Goal: Information Seeking & Learning: Check status

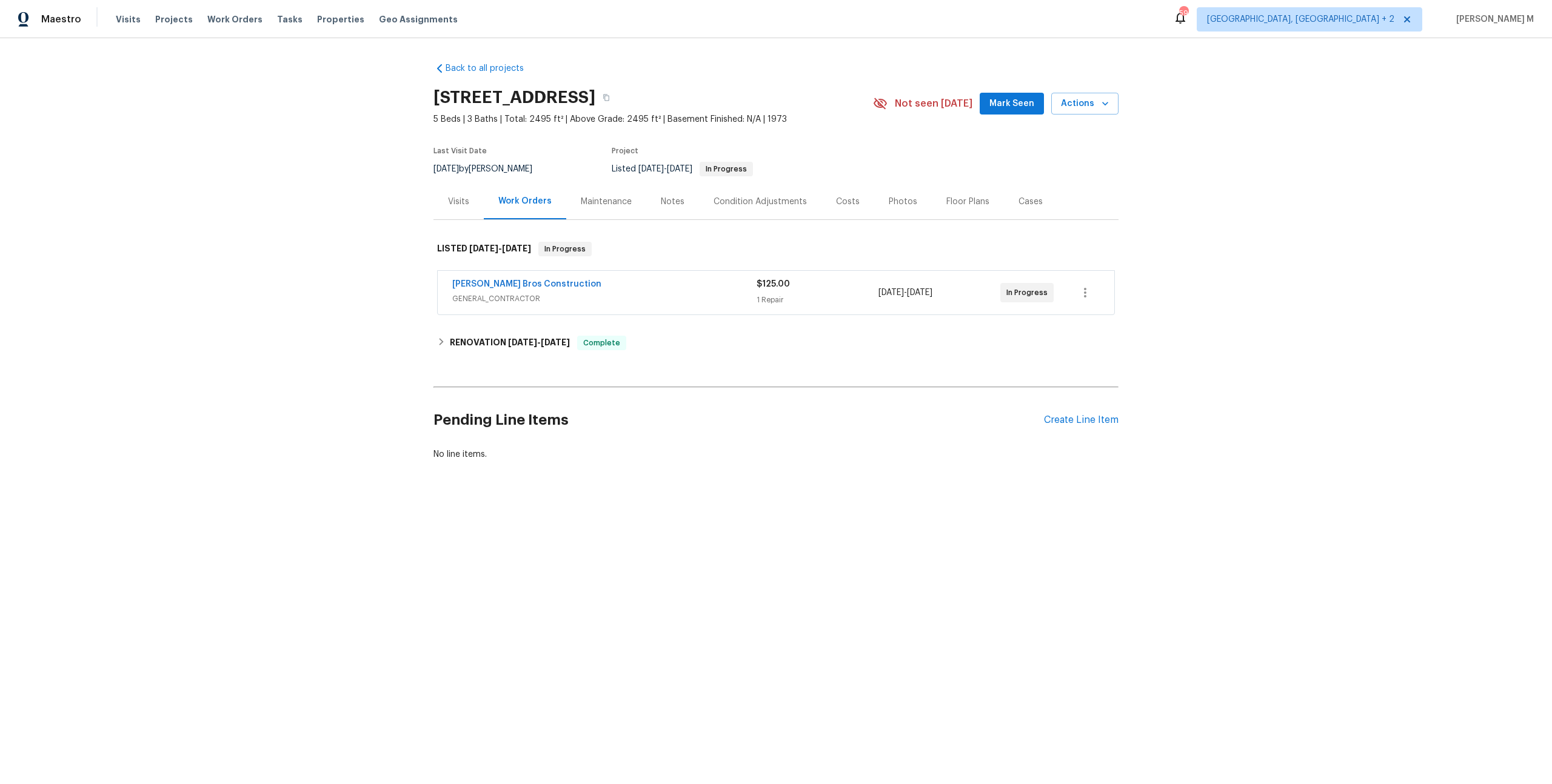
click at [506, 293] on span "GENERAL_CONTRACTOR" at bounding box center [604, 299] width 304 height 12
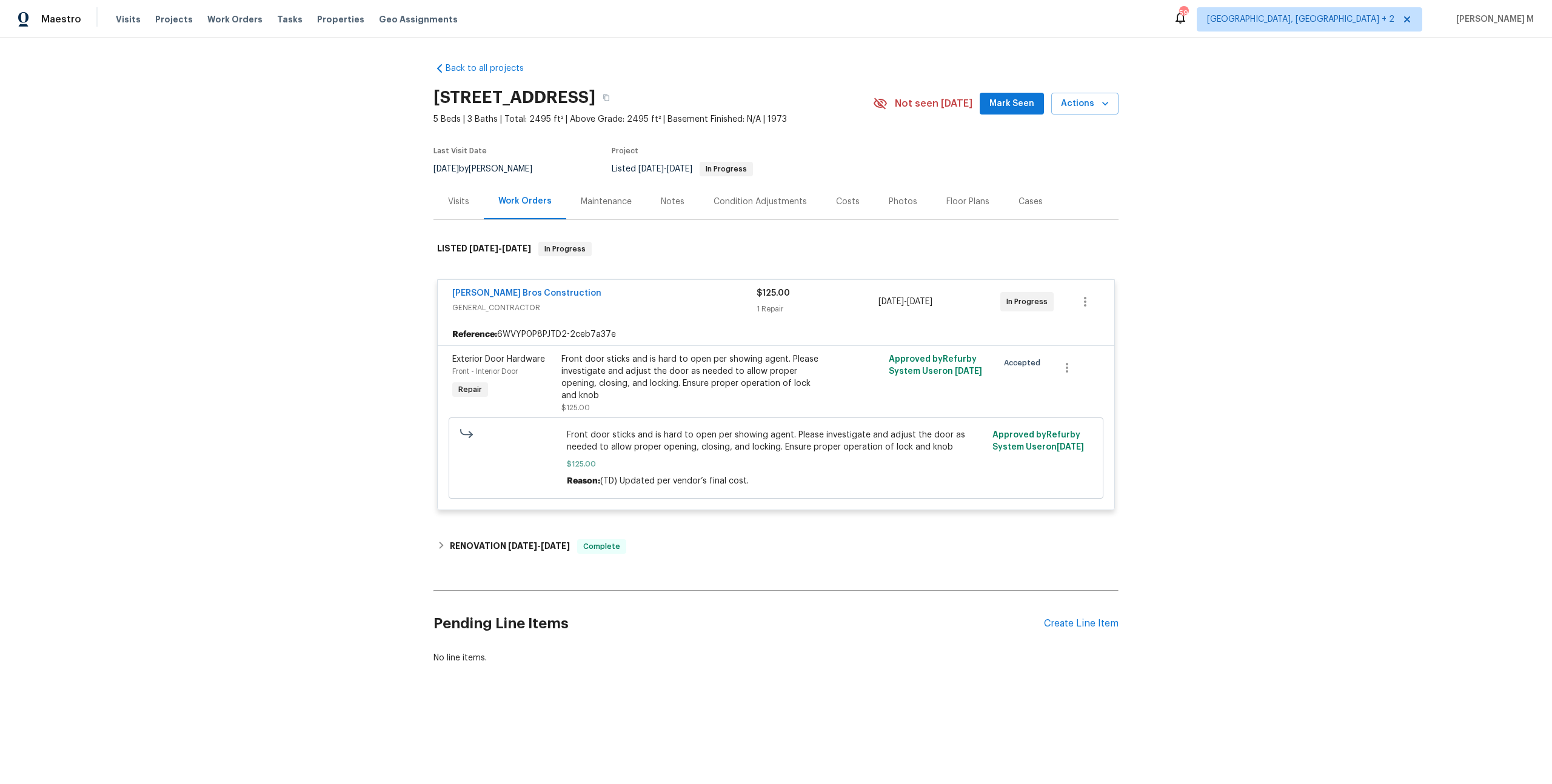
scroll to position [26, 0]
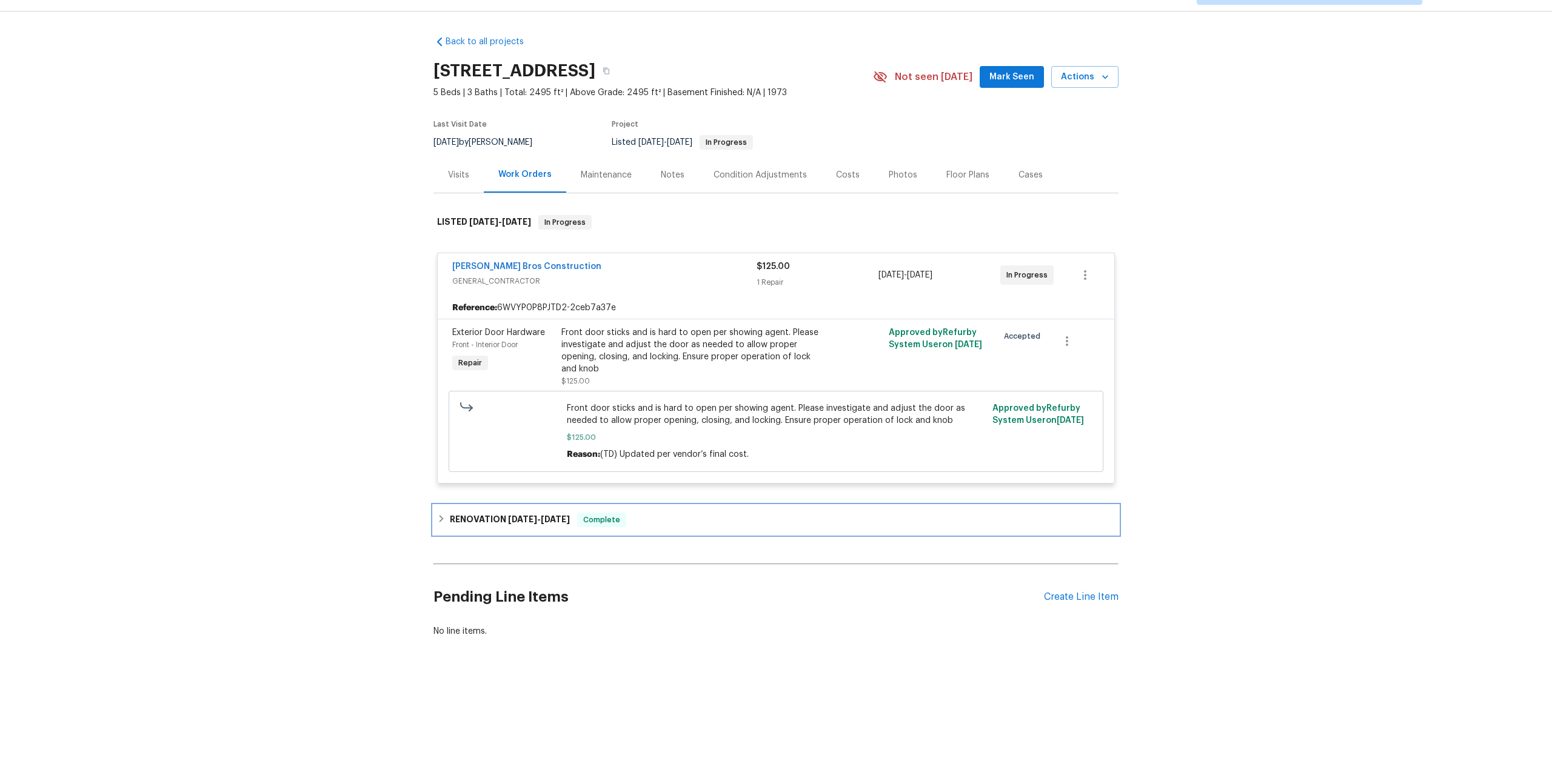
click at [489, 512] on h6 "RENOVATION 5/8/25 - 5/16/25" at bounding box center [510, 520] width 120 height 15
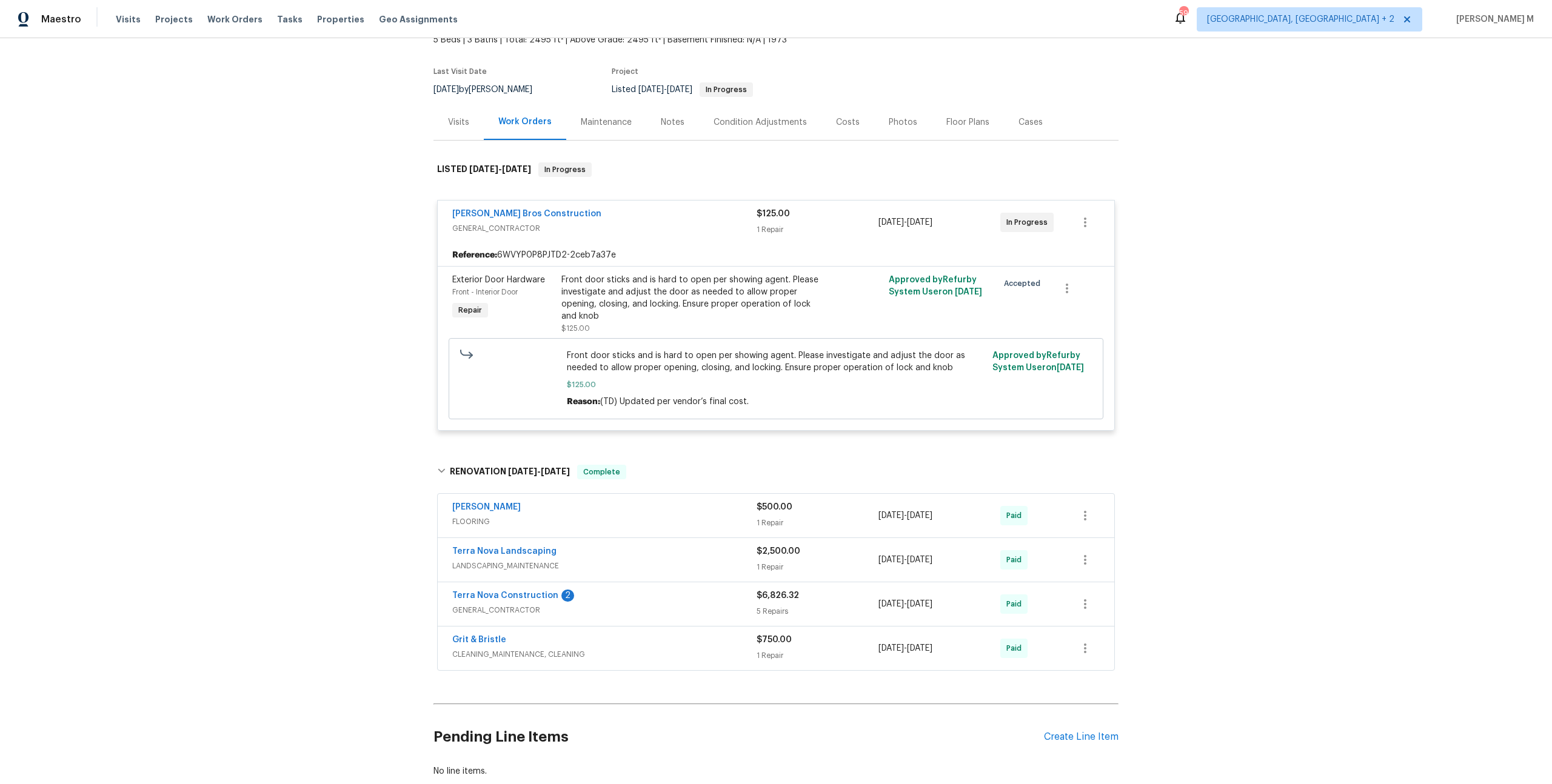
click at [487, 515] on span "FLOORING" at bounding box center [604, 522] width 304 height 12
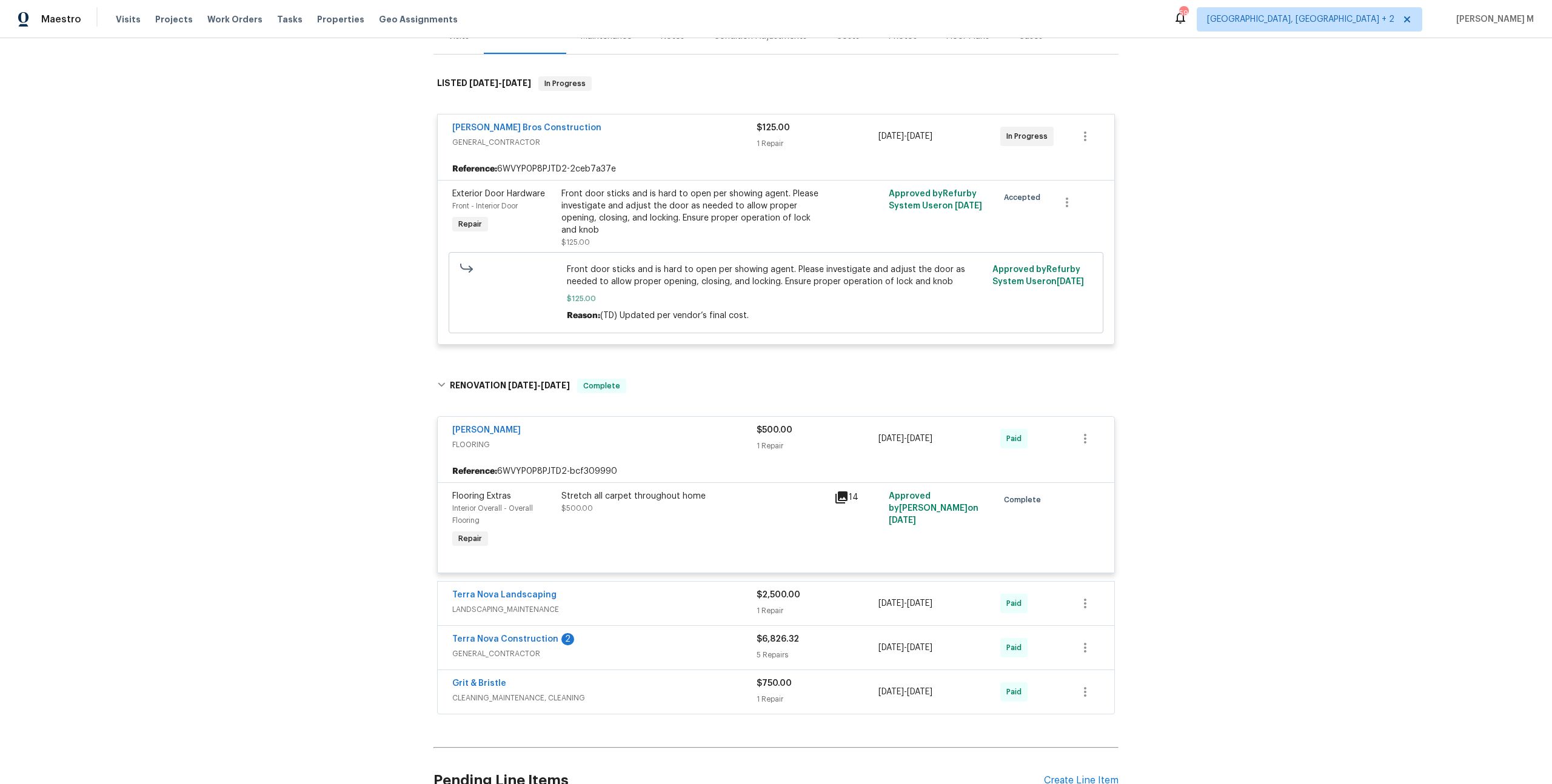
click at [467, 648] on span "GENERAL_CONTRACTOR" at bounding box center [604, 654] width 304 height 12
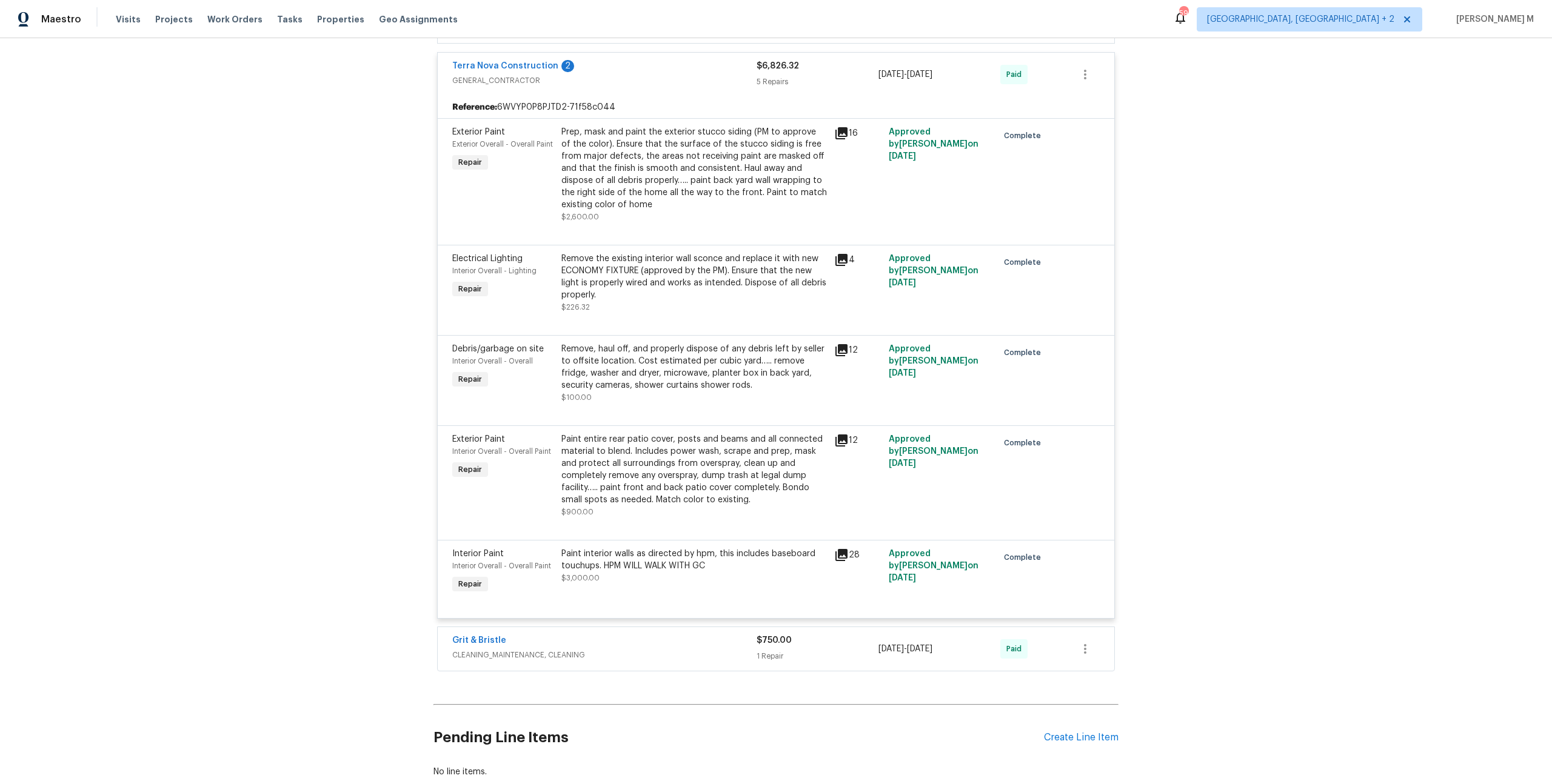
scroll to position [778, 0]
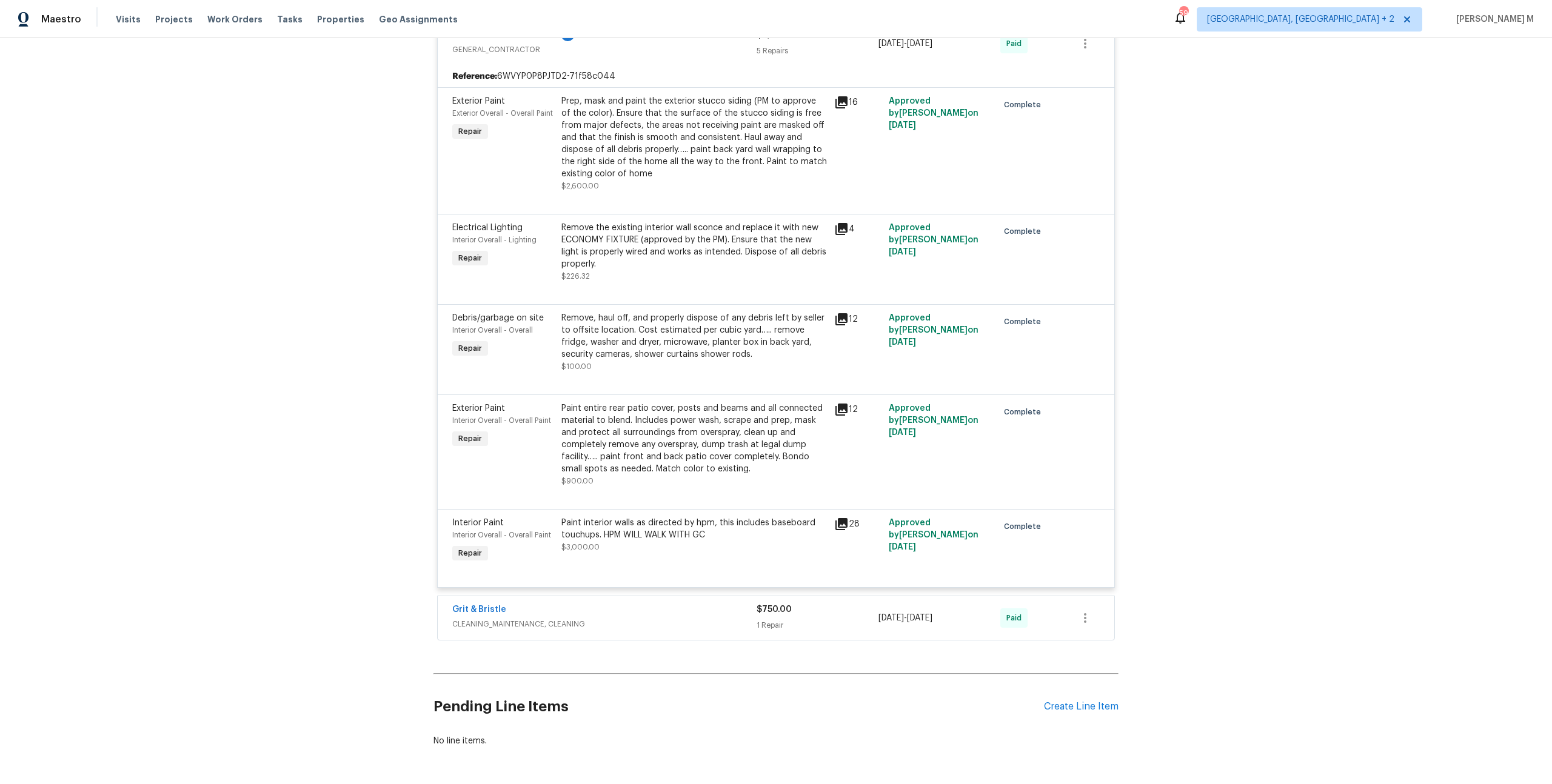
click at [467, 618] on span "CLEANING_MAINTENANCE, CLEANING" at bounding box center [604, 624] width 304 height 12
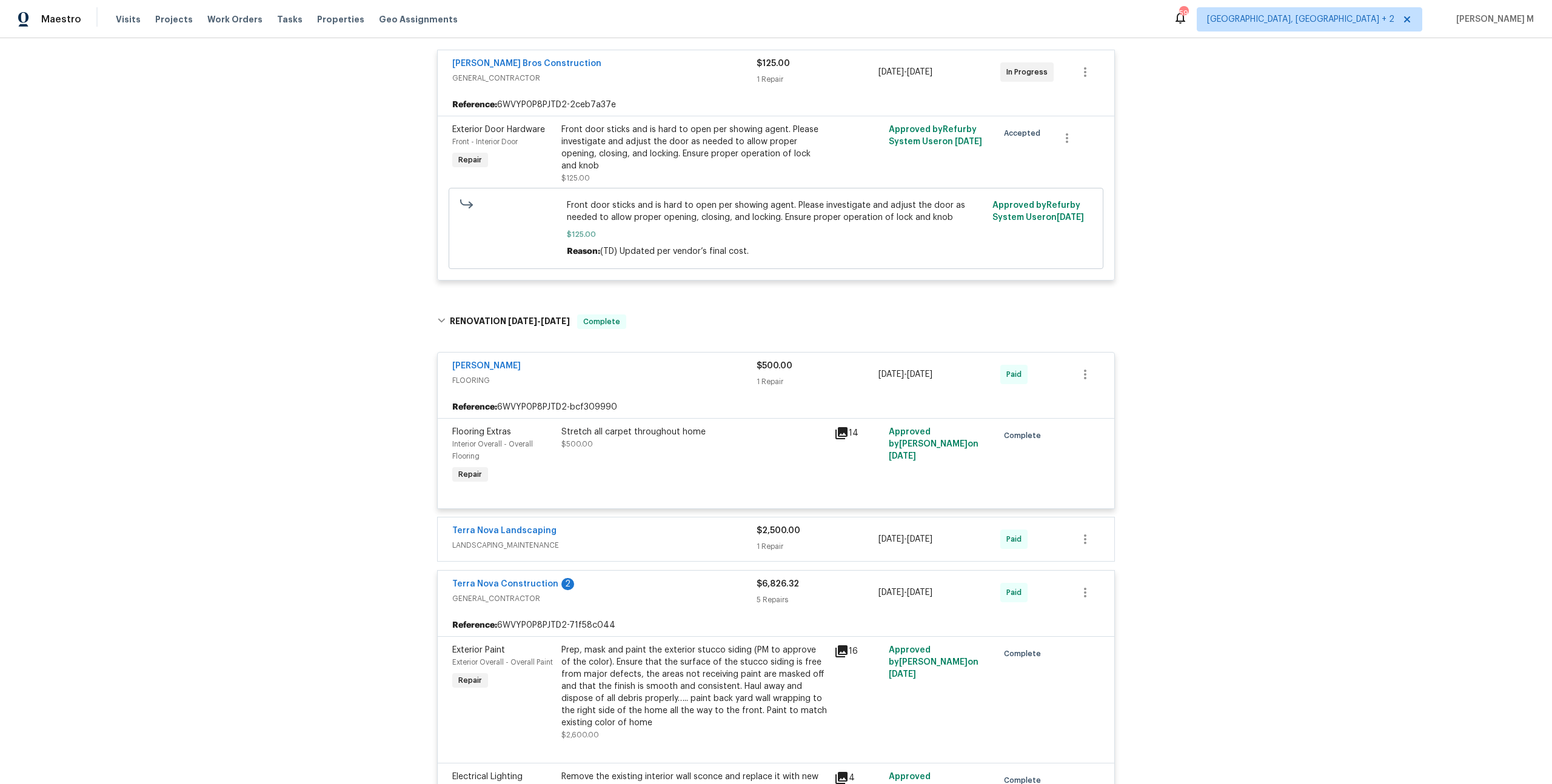
scroll to position [0, 0]
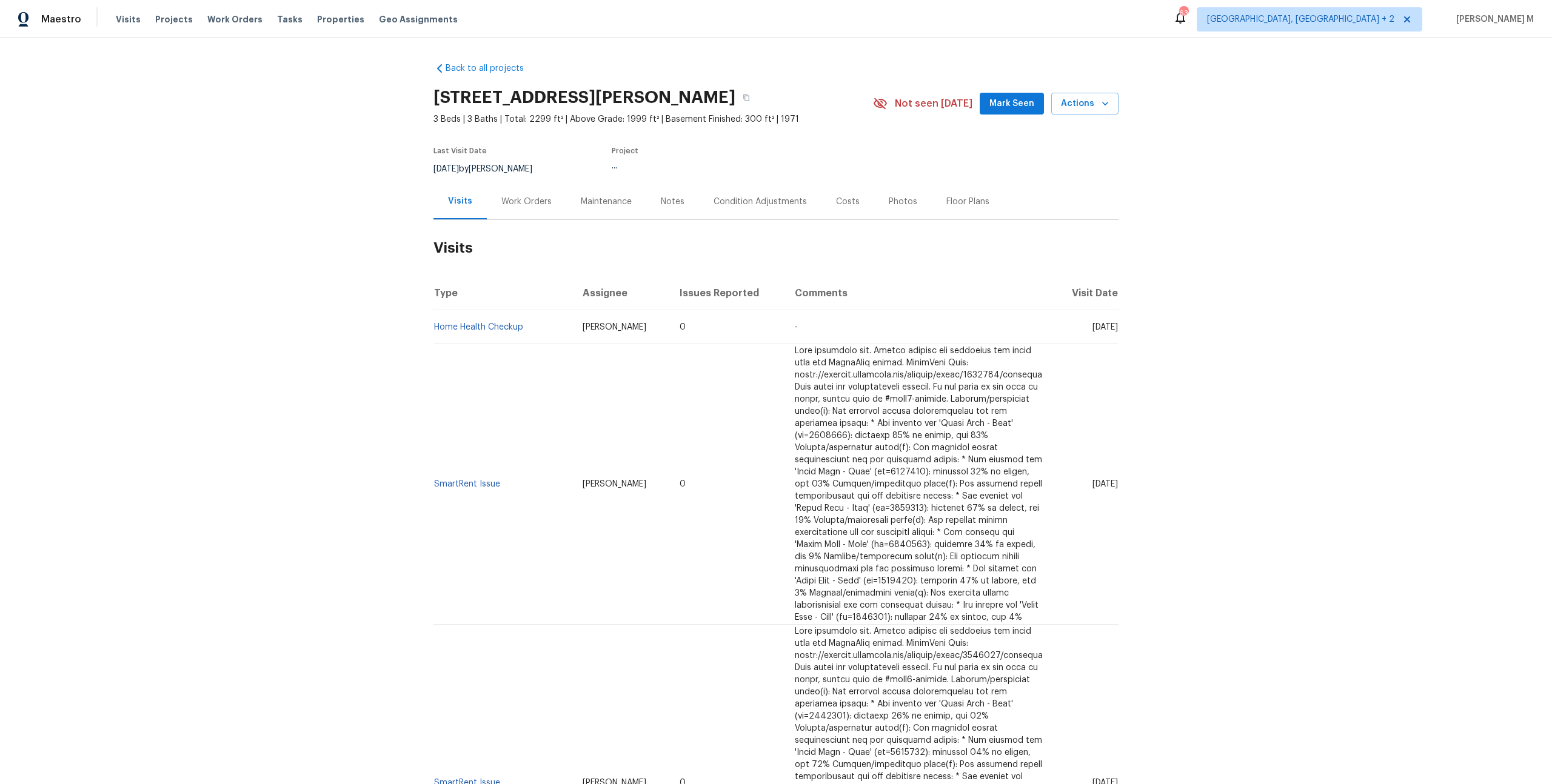
click at [514, 204] on div "Work Orders" at bounding box center [526, 201] width 79 height 36
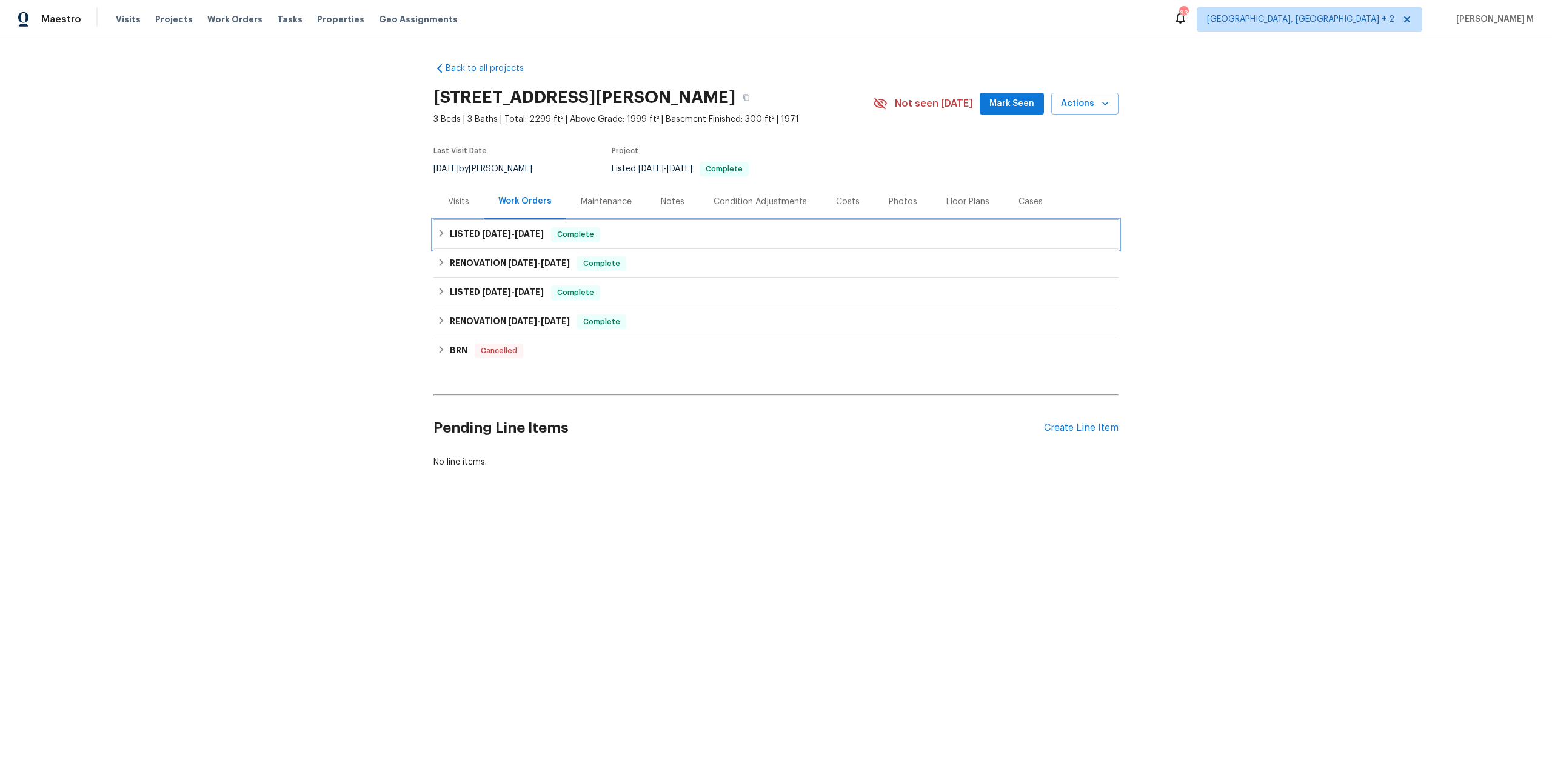
click at [506, 220] on div "LISTED [DATE] - [DATE] Complete" at bounding box center [776, 234] width 685 height 29
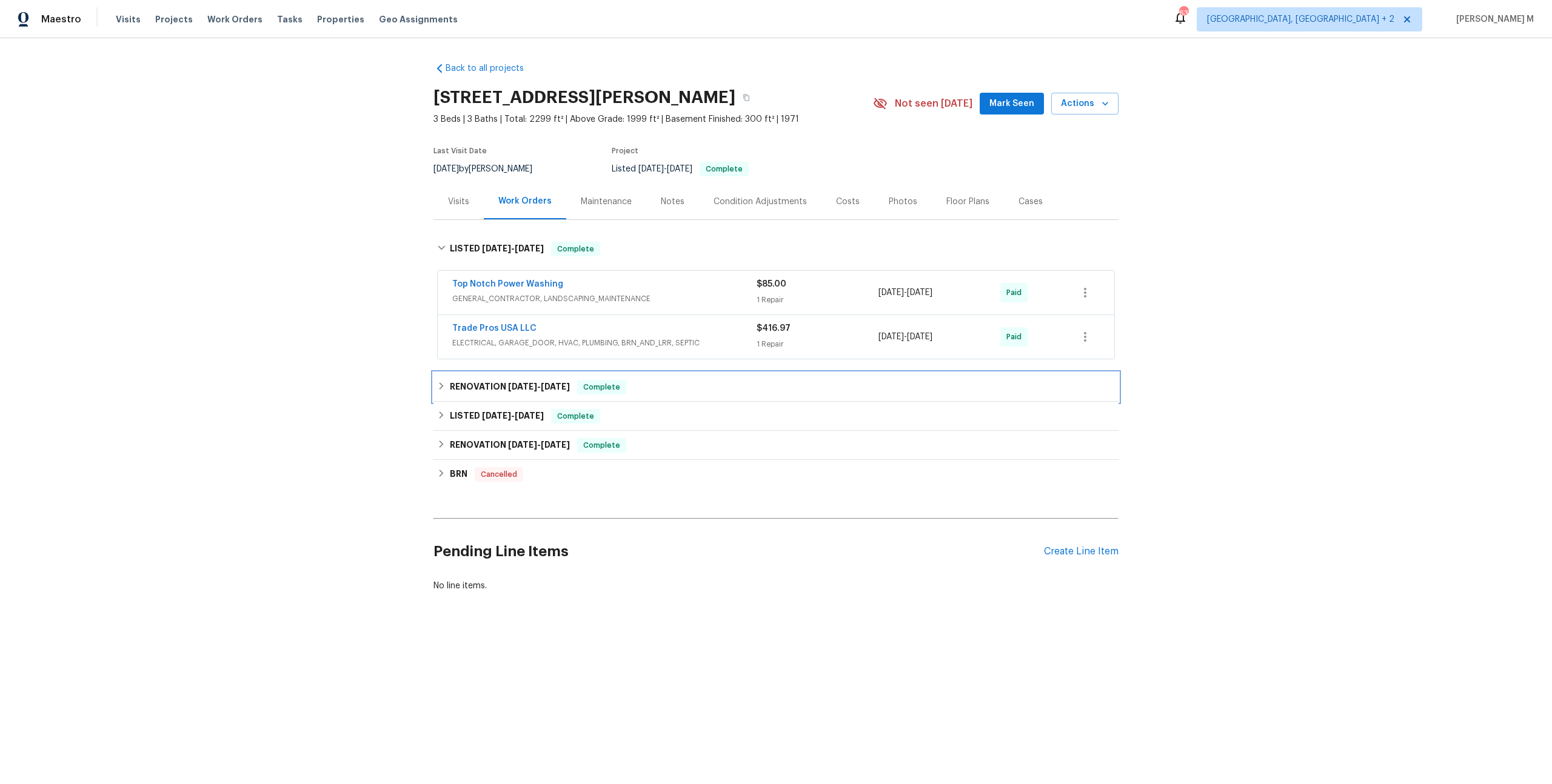
click at [483, 373] on div "RENOVATION [DATE] - [DATE] Complete" at bounding box center [776, 387] width 685 height 29
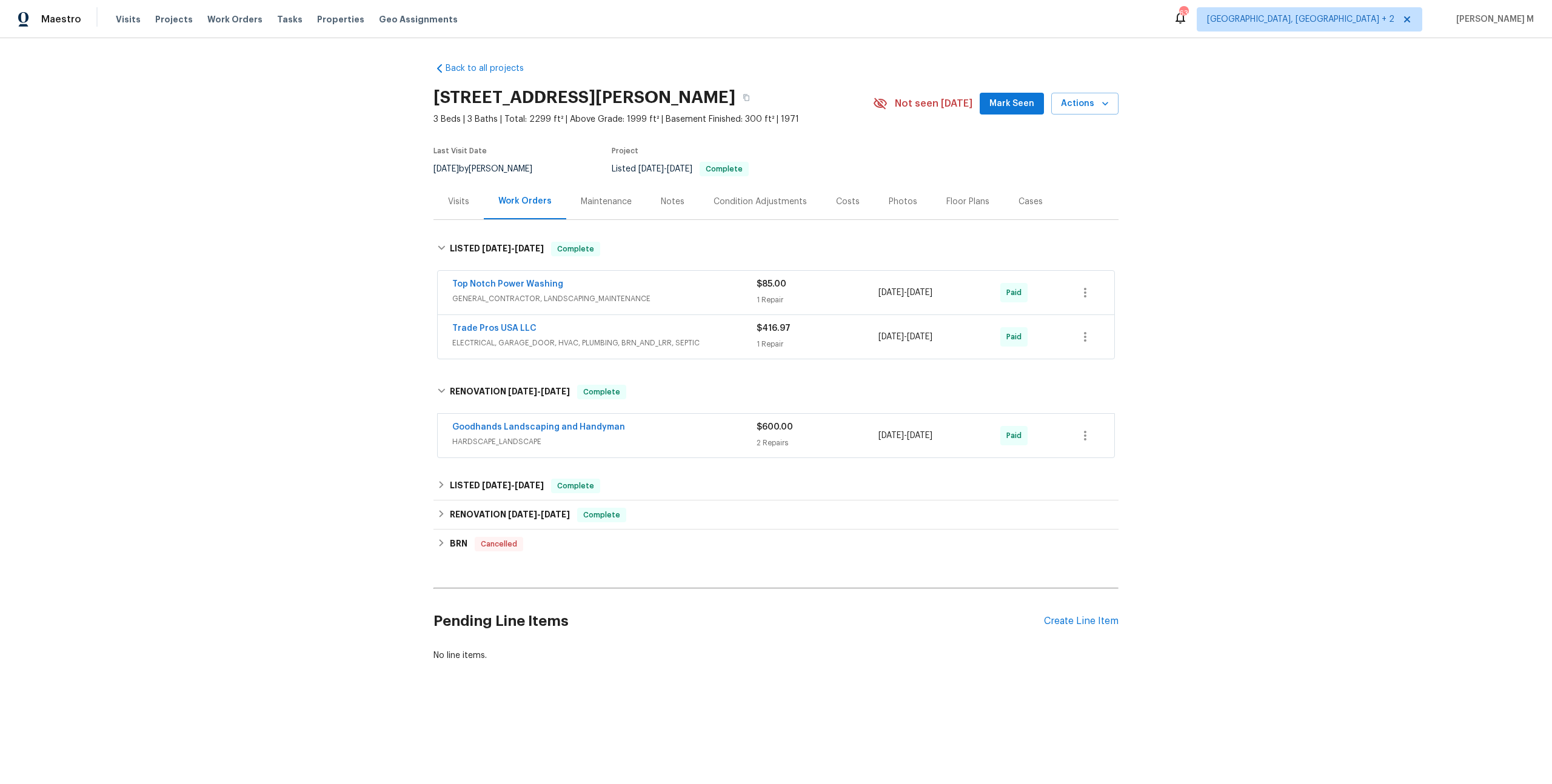
click at [511, 293] on span "GENERAL_CONTRACTOR, LANDSCAPING_MAINTENANCE" at bounding box center [604, 299] width 304 height 12
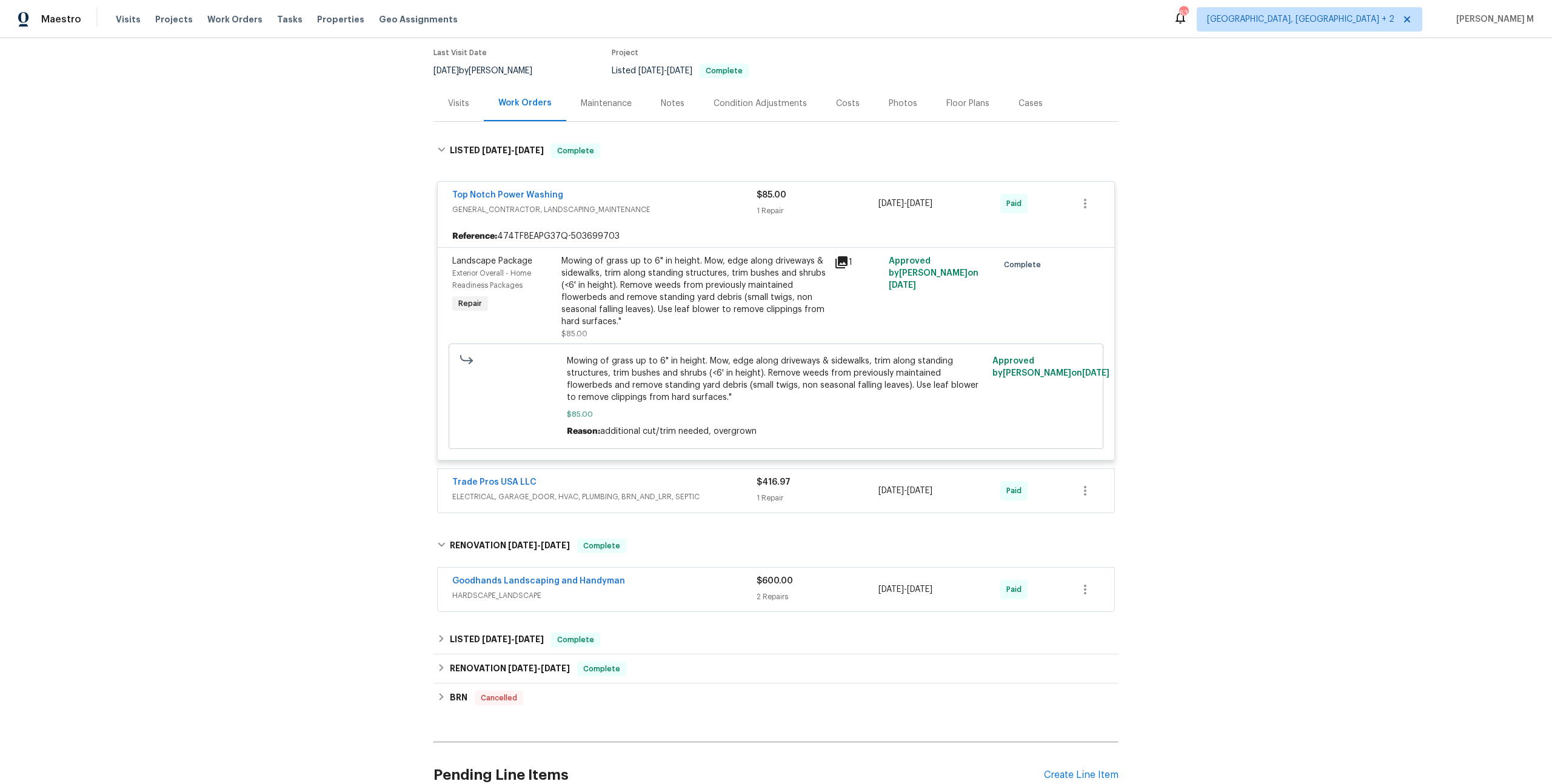
scroll to position [99, 0]
click at [486, 490] on span "ELECTRICAL, GARAGE_DOOR, HVAC, PLUMBING, BRN_AND_LRR, SEPTIC" at bounding box center [604, 496] width 304 height 12
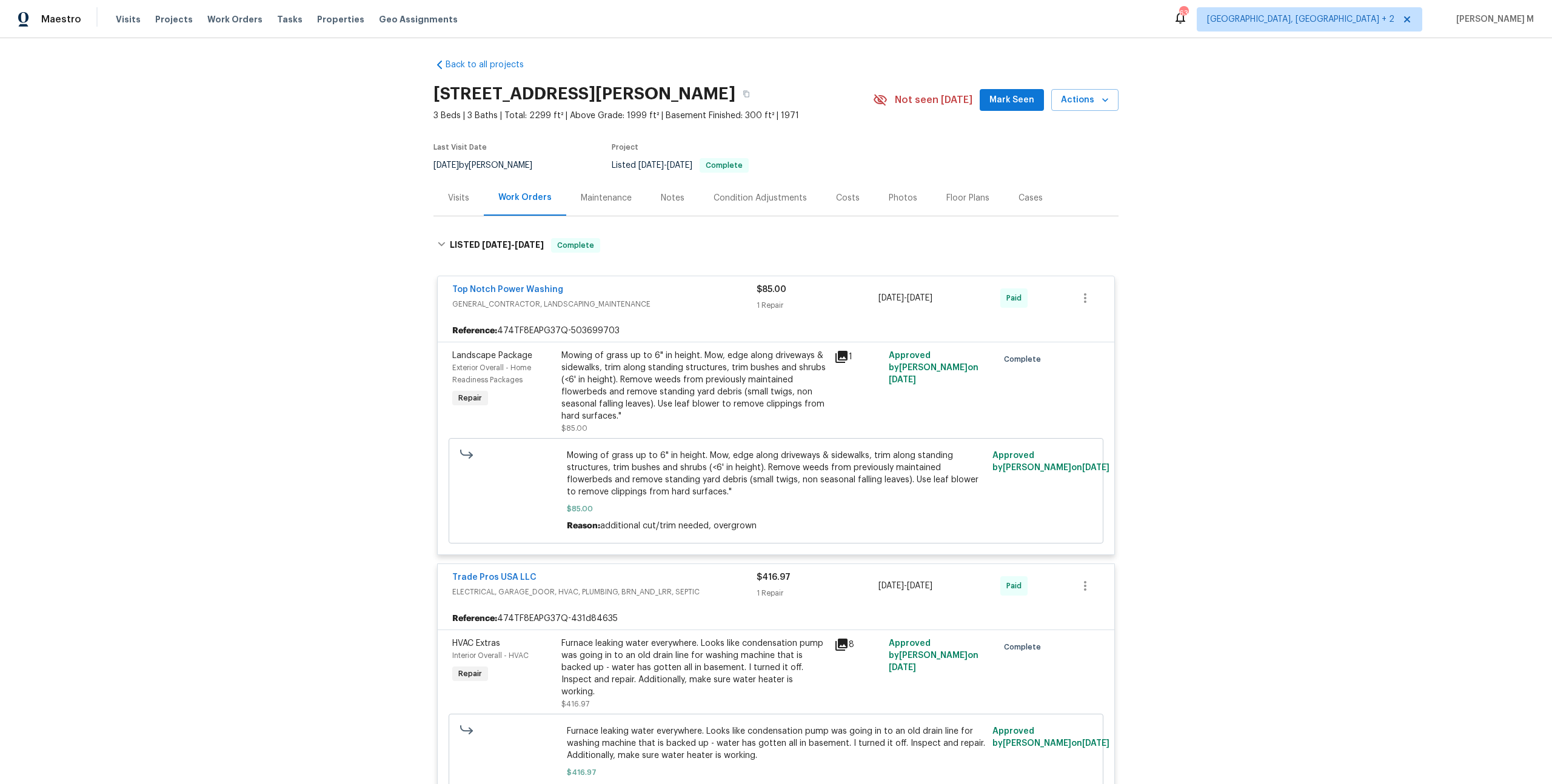
scroll to position [0, 0]
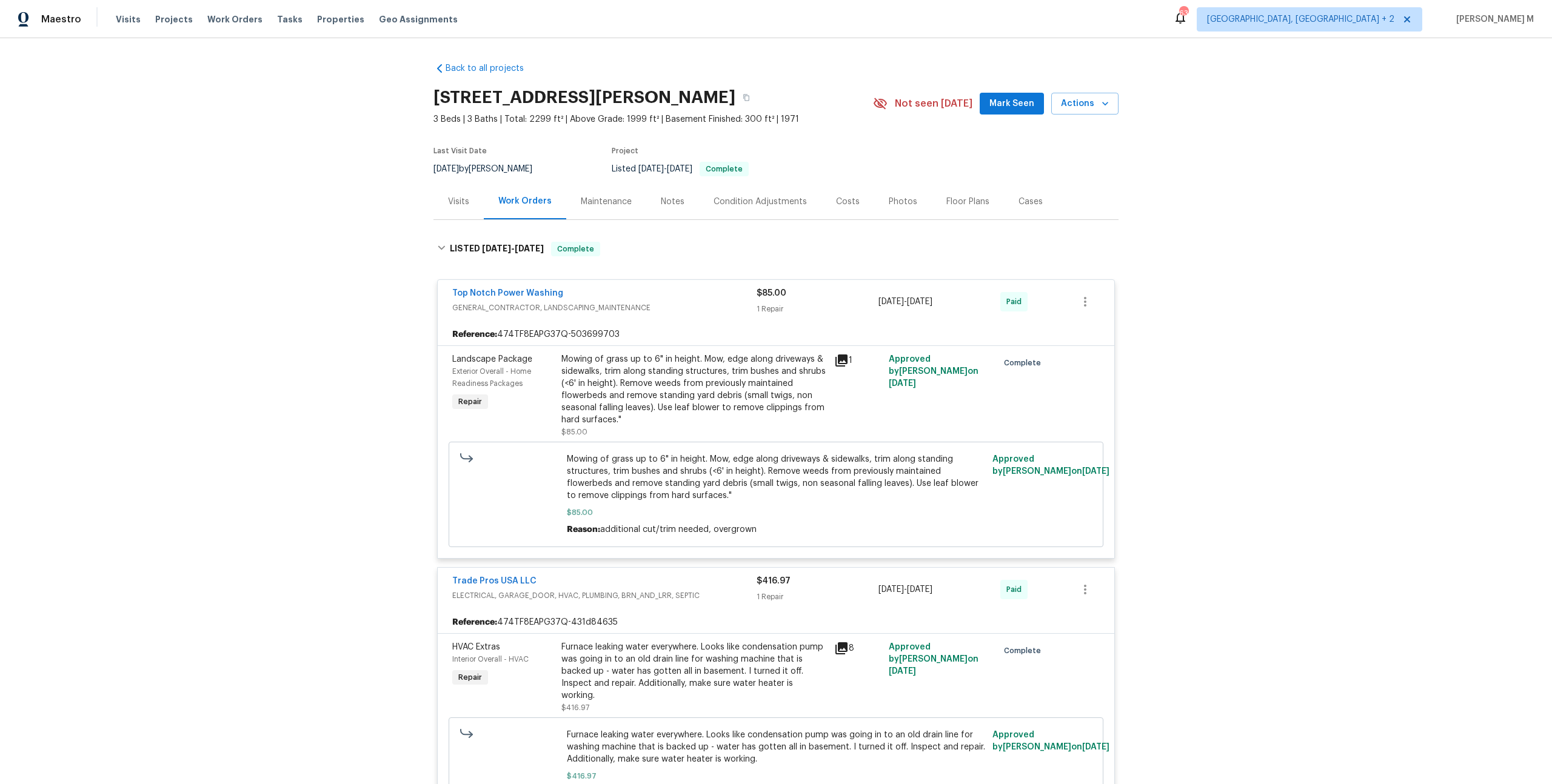
click at [551, 293] on div "Top Notch Power Washing" at bounding box center [604, 294] width 304 height 15
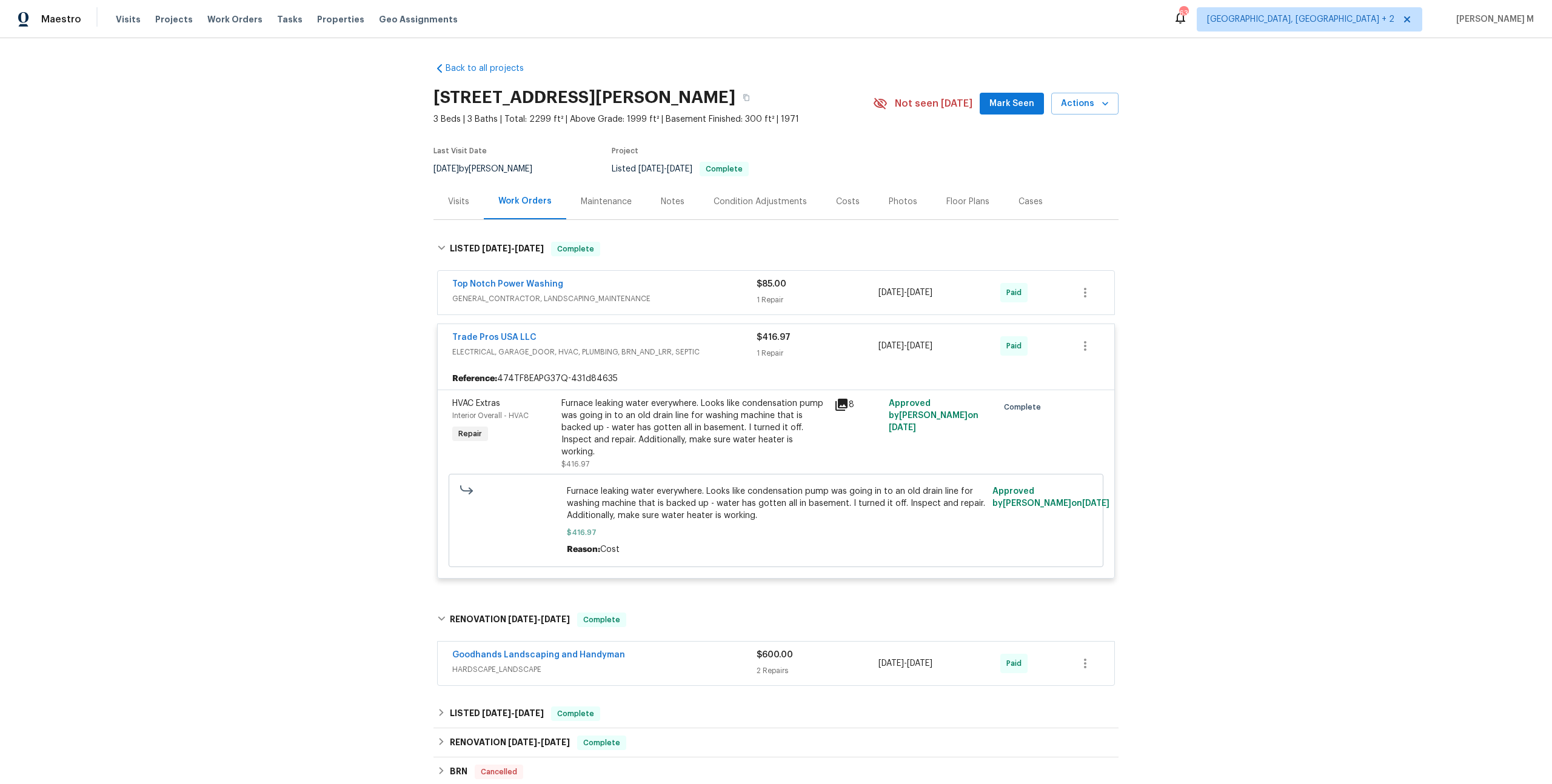
click at [723, 427] on div "Furnace leaking water everywhere. Looks like condensation pump was going in to …" at bounding box center [694, 427] width 266 height 60
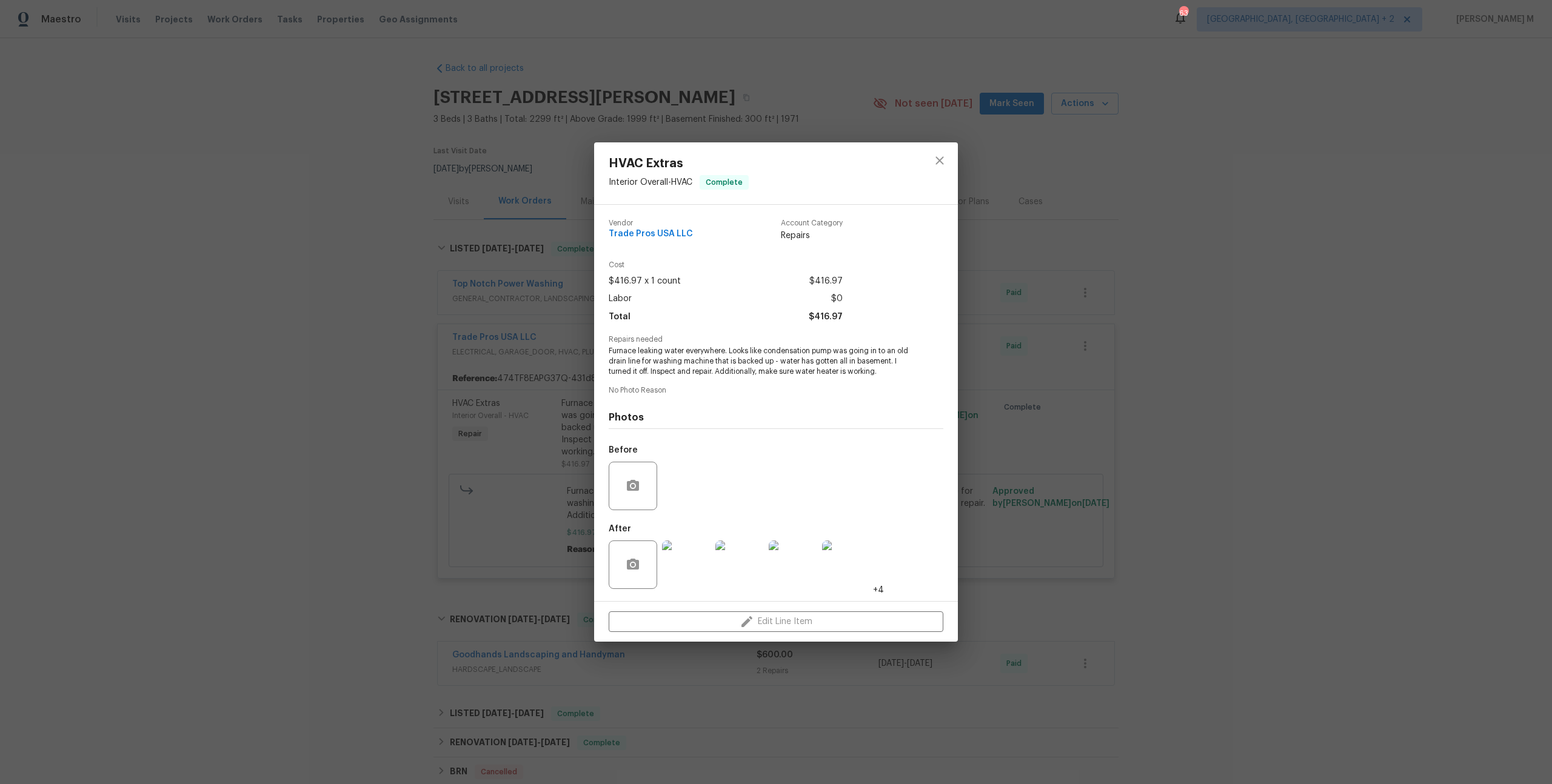
click at [433, 387] on div "HVAC Extras Interior Overall - HVAC Complete Vendor Trade Pros USA LLC Account …" at bounding box center [776, 392] width 1552 height 784
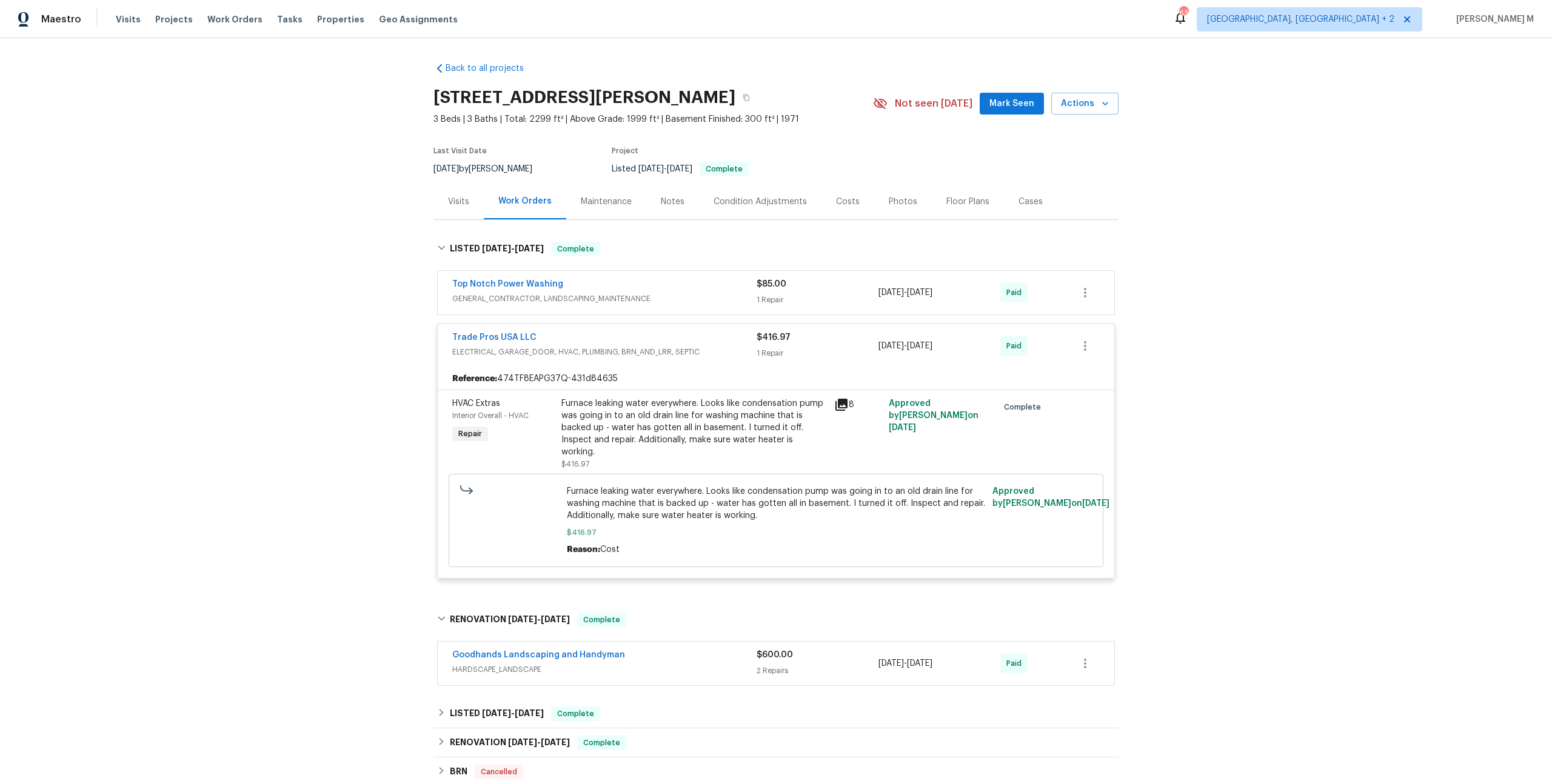
click at [491, 293] on span "GENERAL_CONTRACTOR, LANDSCAPING_MAINTENANCE" at bounding box center [604, 299] width 304 height 12
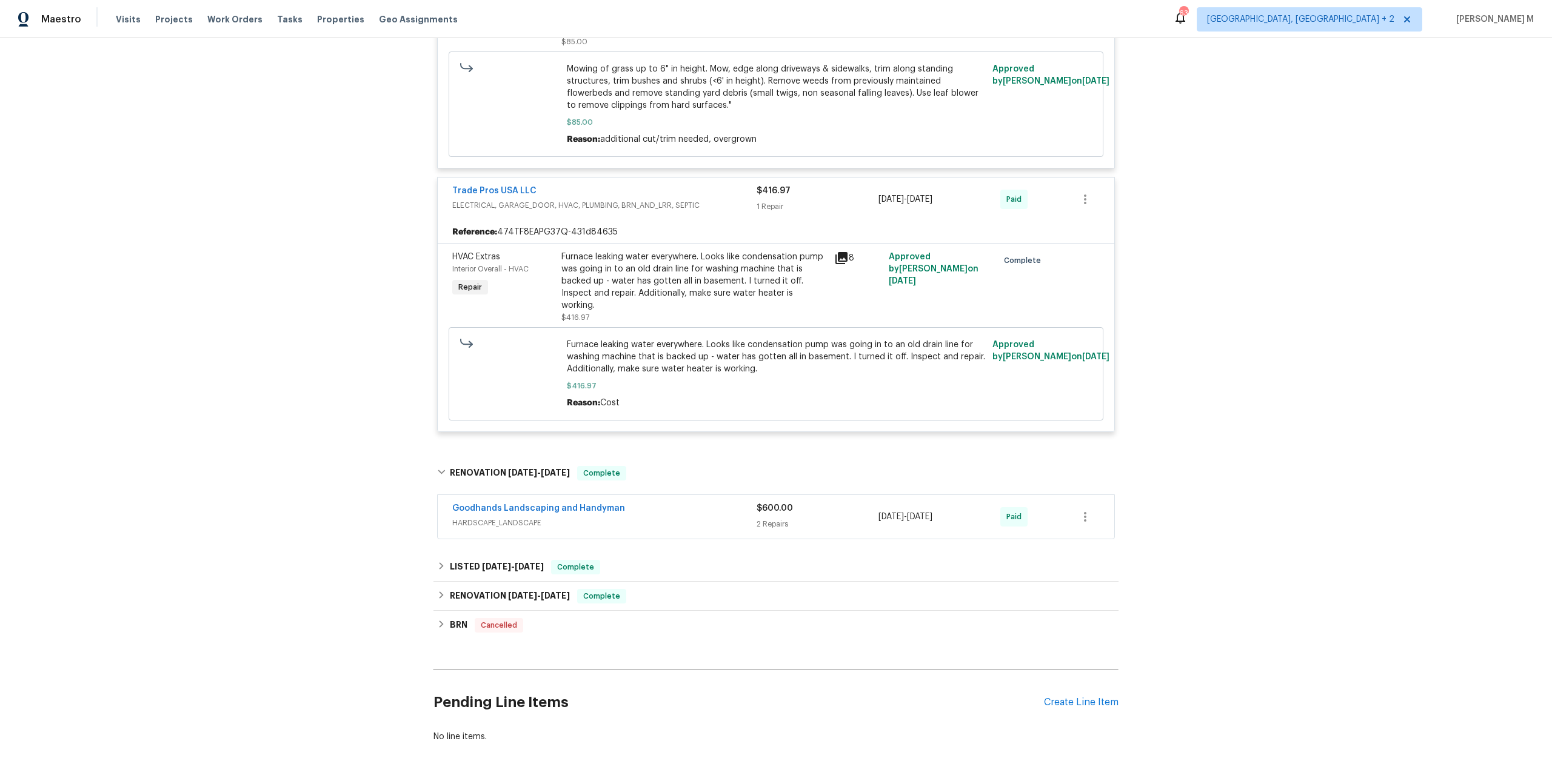
scroll to position [396, 0]
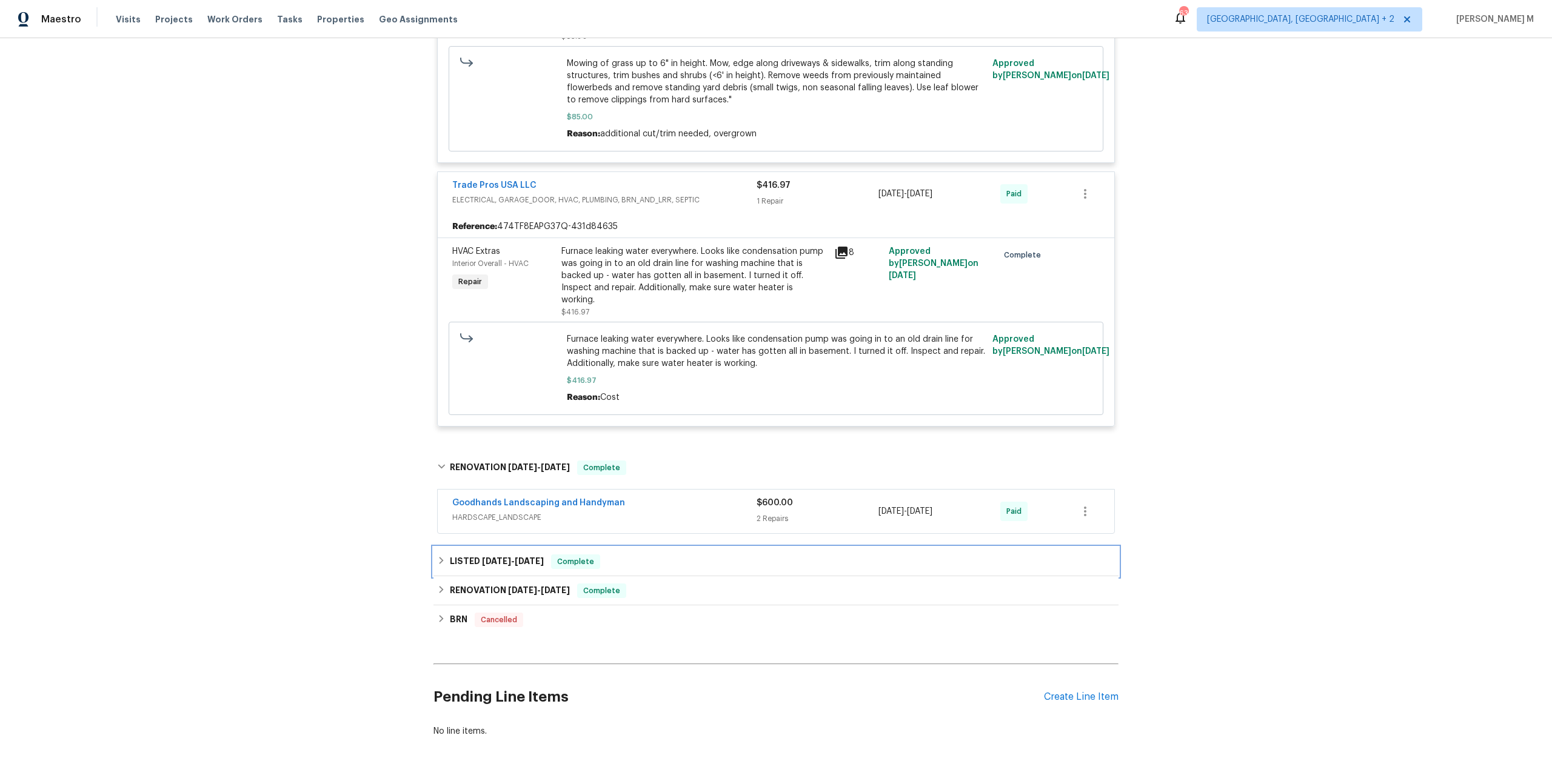
click at [479, 548] on div "LISTED 3/7/25 - 3/11/25 Complete" at bounding box center [776, 562] width 685 height 29
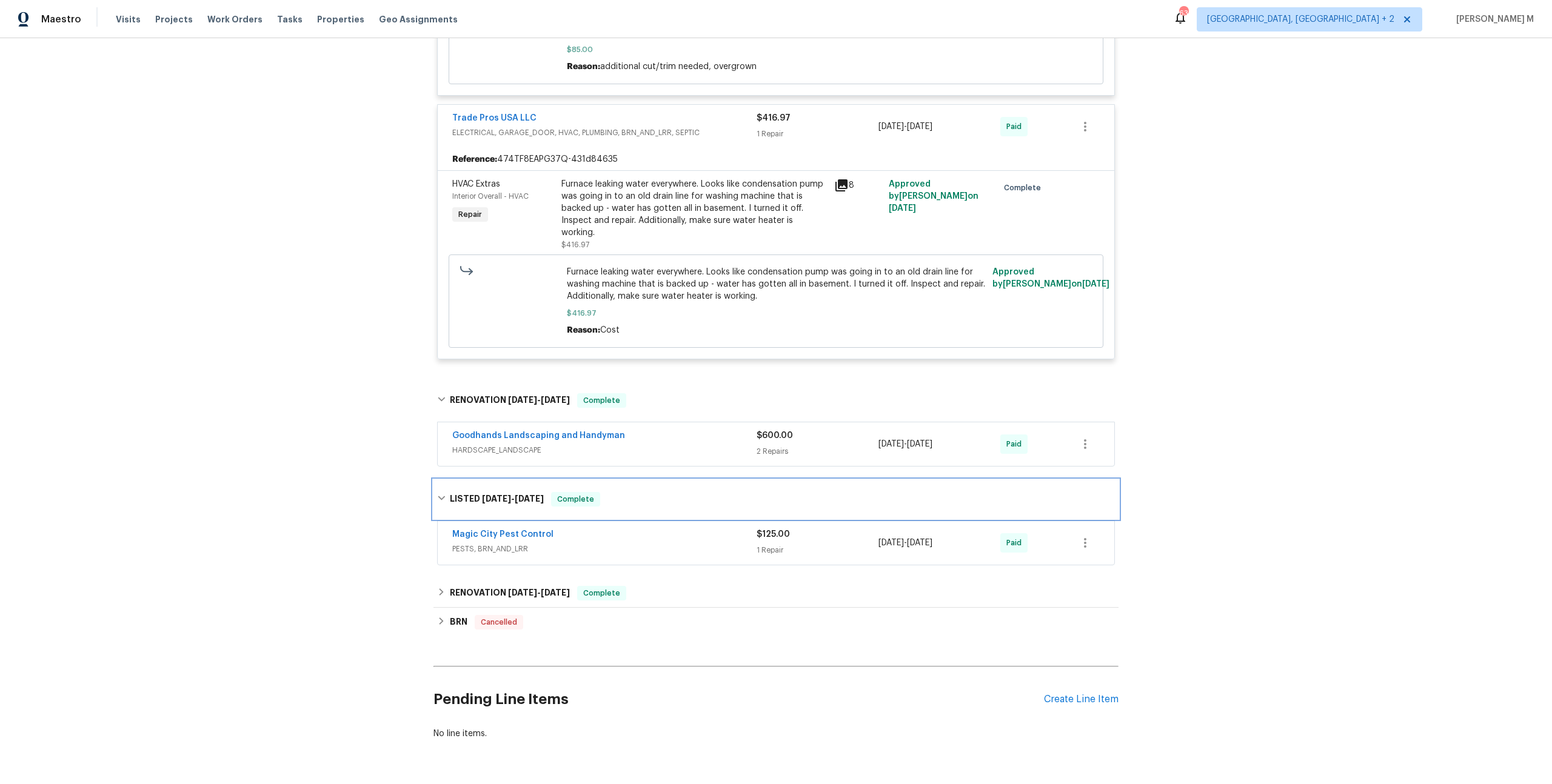
scroll to position [0, 0]
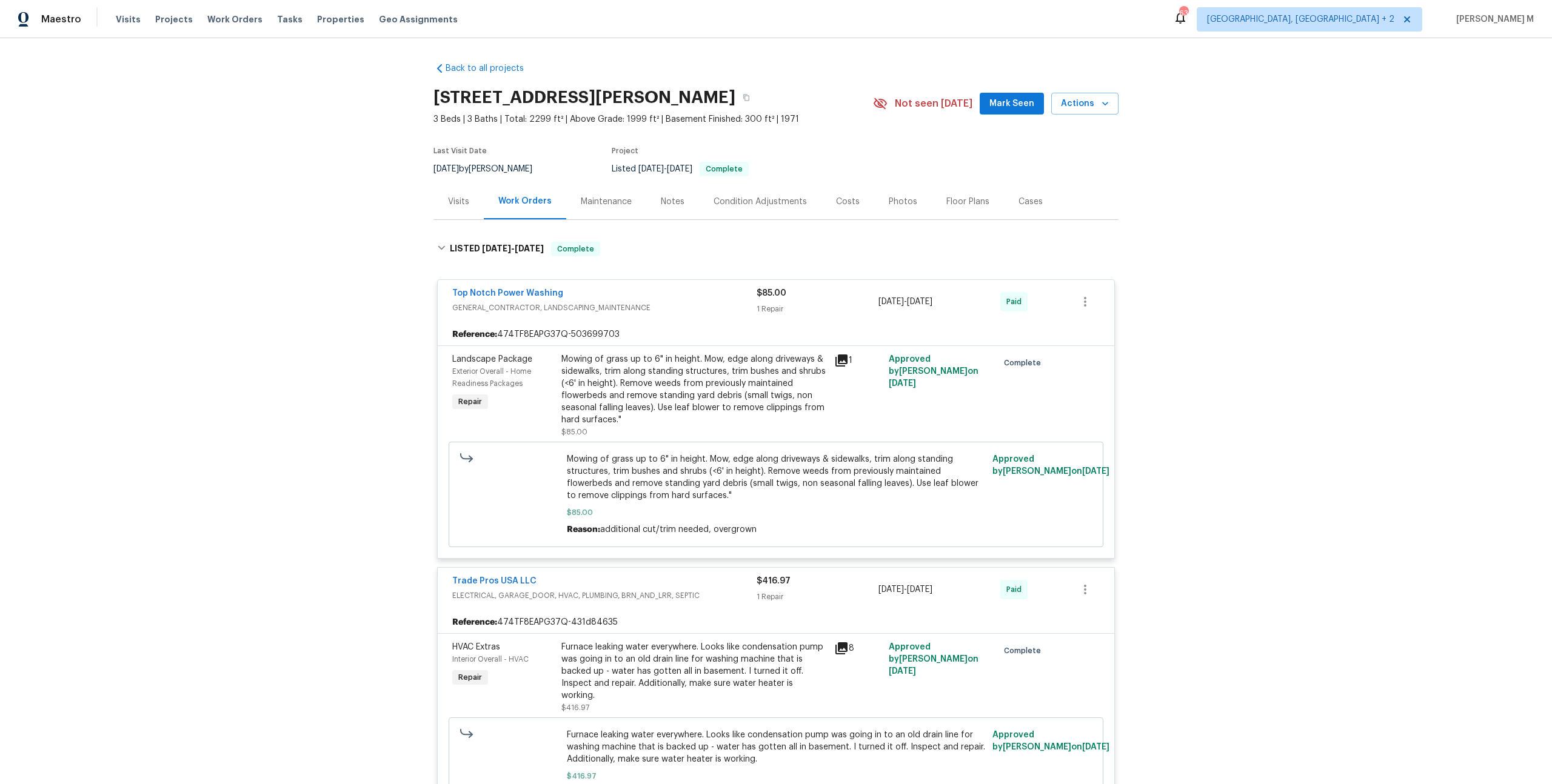
click at [888, 200] on div "Photos" at bounding box center [903, 202] width 28 height 12
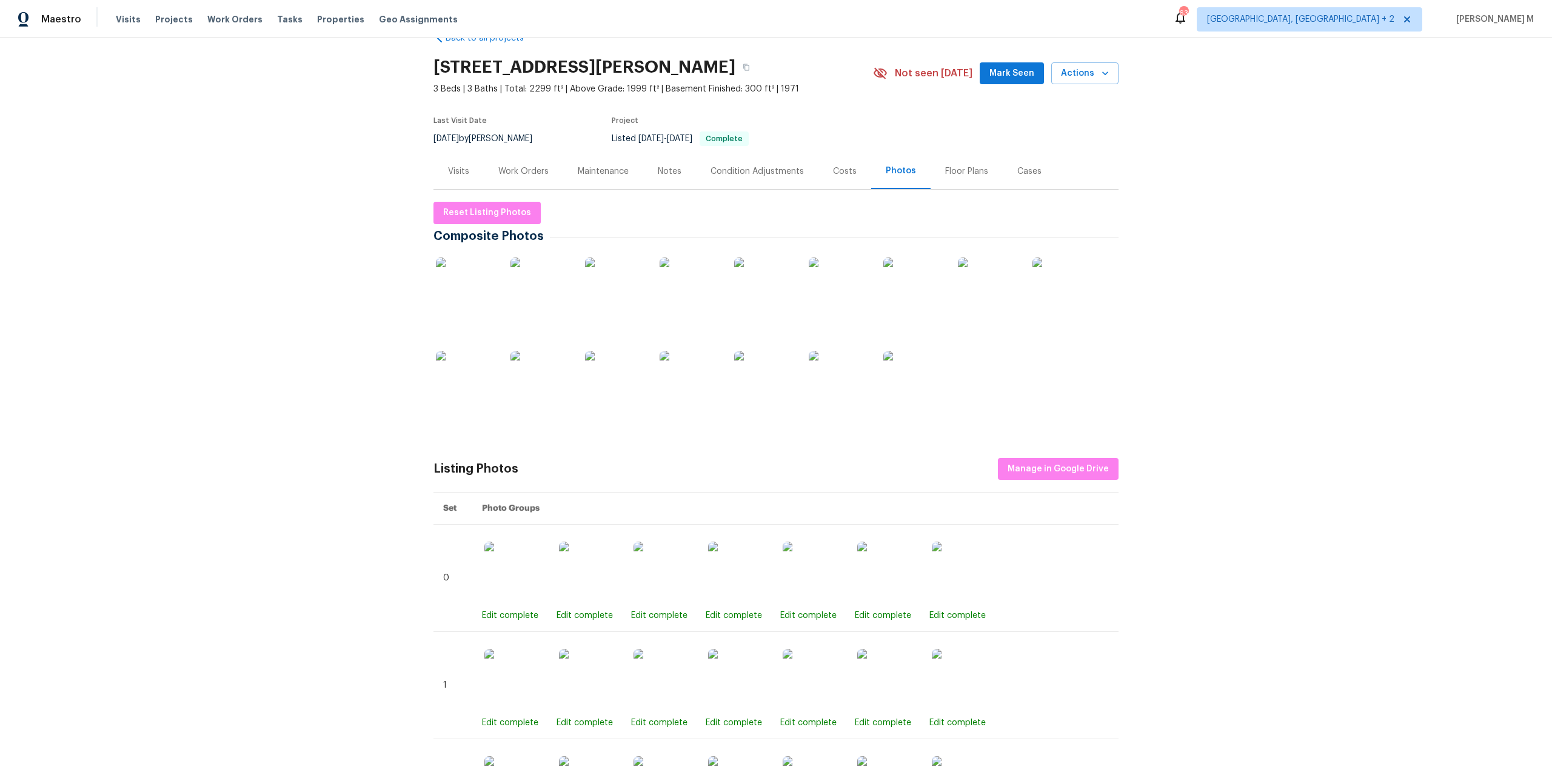
scroll to position [40, 0]
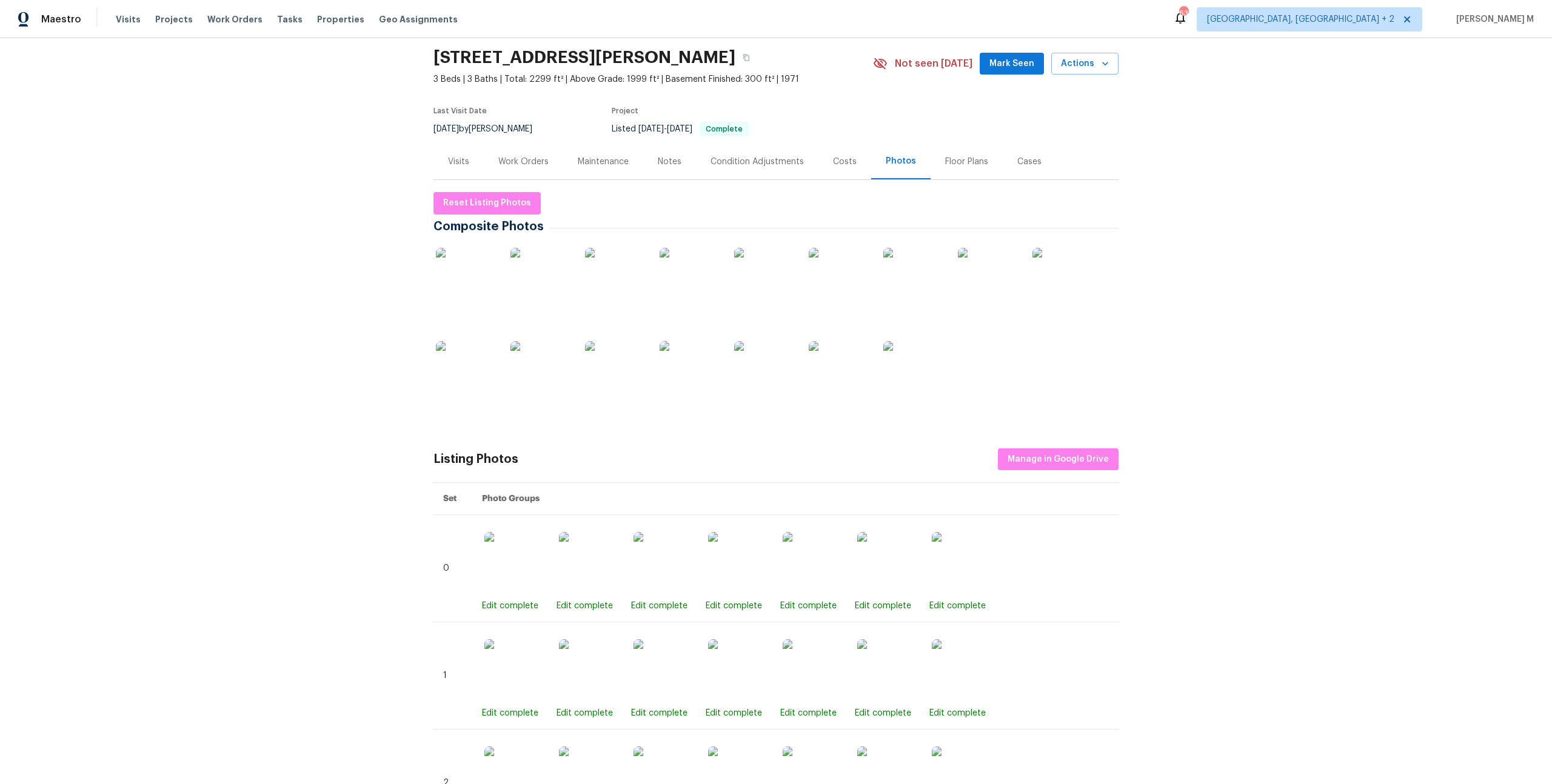
click at [1017, 267] on div at bounding box center [988, 278] width 65 height 75
click at [1002, 273] on img at bounding box center [988, 278] width 60 height 60
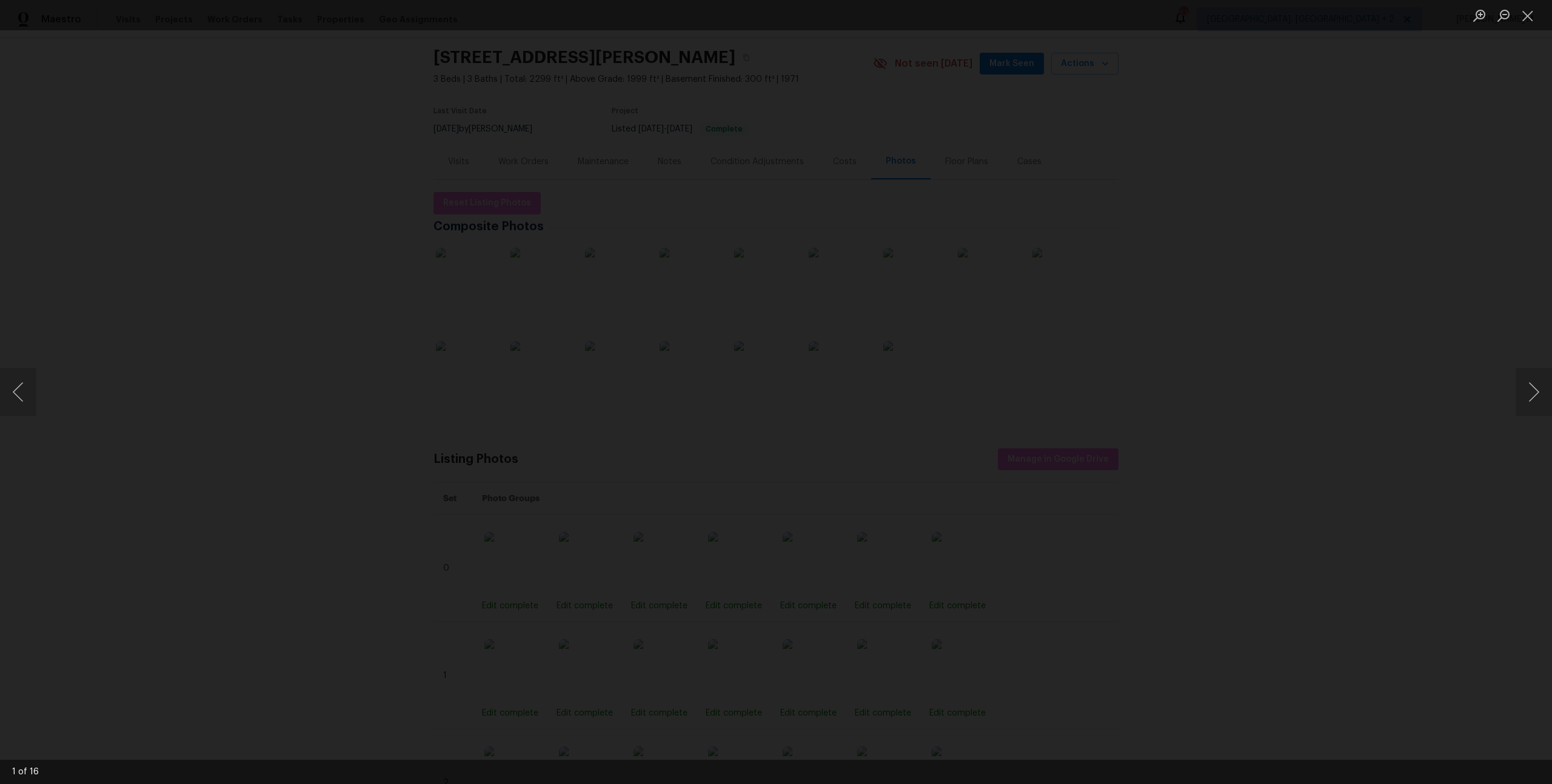
click at [648, 469] on img "Lightbox" at bounding box center [547, 235] width 4512 height 2280
click at [1160, 474] on div "Lightbox" at bounding box center [776, 392] width 1552 height 784
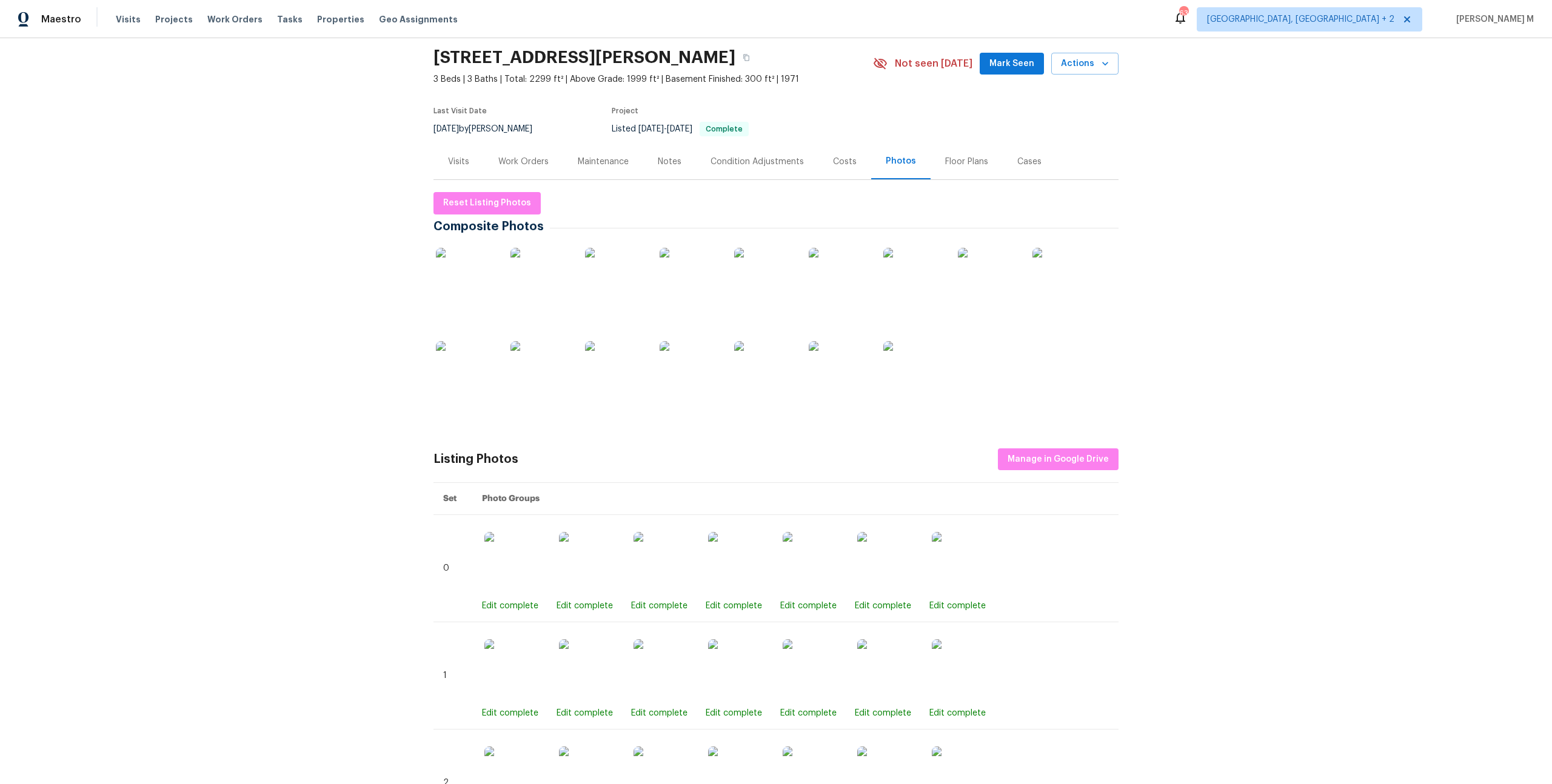
click at [521, 156] on div "Work Orders" at bounding box center [524, 162] width 51 height 12
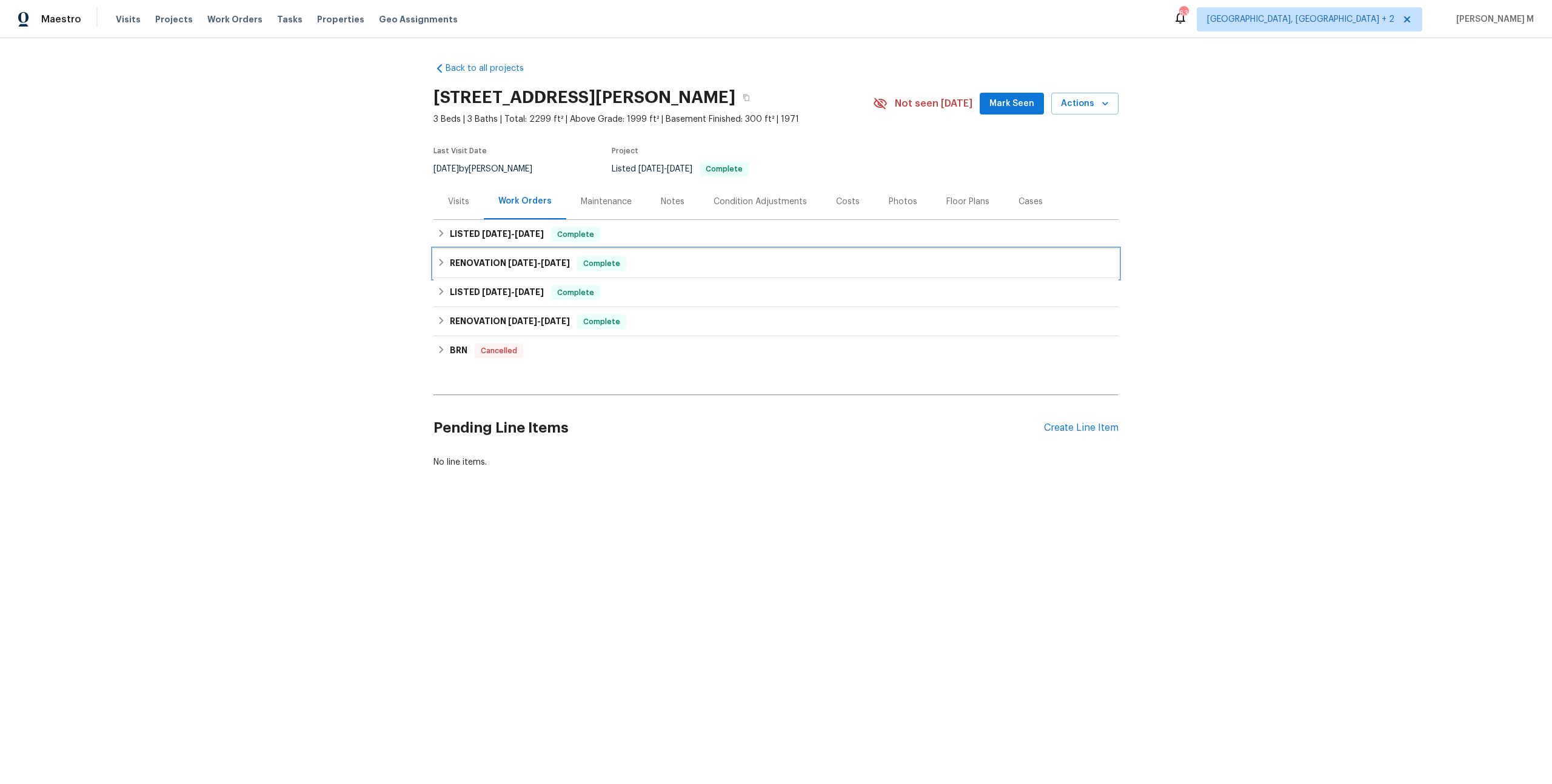
click at [474, 256] on h6 "RENOVATION 5/8/25 - 5/15/25" at bounding box center [510, 264] width 120 height 15
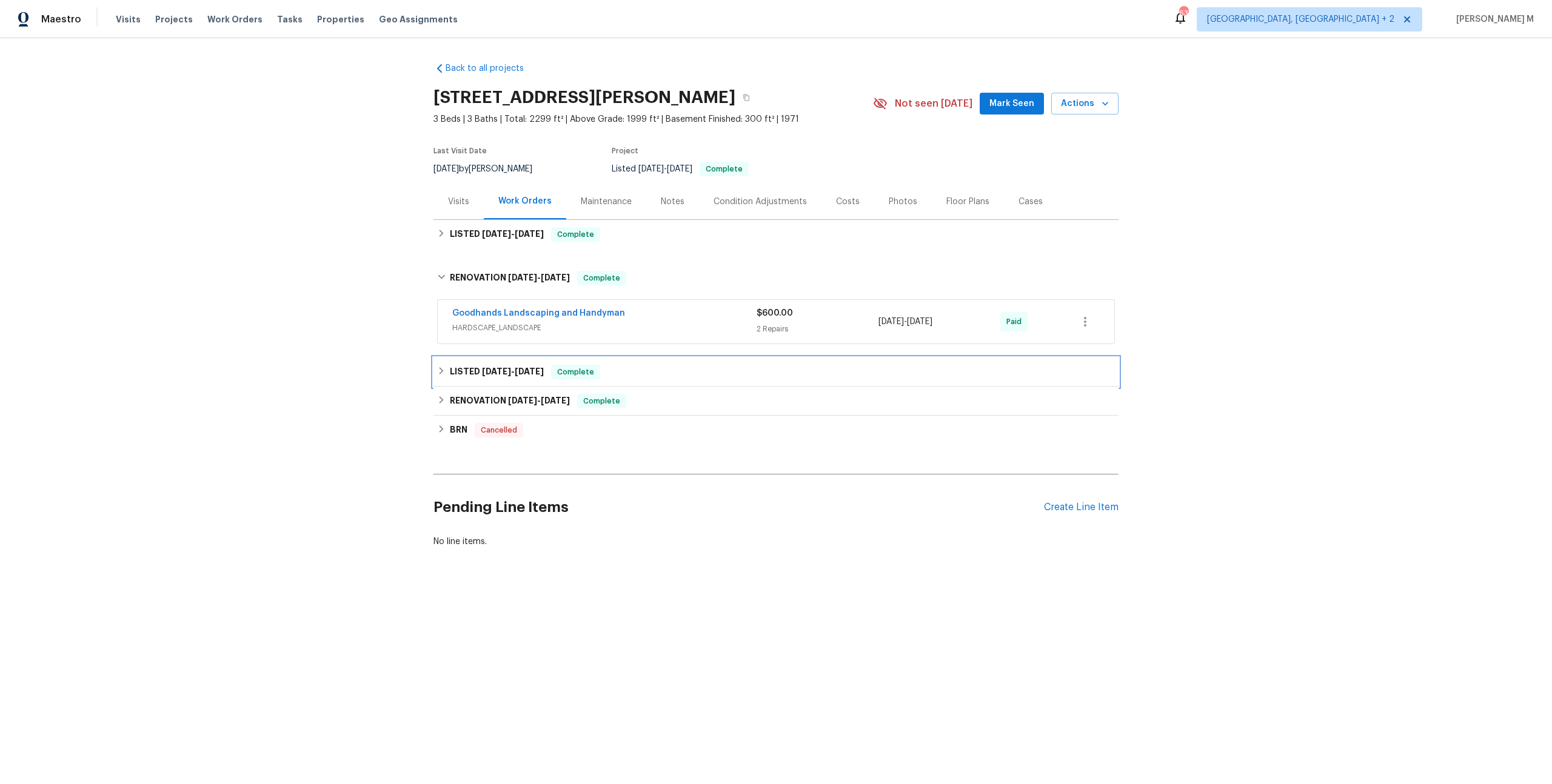
click at [482, 367] on span "3/7/25" at bounding box center [496, 371] width 29 height 9
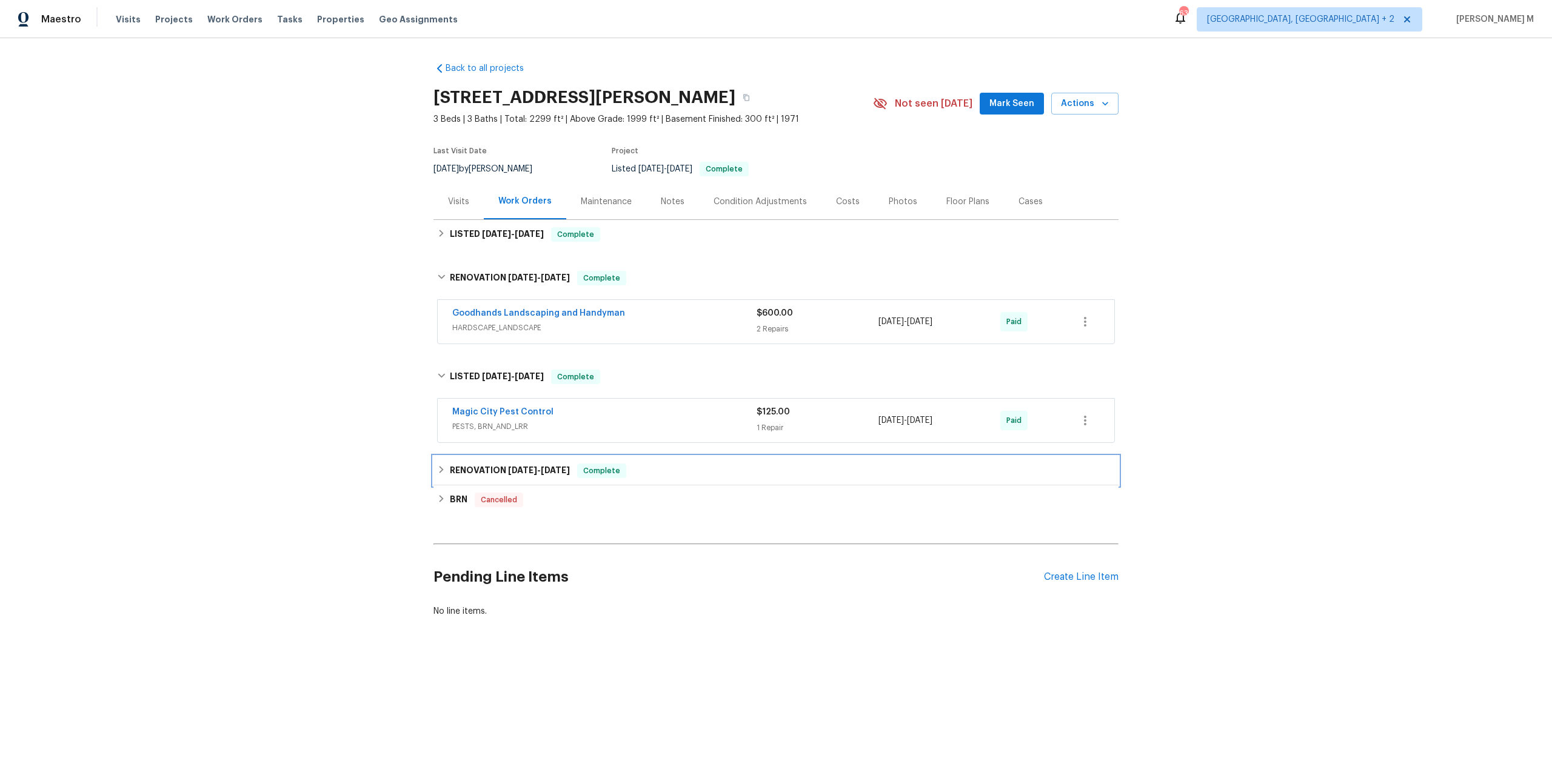
click at [450, 456] on div "RENOVATION 11/1/24 - 11/11/24 Complete" at bounding box center [776, 471] width 685 height 29
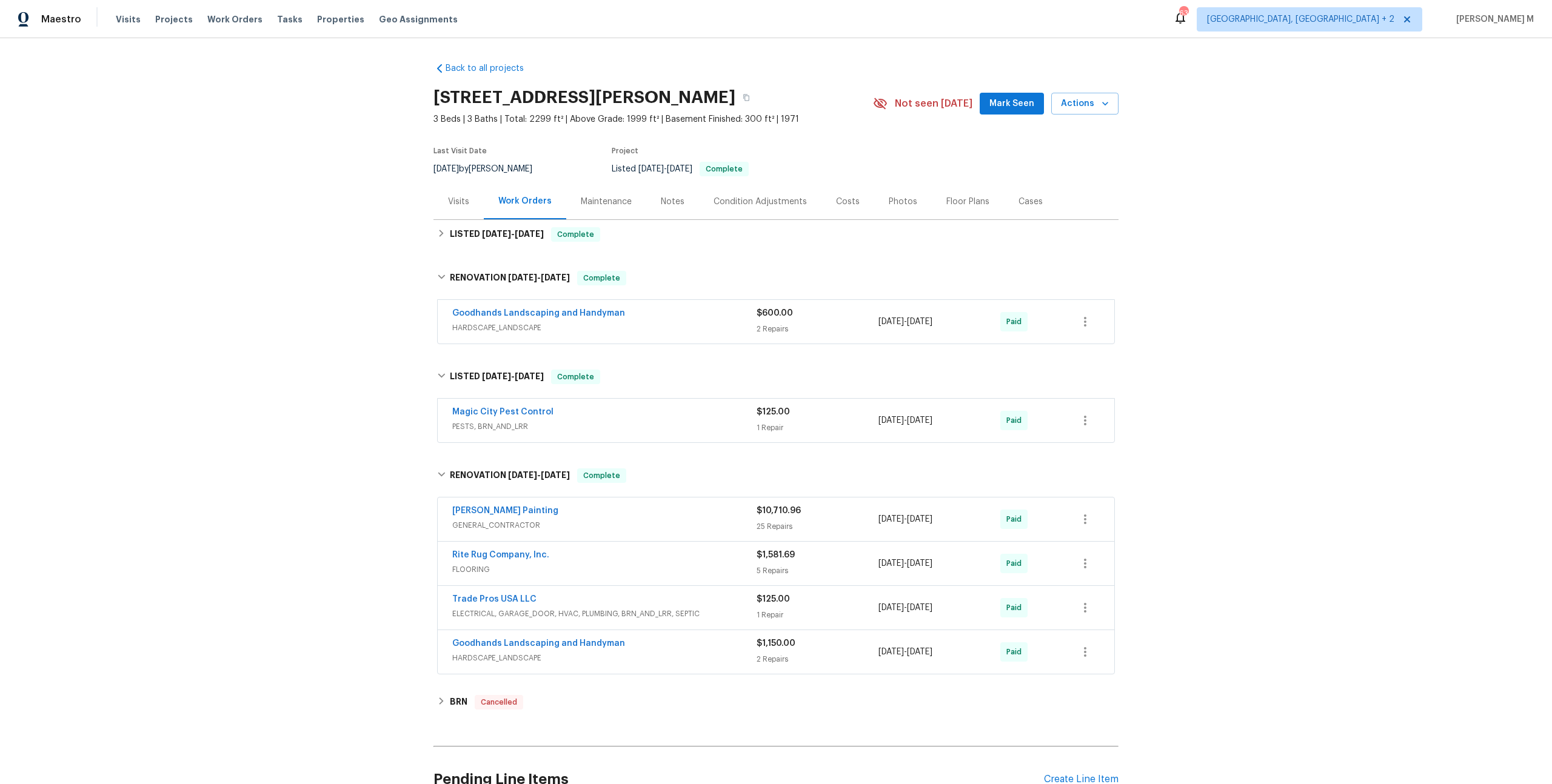
click at [476, 564] on span "FLOORING" at bounding box center [604, 570] width 304 height 12
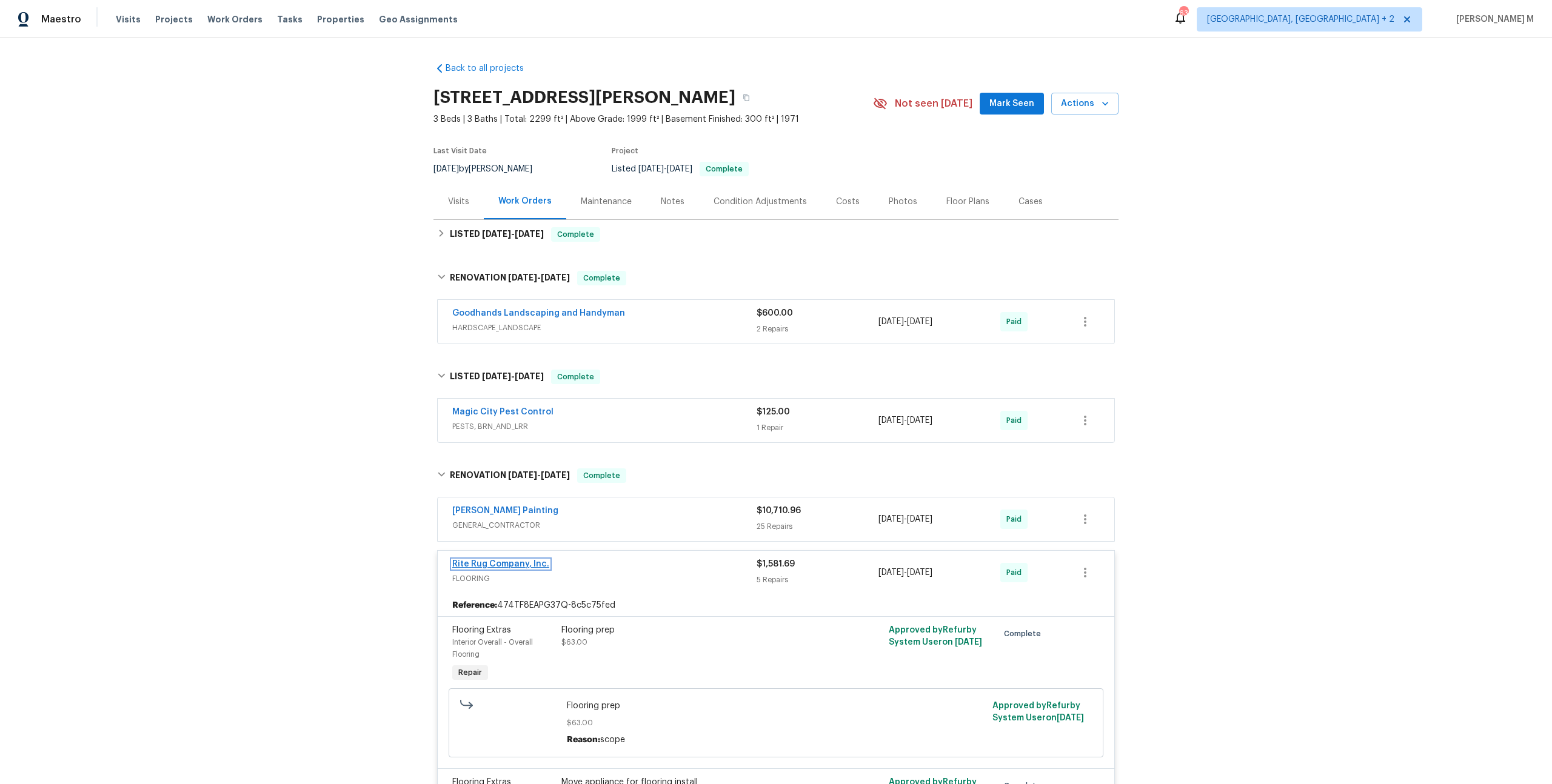
click at [525, 560] on link "Rite Rug Company, Inc." at bounding box center [500, 564] width 97 height 9
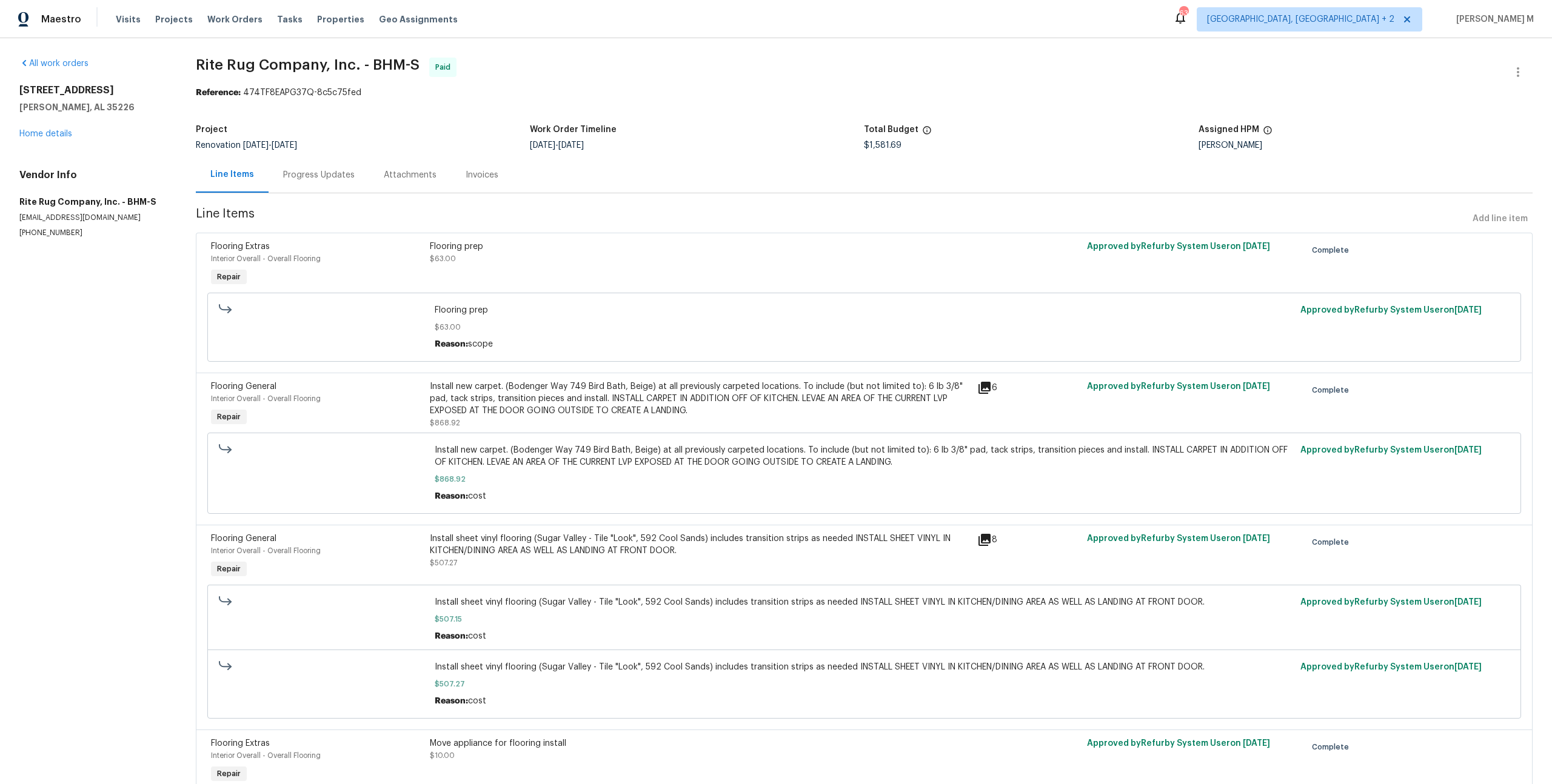
scroll to position [115, 0]
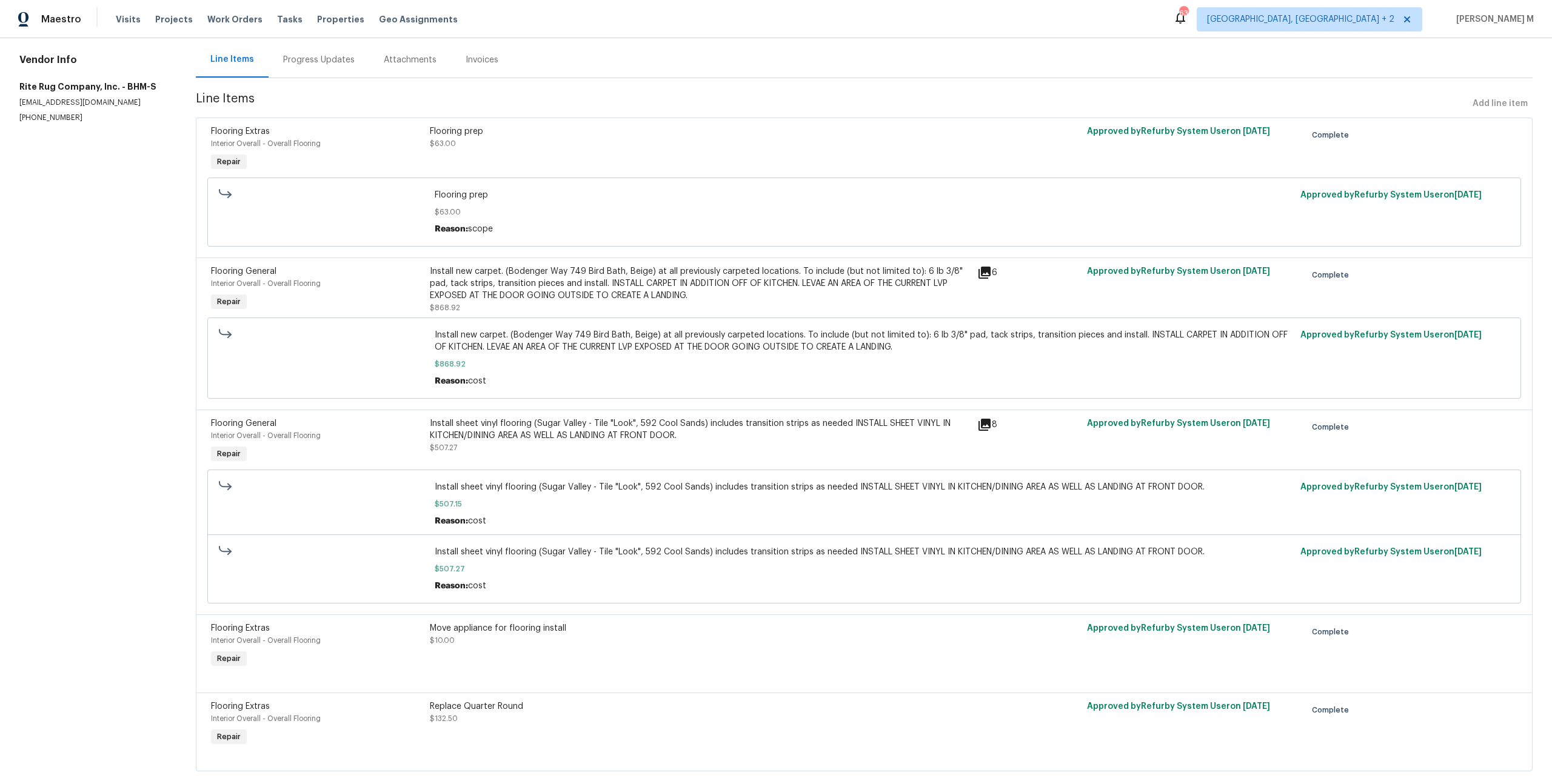
click at [617, 314] on div "Install new carpet. (Bodenger Way 749 Bird Bath, Beige) at all previously carpe…" at bounding box center [864, 358] width 1306 height 89
click at [635, 291] on div "Install new carpet. (Bodenger Way 749 Bird Bath, Beige) at all previously carpe…" at bounding box center [700, 289] width 540 height 49
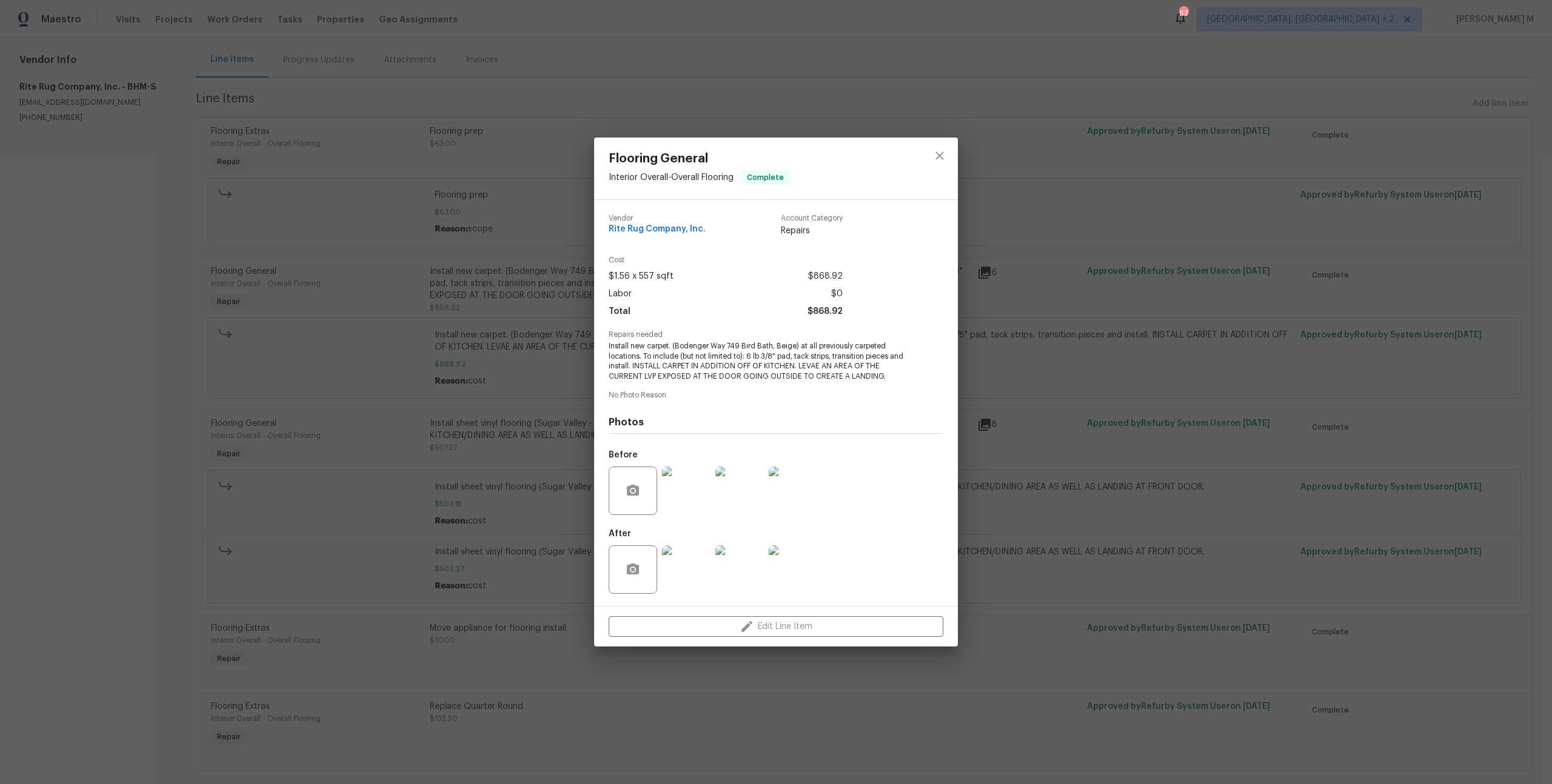
click at [713, 550] on div at bounding box center [739, 570] width 54 height 63
click at [688, 551] on img at bounding box center [686, 570] width 49 height 49
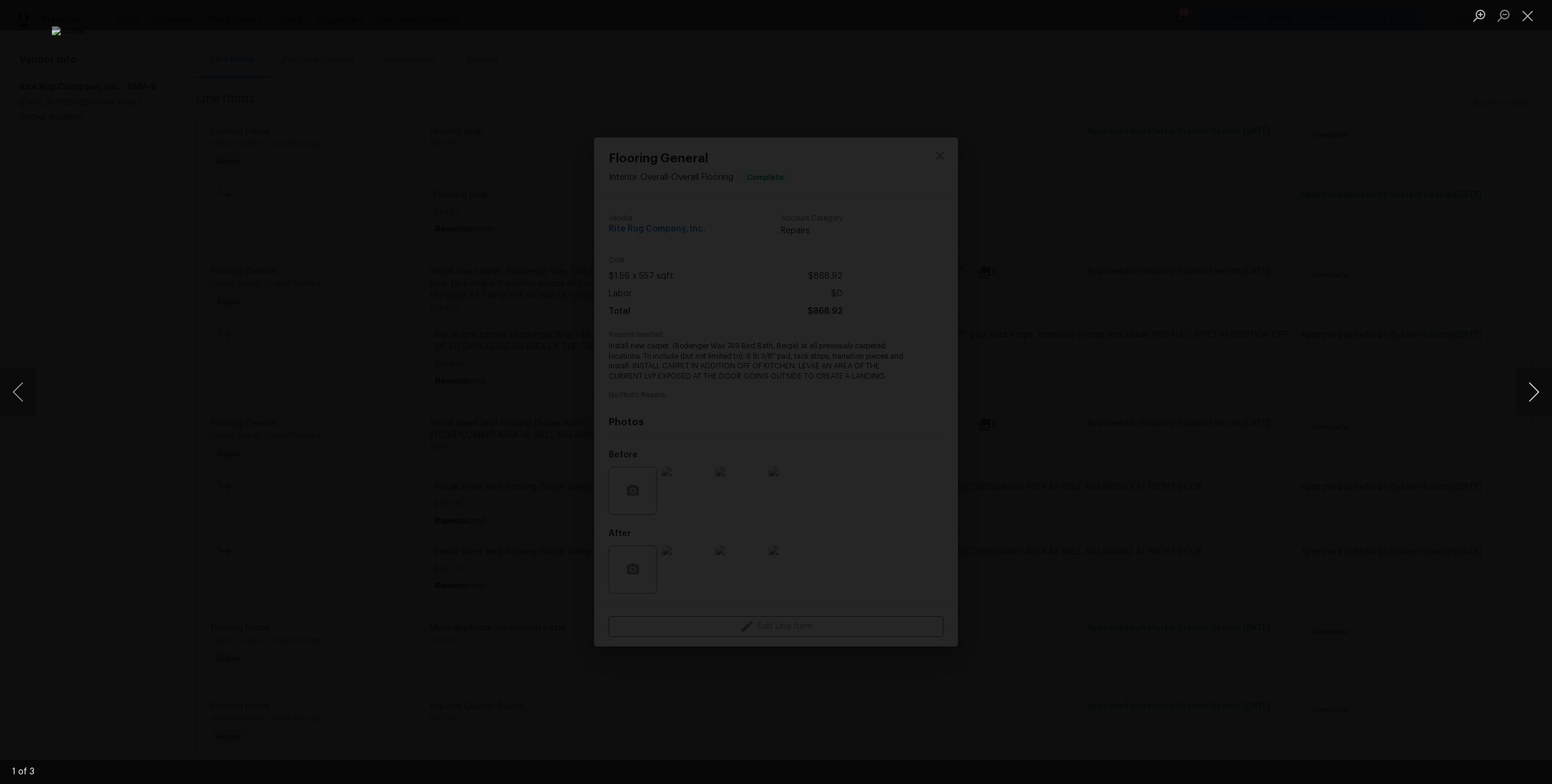
click at [1534, 395] on button "Next image" at bounding box center [1534, 392] width 36 height 49
click at [24, 378] on button "Previous image" at bounding box center [18, 392] width 36 height 49
click at [1298, 273] on div "Lightbox" at bounding box center [776, 392] width 1552 height 784
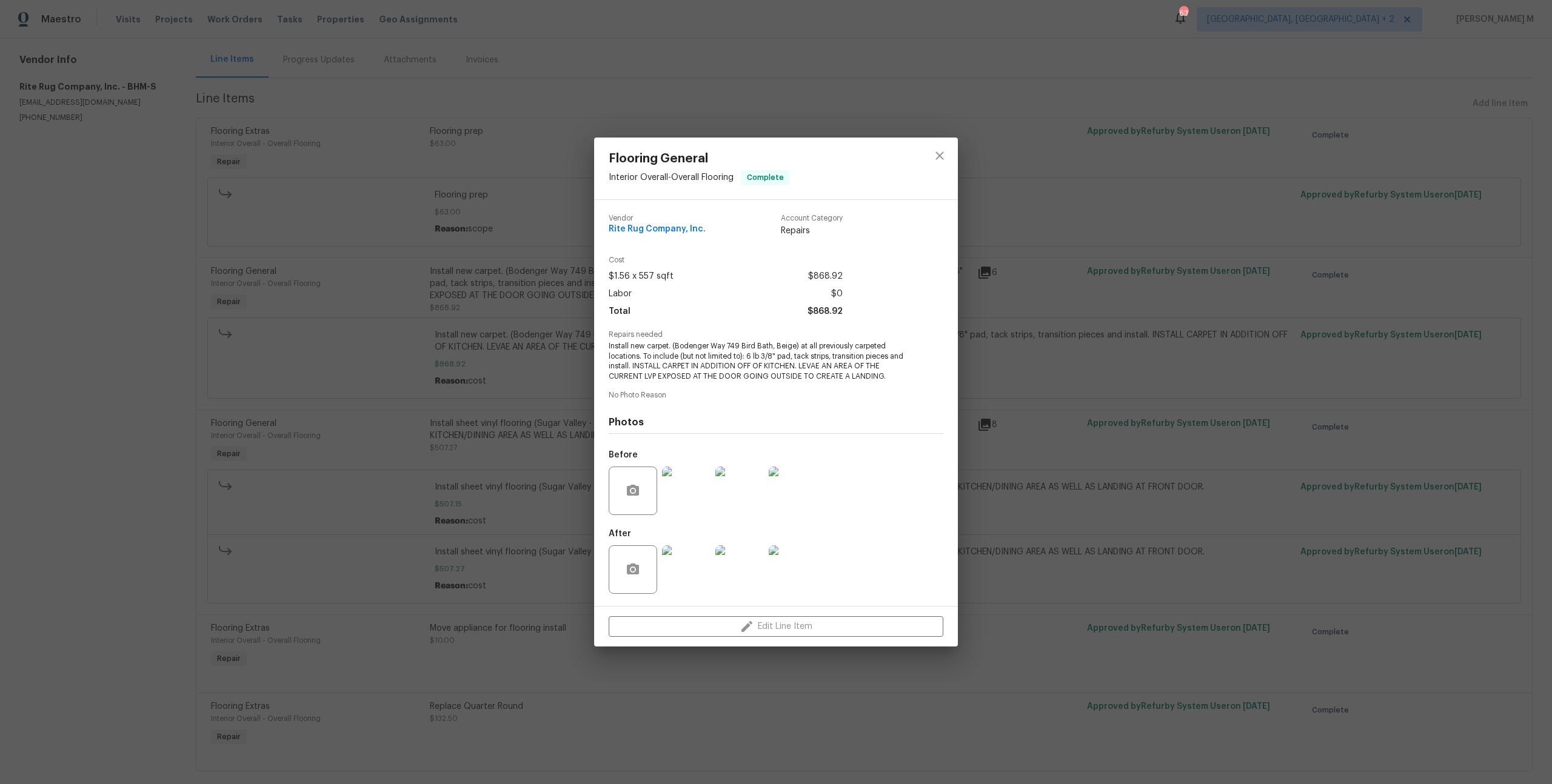
click at [1298, 273] on div "Lightbox" at bounding box center [776, 392] width 1552 height 784
click at [1298, 273] on div "Flooring General Interior Overall - Overall Flooring Complete Vendor Rite Rug C…" at bounding box center [776, 392] width 1552 height 784
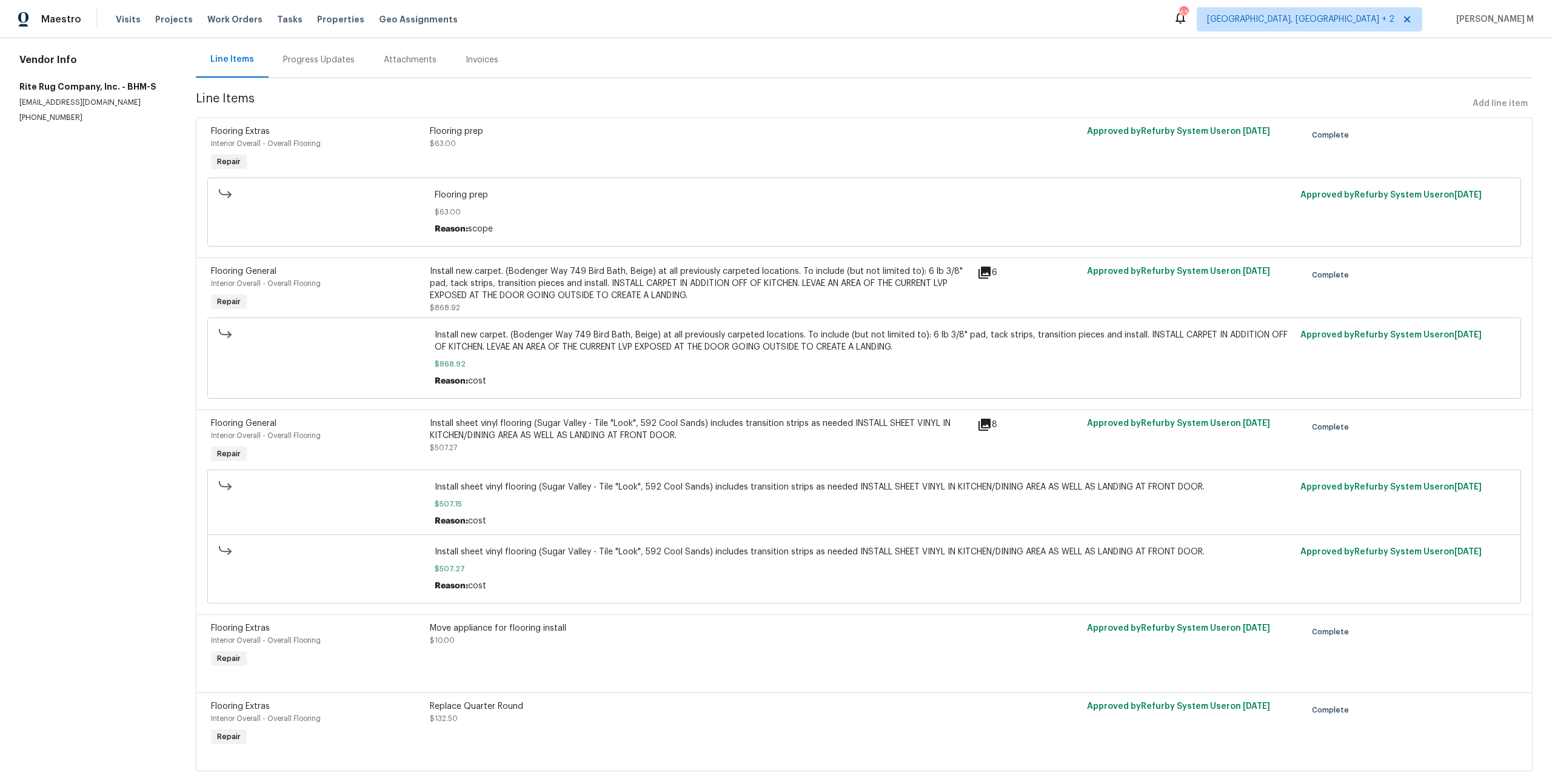
scroll to position [0, 0]
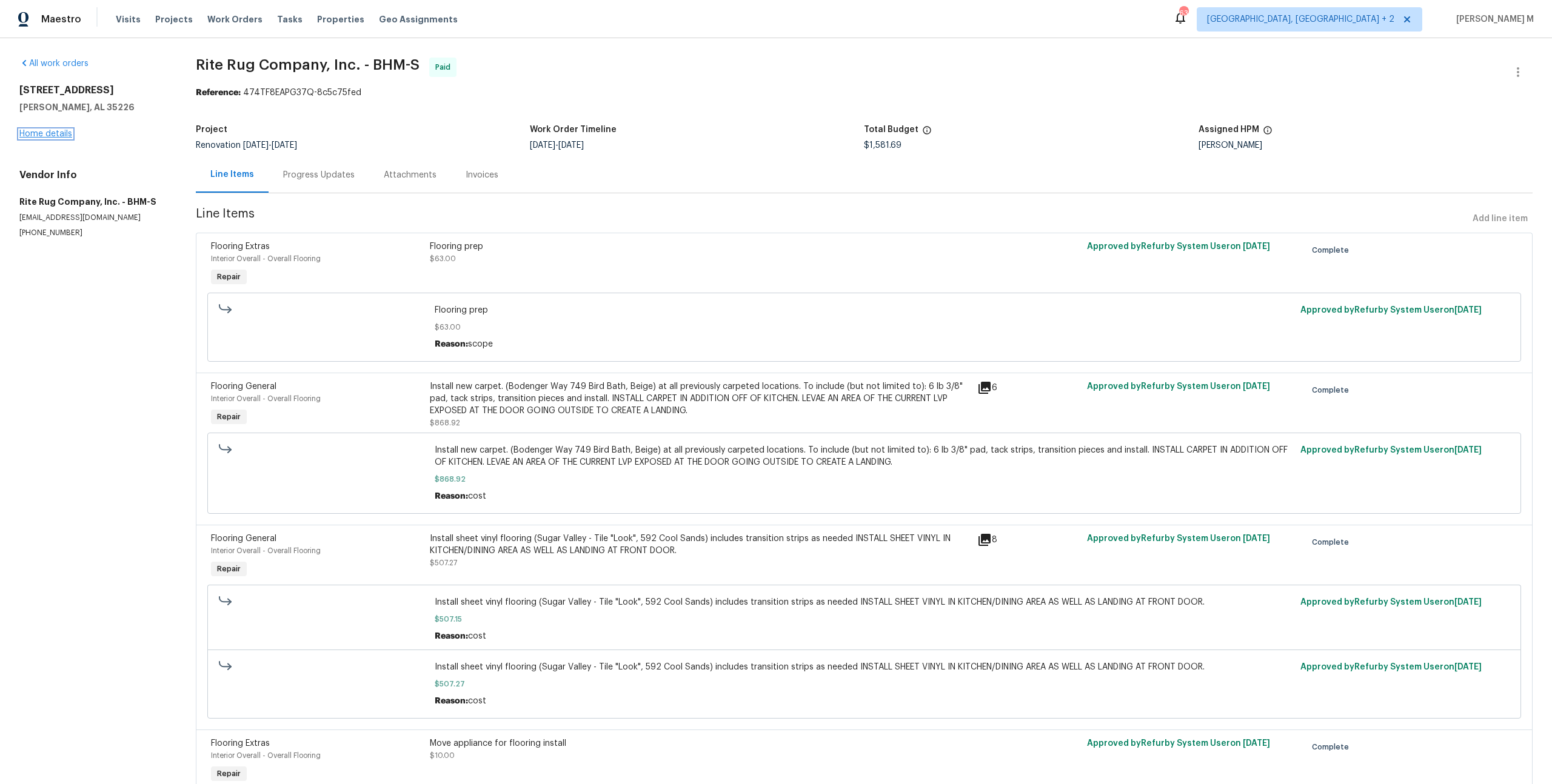
click at [54, 130] on link "Home details" at bounding box center [46, 134] width 53 height 9
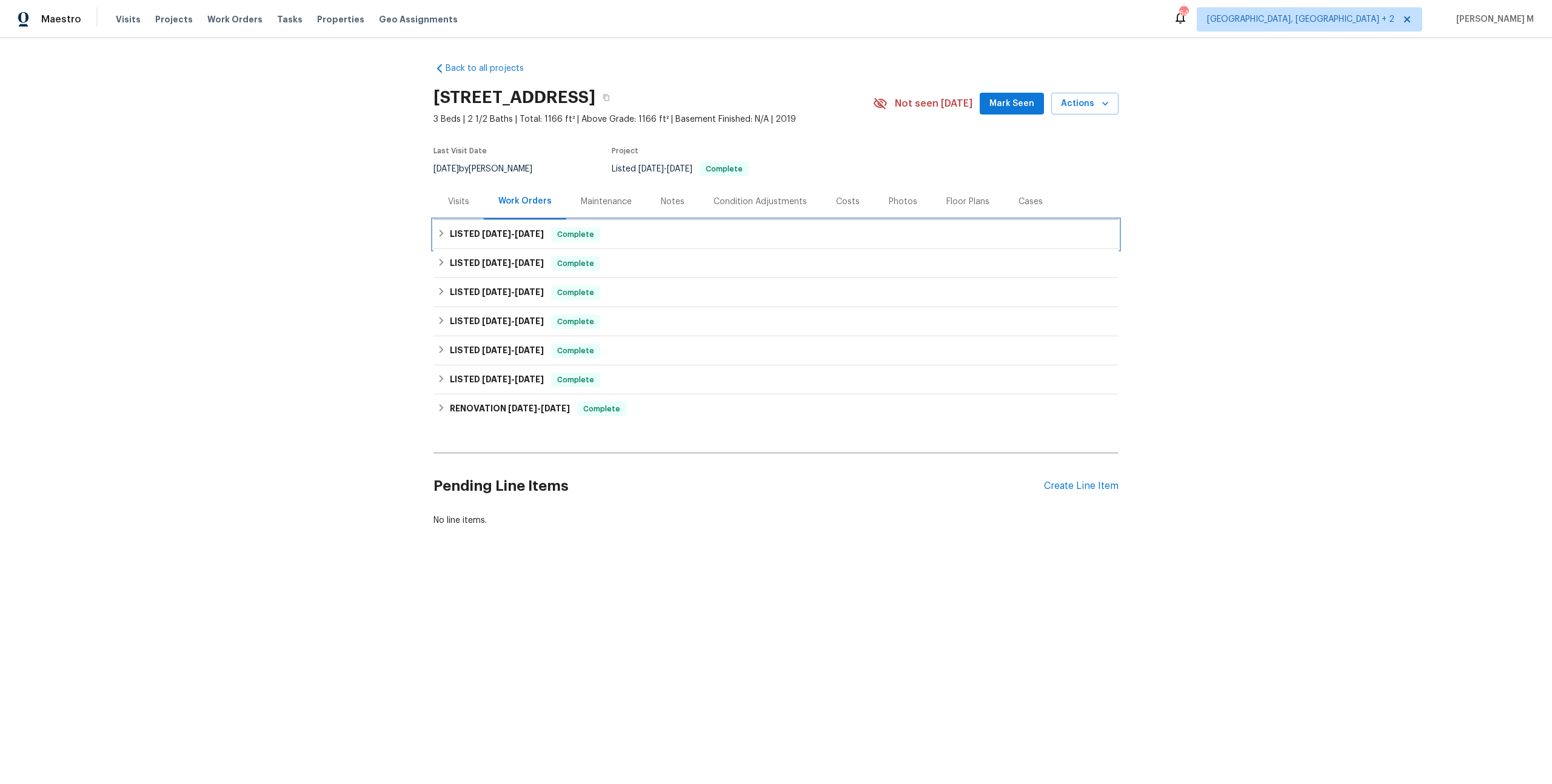
click at [487, 230] on span "8/6/25" at bounding box center [496, 234] width 29 height 9
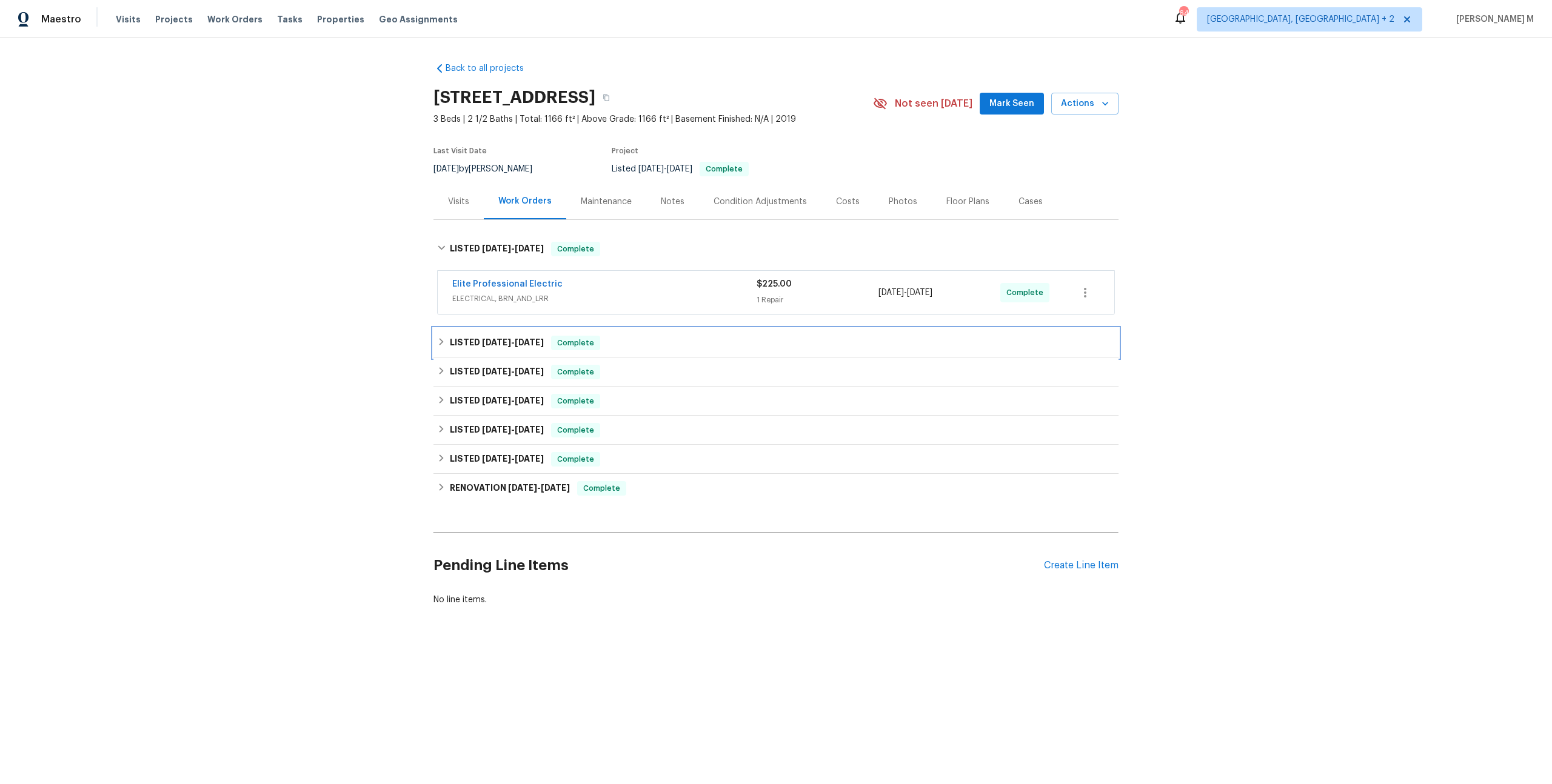
click at [482, 338] on span "7/29/25" at bounding box center [496, 342] width 29 height 9
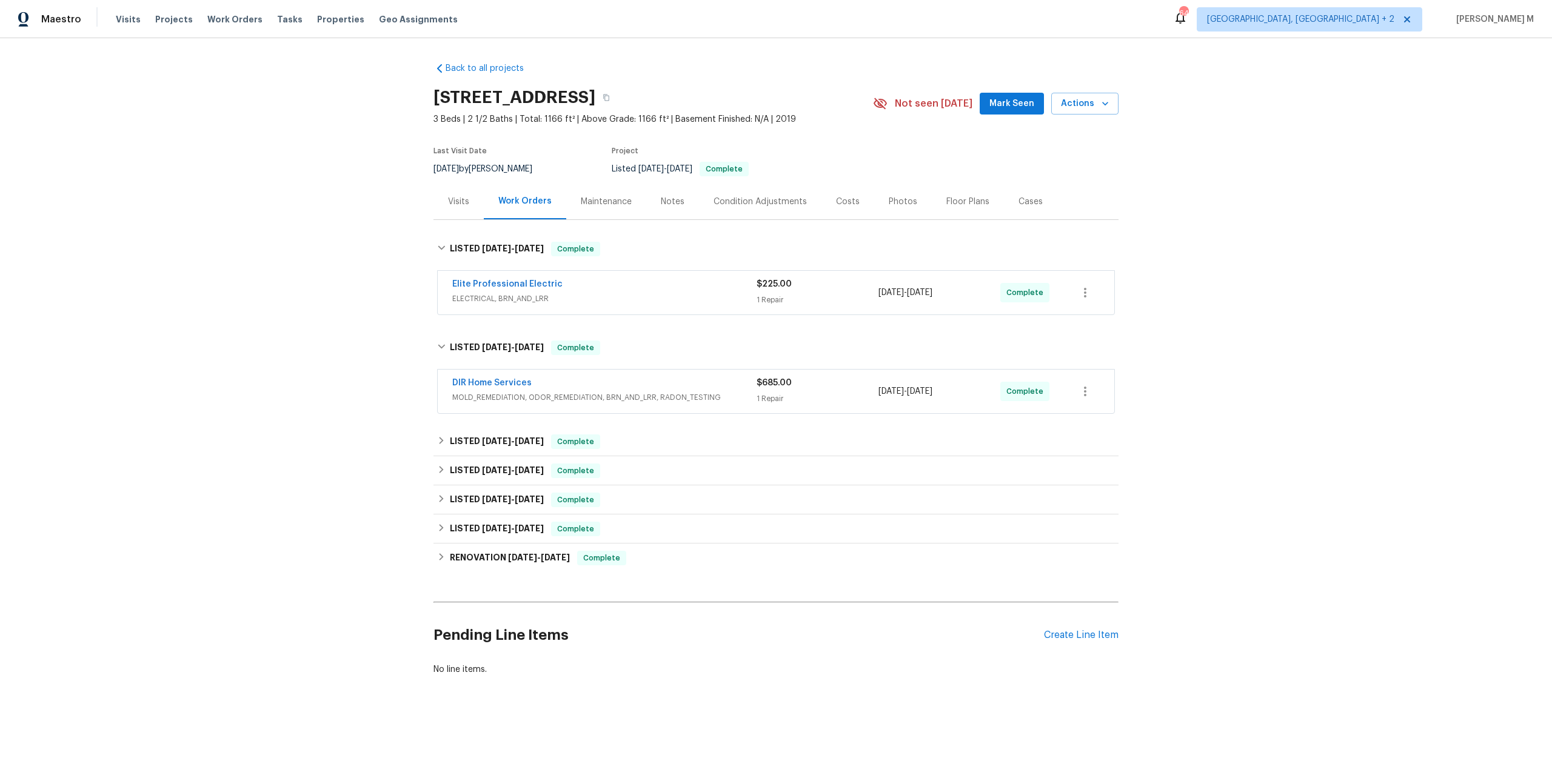
click at [490, 392] on span "MOLD_REMEDIATION, ODOR_REMEDIATION, BRN_AND_LRR, RADON_TESTING" at bounding box center [604, 398] width 304 height 12
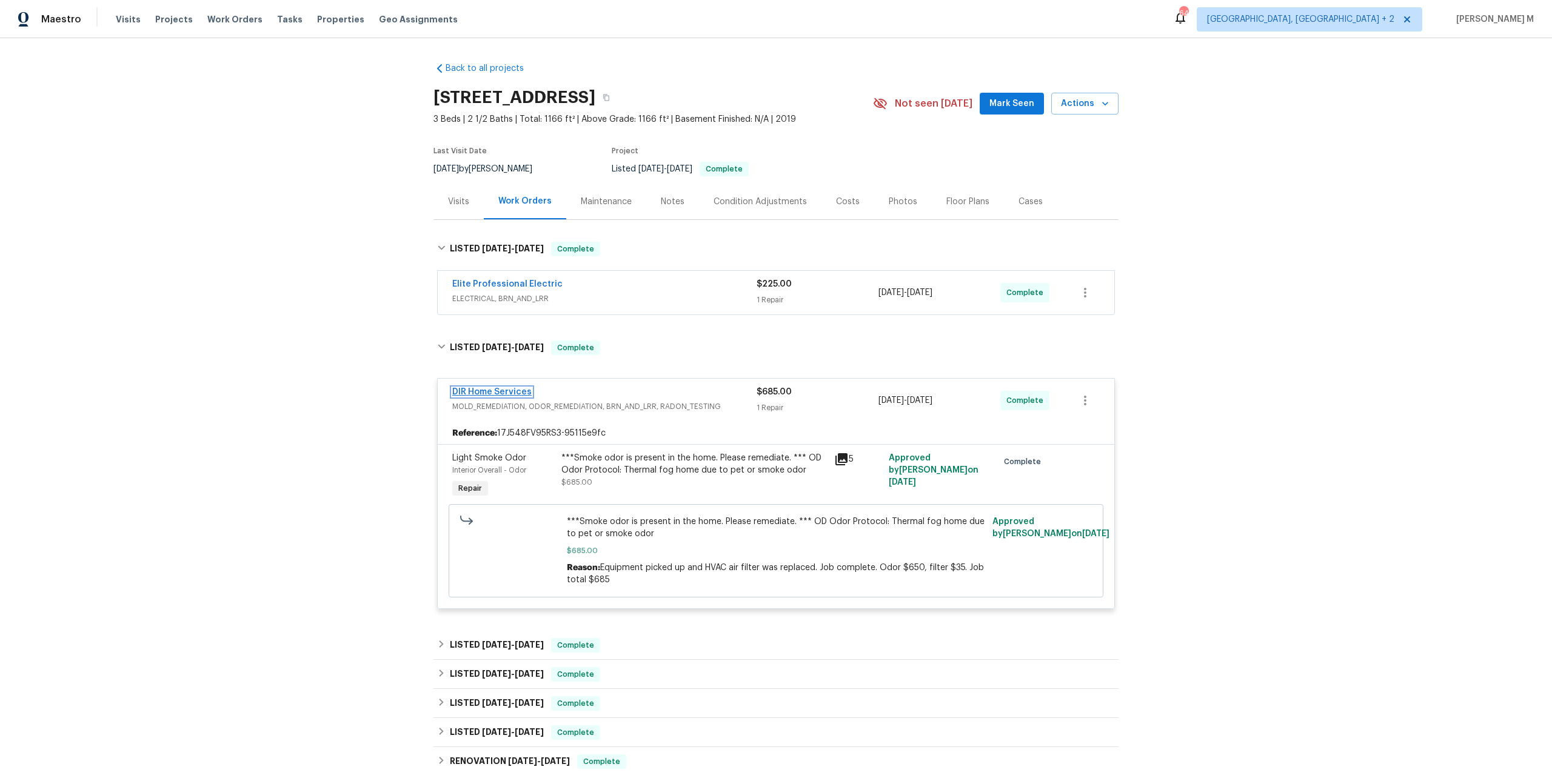
click at [497, 388] on link "DIR Home Services" at bounding box center [492, 392] width 79 height 9
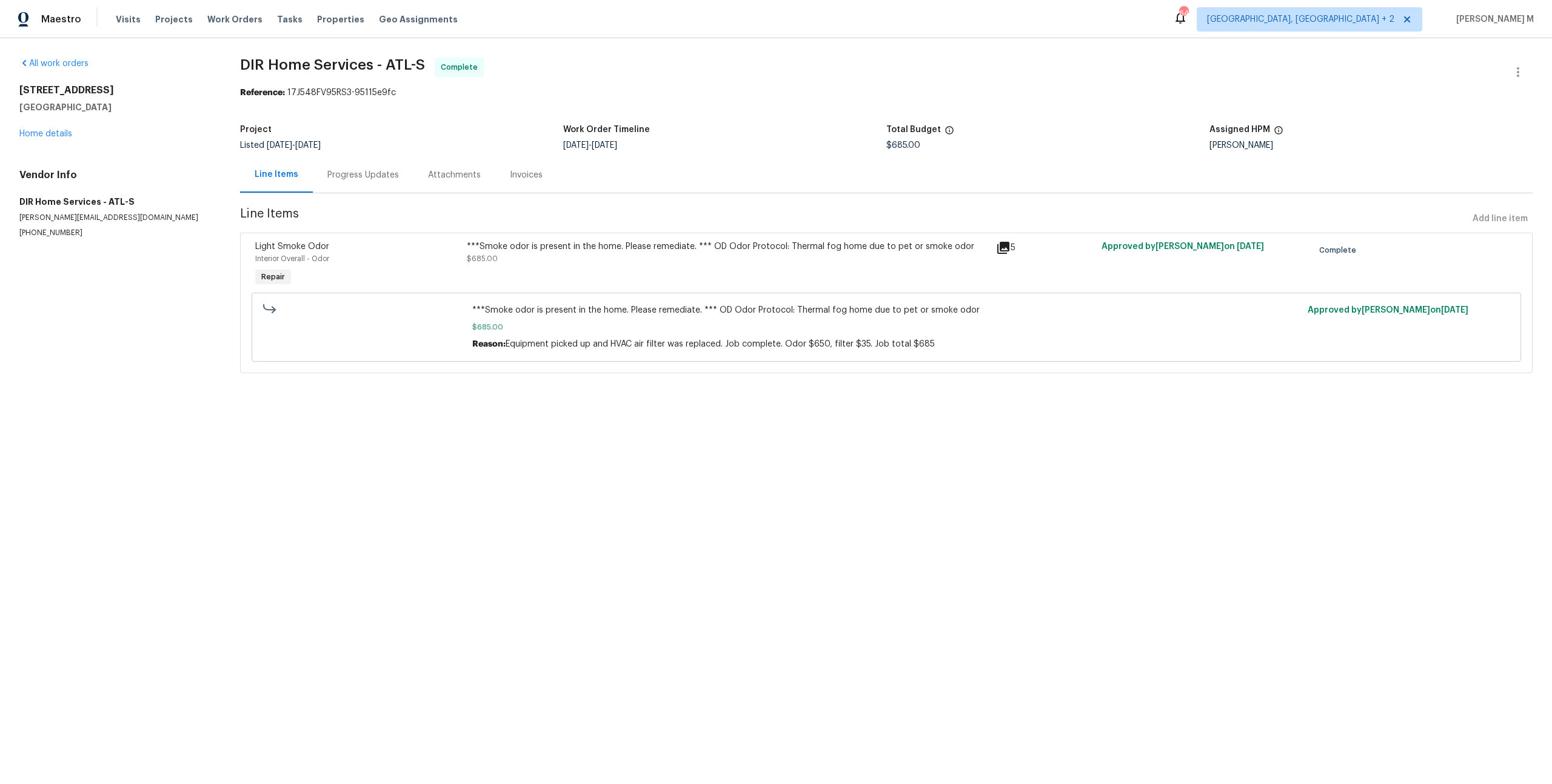
click at [330, 182] on div "Progress Updates" at bounding box center [363, 175] width 100 height 36
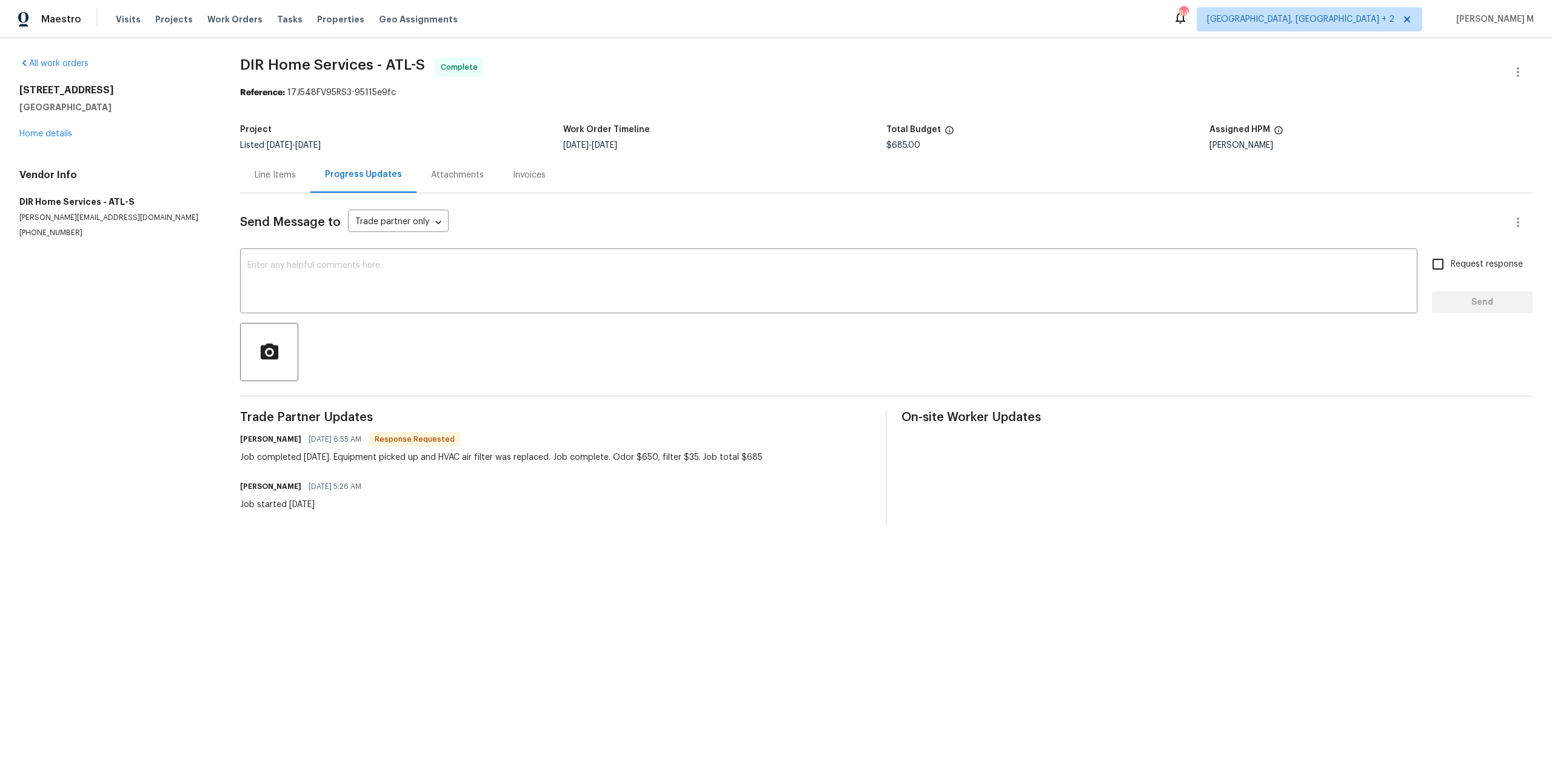
click at [253, 160] on div "Line Items" at bounding box center [275, 175] width 70 height 36
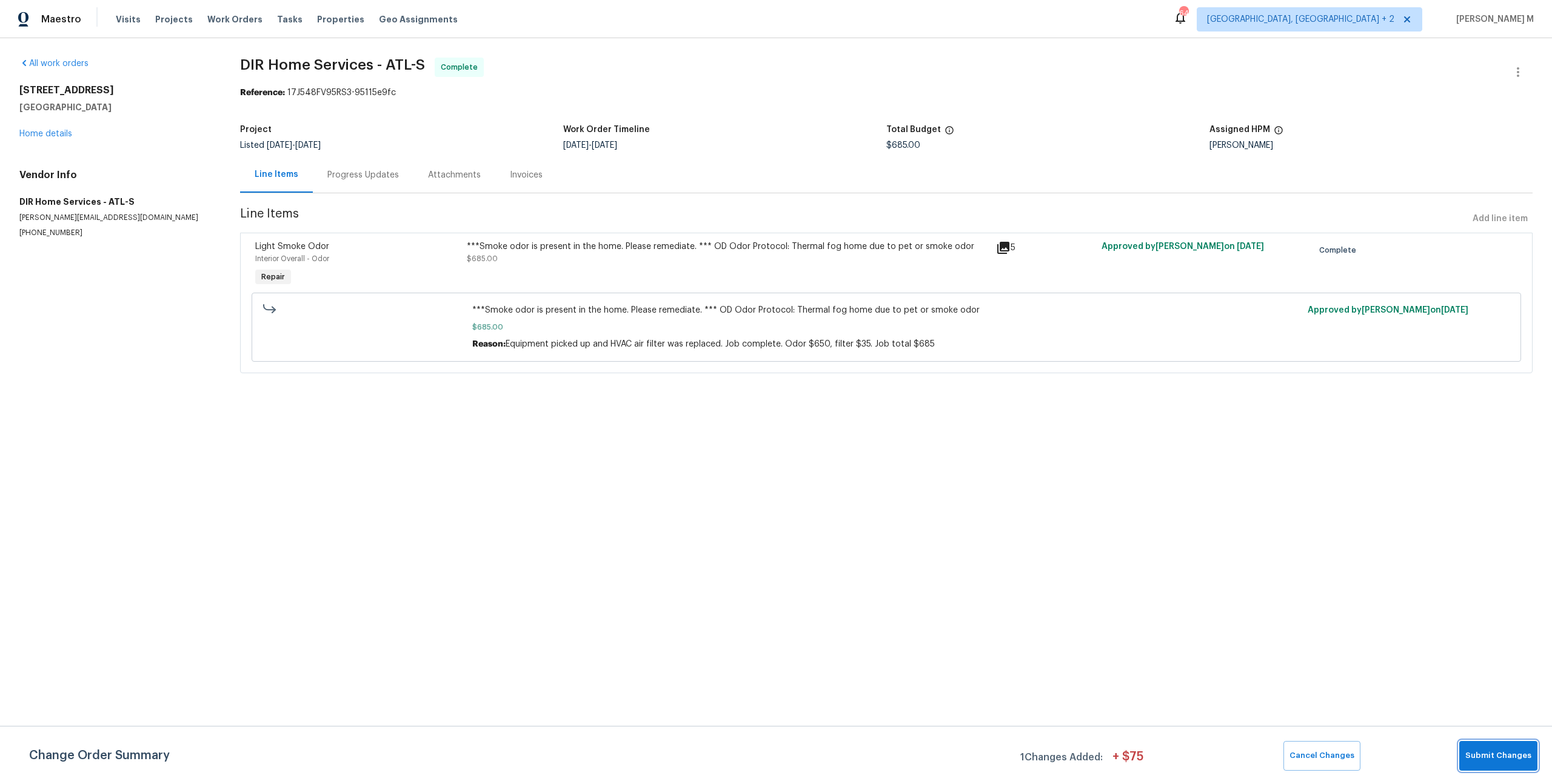
click at [1517, 745] on button "Submit Changes" at bounding box center [1498, 756] width 78 height 30
click at [855, 407] on html "Maestro Visits Projects Work Orders Tasks Properties Geo Assignments 64 Albuque…" at bounding box center [776, 203] width 1552 height 407
click at [352, 177] on div "Progress Updates" at bounding box center [363, 175] width 100 height 36
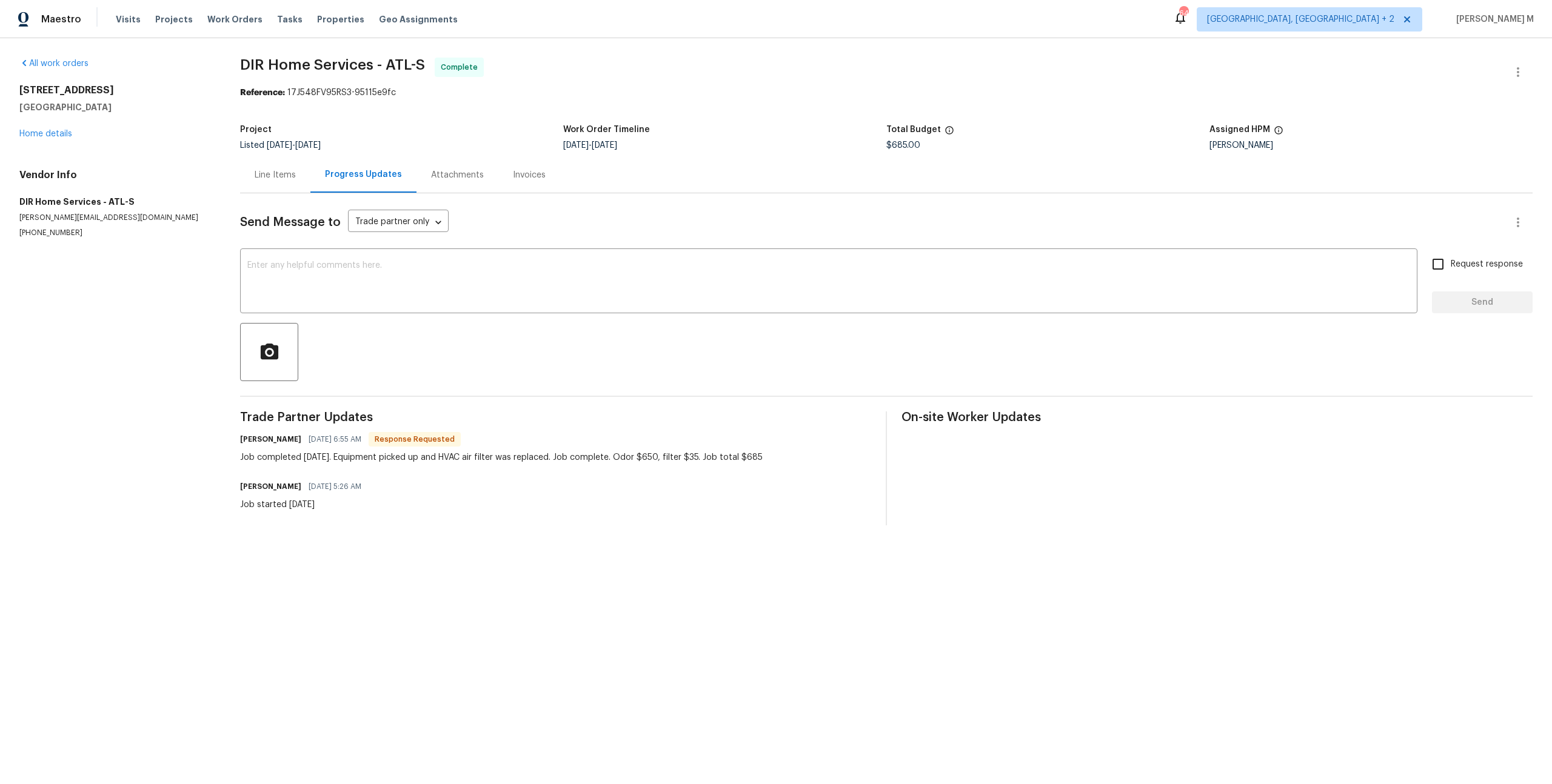
click at [264, 172] on div "Line Items" at bounding box center [275, 176] width 41 height 12
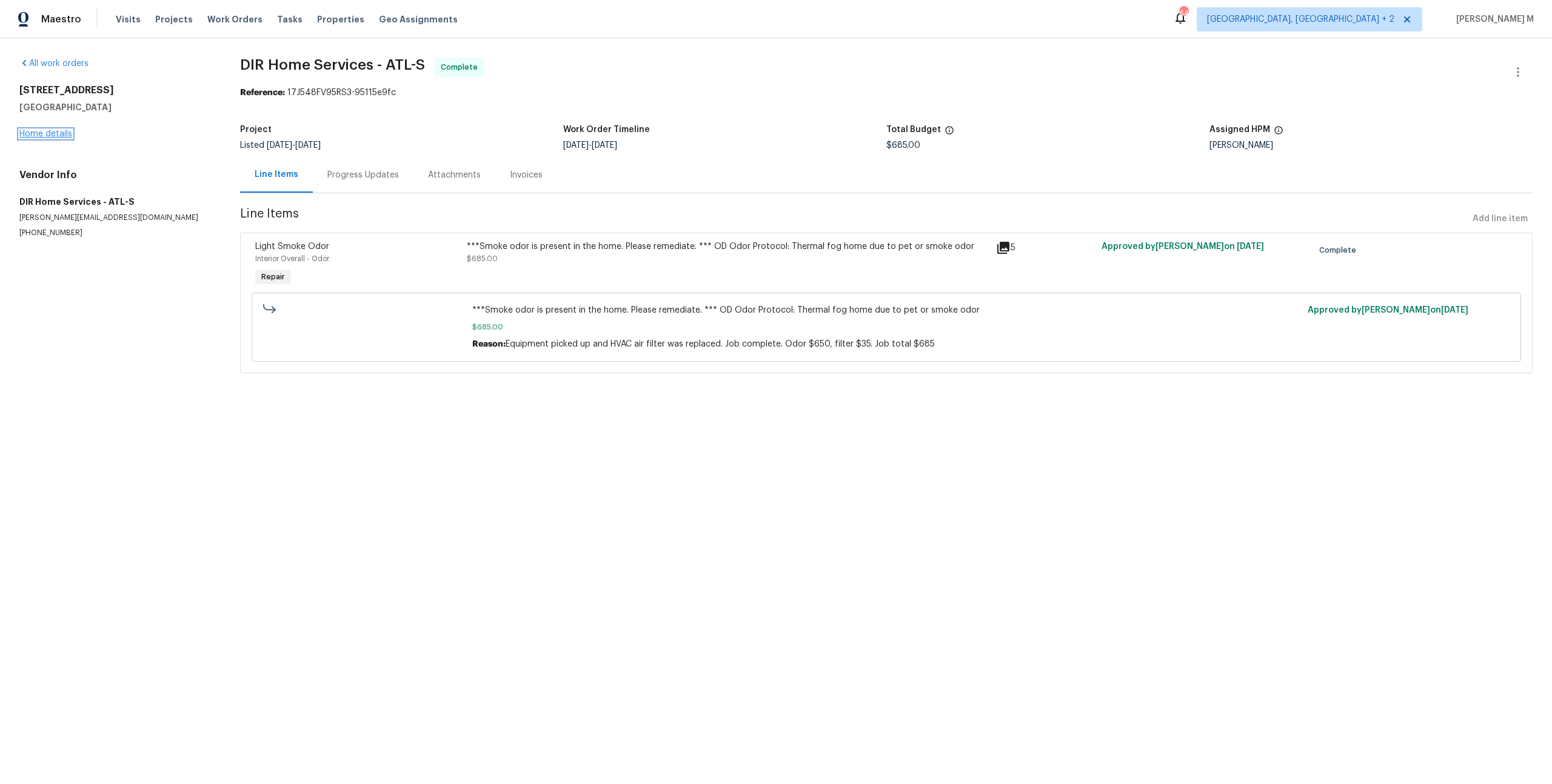
click at [57, 130] on link "Home details" at bounding box center [46, 134] width 53 height 9
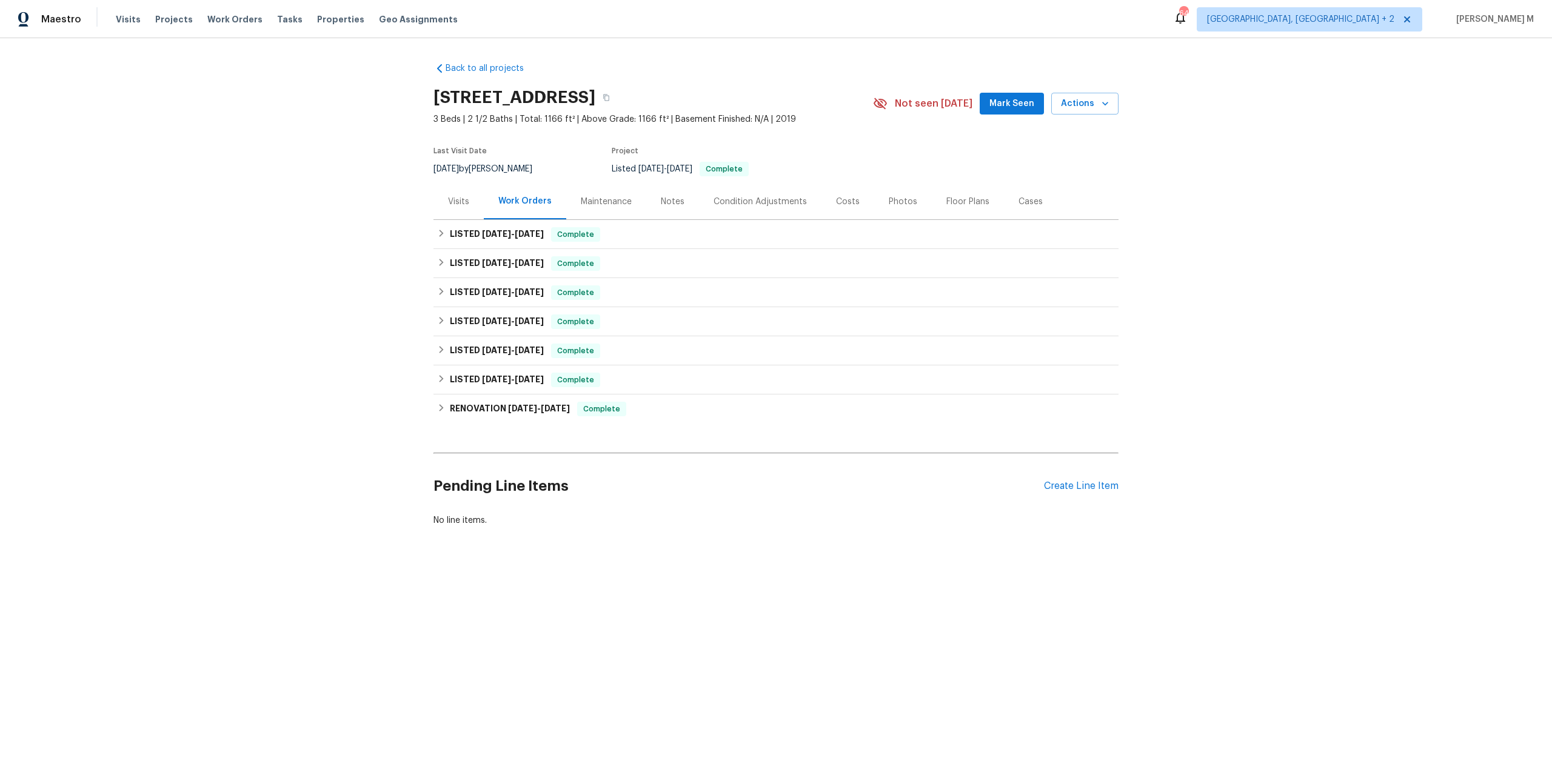
click at [463, 199] on div "Visits" at bounding box center [458, 202] width 21 height 12
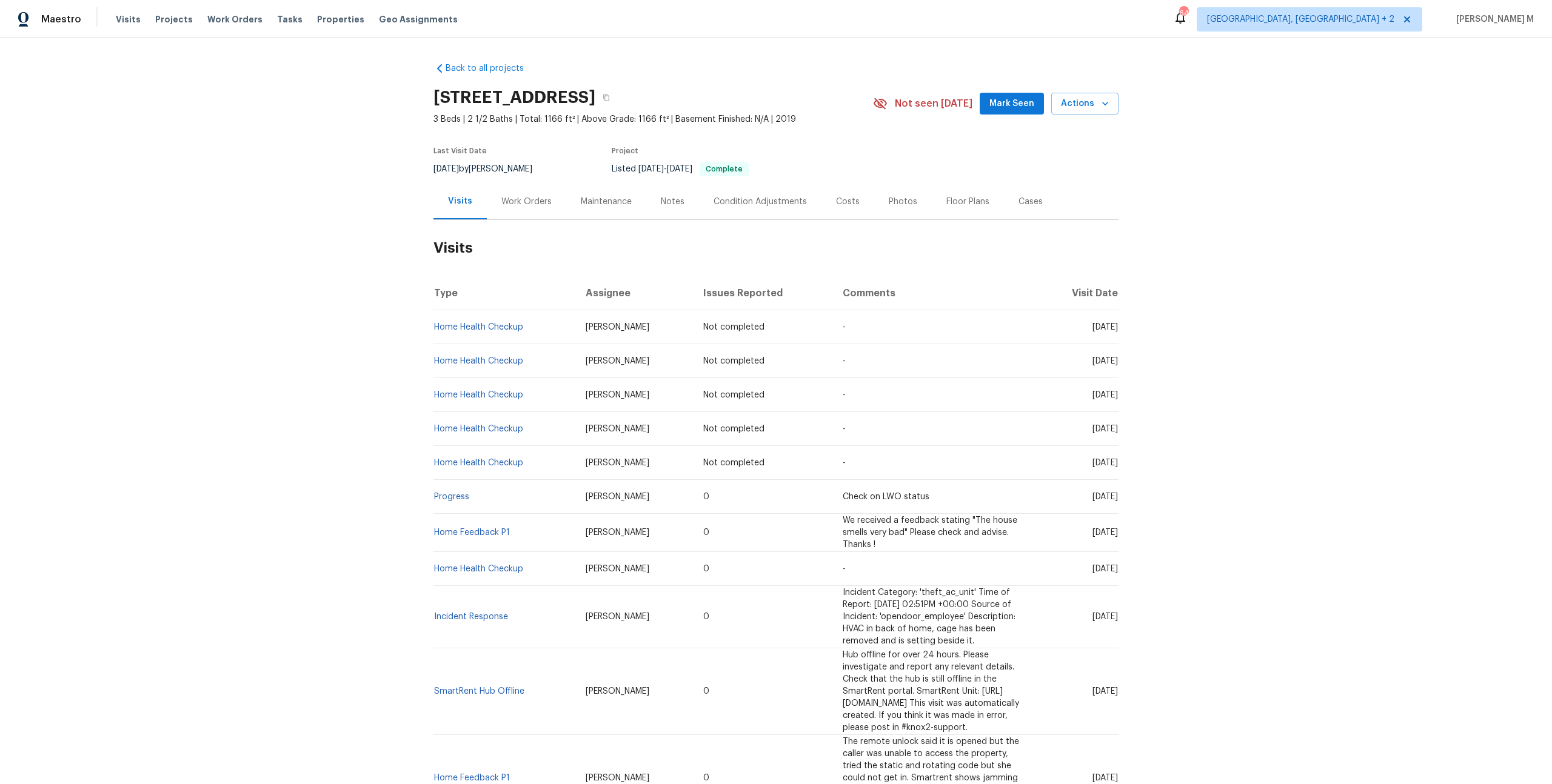
click at [512, 206] on div "Work Orders" at bounding box center [526, 201] width 79 height 36
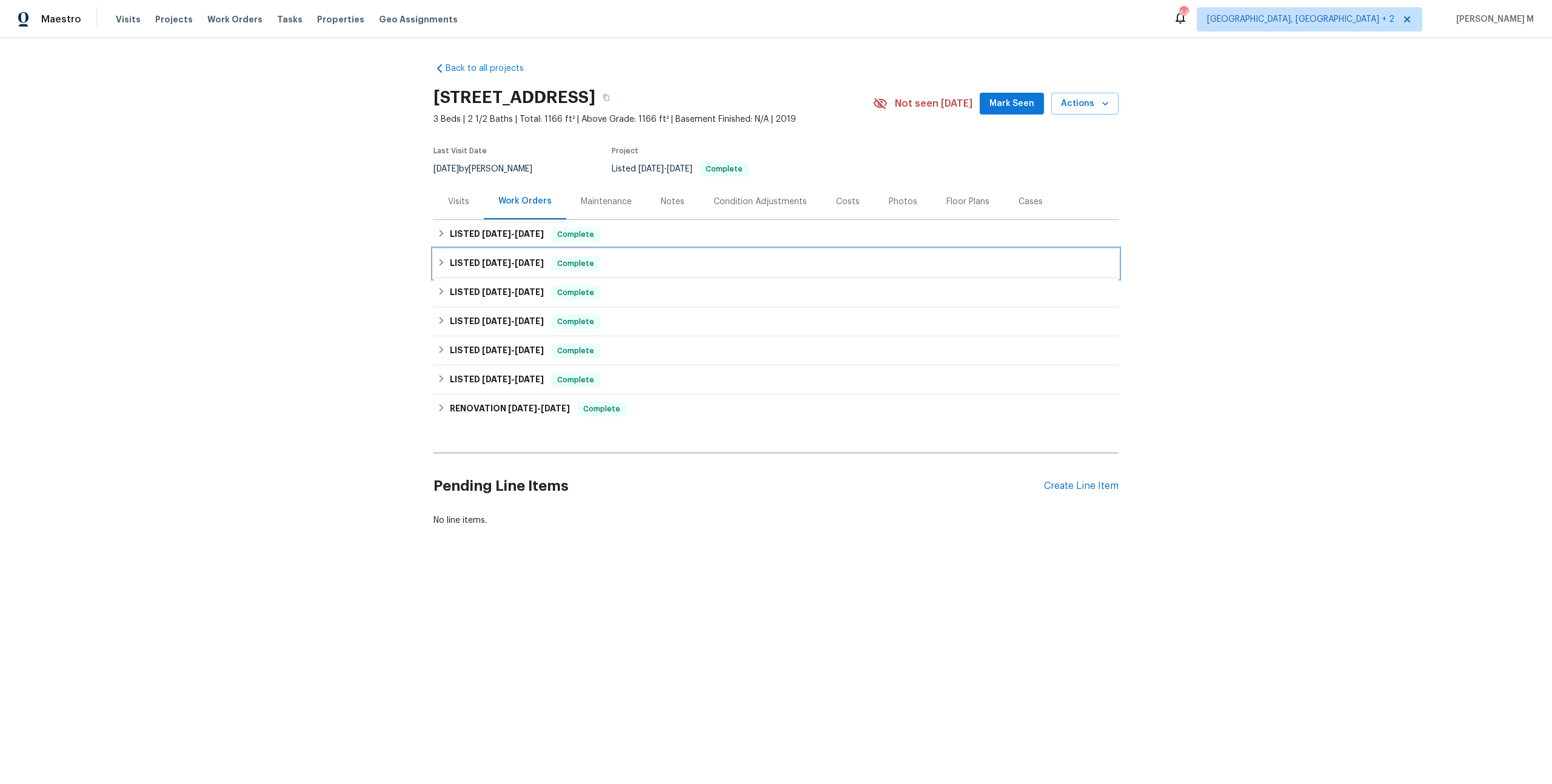
click at [492, 264] on h6 "LISTED 7/29/25 - 8/1/25" at bounding box center [497, 264] width 94 height 15
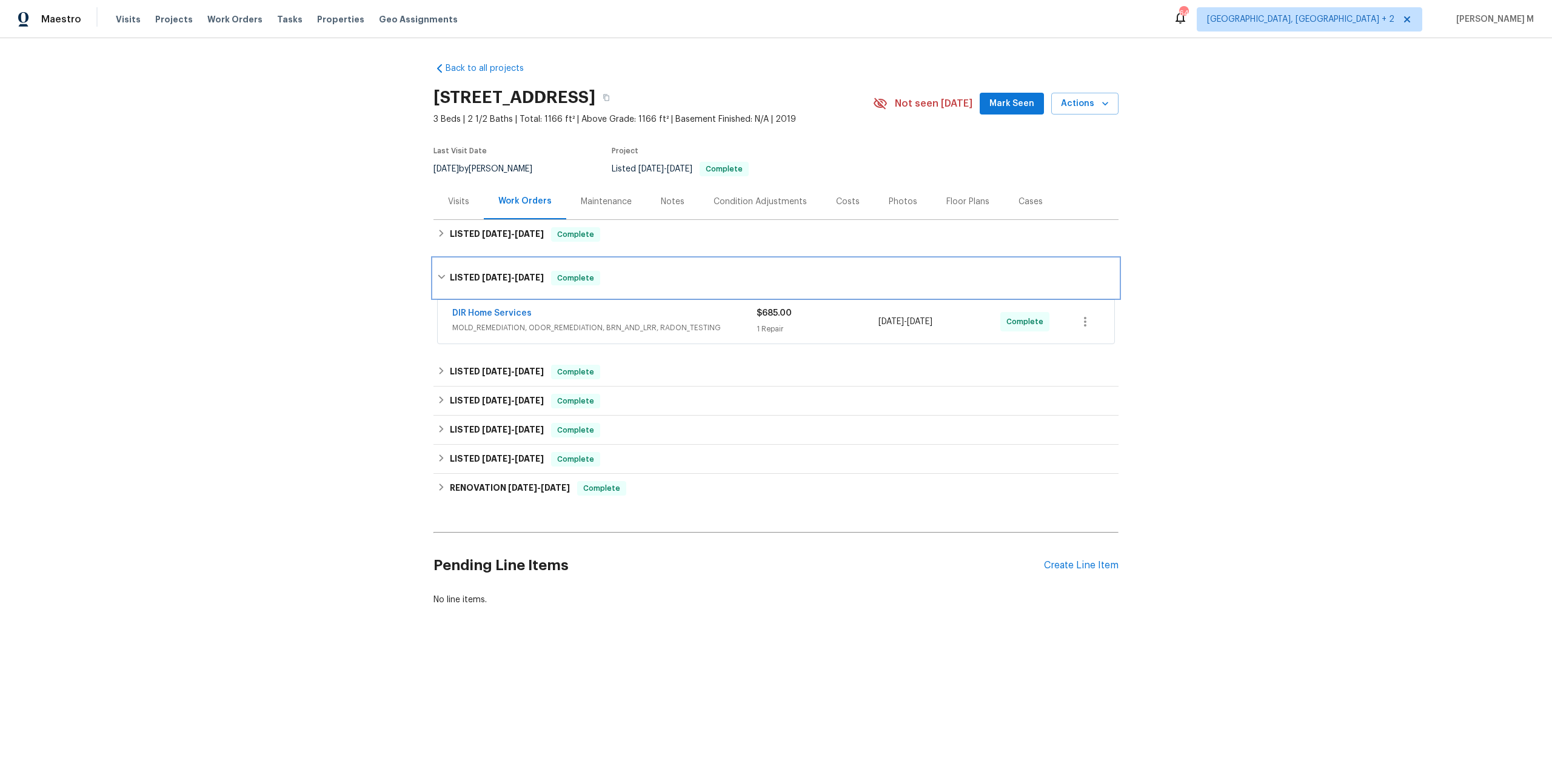
click at [492, 271] on h6 "LISTED 7/29/25 - 8/1/25" at bounding box center [497, 278] width 94 height 15
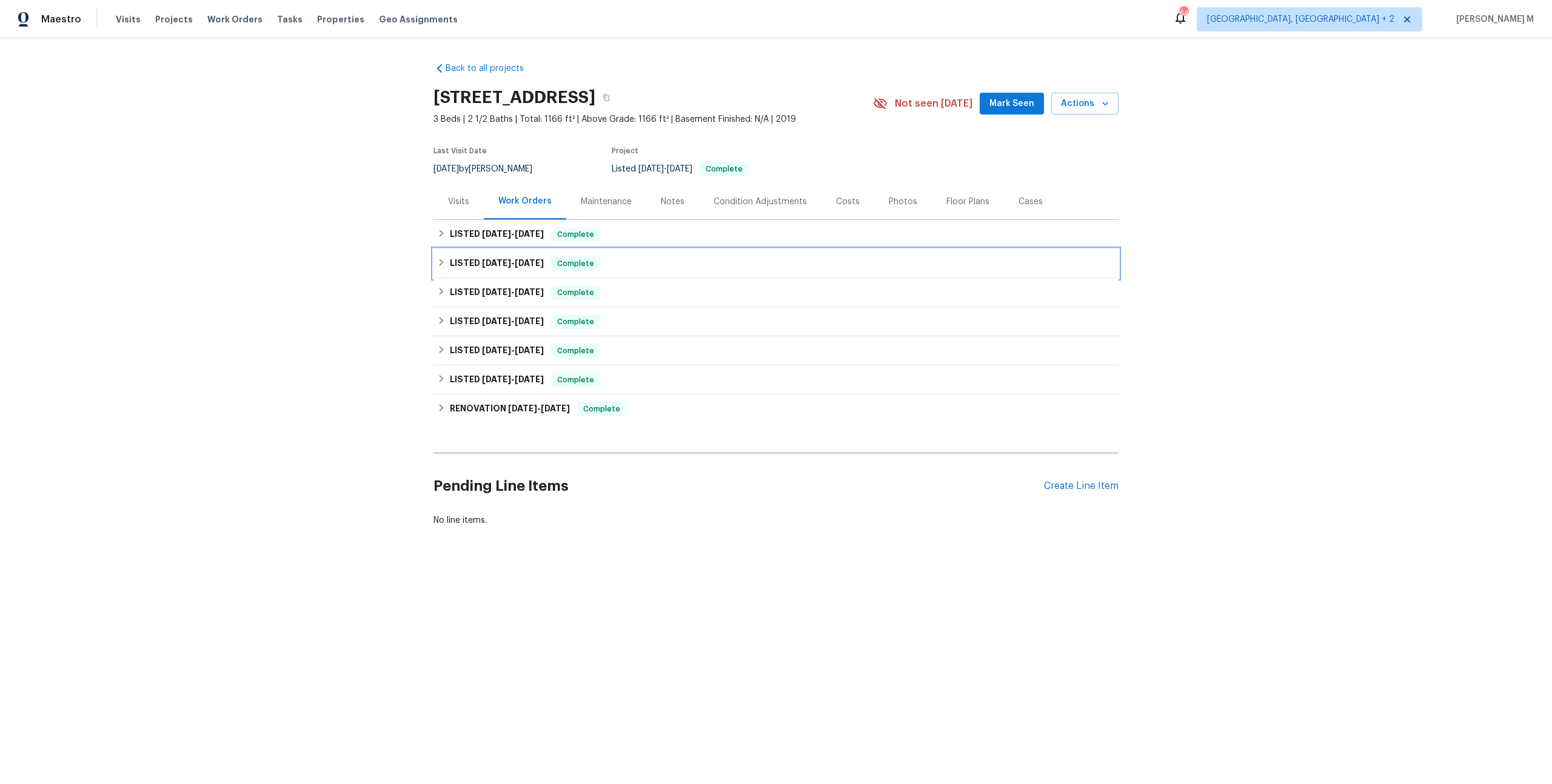
click at [492, 264] on h6 "LISTED 7/29/25 - 8/1/25" at bounding box center [497, 264] width 94 height 15
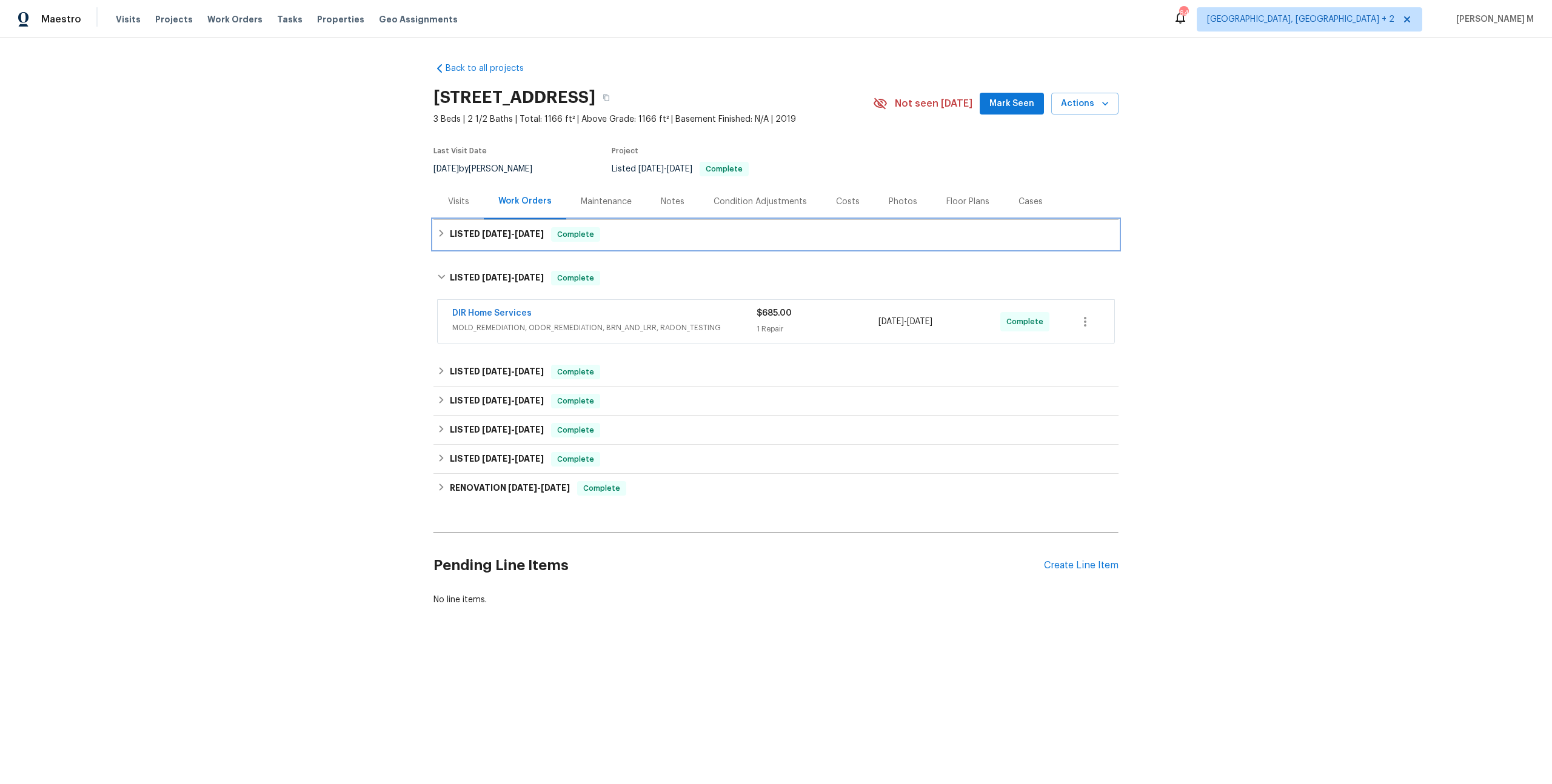
click at [494, 233] on h6 "LISTED 8/6/25 - 8/11/25" at bounding box center [497, 235] width 94 height 15
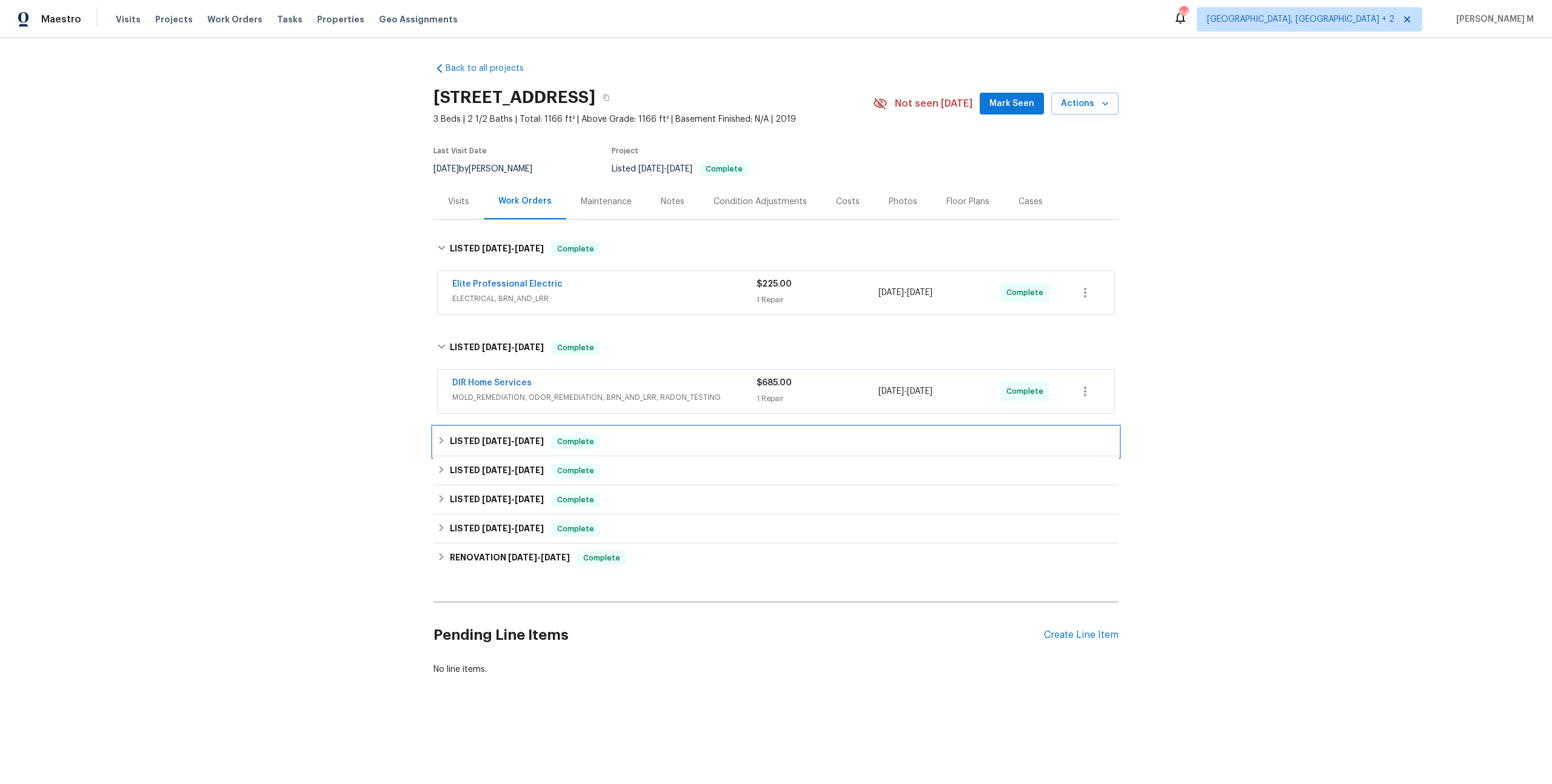
click at [486, 437] on span "7/1/25" at bounding box center [496, 441] width 29 height 9
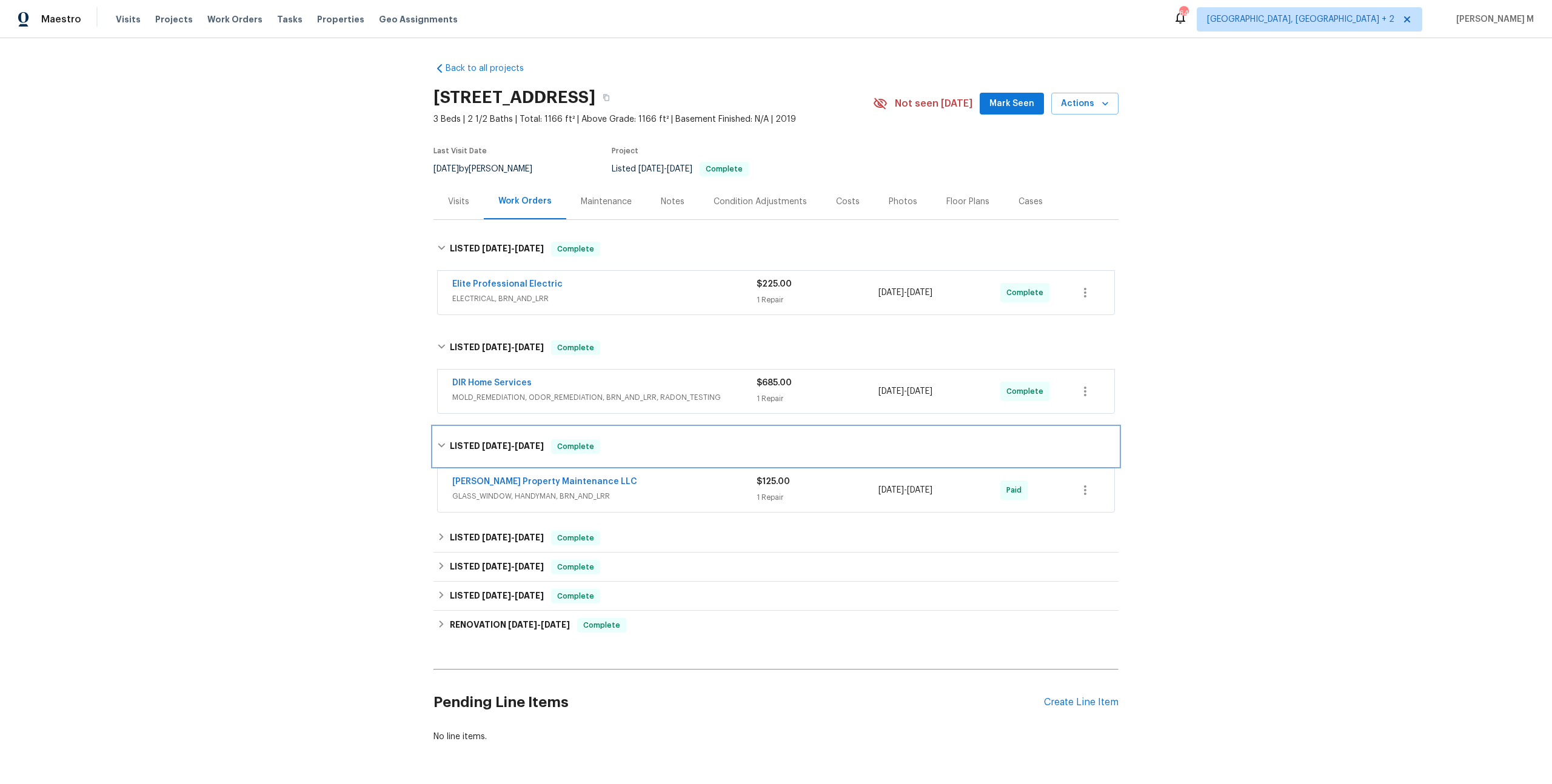
scroll to position [25, 0]
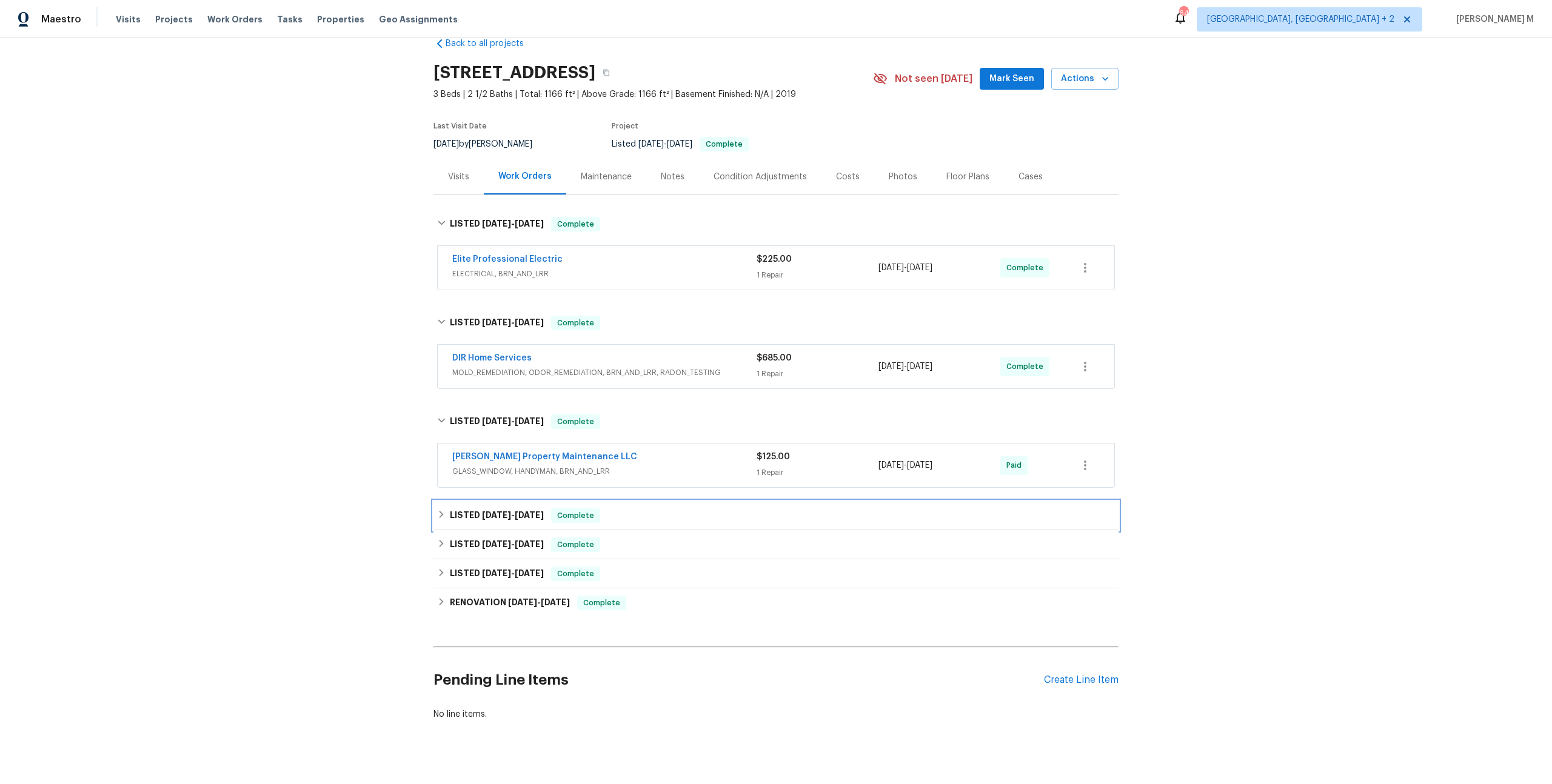
click at [474, 509] on h6 "LISTED 6/12/25 - 6/12/25" at bounding box center [497, 516] width 94 height 15
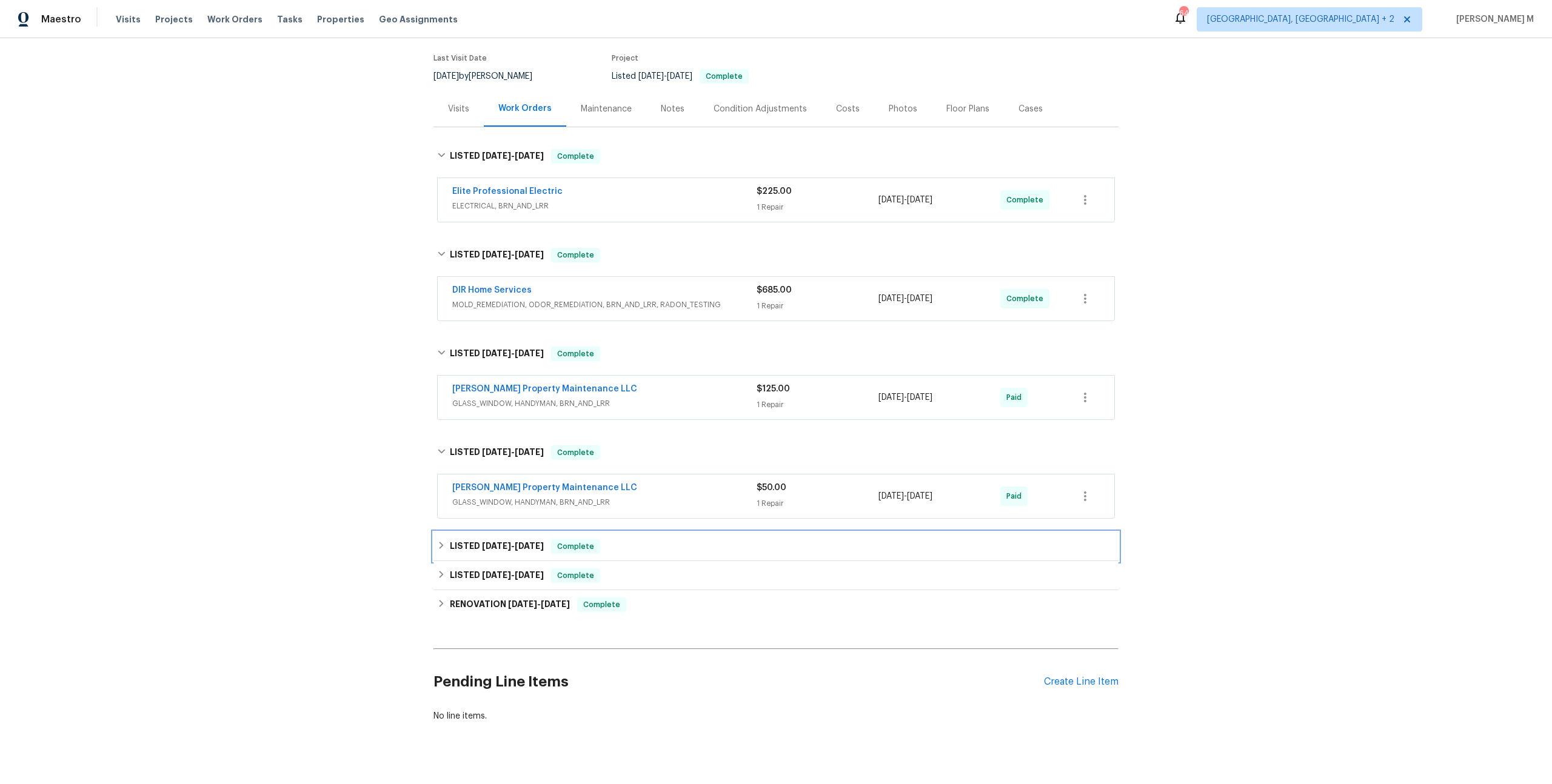
click at [474, 540] on h6 "LISTED 6/4/25 - 6/12/25" at bounding box center [497, 547] width 94 height 15
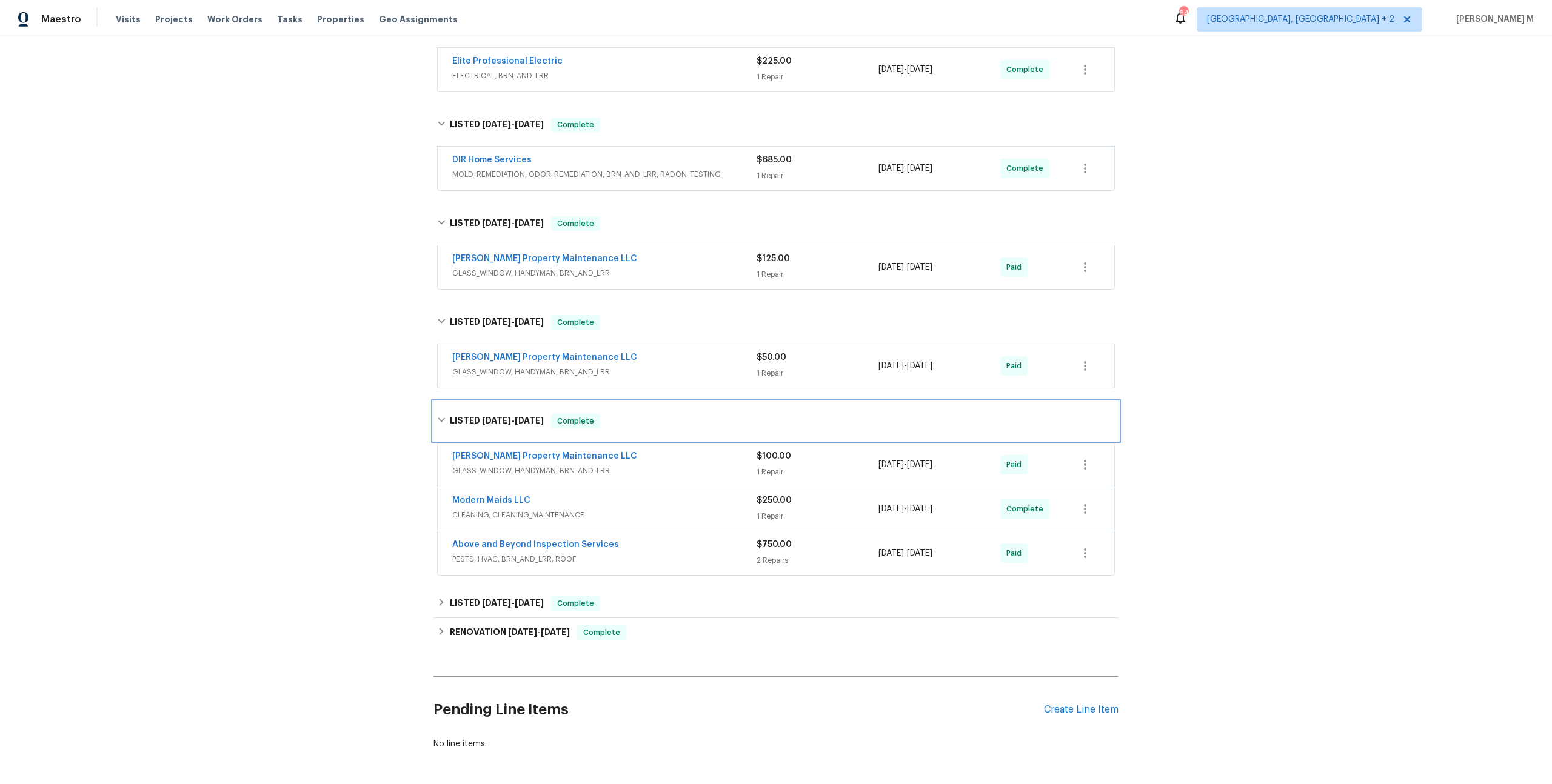
scroll to position [225, 0]
click at [473, 594] on h6 "LISTED 3/5/25 - 3/6/25" at bounding box center [497, 602] width 94 height 15
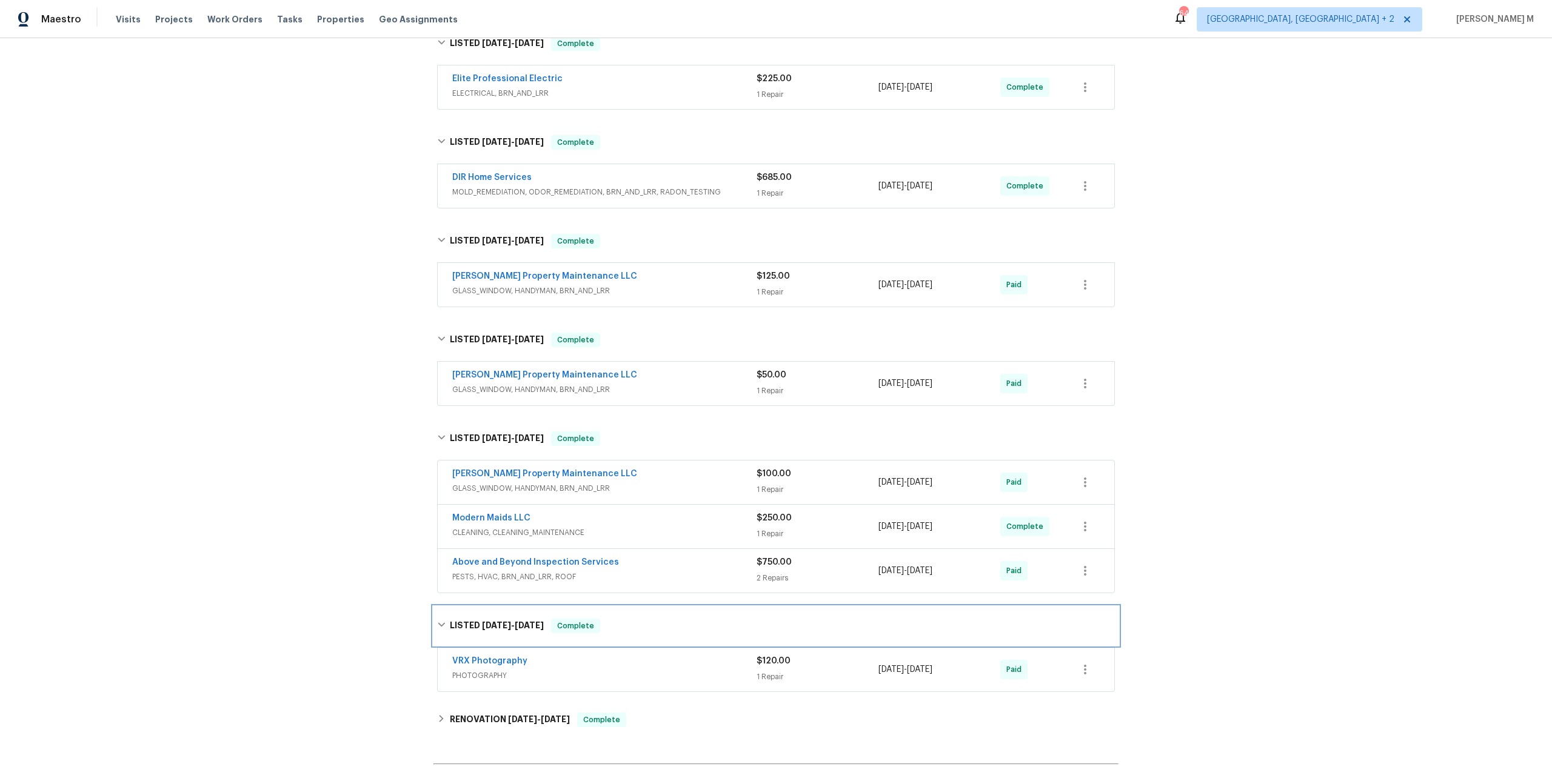
scroll to position [202, 0]
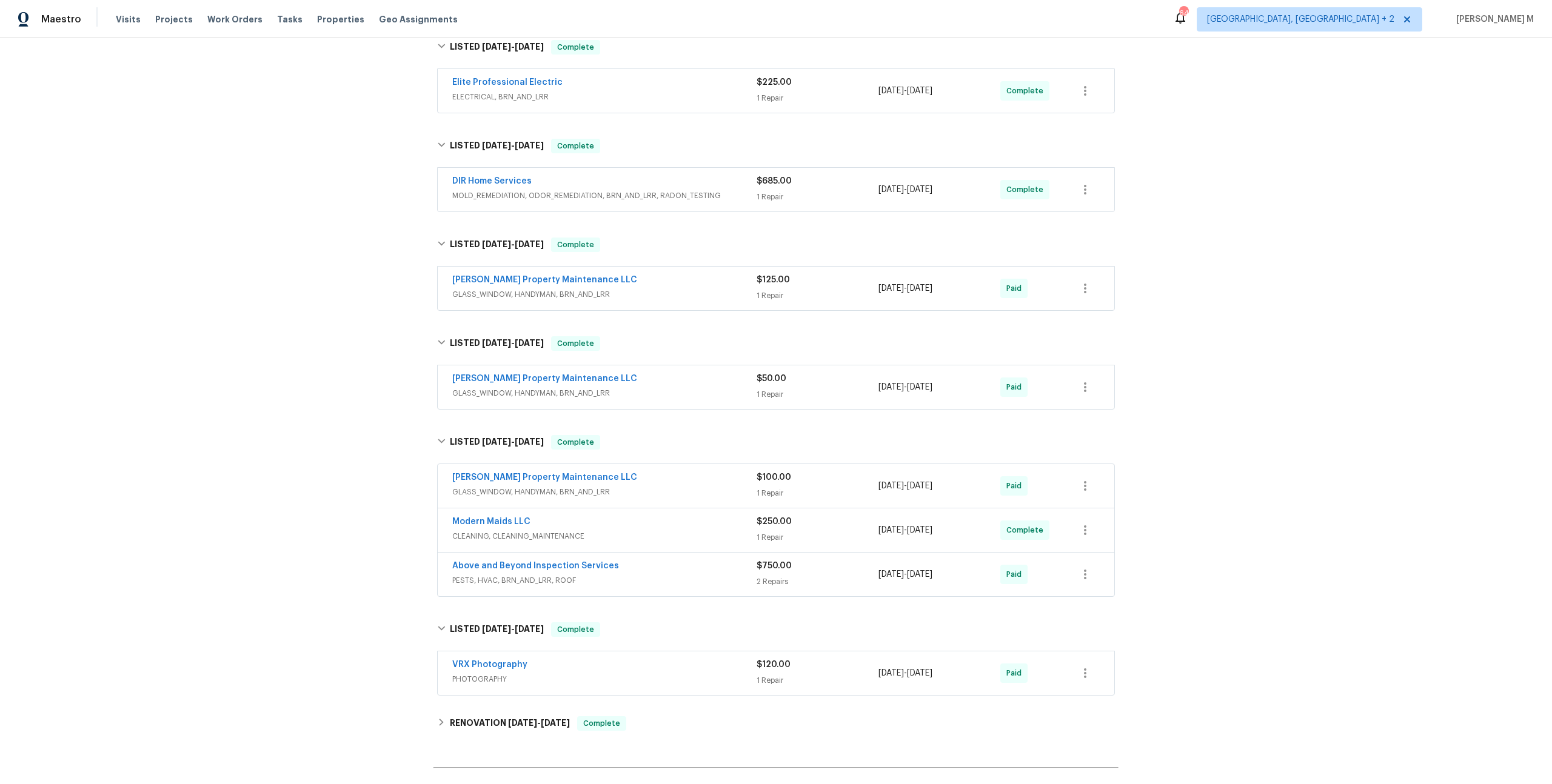
click at [504, 190] on span "MOLD_REMEDIATION, ODOR_REMEDIATION, BRN_AND_LRR, RADON_TESTING" at bounding box center [604, 196] width 304 height 12
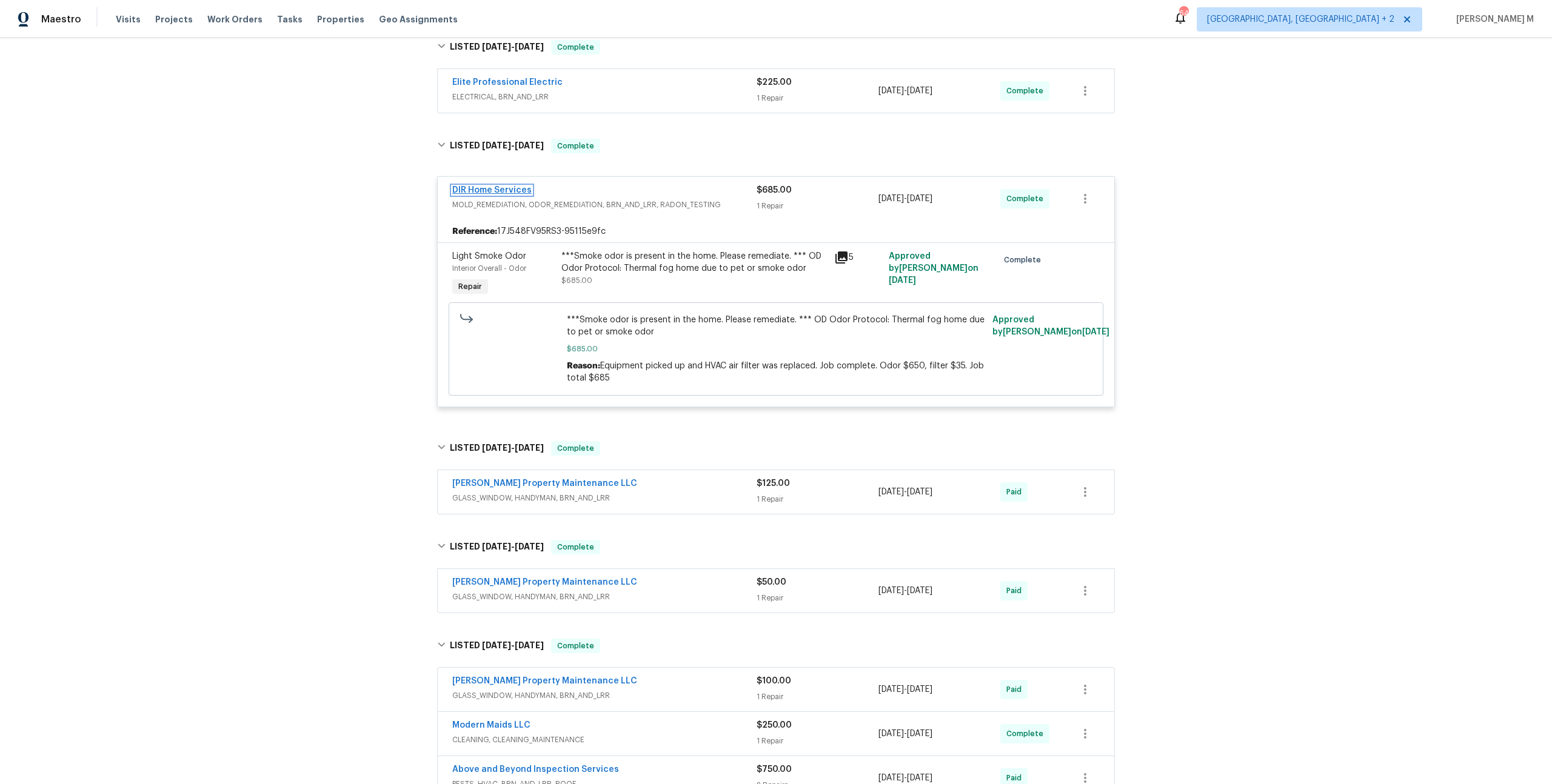
click at [511, 186] on link "DIR Home Services" at bounding box center [492, 190] width 79 height 9
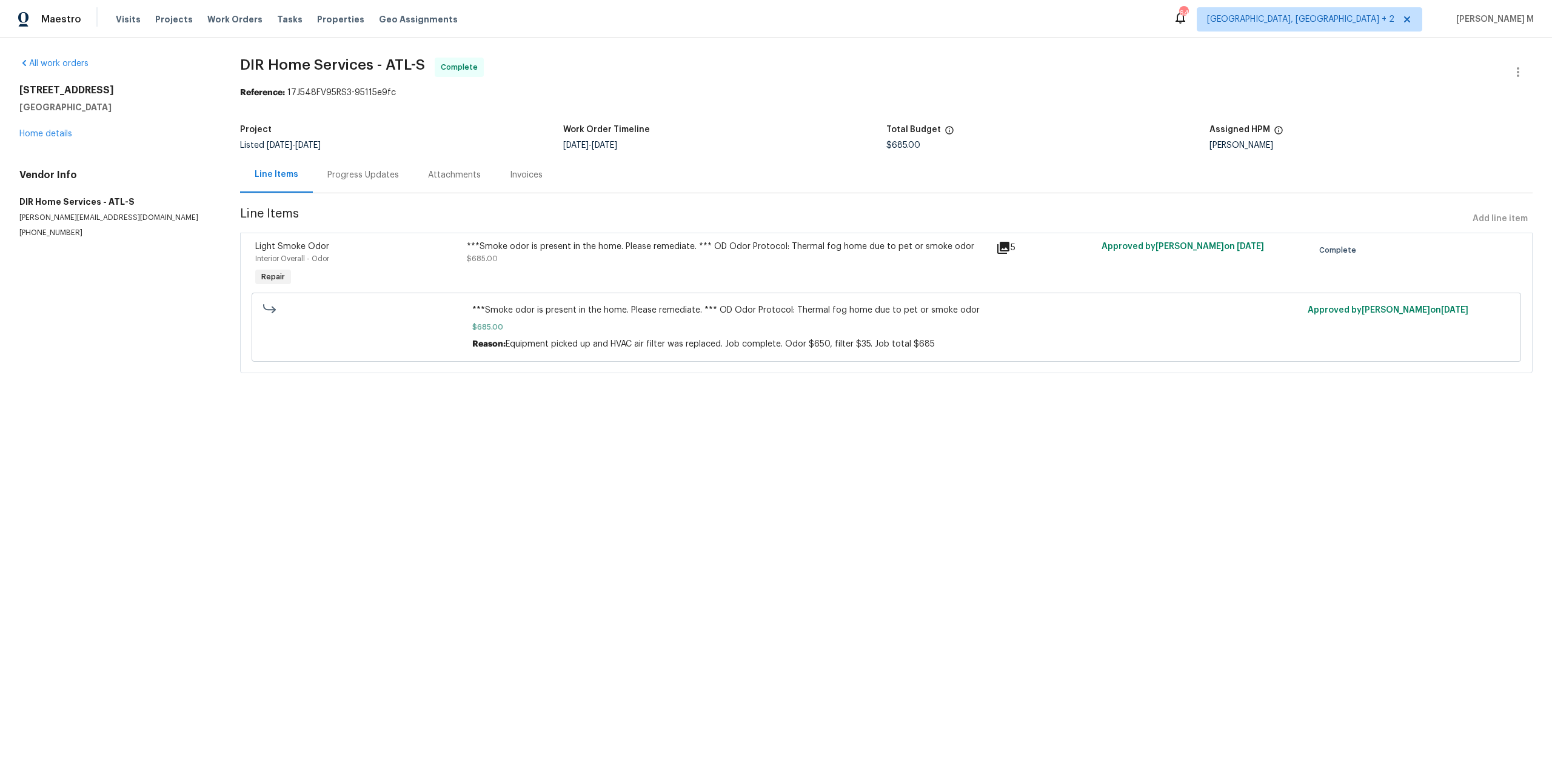
click at [652, 253] on div "***Smoke odor is present in the home. Please remediate. *** OD Odor Protocol: T…" at bounding box center [728, 253] width 522 height 24
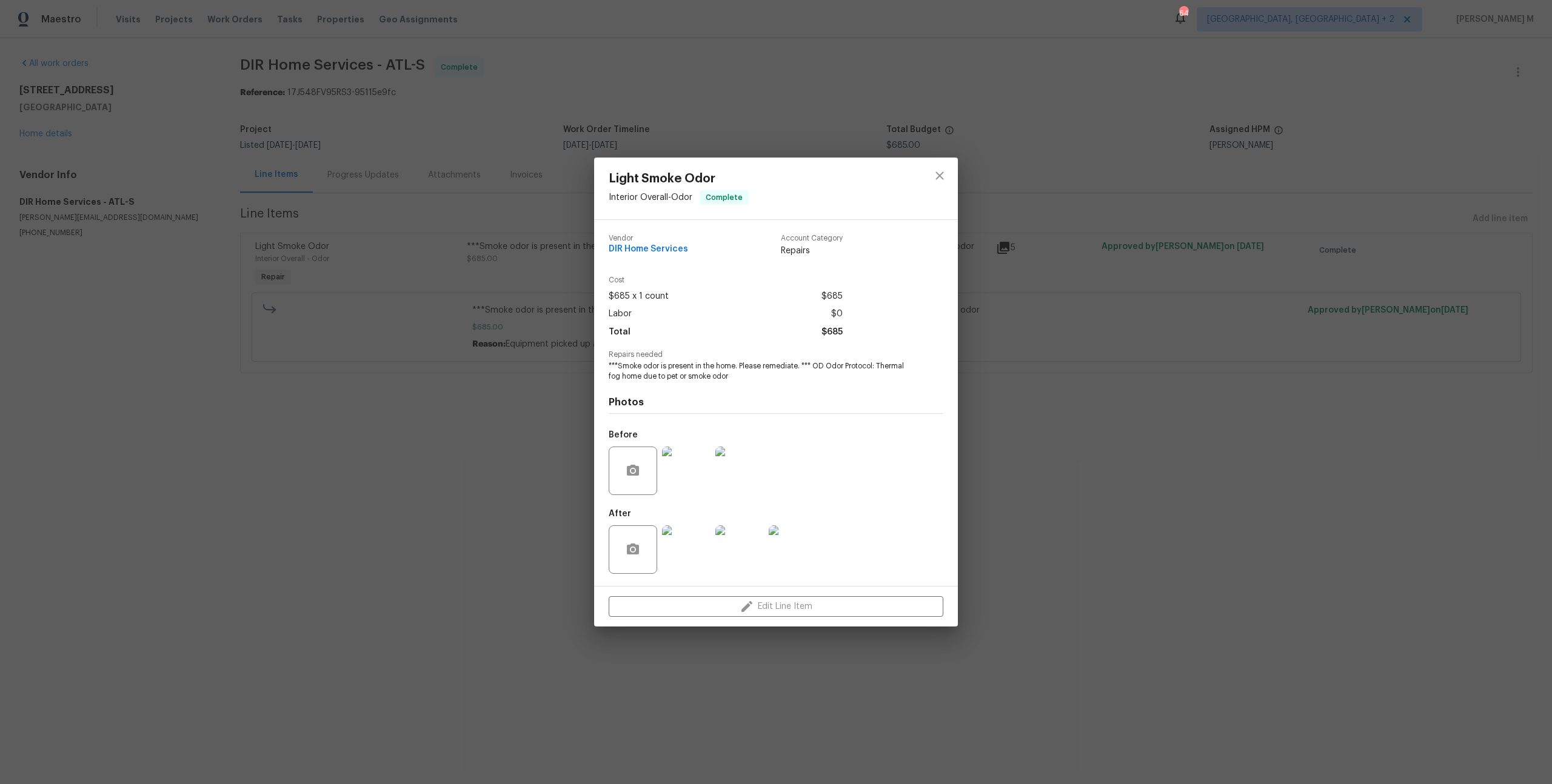
click at [685, 473] on img at bounding box center [686, 471] width 49 height 49
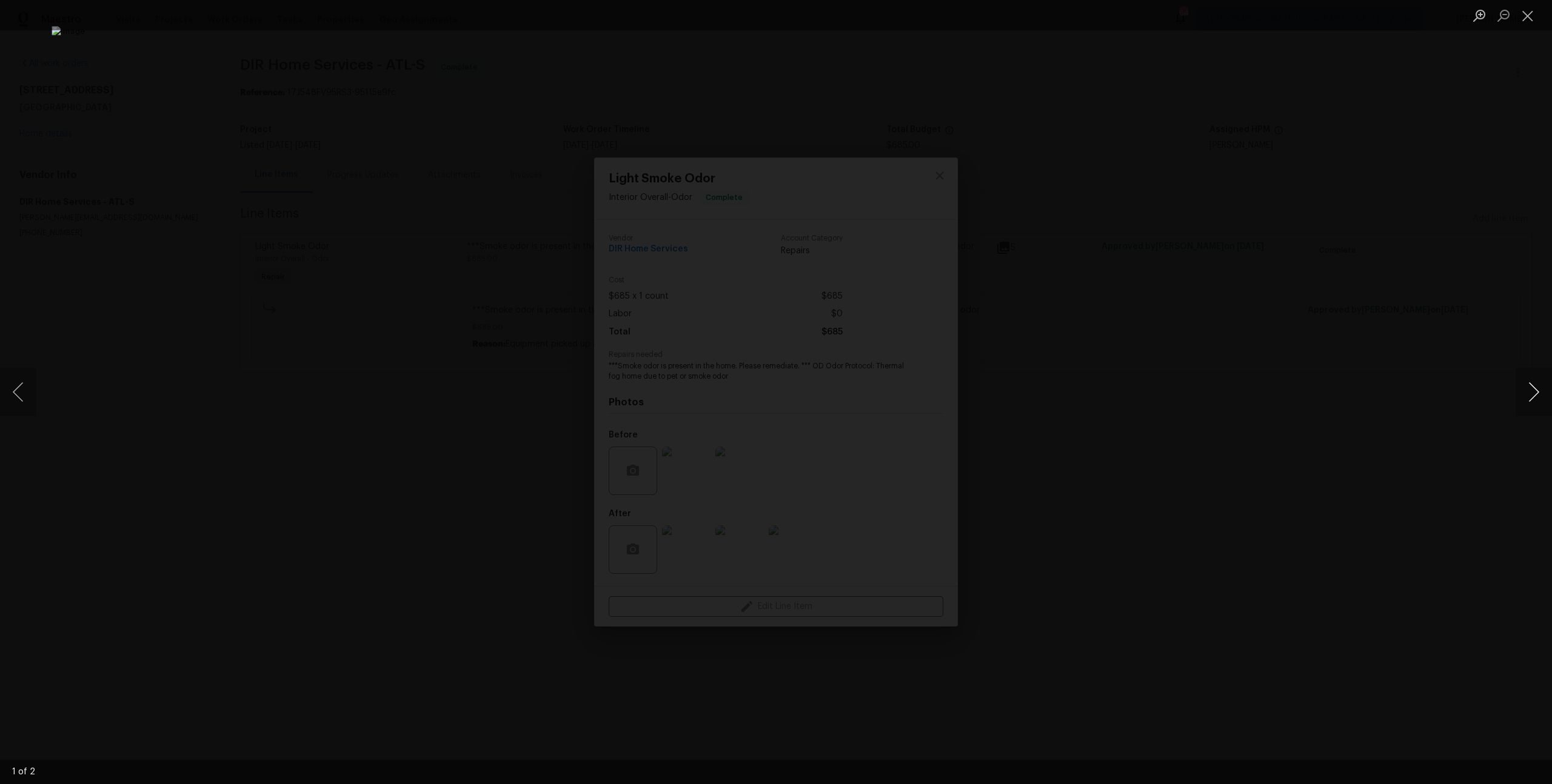
click at [1532, 383] on button "Next image" at bounding box center [1534, 392] width 36 height 49
click at [1487, 321] on div "Lightbox" at bounding box center [776, 392] width 1552 height 784
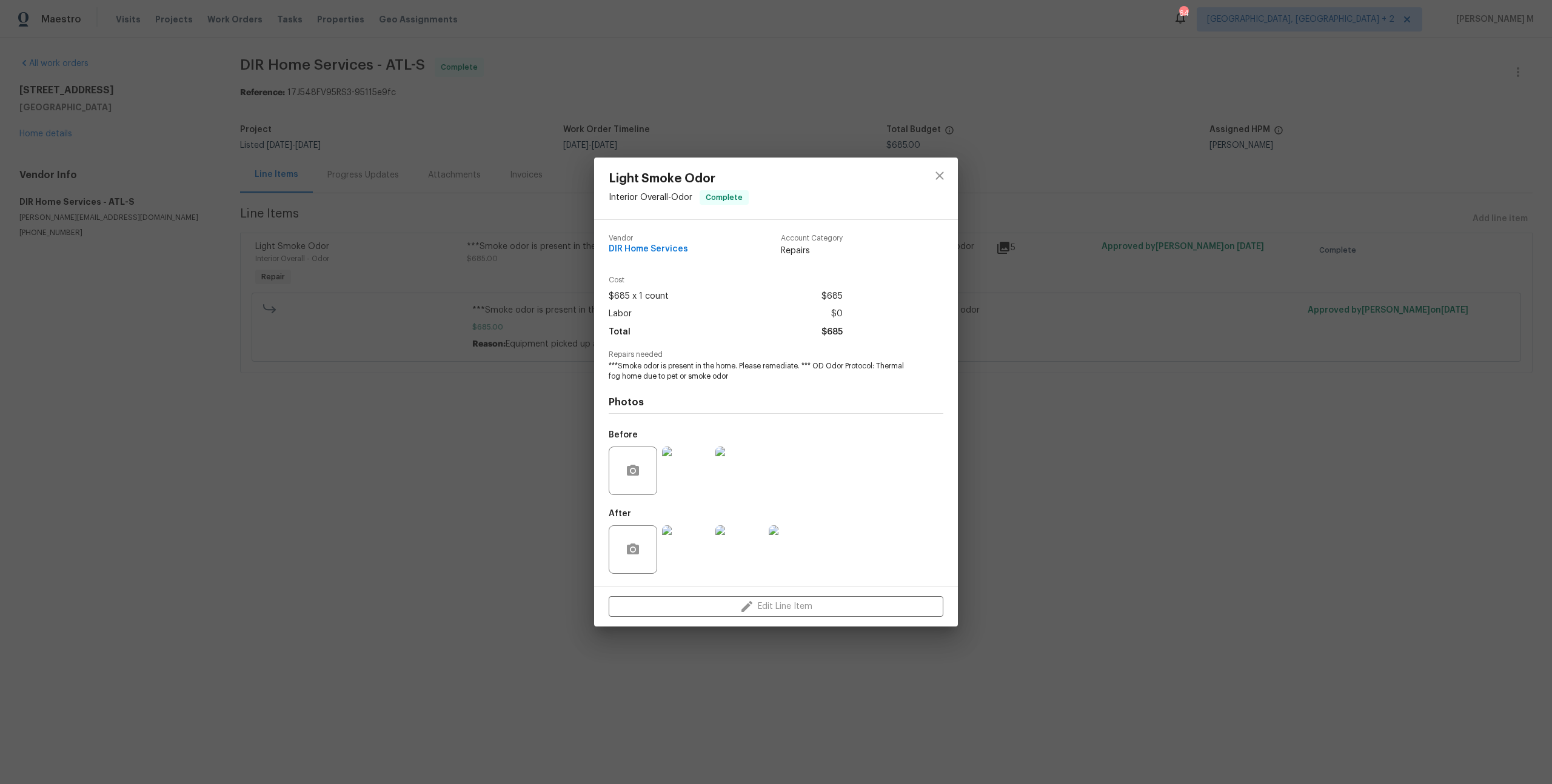
click at [696, 549] on img at bounding box center [686, 549] width 49 height 49
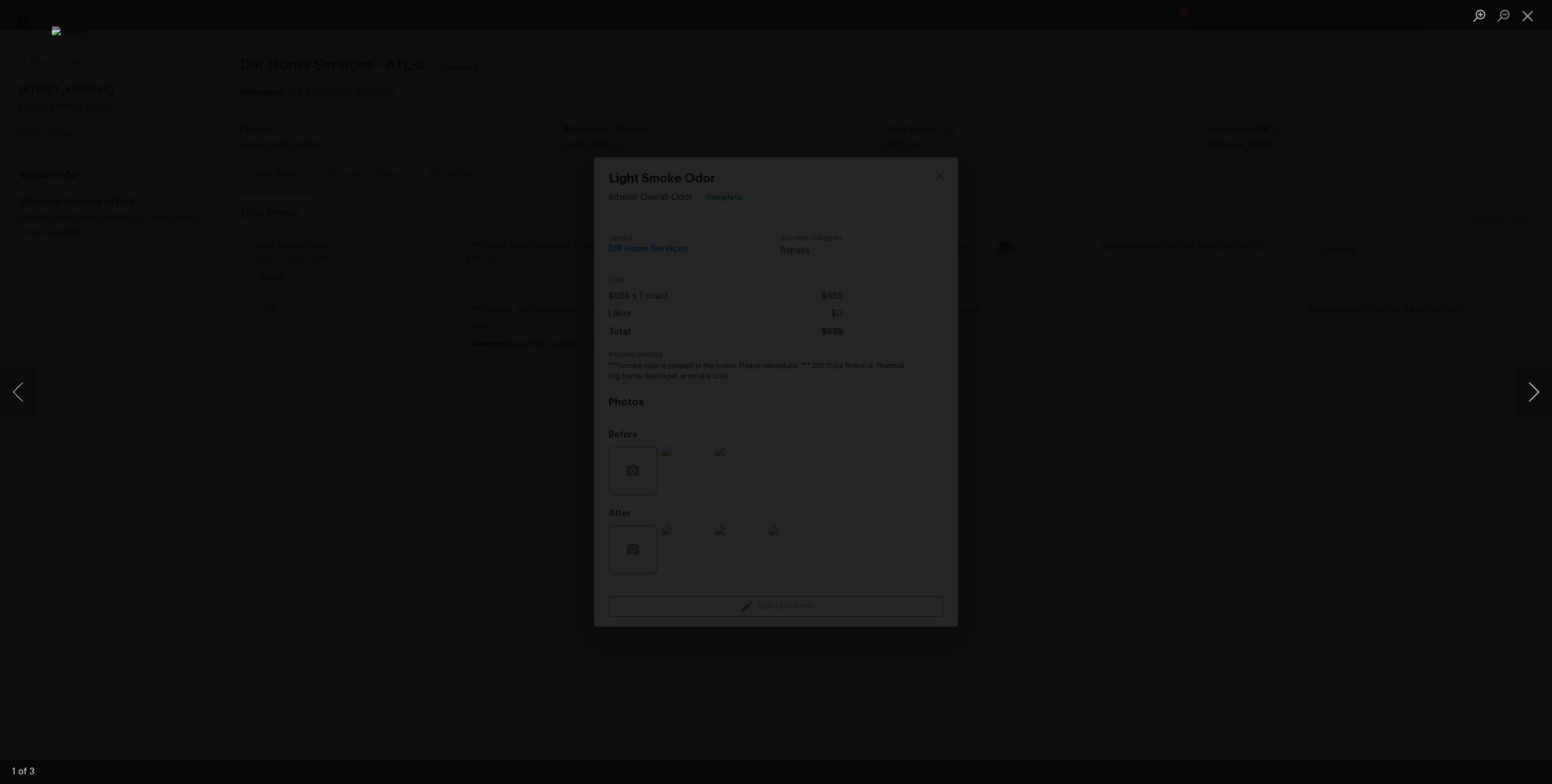
click at [1532, 400] on button "Next image" at bounding box center [1534, 392] width 36 height 49
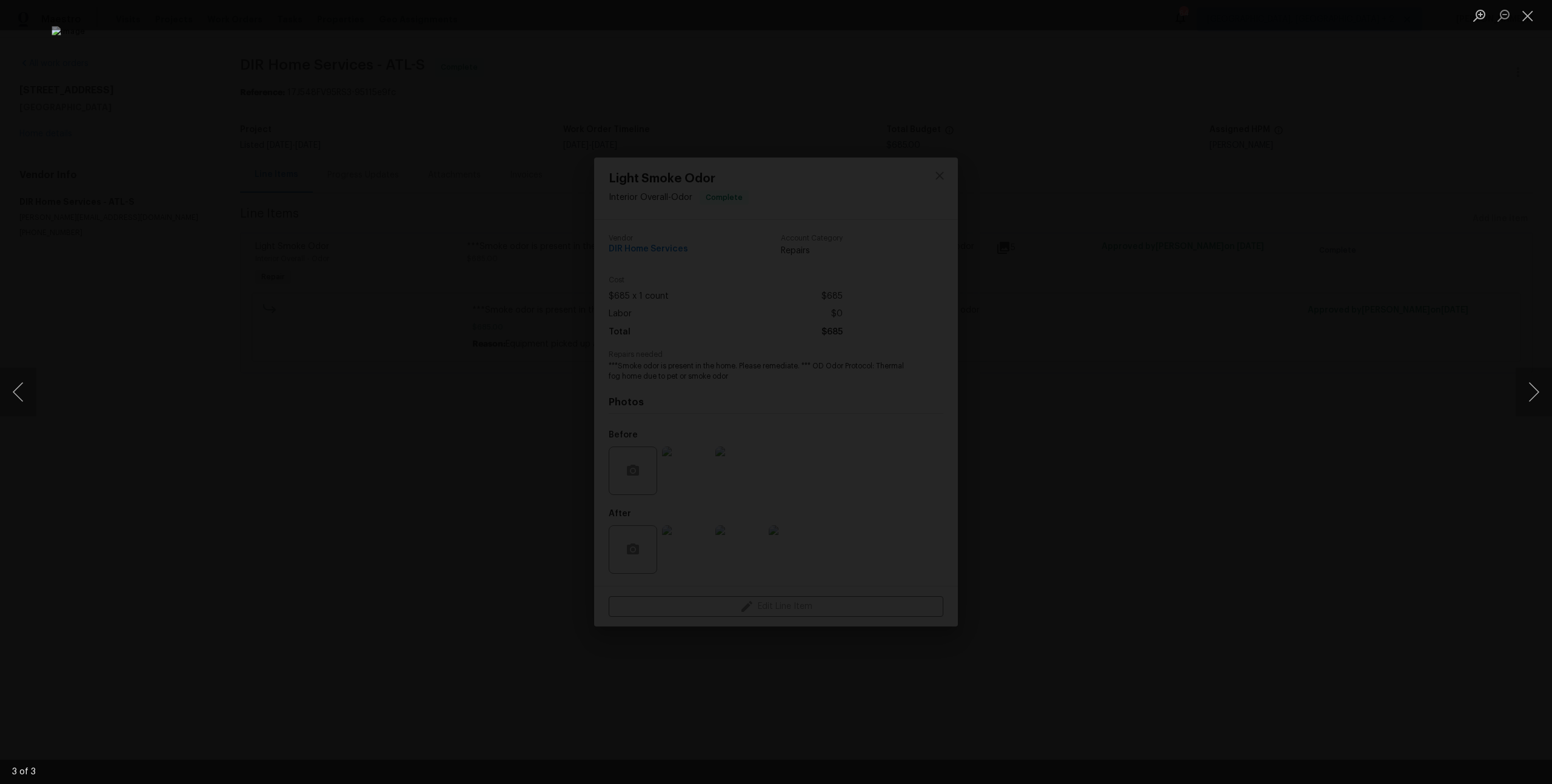
click at [1137, 368] on div "Lightbox" at bounding box center [776, 392] width 1552 height 784
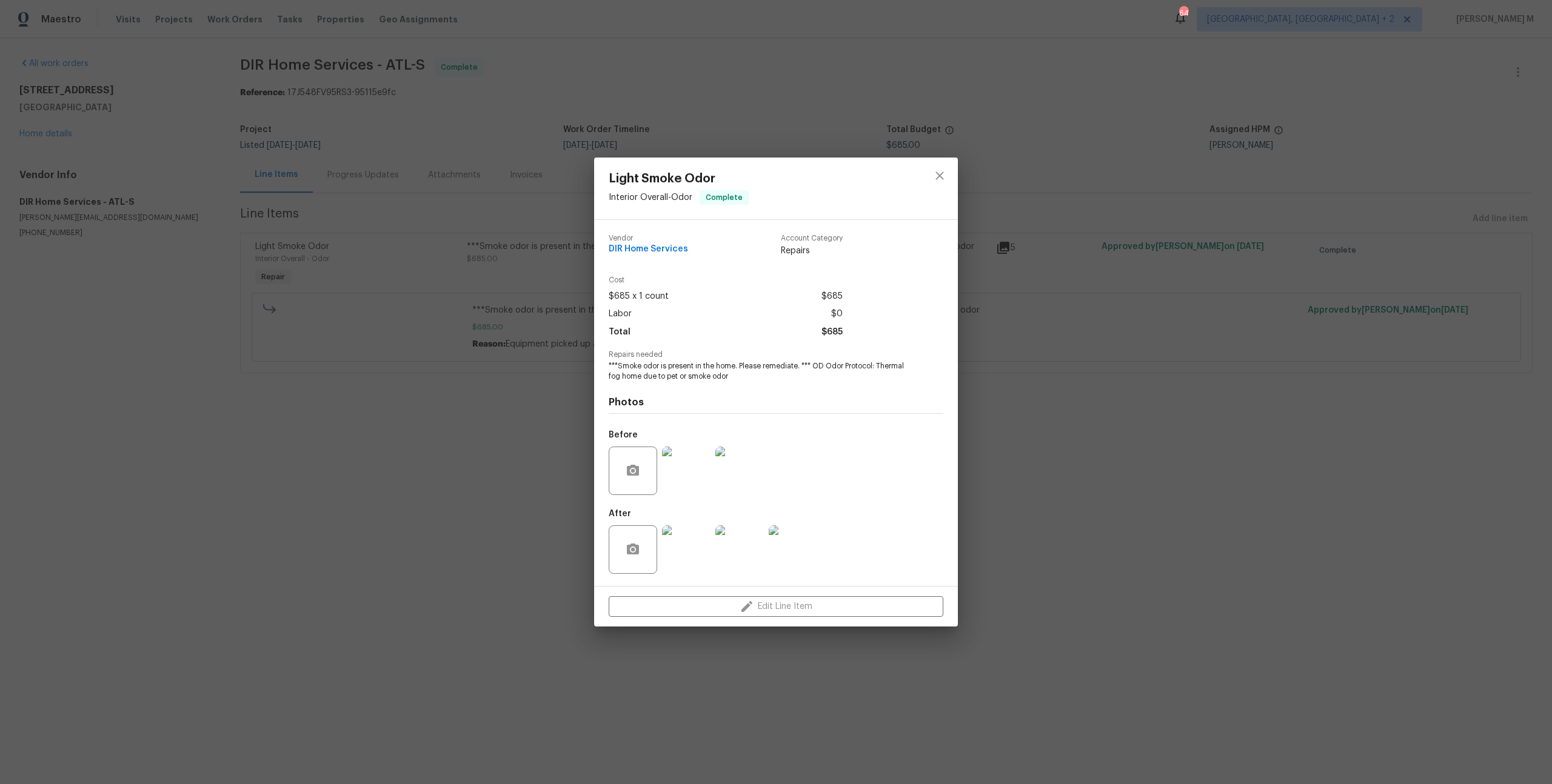
click at [1137, 368] on div "Light Smoke Odor Interior Overall - Odor Complete Vendor DIR Home Services Acco…" at bounding box center [776, 392] width 1552 height 784
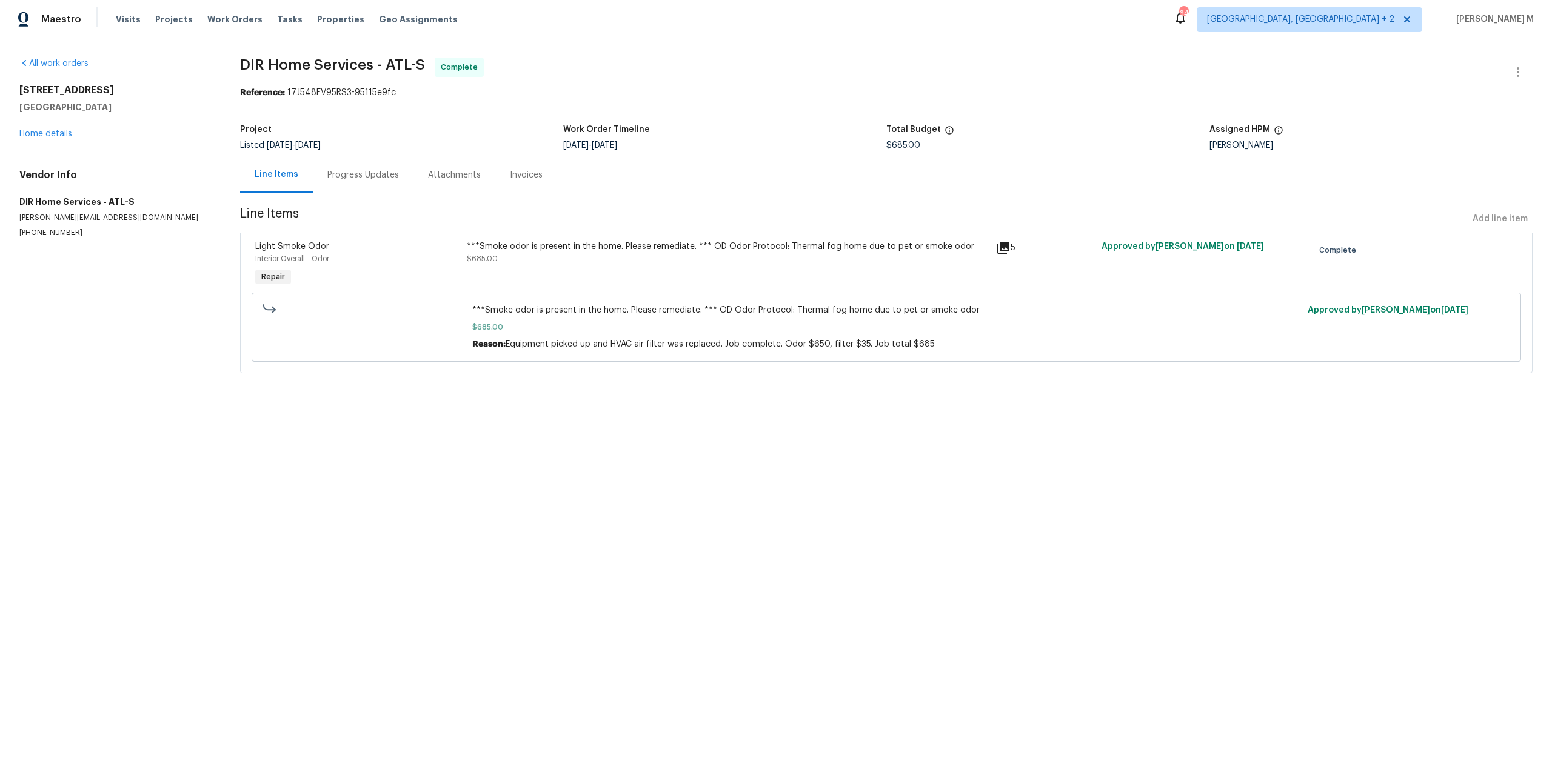
click at [367, 157] on div "Progress Updates" at bounding box center [363, 175] width 100 height 36
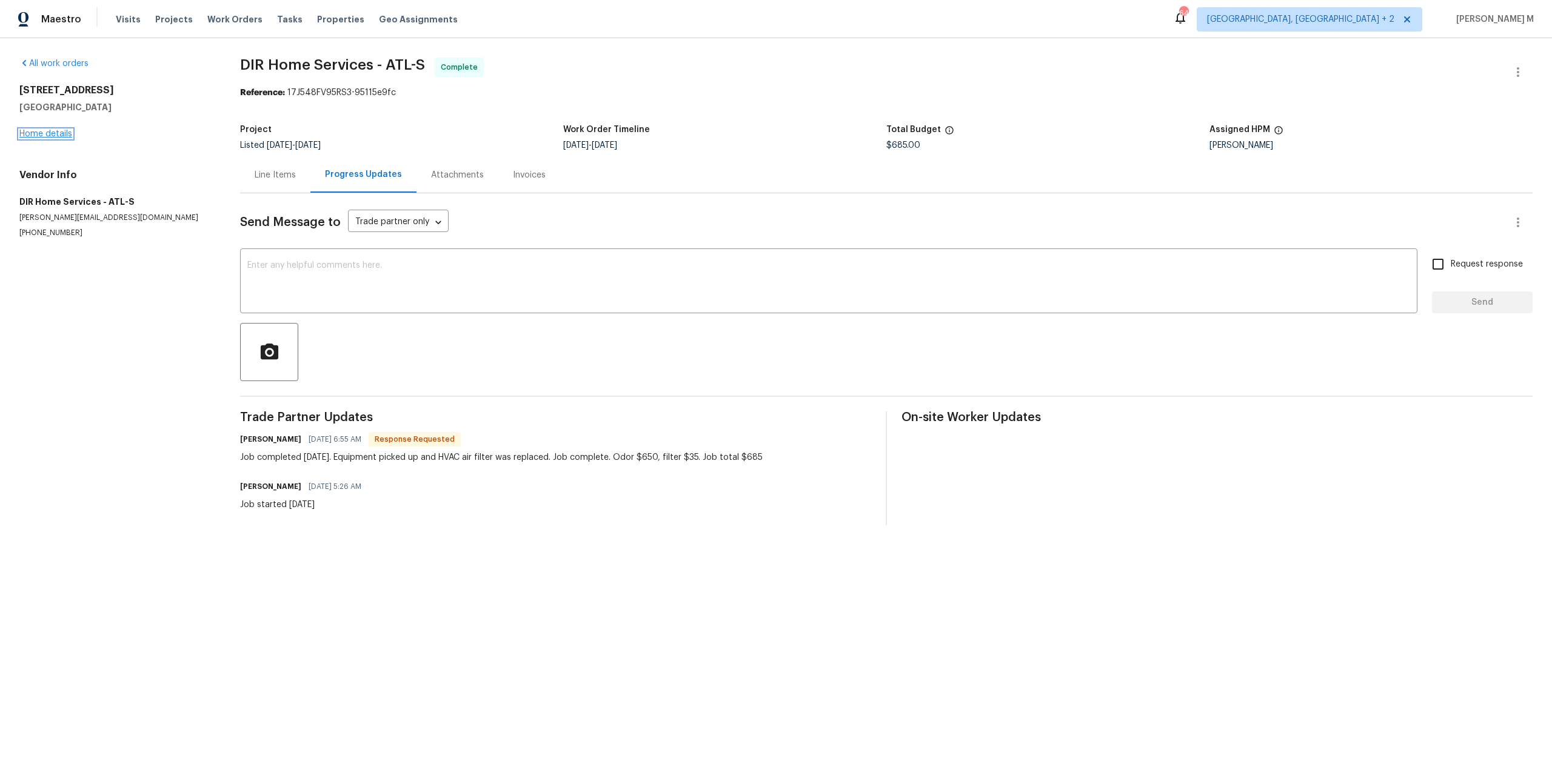
click at [60, 131] on link "Home details" at bounding box center [46, 134] width 53 height 9
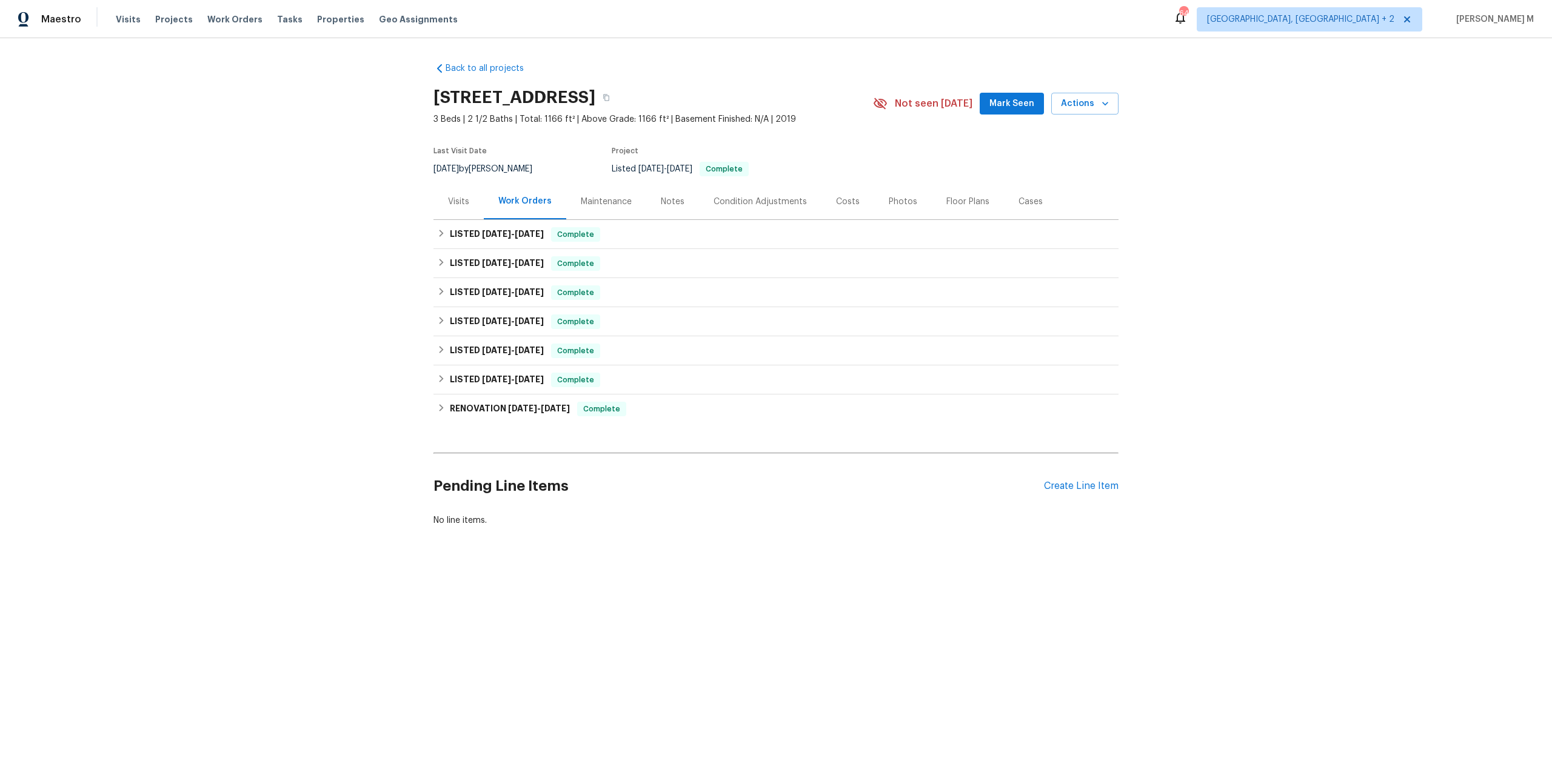
click at [458, 198] on div "Visits" at bounding box center [458, 202] width 21 height 12
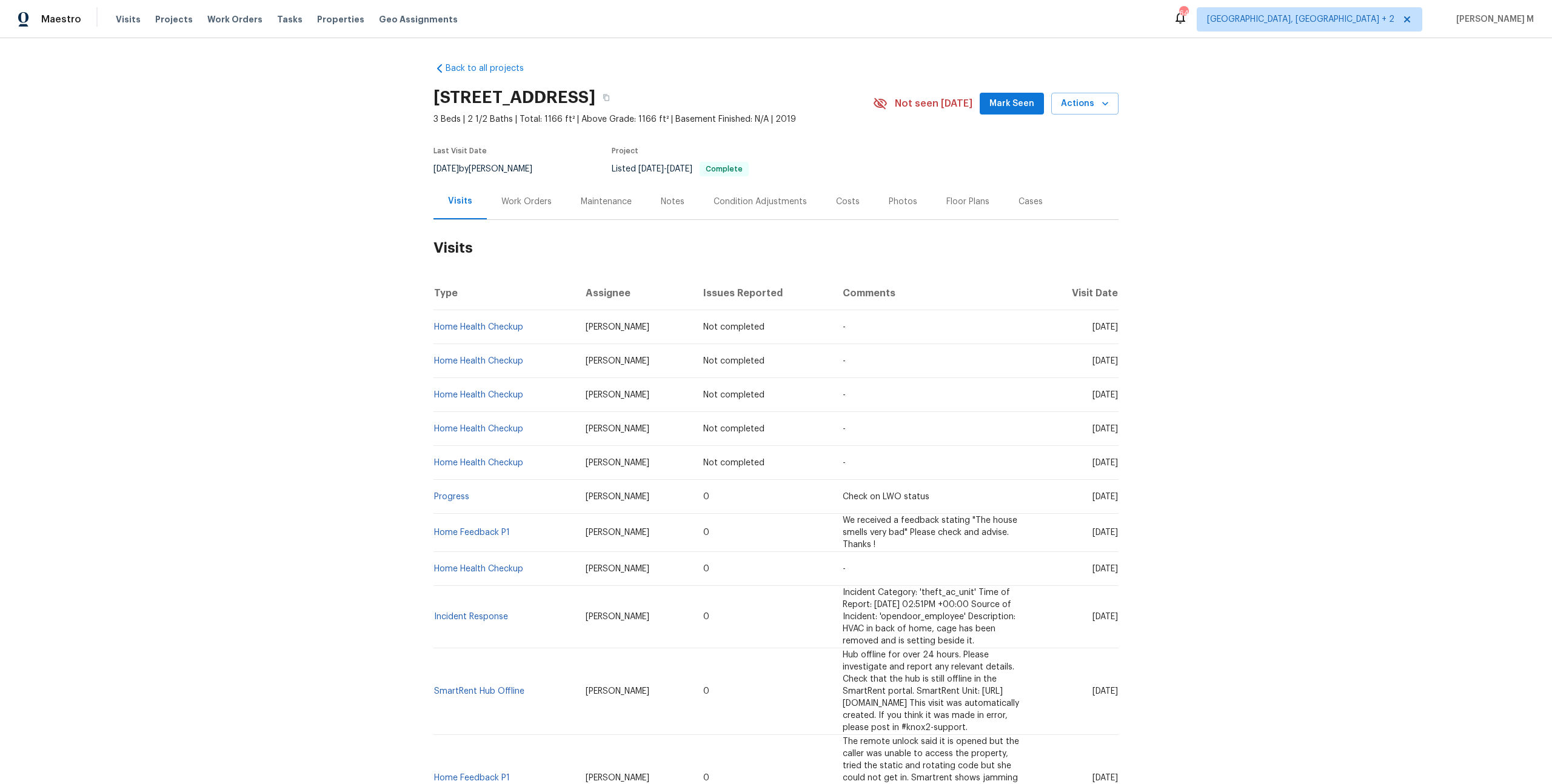
click at [508, 199] on div "Work Orders" at bounding box center [527, 202] width 51 height 12
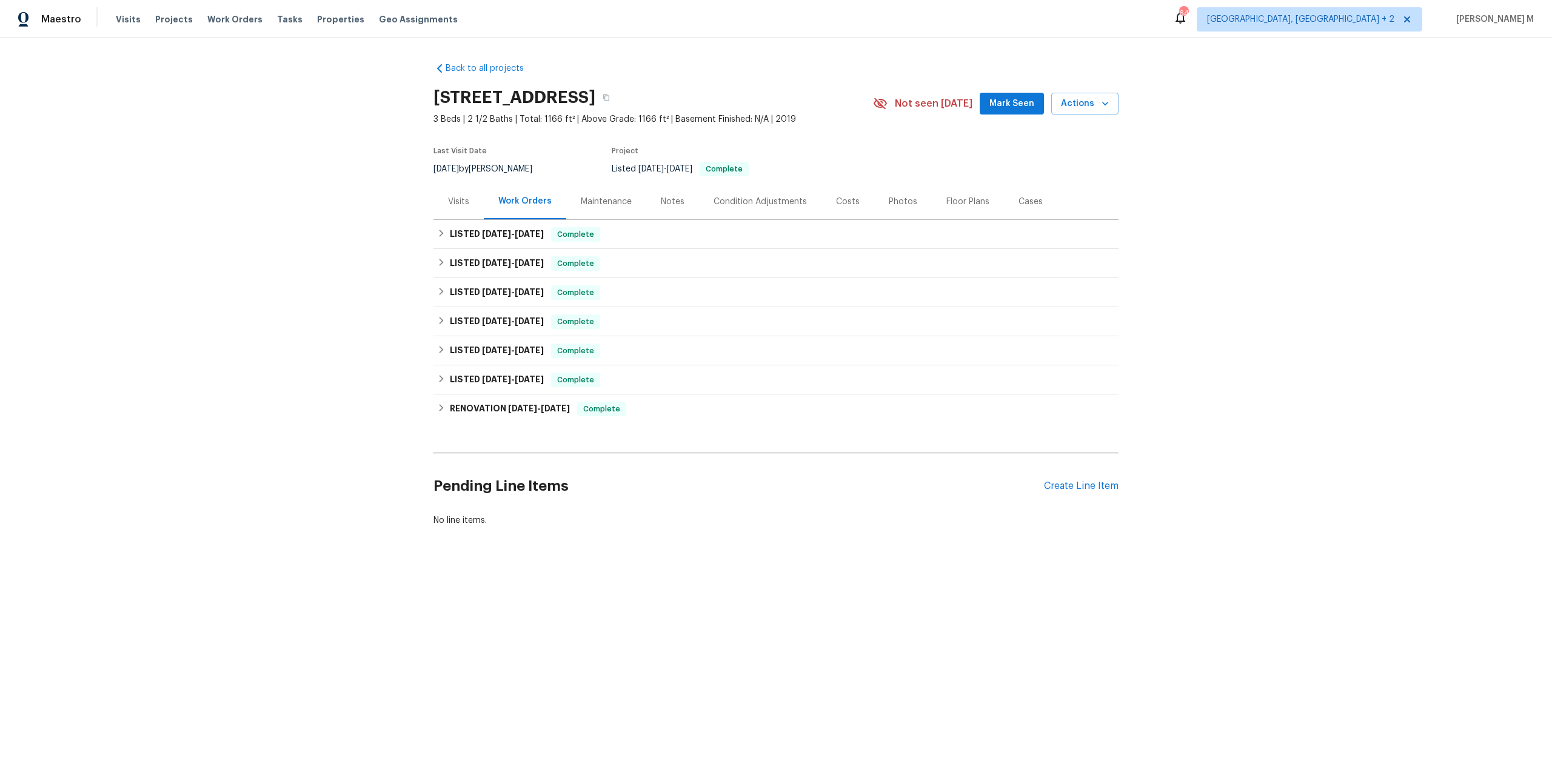
click at [456, 196] on div "Visits" at bounding box center [458, 202] width 21 height 12
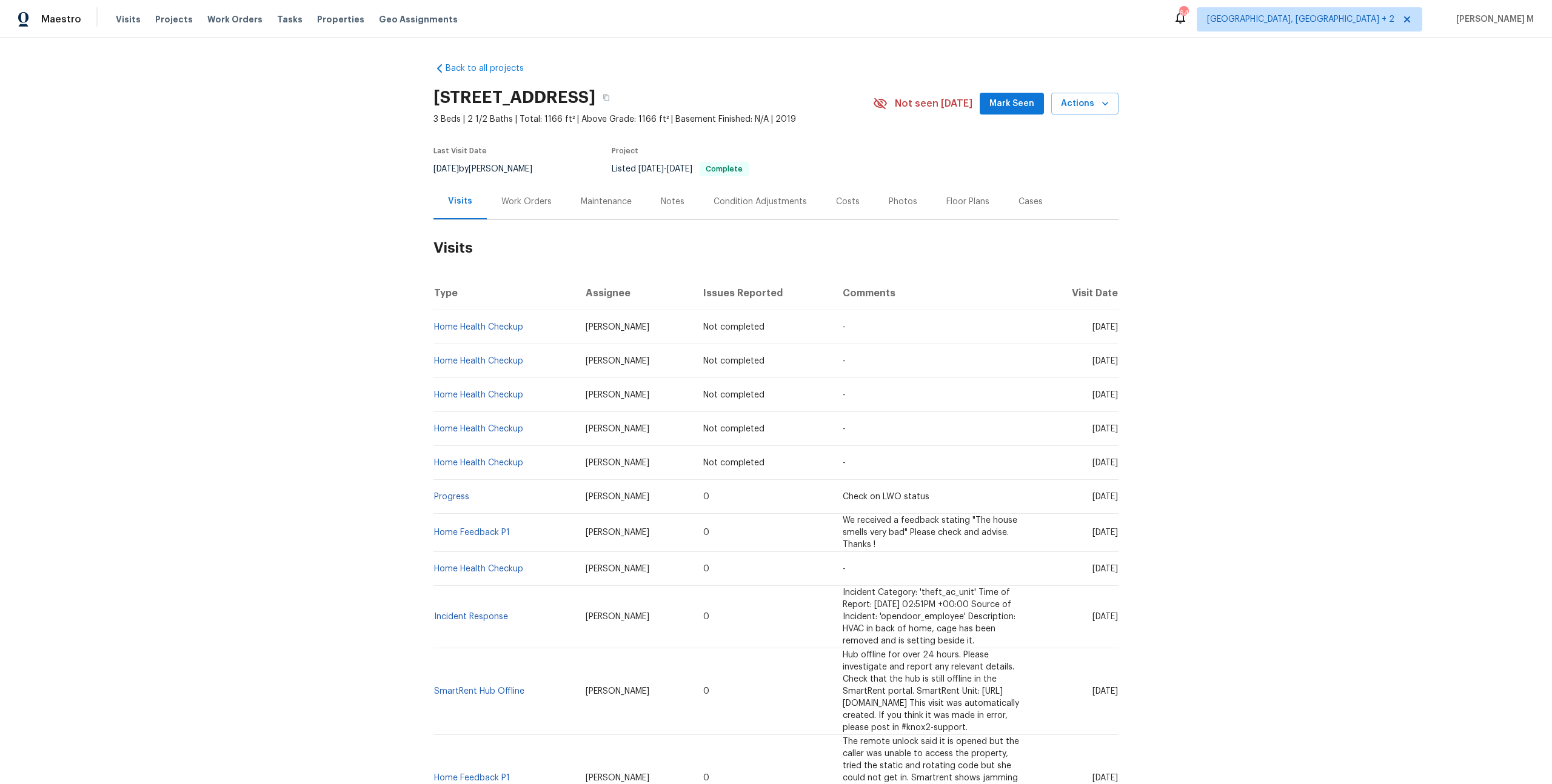
click at [617, 207] on div "Maintenance" at bounding box center [606, 201] width 80 height 36
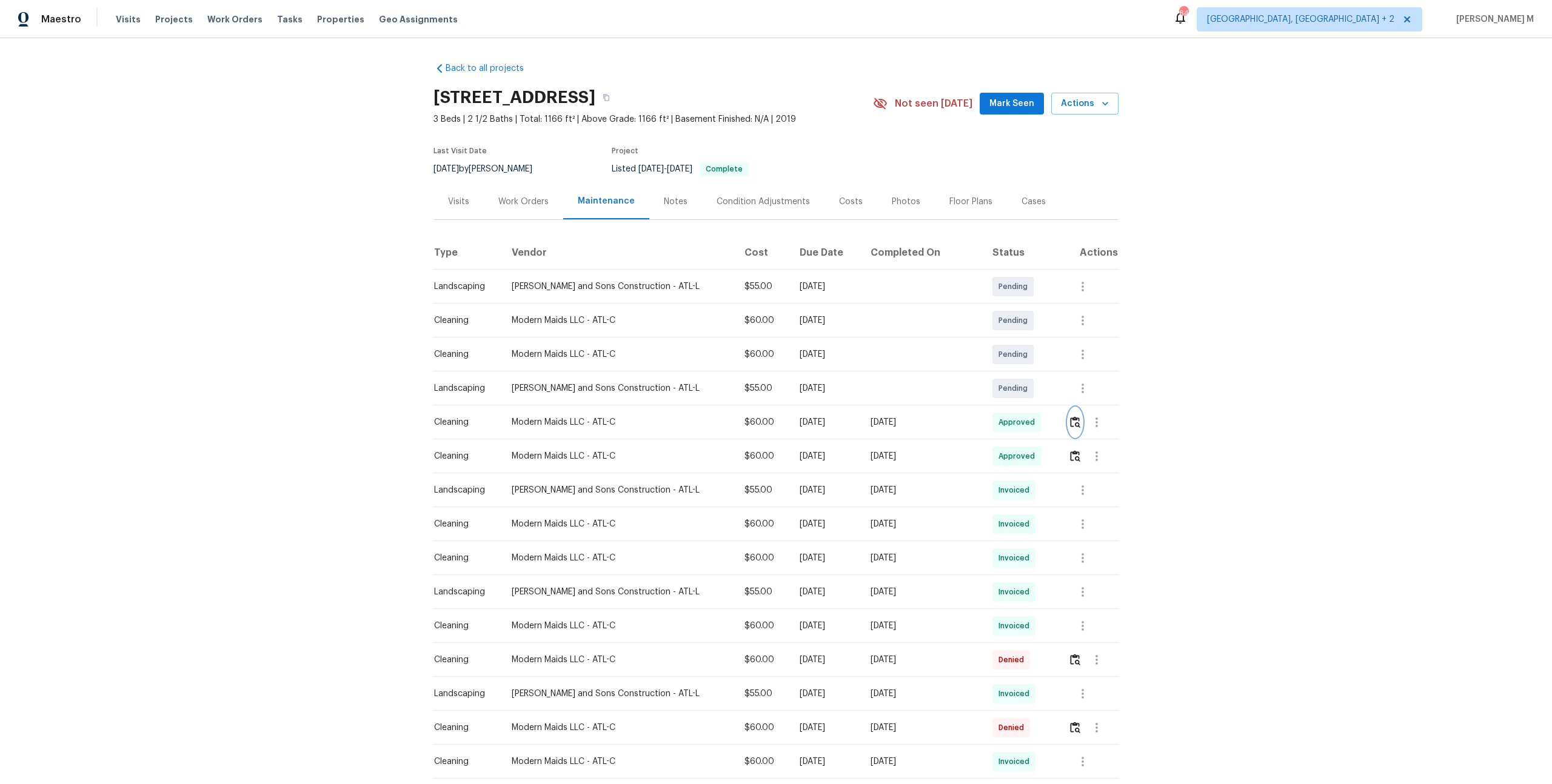
click at [1075, 416] on img "button" at bounding box center [1075, 422] width 10 height 12
click at [1082, 413] on button "button" at bounding box center [1096, 422] width 29 height 29
click at [1097, 414] on li "Message vendor" at bounding box center [1121, 416] width 85 height 20
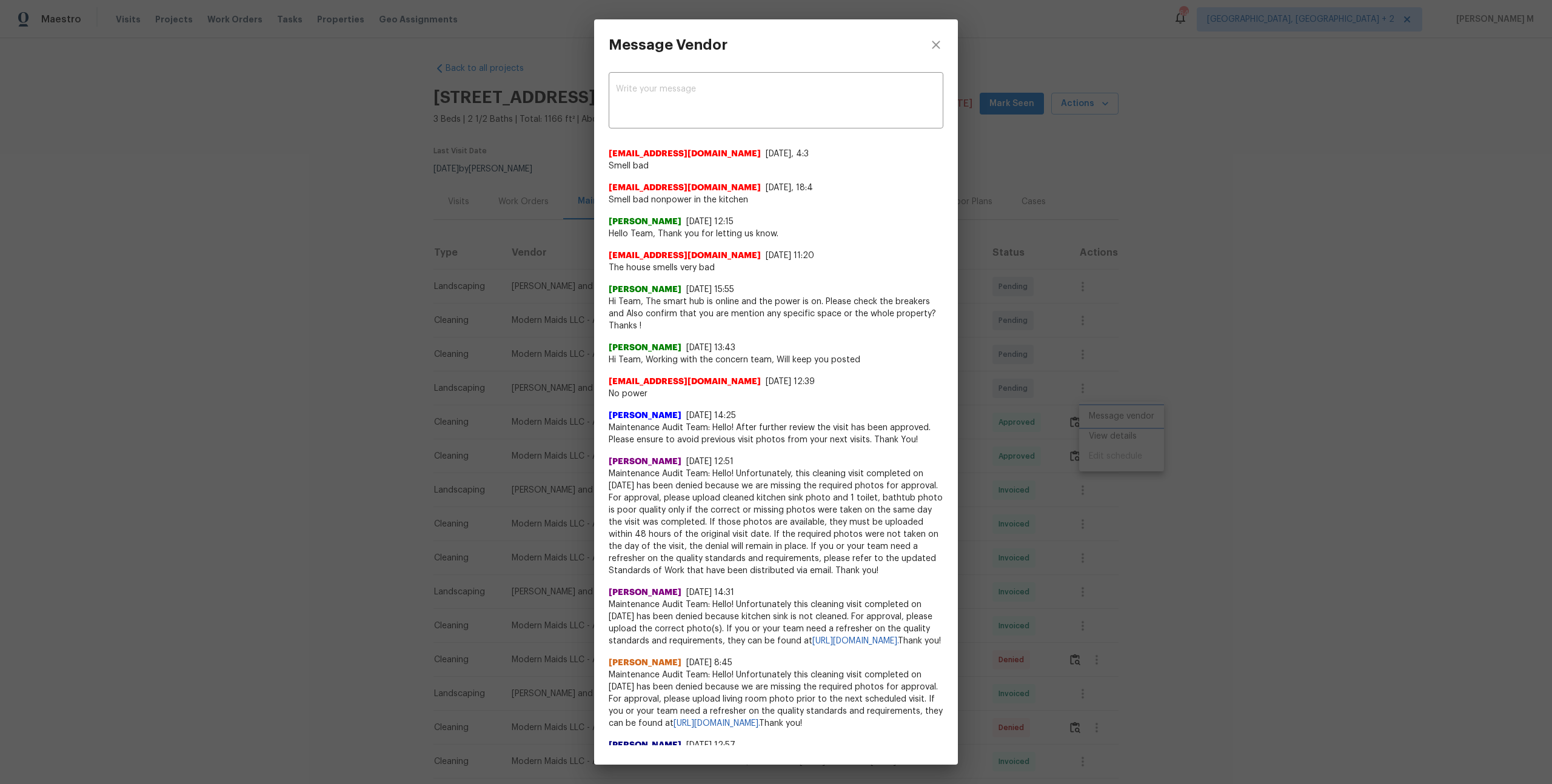
click at [1119, 302] on div "Message Vendor x ​ 62a0b602-50d1-49dc-98d5-B55b43fffe8a+Alessandra@Subcontracto…" at bounding box center [776, 392] width 1552 height 784
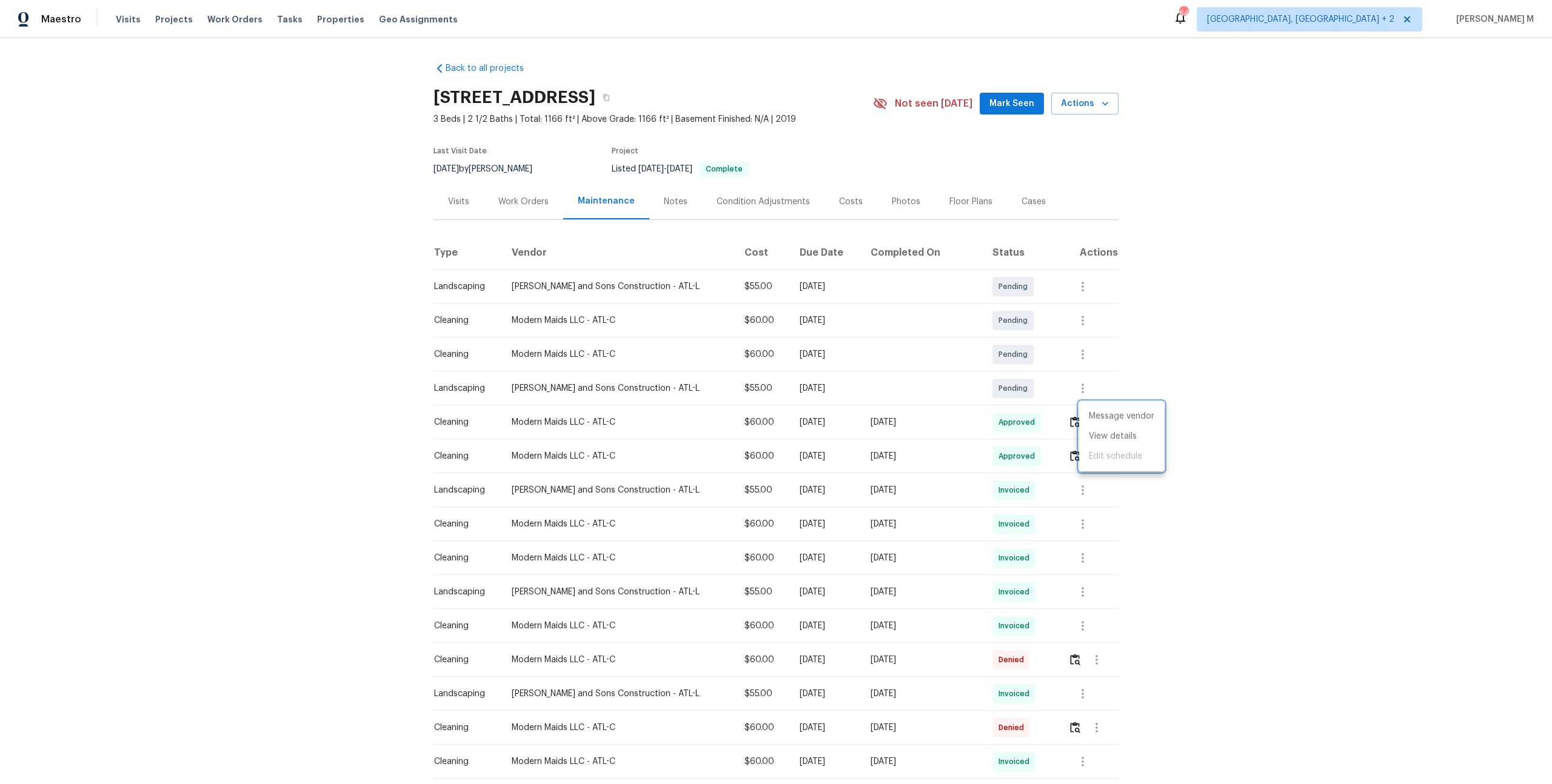
click at [510, 192] on div at bounding box center [776, 392] width 1552 height 784
click at [510, 196] on div "Work Orders" at bounding box center [524, 202] width 51 height 12
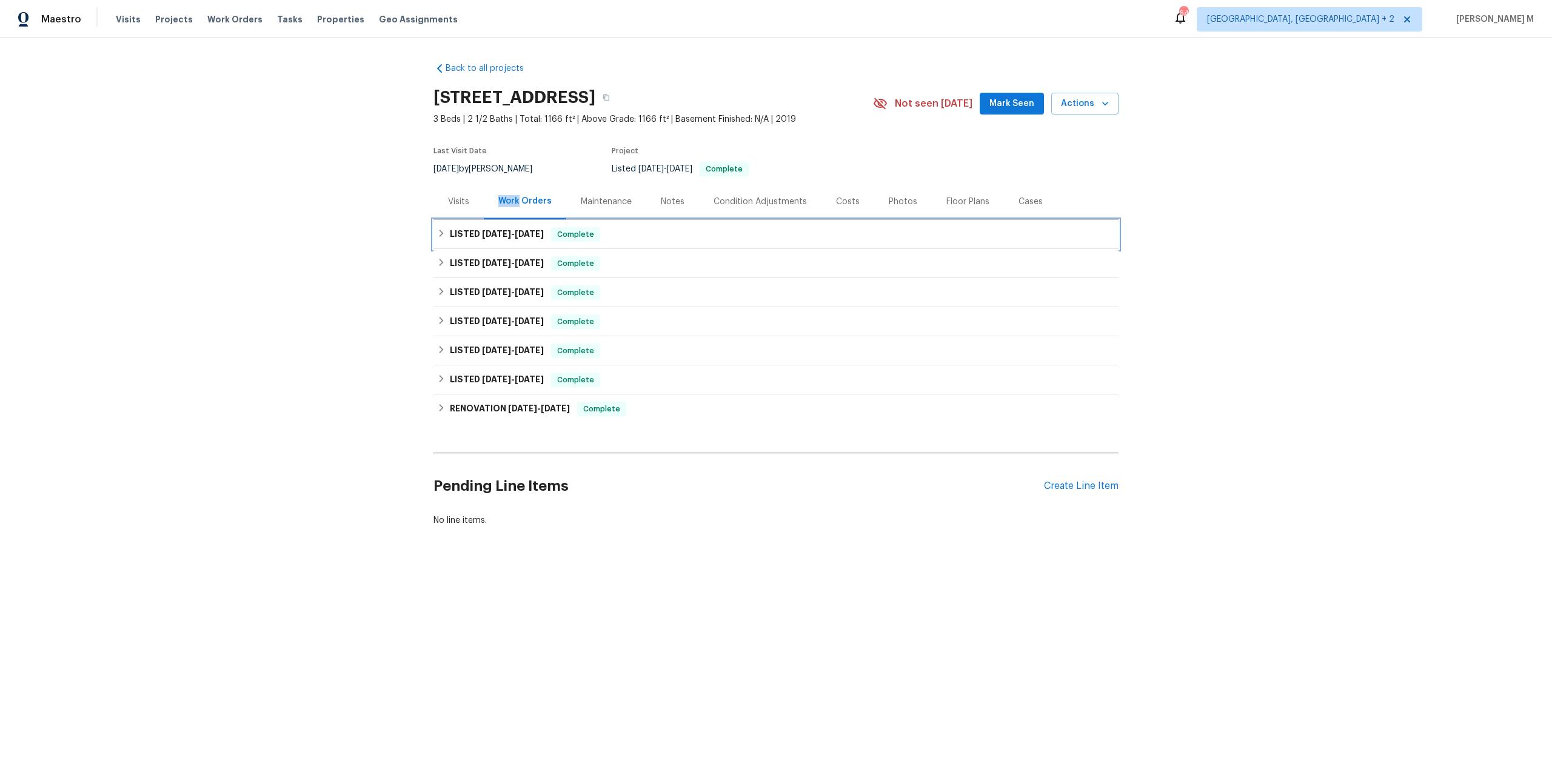
click at [495, 233] on h6 "LISTED 8/6/25 - 8/11/25" at bounding box center [497, 235] width 94 height 15
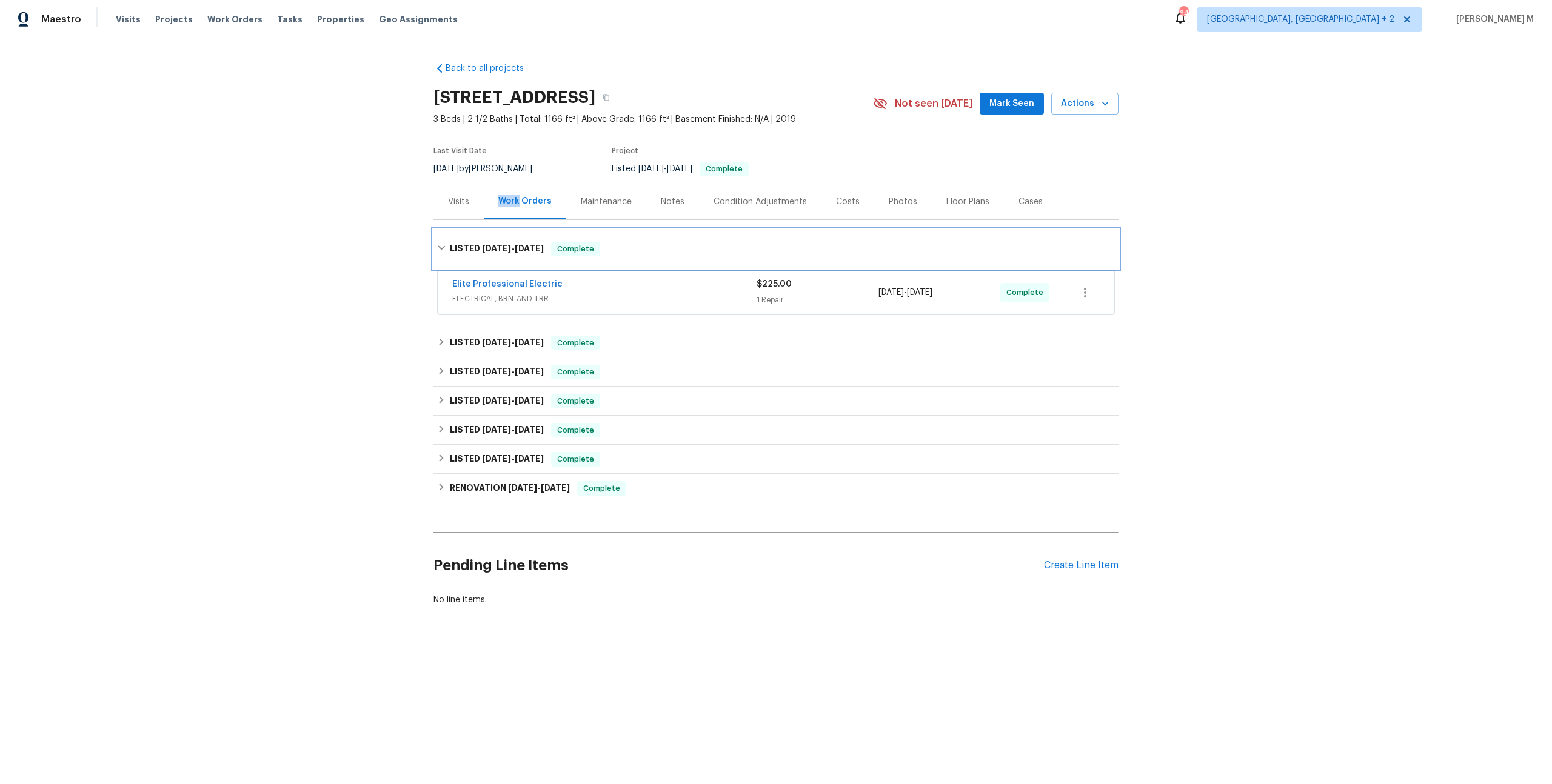
click at [495, 233] on div "LISTED 8/6/25 - 8/11/25 Complete" at bounding box center [776, 249] width 685 height 39
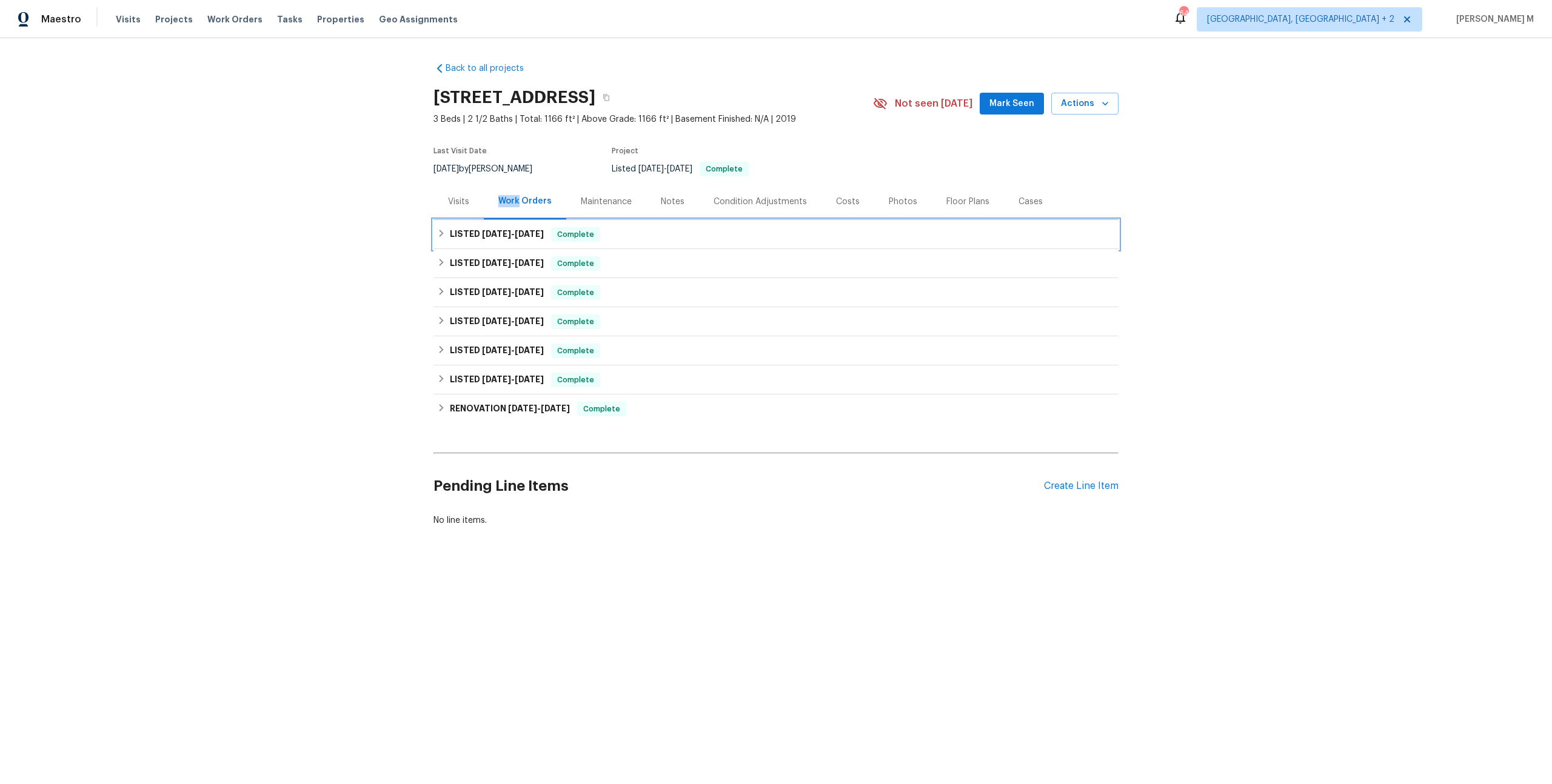
click at [527, 230] on span "8/11/25" at bounding box center [529, 234] width 29 height 9
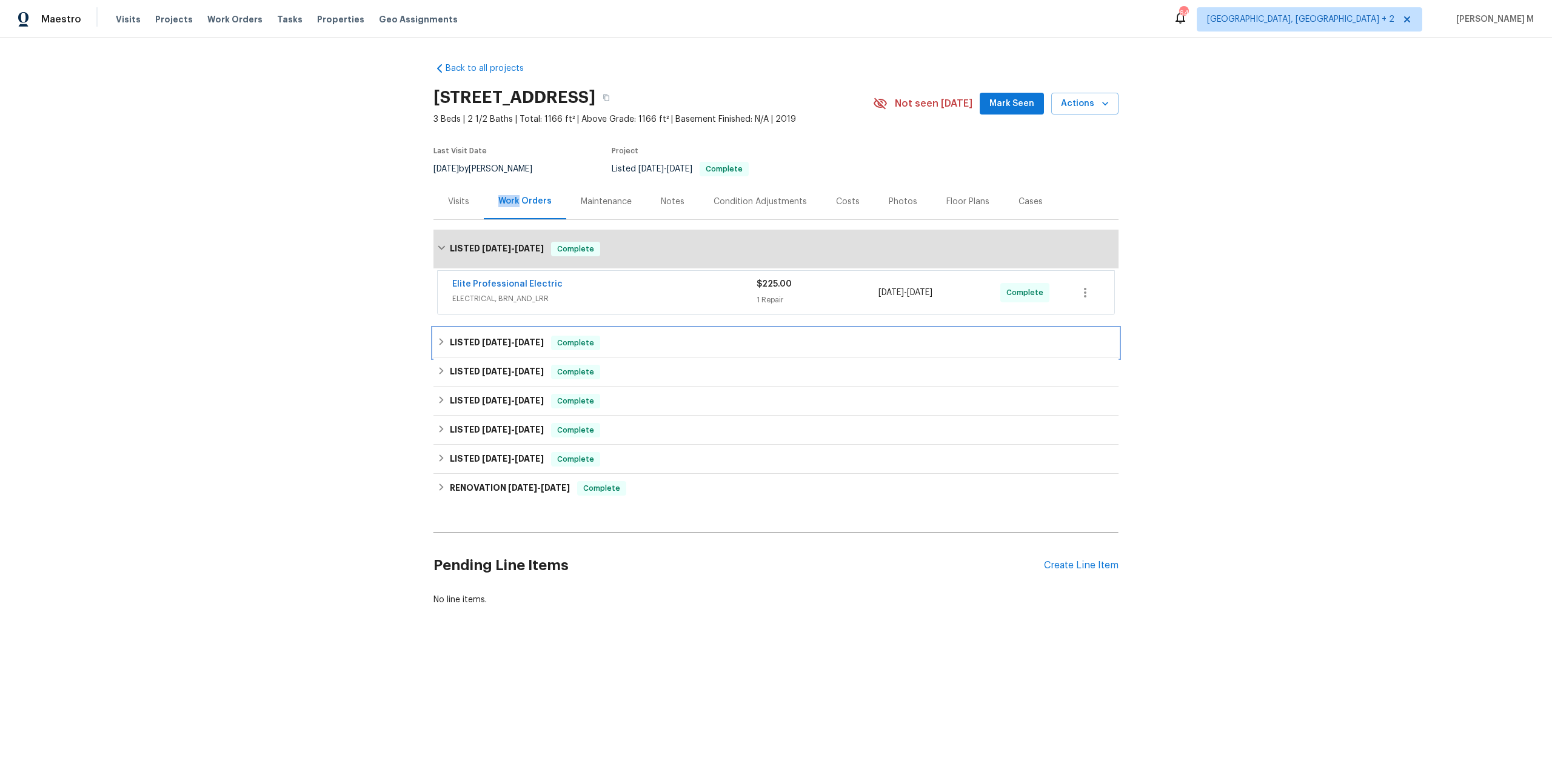
click at [508, 328] on div "LISTED 7/29/25 - 8/1/25 Complete" at bounding box center [776, 342] width 685 height 29
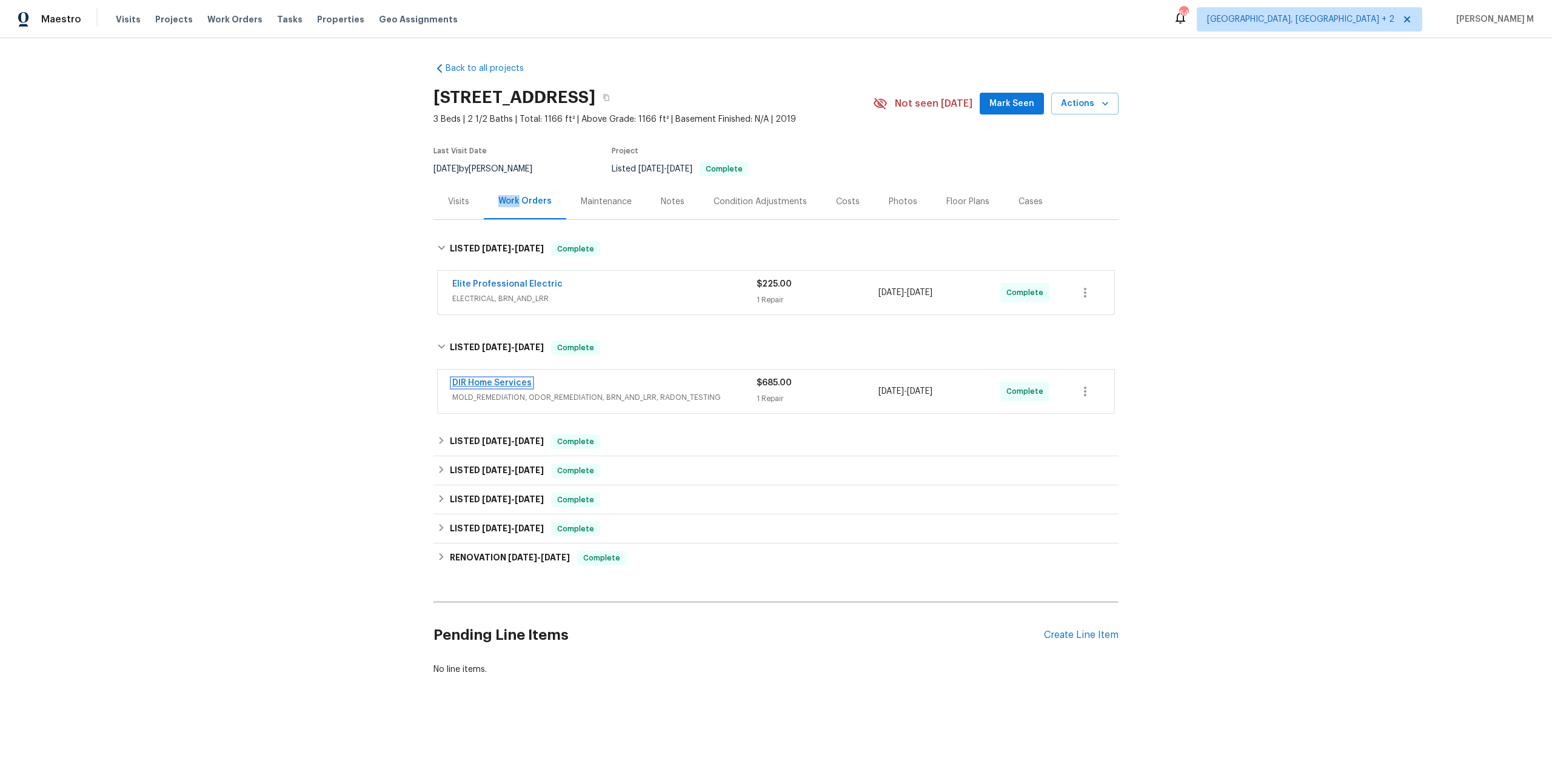
click at [514, 379] on link "DIR Home Services" at bounding box center [492, 383] width 79 height 9
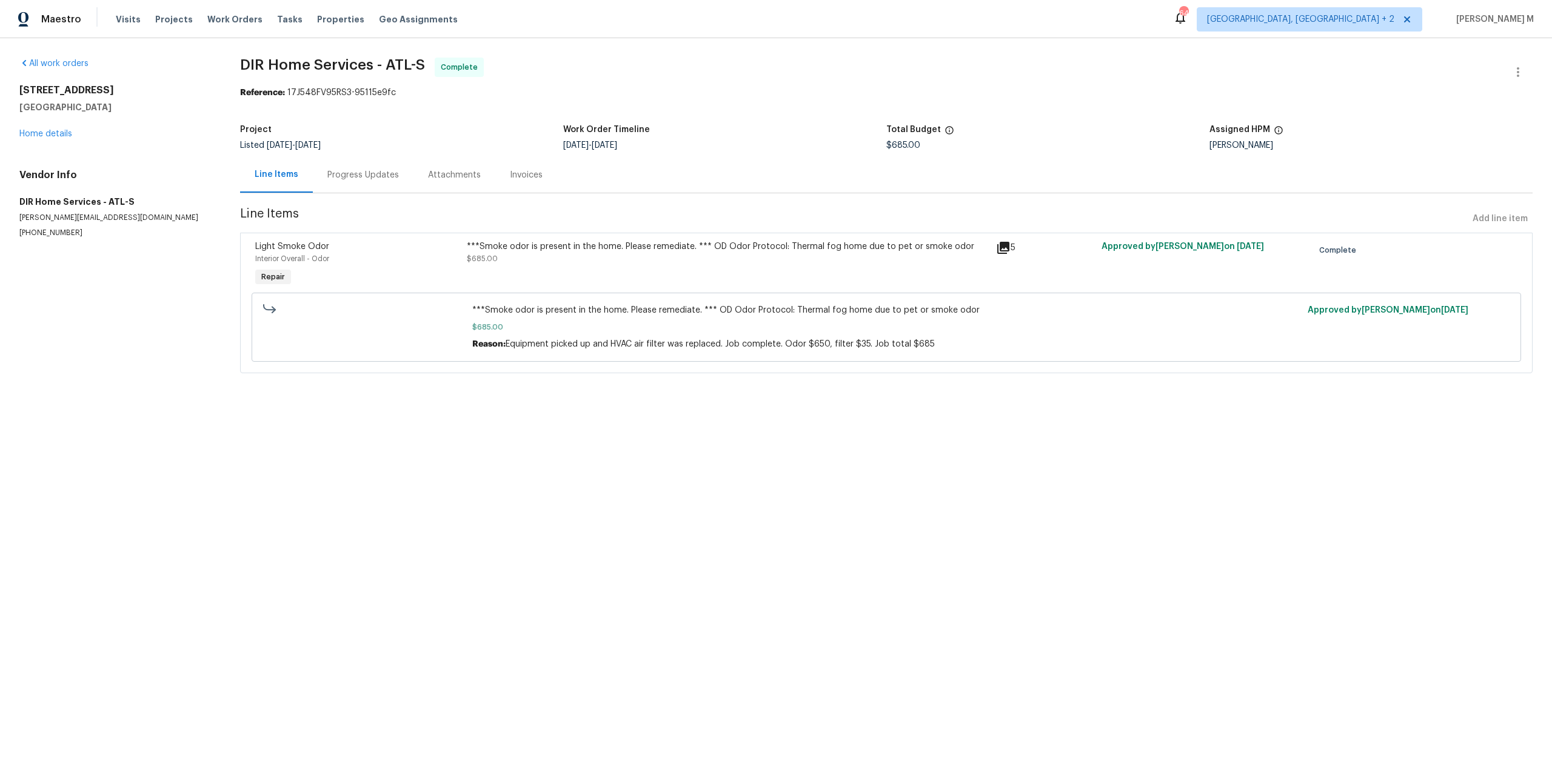
click at [329, 191] on section "DIR Home Services - ATL-S Complete Reference: 17J548FV95RS3-95115e9fc Project L…" at bounding box center [887, 222] width 1293 height 330
click at [345, 157] on div "Progress Updates" at bounding box center [363, 175] width 100 height 36
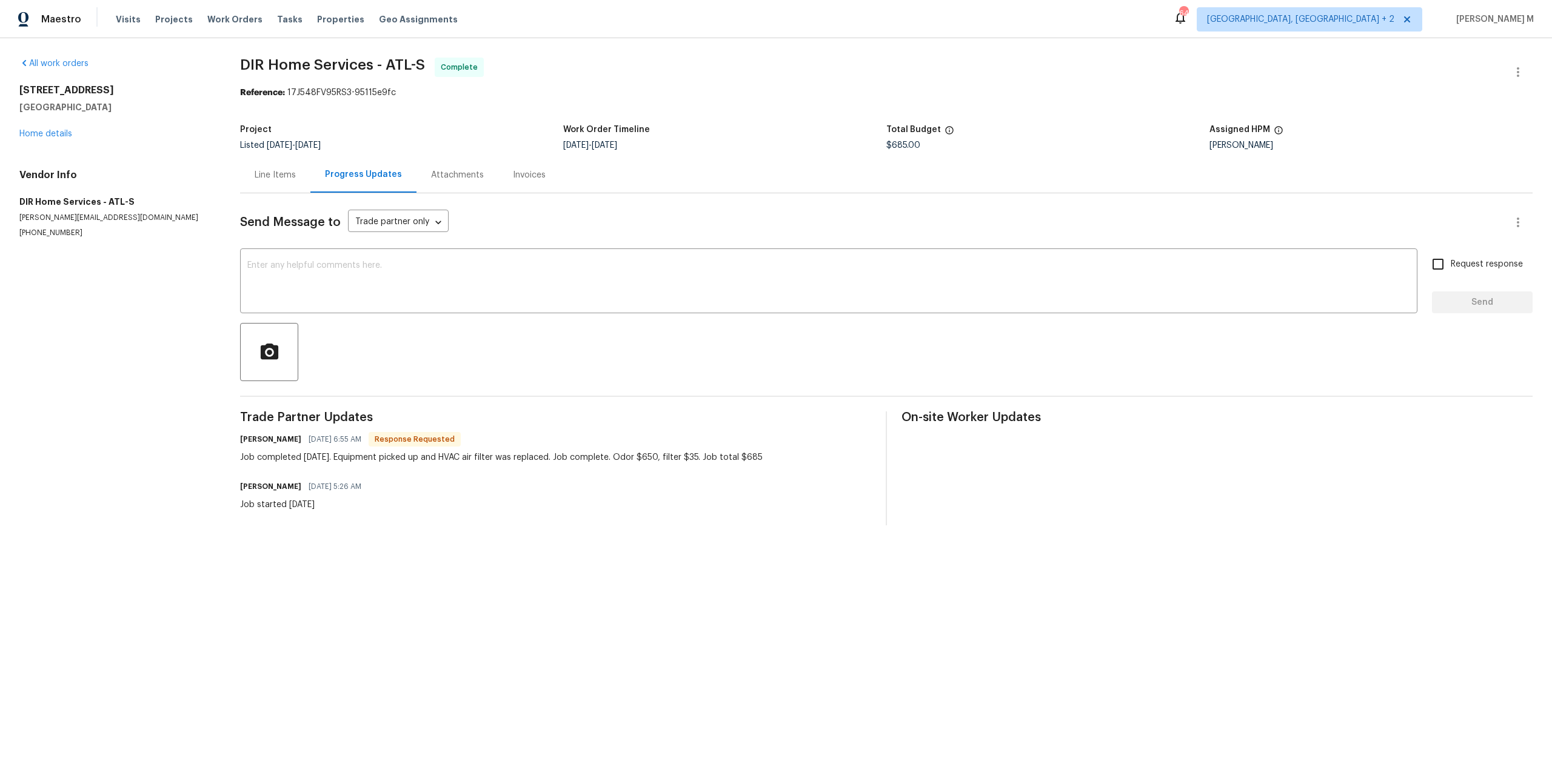
click at [368, 451] on div "Job completed 8/1/2025. Equipment picked up and HVAC air filter was replaced. J…" at bounding box center [502, 458] width 522 height 12
click at [282, 177] on div "Line Items" at bounding box center [275, 175] width 70 height 36
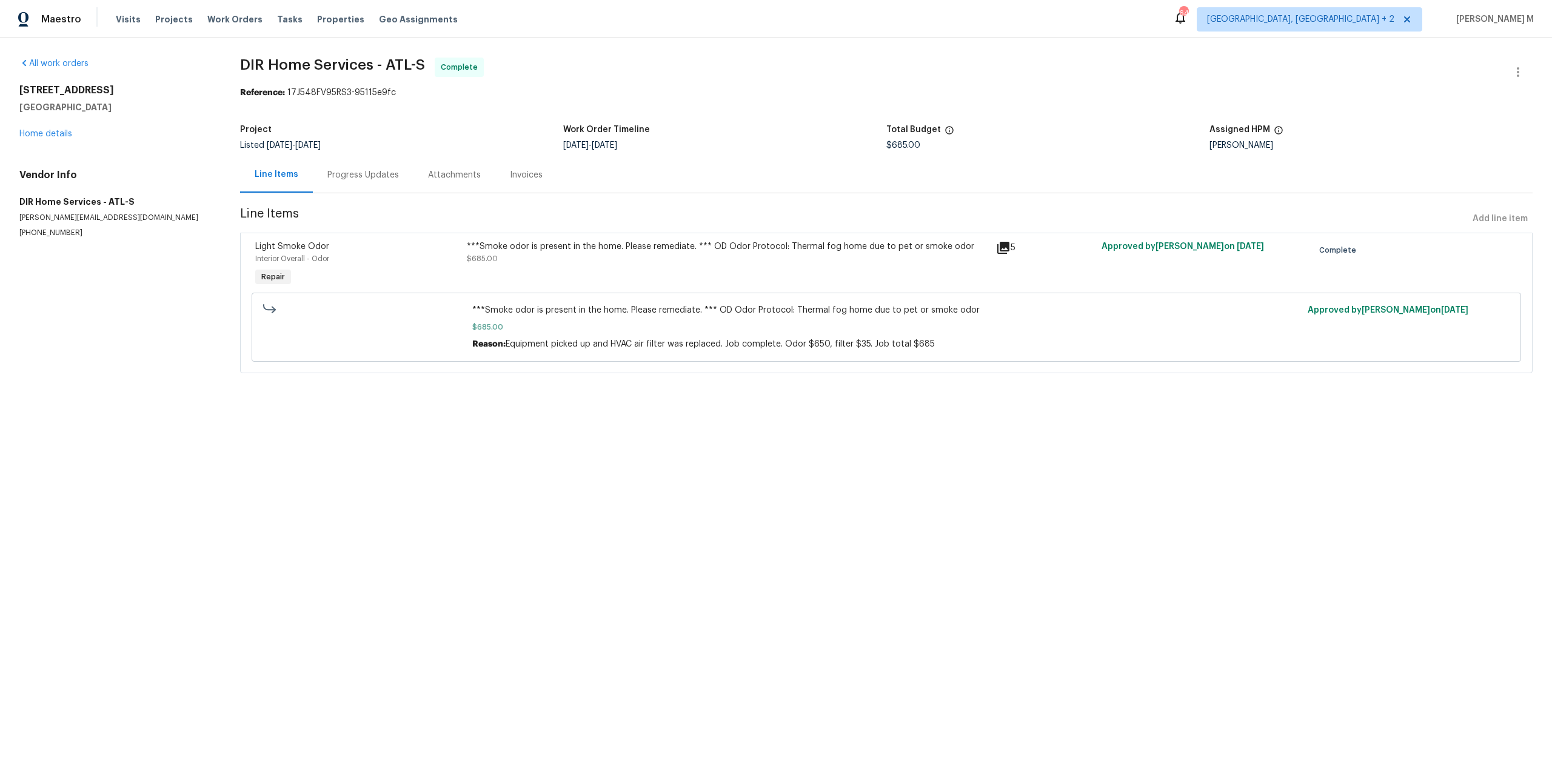
click at [598, 267] on div "***Smoke odor is present in the home. Please remediate. *** OD Odor Protocol: T…" at bounding box center [728, 265] width 529 height 56
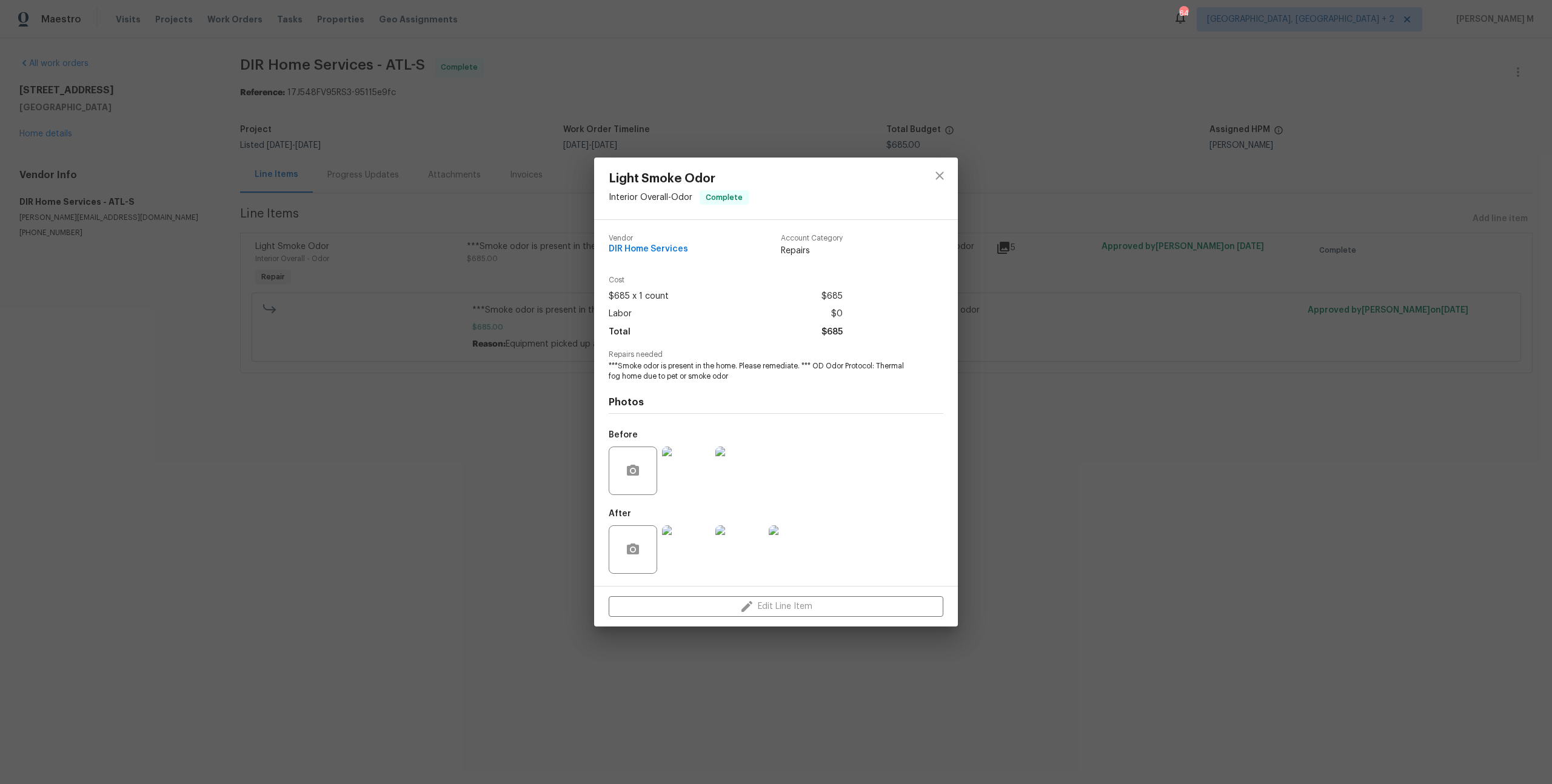
click at [747, 549] on img at bounding box center [739, 549] width 49 height 49
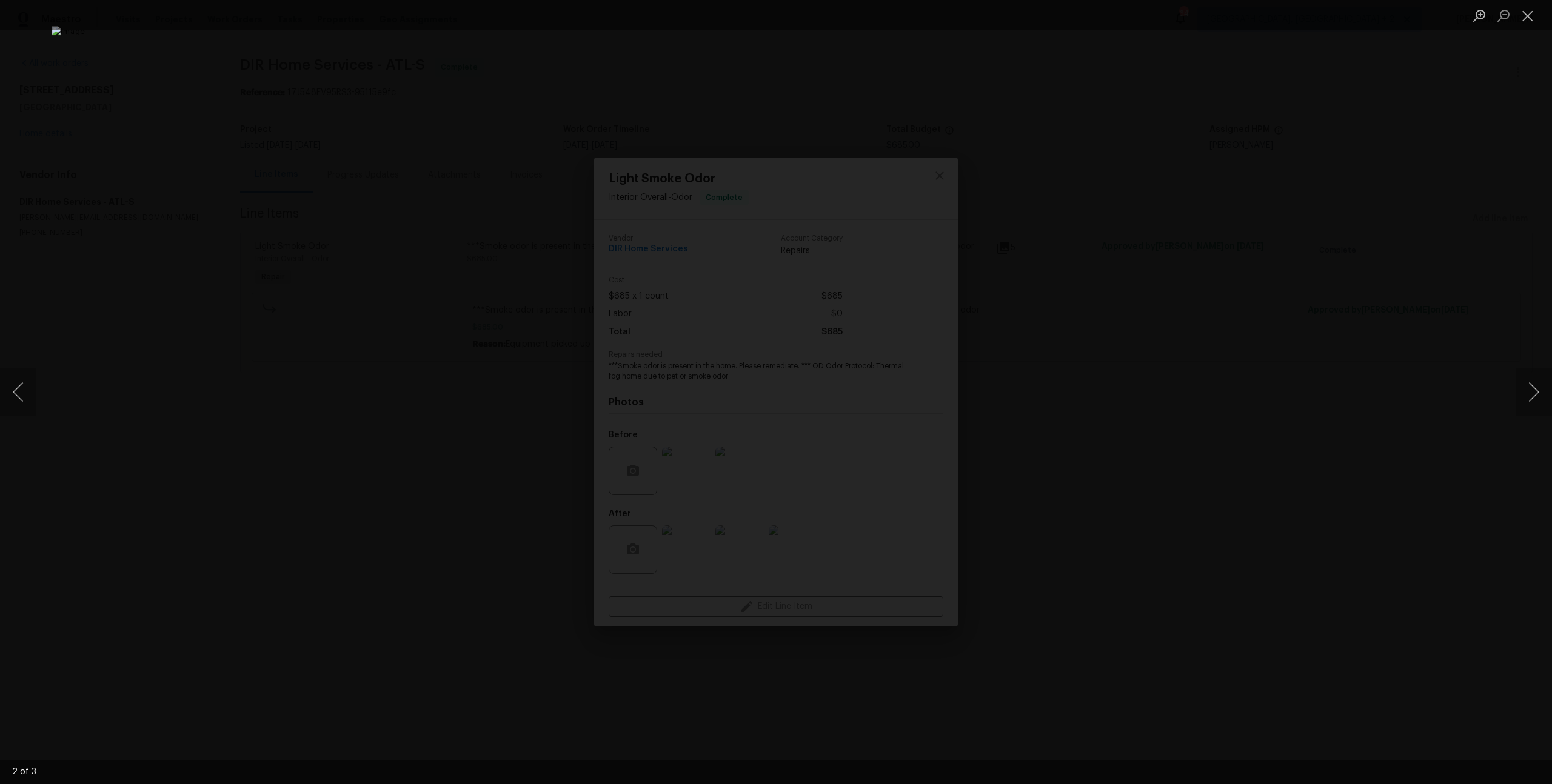
click at [1275, 152] on div "Lightbox" at bounding box center [776, 392] width 1552 height 784
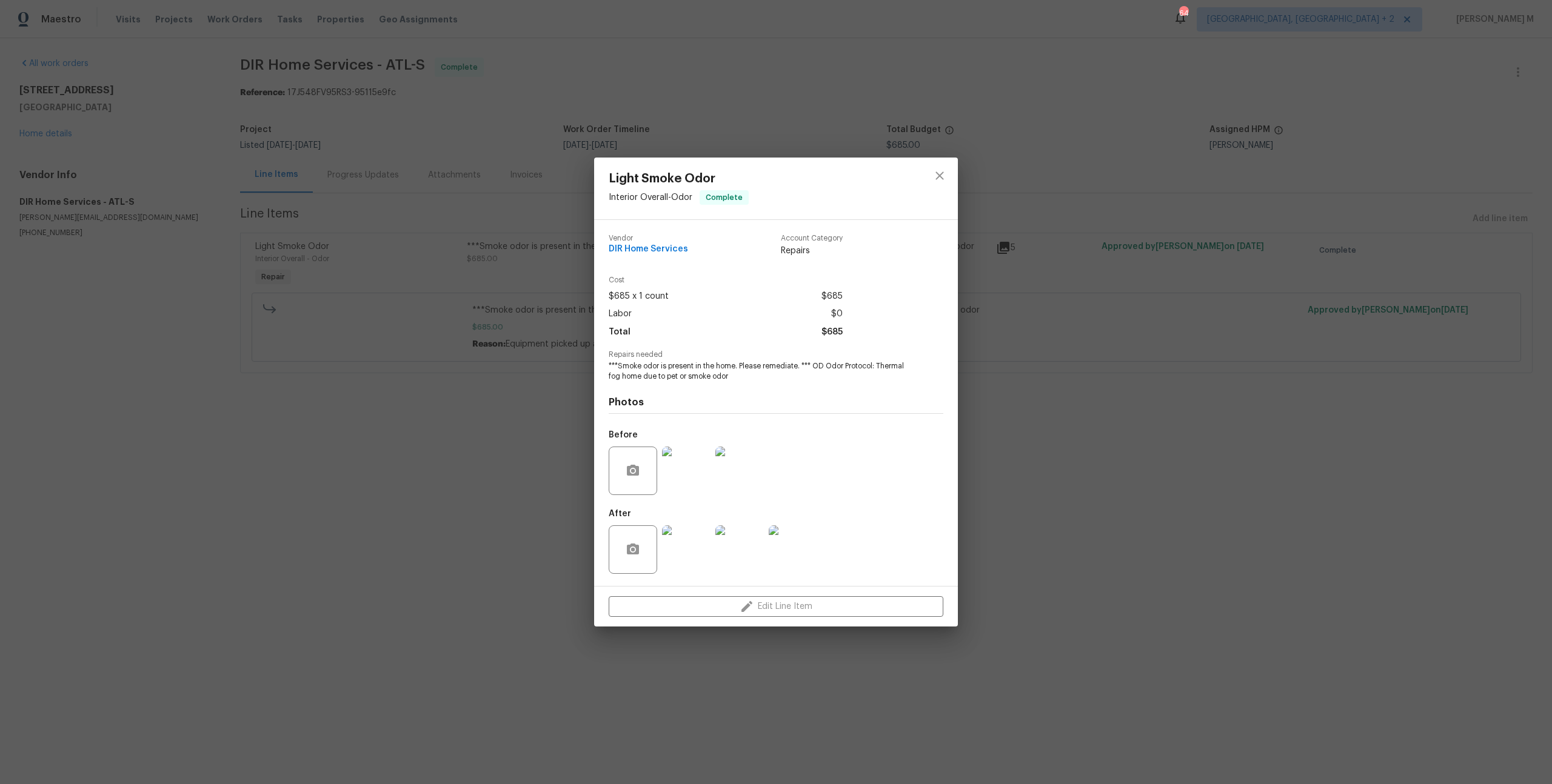
click at [347, 353] on div "Light Smoke Odor Interior Overall - Odor Complete Vendor DIR Home Services Acco…" at bounding box center [776, 392] width 1552 height 784
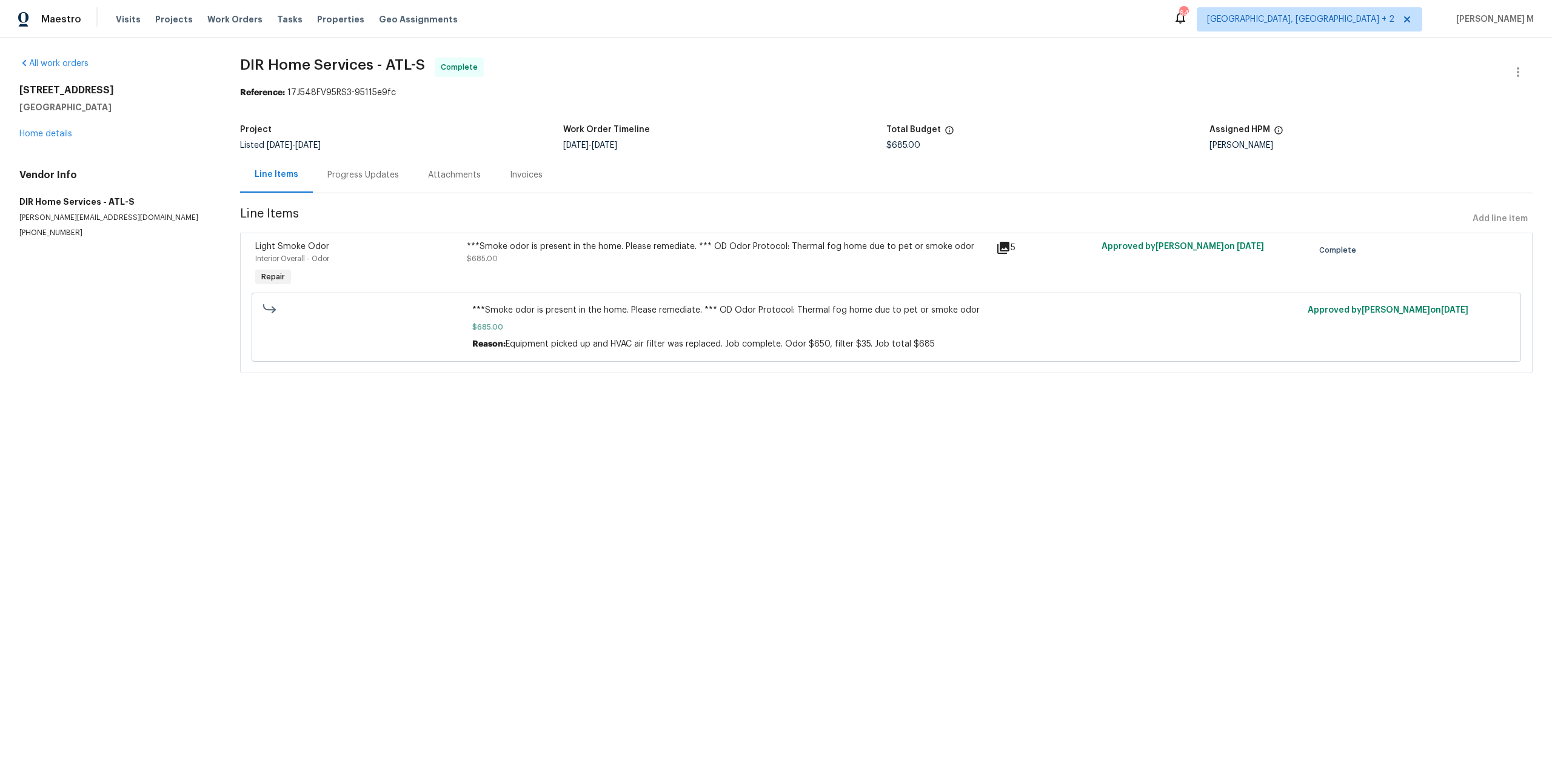
click at [635, 269] on div "***Smoke odor is present in the home. Please remediate. *** OD Odor Protocol: T…" at bounding box center [728, 265] width 529 height 56
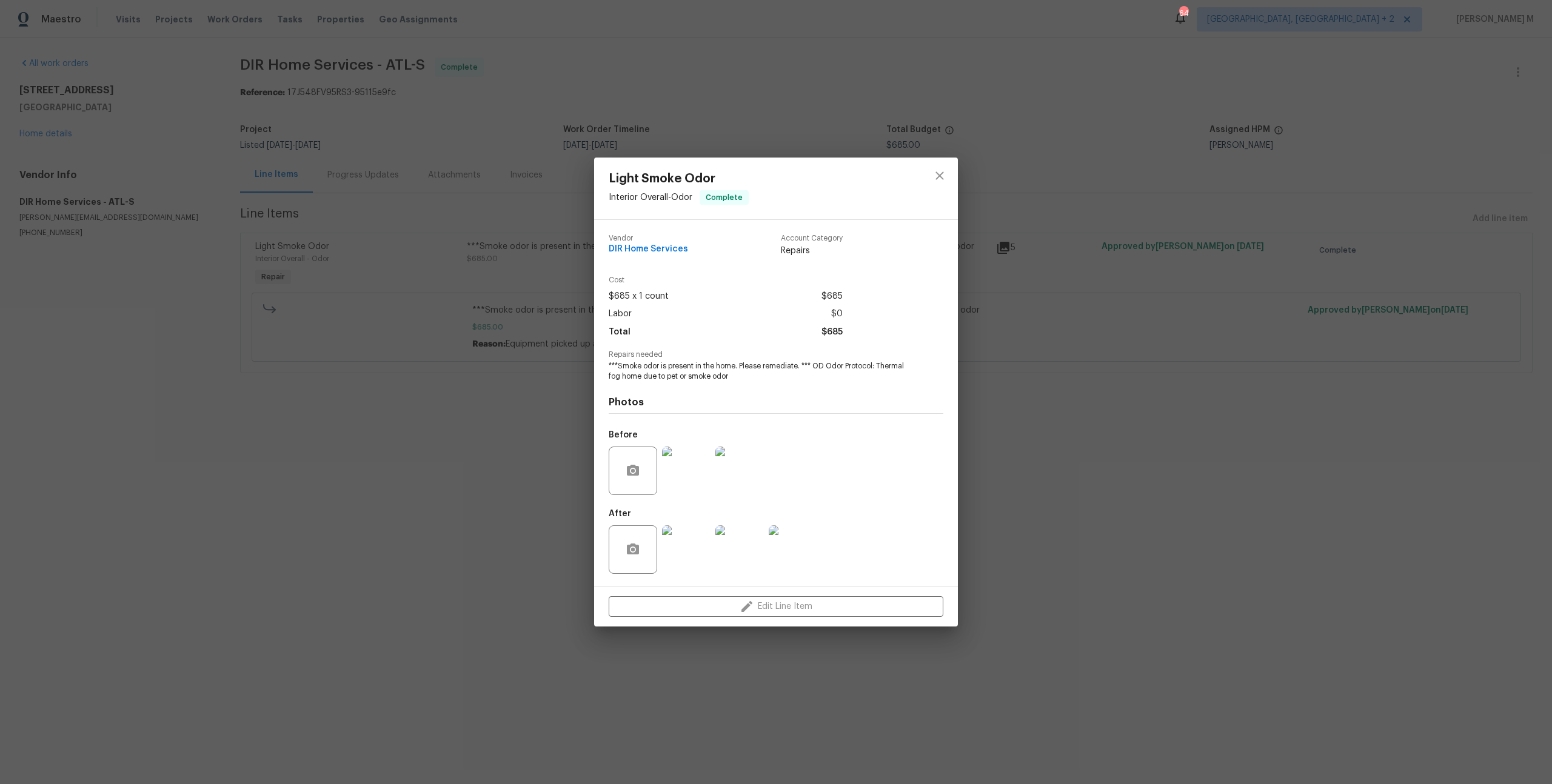
click at [1153, 451] on div "Light Smoke Odor Interior Overall - Odor Complete Vendor DIR Home Services Acco…" at bounding box center [776, 392] width 1552 height 784
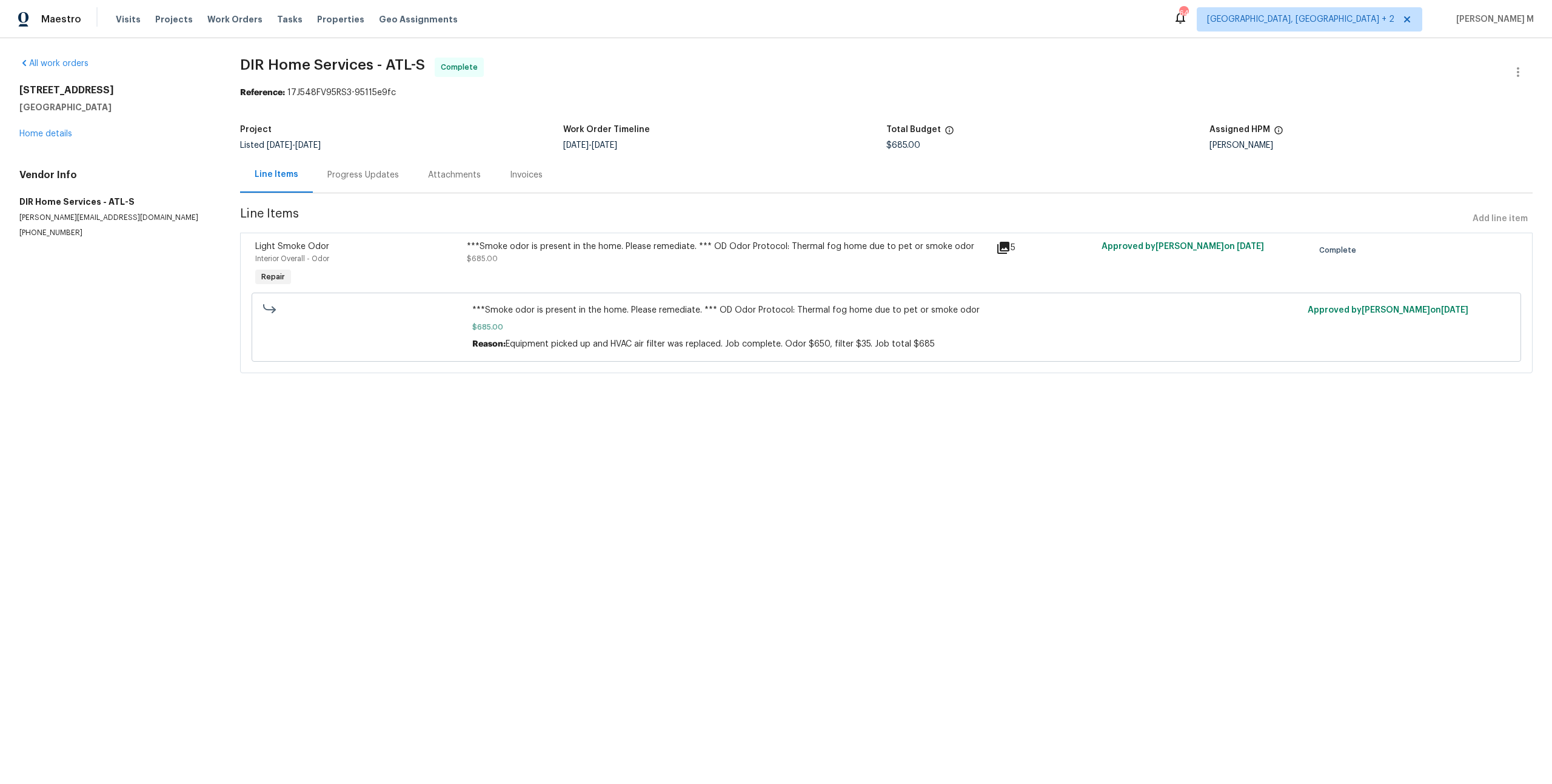
click at [340, 174] on div "Progress Updates" at bounding box center [363, 176] width 71 height 12
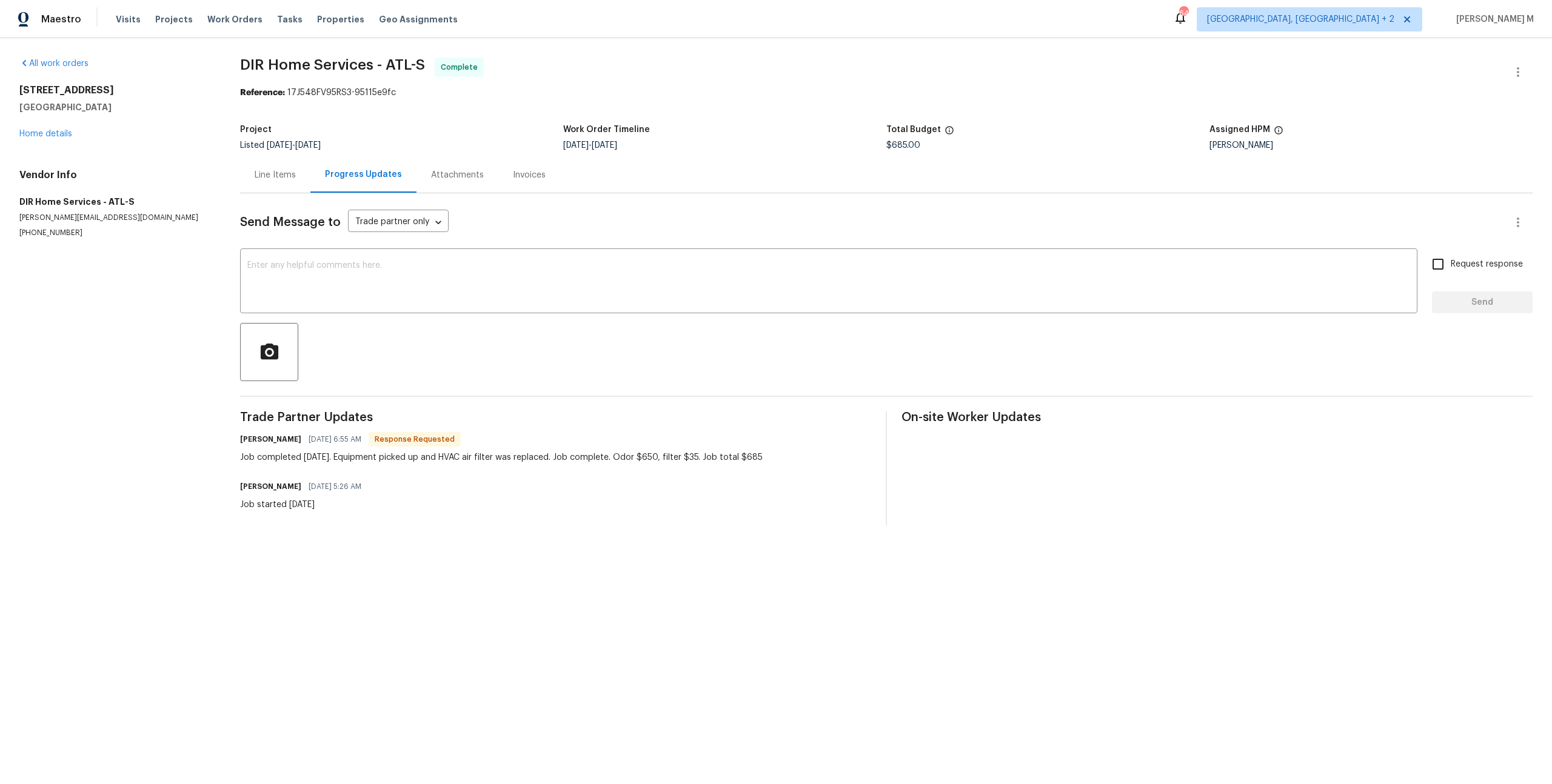
click at [545, 431] on div "Kenneth Goodnight 08/03/2025 6:55 AM Response Requested" at bounding box center [502, 440] width 522 height 17
drag, startPoint x: 610, startPoint y: 441, endPoint x: 659, endPoint y: 439, distance: 49.0
click at [659, 451] on div "Job completed 8/1/2025. Equipment picked up and HVAC air filter was replaced. J…" at bounding box center [502, 458] width 522 height 12
copy div ". Odor $650"
click at [550, 280] on textarea at bounding box center [828, 282] width 1163 height 42
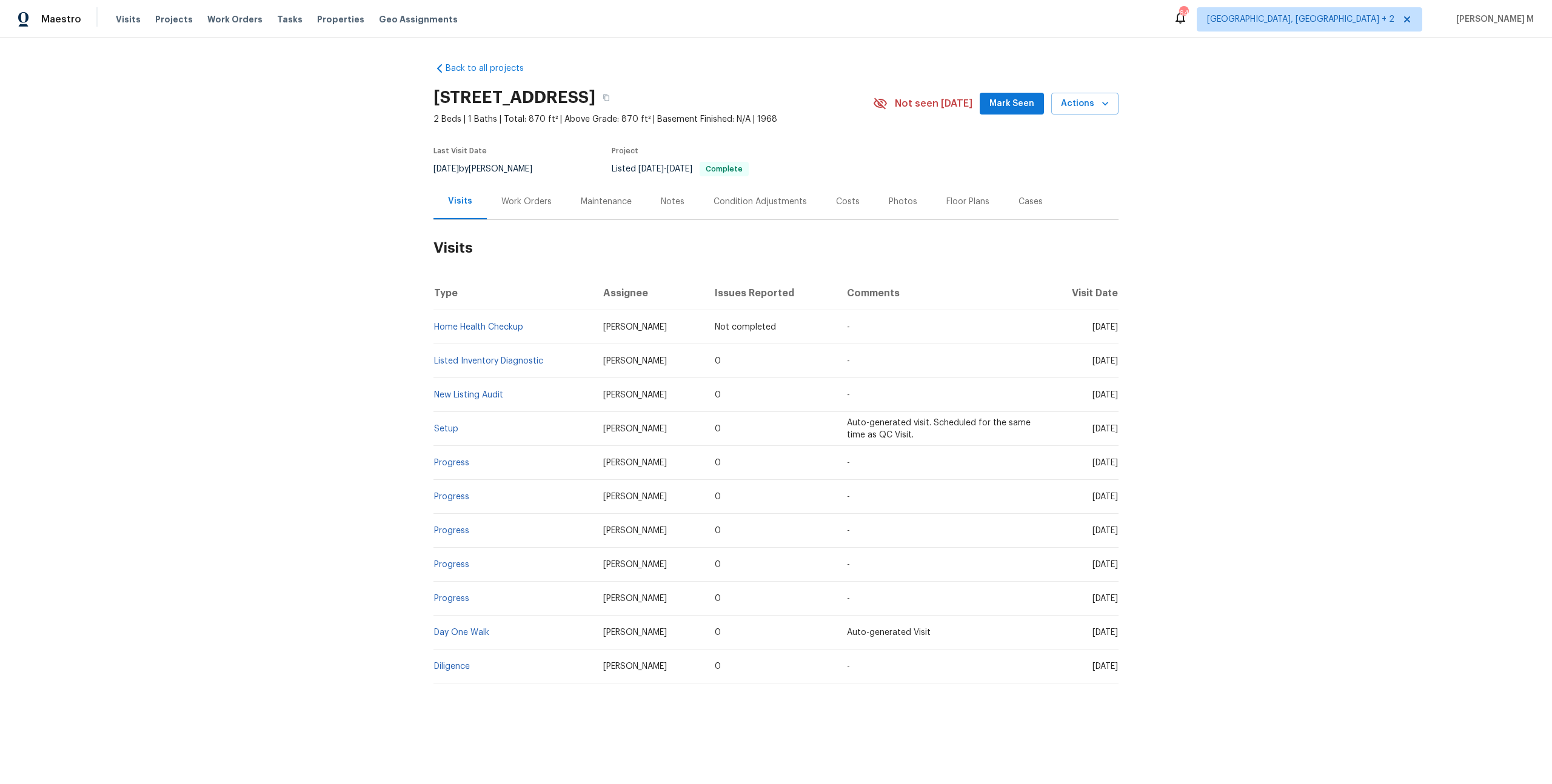
click at [506, 220] on h2 "Visits" at bounding box center [776, 248] width 685 height 57
click at [514, 196] on div "Work Orders" at bounding box center [527, 202] width 51 height 12
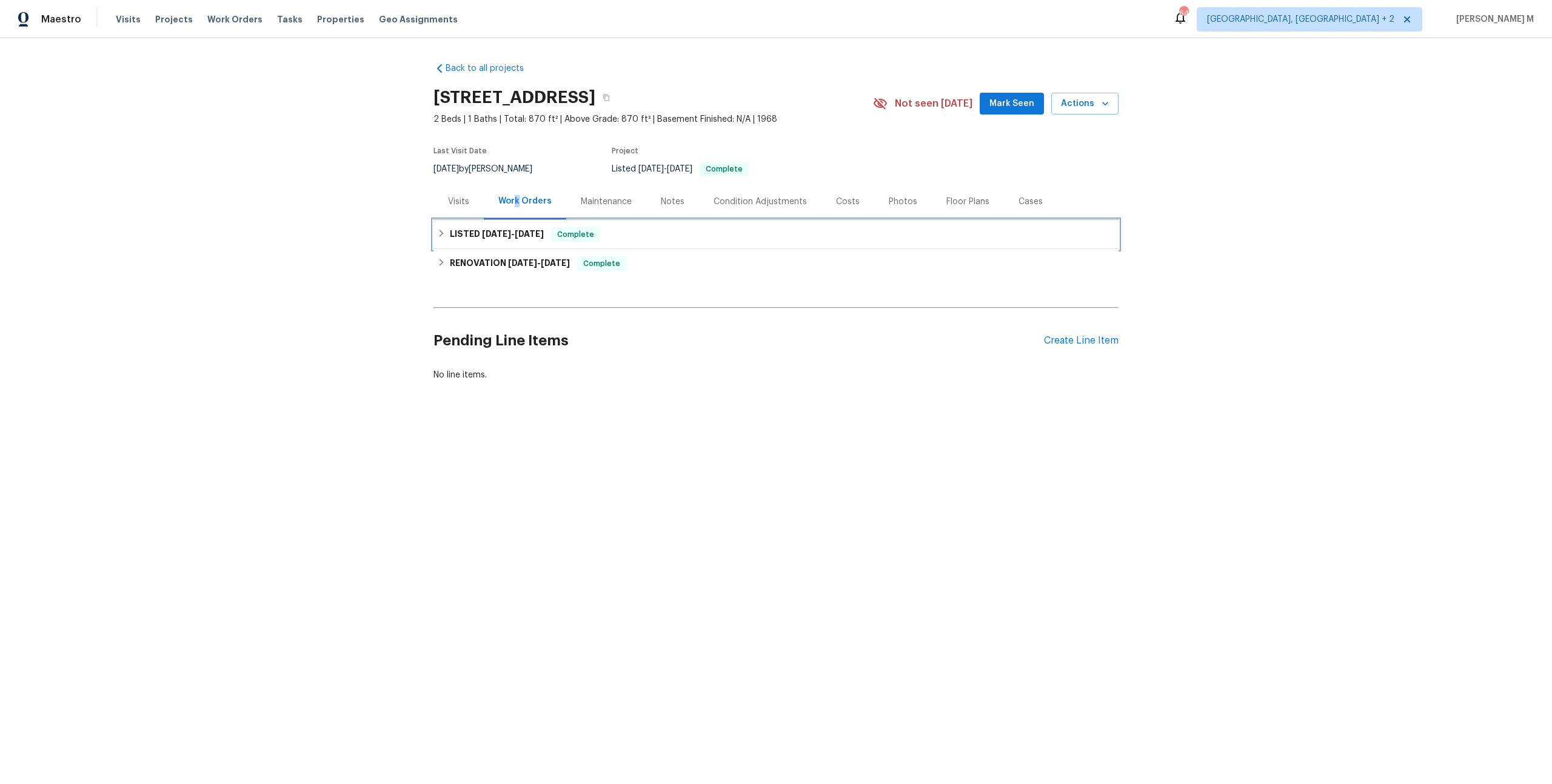
click at [490, 230] on span "8/8/25" at bounding box center [496, 234] width 29 height 9
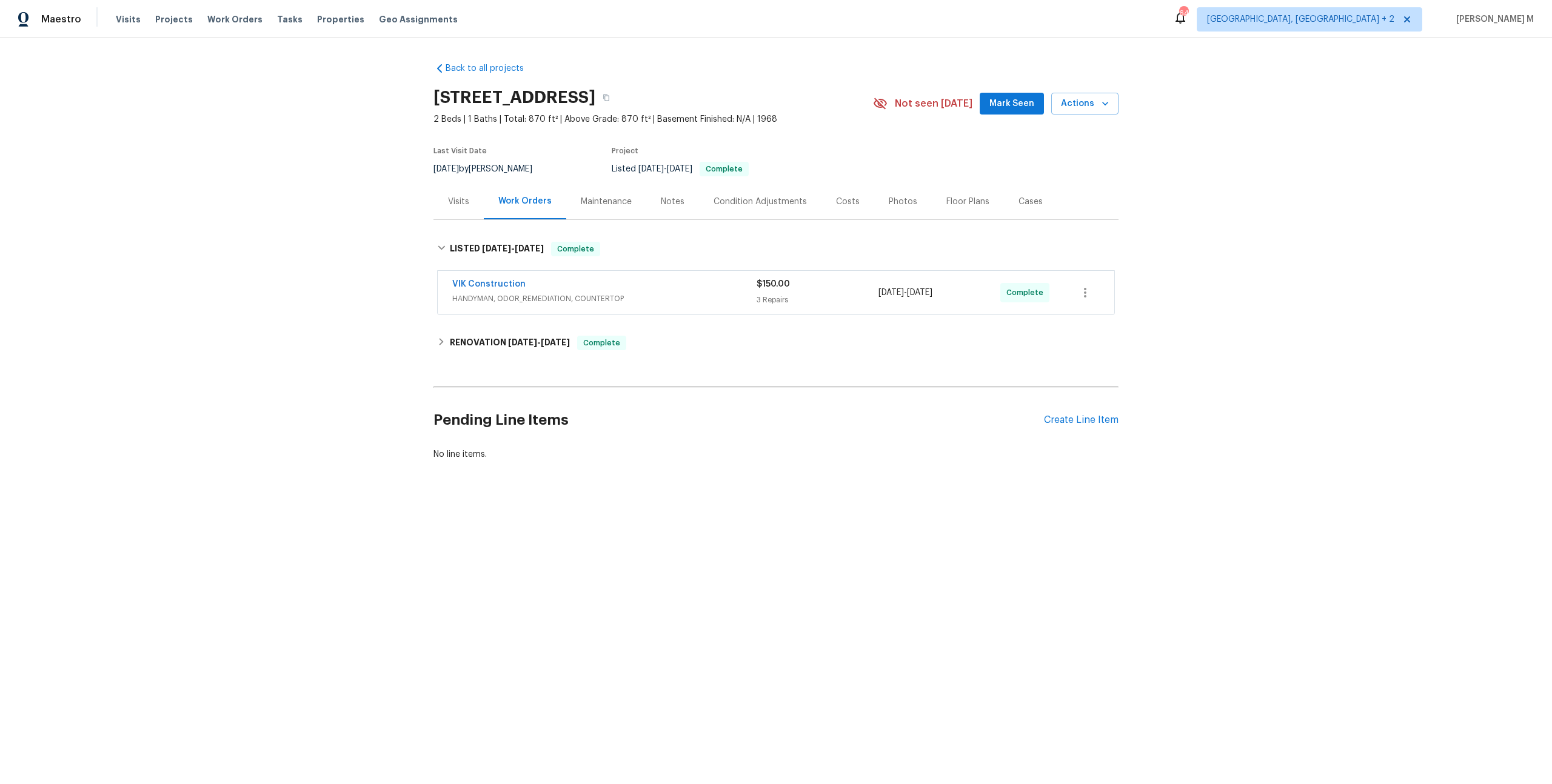
click at [485, 296] on span "HANDYMAN, ODOR_REMEDIATION, COUNTERTOP" at bounding box center [604, 299] width 304 height 12
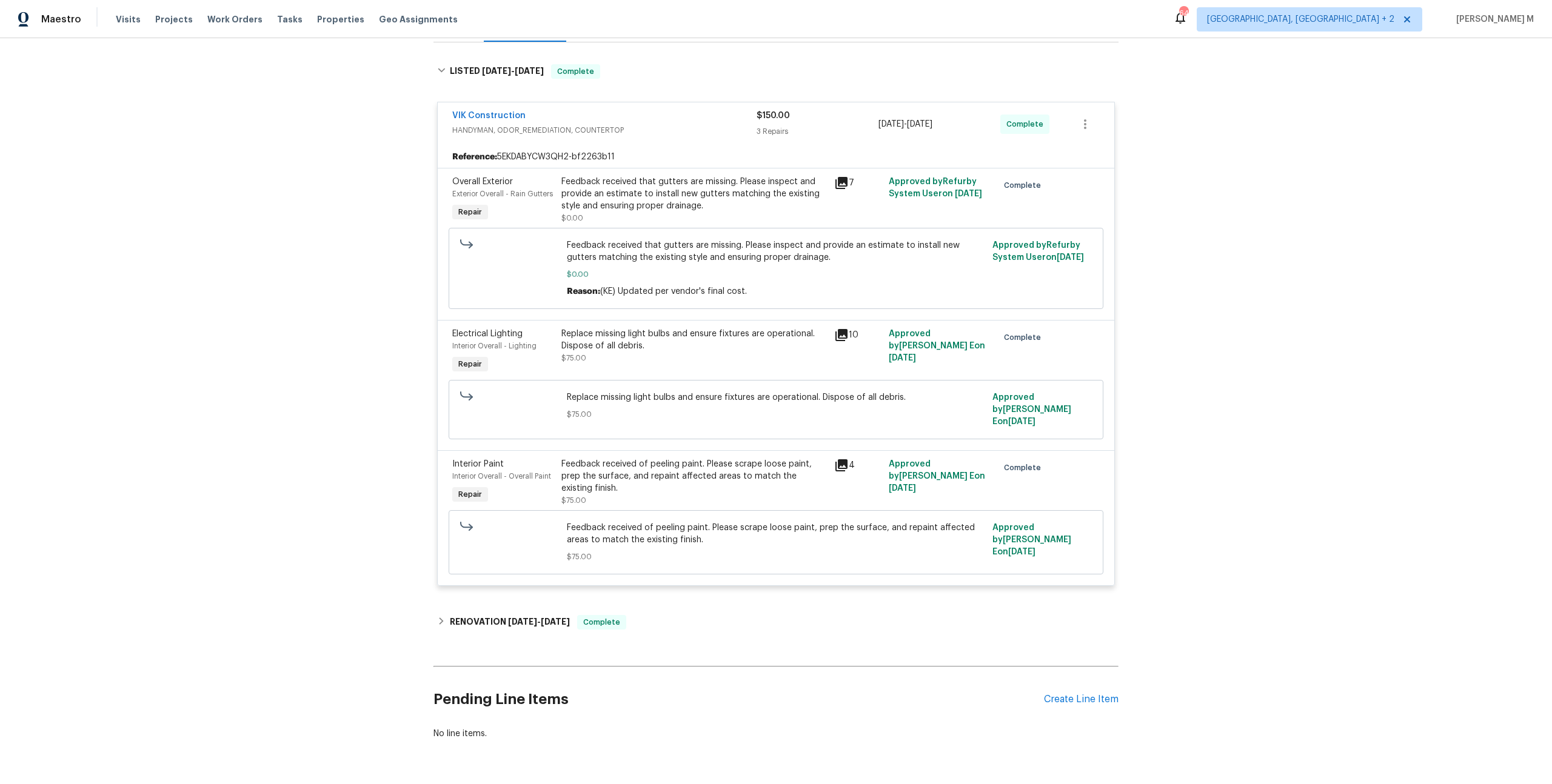
scroll to position [186, 0]
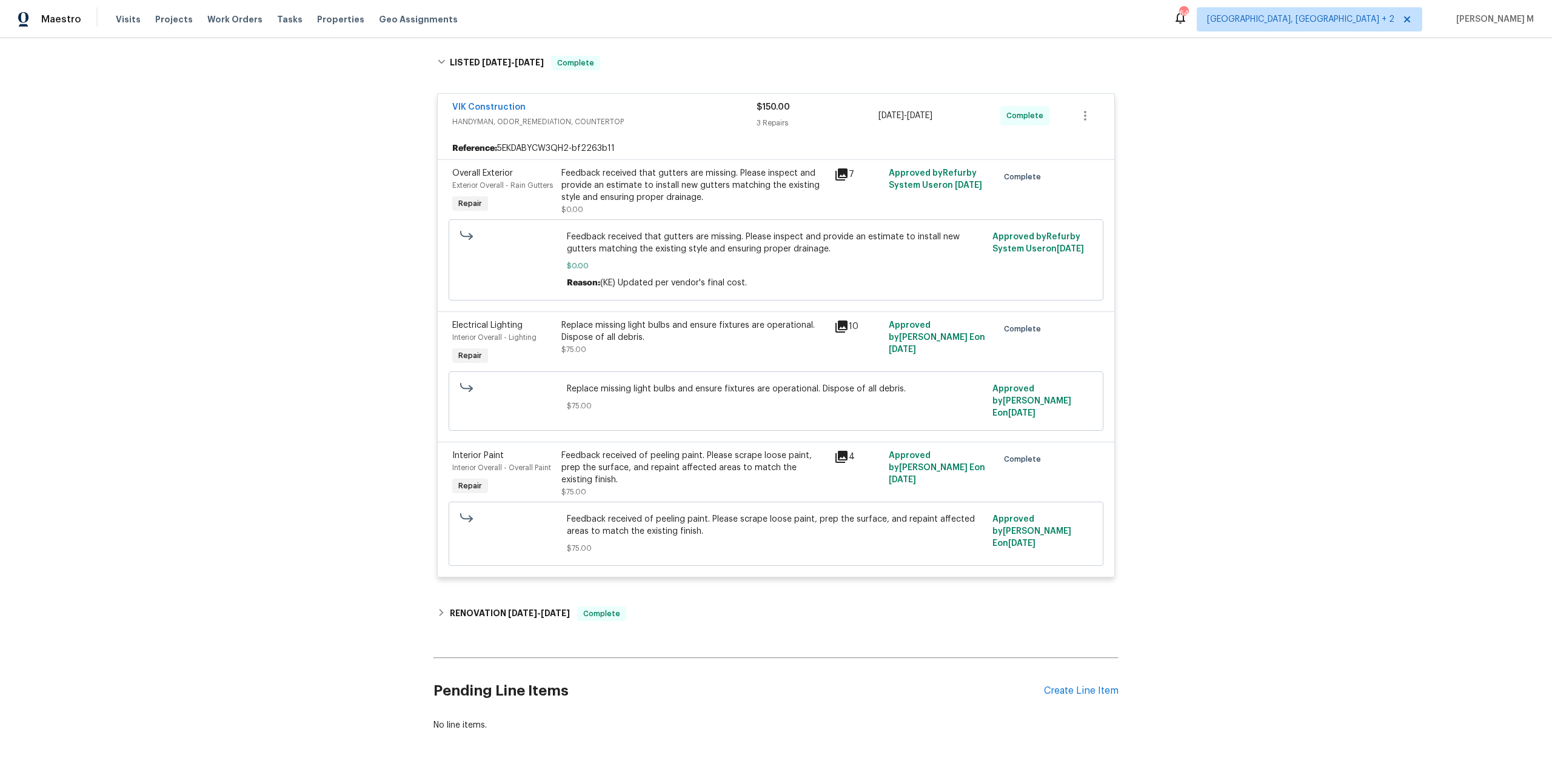
click at [519, 566] on div "Back to all projects 308 Piedmont Ave, Taylors, SC 29687 2 Beds | 1 Baths | Tot…" at bounding box center [776, 304] width 685 height 875
click at [508, 609] on span "5/19/25" at bounding box center [522, 613] width 29 height 9
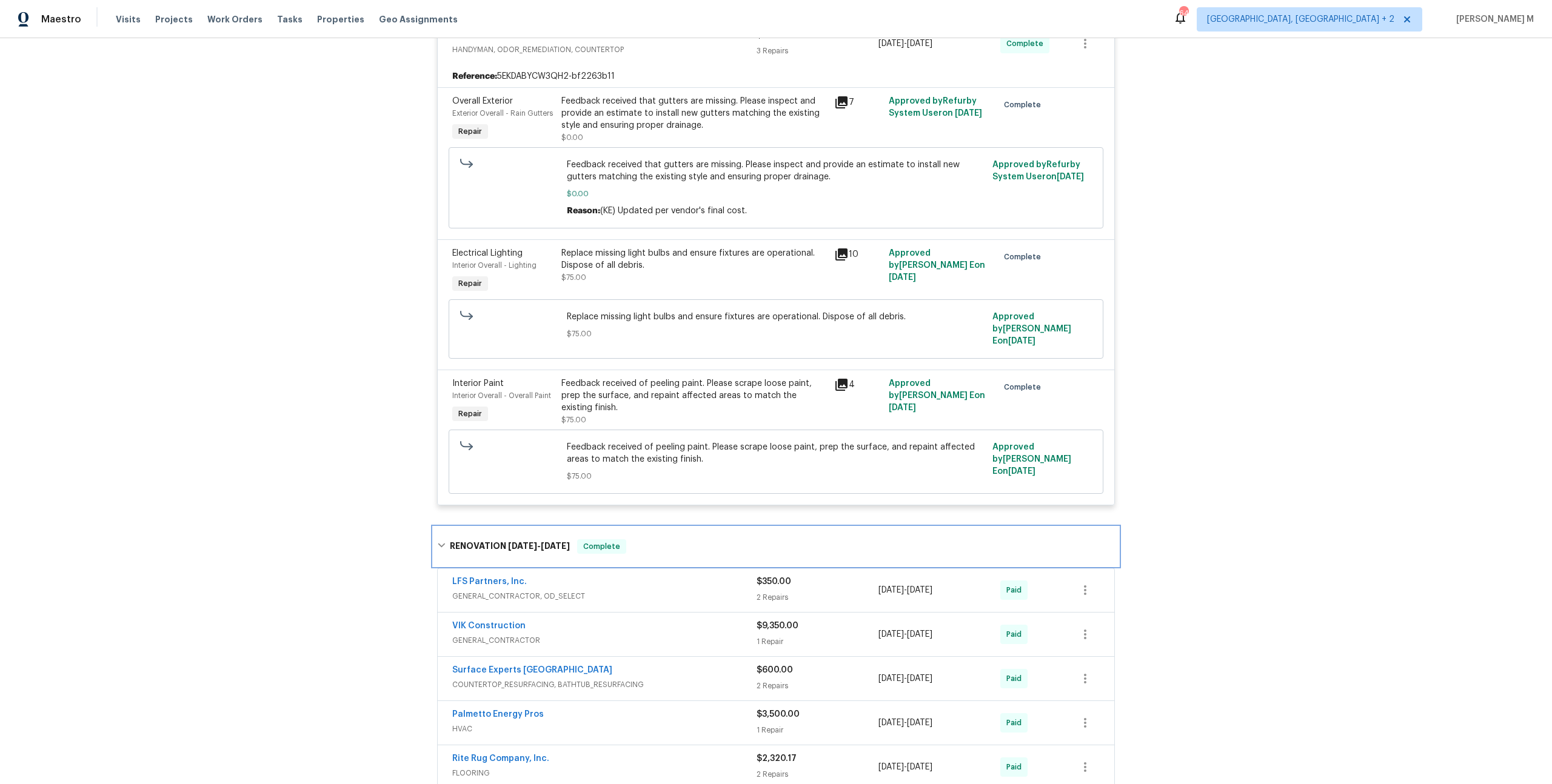
scroll to position [106, 0]
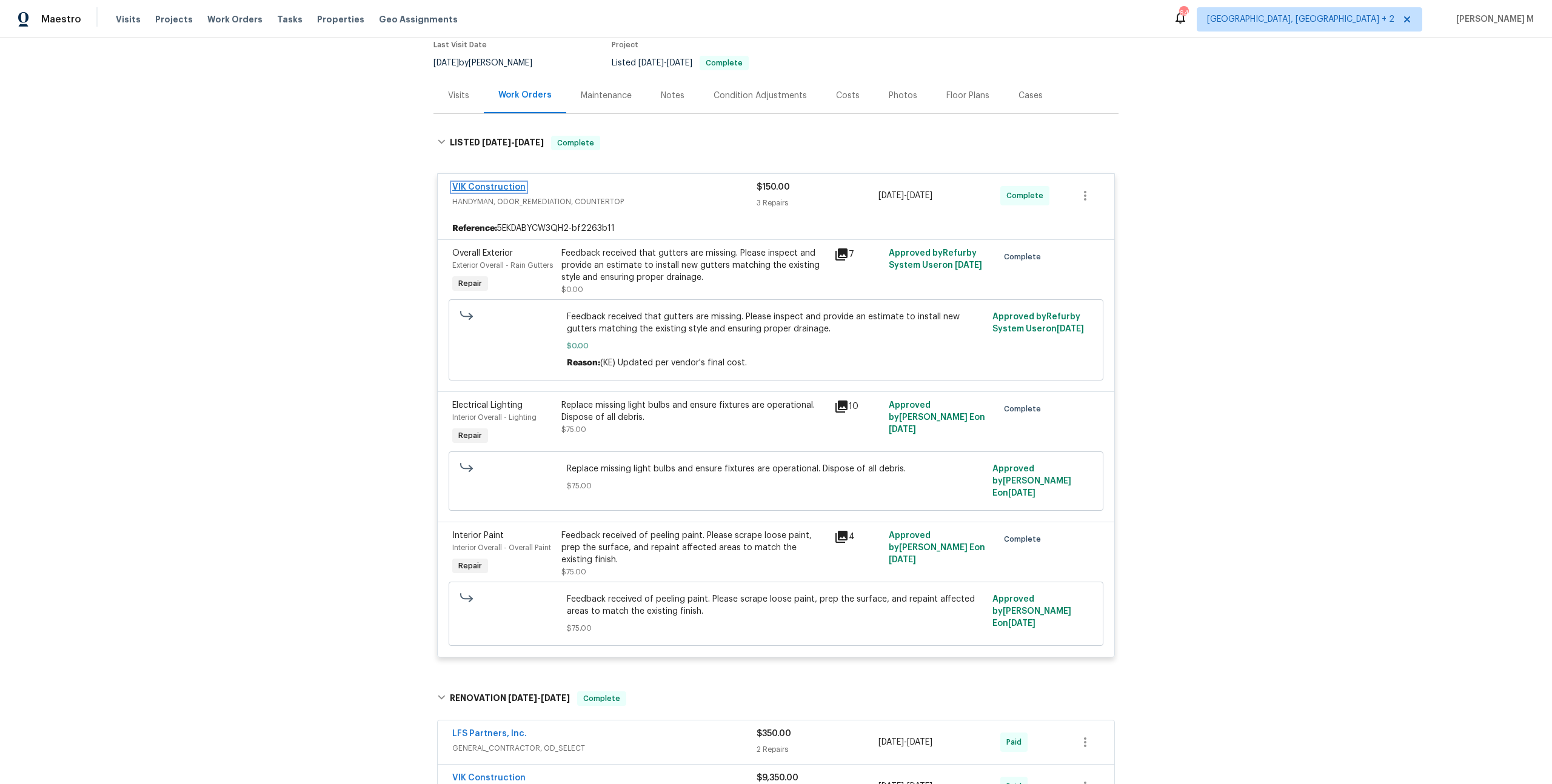
click at [486, 183] on link "VIK Construction" at bounding box center [489, 187] width 73 height 9
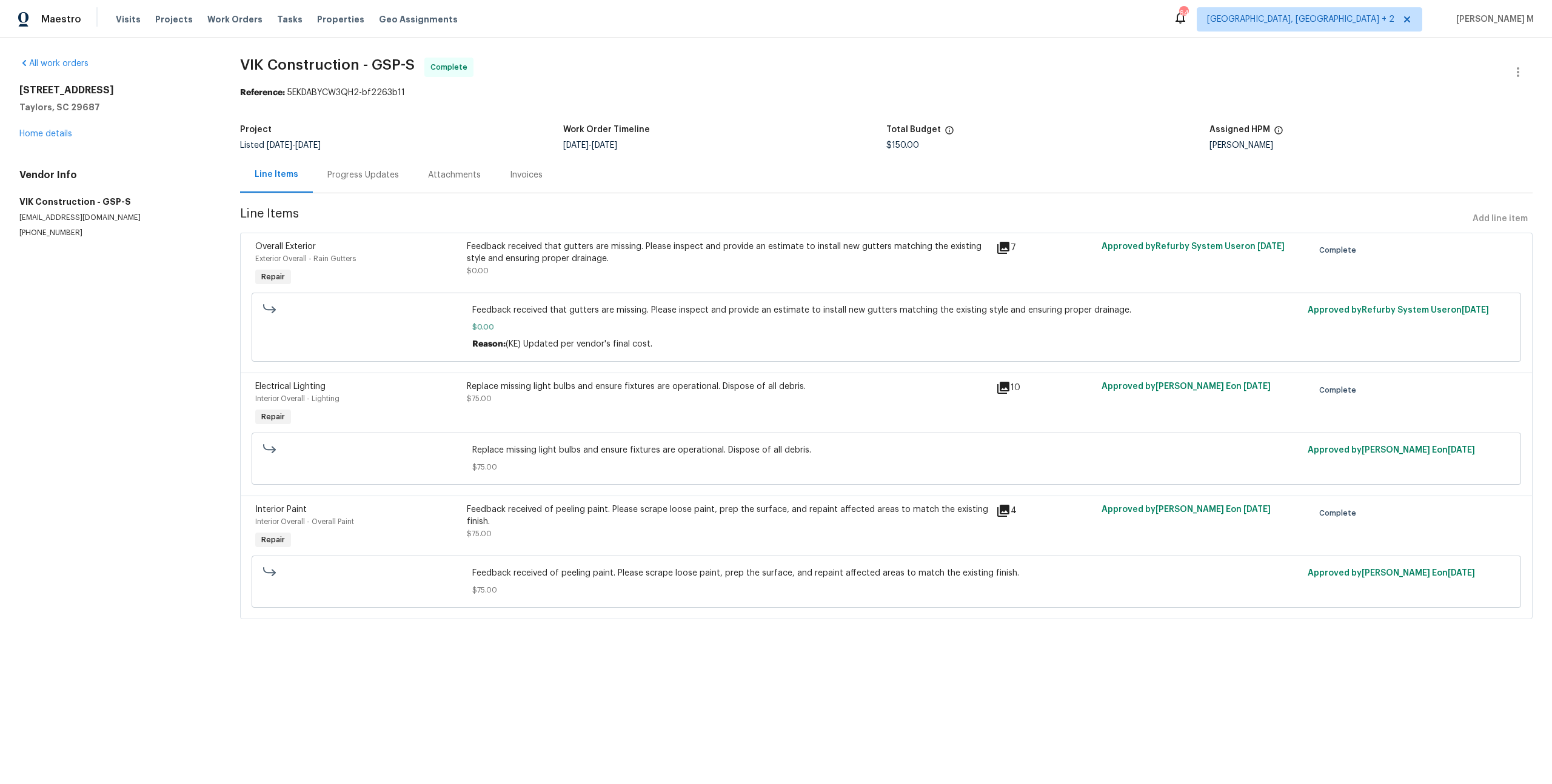
click at [571, 265] on div "Feedback received that gutters are missing. Please inspect and provide an estim…" at bounding box center [728, 259] width 522 height 36
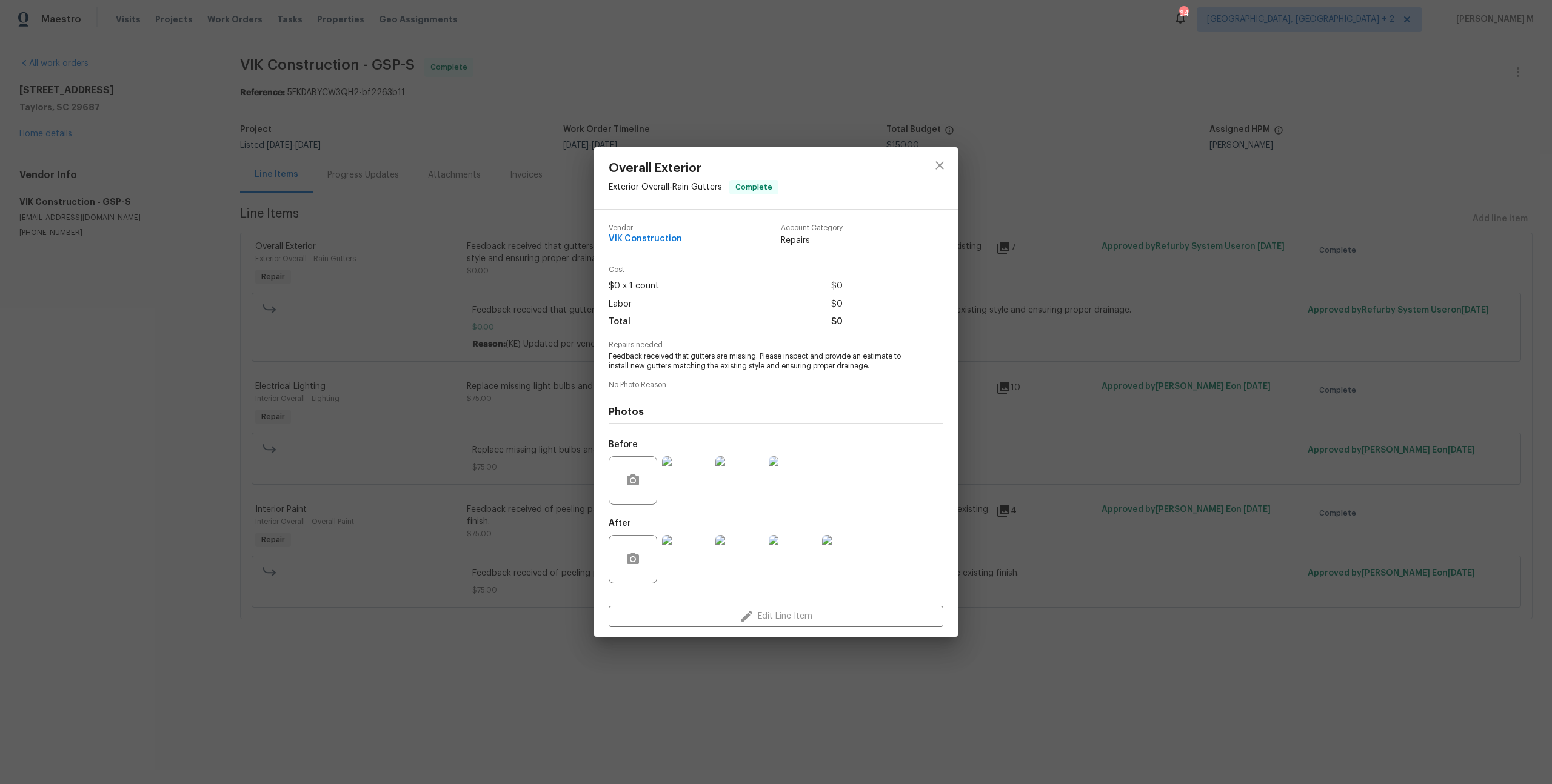
click at [1025, 421] on div "Overall Exterior Exterior Overall - Rain Gutters Complete Vendor VIK Constructi…" at bounding box center [776, 392] width 1552 height 784
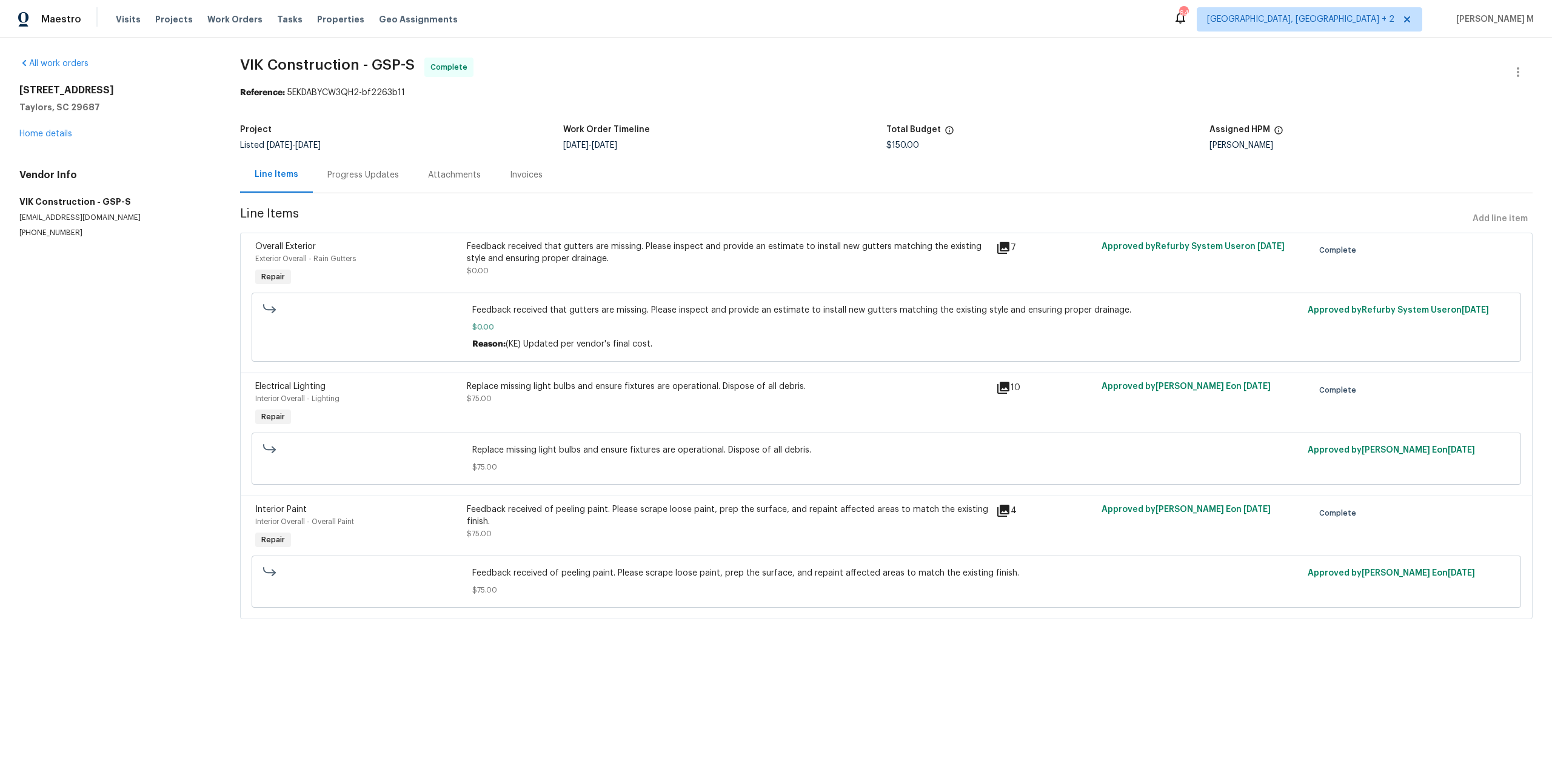
click at [571, 392] on div "Replace missing light bulbs and ensure fixtures are operational. Dispose of all…" at bounding box center [728, 392] width 522 height 24
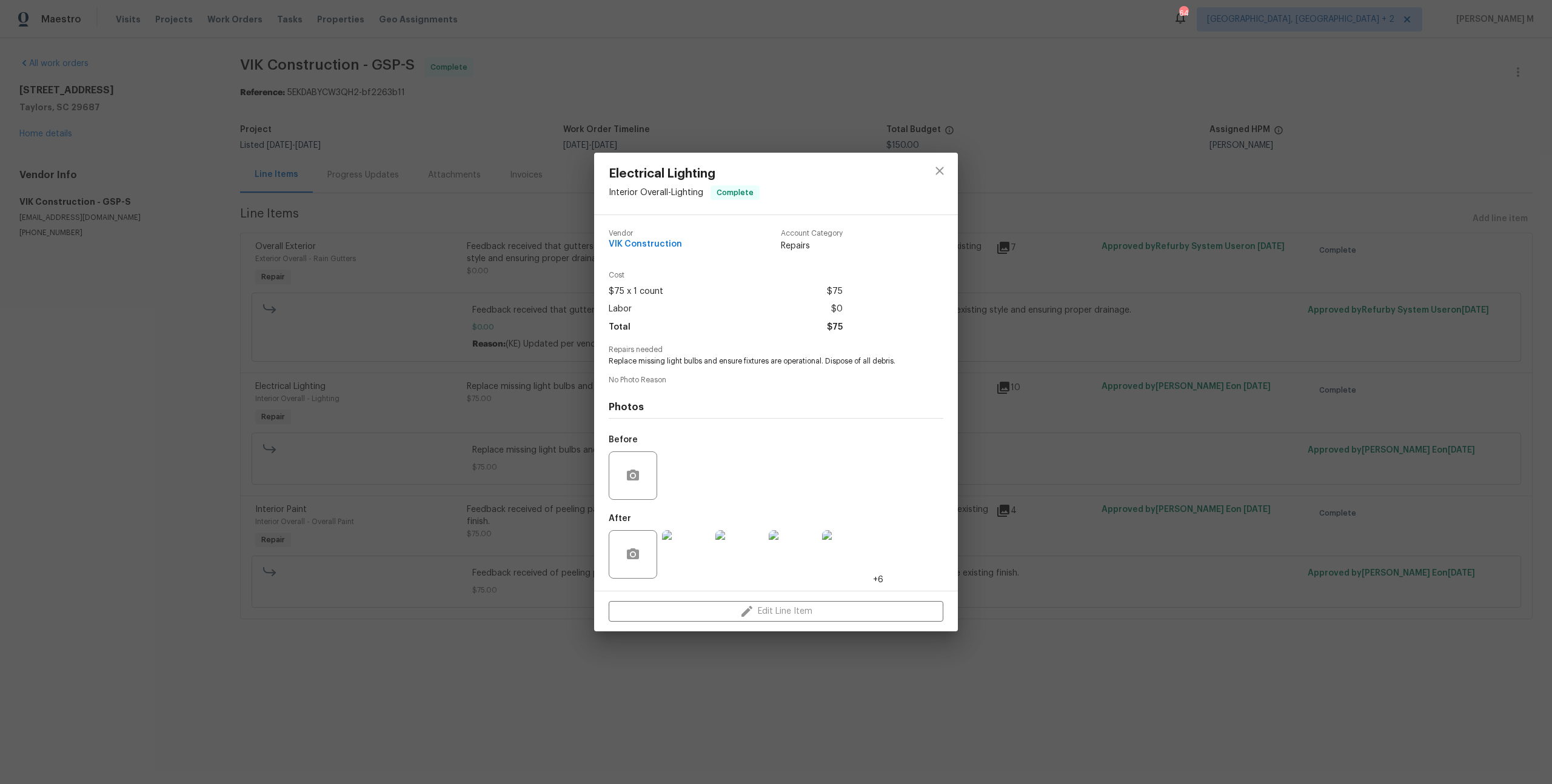
click at [1134, 510] on div "Electrical Lighting Interior Overall - Lighting Complete Vendor VIK Constructio…" at bounding box center [776, 392] width 1552 height 784
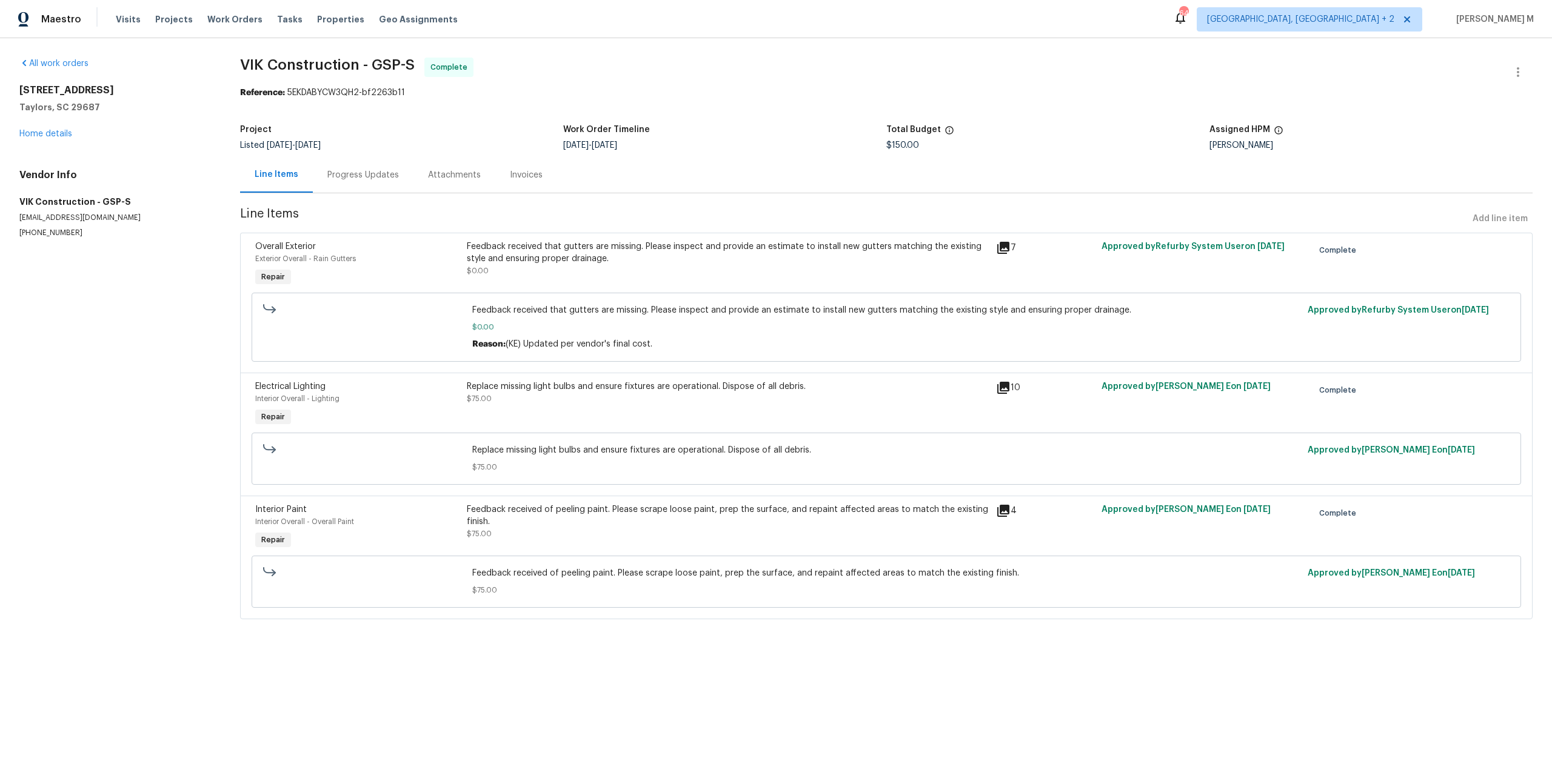
click at [609, 518] on div "Feedback received of peeling paint. Please scrape loose paint, prep the surface…" at bounding box center [728, 522] width 522 height 36
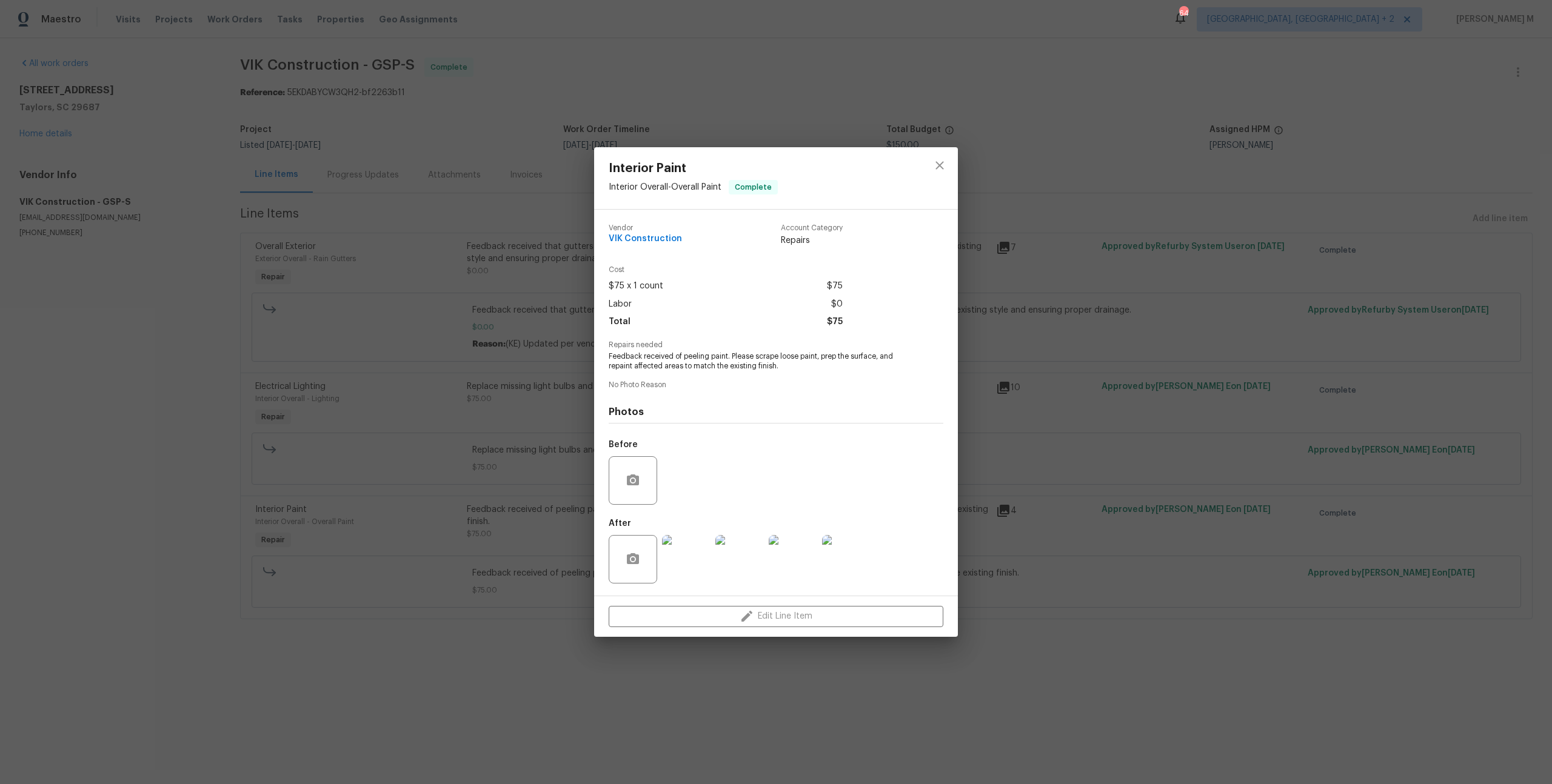
click at [683, 560] on img at bounding box center [686, 559] width 49 height 49
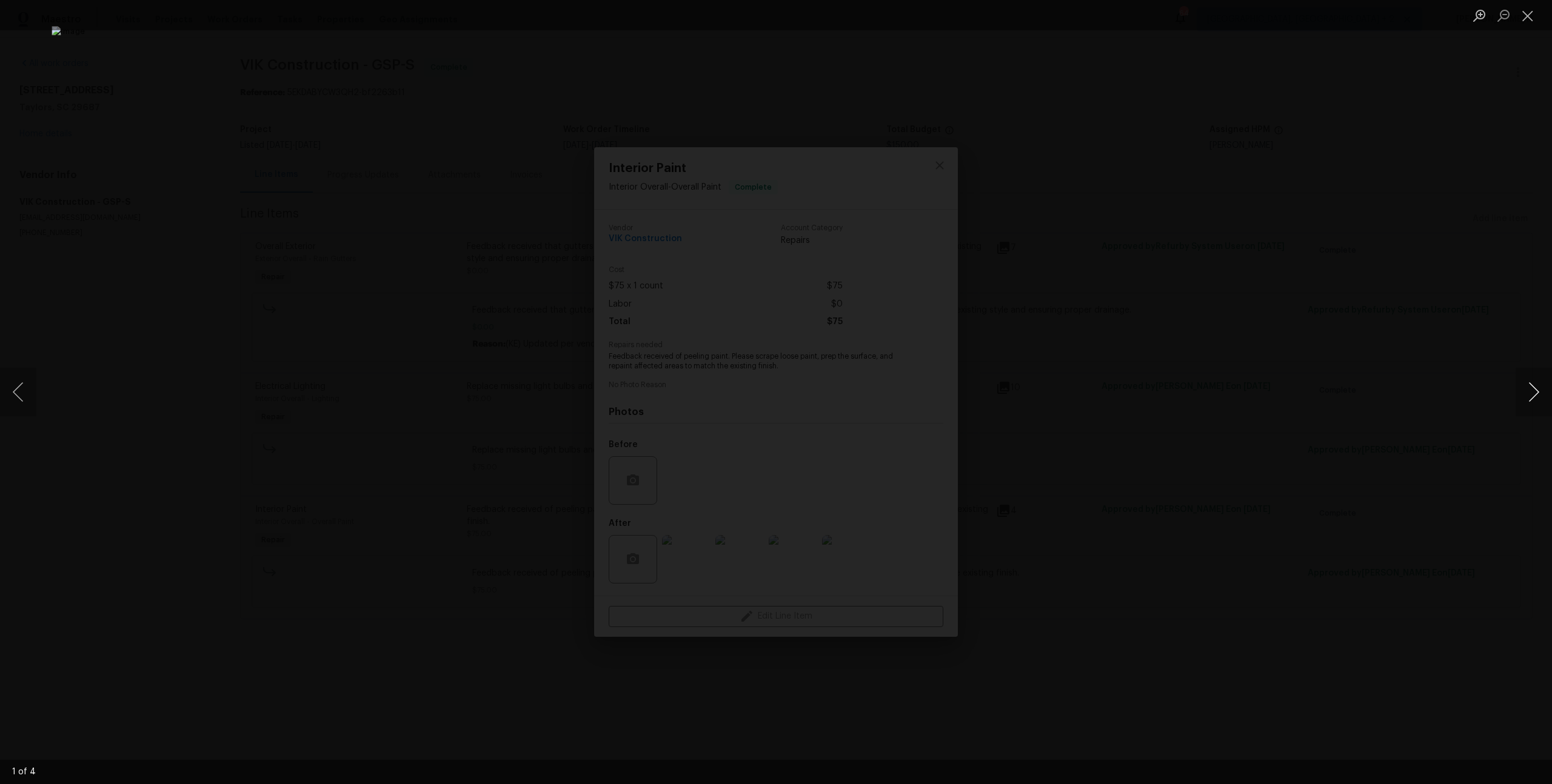
click at [1534, 399] on button "Next image" at bounding box center [1534, 392] width 36 height 49
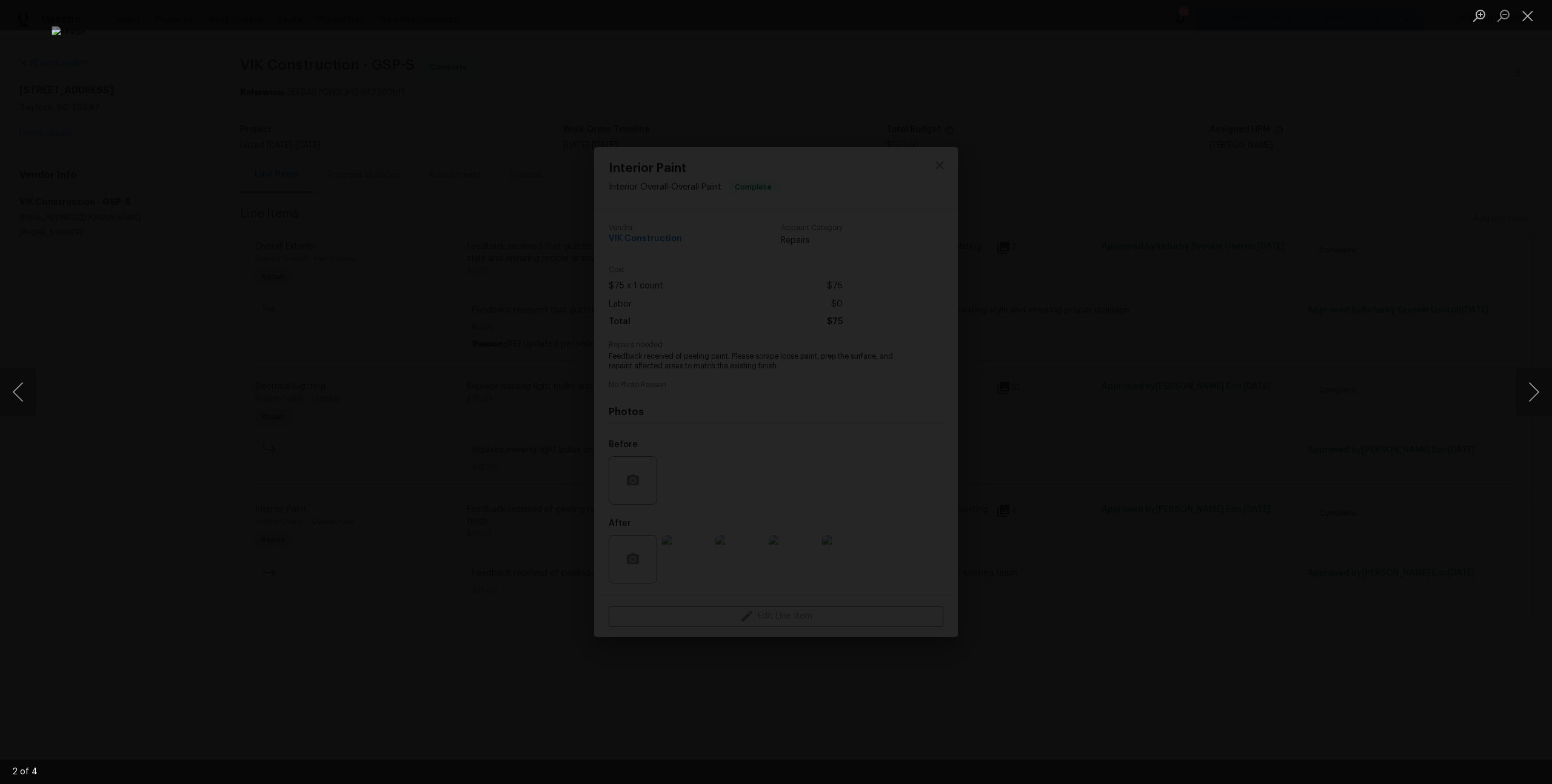
click at [1374, 173] on div "Lightbox" at bounding box center [776, 392] width 1552 height 784
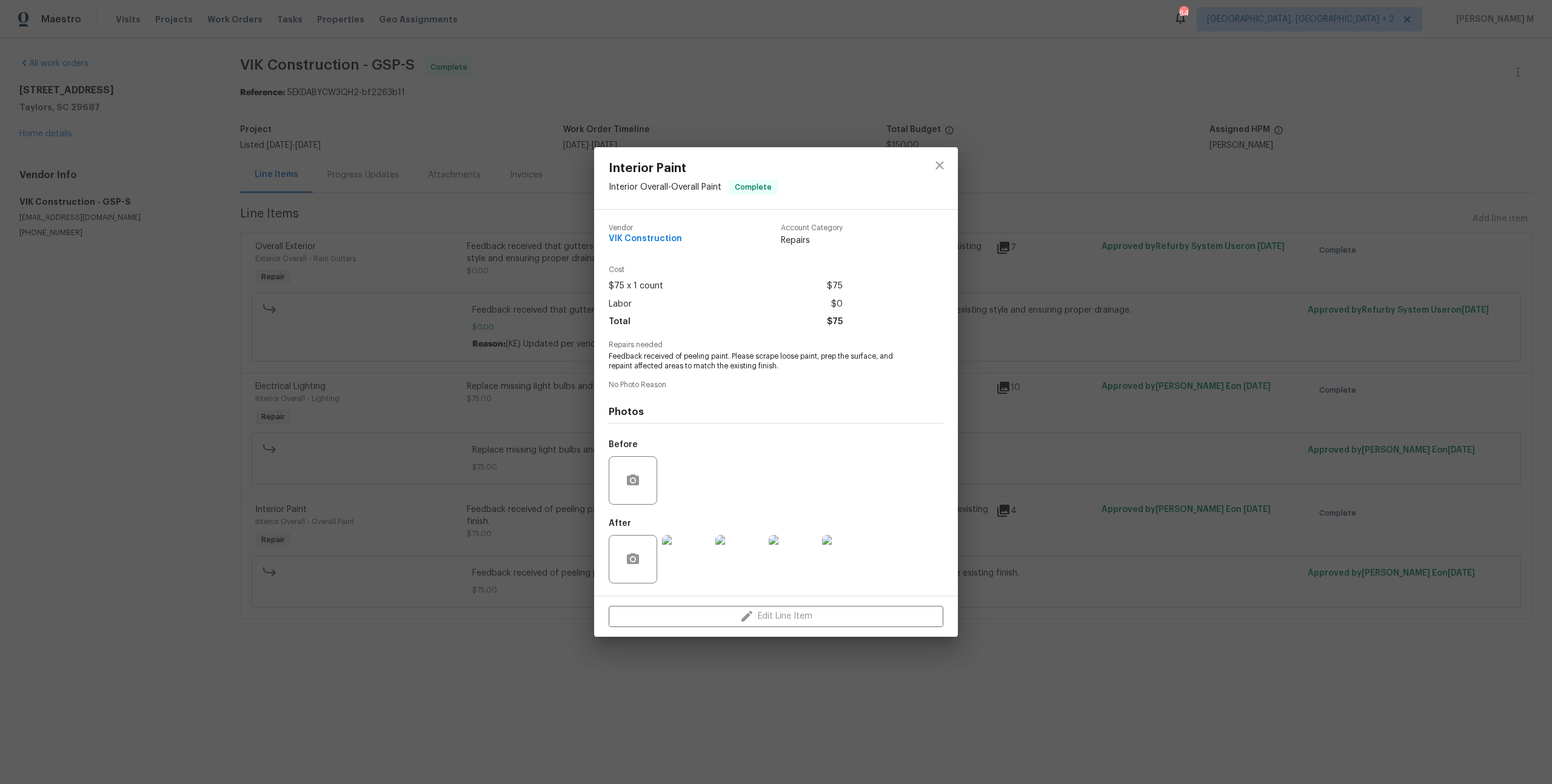
click at [1171, 256] on div "Interior Paint Interior Overall - Overall Paint Complete Vendor VIK Constructio…" at bounding box center [776, 392] width 1552 height 784
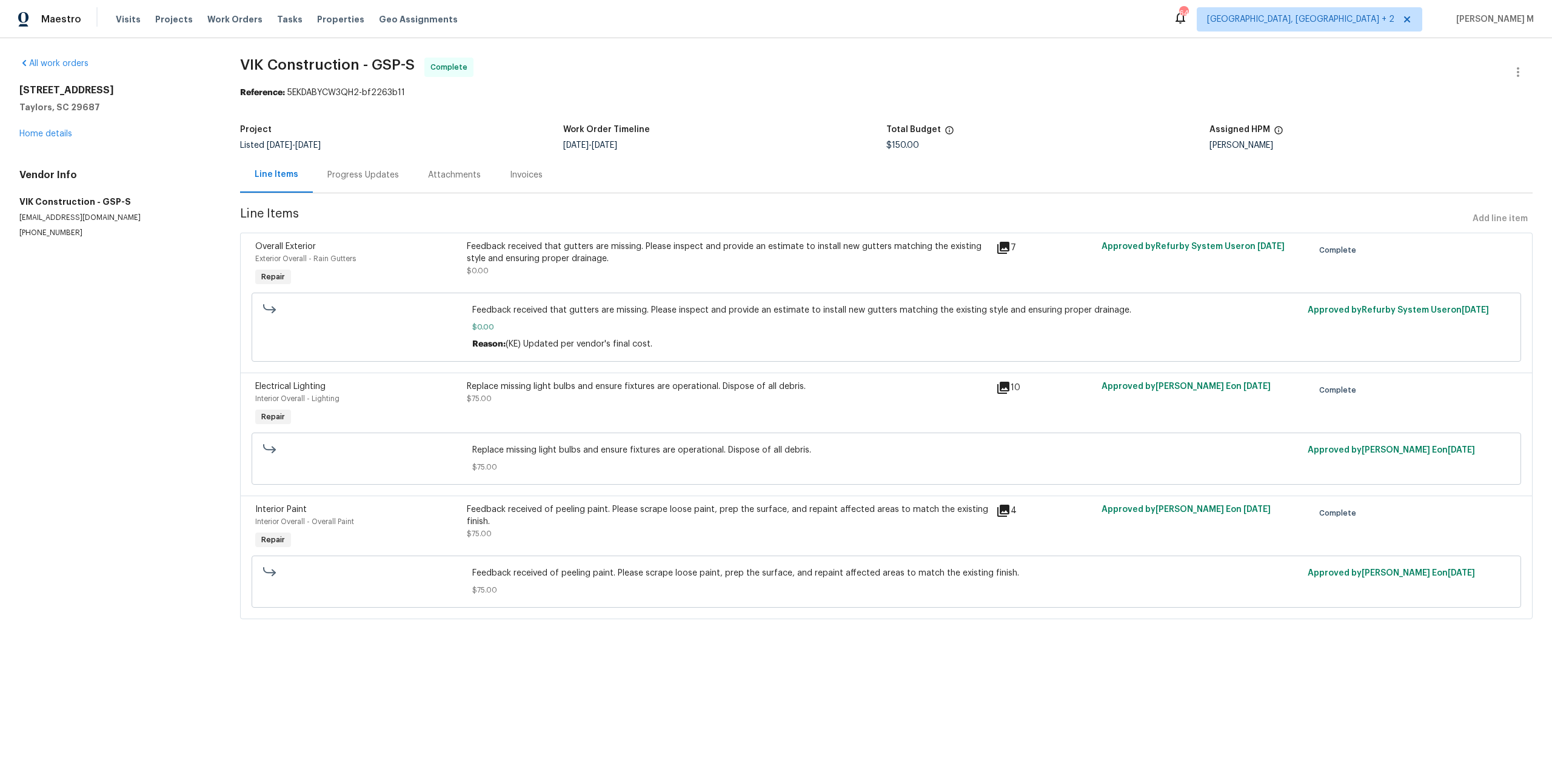
click at [109, 161] on div "All work orders 308 Piedmont Ave Taylors, SC 29687 Home details Vendor Info VIK…" at bounding box center [115, 147] width 192 height 180
click at [54, 130] on link "Home details" at bounding box center [46, 134] width 53 height 9
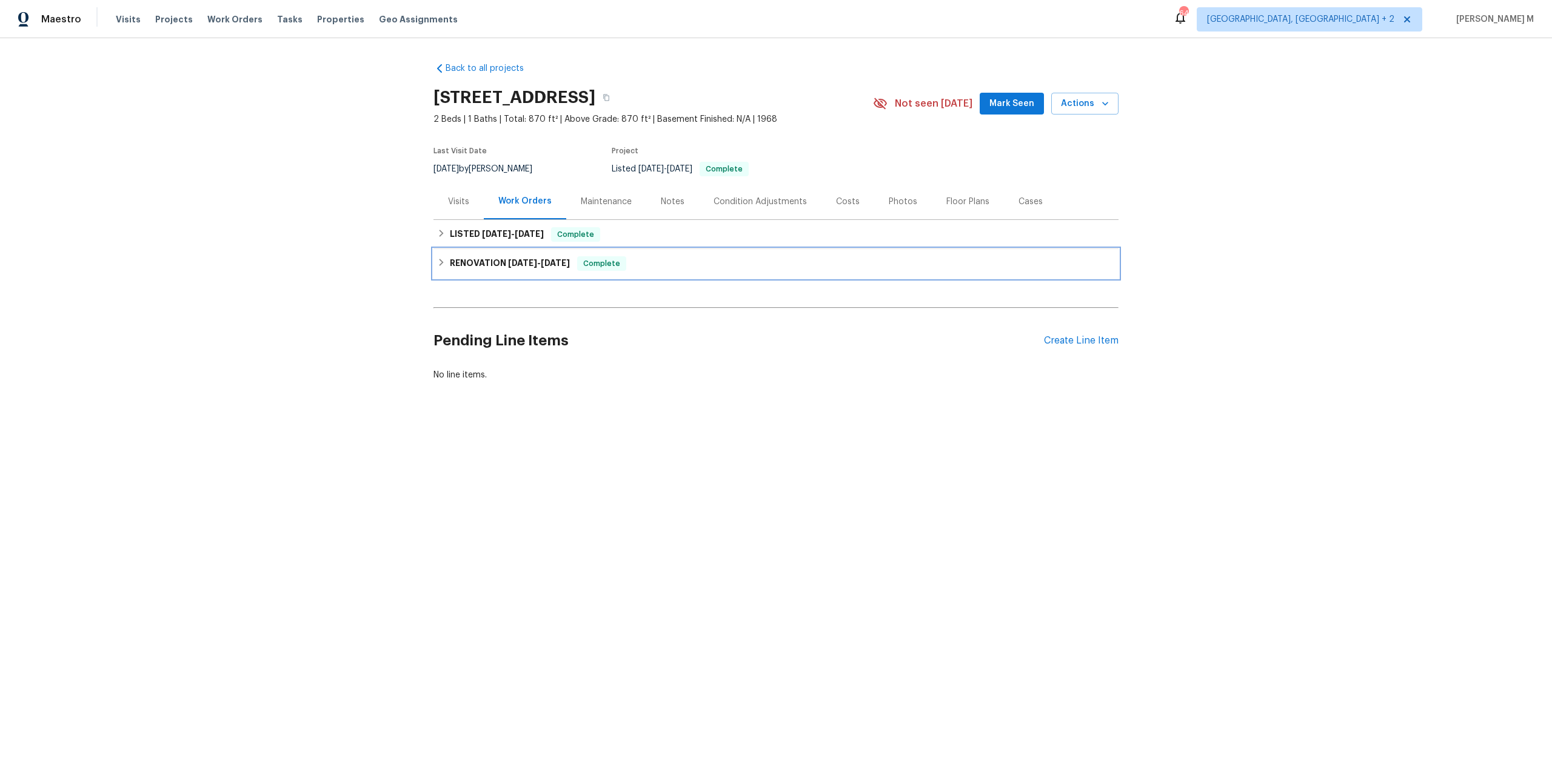
click at [509, 262] on h6 "RENOVATION [DATE] - [DATE]" at bounding box center [510, 264] width 120 height 15
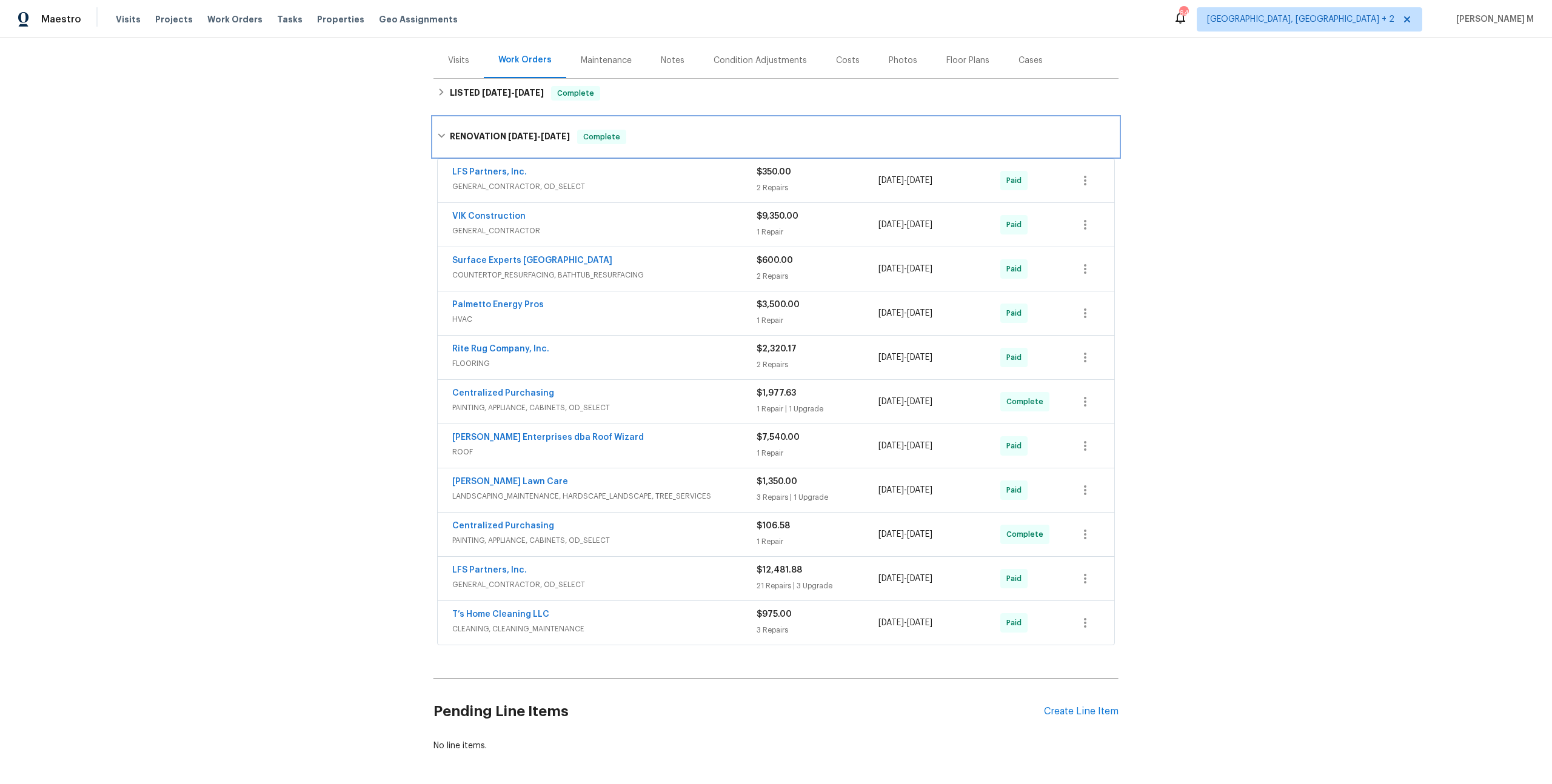
scroll to position [140, 0]
click at [280, 209] on div "Back to all projects [STREET_ADDRESS] 2 Beds | 1 Baths | Total: 870 ft² | Above…" at bounding box center [776, 411] width 1552 height 746
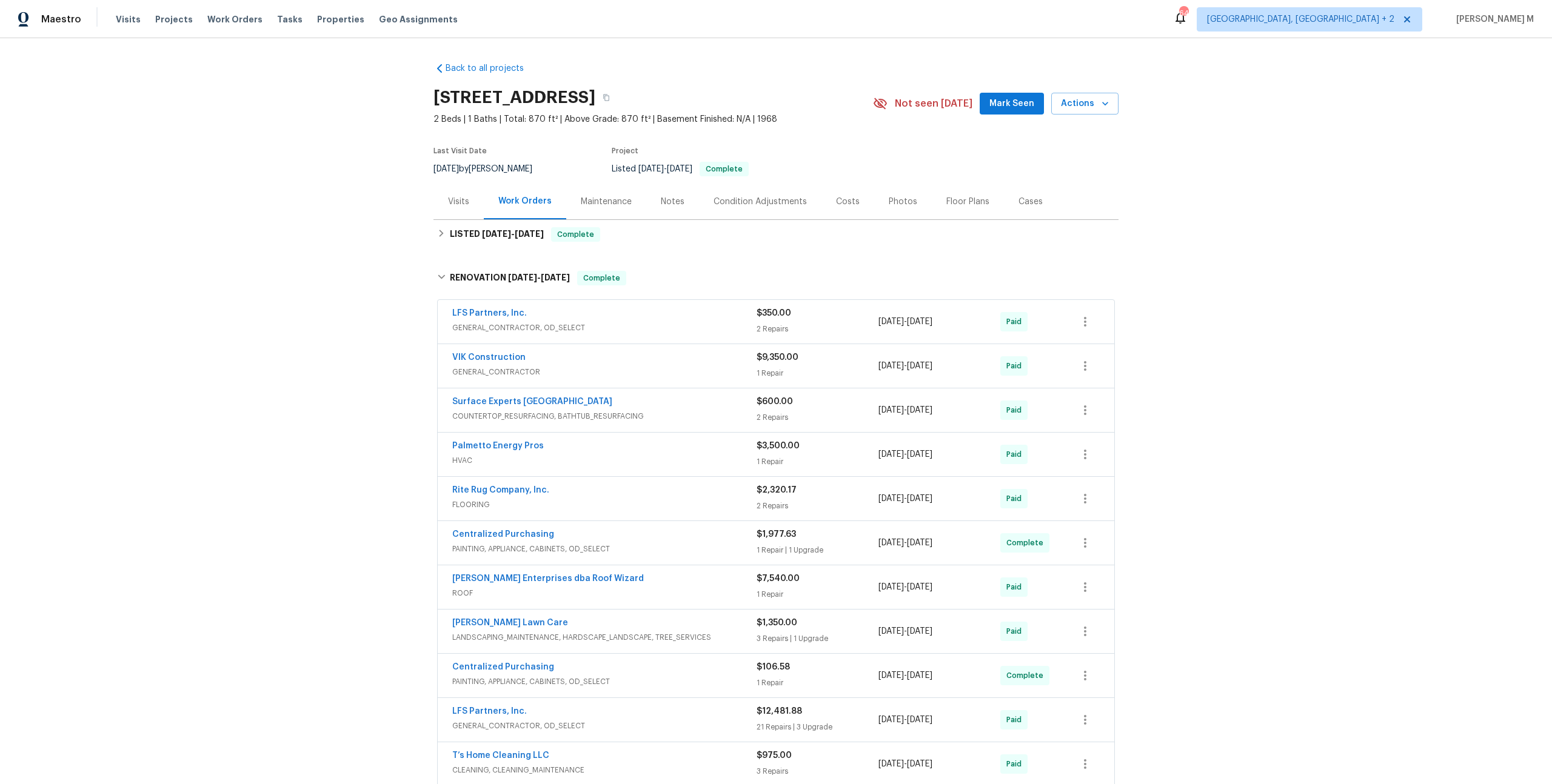
scroll to position [160, 0]
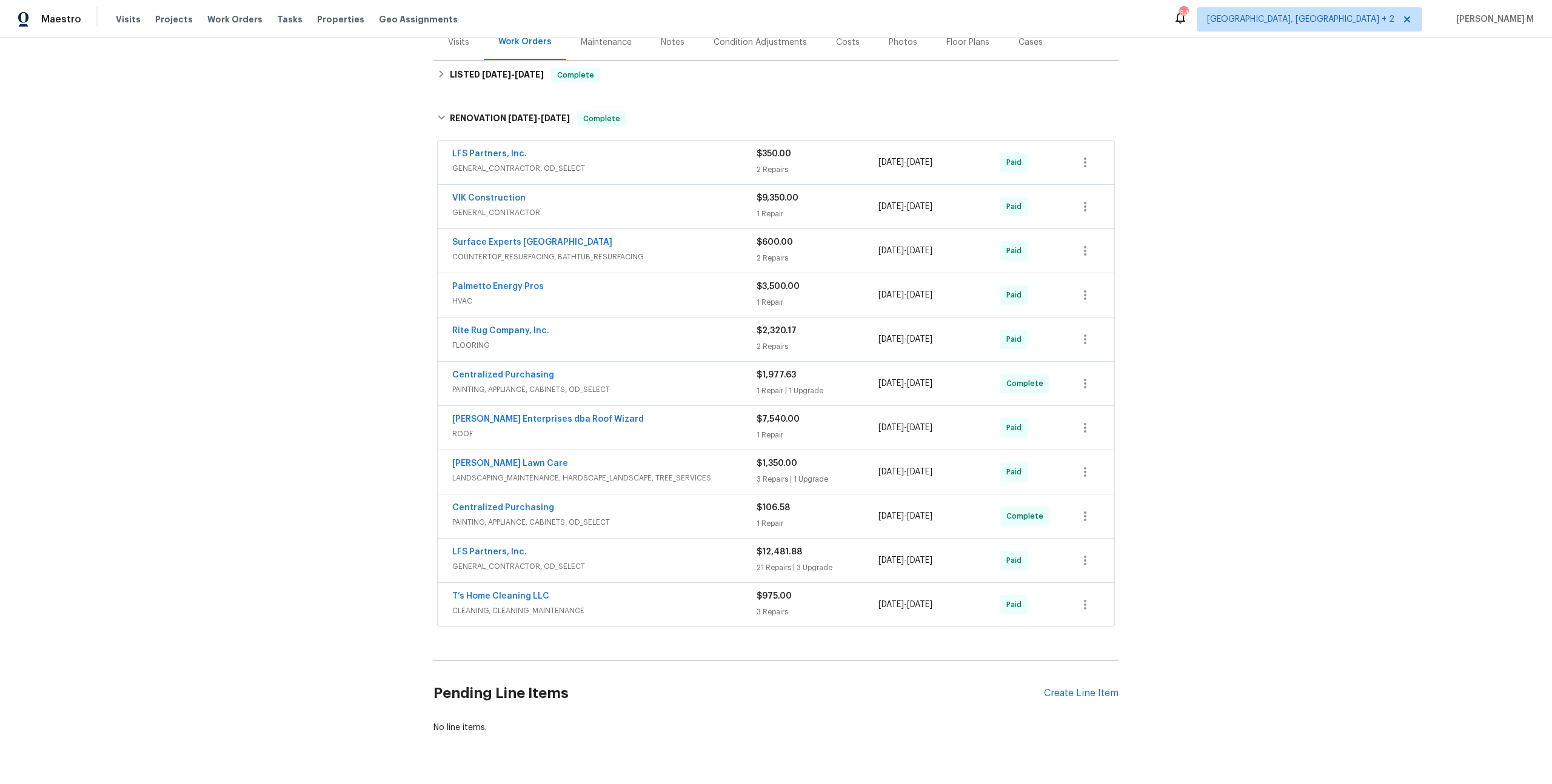
click at [1087, 671] on div "Pending Line Items Create Line Item" at bounding box center [776, 693] width 685 height 57
click at [507, 605] on span "CLEANING, CLEANING_MAINTENANCE" at bounding box center [604, 611] width 304 height 12
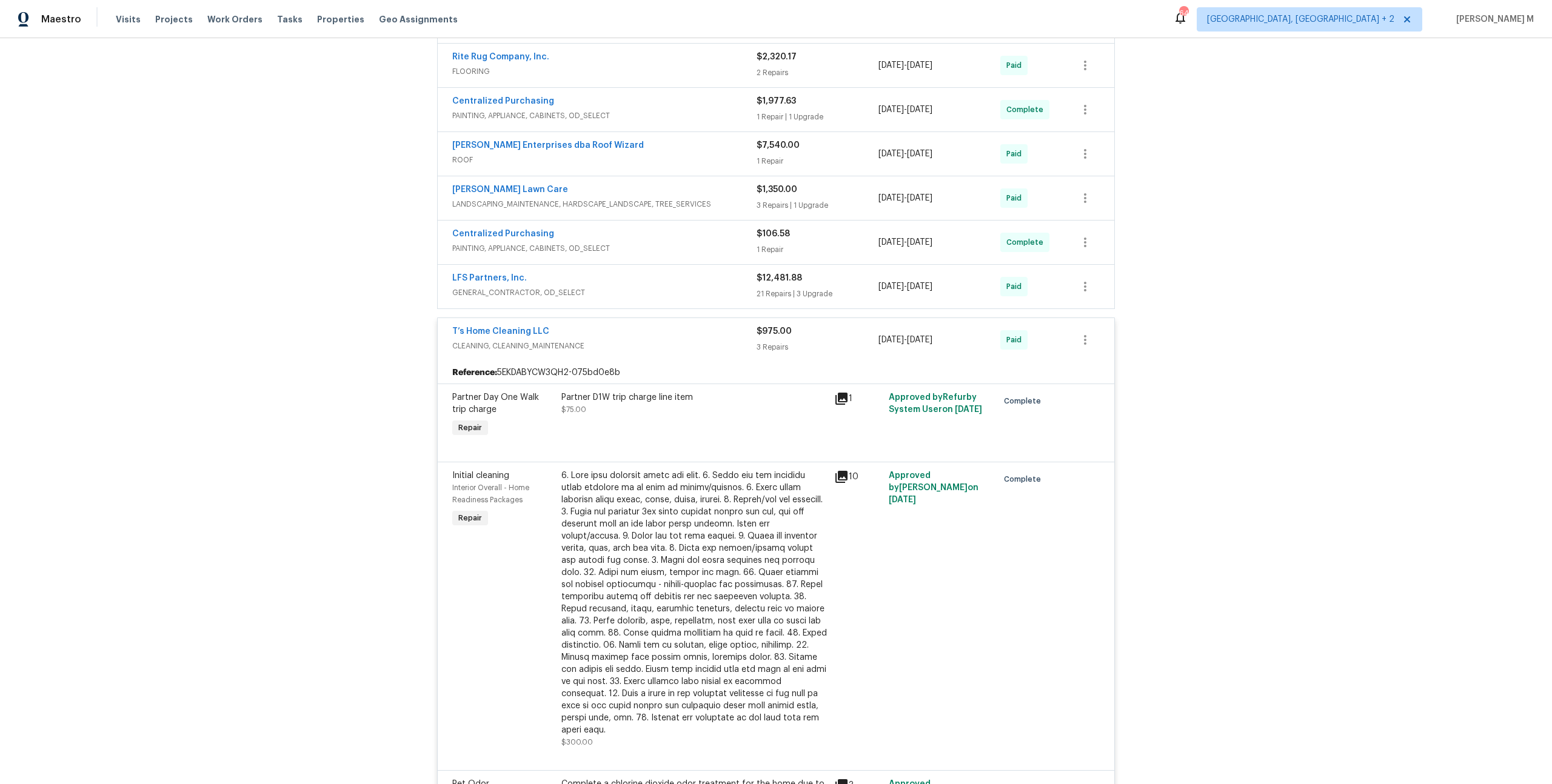
scroll to position [658, 0]
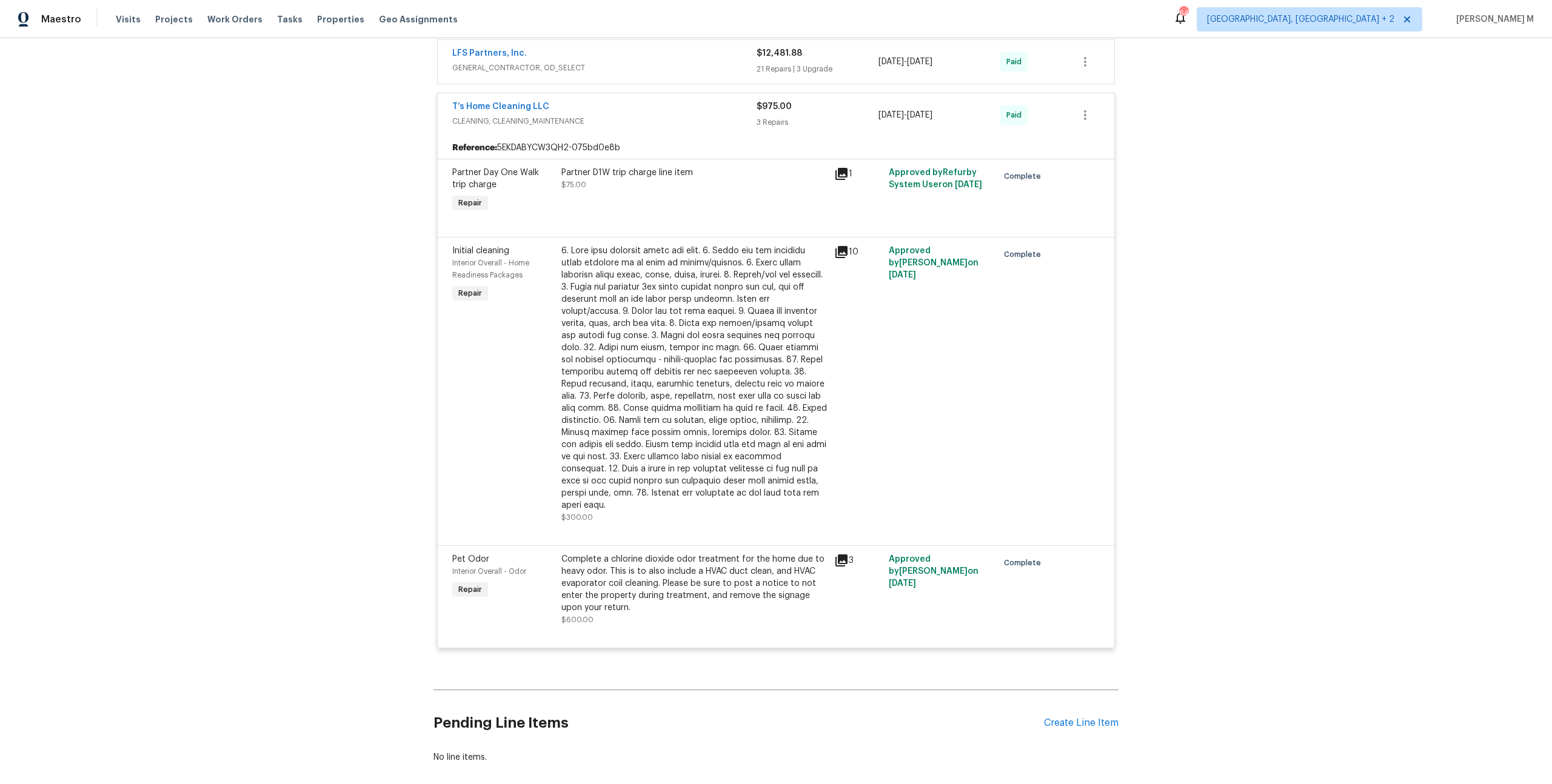
click at [287, 378] on div "Back to all projects 308 Piedmont Ave, Taylors, SC 29687 2 Beds | 1 Baths | Tot…" at bounding box center [776, 411] width 1552 height 746
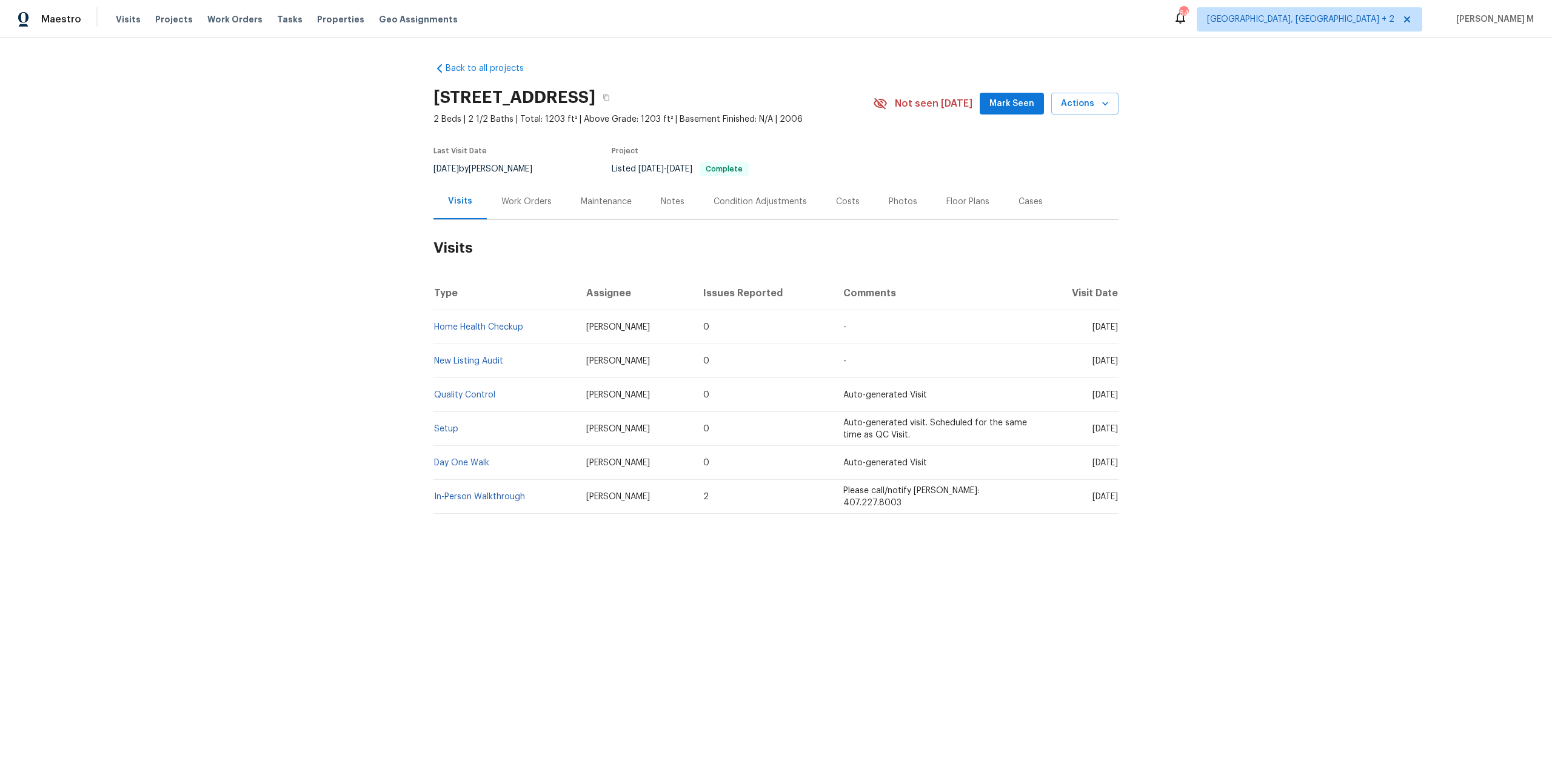
click at [543, 210] on div "Work Orders" at bounding box center [526, 201] width 79 height 36
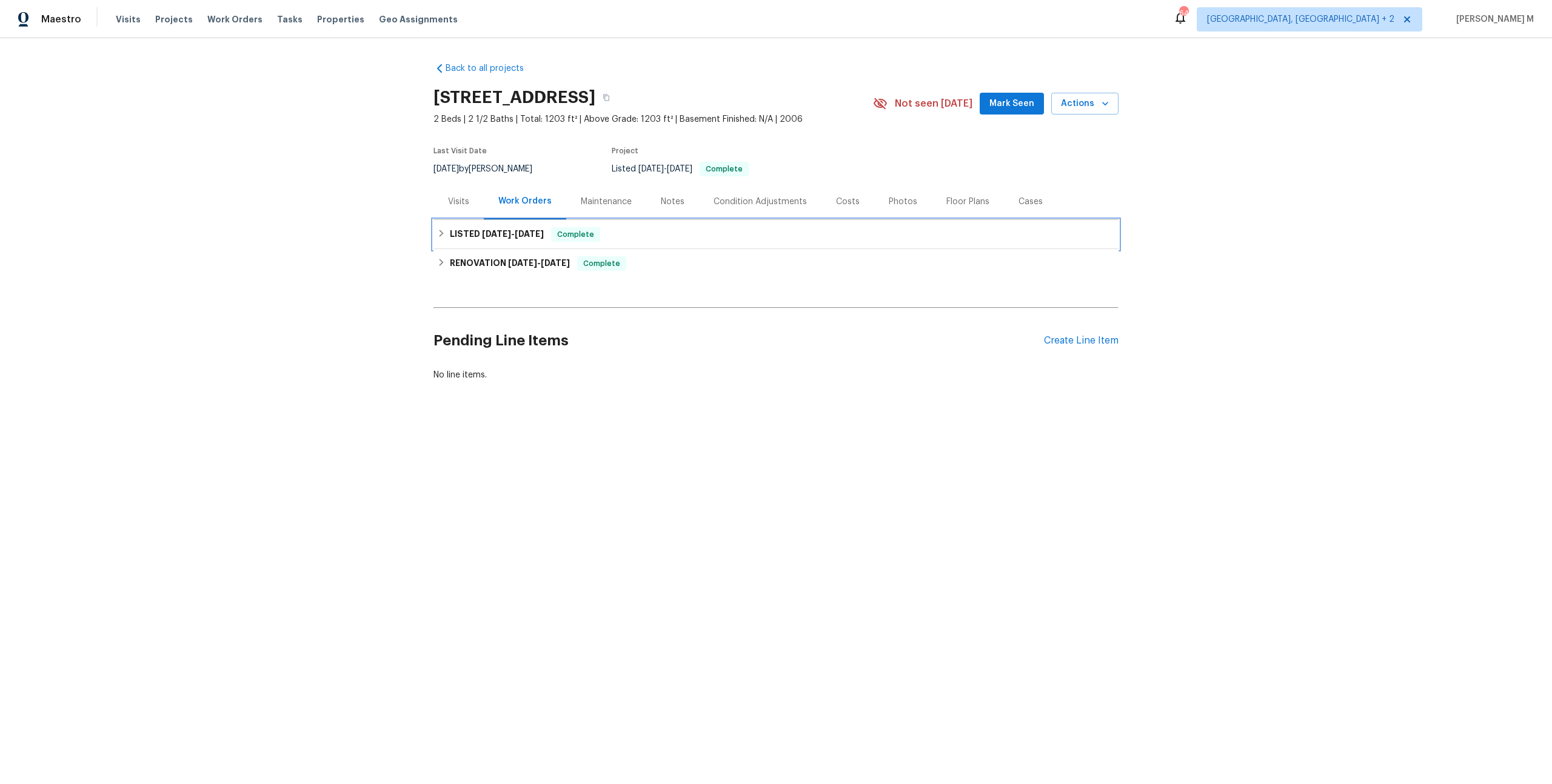
click at [519, 241] on div "LISTED [DATE] - [DATE] Complete" at bounding box center [776, 234] width 685 height 29
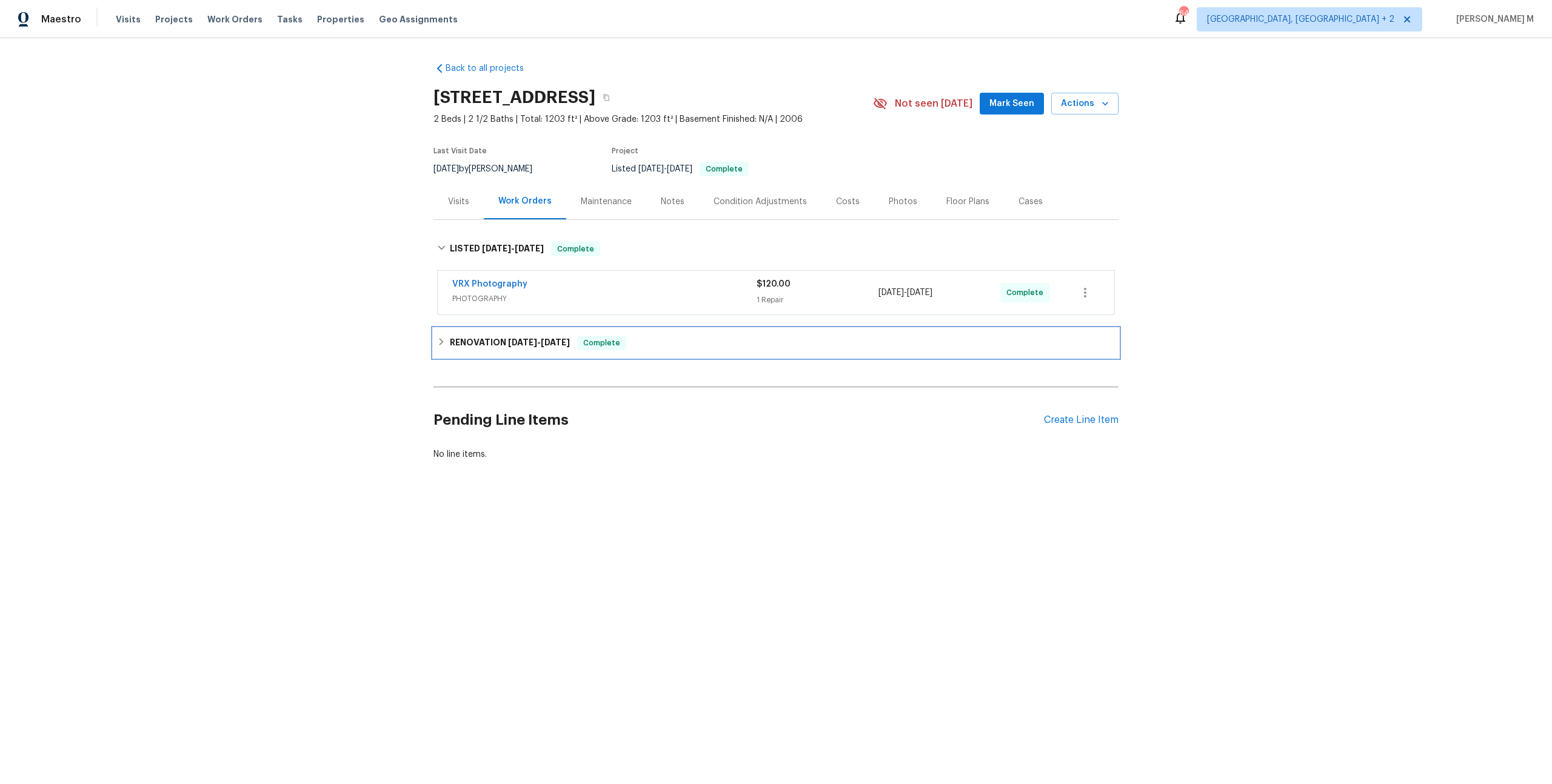
click at [478, 342] on div "RENOVATION [DATE] - [DATE] Complete" at bounding box center [776, 342] width 685 height 29
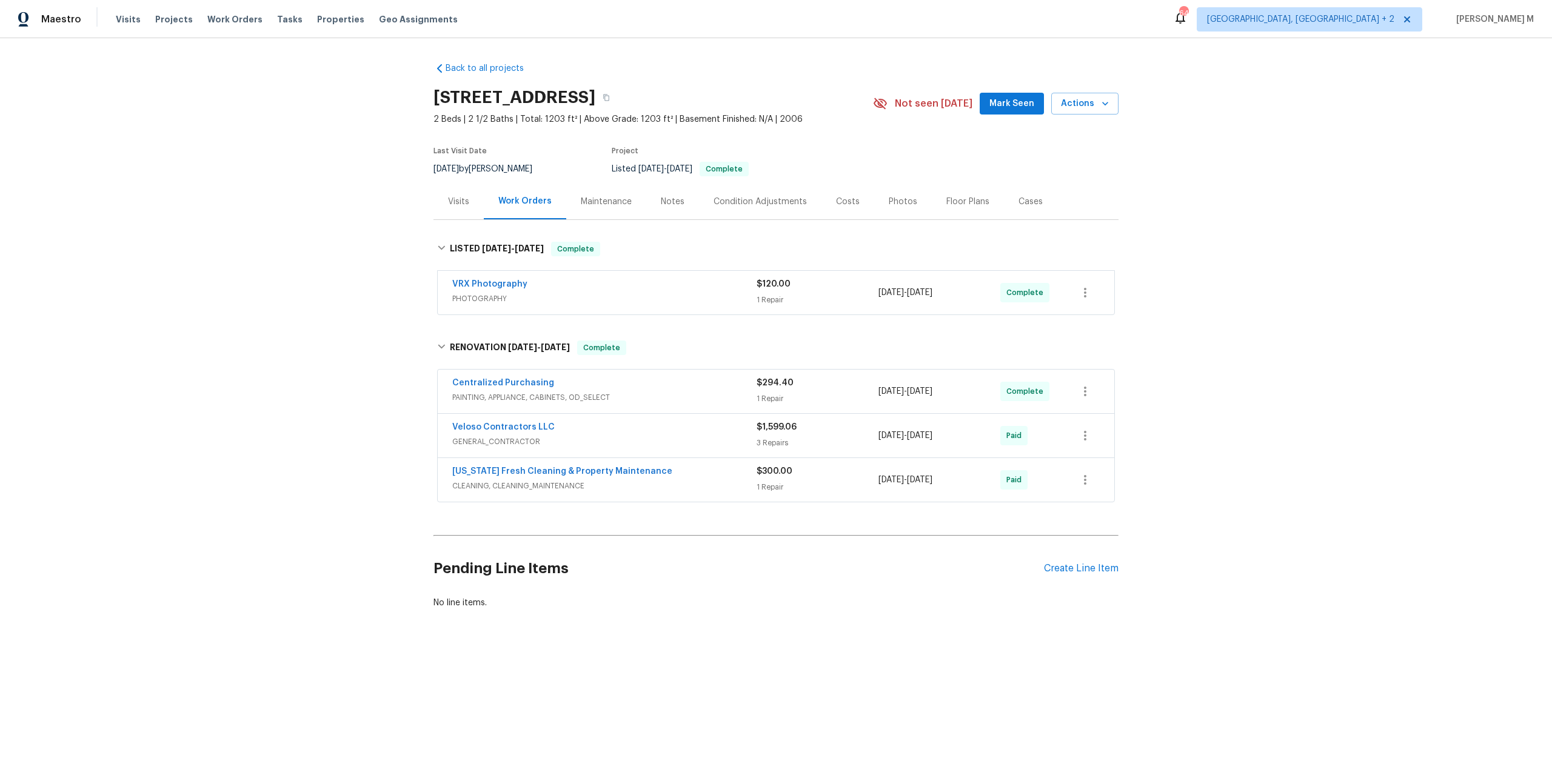
click at [482, 480] on span "CLEANING, CLEANING_MAINTENANCE" at bounding box center [604, 486] width 304 height 12
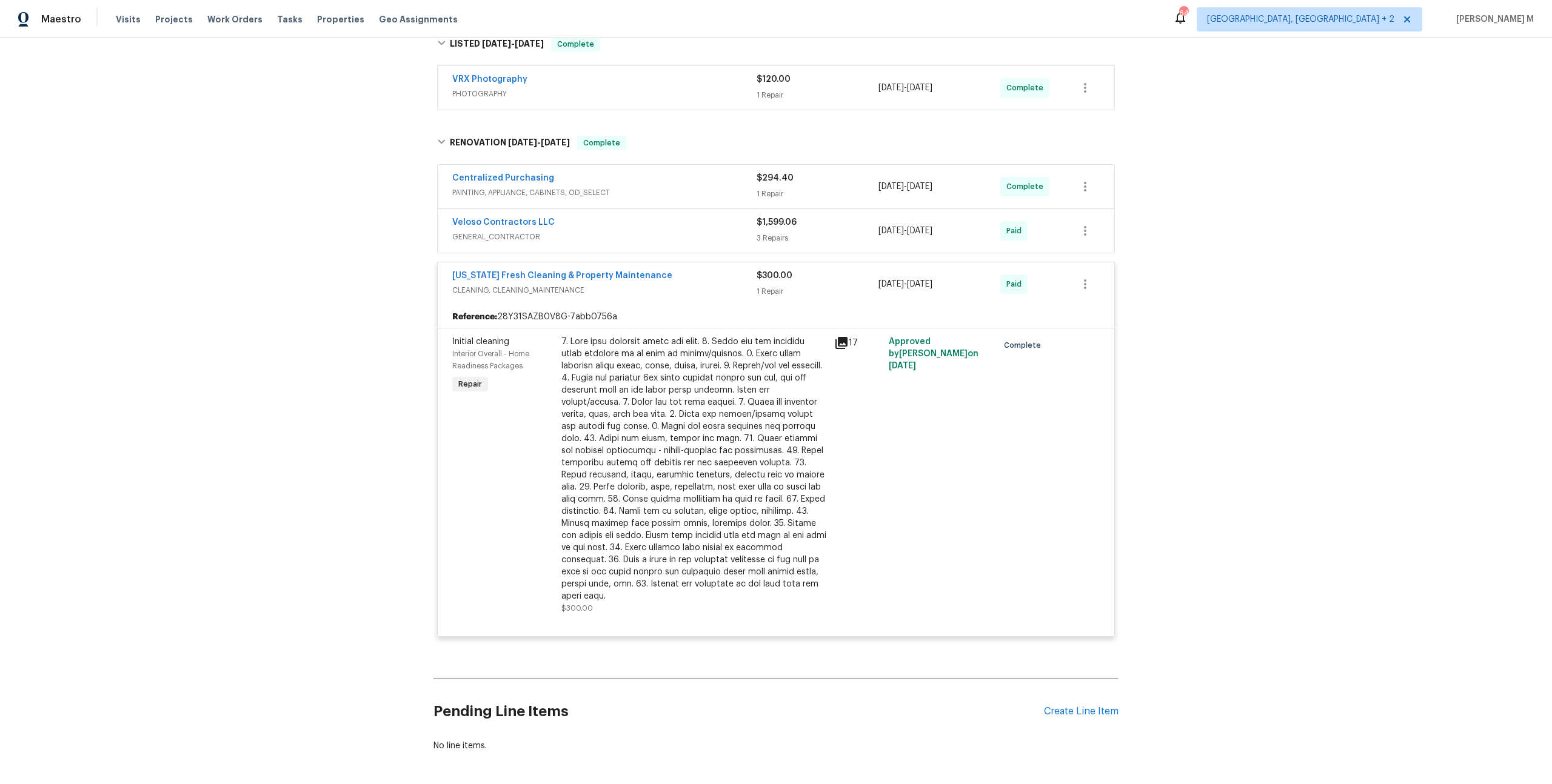
scroll to position [209, 0]
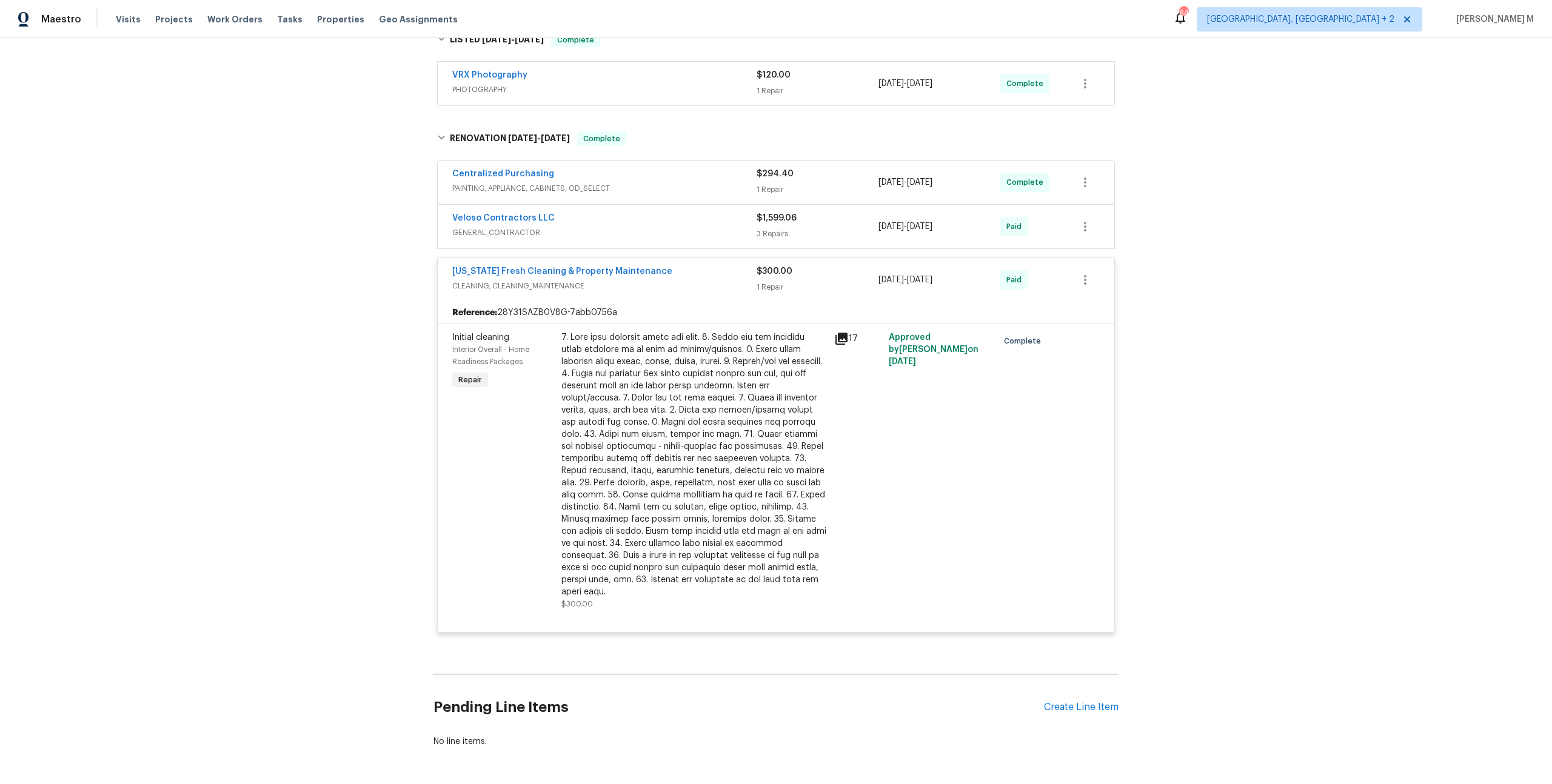
click at [519, 227] on span "GENERAL_CONTRACTOR" at bounding box center [604, 233] width 304 height 12
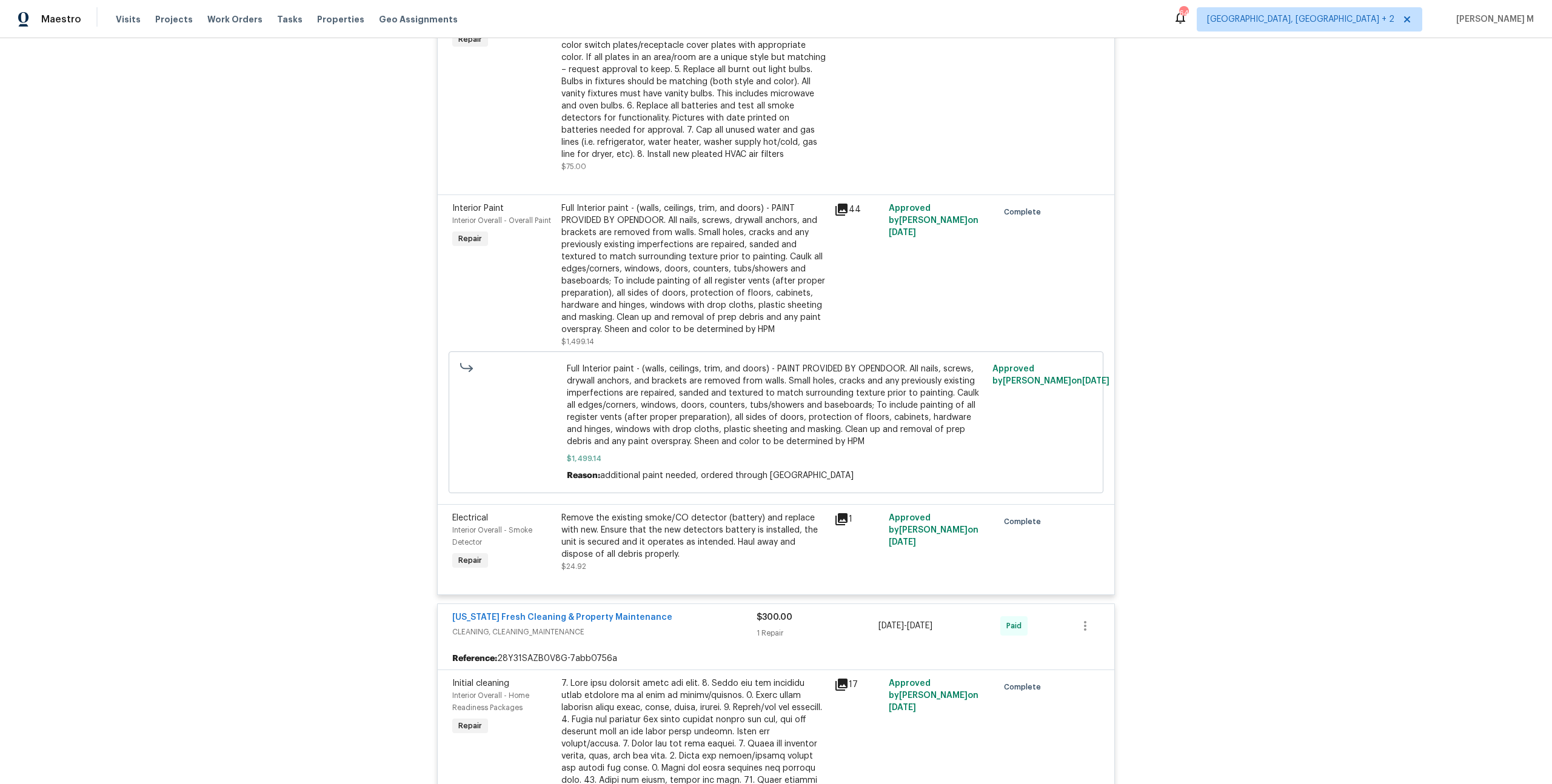
scroll to position [0, 0]
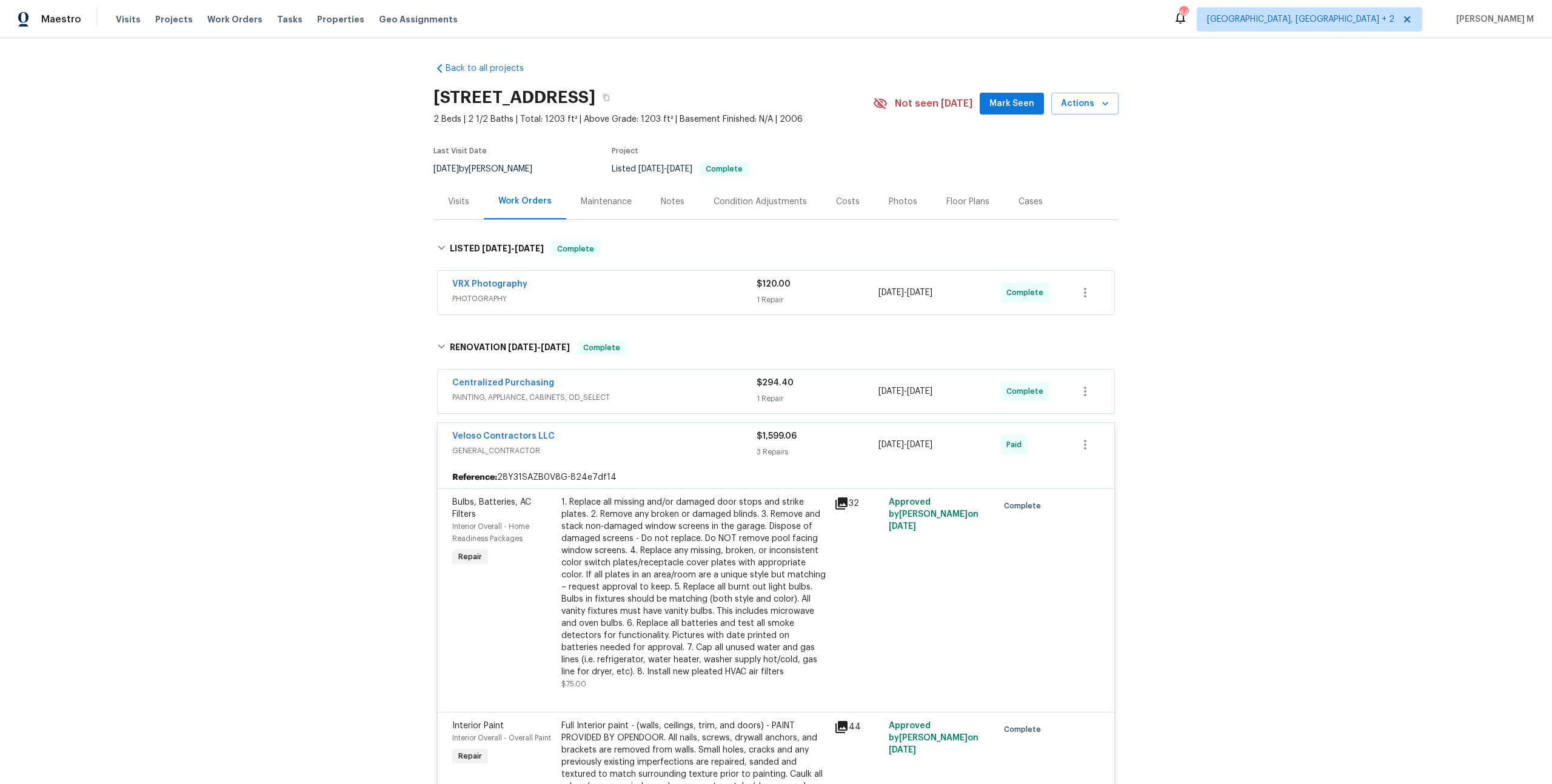
click at [492, 293] on span "PHOTOGRAPHY" at bounding box center [604, 299] width 304 height 12
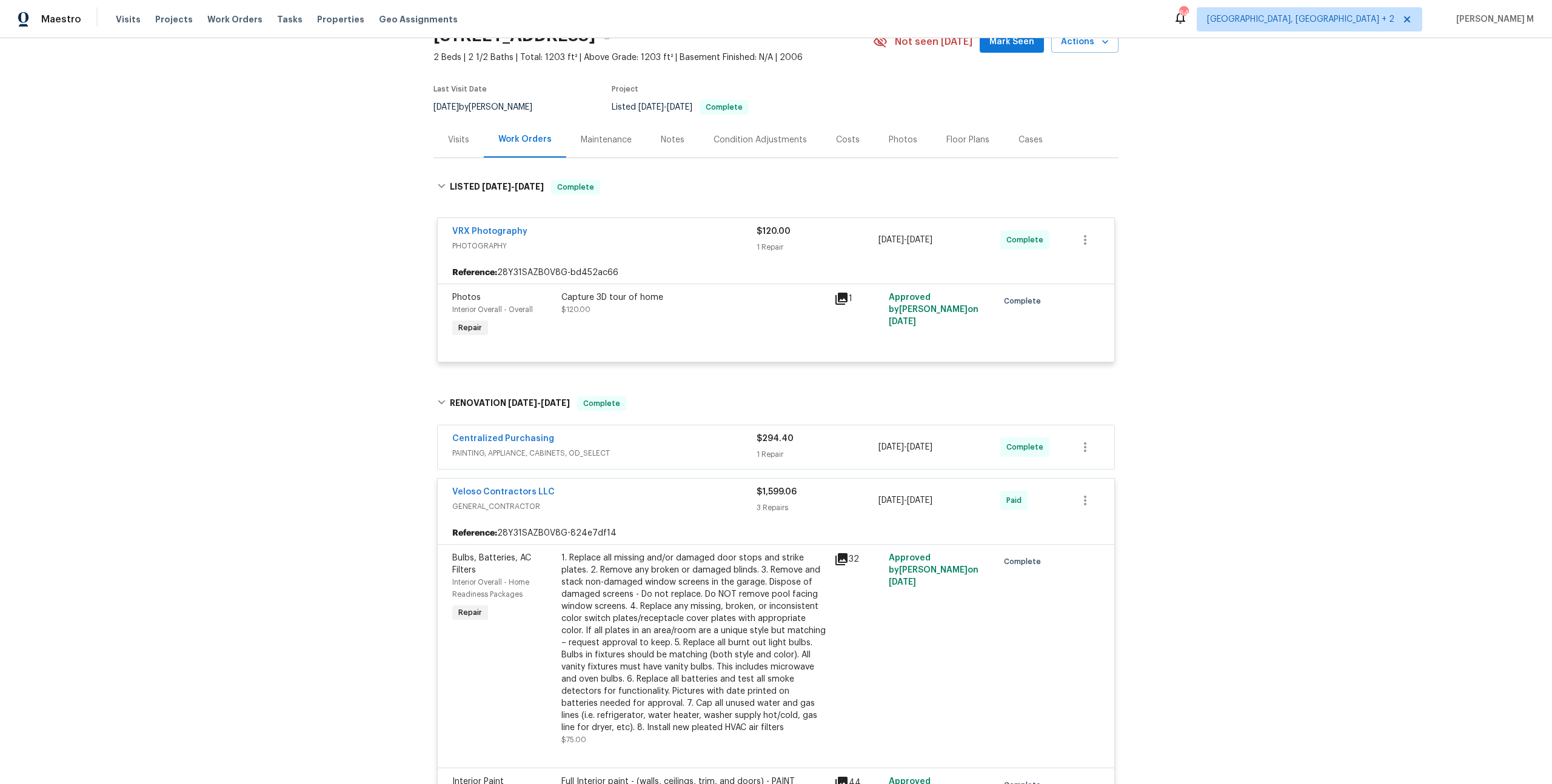
scroll to position [109, 0]
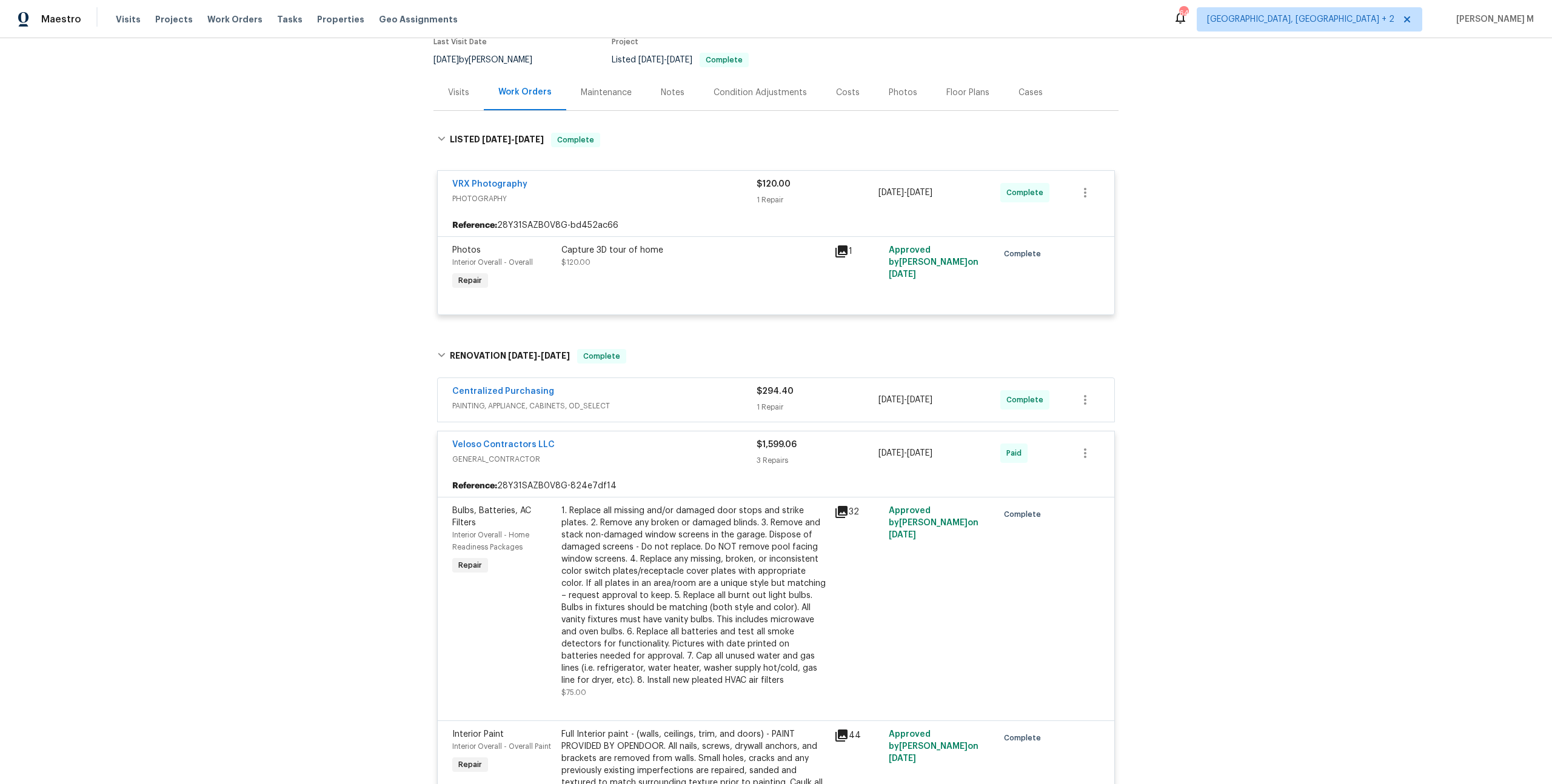
click at [501, 400] on span "PAINTING, APPLIANCE, CABINETS, OD_SELECT" at bounding box center [604, 406] width 304 height 12
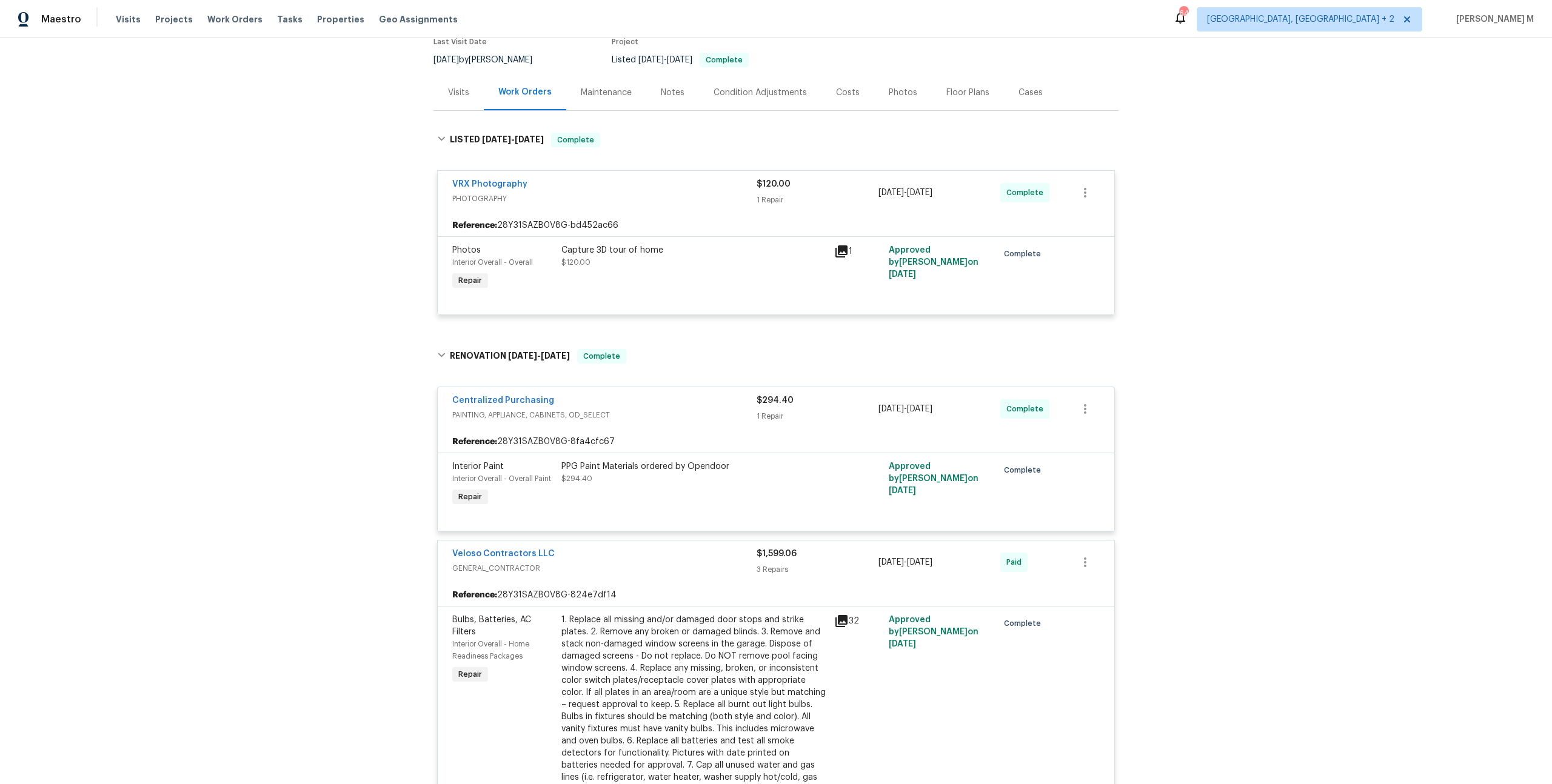
click at [690, 266] on div "Capture 3D tour of home $120.00" at bounding box center [694, 269] width 273 height 56
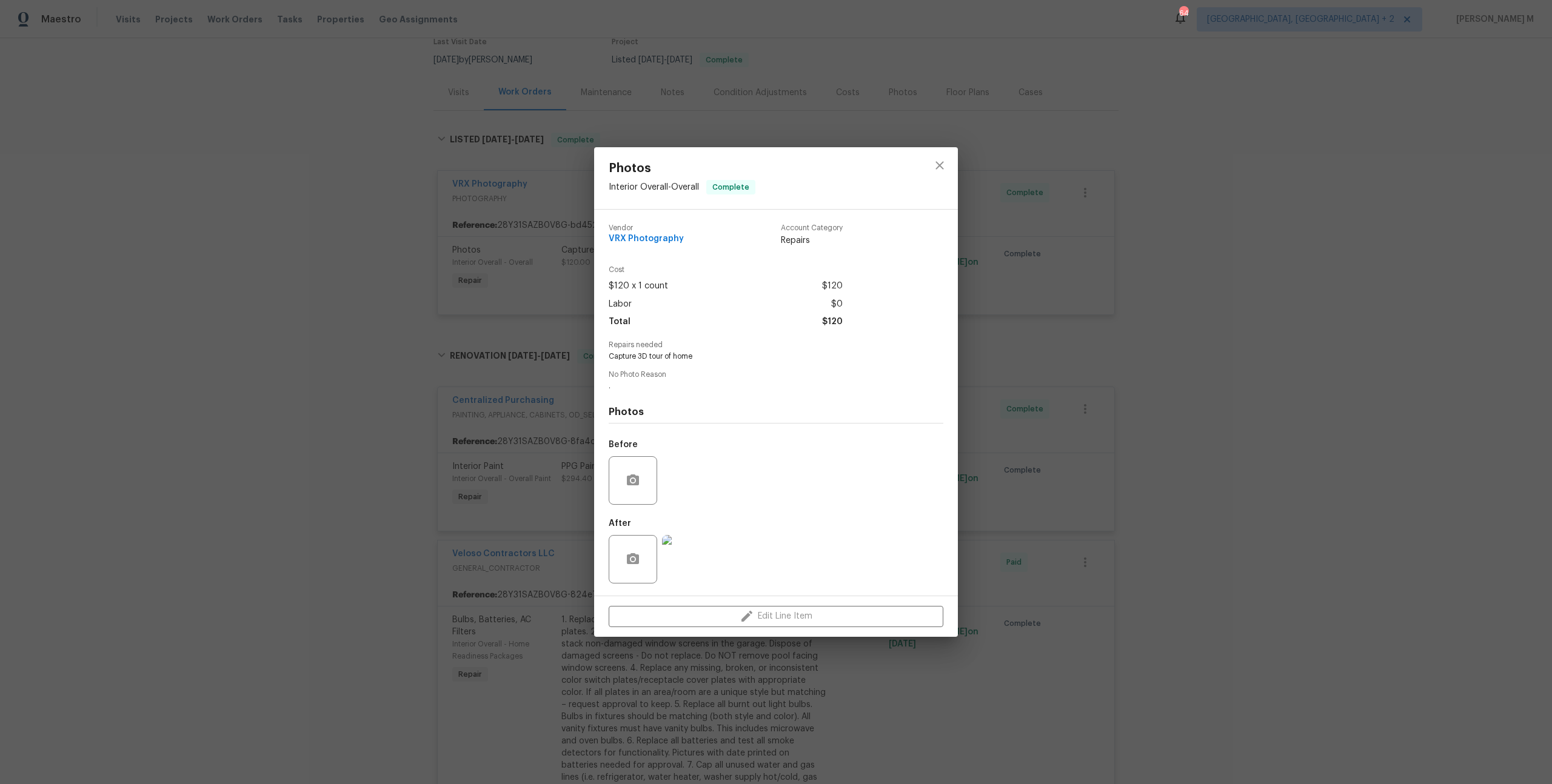
click at [688, 536] on img at bounding box center [686, 559] width 49 height 49
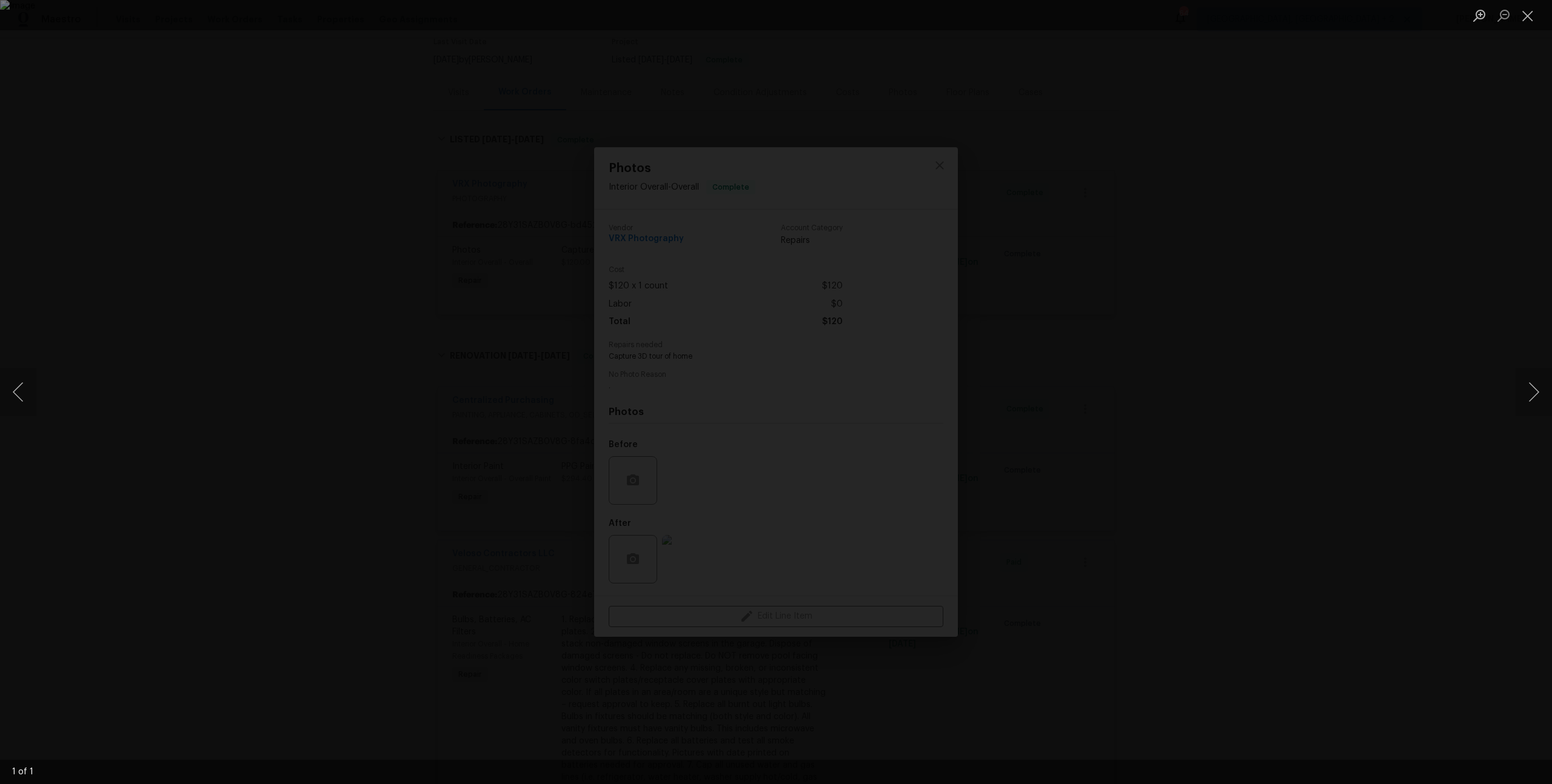
click at [1065, 487] on div "Lightbox" at bounding box center [776, 392] width 1552 height 784
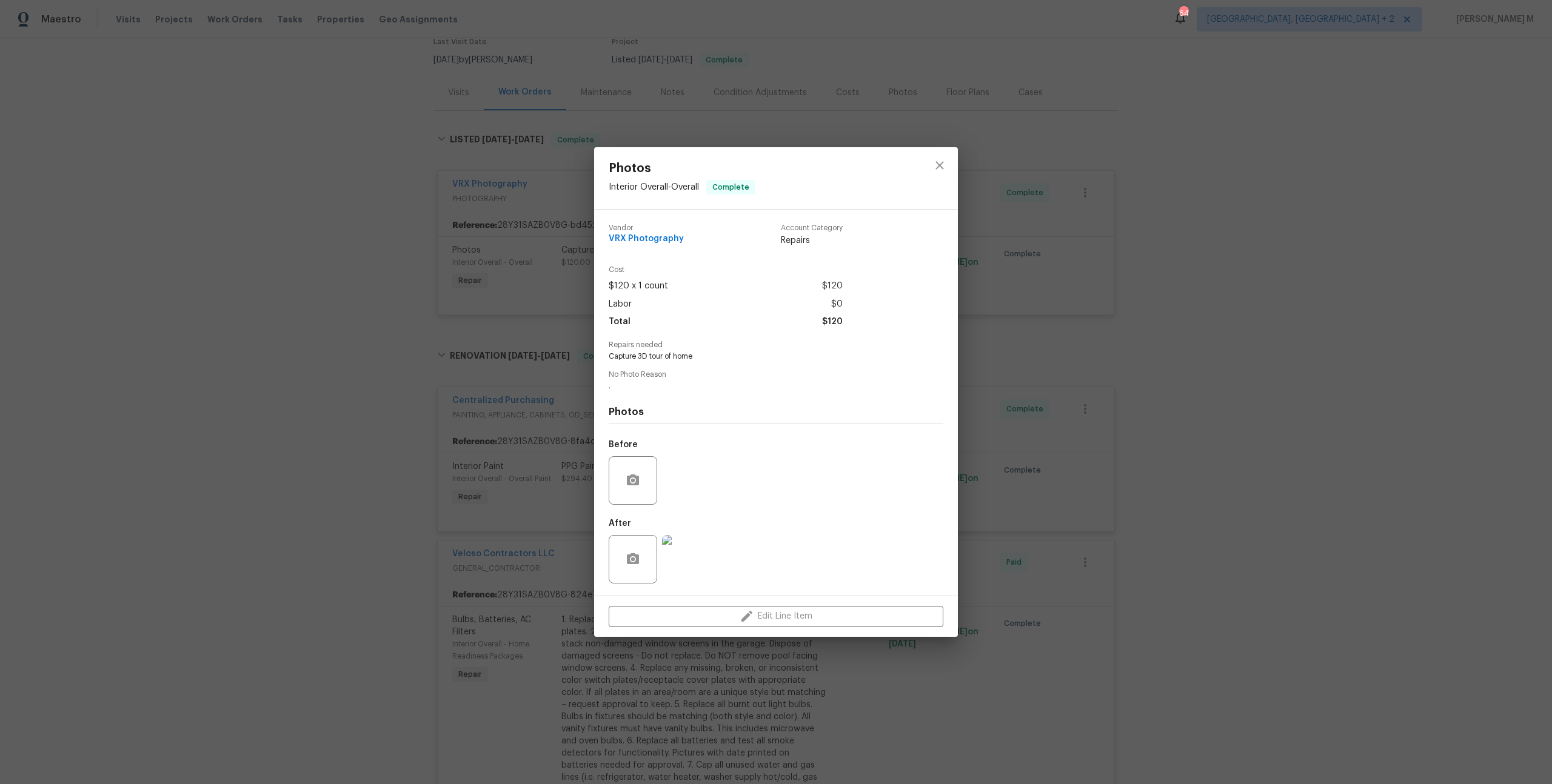
click at [351, 336] on div "Photos Interior Overall - Overall Complete Vendor VRX Photography Account Categ…" at bounding box center [776, 392] width 1552 height 784
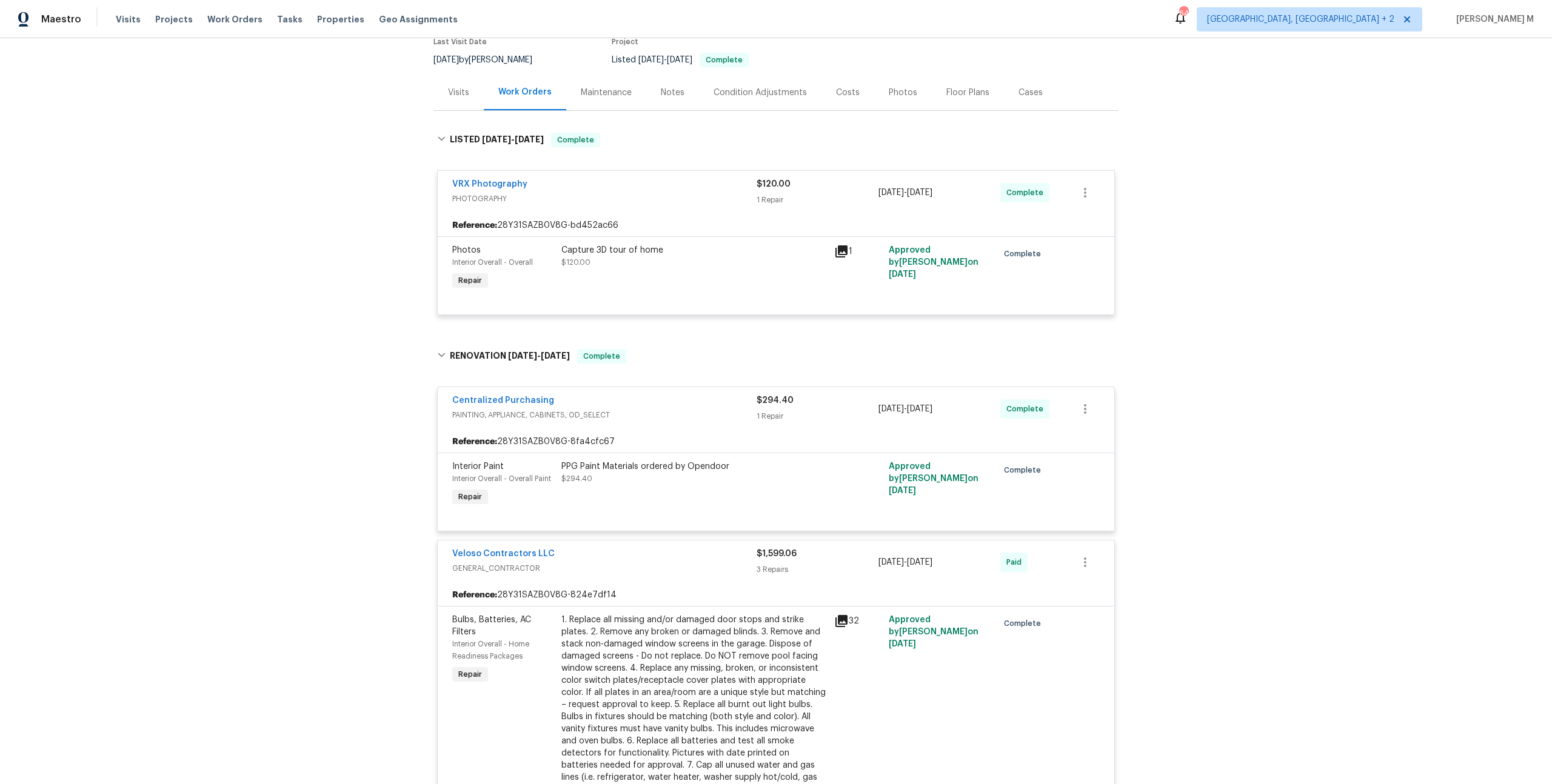
click at [604, 97] on div "Maintenance" at bounding box center [606, 92] width 80 height 36
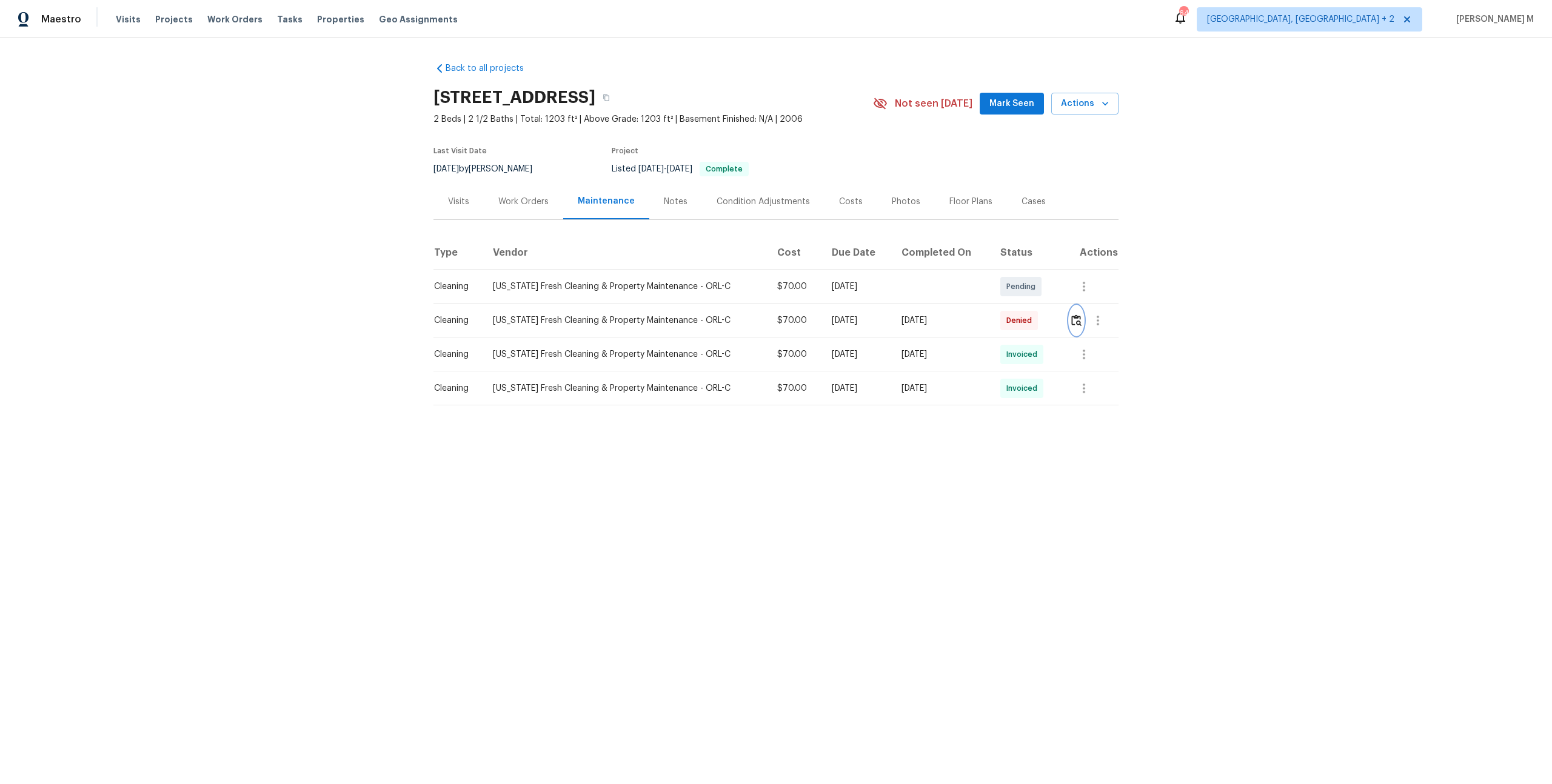
click at [1073, 323] on button "button" at bounding box center [1076, 320] width 14 height 29
click at [536, 198] on div "Work Orders" at bounding box center [524, 202] width 51 height 12
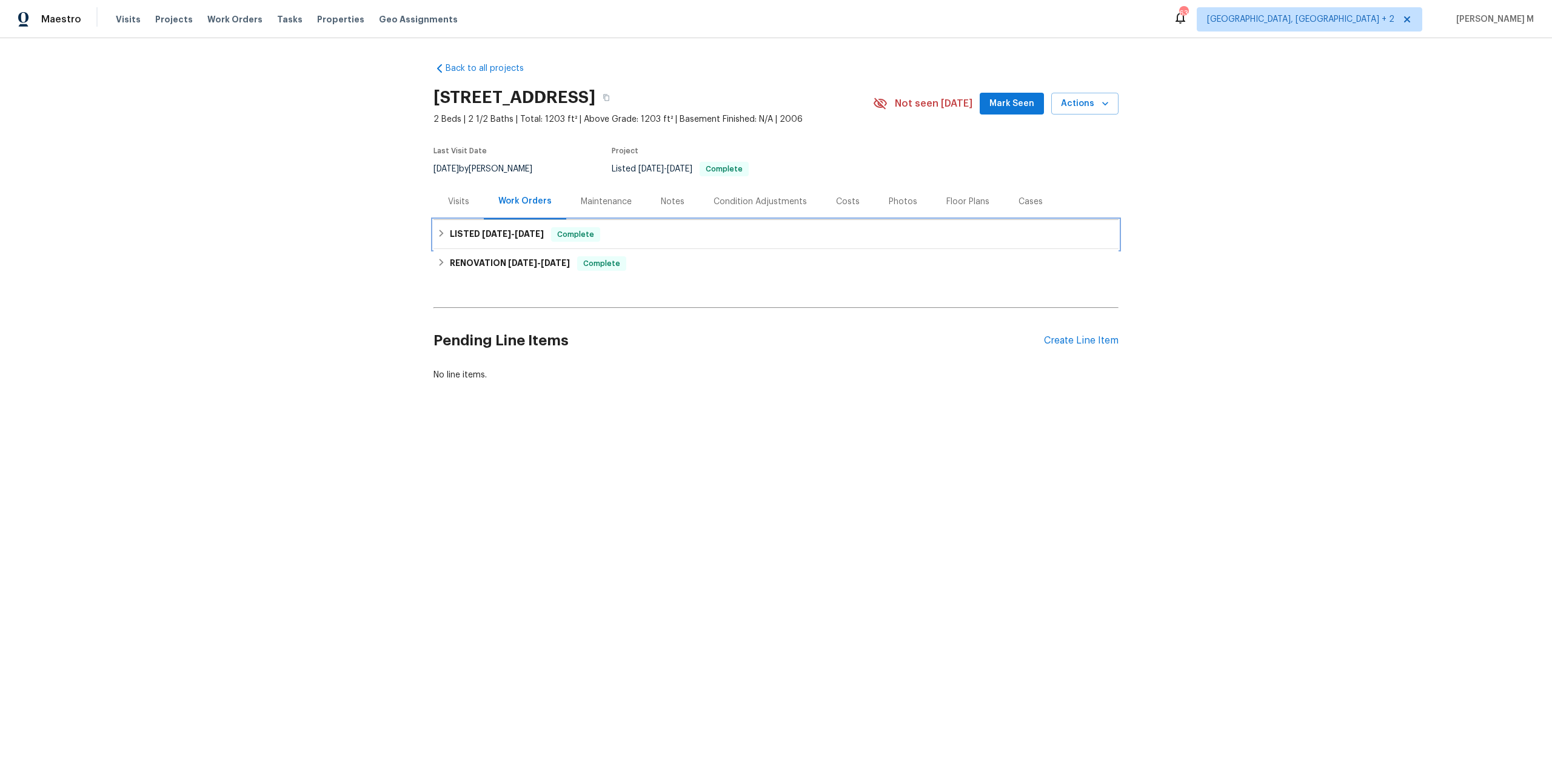
click at [494, 236] on h6 "LISTED [DATE] - [DATE]" at bounding box center [497, 235] width 94 height 15
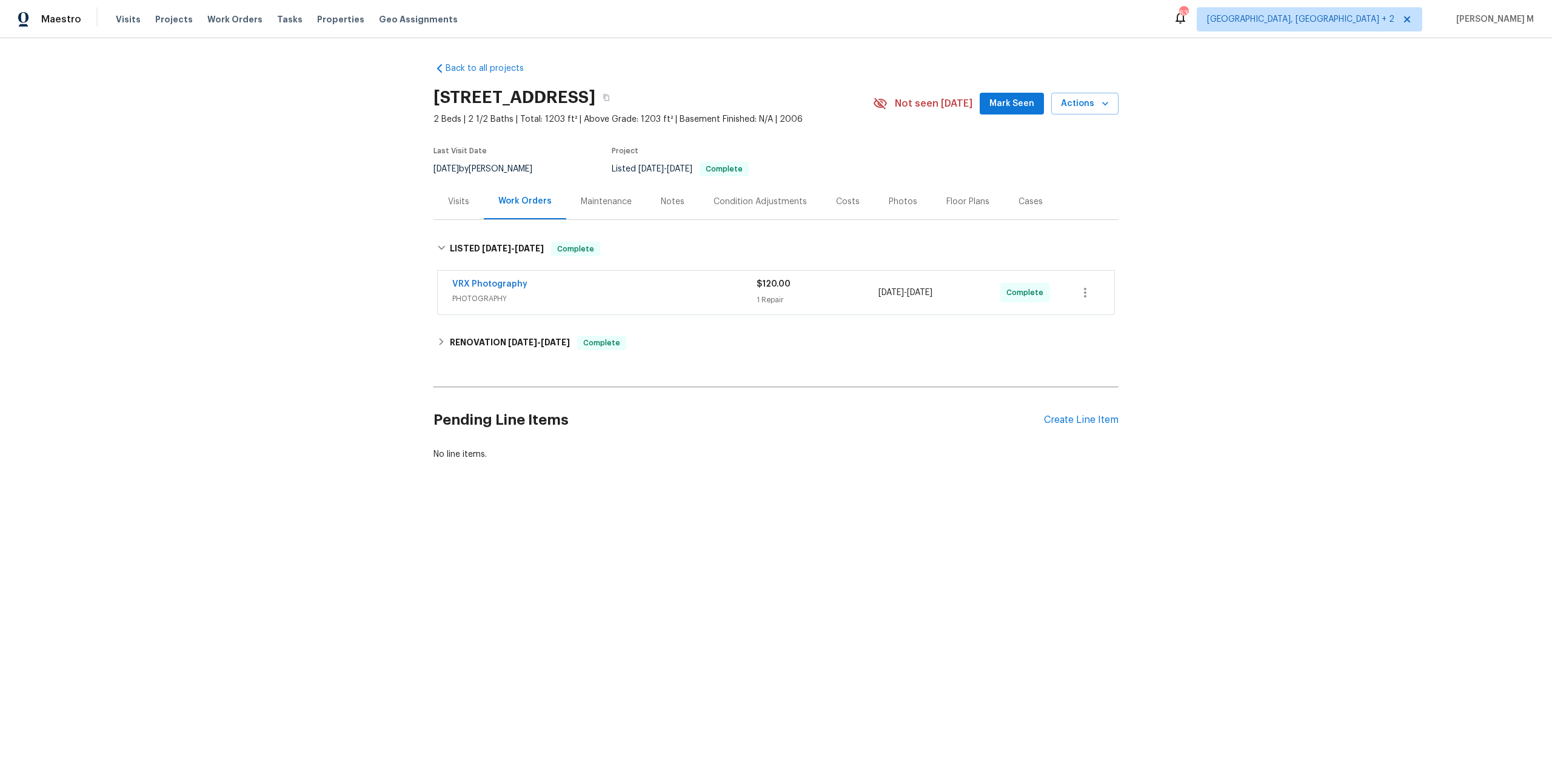
click at [624, 196] on div "Maintenance" at bounding box center [606, 202] width 51 height 12
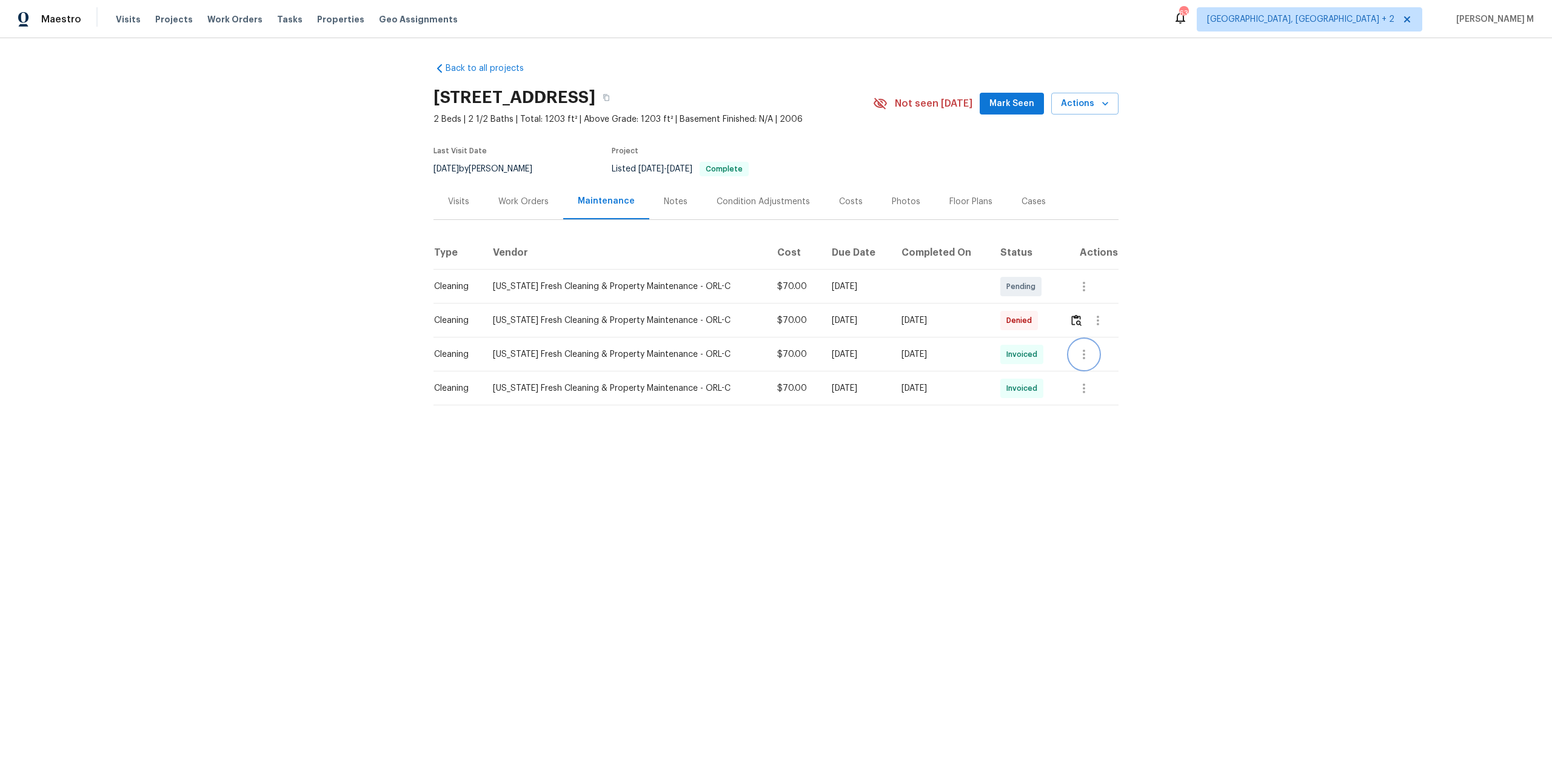
click at [1093, 350] on button "button" at bounding box center [1084, 354] width 29 height 29
click at [1087, 371] on li "View details" at bounding box center [1113, 369] width 85 height 20
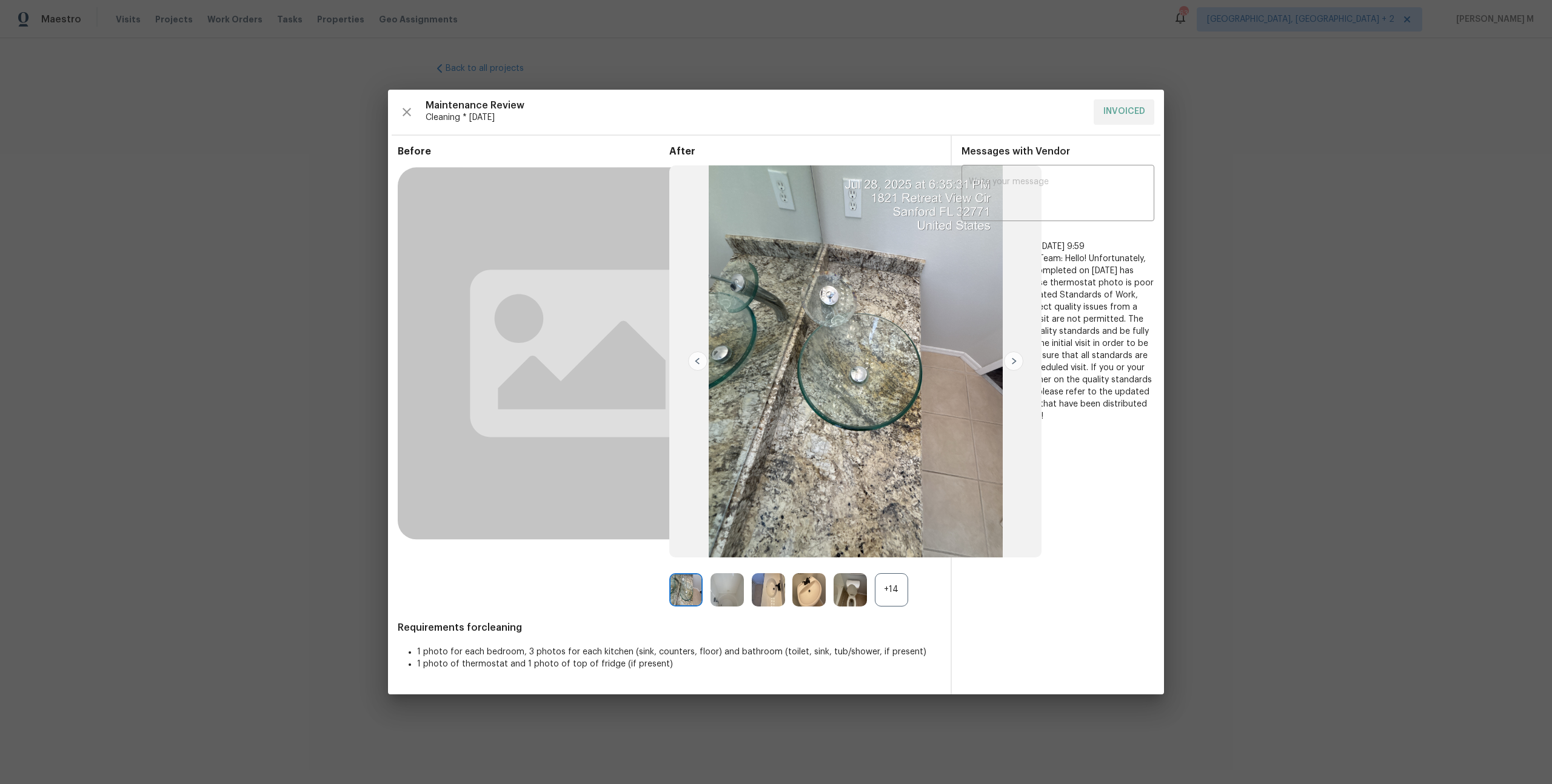
click at [884, 596] on div "+14" at bounding box center [892, 590] width 33 height 33
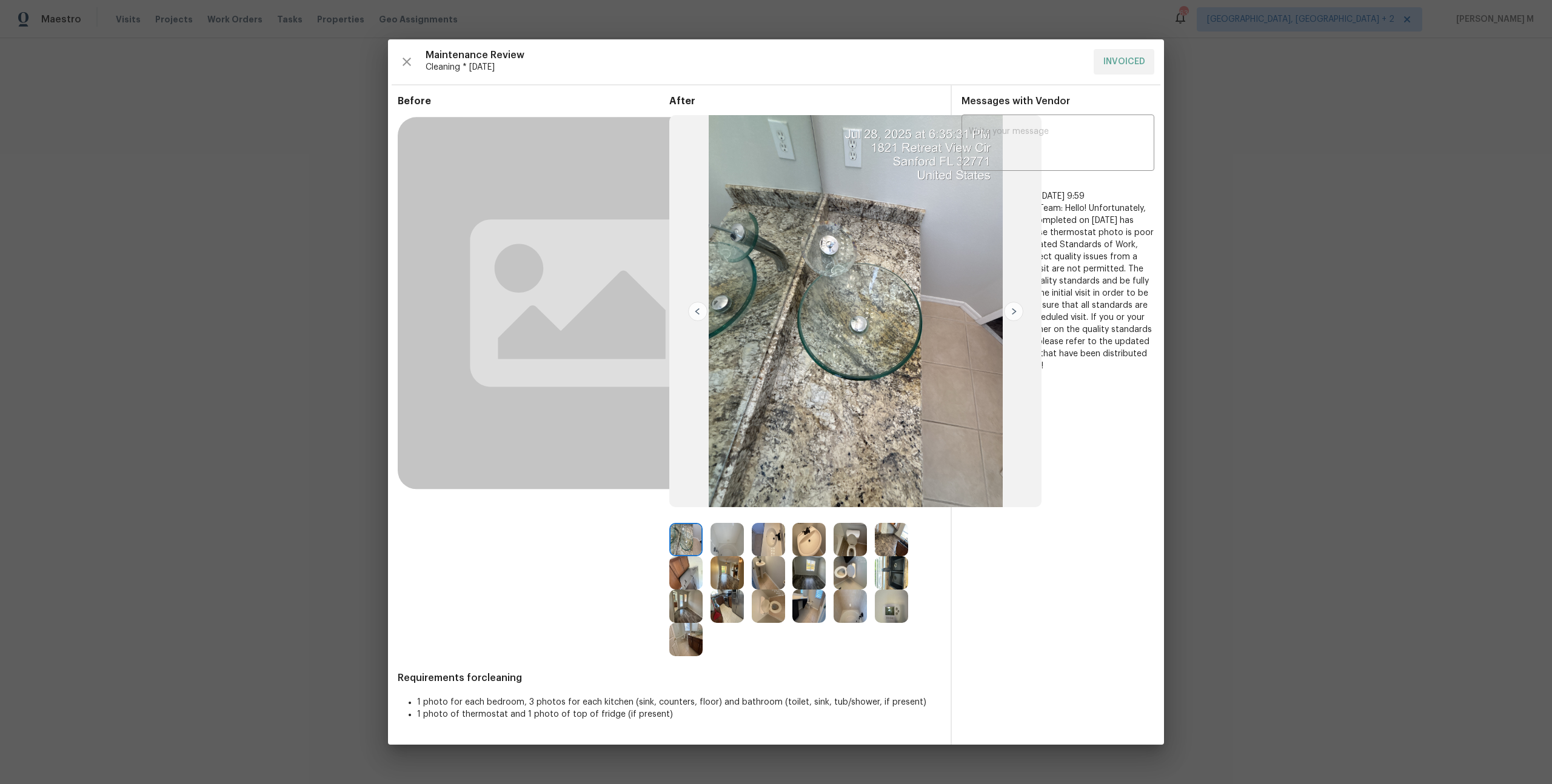
click at [678, 599] on img at bounding box center [686, 606] width 33 height 33
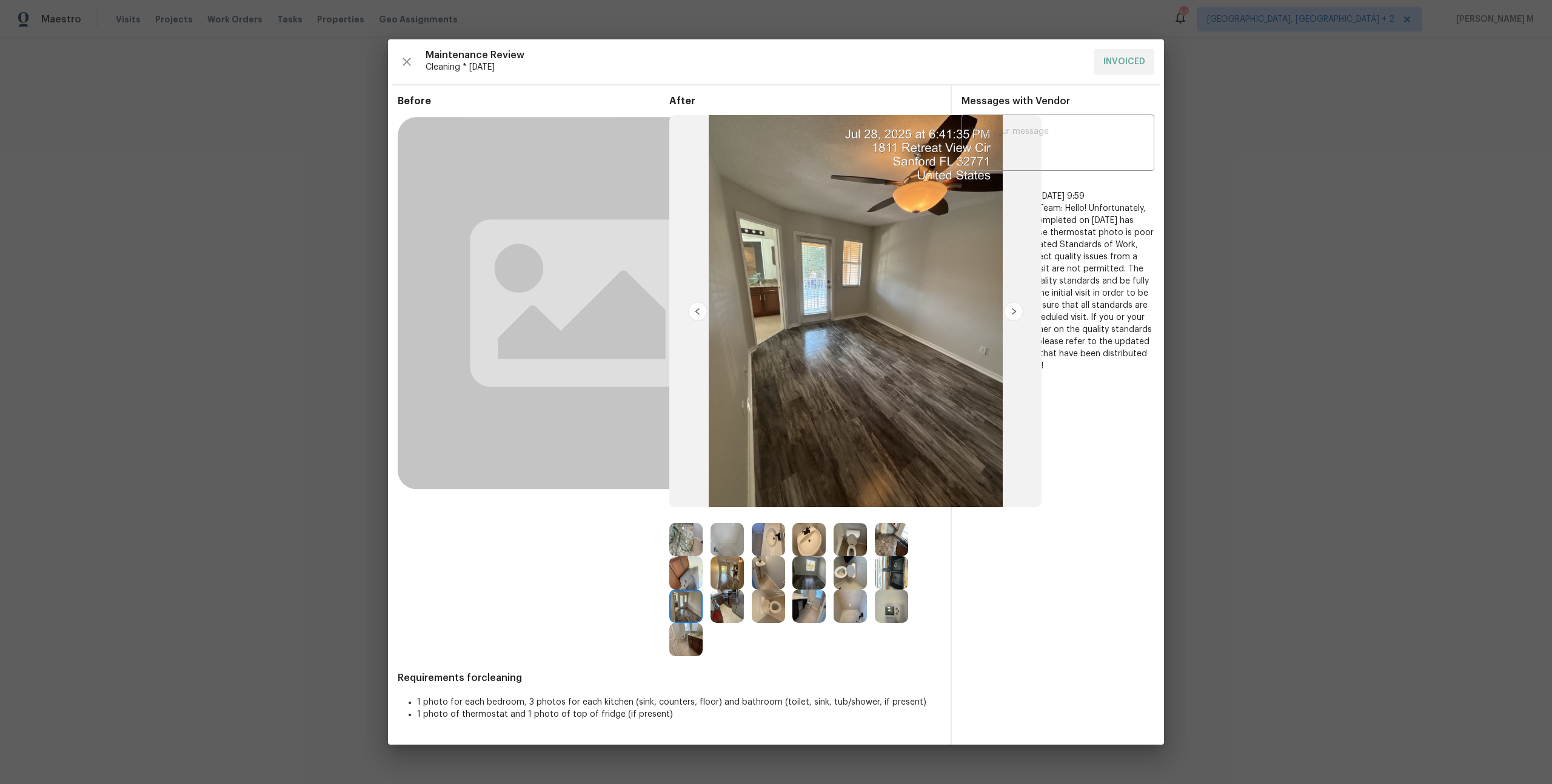
click at [726, 531] on img at bounding box center [727, 540] width 33 height 33
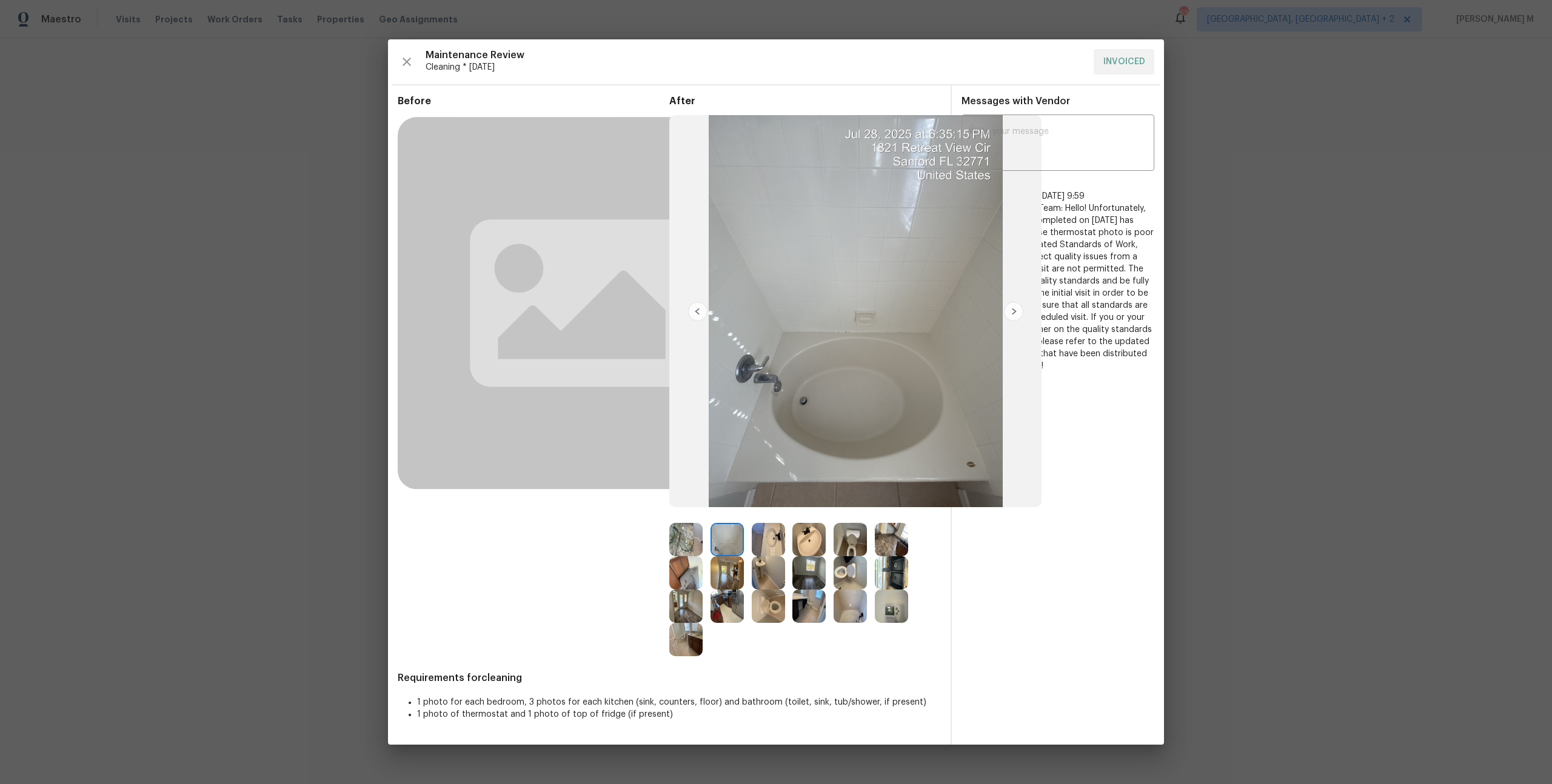
click at [689, 537] on img at bounding box center [686, 540] width 33 height 33
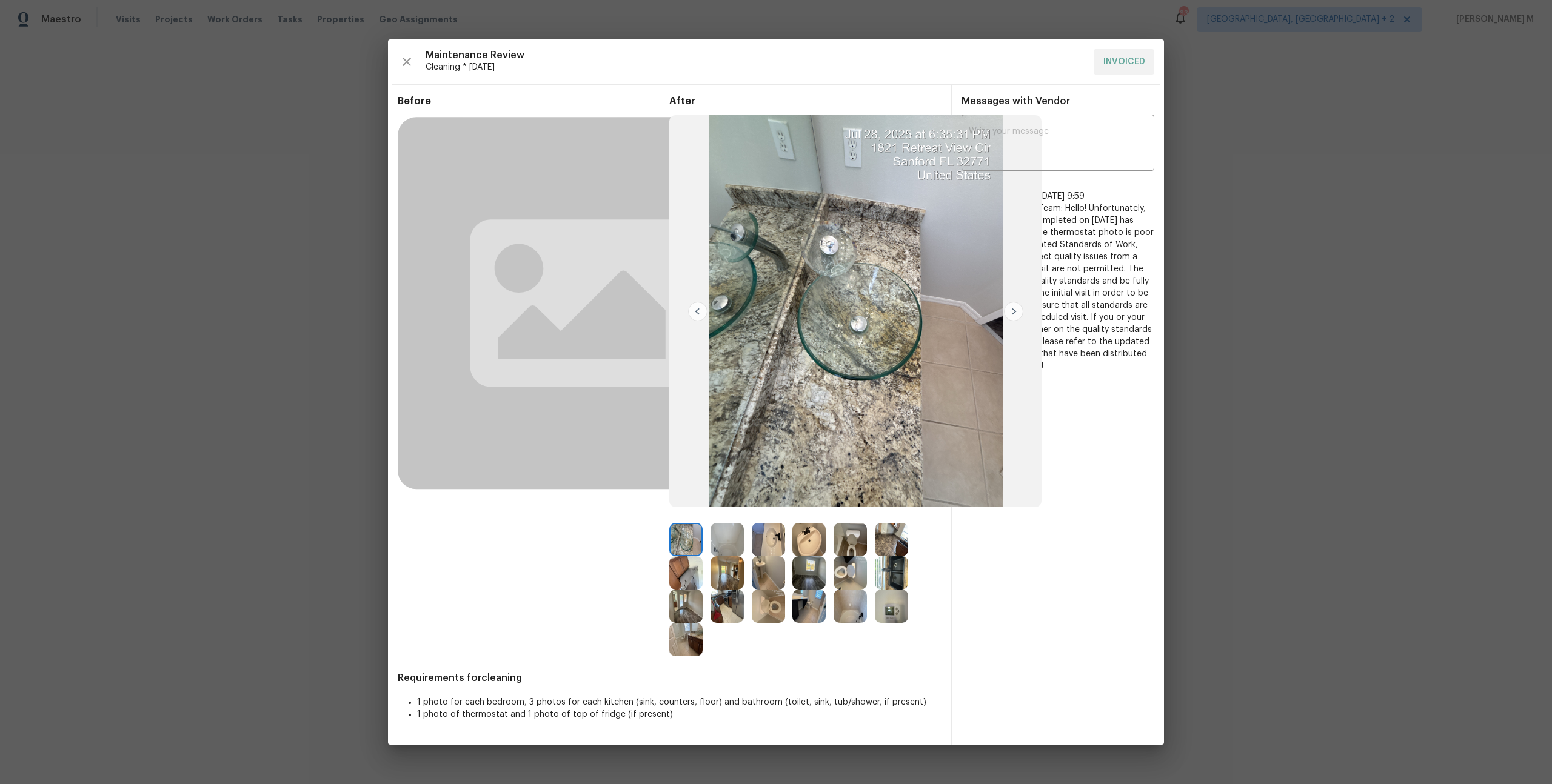
click at [839, 548] on img at bounding box center [850, 540] width 33 height 33
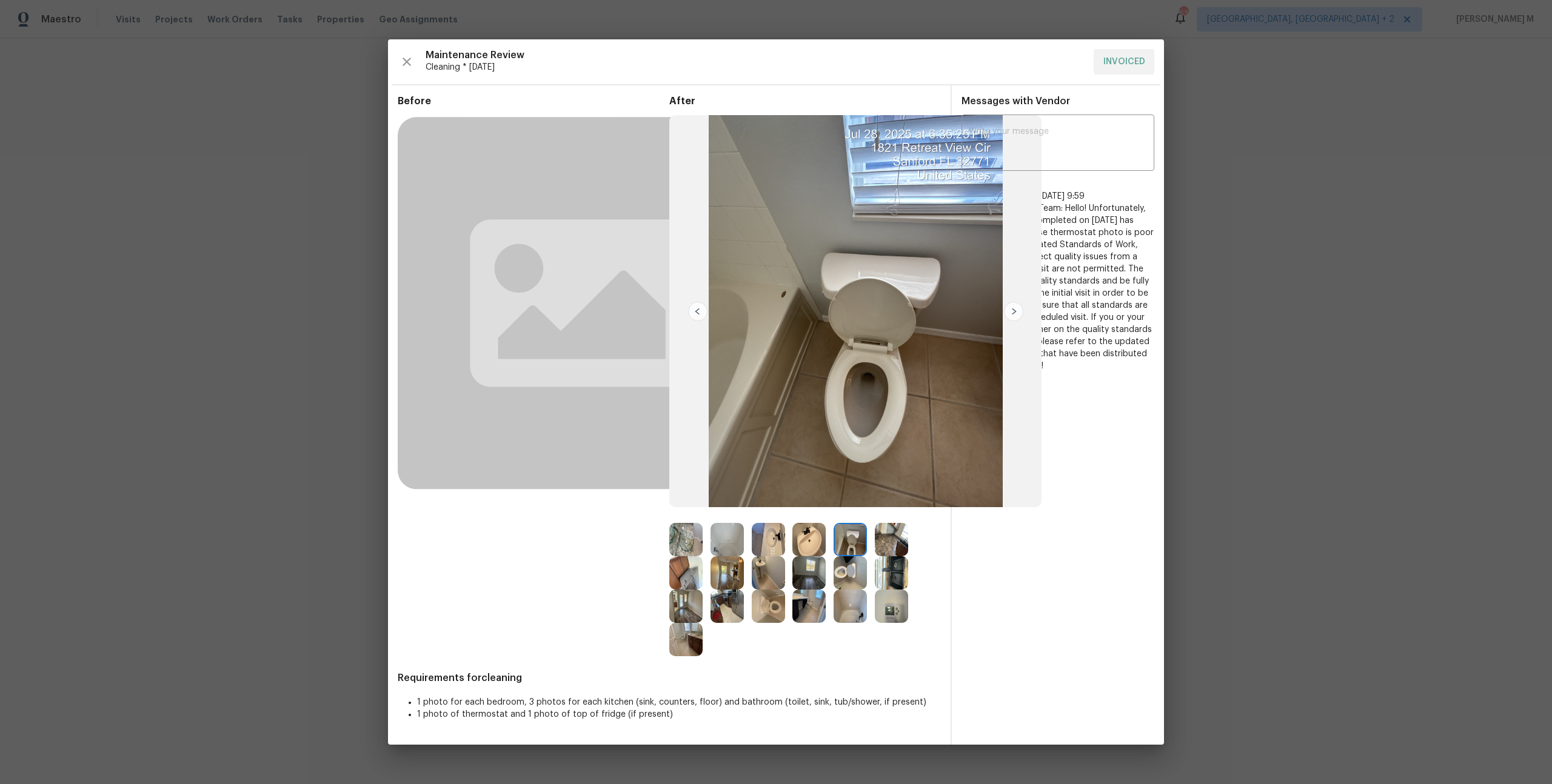
click at [889, 534] on img at bounding box center [892, 540] width 33 height 33
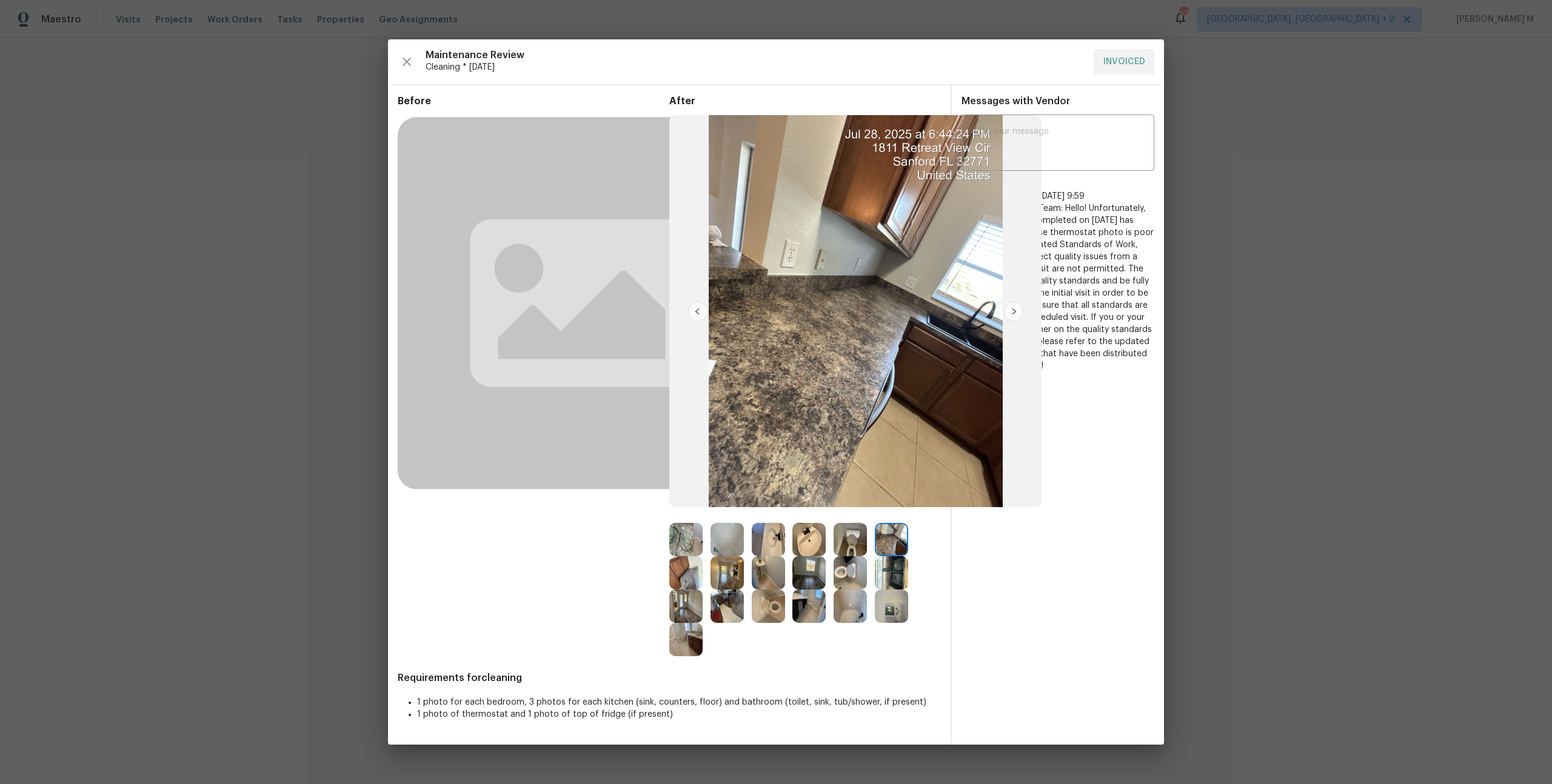
click at [892, 580] on img at bounding box center [892, 573] width 33 height 33
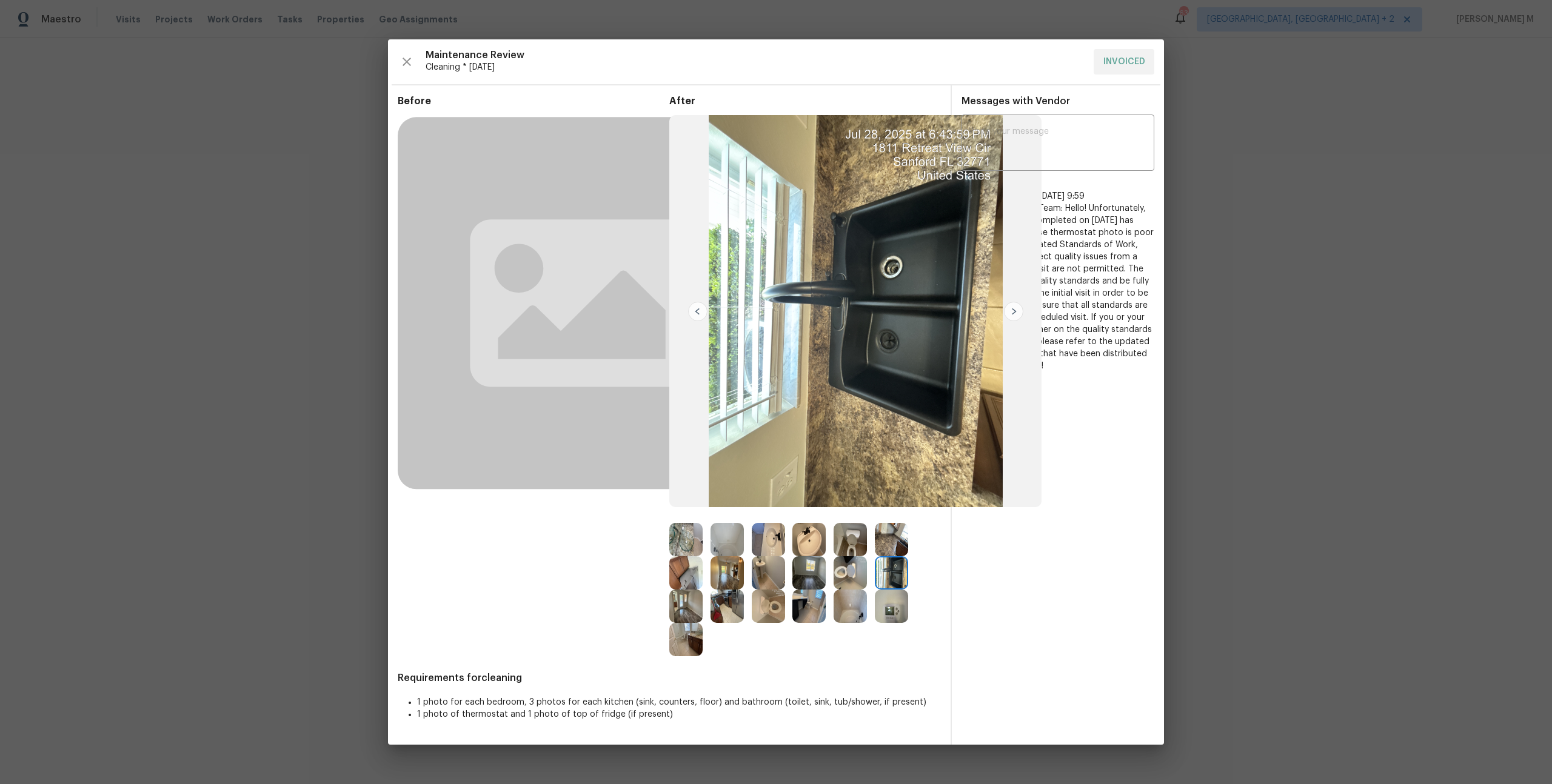
click at [845, 603] on img at bounding box center [850, 606] width 33 height 33
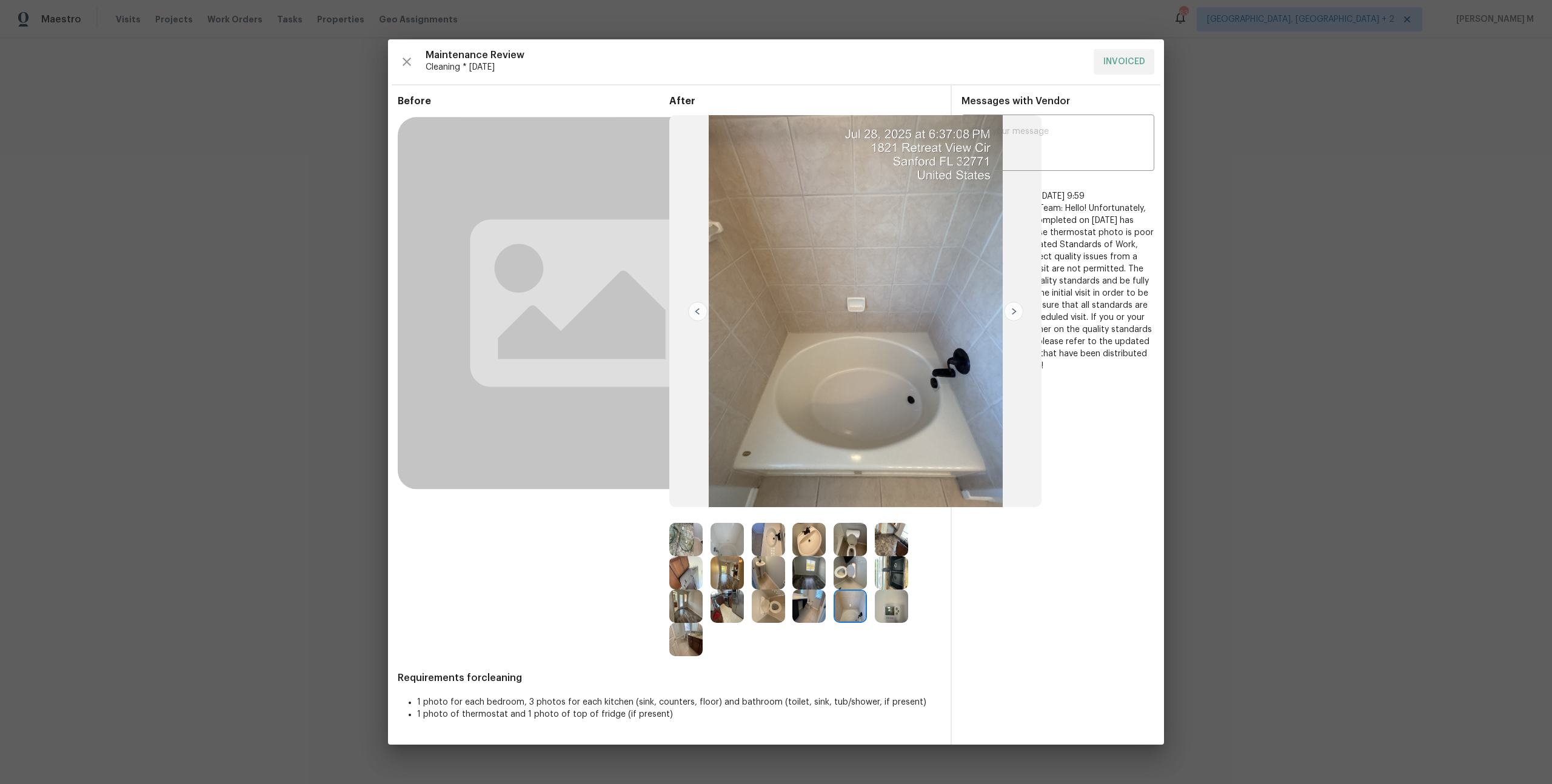
click at [882, 616] on img at bounding box center [892, 606] width 33 height 33
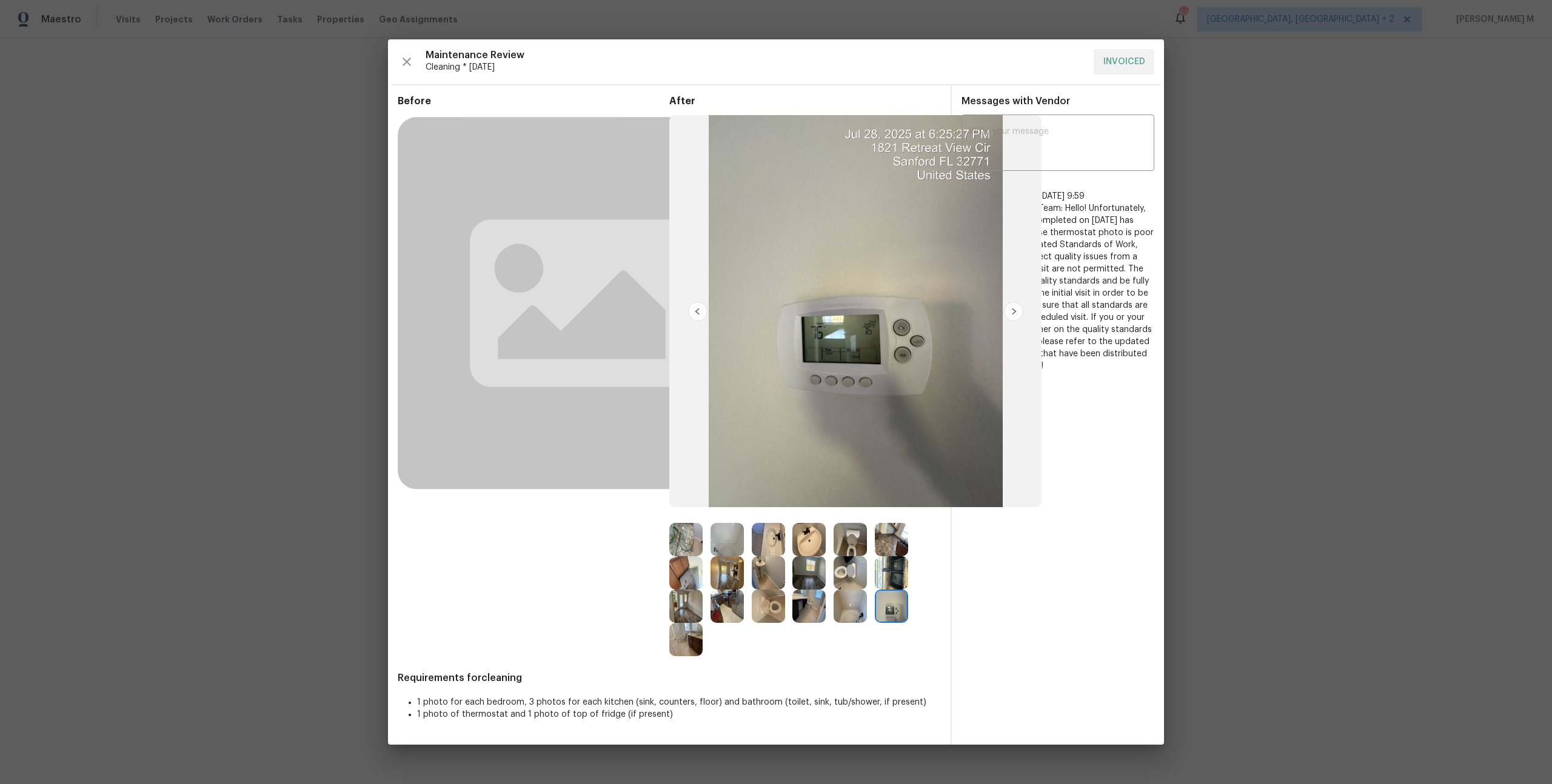
click at [733, 604] on img at bounding box center [727, 606] width 33 height 33
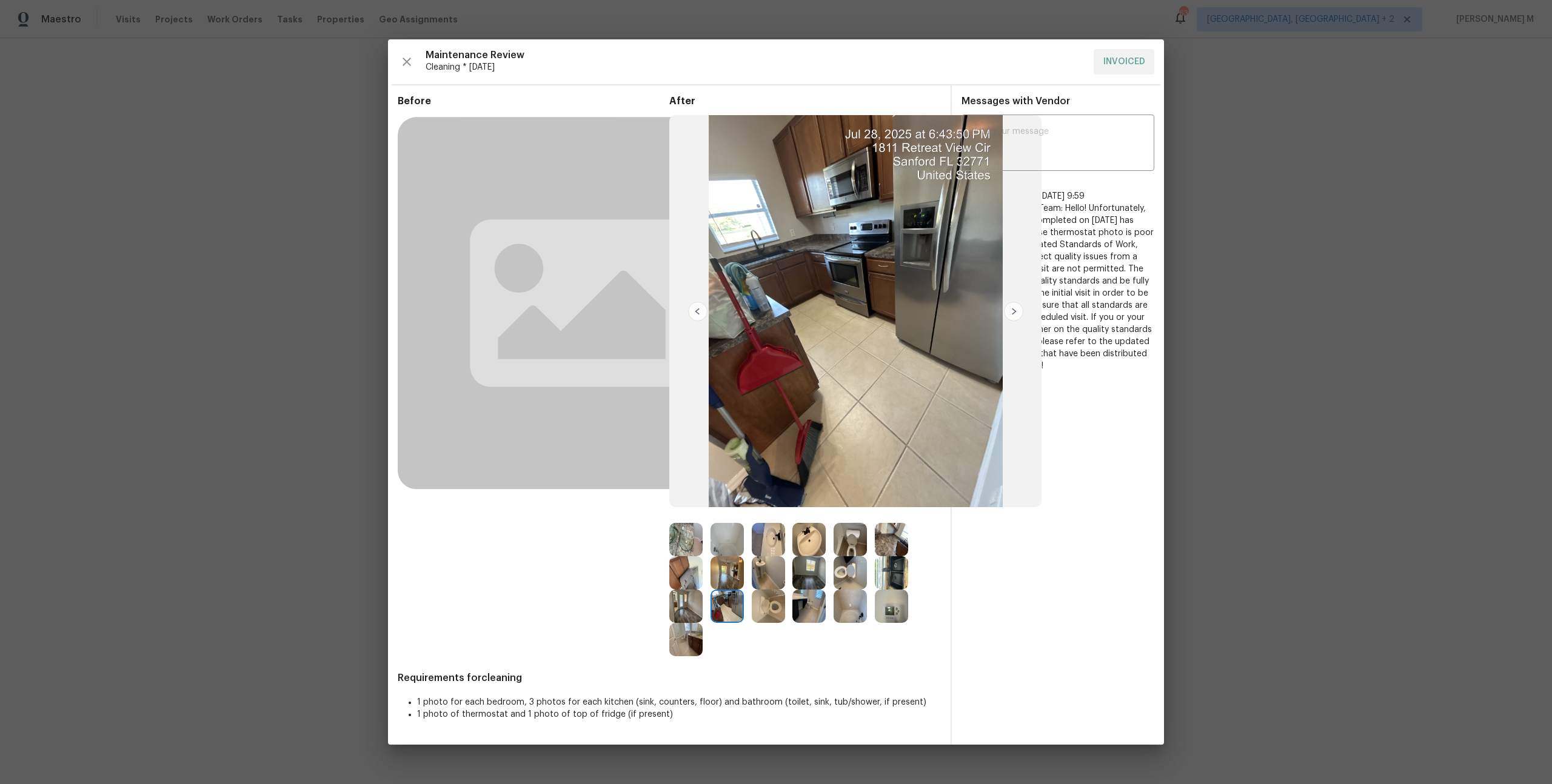
click at [686, 641] on img at bounding box center [686, 640] width 33 height 33
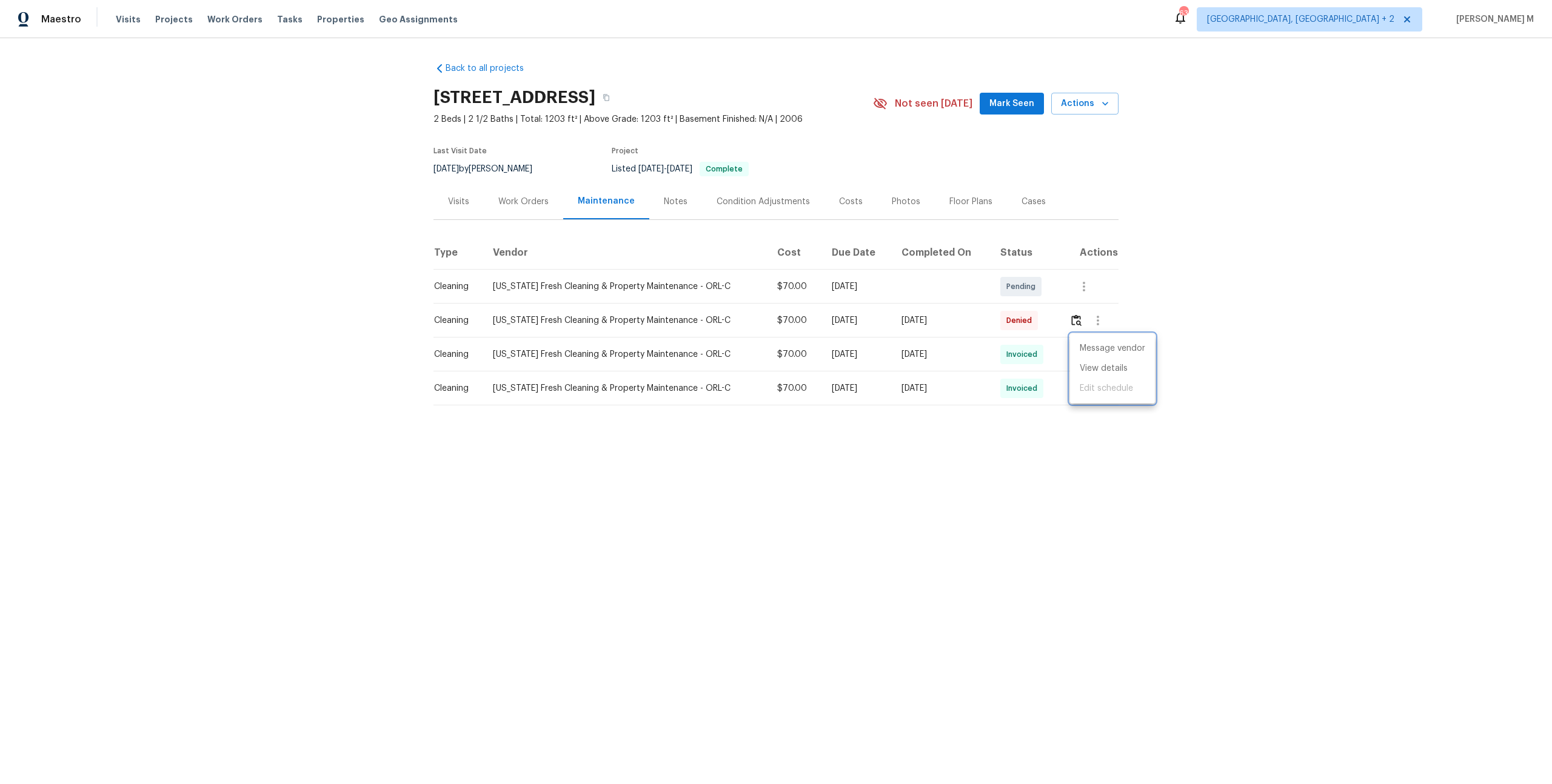
click at [815, 488] on div at bounding box center [776, 392] width 1552 height 784
click at [1078, 388] on icon "button" at bounding box center [1084, 389] width 15 height 15
click at [1078, 388] on li "Message vendor" at bounding box center [1113, 382] width 85 height 20
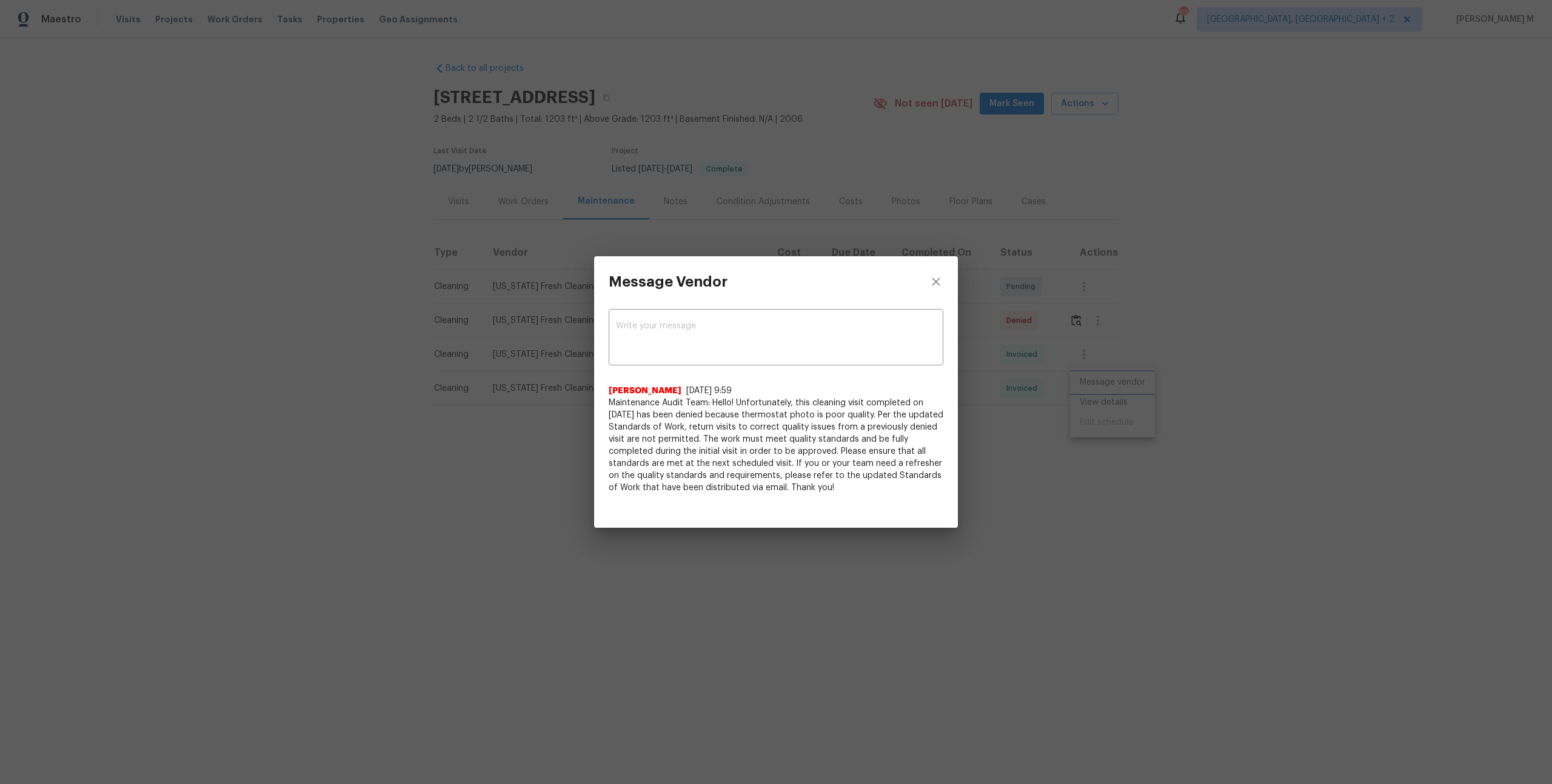
click at [1026, 397] on div "Message Vendor x ​ Pavithra Thulasiraman 8/12/25, 9:59 Maintenance Audit Team: …" at bounding box center [776, 392] width 1552 height 784
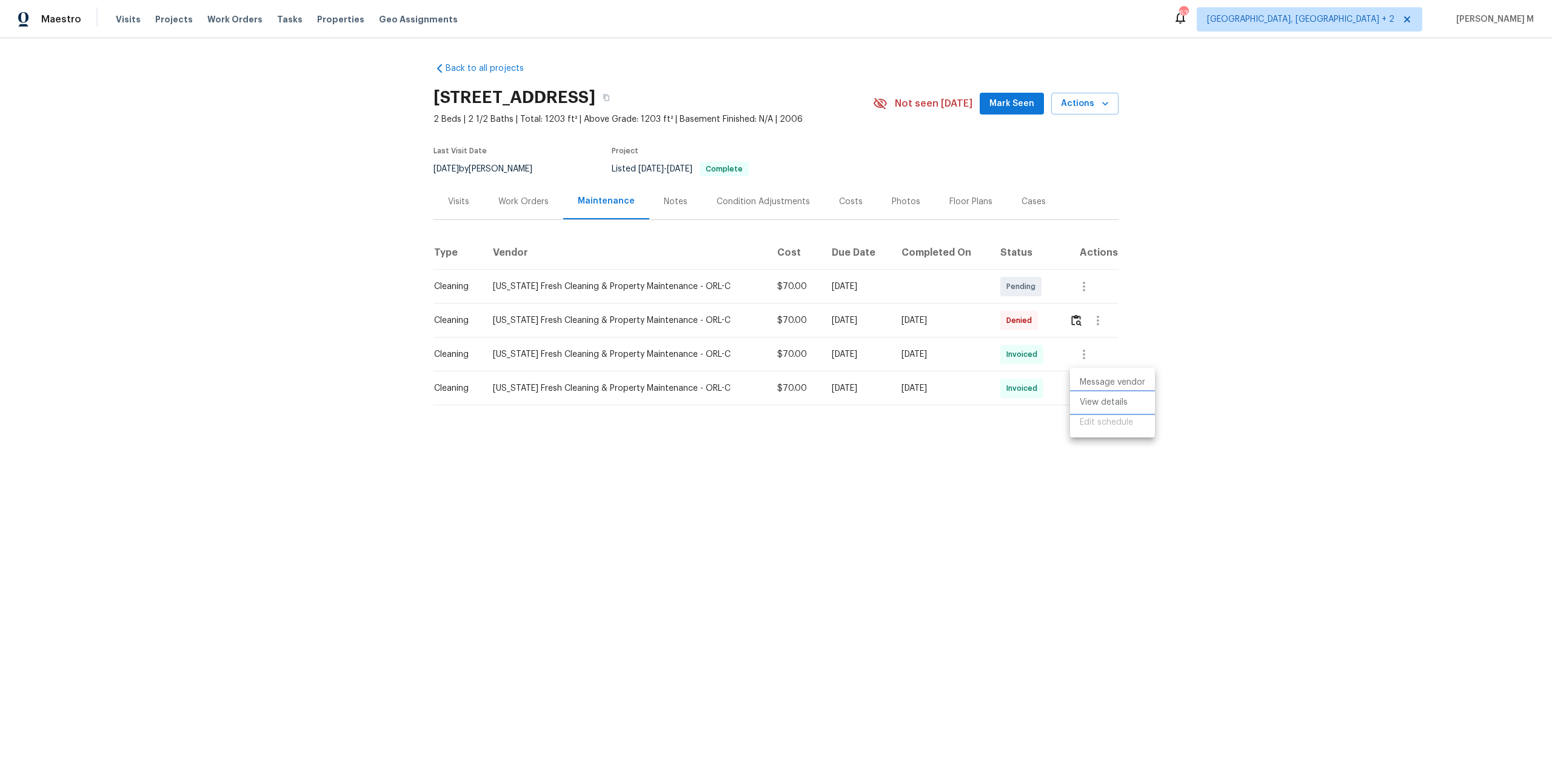
click at [1085, 396] on li "View details" at bounding box center [1113, 403] width 85 height 20
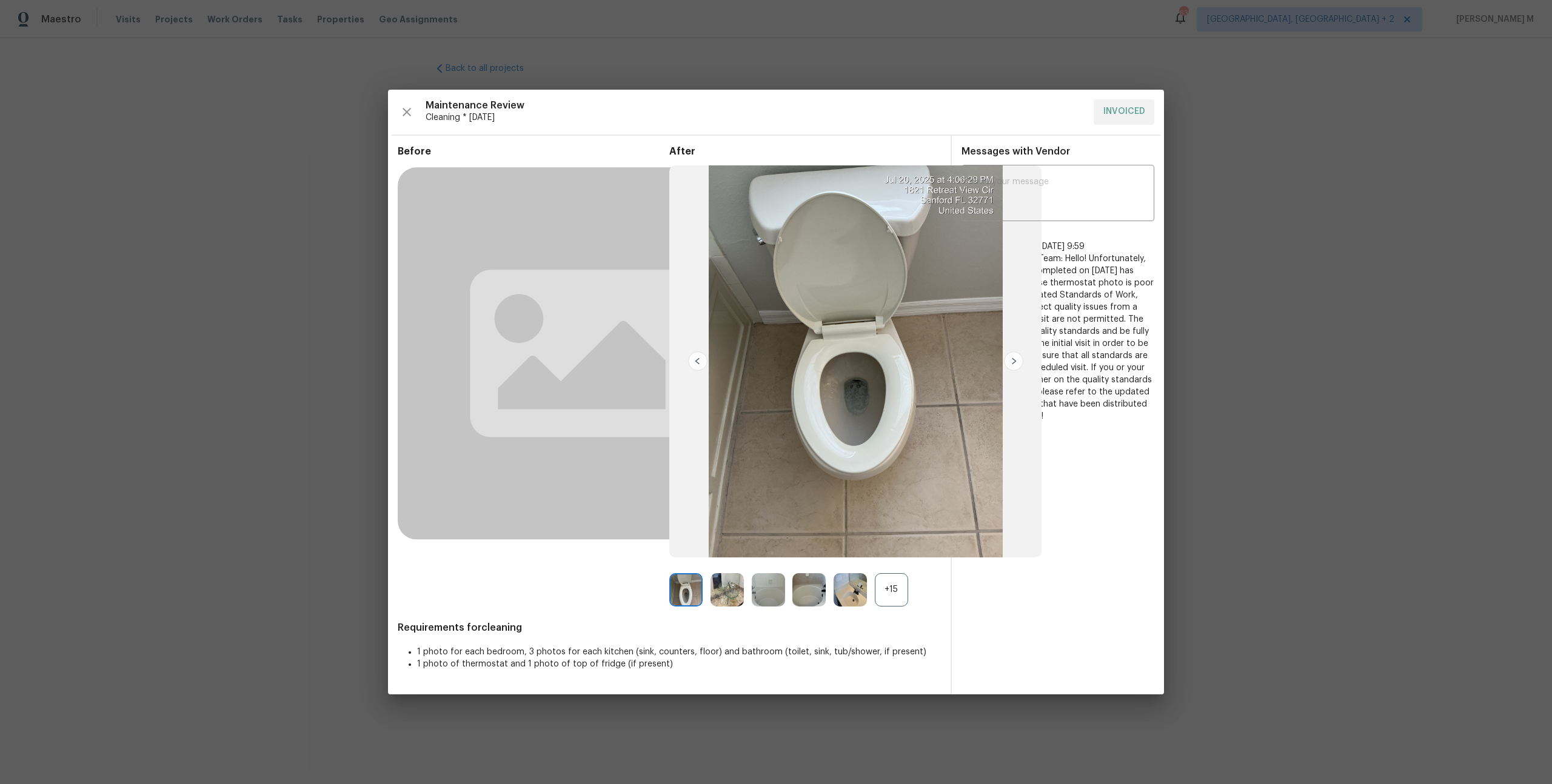
click at [890, 594] on div "+15" at bounding box center [892, 590] width 33 height 33
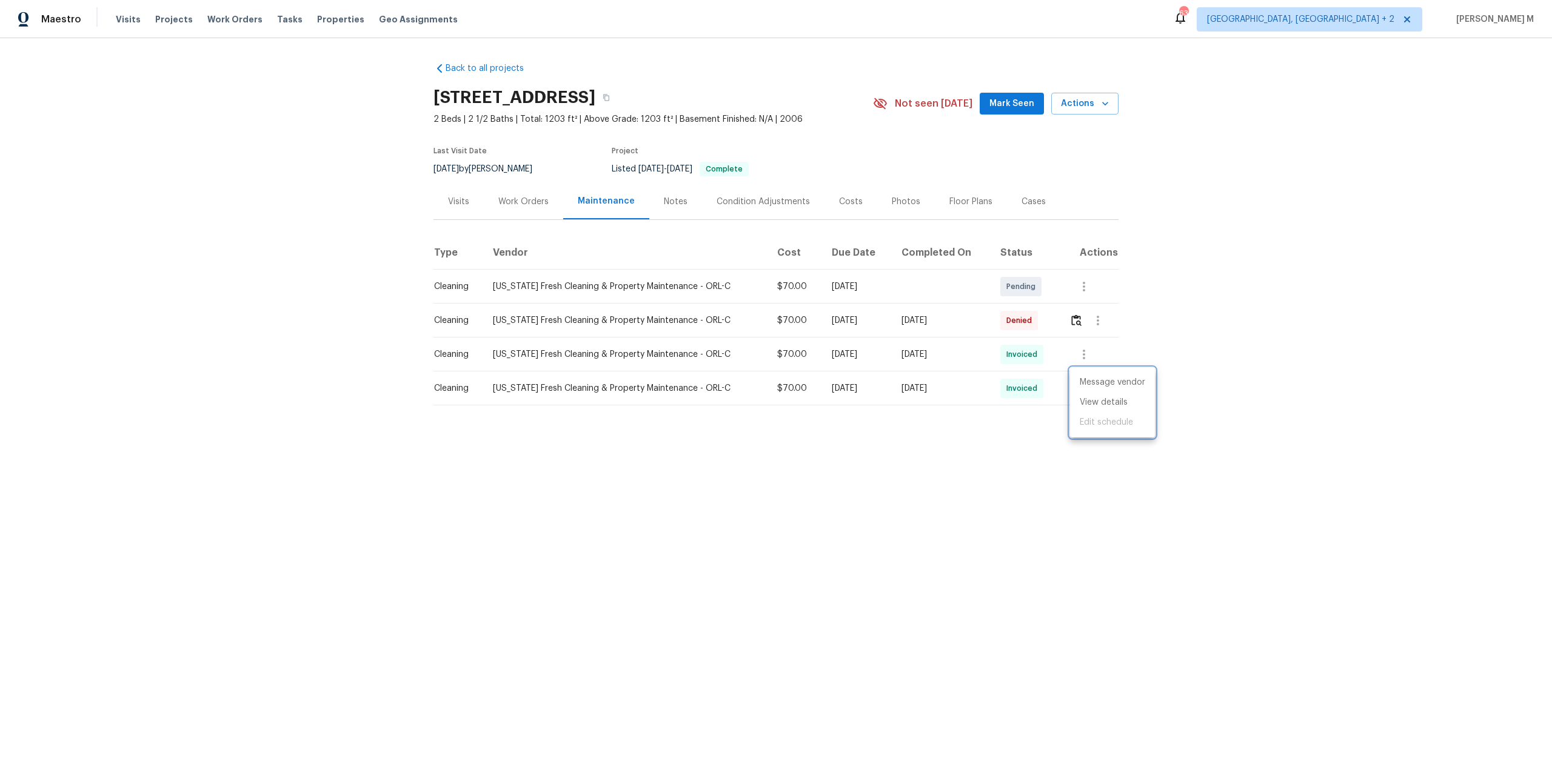
click at [949, 384] on div at bounding box center [776, 392] width 1552 height 784
click at [521, 205] on div "Work Orders" at bounding box center [523, 201] width 79 height 36
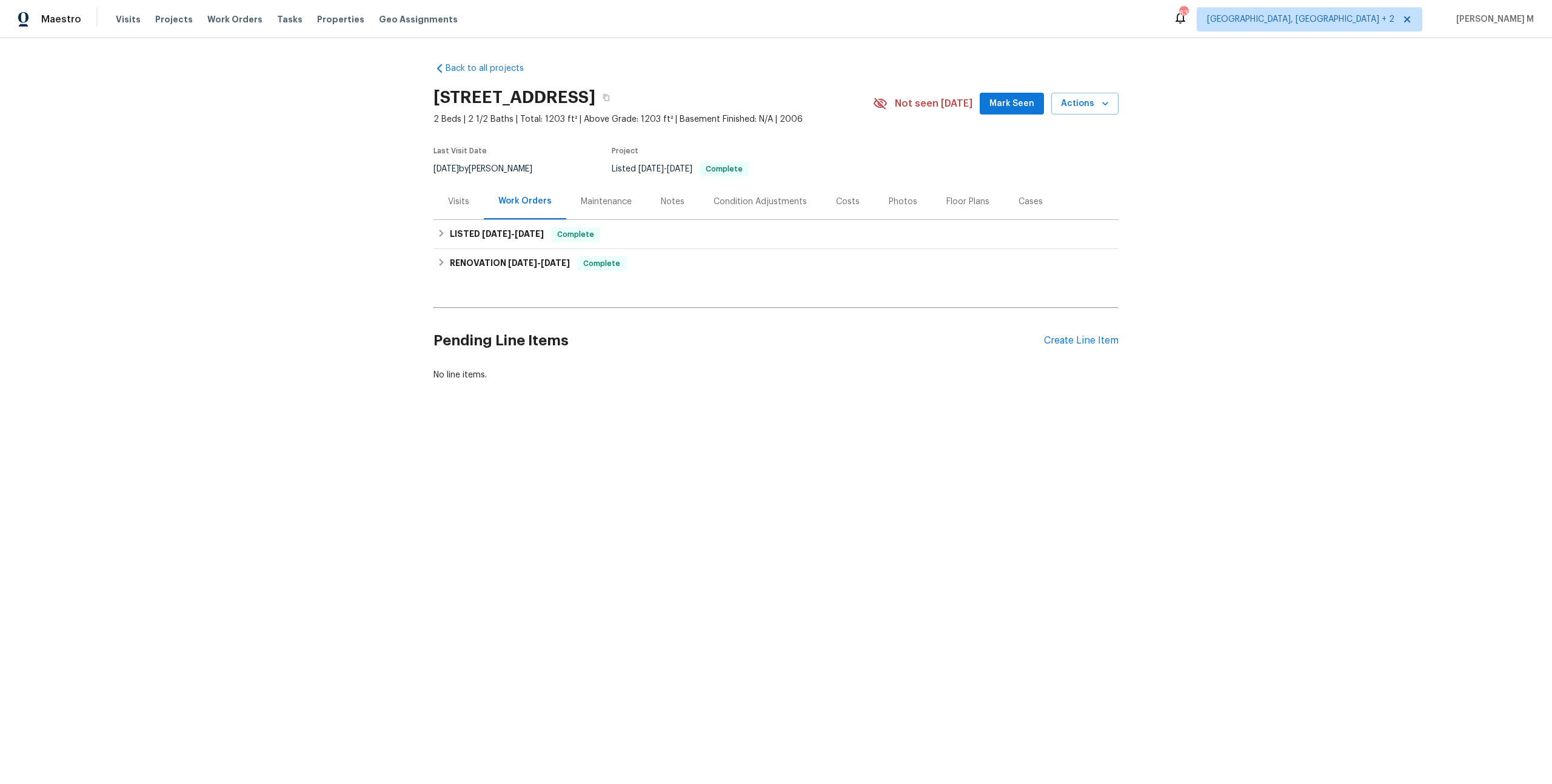
click at [904, 203] on div "Photos" at bounding box center [903, 201] width 57 height 36
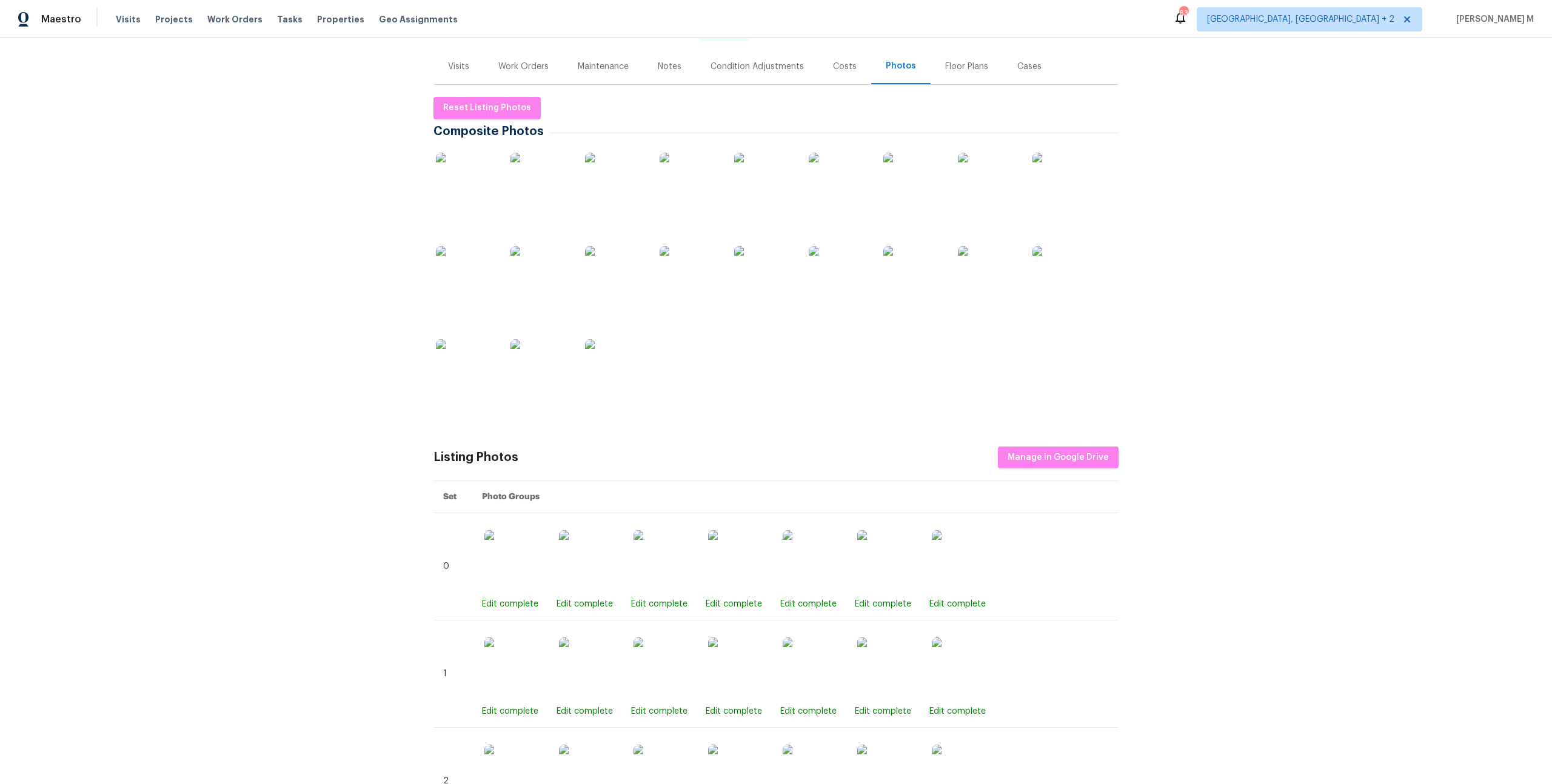
scroll to position [139, 0]
click at [466, 164] on img at bounding box center [466, 179] width 60 height 60
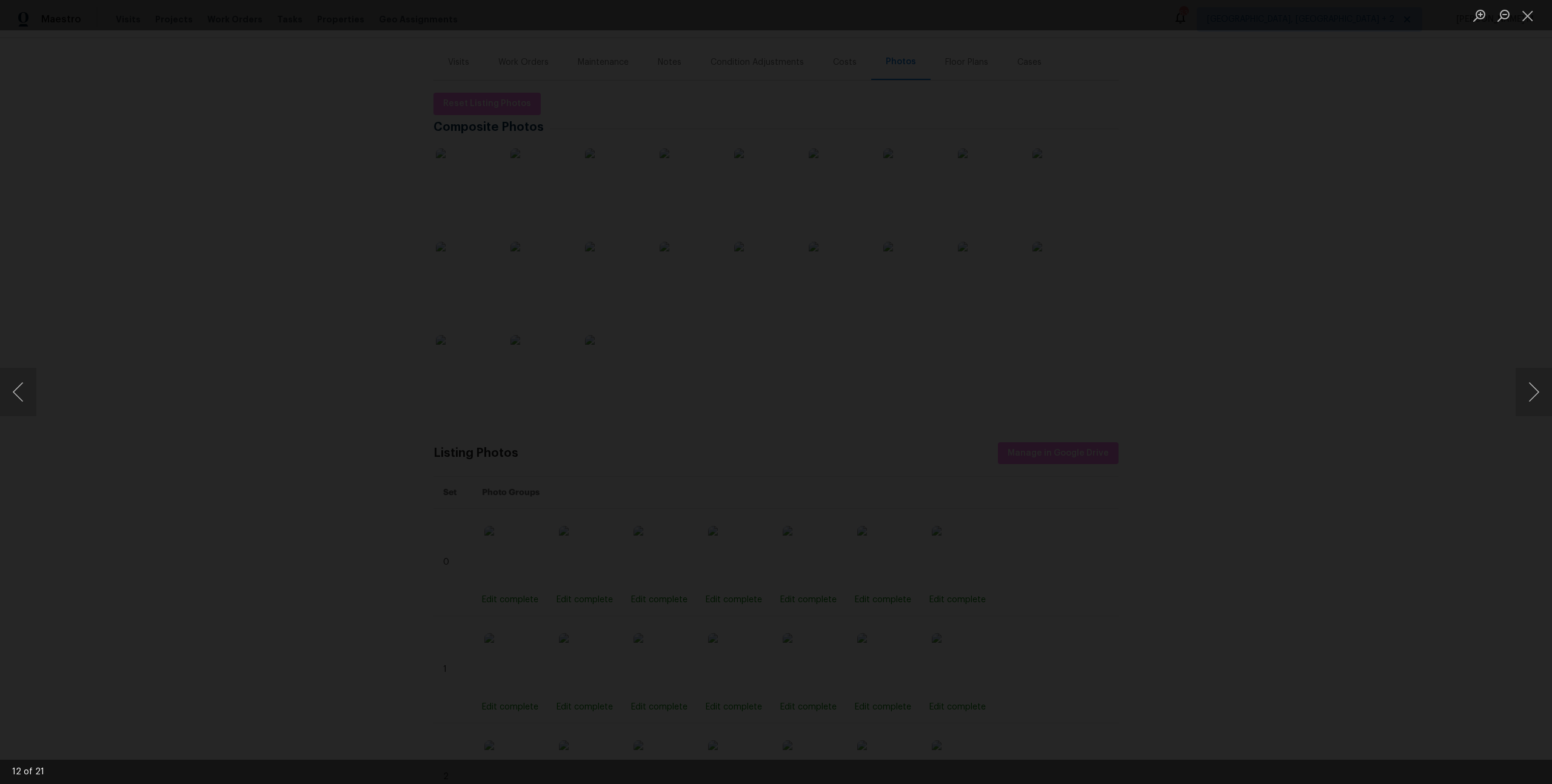
click at [868, 515] on img "Lightbox" at bounding box center [916, 312] width 4036 height 2039
click at [810, 503] on img "Lightbox" at bounding box center [916, 113] width 7561 height 3820
click at [699, 395] on img "Lightbox" at bounding box center [813, 206] width 4008 height 2025
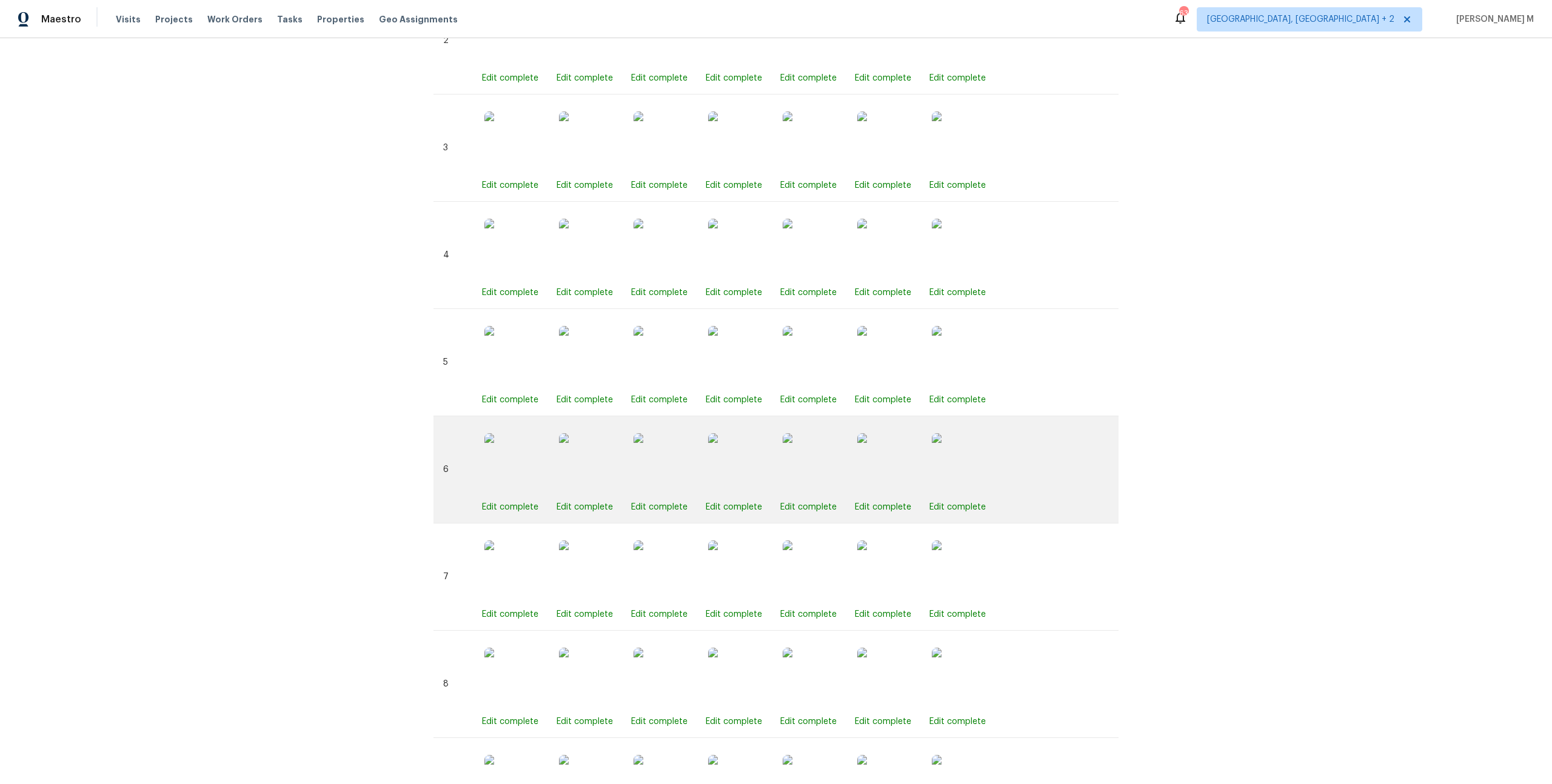
scroll to position [879, 0]
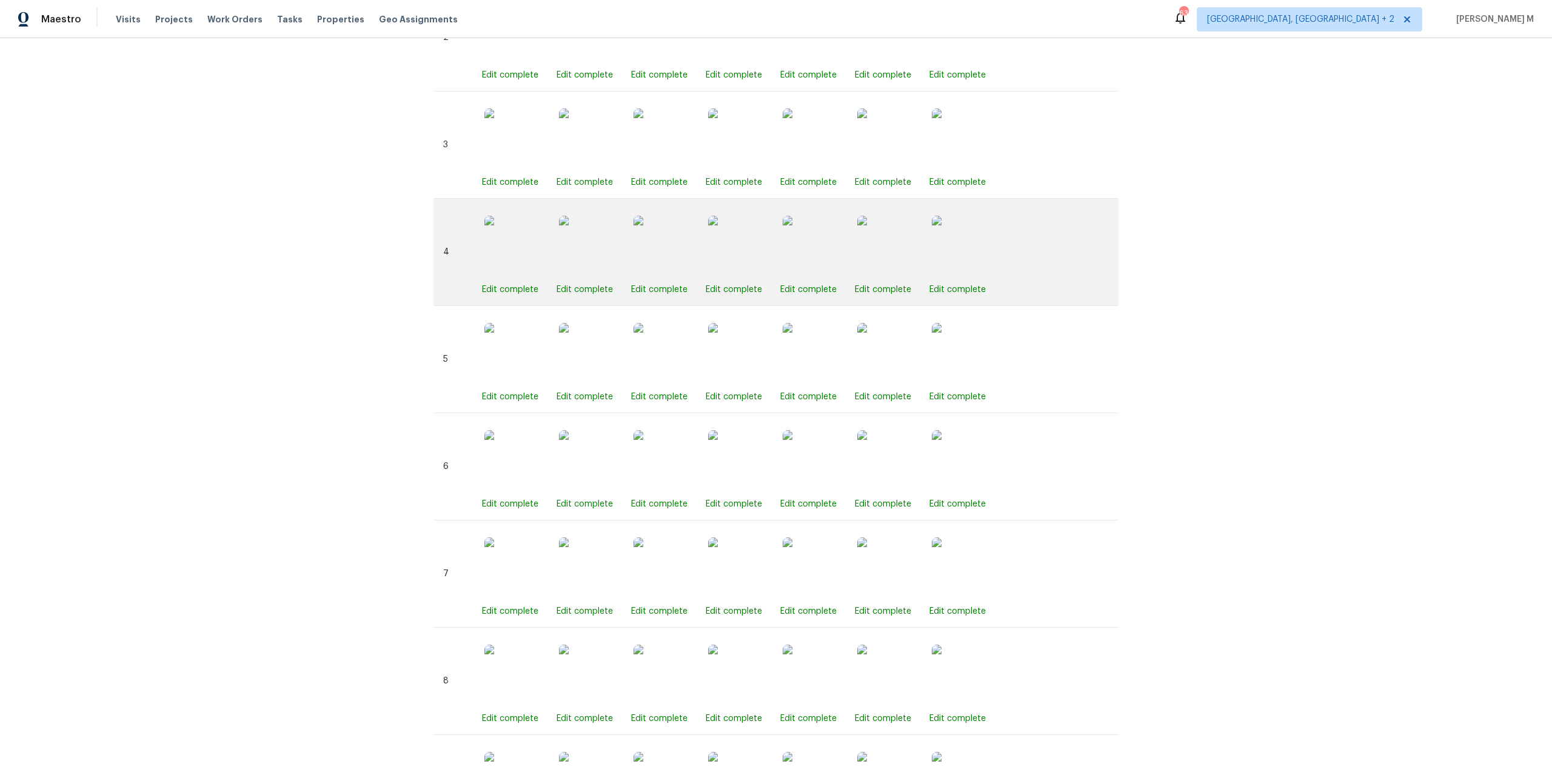
click at [731, 244] on img at bounding box center [738, 246] width 60 height 60
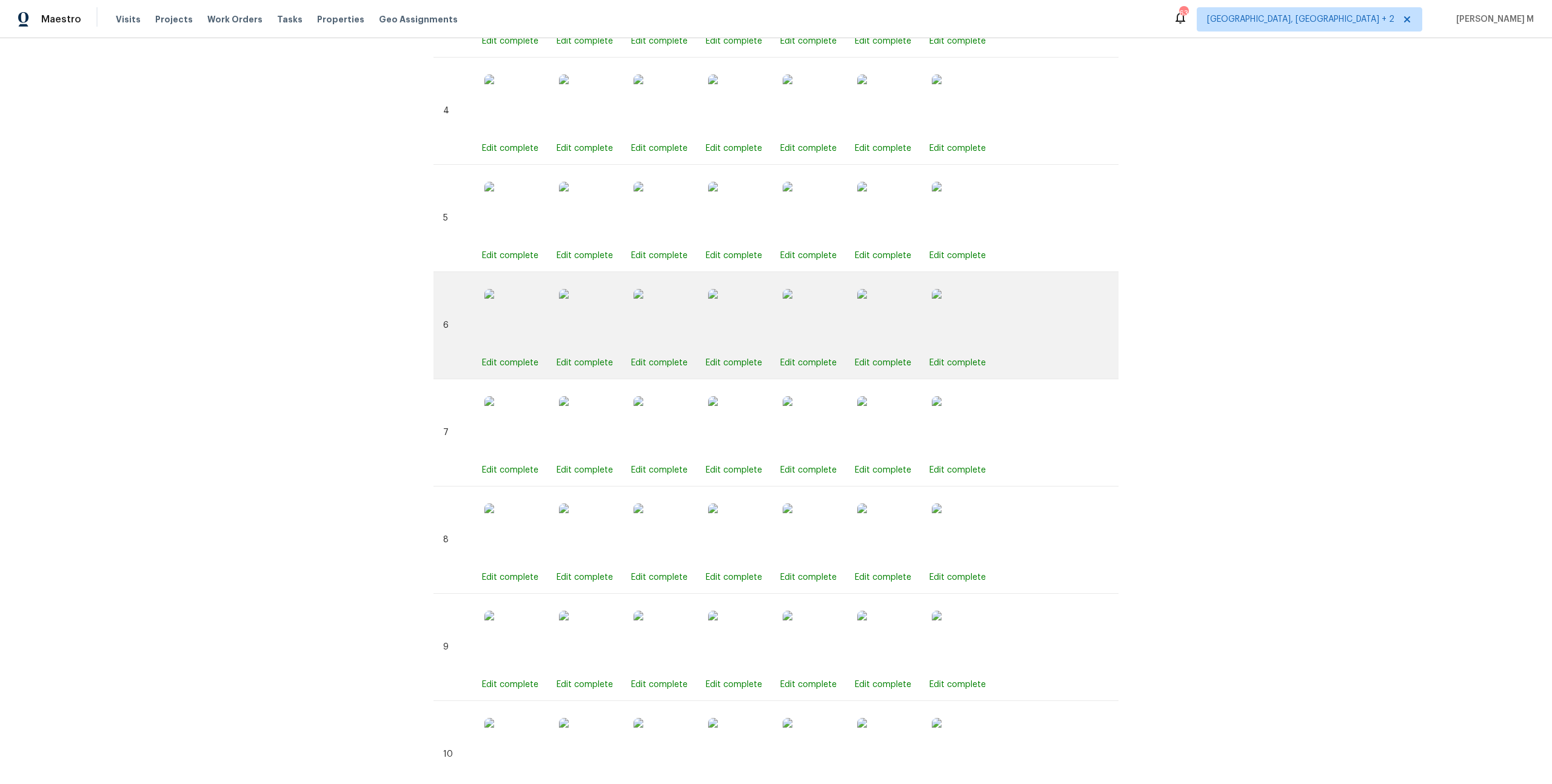
scroll to position [1019, 0]
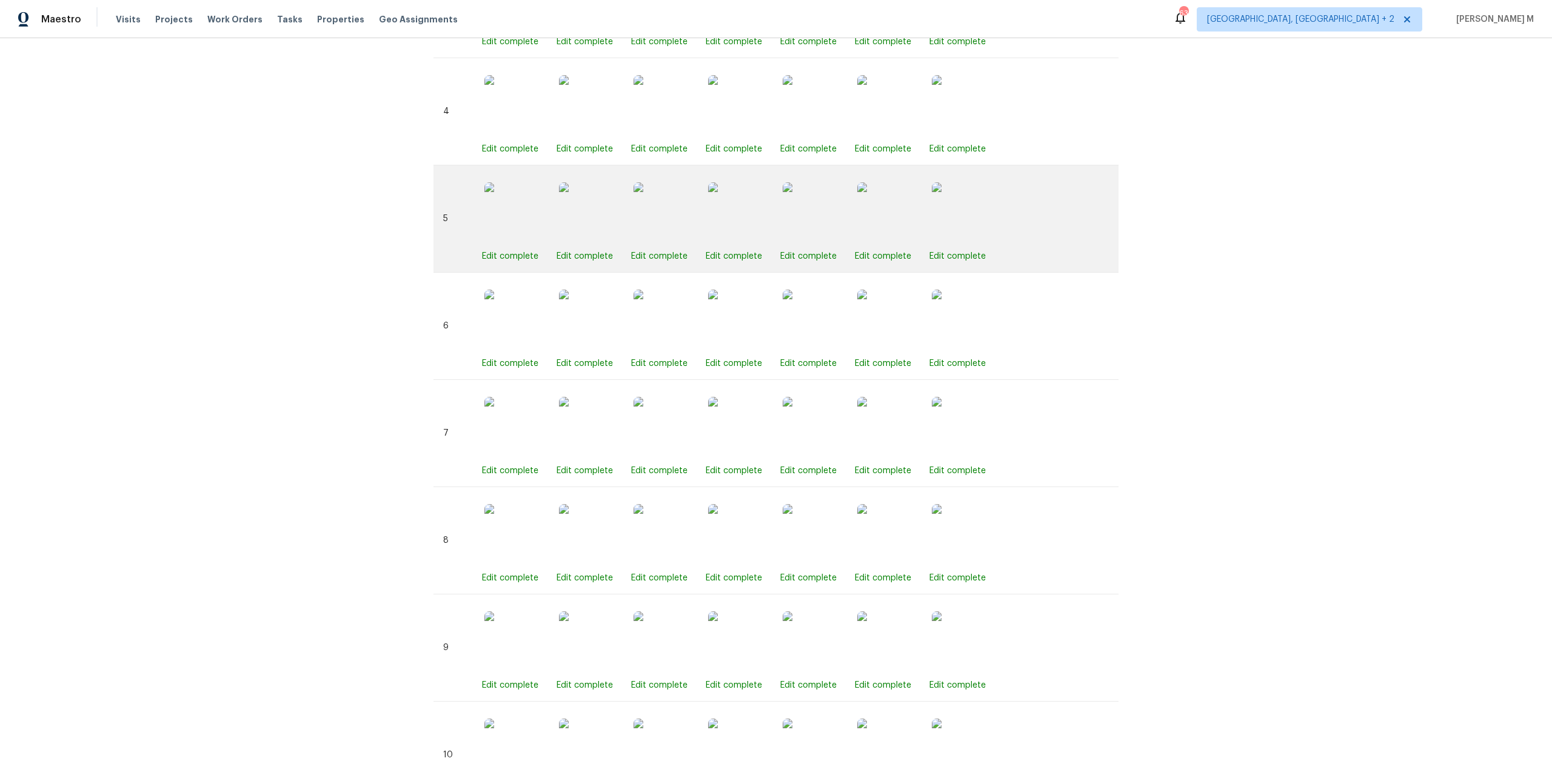
click at [848, 210] on div "Edit complete Edit complete Edit complete Edit complete Edit complete Edit comp…" at bounding box center [795, 219] width 627 height 87
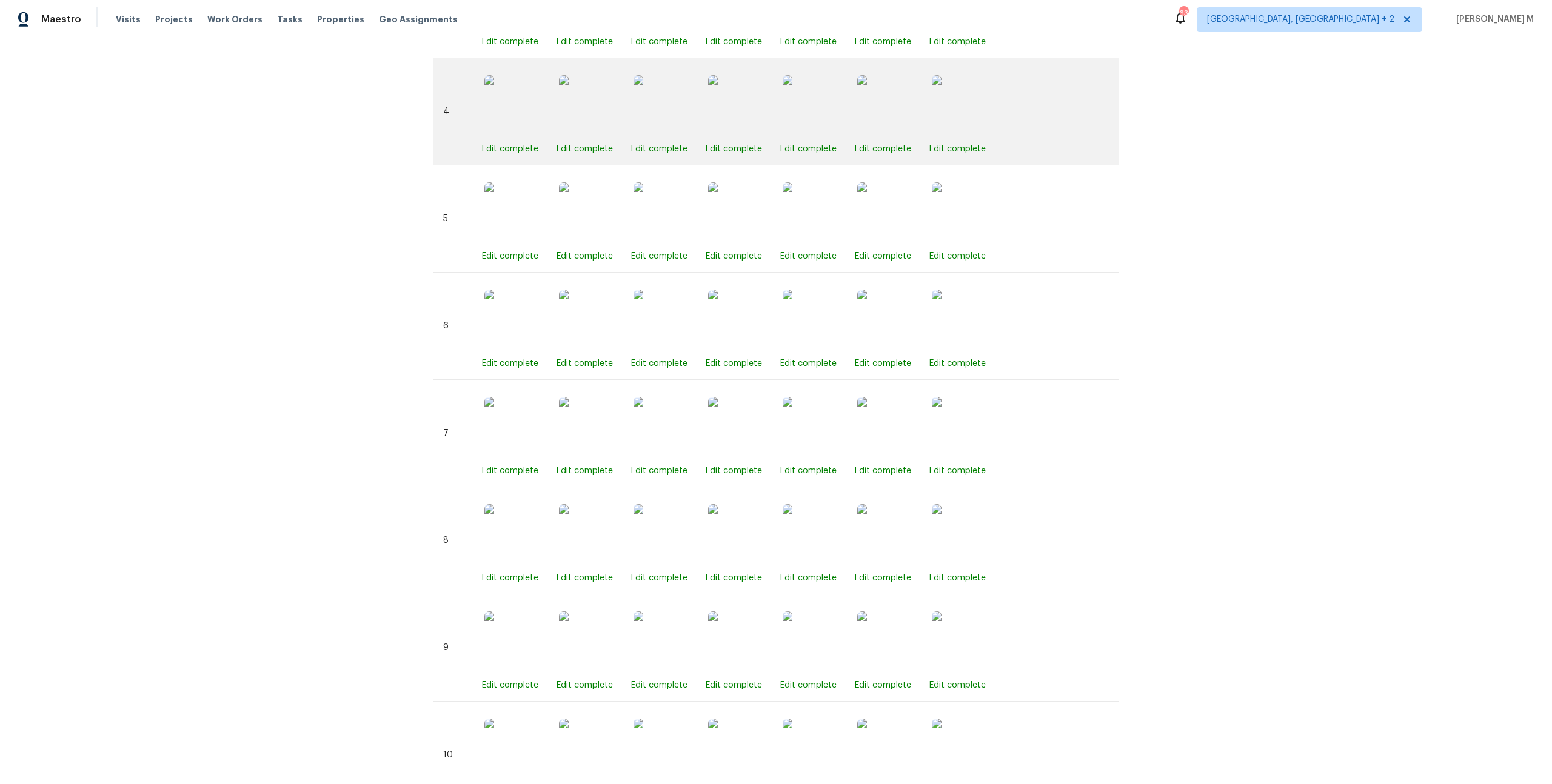
click at [840, 84] on img at bounding box center [813, 105] width 60 height 60
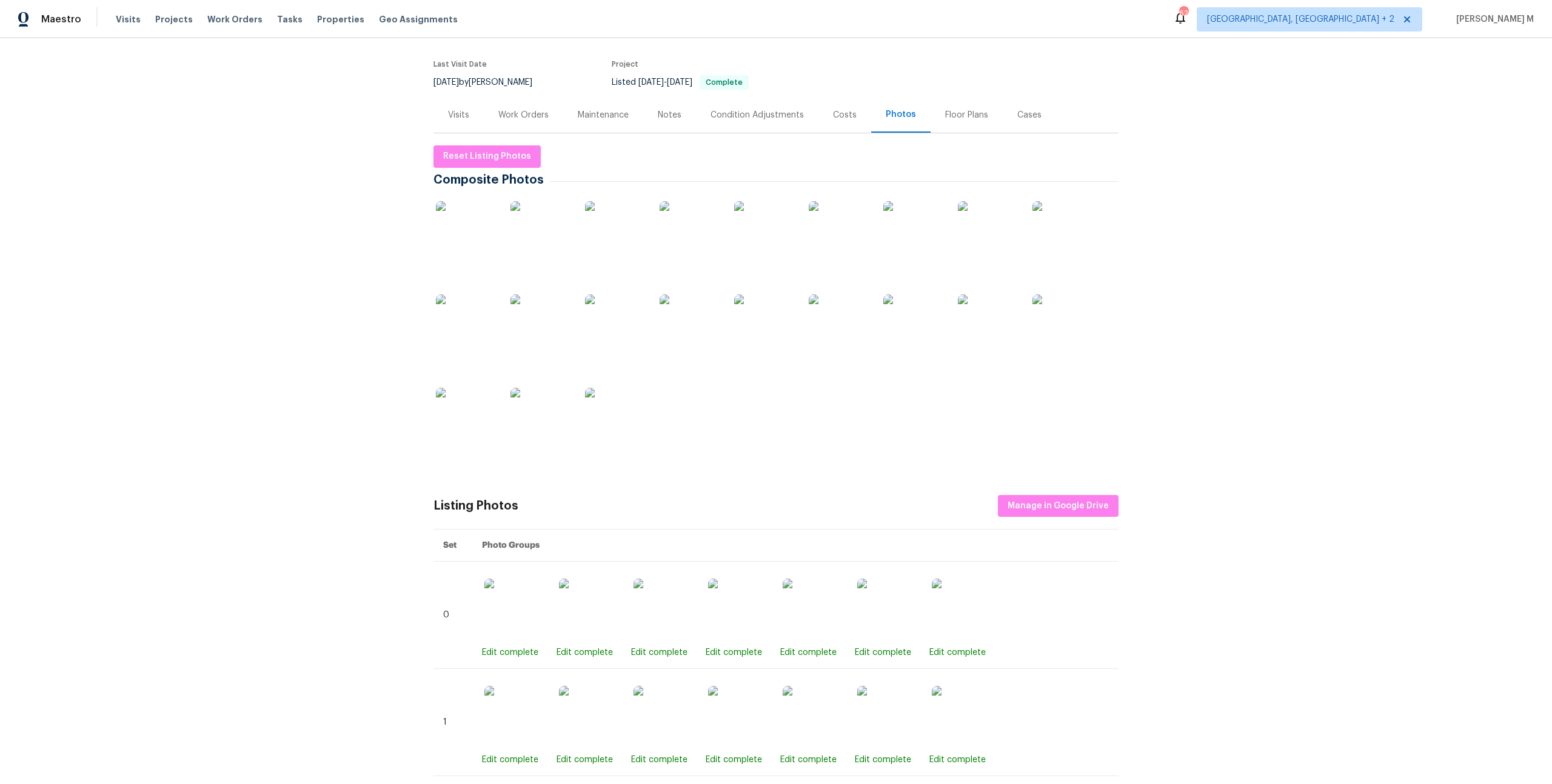
scroll to position [0, 0]
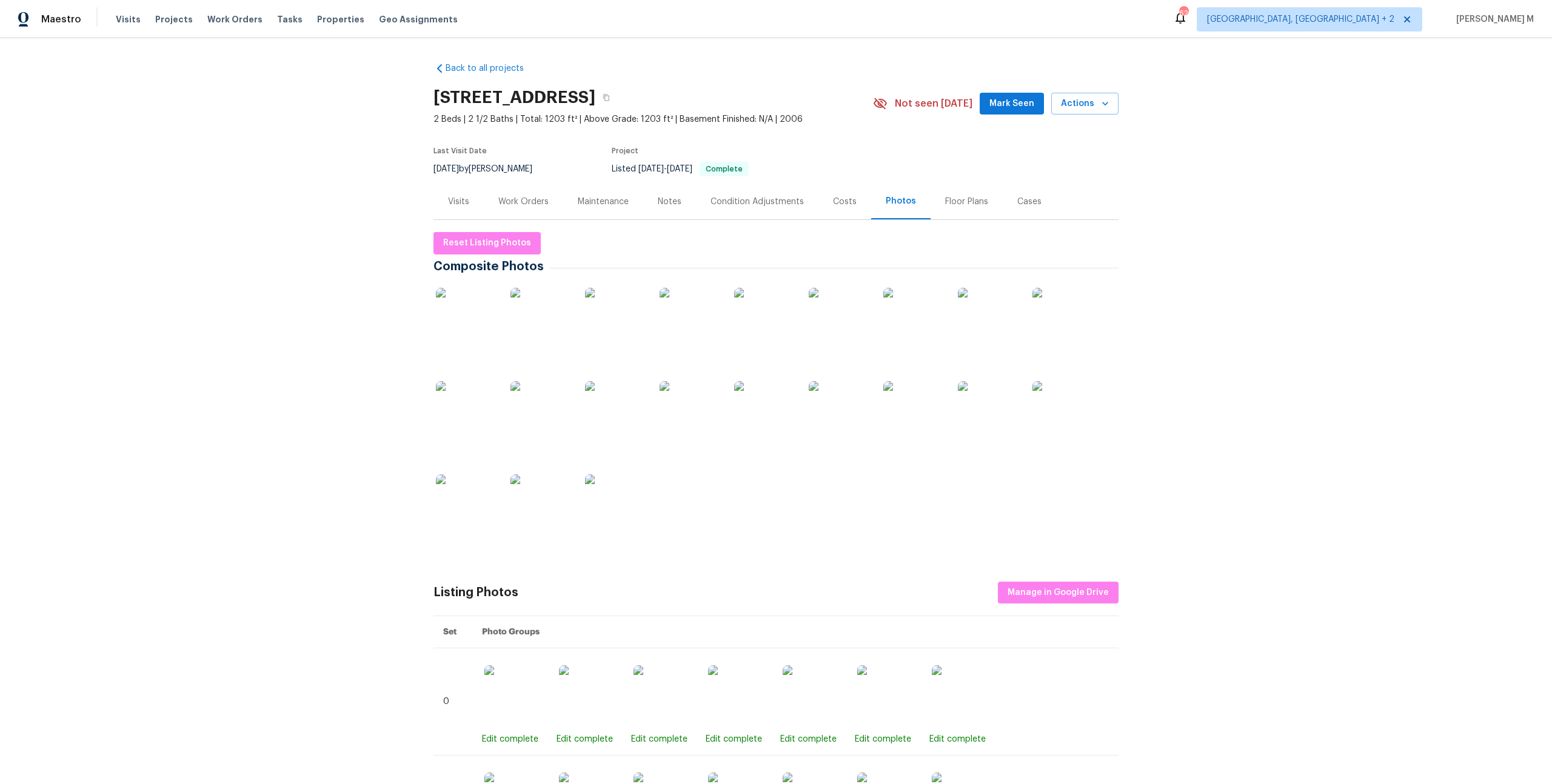
click at [948, 211] on div "Floor Plans" at bounding box center [966, 201] width 72 height 36
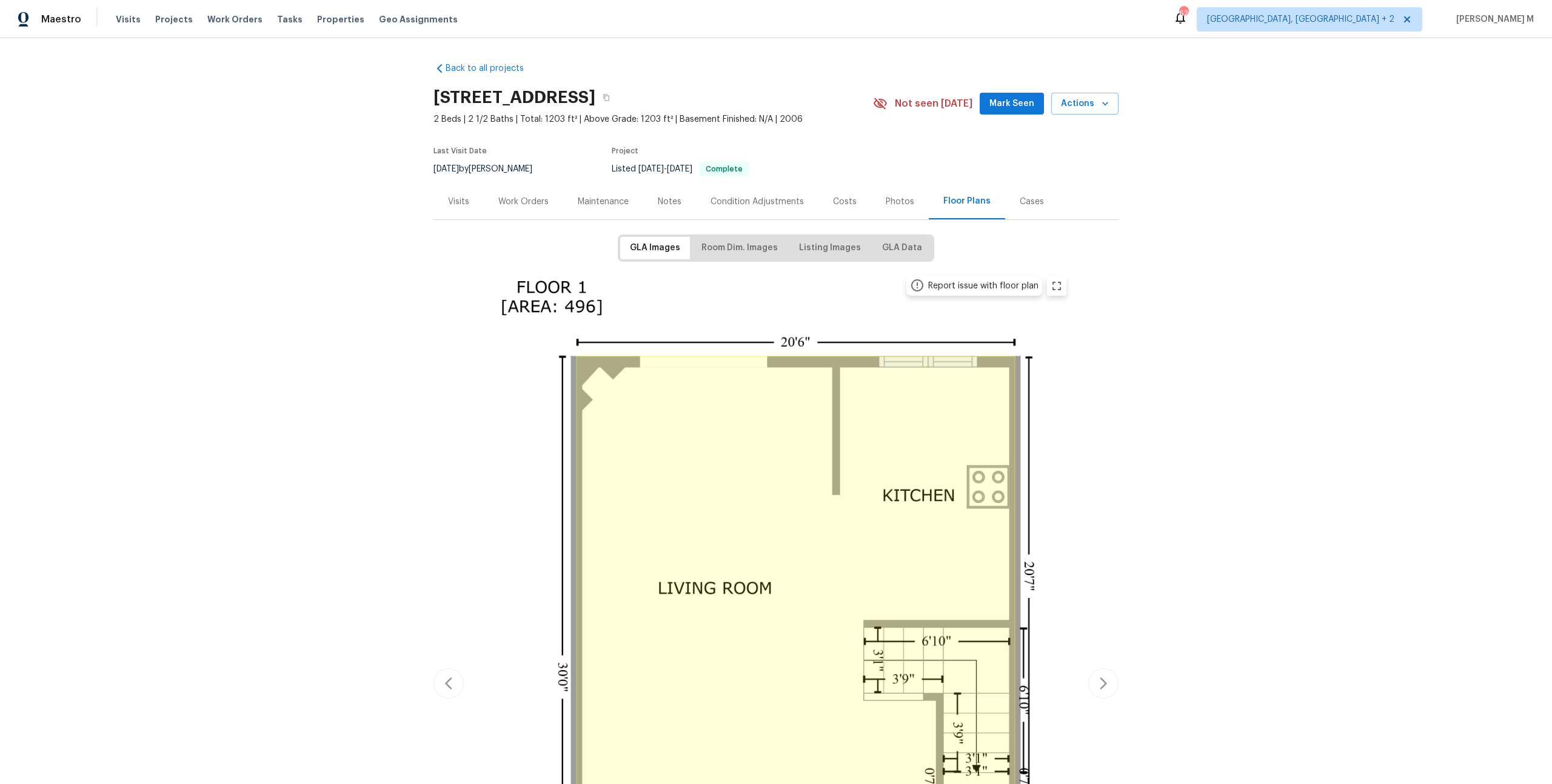
click at [465, 344] on div "Report issue with floor plan Report issue with floor plan" at bounding box center [776, 684] width 685 height 830
click at [495, 209] on div "Work Orders" at bounding box center [523, 201] width 79 height 36
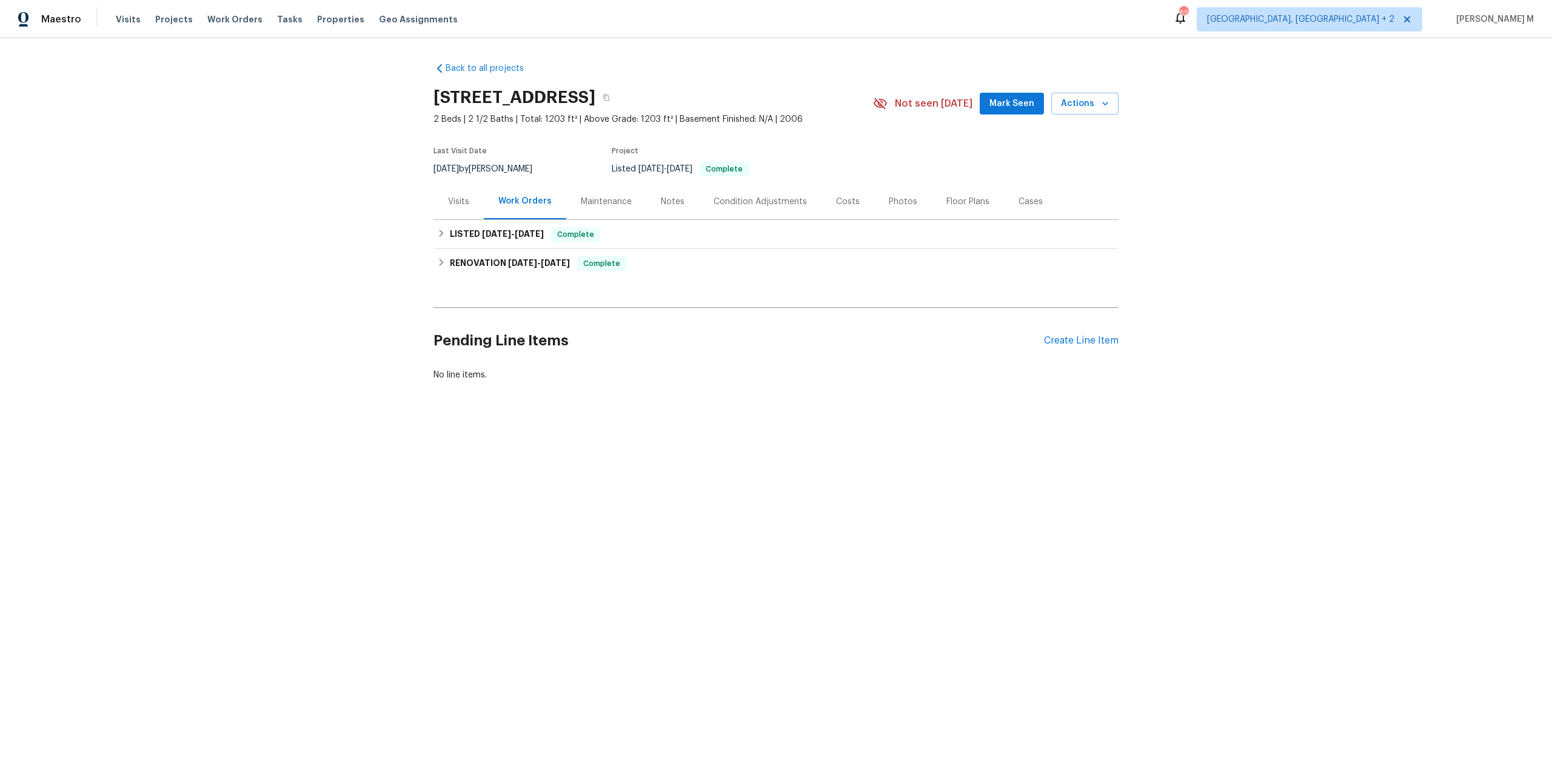
click at [625, 432] on div "Back to all projects 1821 Retreat View Cir, Sanford, FL 32771 2 Beds | 2 1/2 Ba…" at bounding box center [776, 251] width 1552 height 426
click at [524, 451] on div "Back to all projects 1821 Retreat View Cir, Sanford, FL 32771 2 Beds | 2 1/2 Ba…" at bounding box center [776, 251] width 1552 height 426
click at [502, 230] on span "[DATE]" at bounding box center [496, 234] width 29 height 9
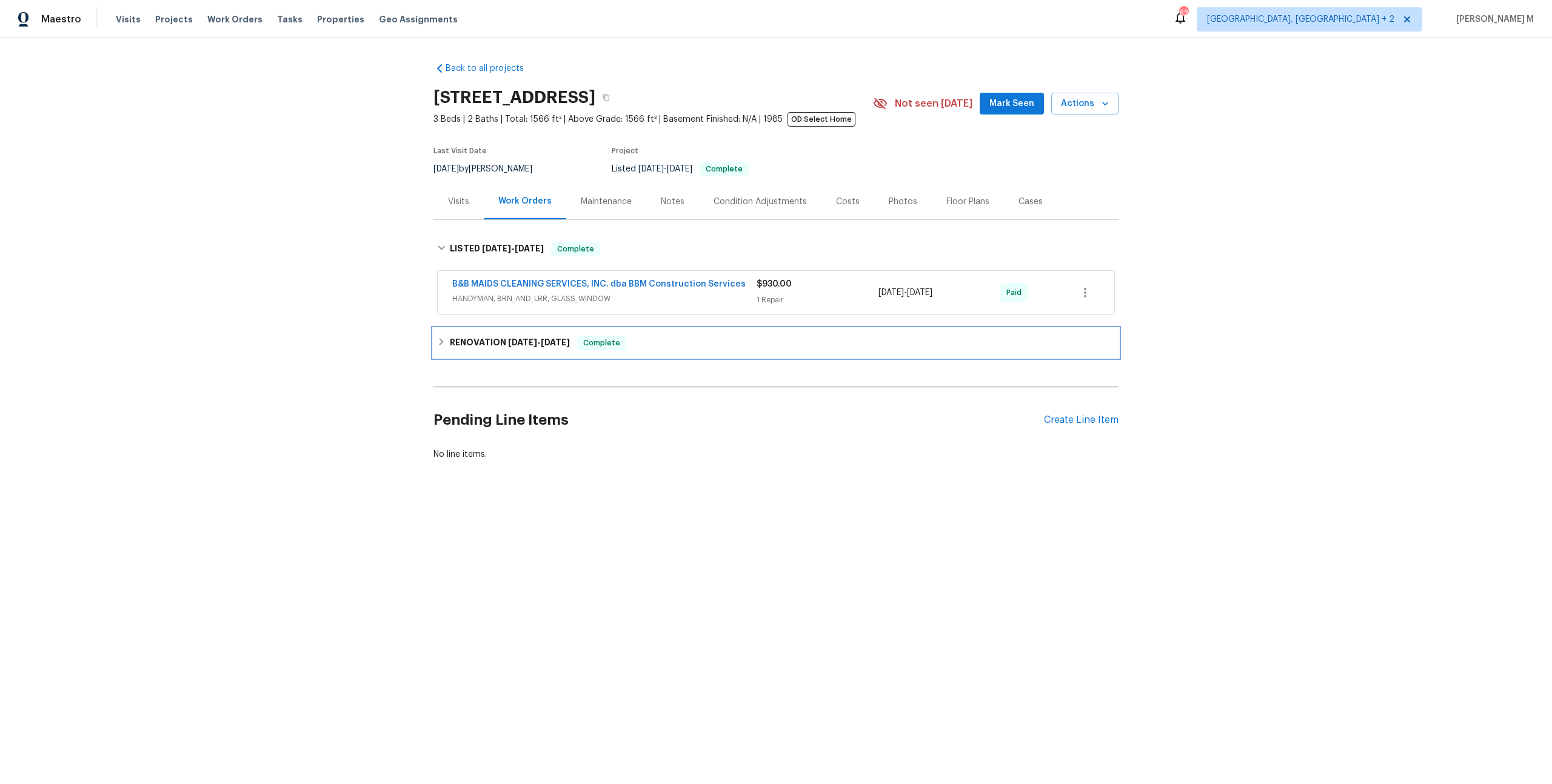
click at [480, 336] on h6 "RENOVATION 12/18/24 - 3/20/25" at bounding box center [510, 343] width 120 height 15
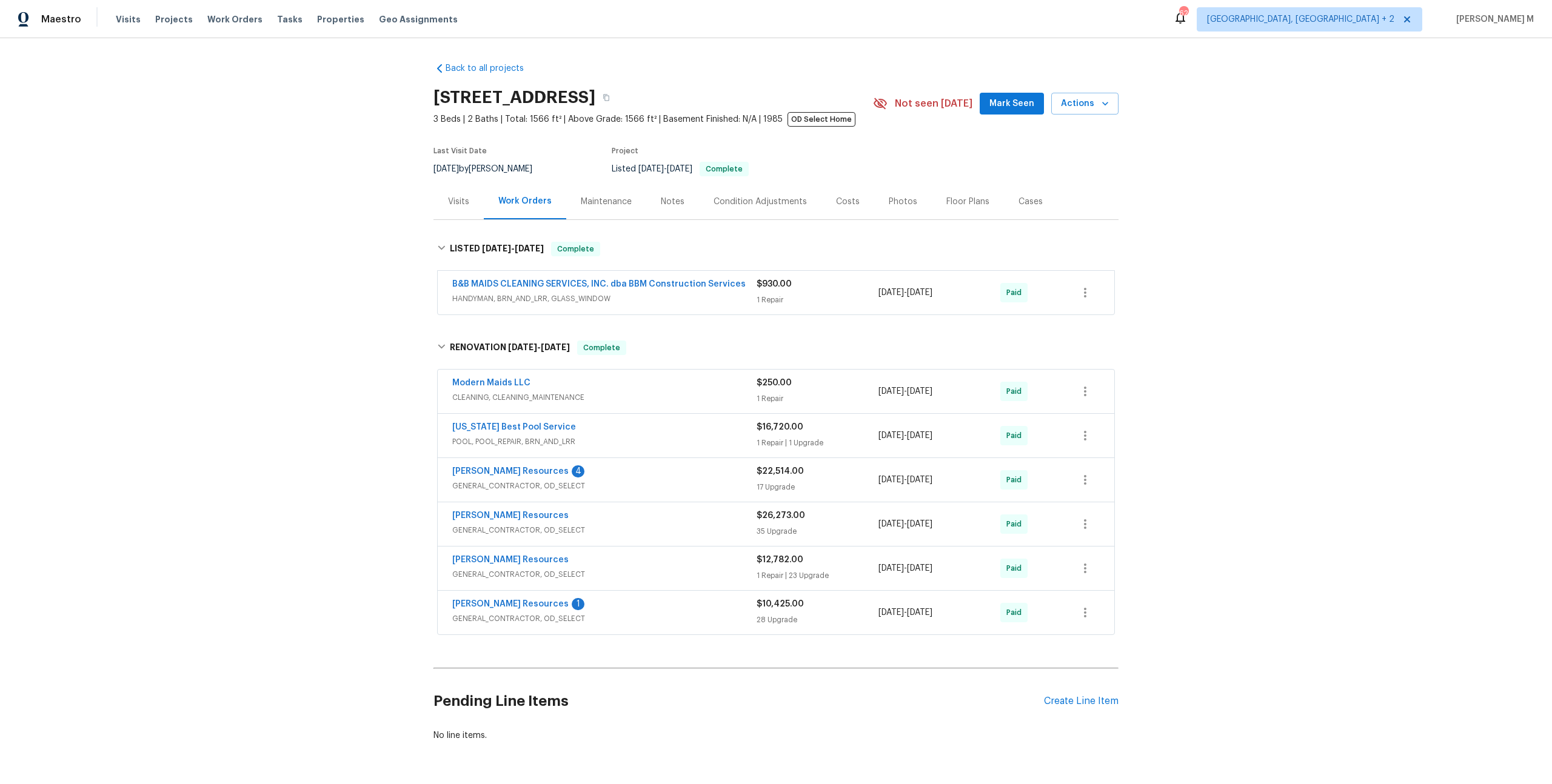
click at [489, 293] on span "HANDYMAN, BRN_AND_LRR, GLASS_WINDOW" at bounding box center [604, 299] width 304 height 12
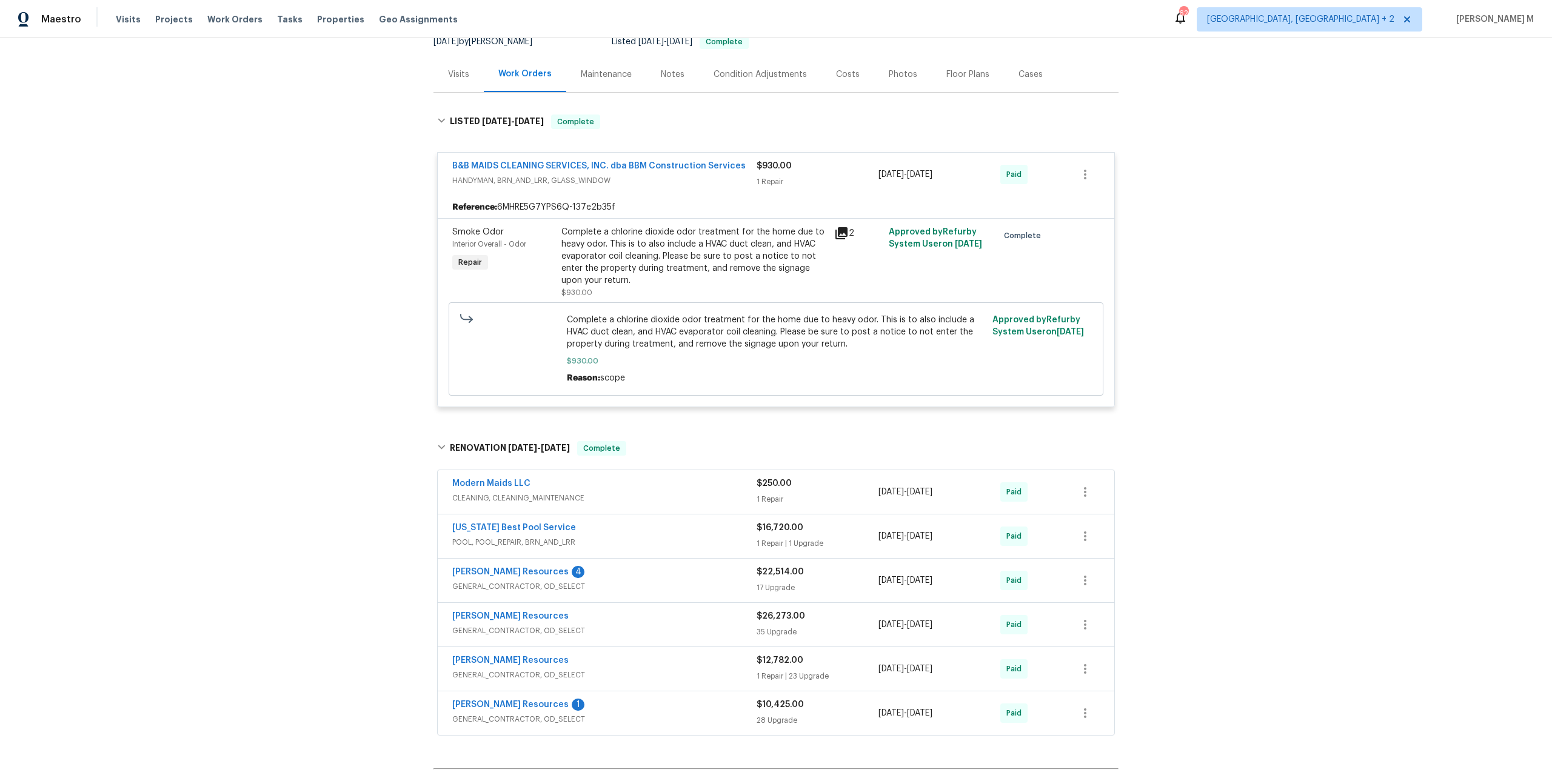
scroll to position [130, 0]
click at [498, 490] on span "CLEANING, CLEANING_MAINTENANCE" at bounding box center [604, 496] width 304 height 12
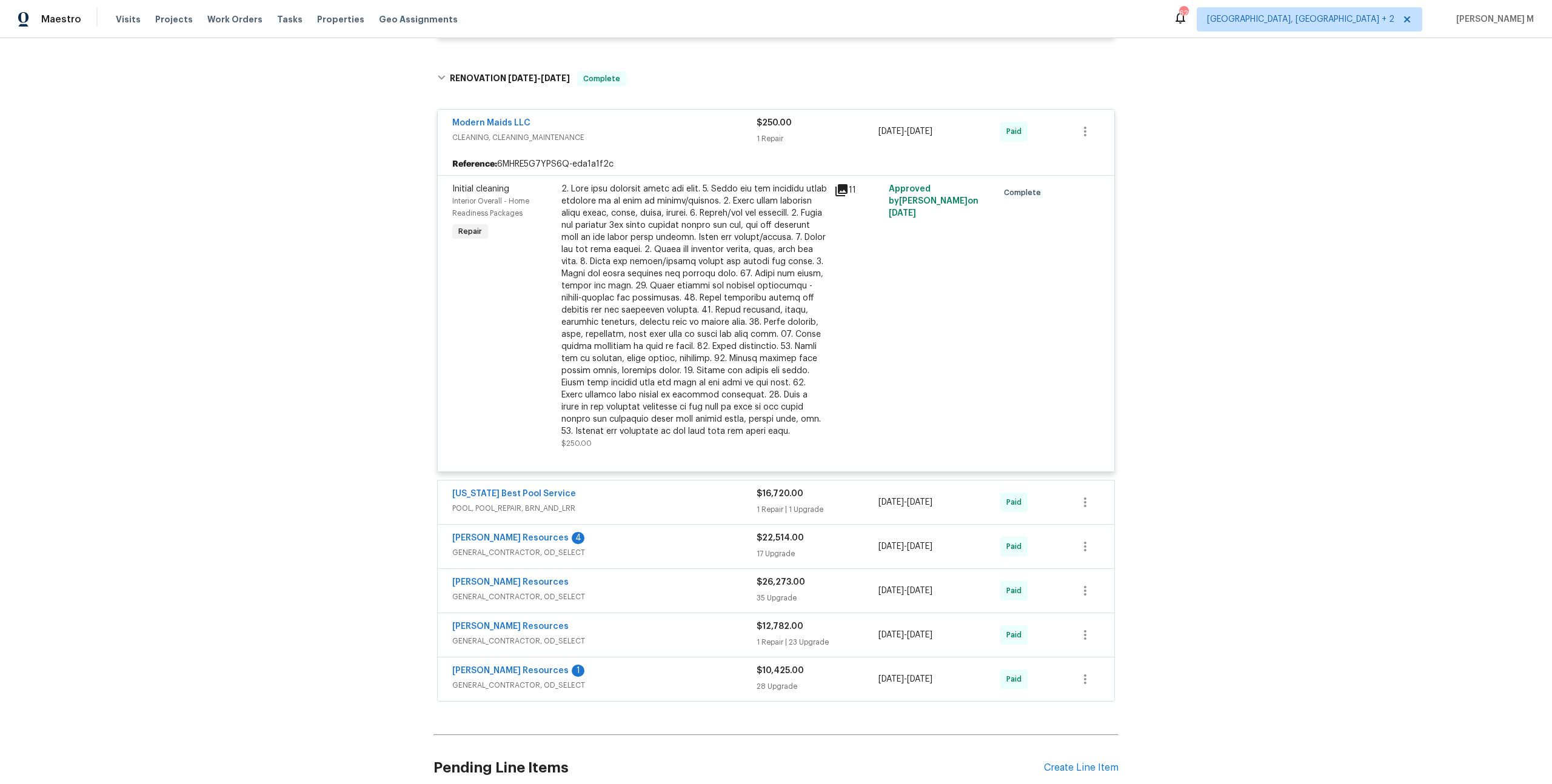
scroll to position [137, 0]
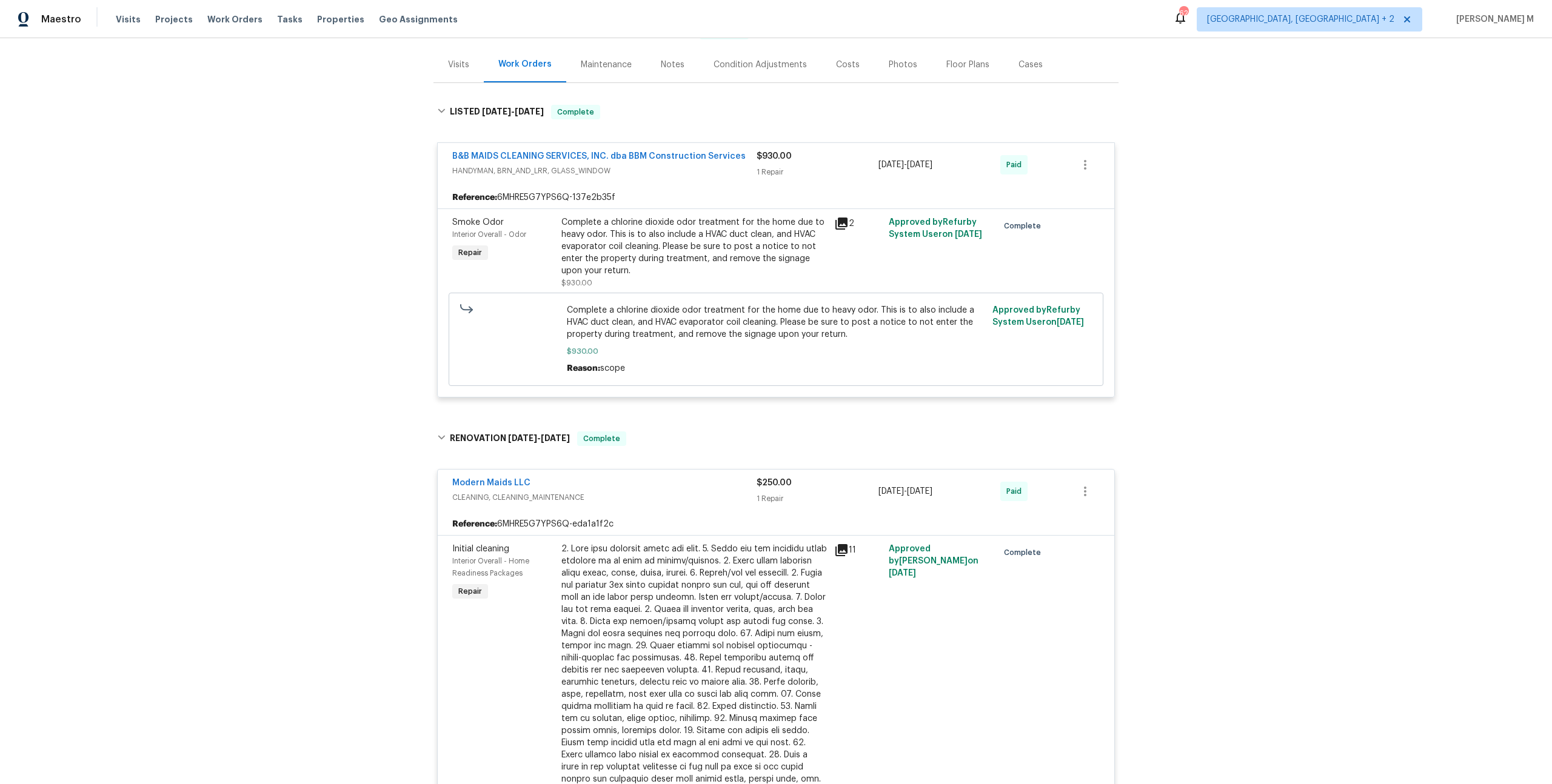
click at [599, 59] on div "Maintenance" at bounding box center [606, 65] width 51 height 12
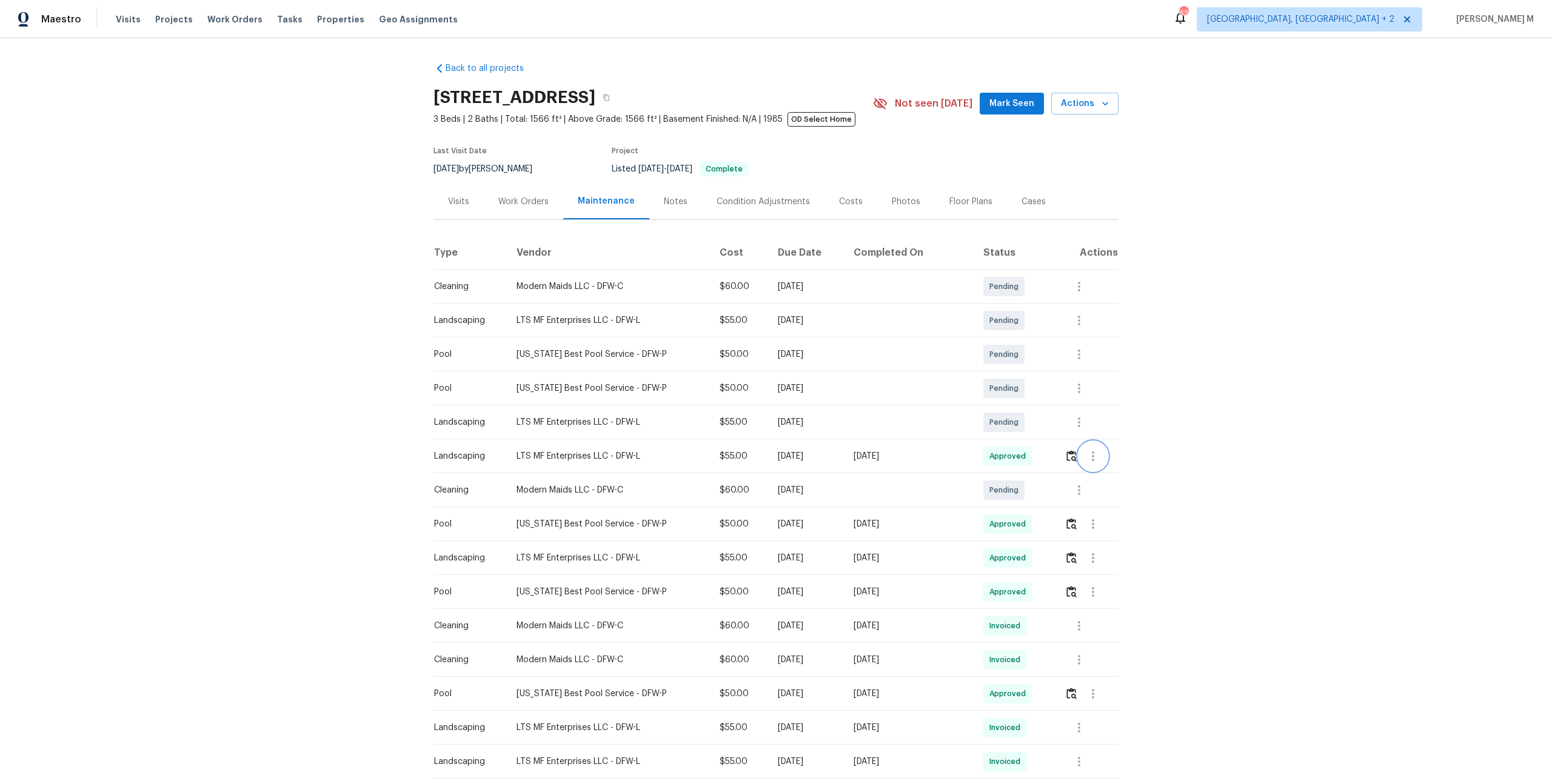
click at [1094, 462] on button "button" at bounding box center [1092, 456] width 29 height 29
click at [1102, 452] on li "Message vendor" at bounding box center [1119, 450] width 85 height 20
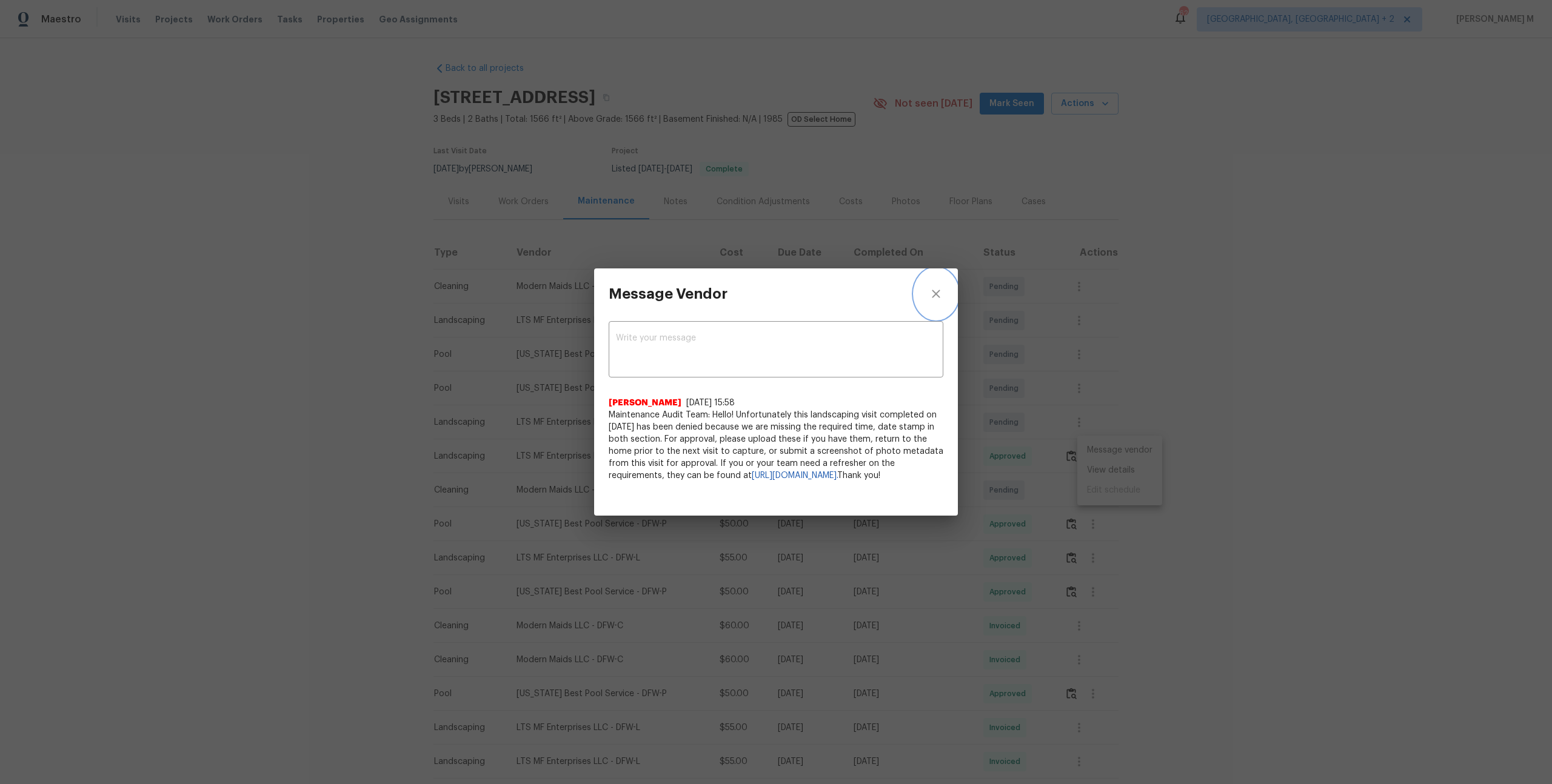
click at [947, 287] on button "close" at bounding box center [936, 294] width 44 height 51
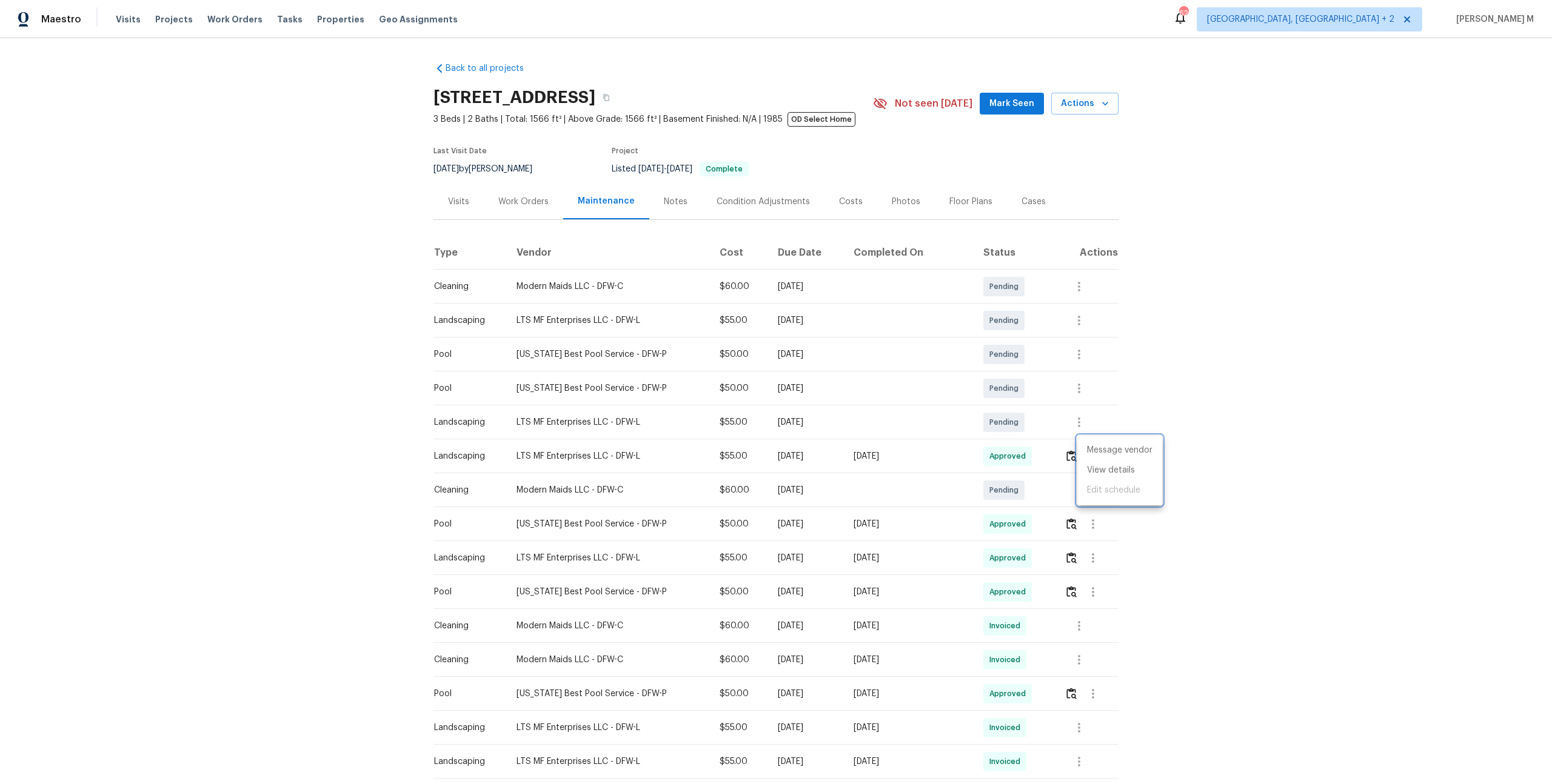
click at [1084, 513] on div at bounding box center [776, 392] width 1552 height 784
click at [1086, 517] on icon "button" at bounding box center [1093, 524] width 15 height 15
click at [1098, 525] on li "Message vendor" at bounding box center [1119, 519] width 85 height 20
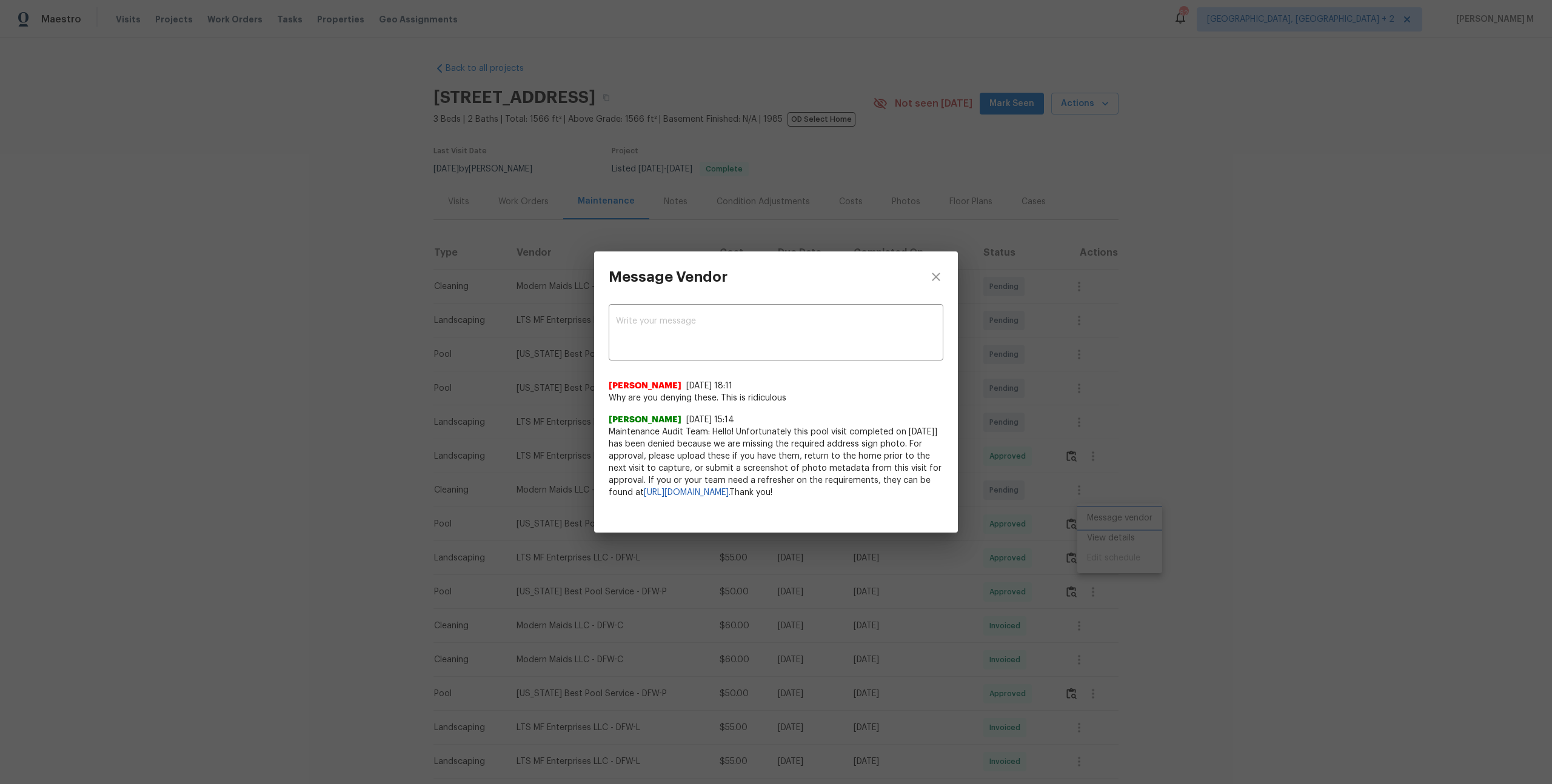
click at [1177, 414] on div "Message Vendor x ​ Buster Johnson 6/30/25, 18:11 Why are you denying these. Thi…" at bounding box center [776, 392] width 1552 height 784
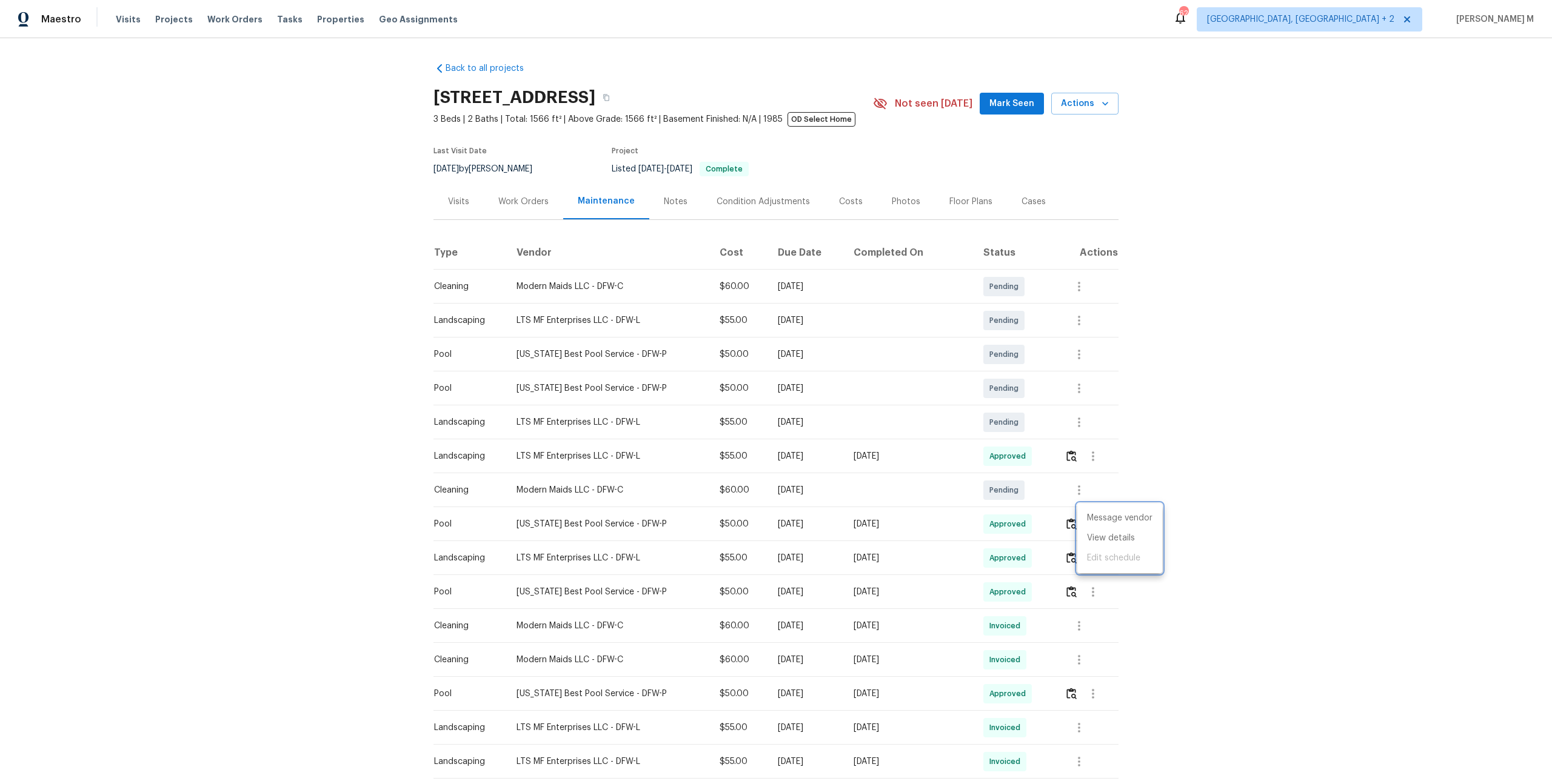
click at [1248, 552] on div at bounding box center [776, 392] width 1552 height 784
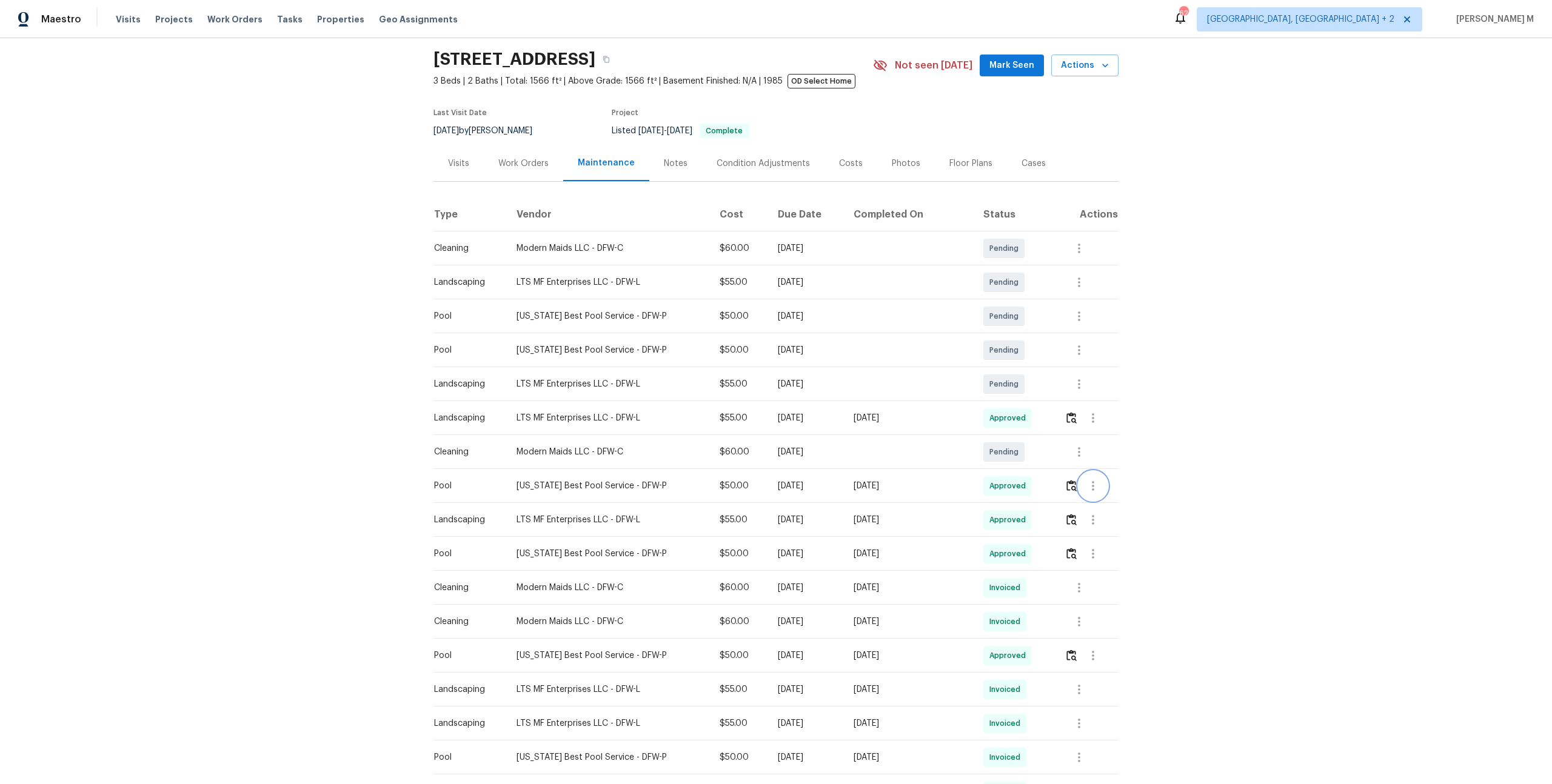
scroll to position [39, 0]
click at [1081, 451] on icon "button" at bounding box center [1079, 451] width 15 height 15
click at [1081, 451] on li "Message vendor" at bounding box center [1126, 445] width 126 height 20
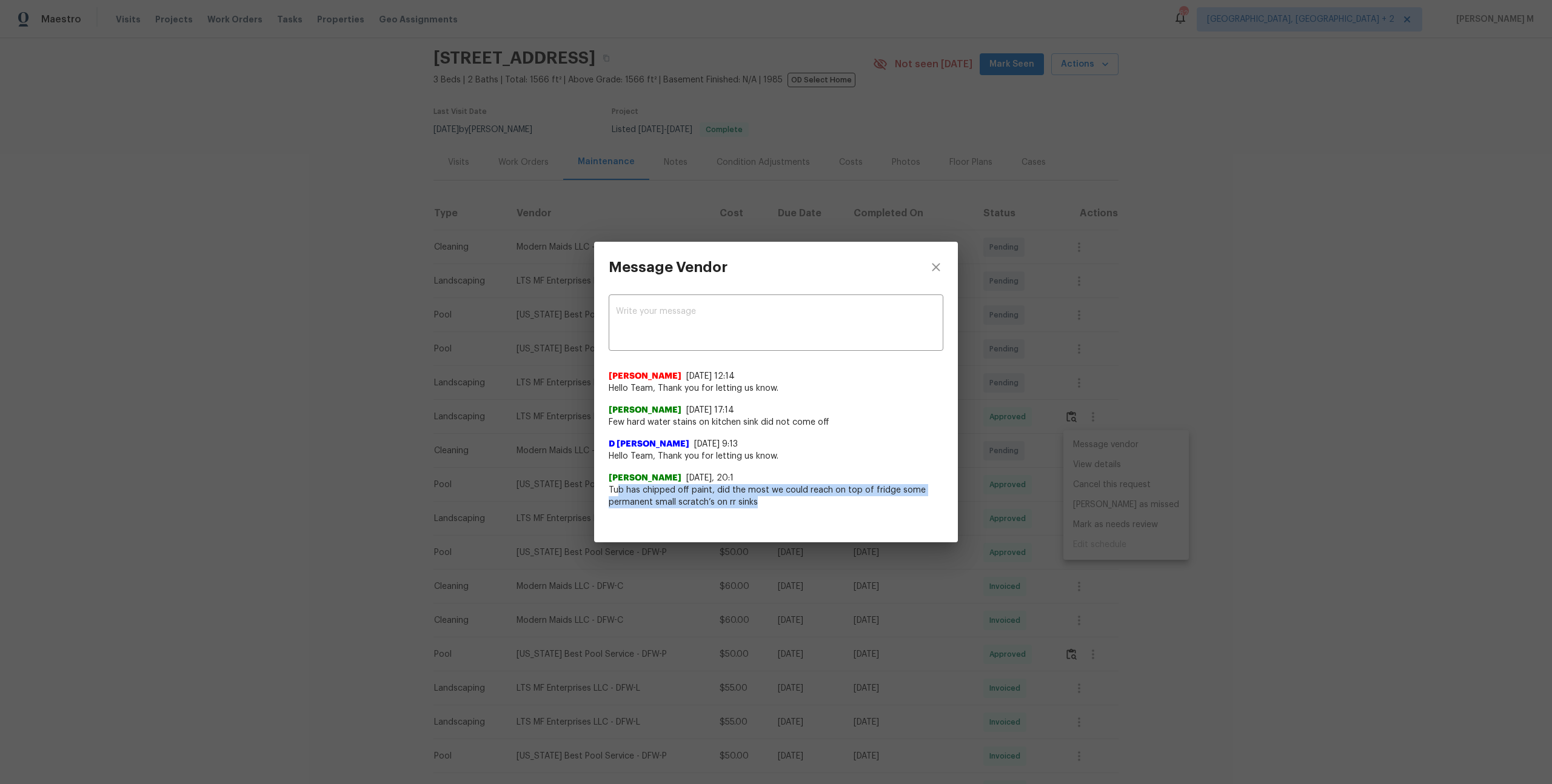
drag, startPoint x: 616, startPoint y: 487, endPoint x: 800, endPoint y: 505, distance: 184.9
click at [800, 505] on span "Tub has chipped off paint, did the most we could reach on top of fridge some pe…" at bounding box center [776, 496] width 335 height 24
drag, startPoint x: 653, startPoint y: 454, endPoint x: 760, endPoint y: 453, distance: 107.0
click at [760, 454] on span "Hello Team, Thank you for letting us know." at bounding box center [776, 456] width 335 height 12
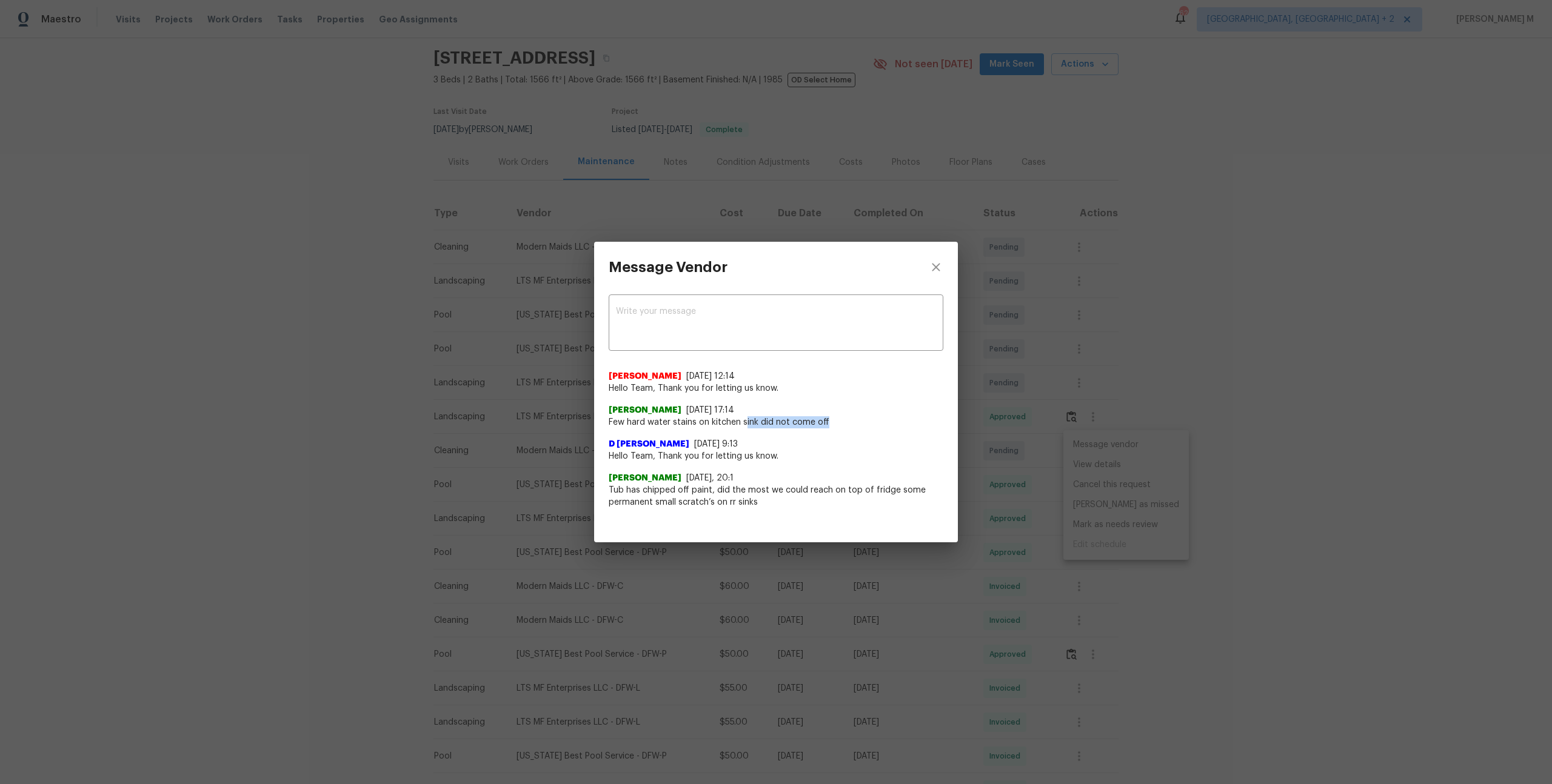
drag, startPoint x: 746, startPoint y: 418, endPoint x: 866, endPoint y: 422, distance: 120.1
click at [866, 422] on span "Few hard water stains on kitchen sink did not come off" at bounding box center [776, 422] width 335 height 12
click at [1166, 409] on div "Message Vendor x ​ Nirosha Banu 8/4/25, 12:14 Hello Team, Thank you for letting…" at bounding box center [776, 392] width 1552 height 784
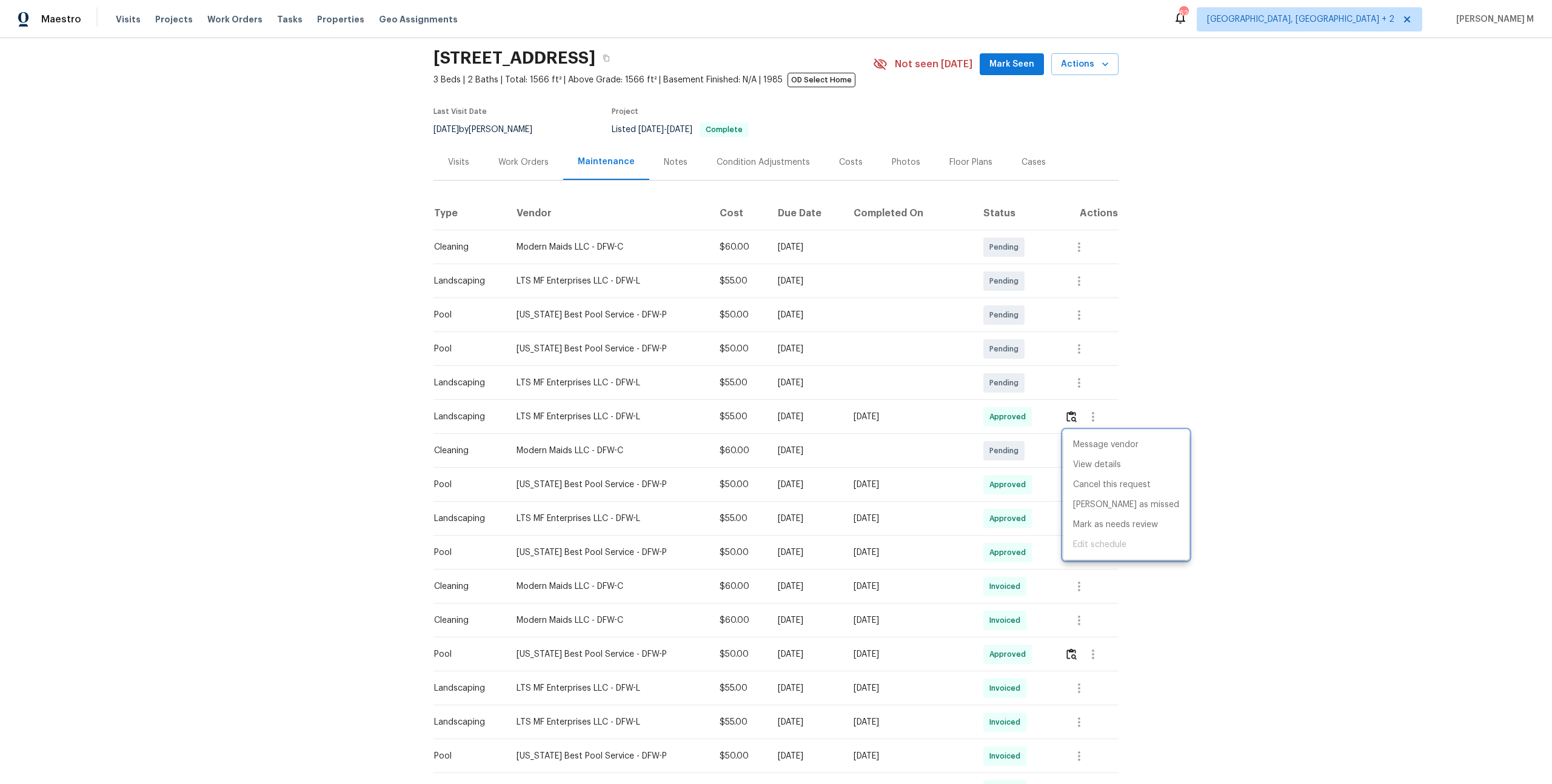
click at [521, 153] on div at bounding box center [776, 392] width 1552 height 784
click at [514, 156] on div "Work Orders" at bounding box center [524, 163] width 51 height 12
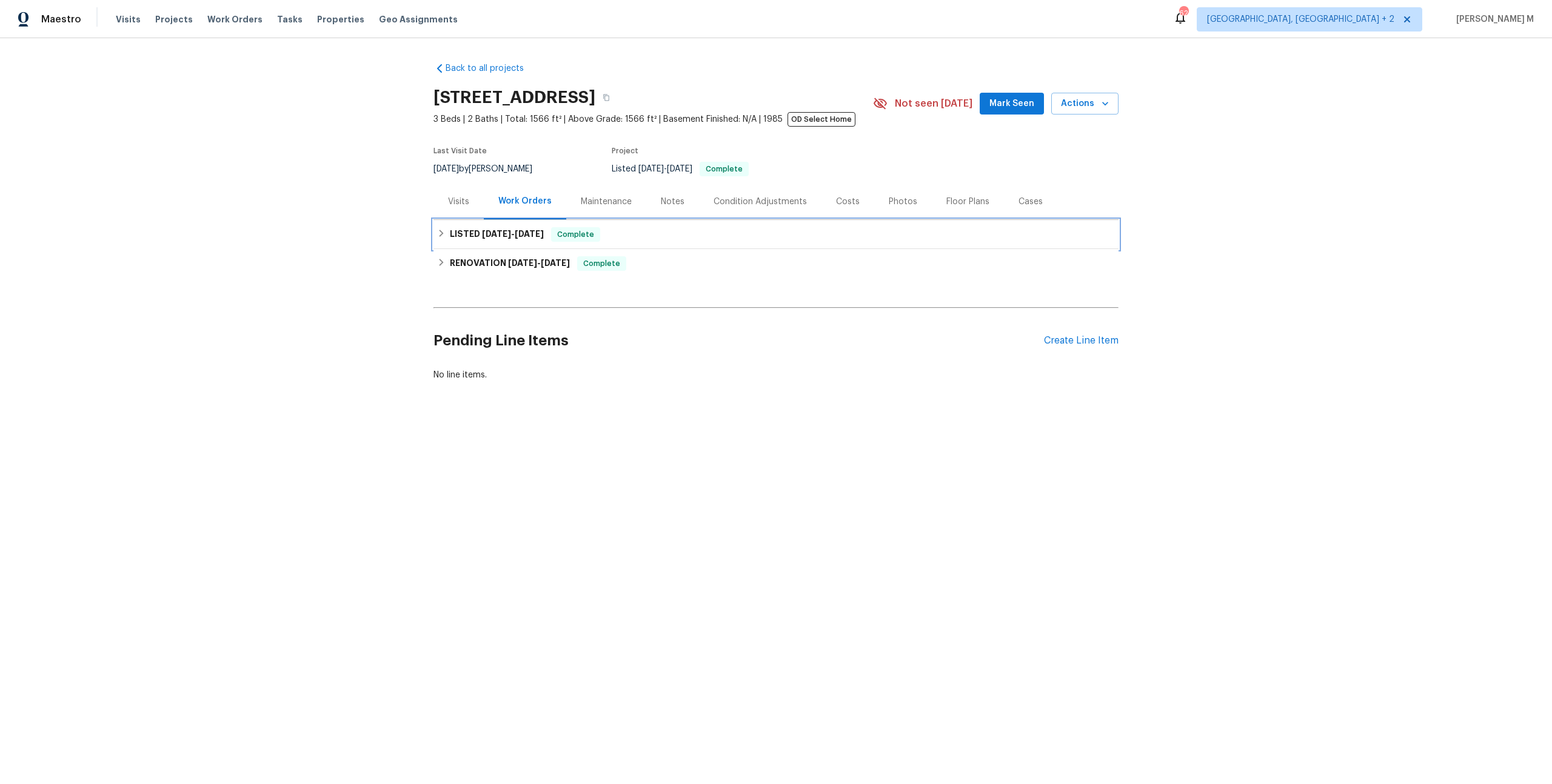
click at [493, 230] on span "6/8/25" at bounding box center [496, 234] width 29 height 9
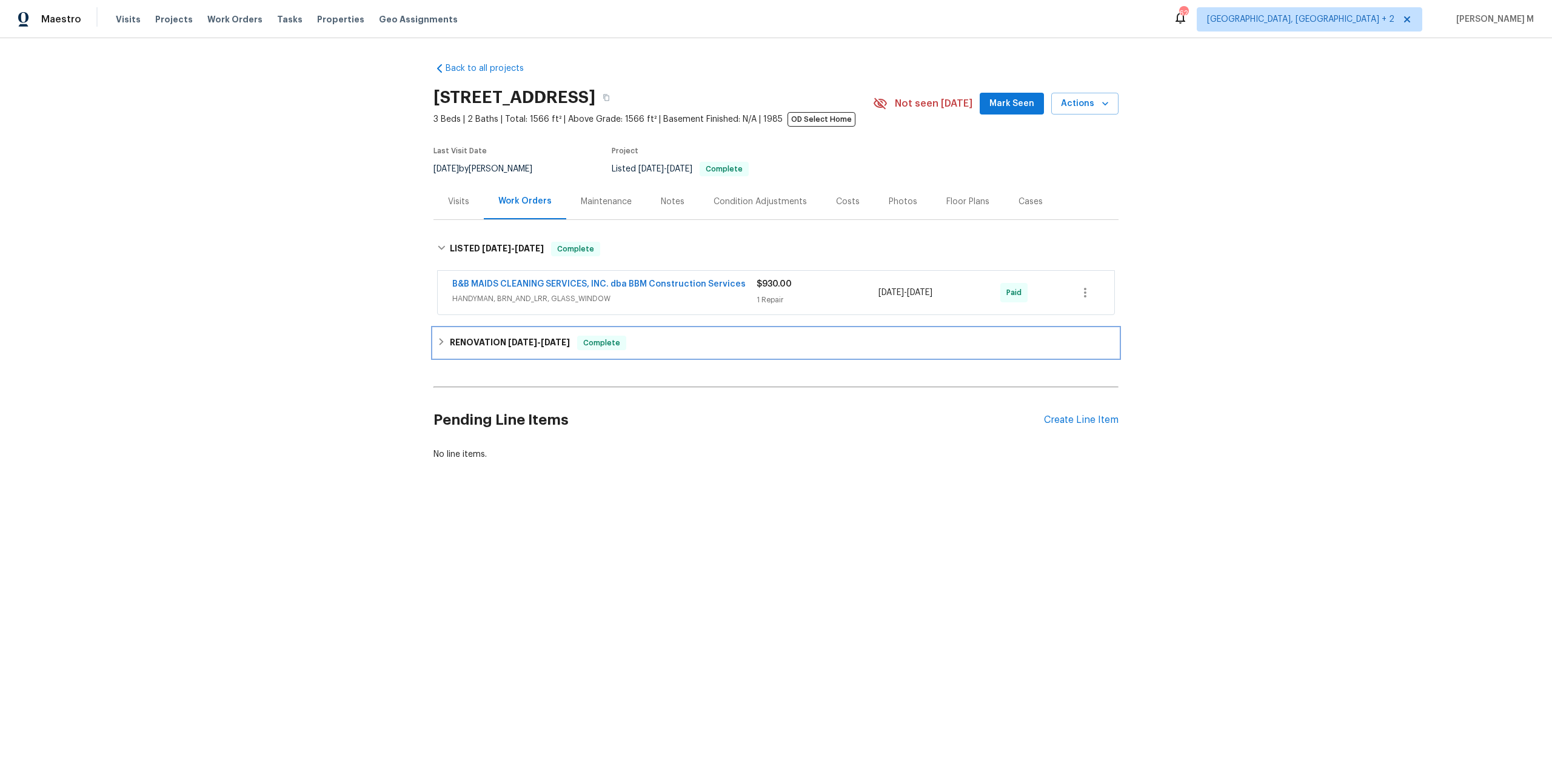
click at [491, 336] on h6 "RENOVATION 12/18/24 - 3/20/25" at bounding box center [510, 343] width 120 height 15
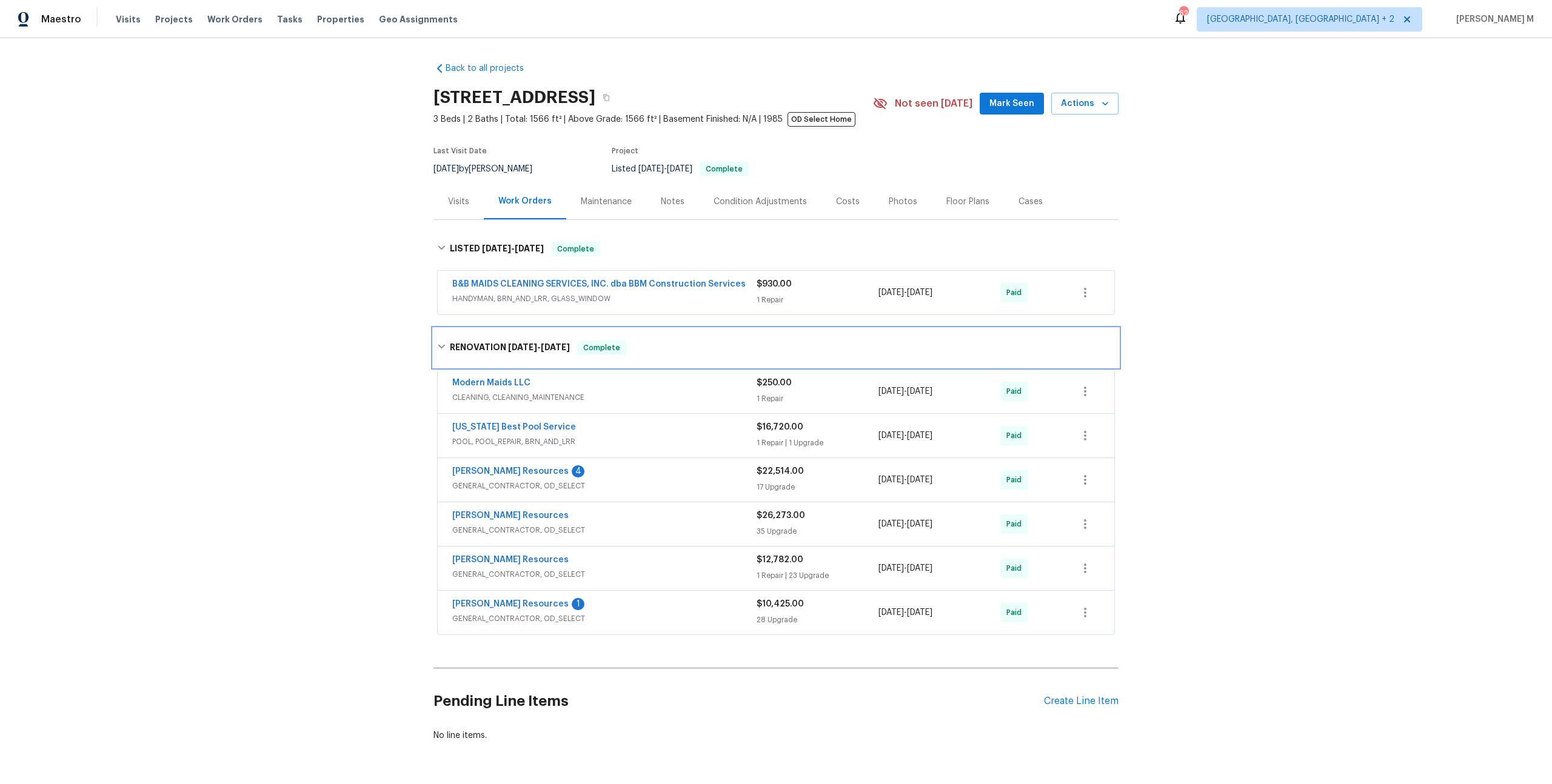
scroll to position [15, 0]
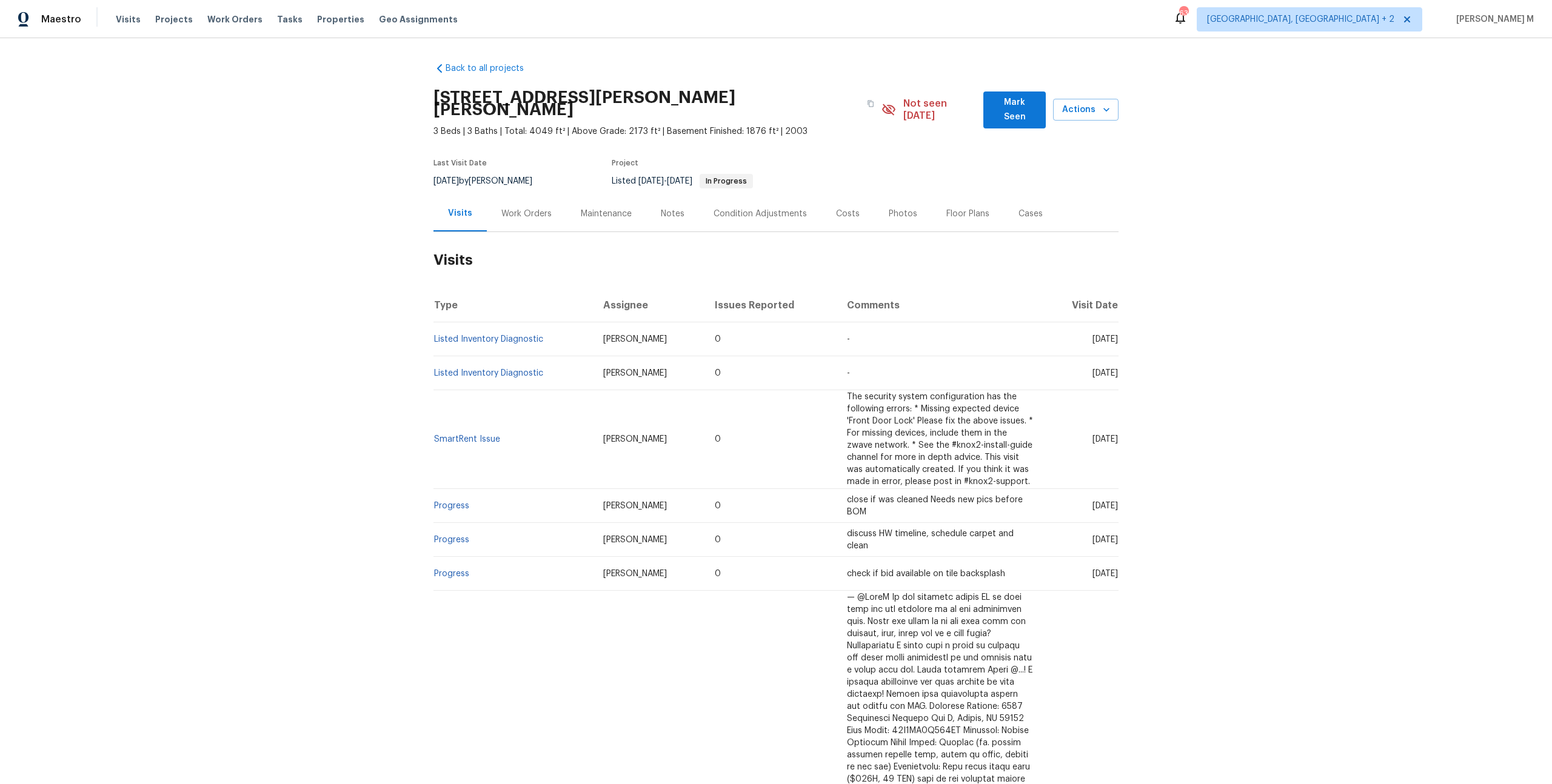
click at [513, 208] on div "Work Orders" at bounding box center [527, 214] width 51 height 12
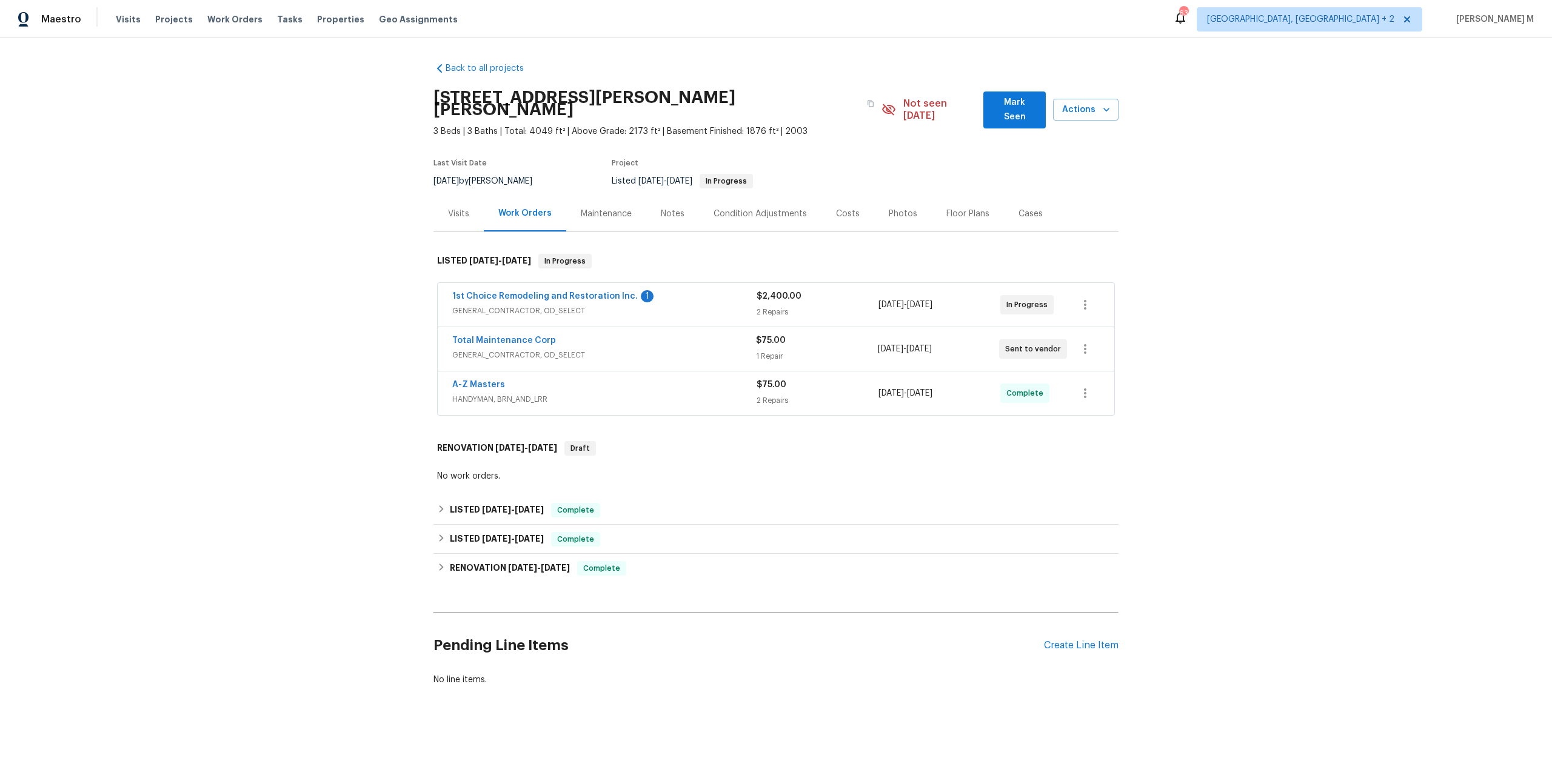
click at [522, 305] on span "GENERAL_CONTRACTOR, OD_SELECT" at bounding box center [604, 311] width 304 height 12
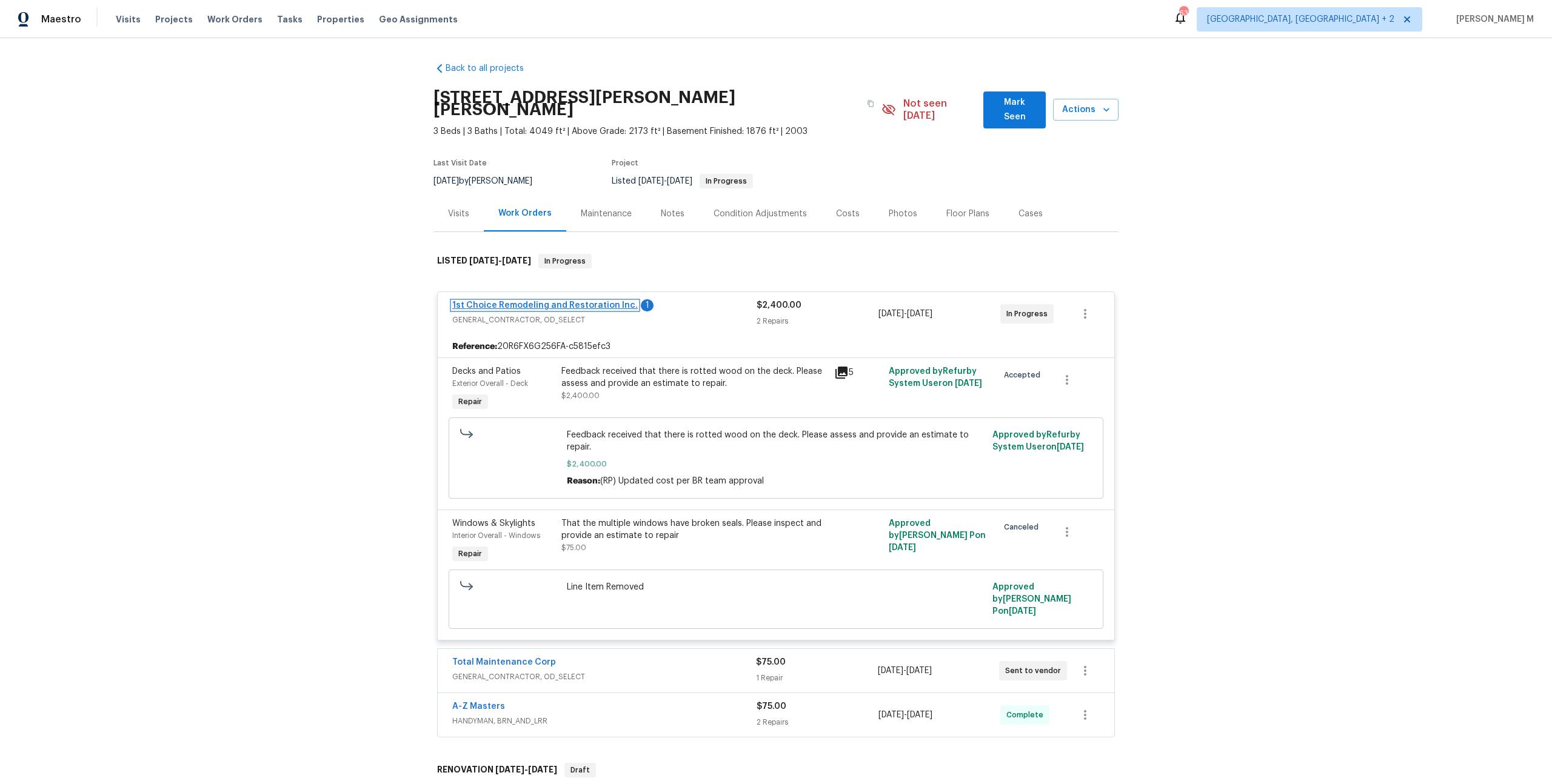
click at [536, 301] on link "1st Choice Remodeling and Restoration Inc." at bounding box center [545, 305] width 185 height 9
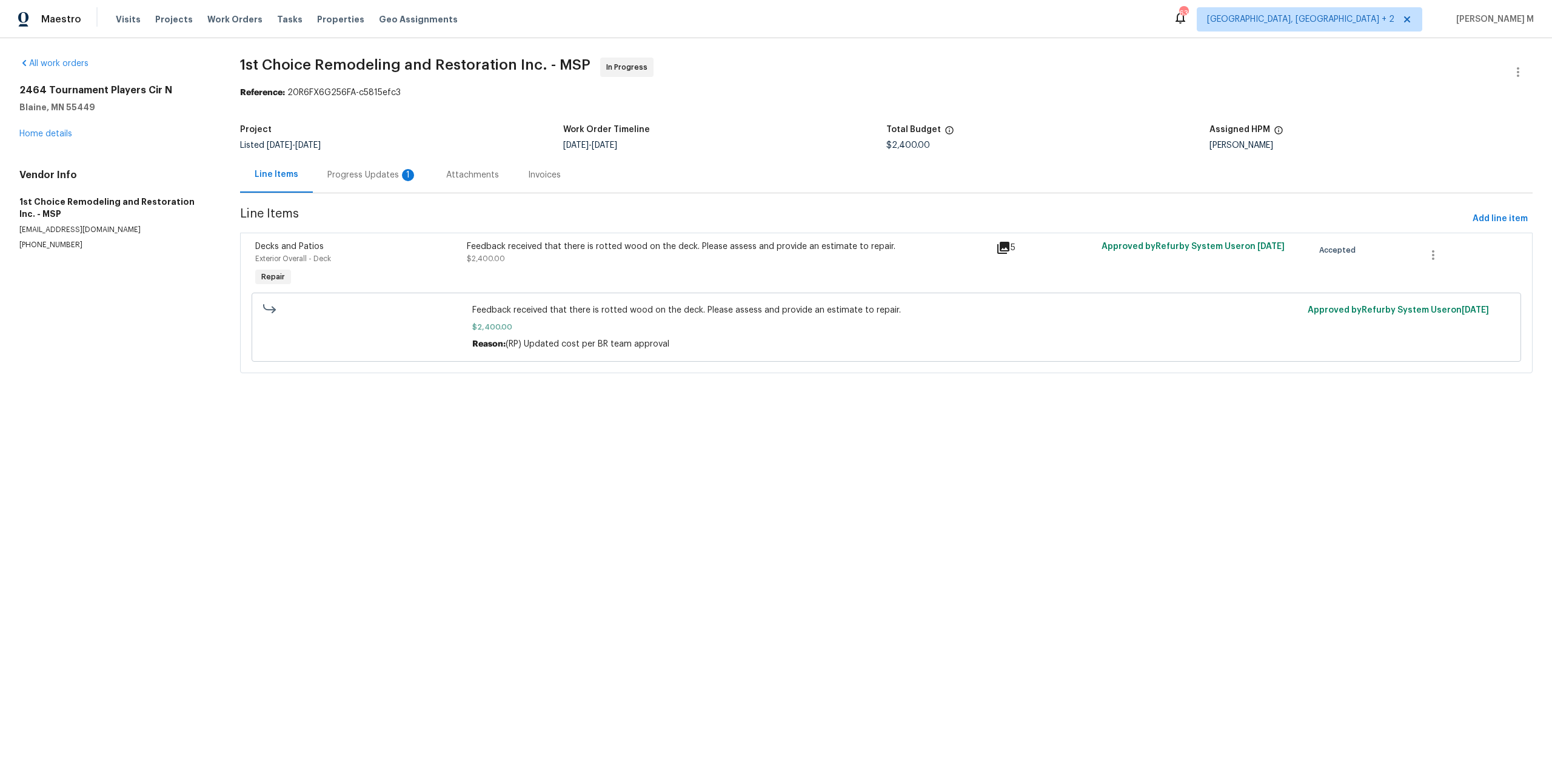
click at [338, 169] on div "Progress Updates 1" at bounding box center [372, 176] width 90 height 12
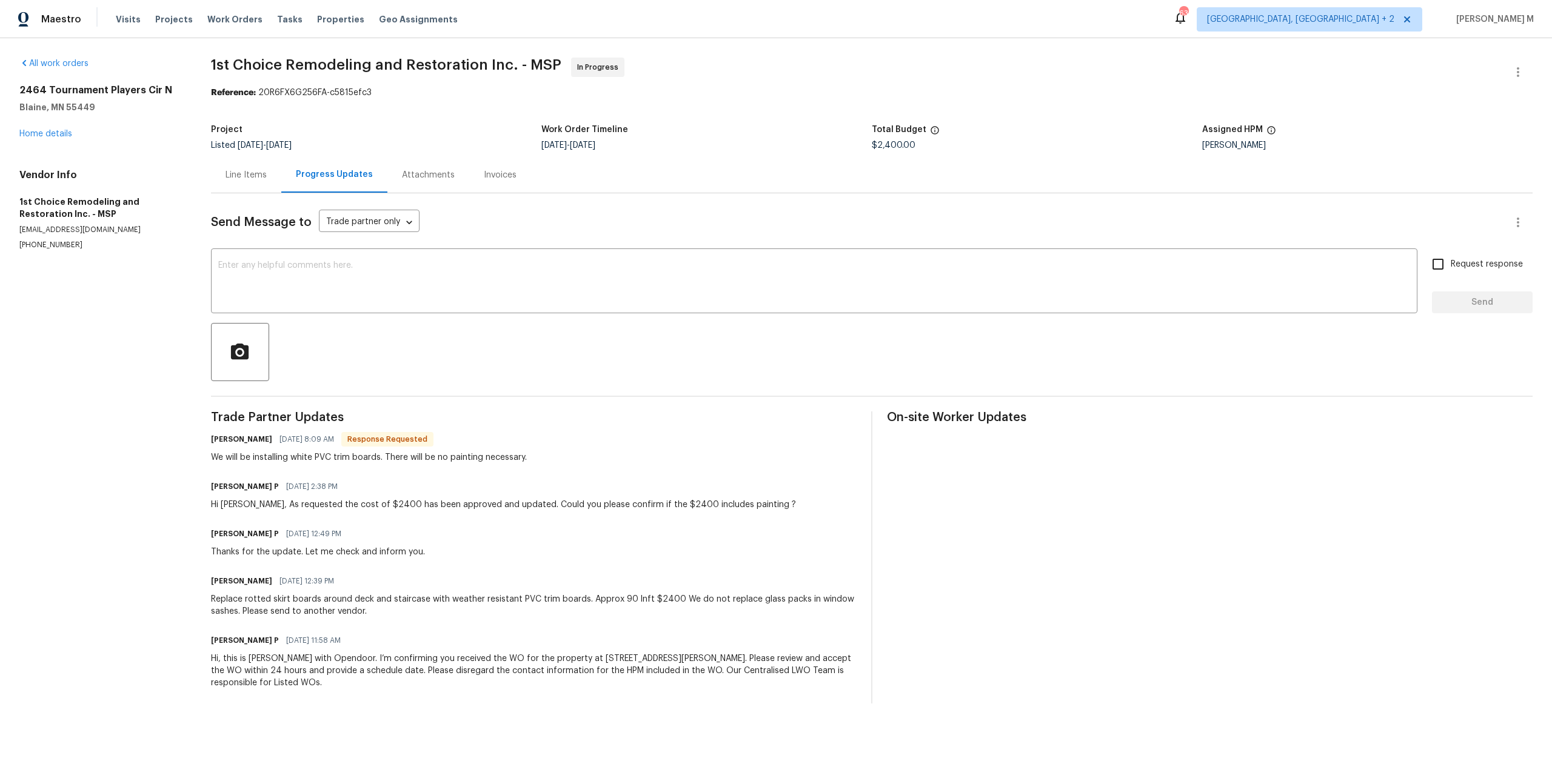
click at [269, 169] on div "Line Items" at bounding box center [246, 175] width 70 height 36
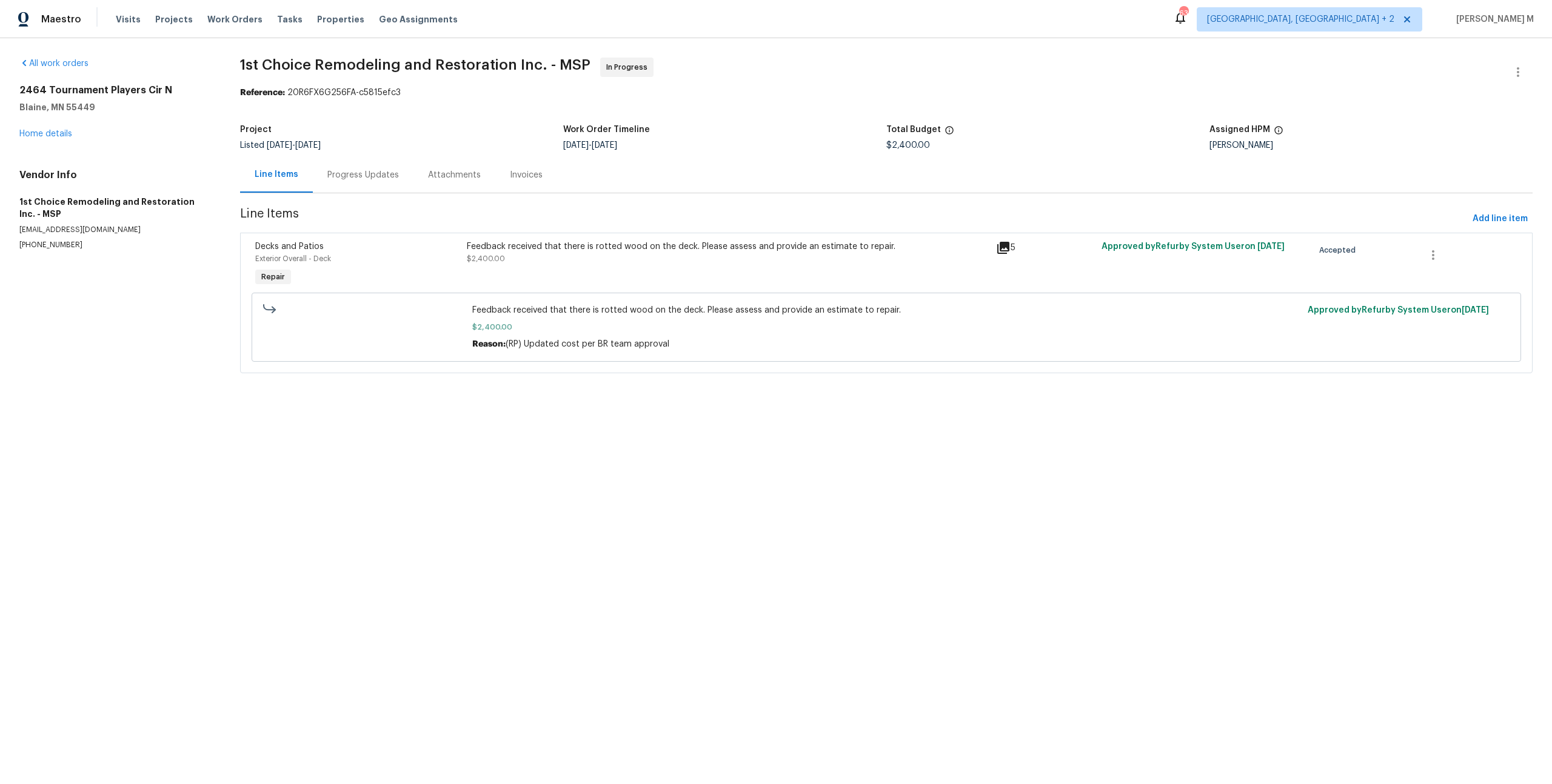
click at [359, 158] on div "Progress Updates" at bounding box center [363, 175] width 100 height 36
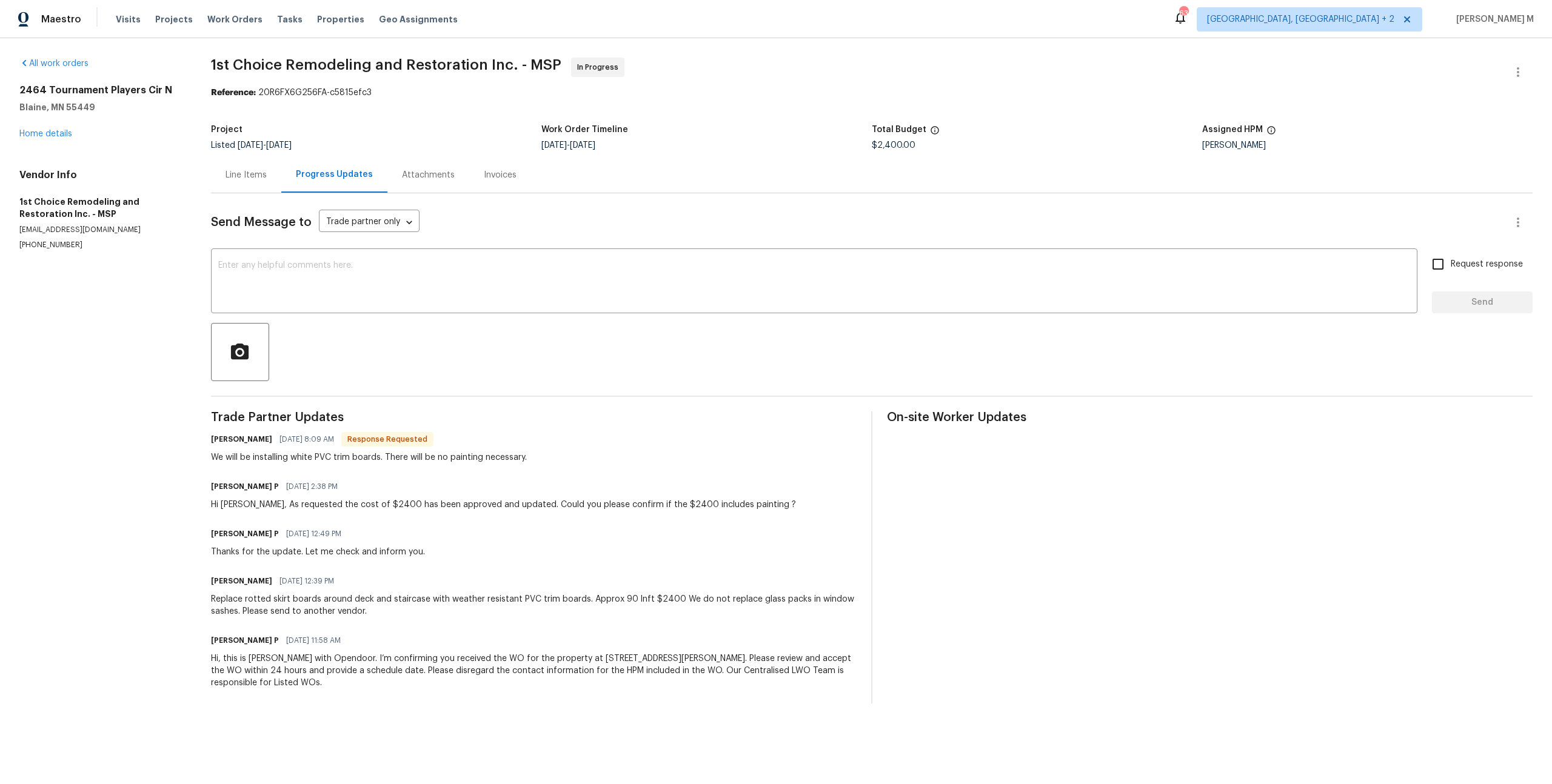
click at [238, 183] on div "Line Items" at bounding box center [246, 175] width 70 height 36
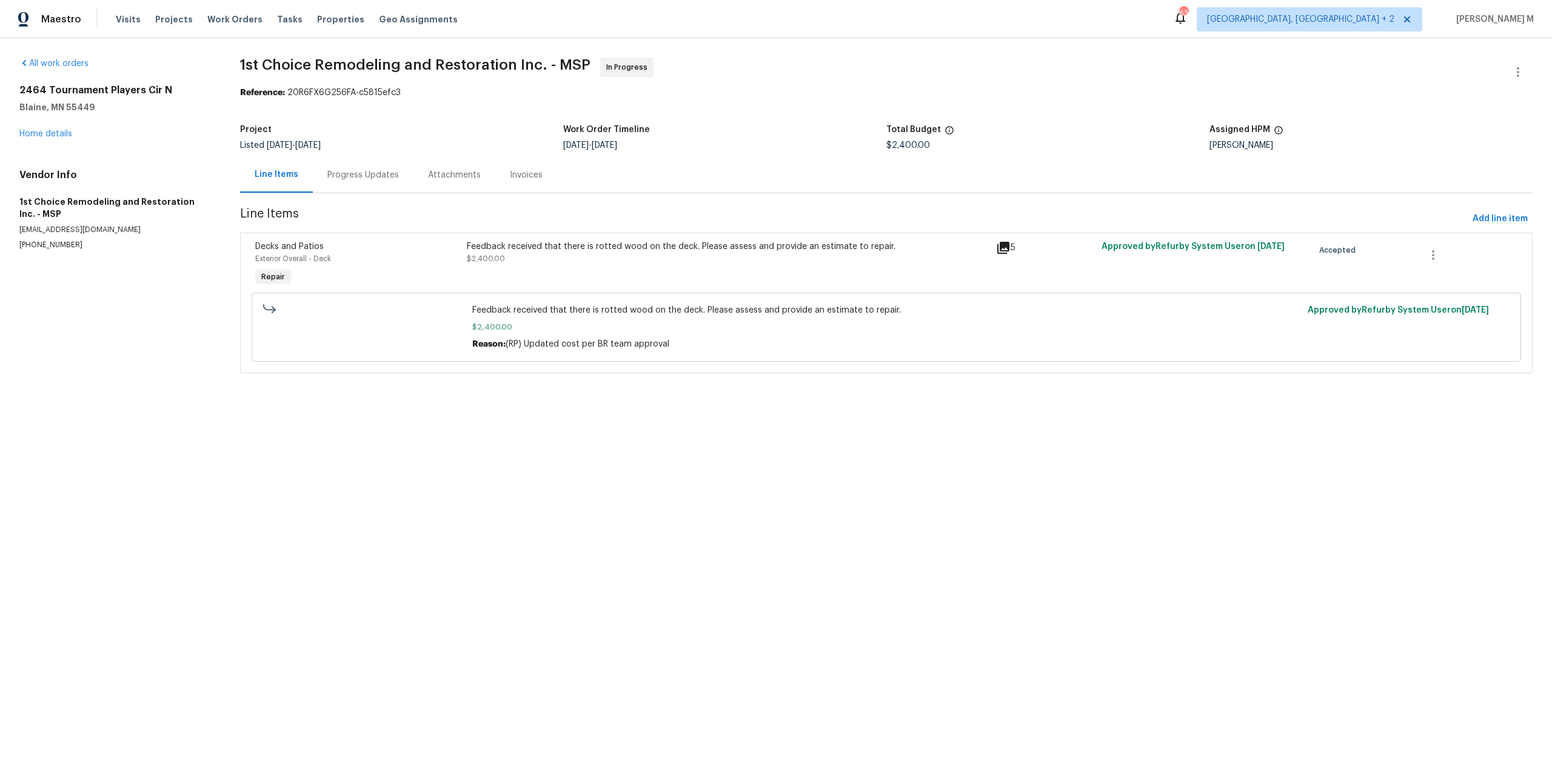
click at [628, 248] on div "Feedback received that there is rotted wood on the deck. Please assess and prov…" at bounding box center [728, 253] width 522 height 24
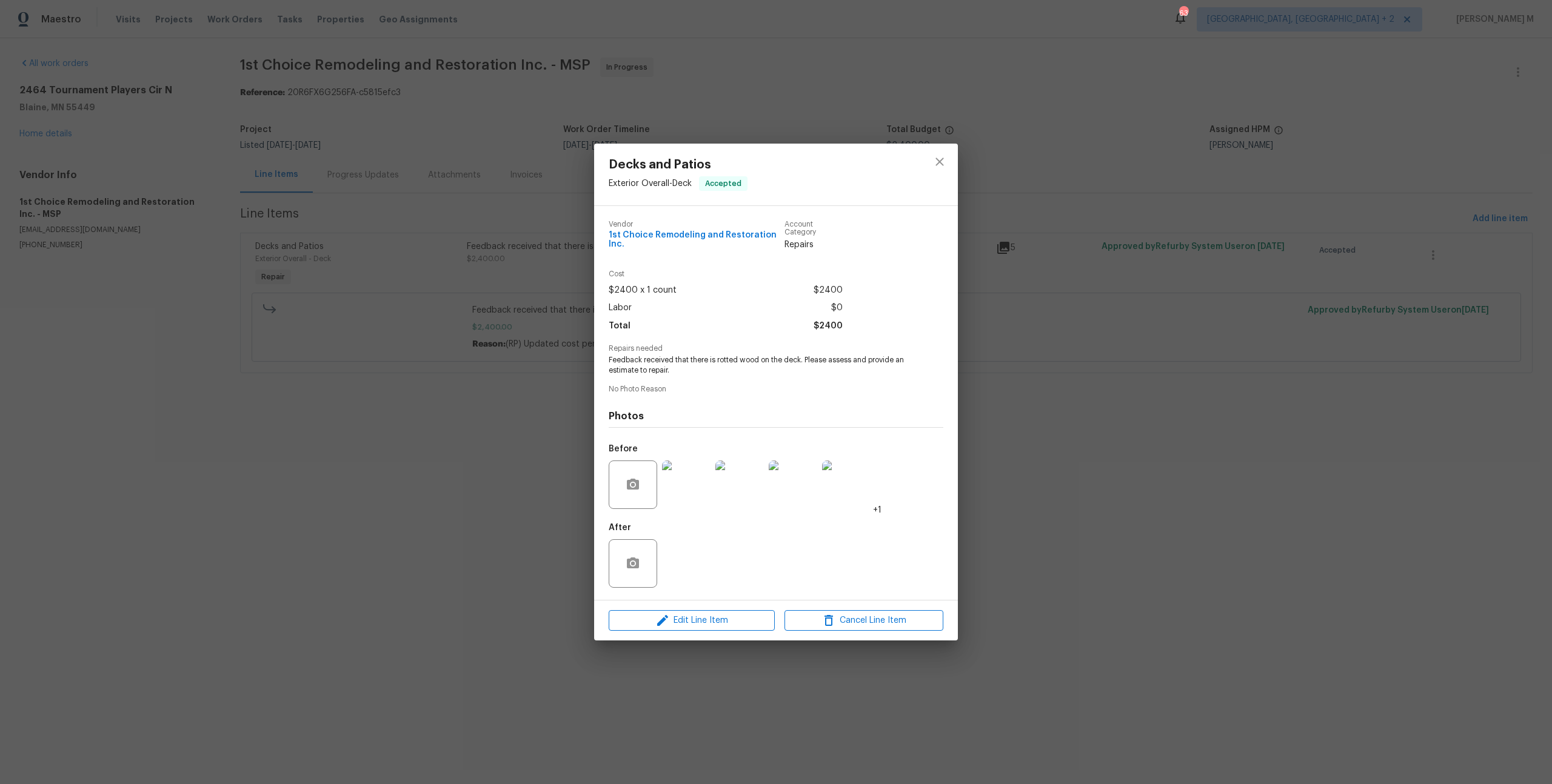
click at [679, 475] on img at bounding box center [686, 485] width 49 height 49
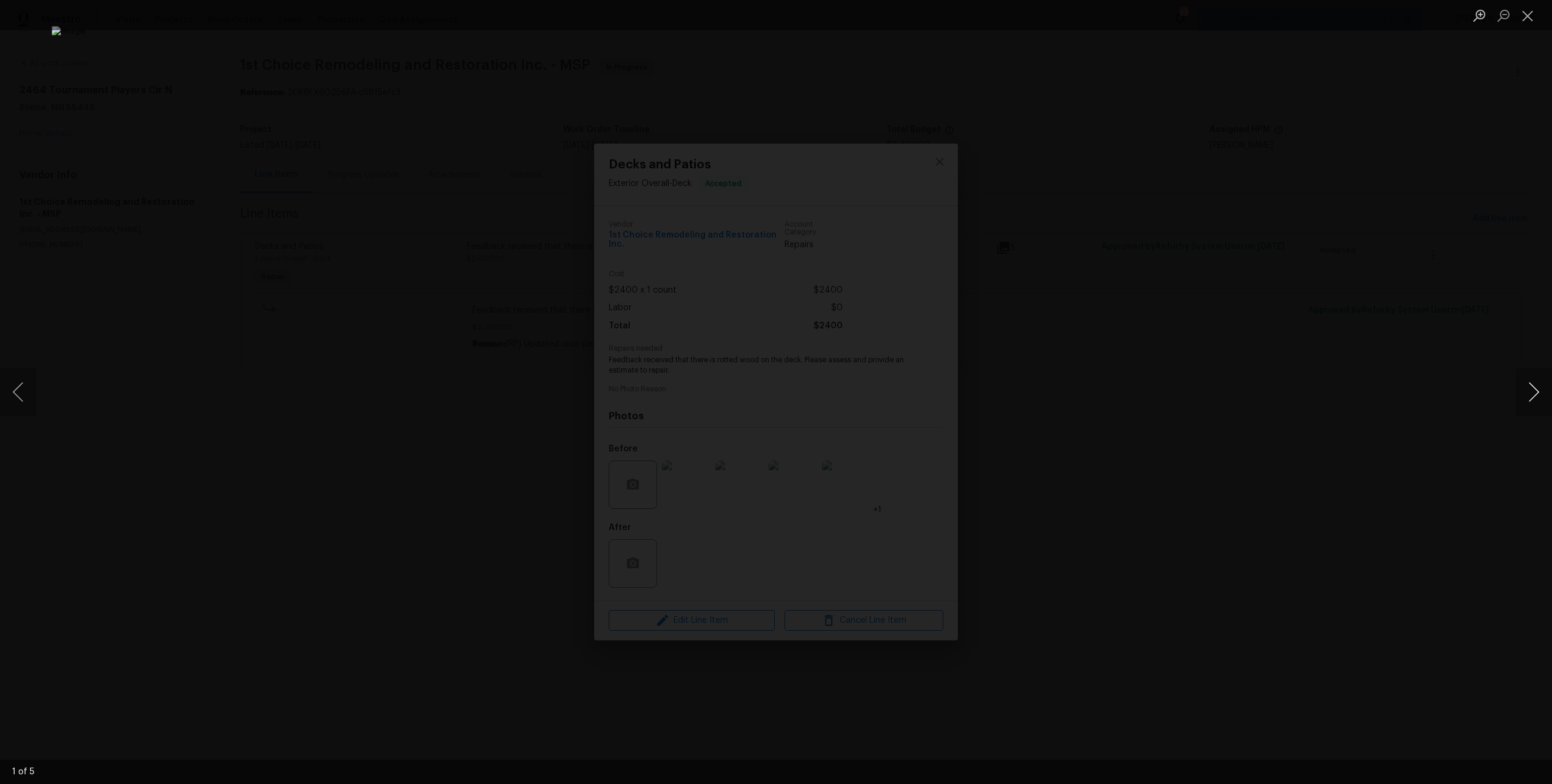
click at [1527, 395] on button "Next image" at bounding box center [1534, 392] width 36 height 49
click at [1433, 265] on div "Lightbox" at bounding box center [776, 392] width 1552 height 784
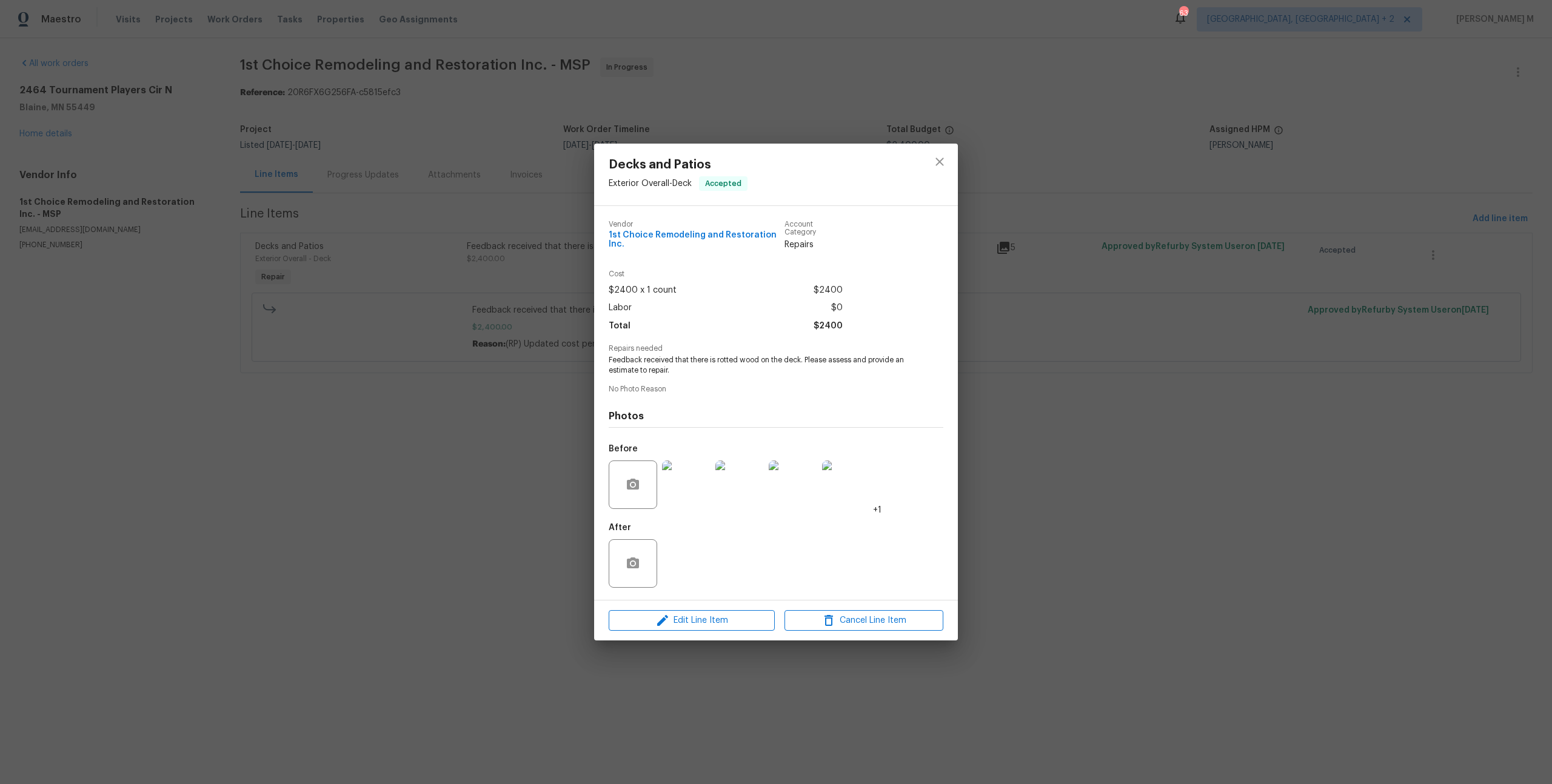
click at [1080, 347] on div "Decks and Patios Exterior Overall - Deck Accepted Vendor 1st Choice Remodeling …" at bounding box center [776, 392] width 1552 height 784
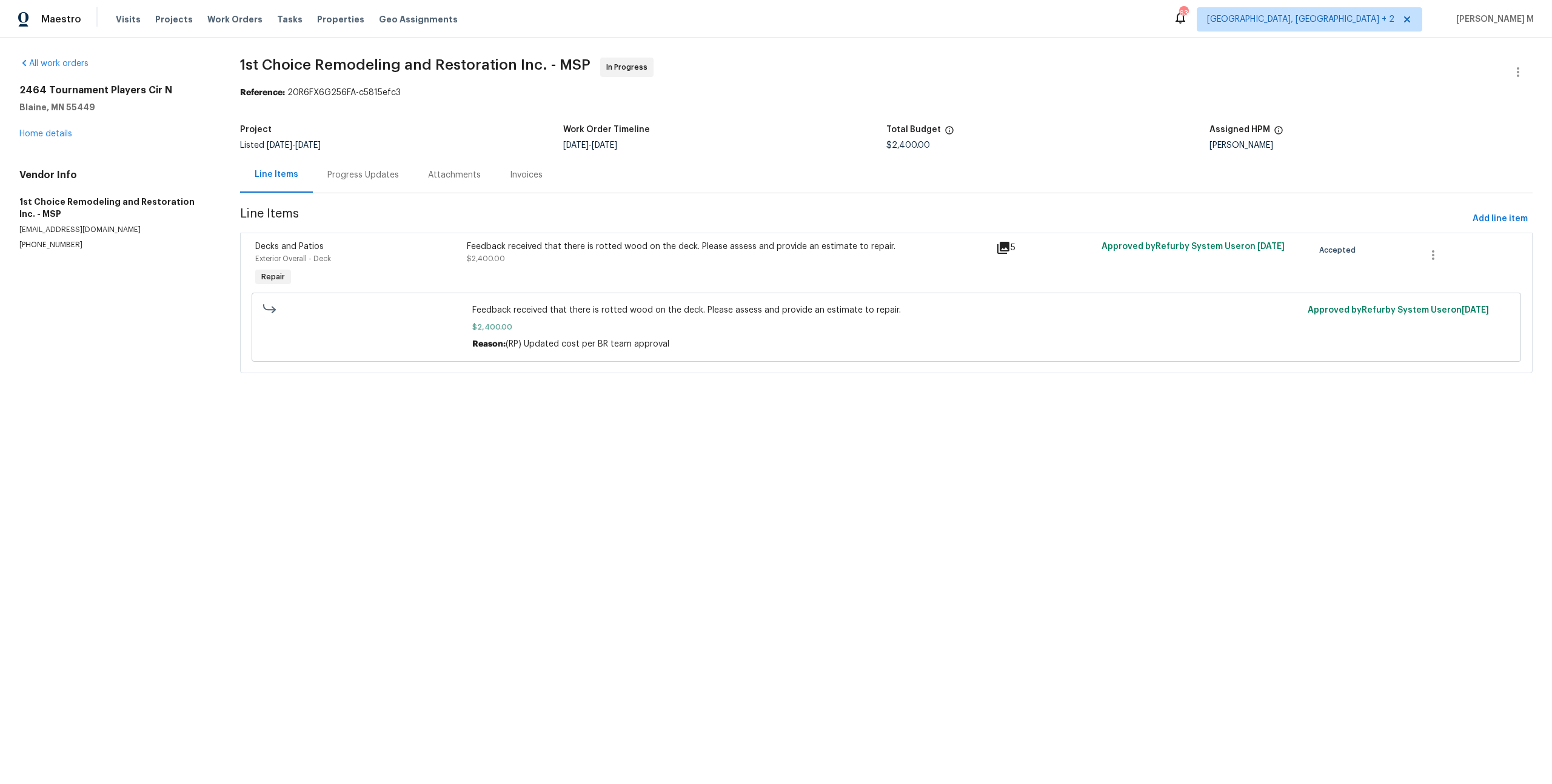
click at [359, 157] on div "Progress Updates" at bounding box center [363, 175] width 100 height 36
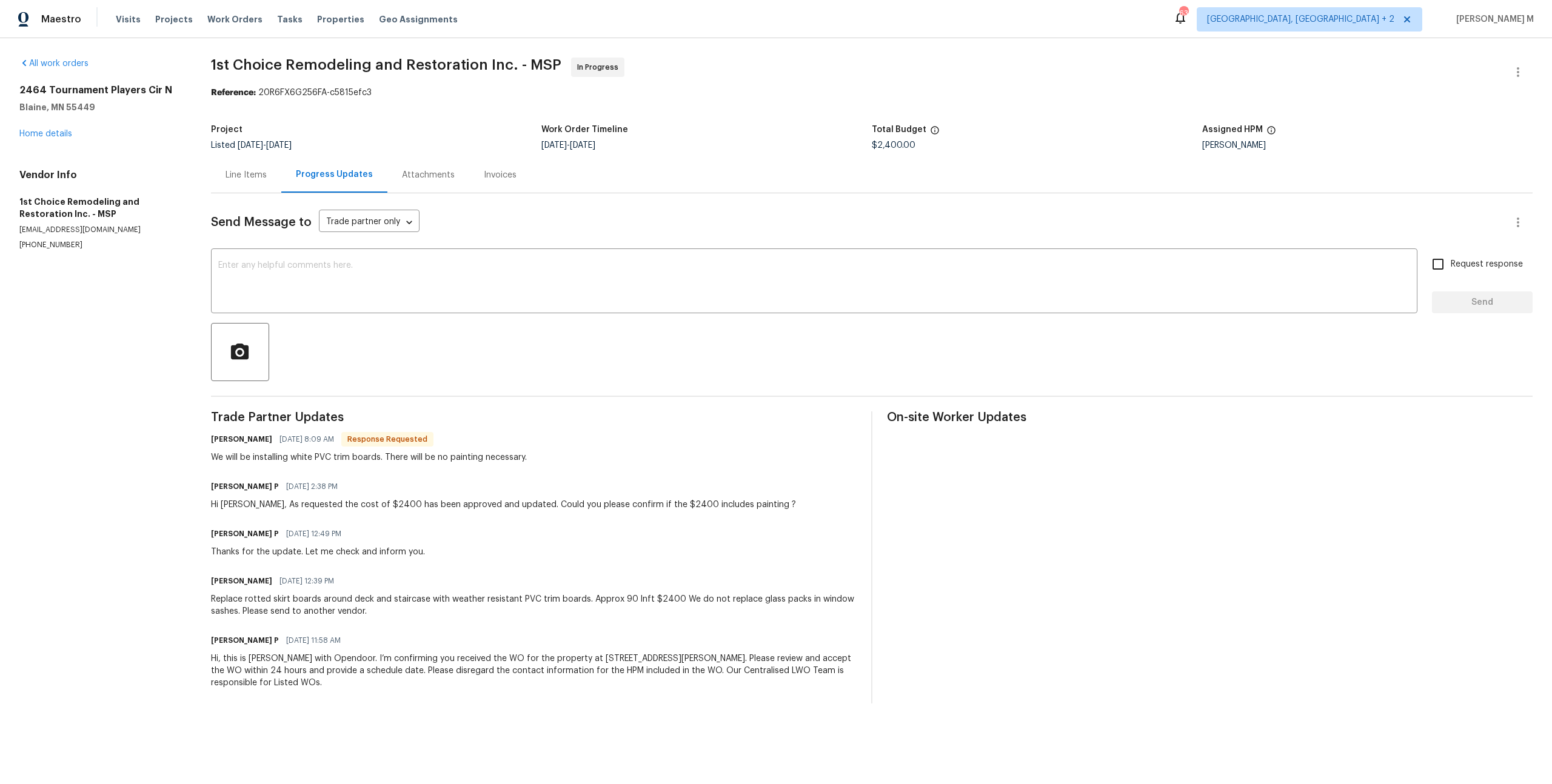
click at [254, 170] on div "Line Items" at bounding box center [246, 176] width 41 height 12
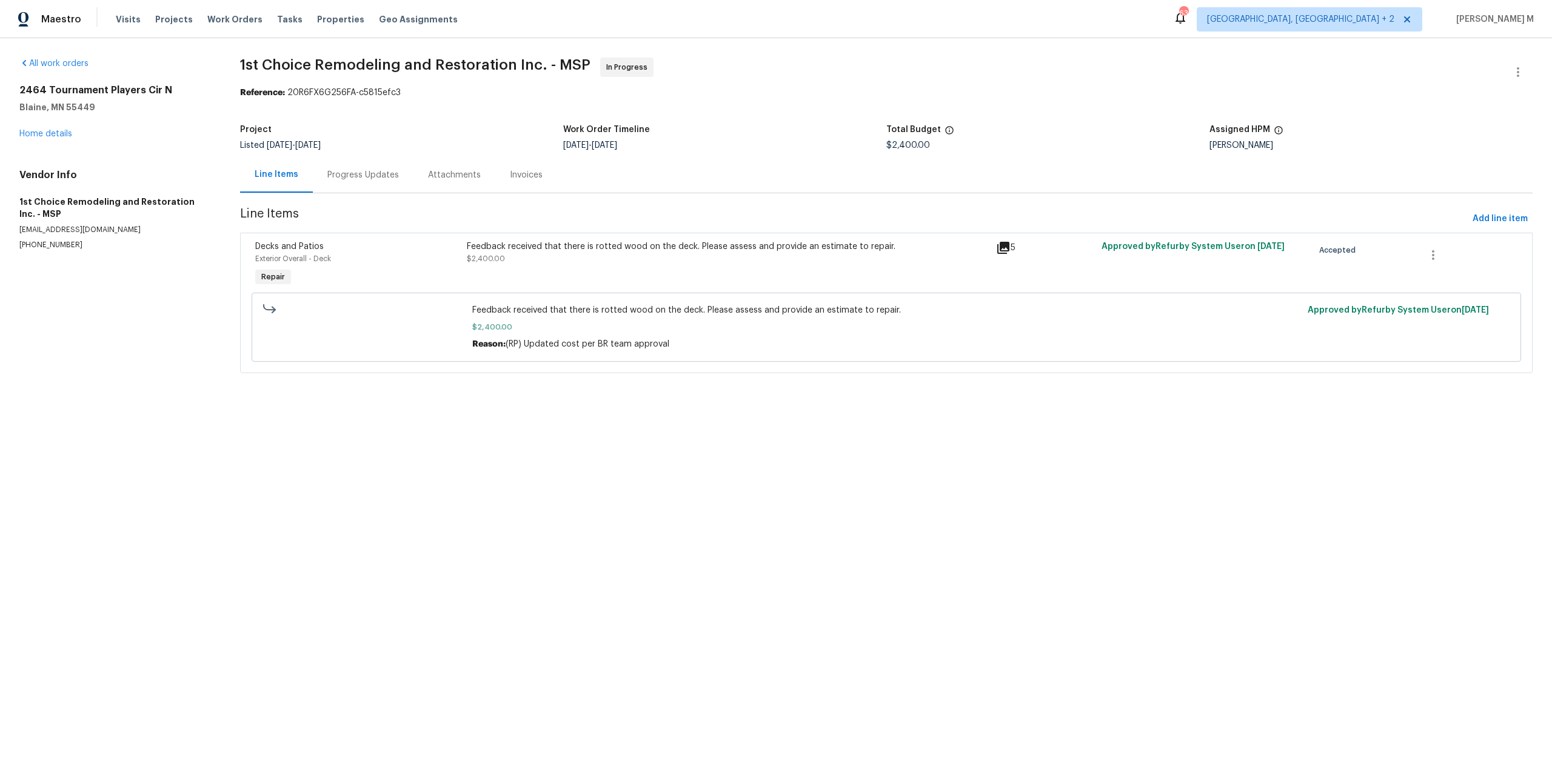
click at [30, 124] on div "[STREET_ADDRESS][PERSON_NAME] Home details" at bounding box center [115, 112] width 192 height 56
click at [30, 125] on div "[STREET_ADDRESS][PERSON_NAME] Home details" at bounding box center [115, 112] width 192 height 56
click at [31, 126] on div "[STREET_ADDRESS][PERSON_NAME] Home details" at bounding box center [115, 112] width 192 height 56
click at [54, 139] on div "All work orders [STREET_ADDRESS][PERSON_NAME] Home details Vendor Info 1st Choi…" at bounding box center [115, 153] width 192 height 193
click at [54, 133] on link "Home details" at bounding box center [46, 134] width 53 height 9
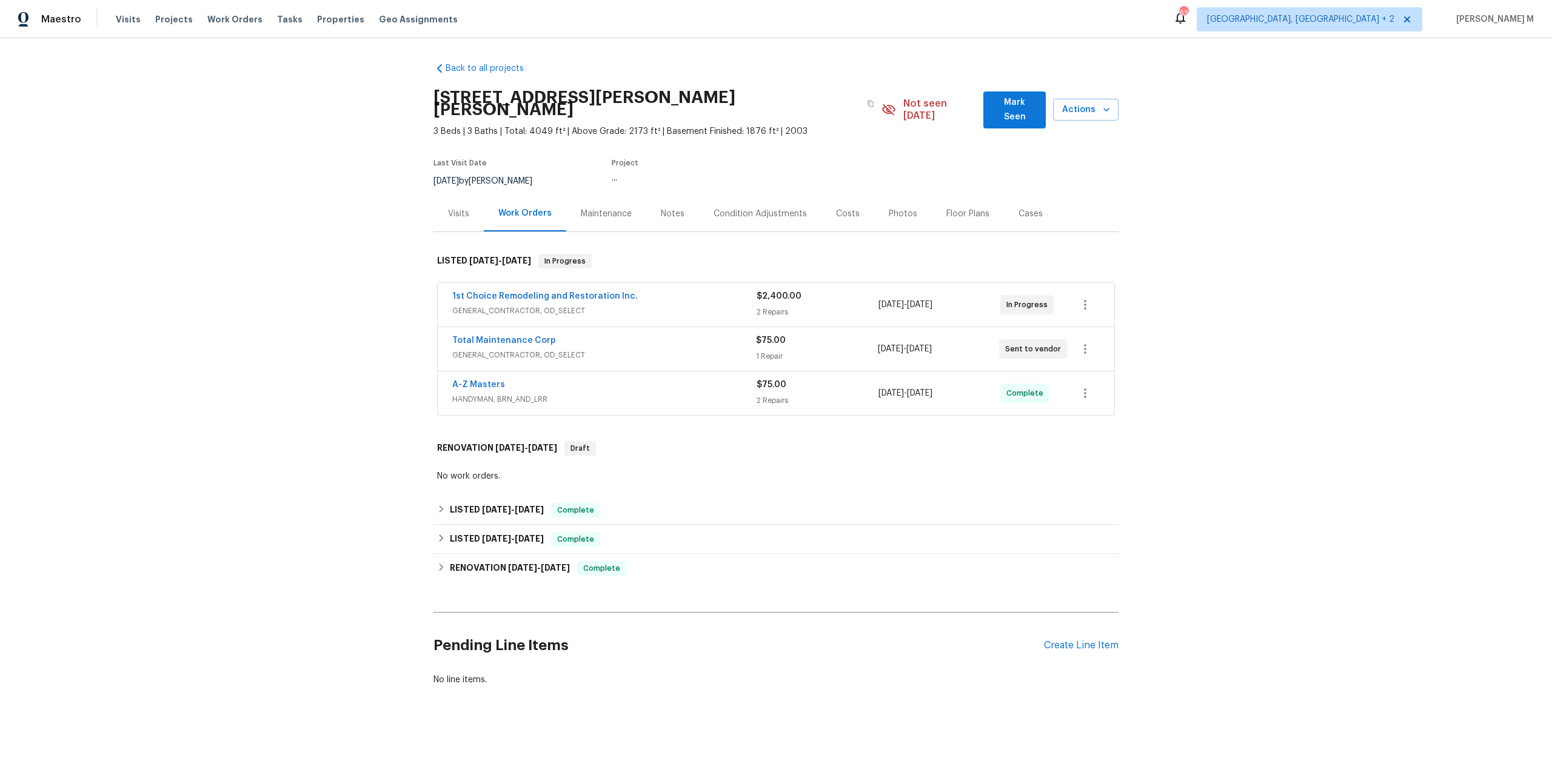
click at [497, 349] on span "GENERAL_CONTRACTOR, OD_SELECT" at bounding box center [604, 355] width 304 height 12
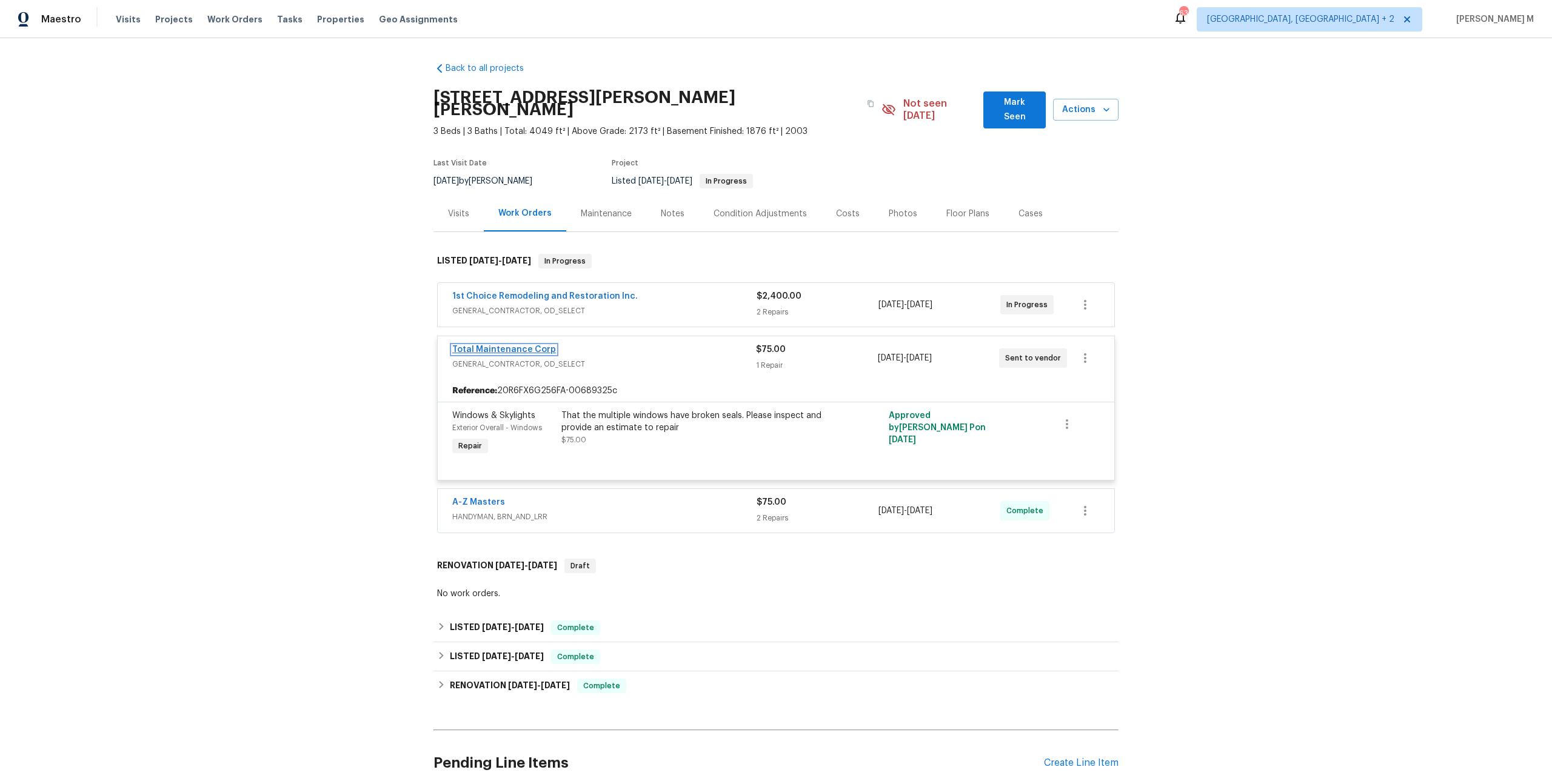
click at [510, 346] on link "Total Maintenance Corp" at bounding box center [504, 350] width 104 height 9
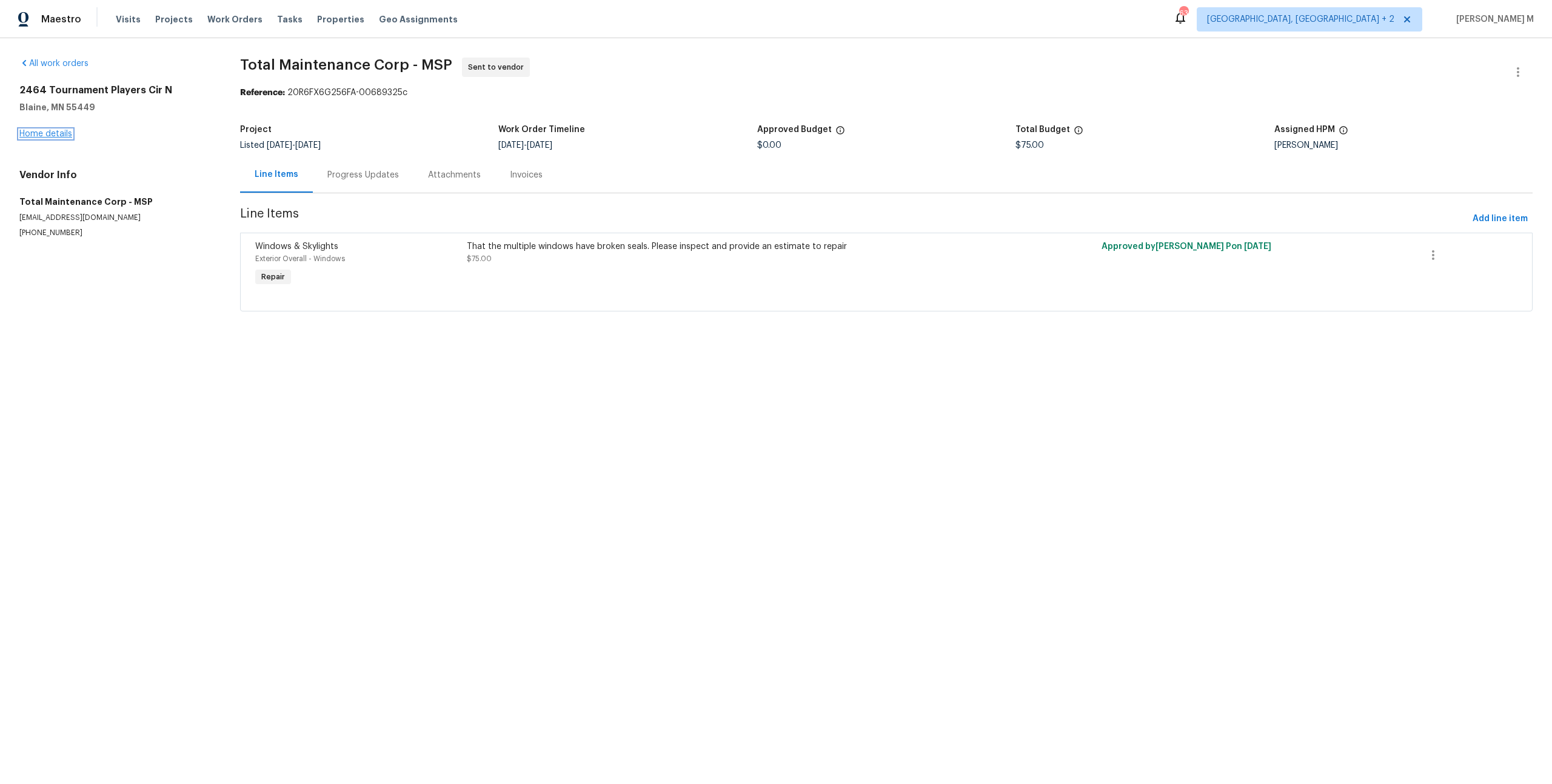
click at [59, 131] on link "Home details" at bounding box center [46, 134] width 53 height 9
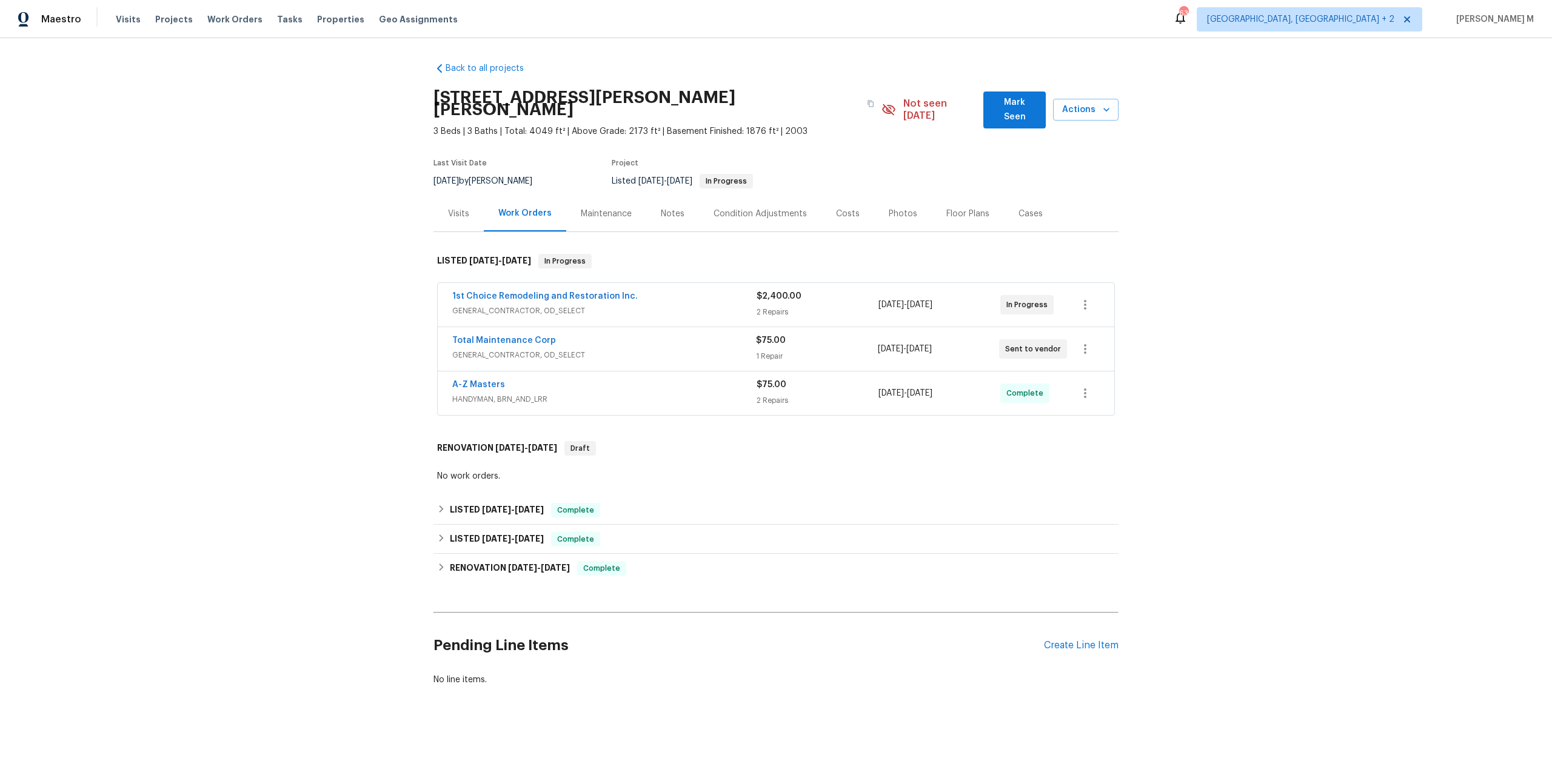
click at [503, 394] on span "HANDYMAN, BRN_AND_LRR" at bounding box center [604, 400] width 304 height 12
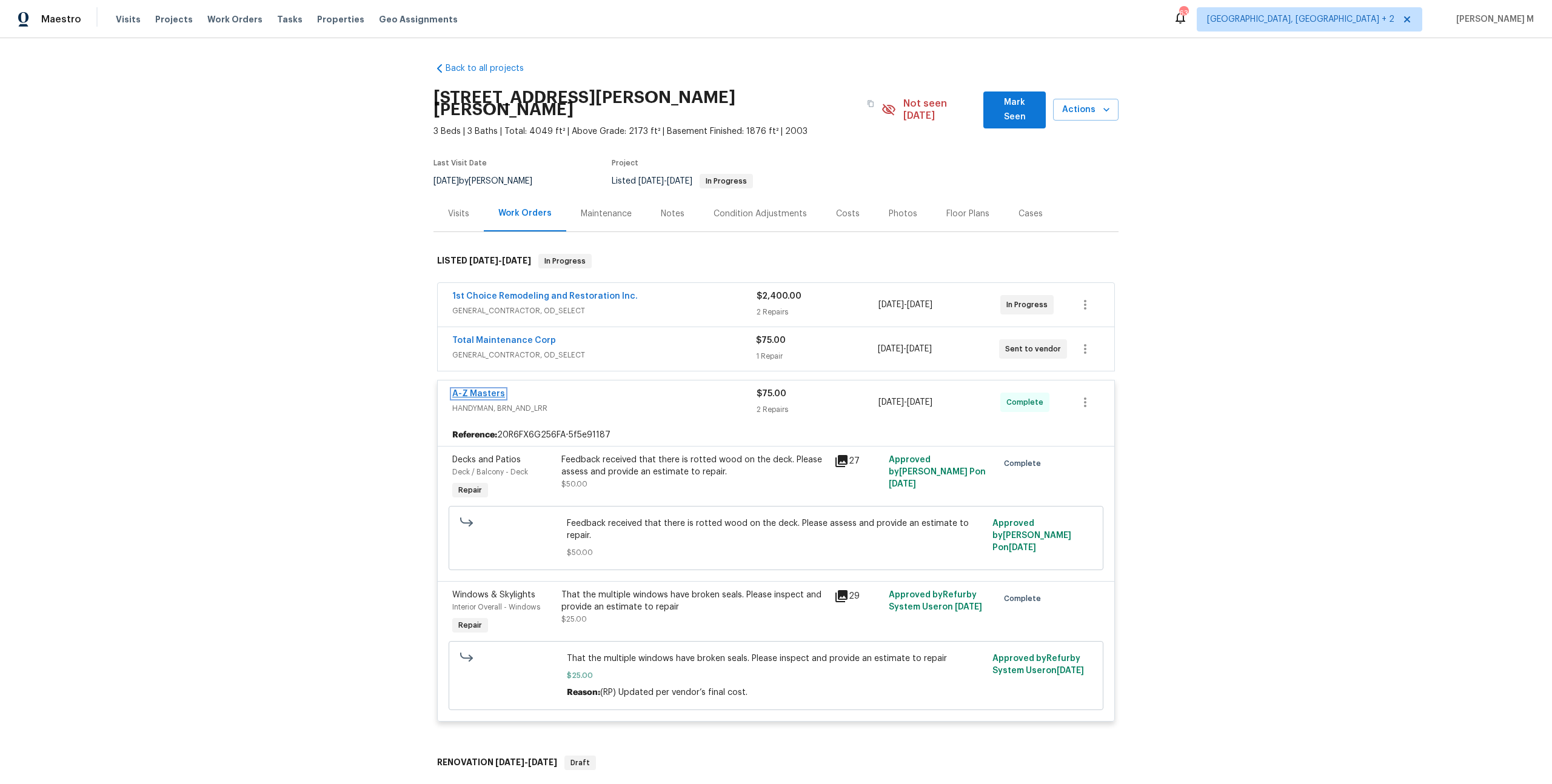
click at [476, 390] on link "A-Z Masters" at bounding box center [479, 394] width 53 height 9
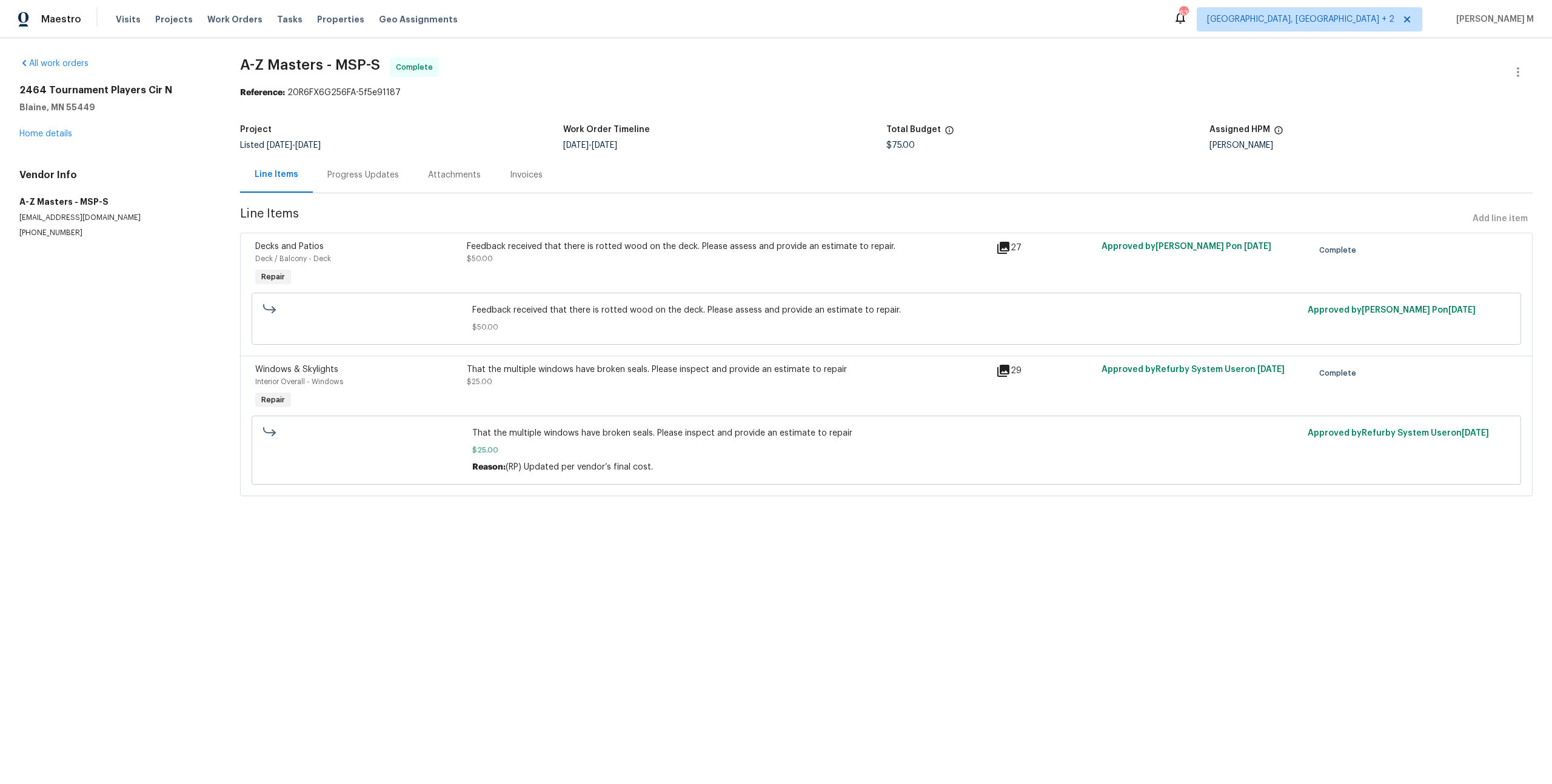
click at [345, 180] on div "Progress Updates" at bounding box center [363, 175] width 100 height 36
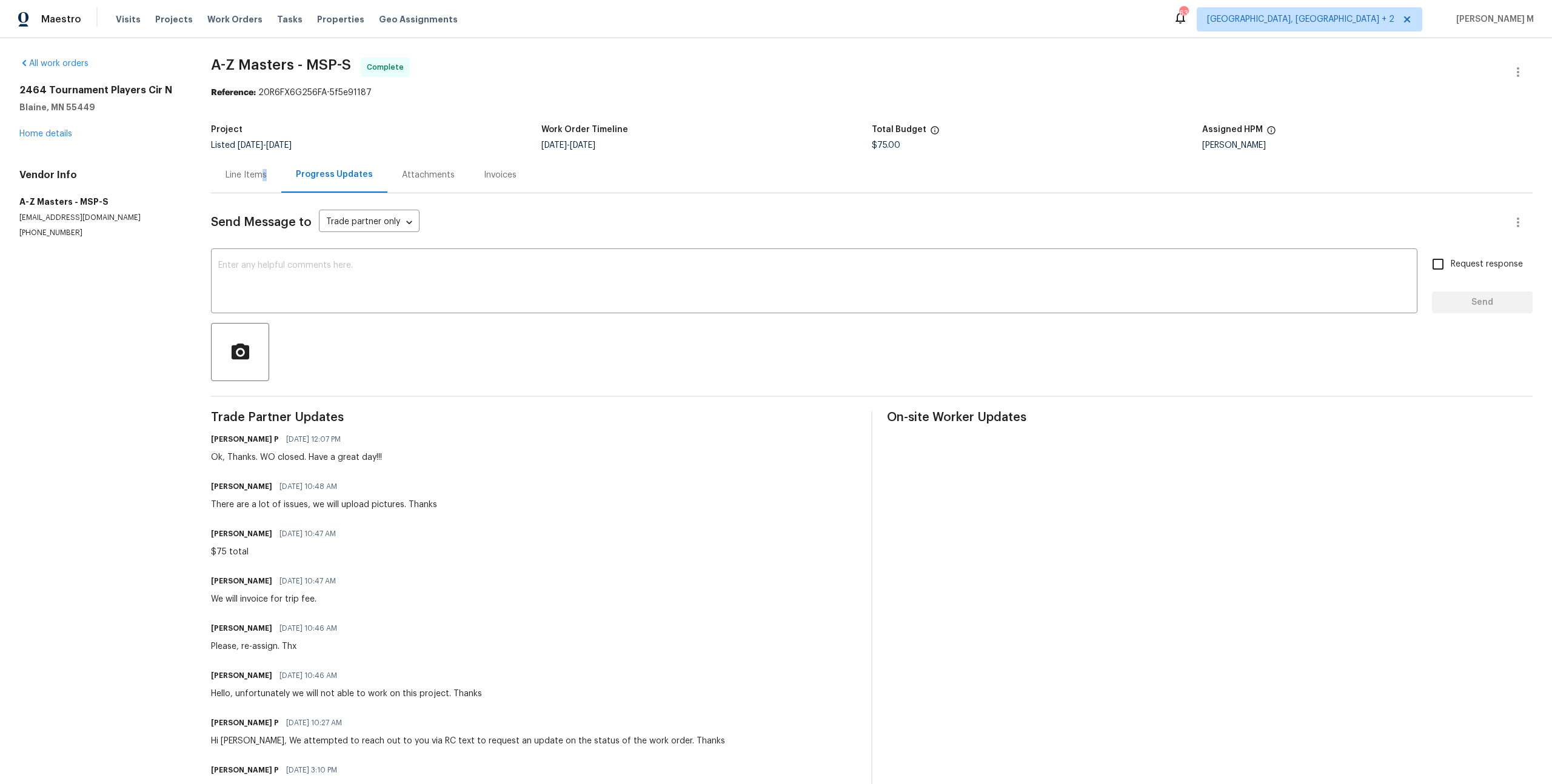
click at [256, 176] on div "Line Items" at bounding box center [246, 175] width 70 height 36
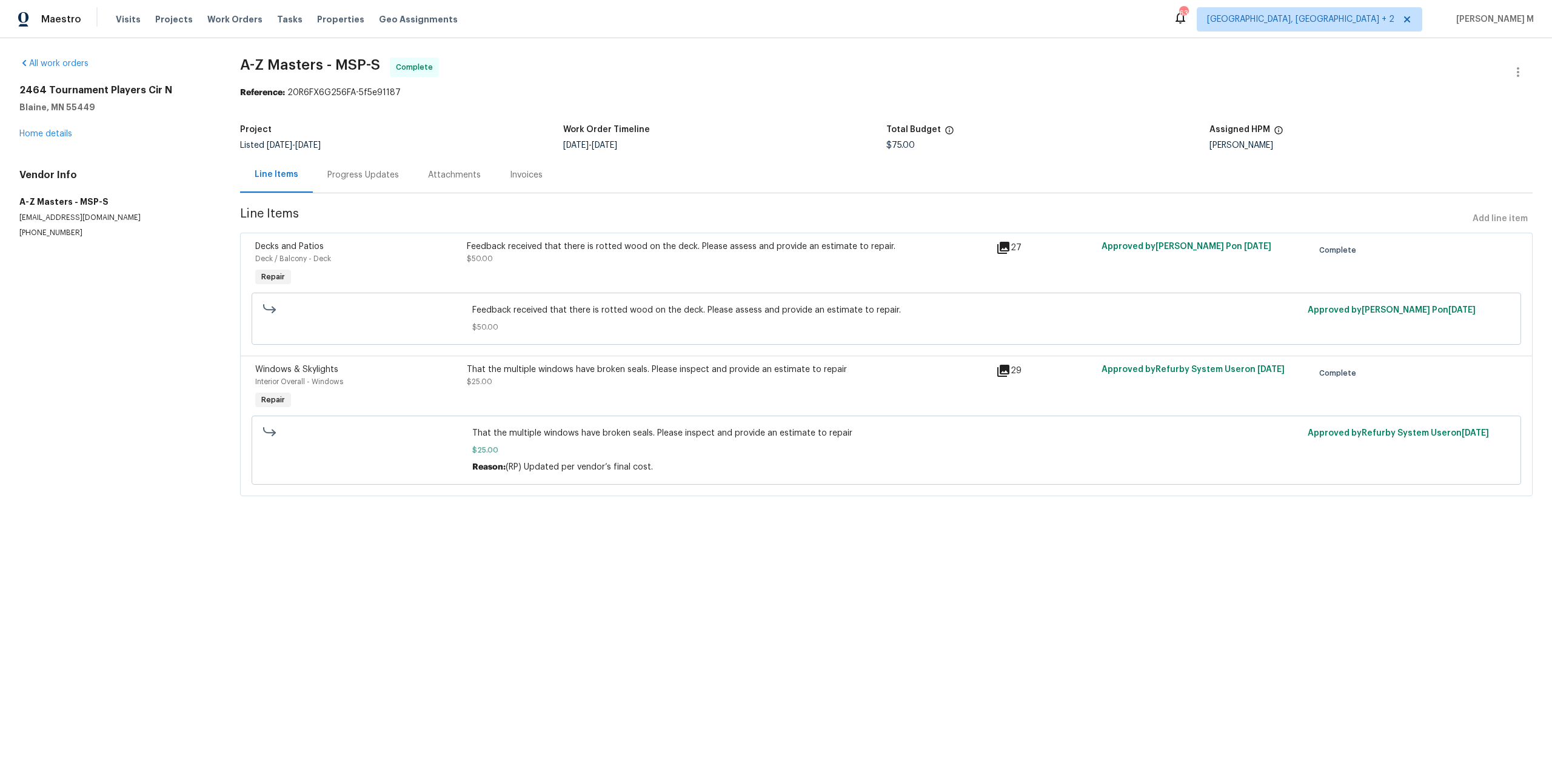
click at [619, 256] on div "Feedback received that there is rotted wood on the deck. Please assess and prov…" at bounding box center [728, 253] width 522 height 24
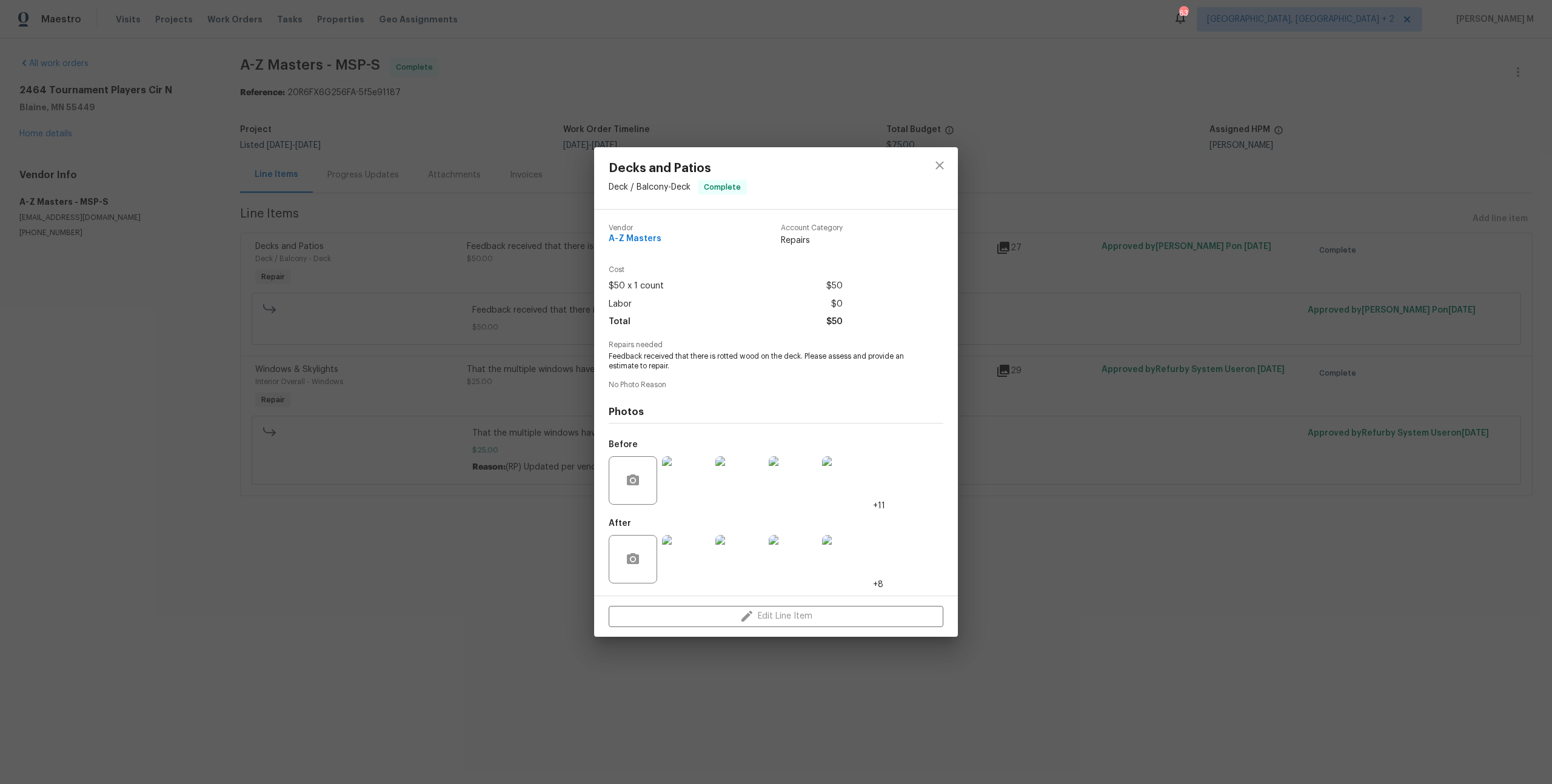
click at [670, 493] on img at bounding box center [686, 480] width 49 height 49
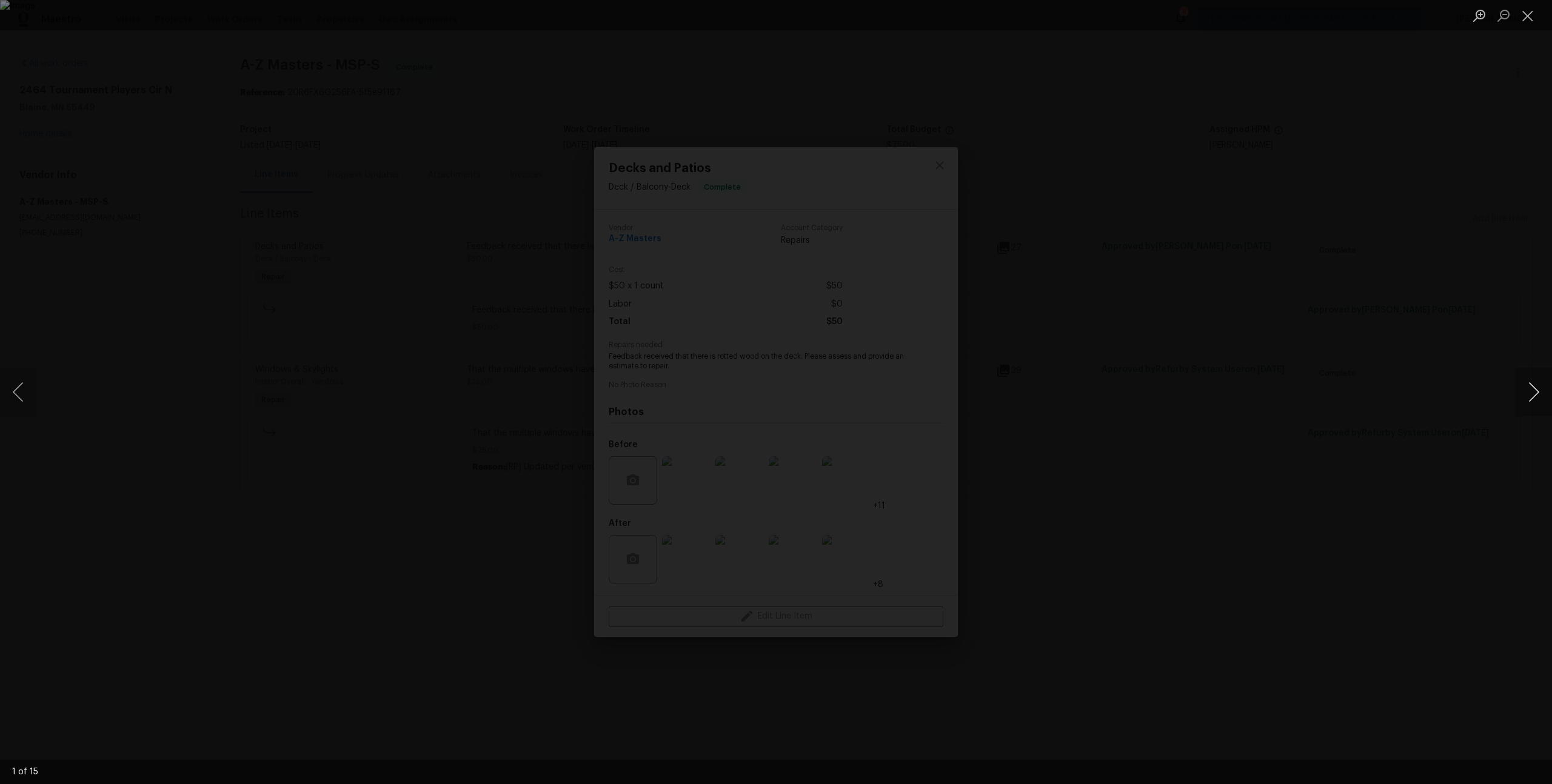
click at [1530, 403] on button "Next image" at bounding box center [1534, 392] width 36 height 49
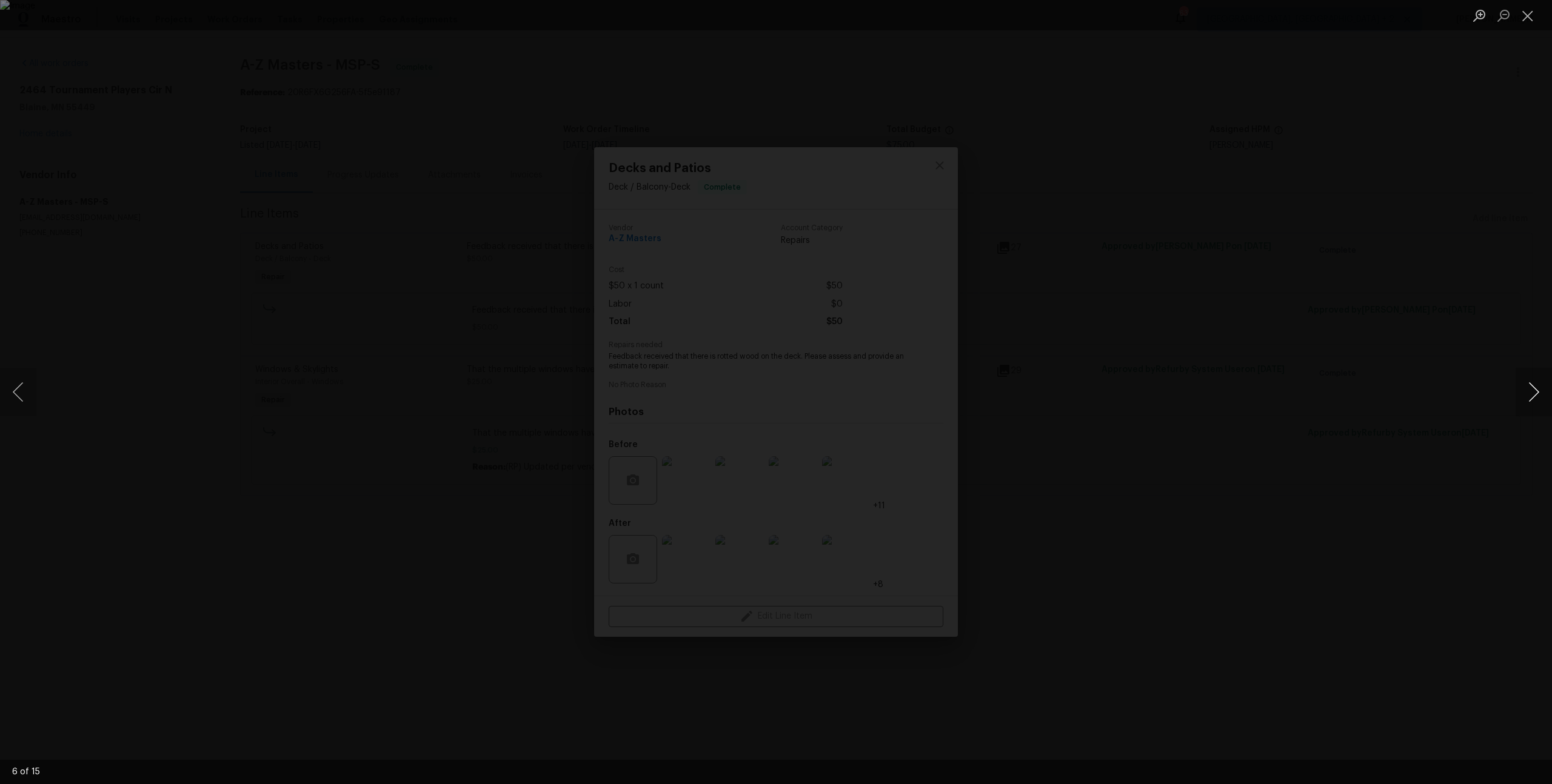
click at [1530, 403] on button "Next image" at bounding box center [1534, 392] width 36 height 49
click at [1432, 232] on div "Lightbox" at bounding box center [776, 392] width 1552 height 784
click at [1310, 193] on div "Lightbox" at bounding box center [776, 392] width 1552 height 784
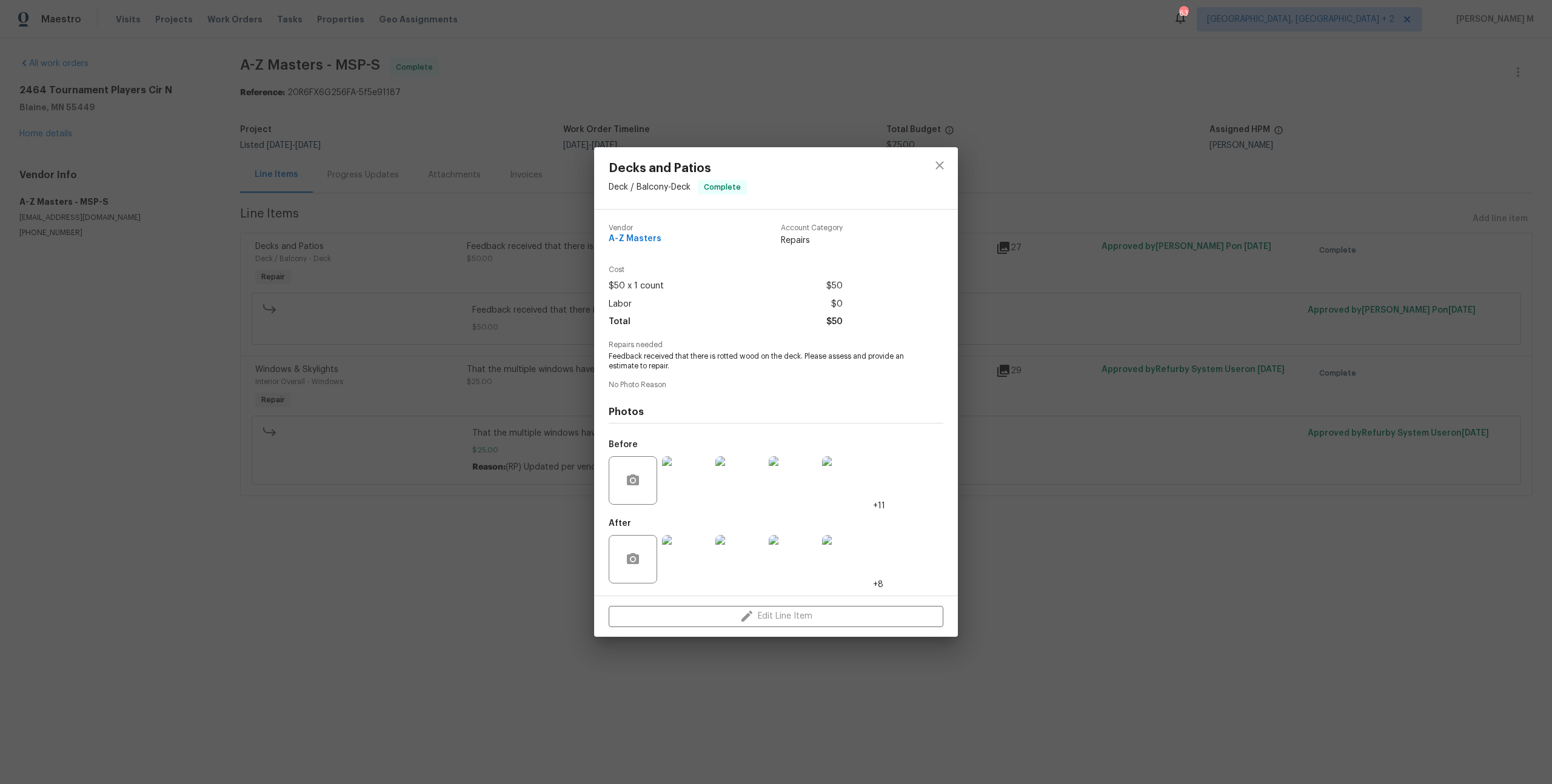
click at [1030, 199] on div "Decks and Patios Deck / Balcony - Deck Complete Vendor A-Z Masters Account Cate…" at bounding box center [776, 392] width 1552 height 784
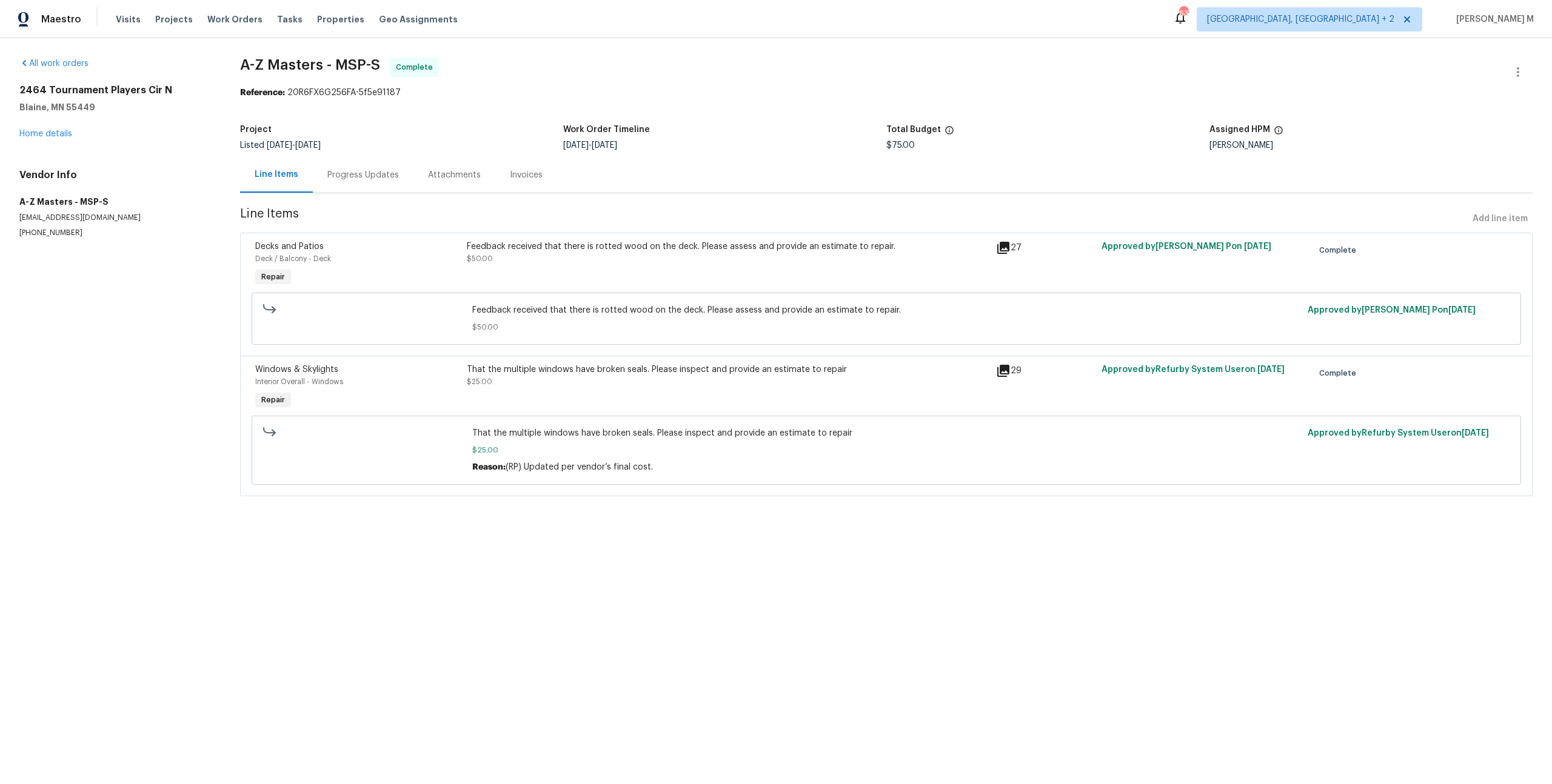
click at [52, 123] on div "[STREET_ADDRESS][PERSON_NAME] Home details" at bounding box center [115, 112] width 192 height 56
click at [51, 131] on link "Home details" at bounding box center [46, 134] width 53 height 9
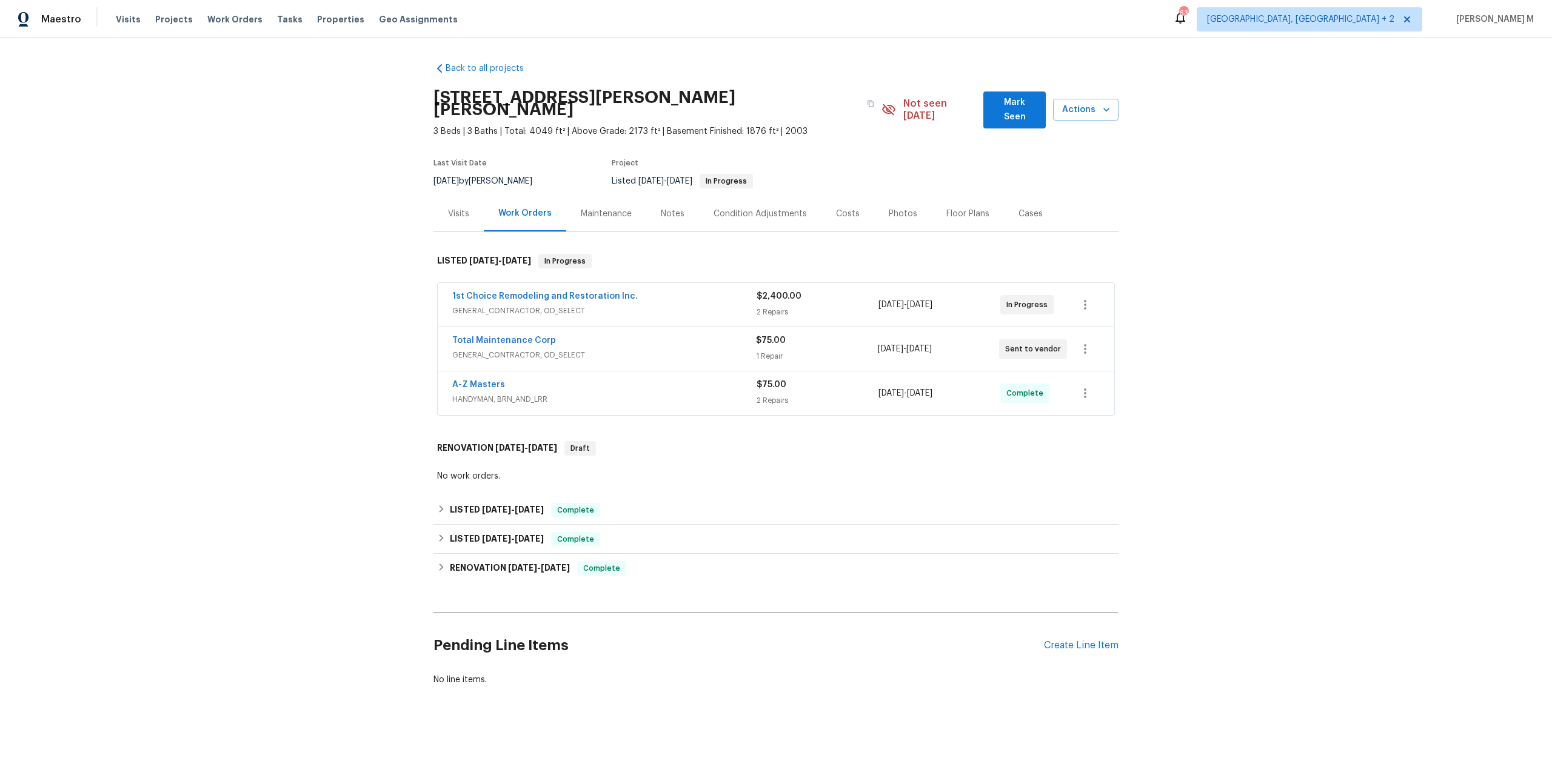
click at [452, 196] on div "Visits" at bounding box center [459, 214] width 51 height 36
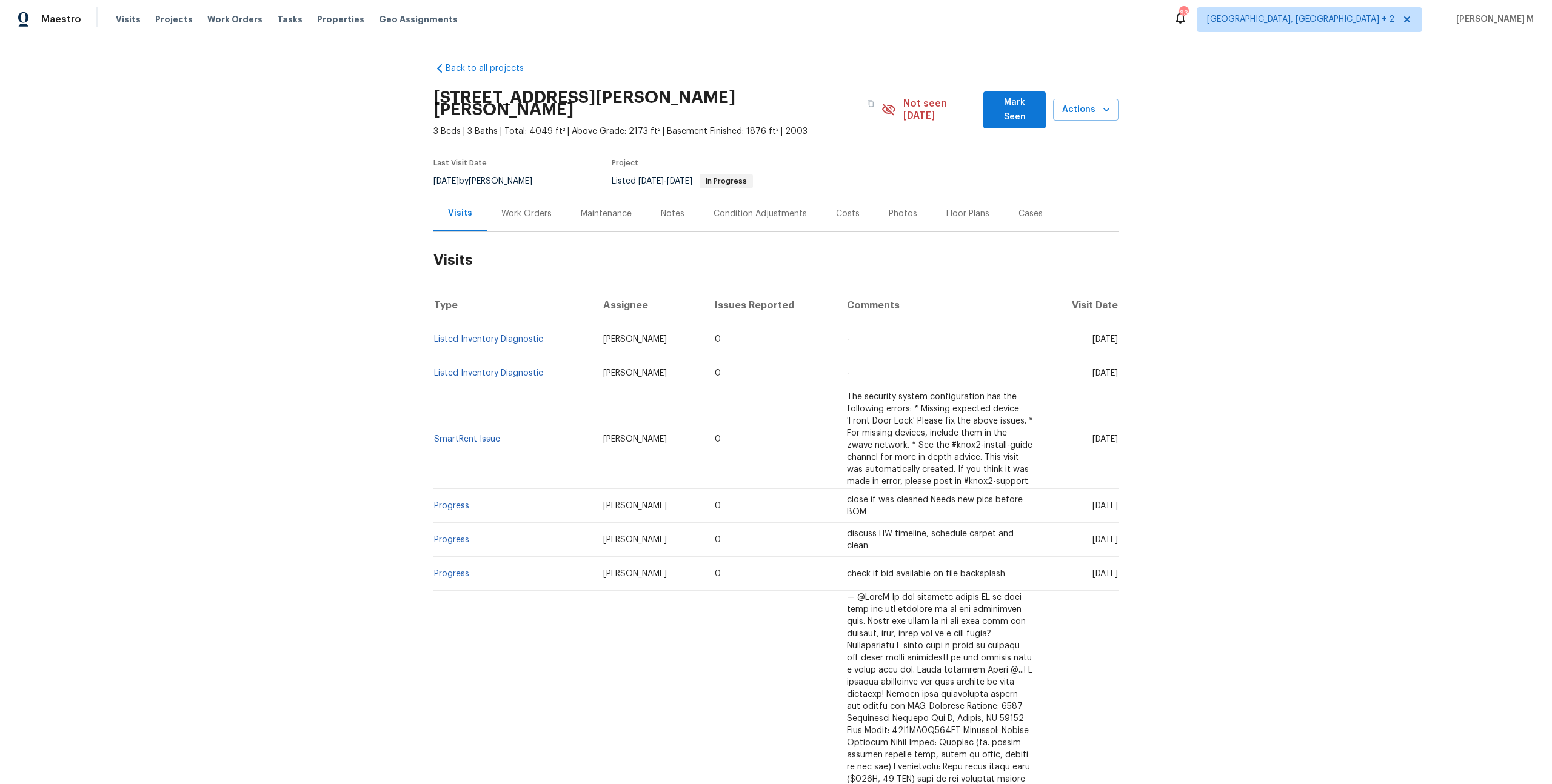
click at [523, 196] on div "Work Orders" at bounding box center [526, 214] width 79 height 36
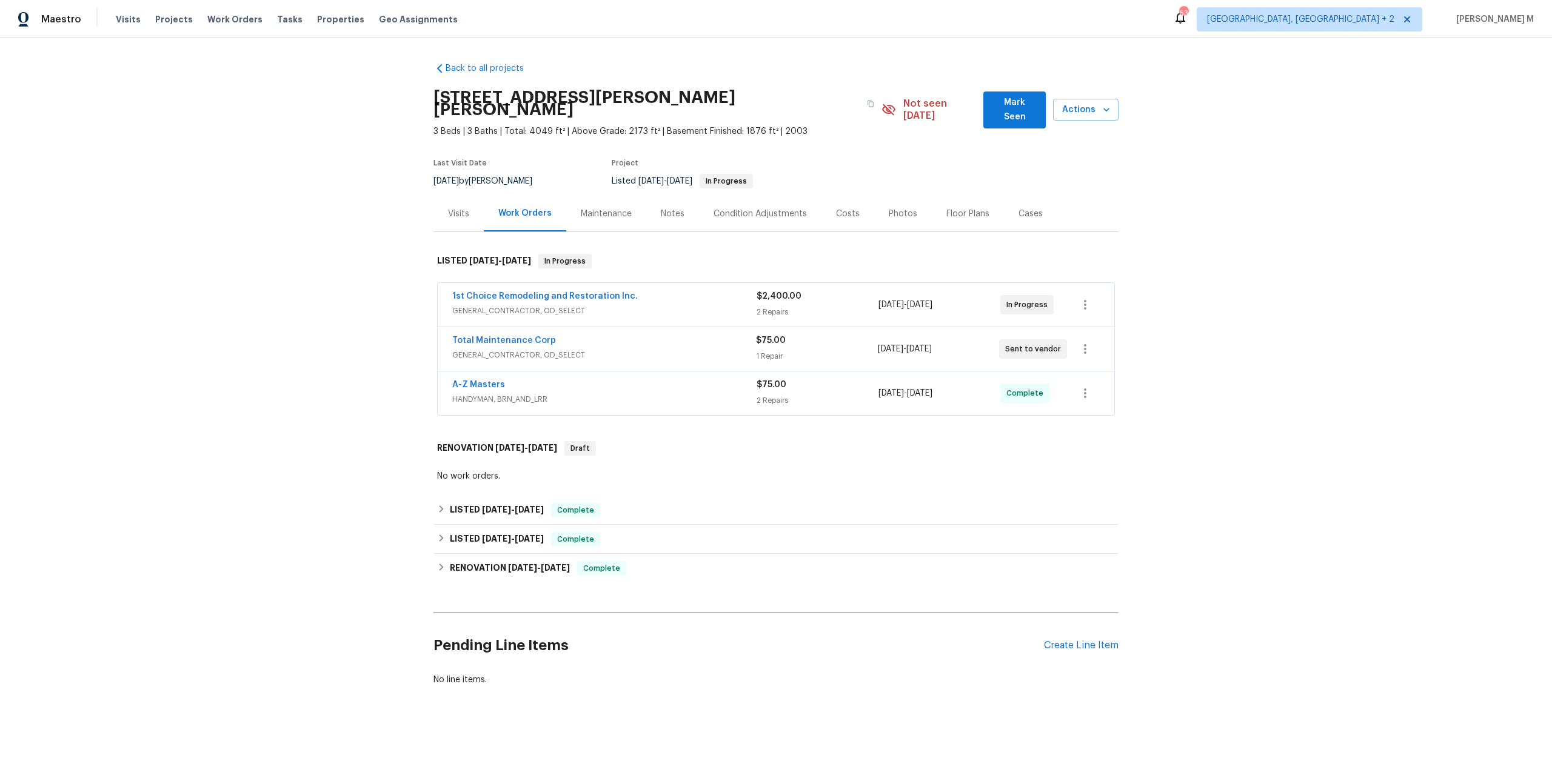
click at [502, 305] on span "GENERAL_CONTRACTOR, OD_SELECT" at bounding box center [604, 311] width 304 height 12
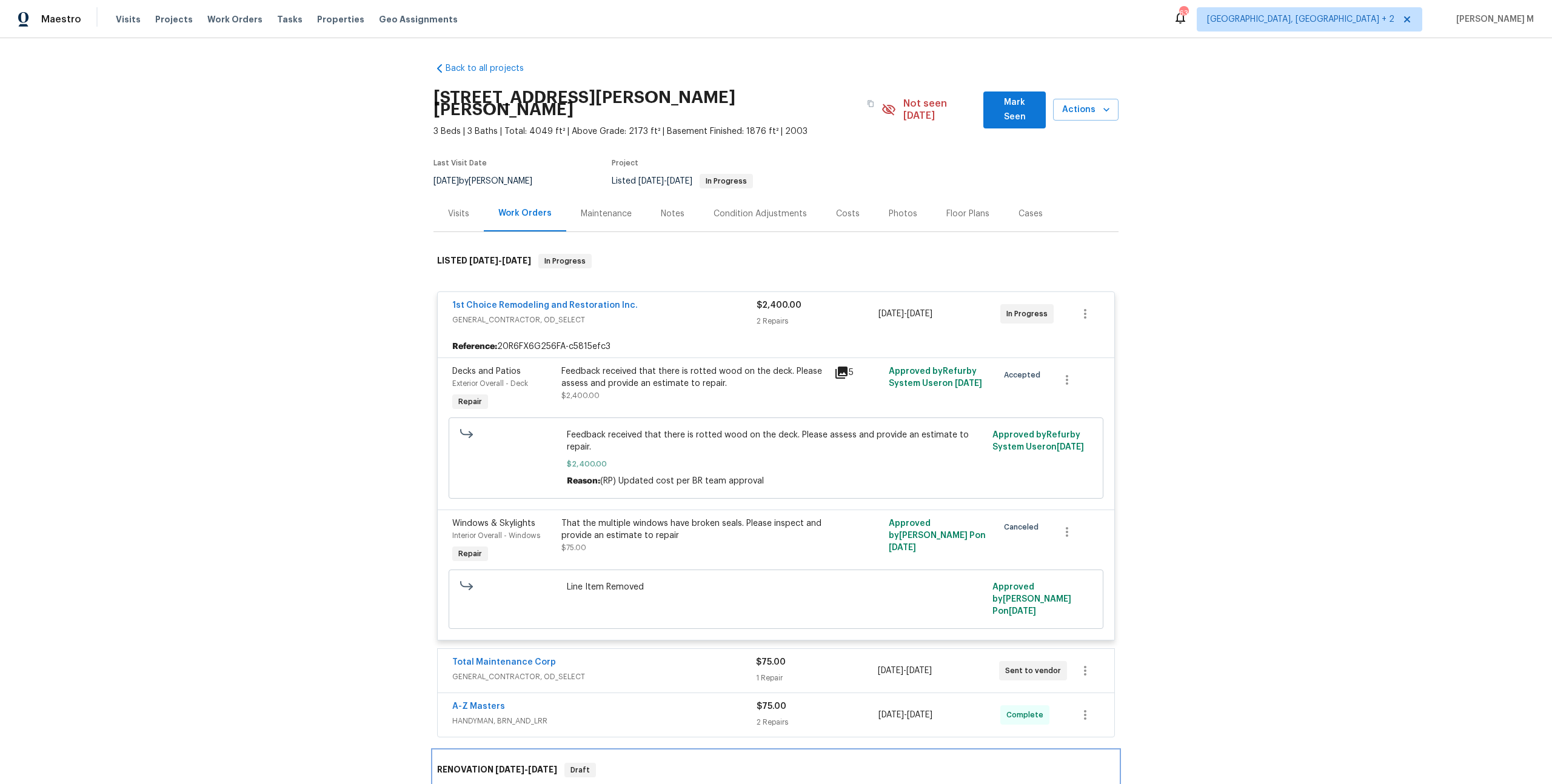
click at [474, 751] on div "RENOVATION [DATE] - [DATE] Draft" at bounding box center [776, 770] width 685 height 39
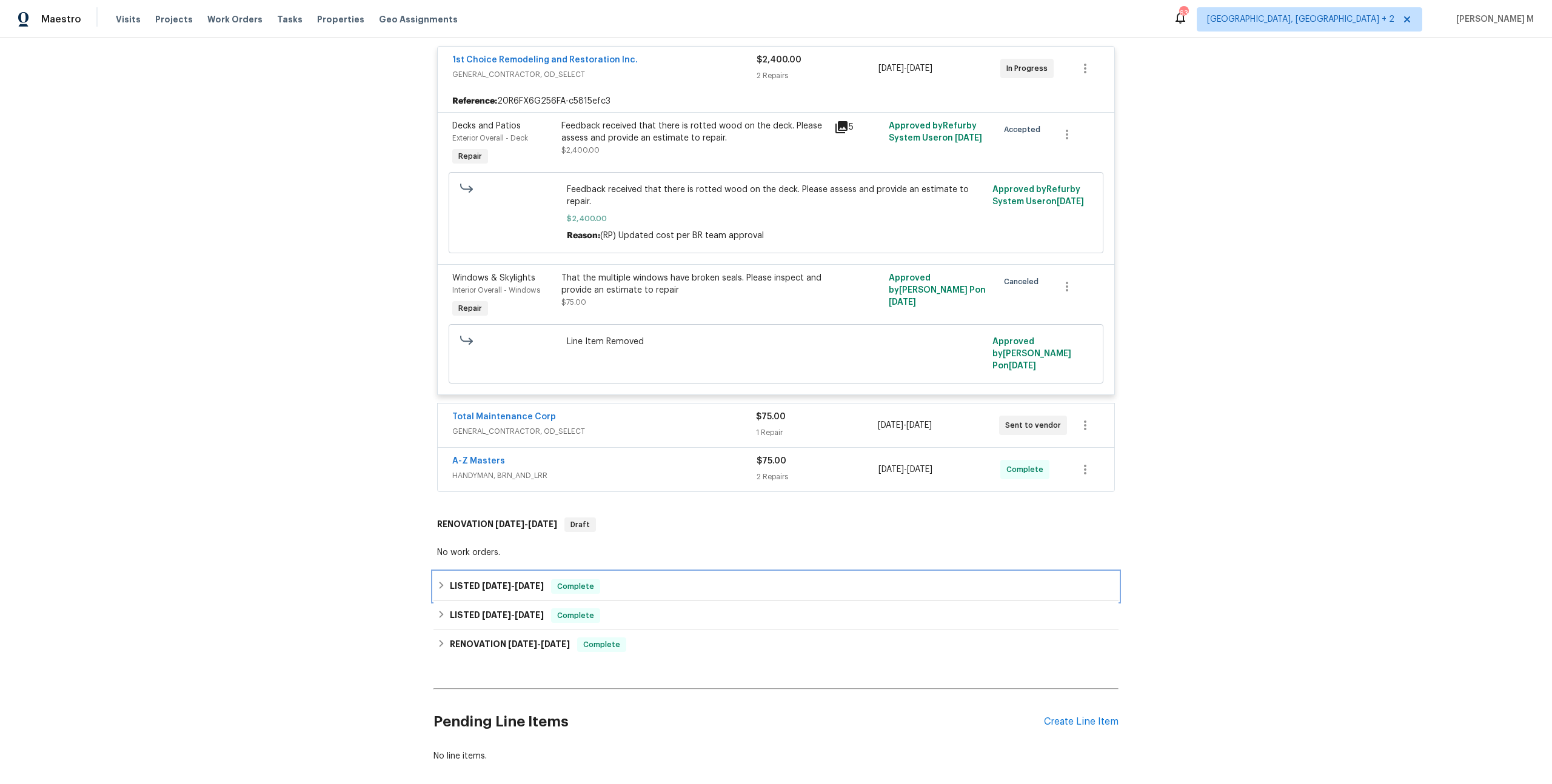
click at [490, 580] on h6 "LISTED [DATE] - [DATE]" at bounding box center [497, 587] width 94 height 15
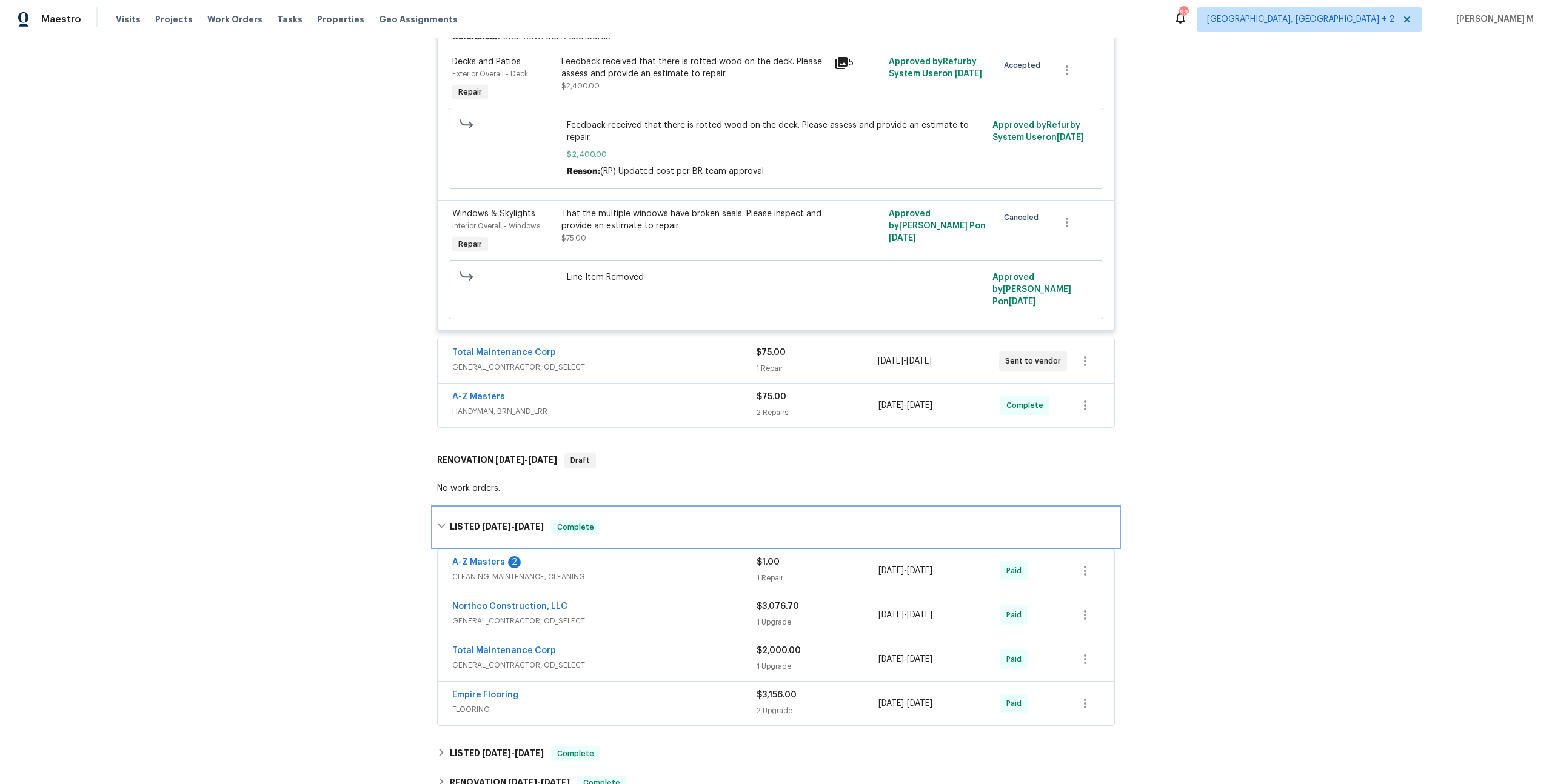
scroll to position [311, 0]
click at [497, 614] on span "GENERAL_CONTRACTOR, OD_SELECT" at bounding box center [604, 620] width 304 height 12
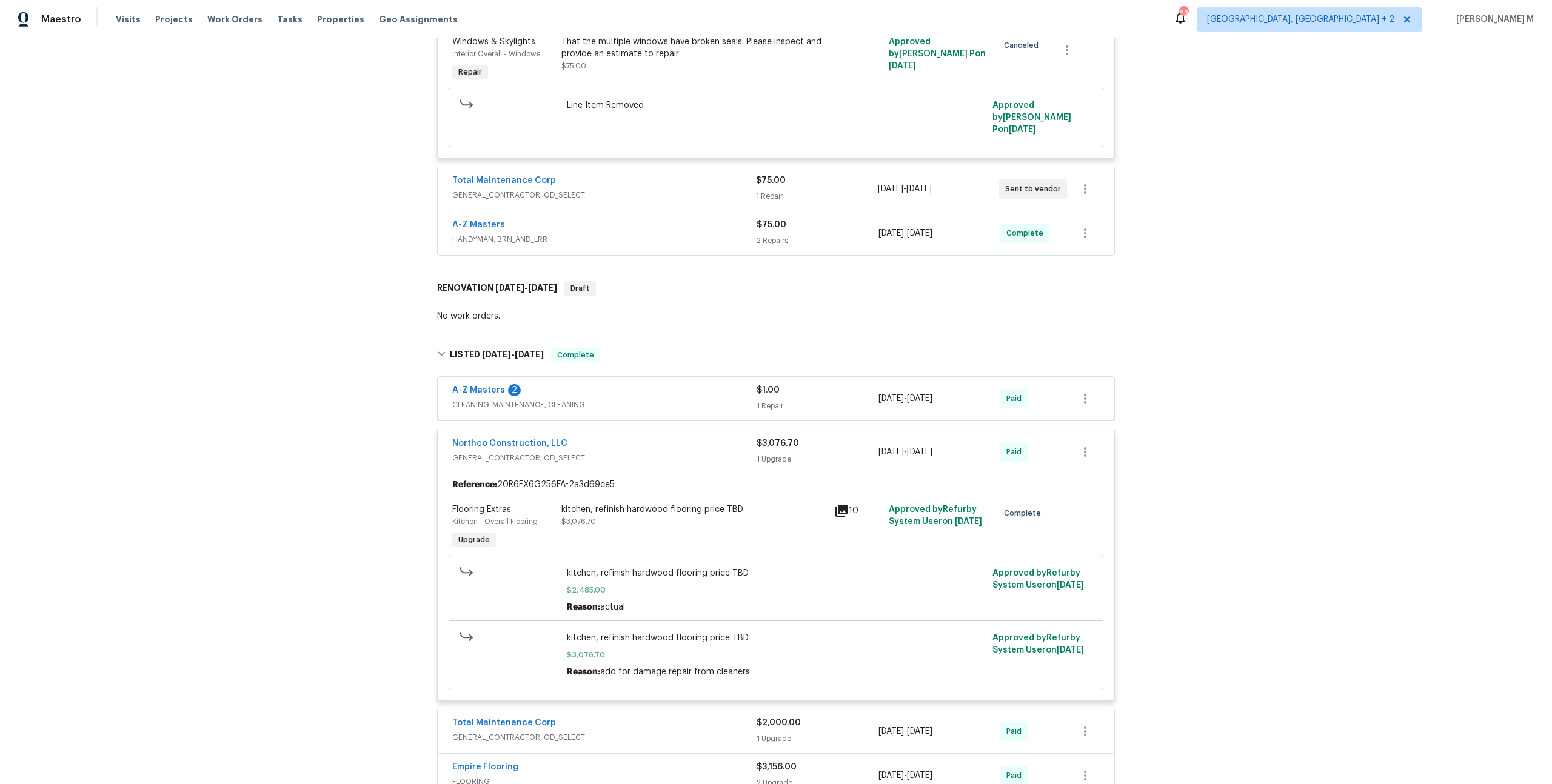
scroll to position [505, 0]
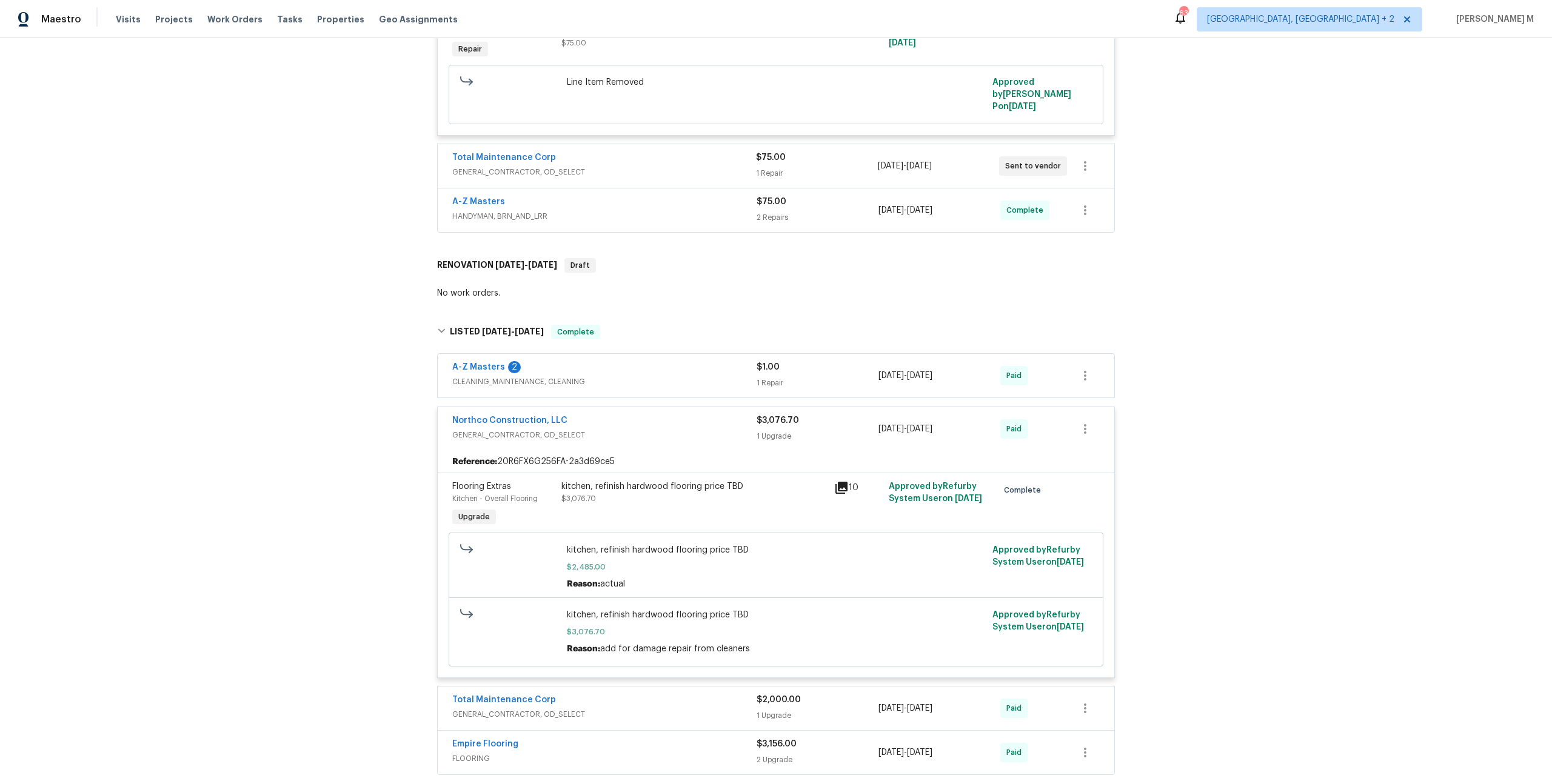
click at [706, 480] on div "kitchen, refinish hardwood flooring price TBD" at bounding box center [694, 487] width 266 height 12
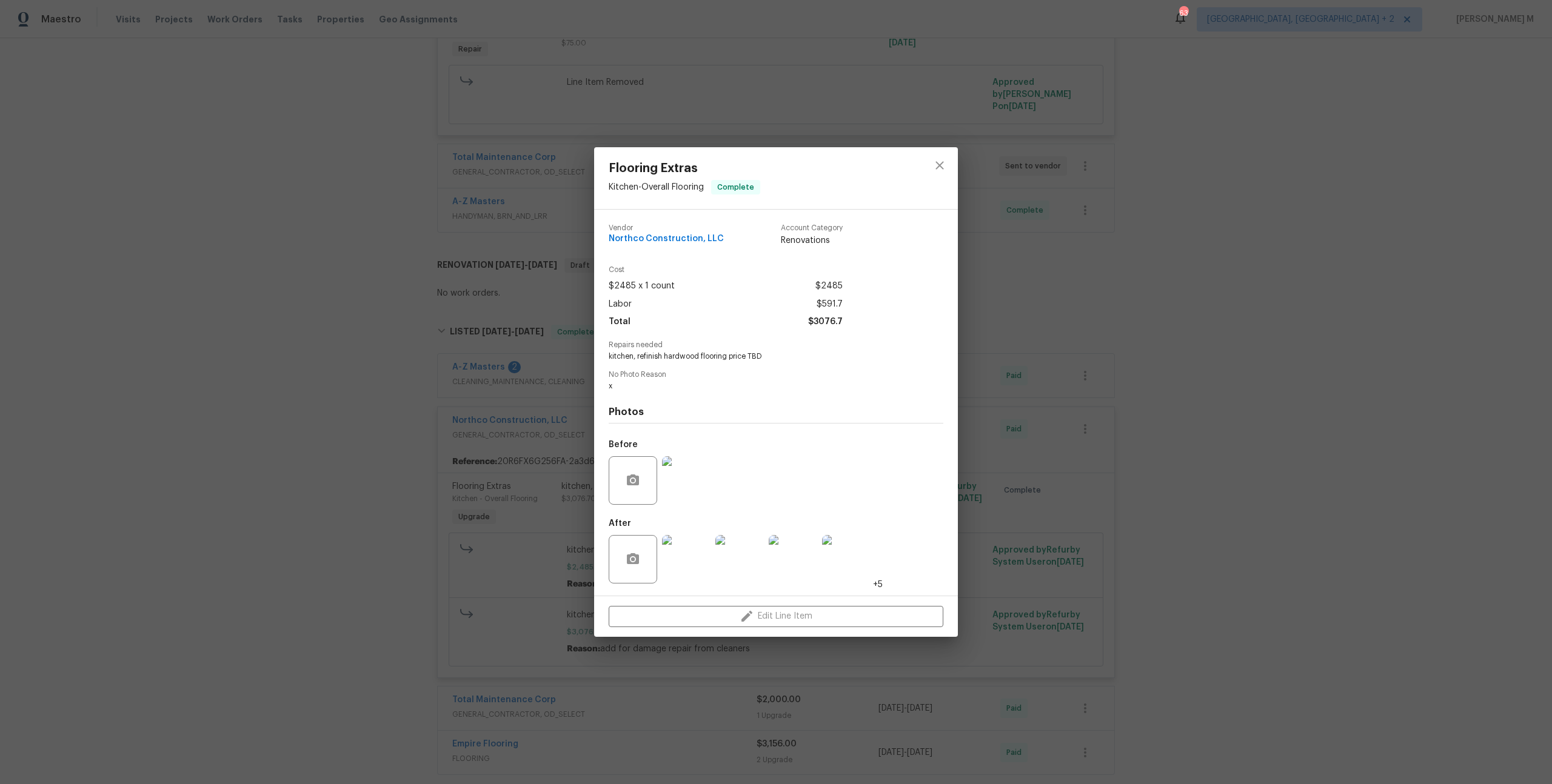
click at [697, 542] on img at bounding box center [686, 559] width 49 height 49
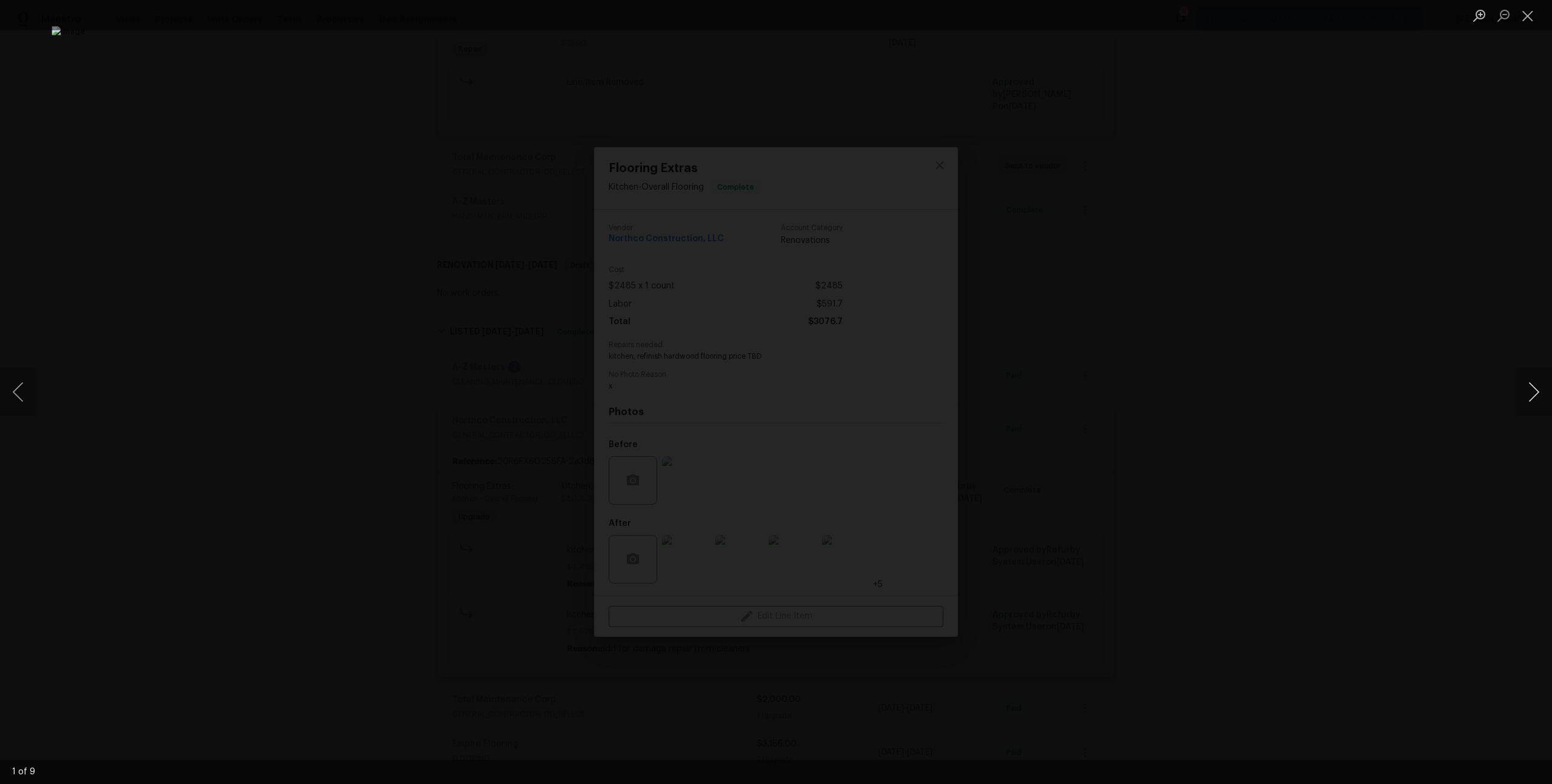
click at [1543, 400] on button "Next image" at bounding box center [1534, 392] width 36 height 49
click at [1541, 398] on button "Next image" at bounding box center [1534, 392] width 36 height 49
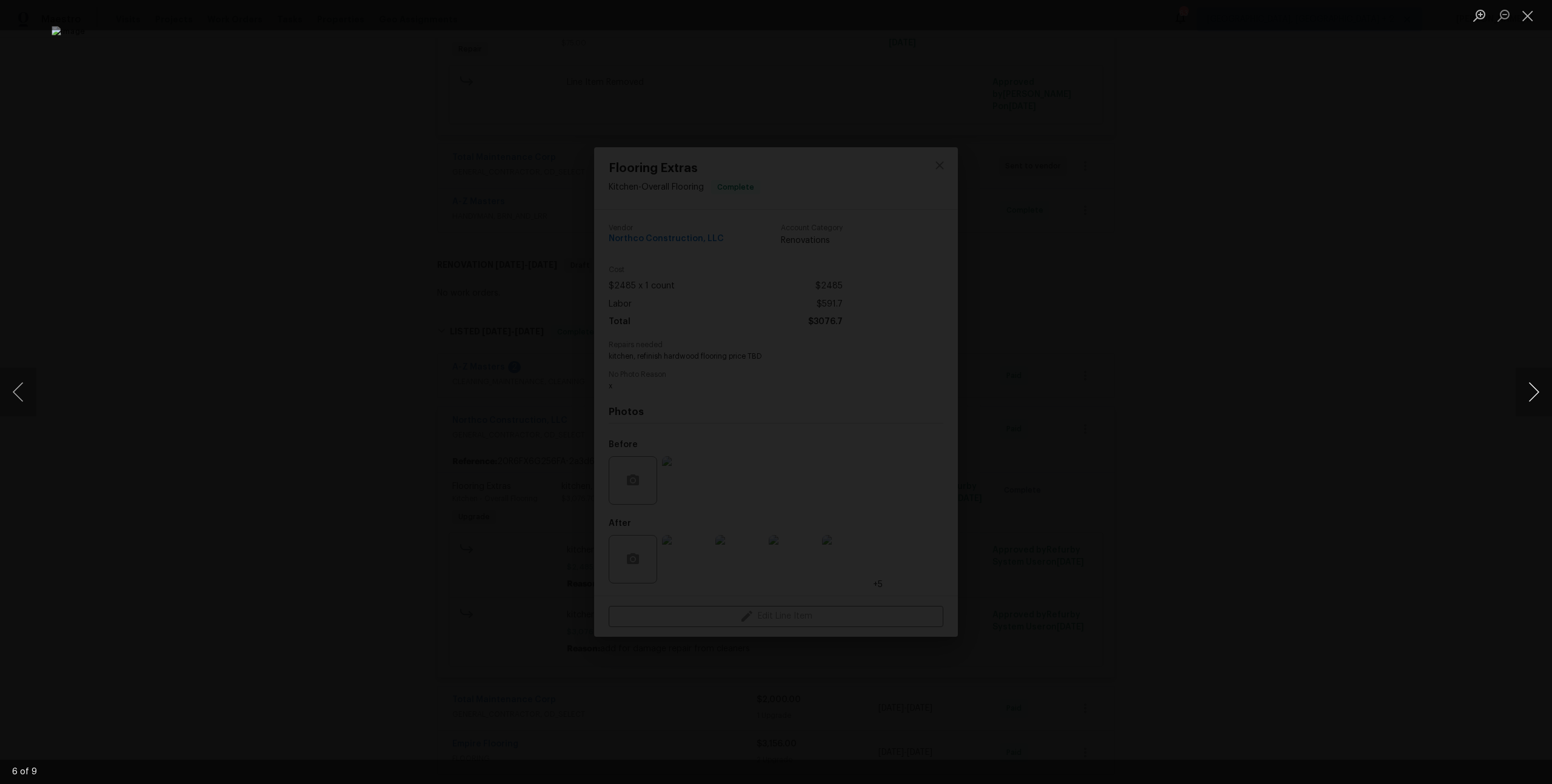
click at [1541, 398] on button "Next image" at bounding box center [1534, 392] width 36 height 49
click at [15, 382] on button "Previous image" at bounding box center [18, 392] width 36 height 49
click at [917, 318] on img "Lightbox" at bounding box center [797, 636] width 2428 height 1227
click at [1547, 405] on button "Next image" at bounding box center [1534, 392] width 36 height 49
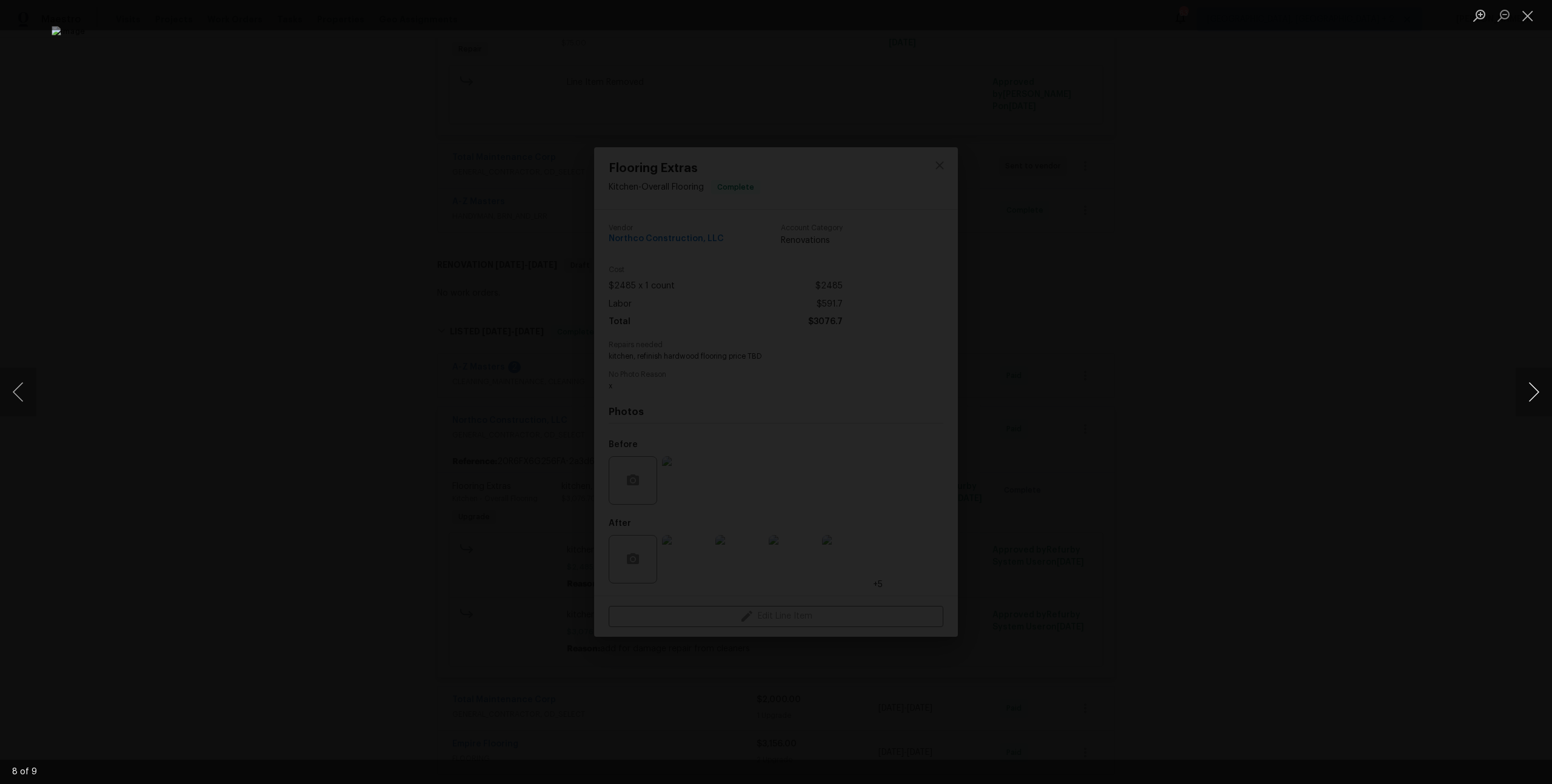
click at [1534, 389] on button "Next image" at bounding box center [1534, 392] width 36 height 49
click at [1390, 188] on div "Lightbox" at bounding box center [776, 392] width 1552 height 784
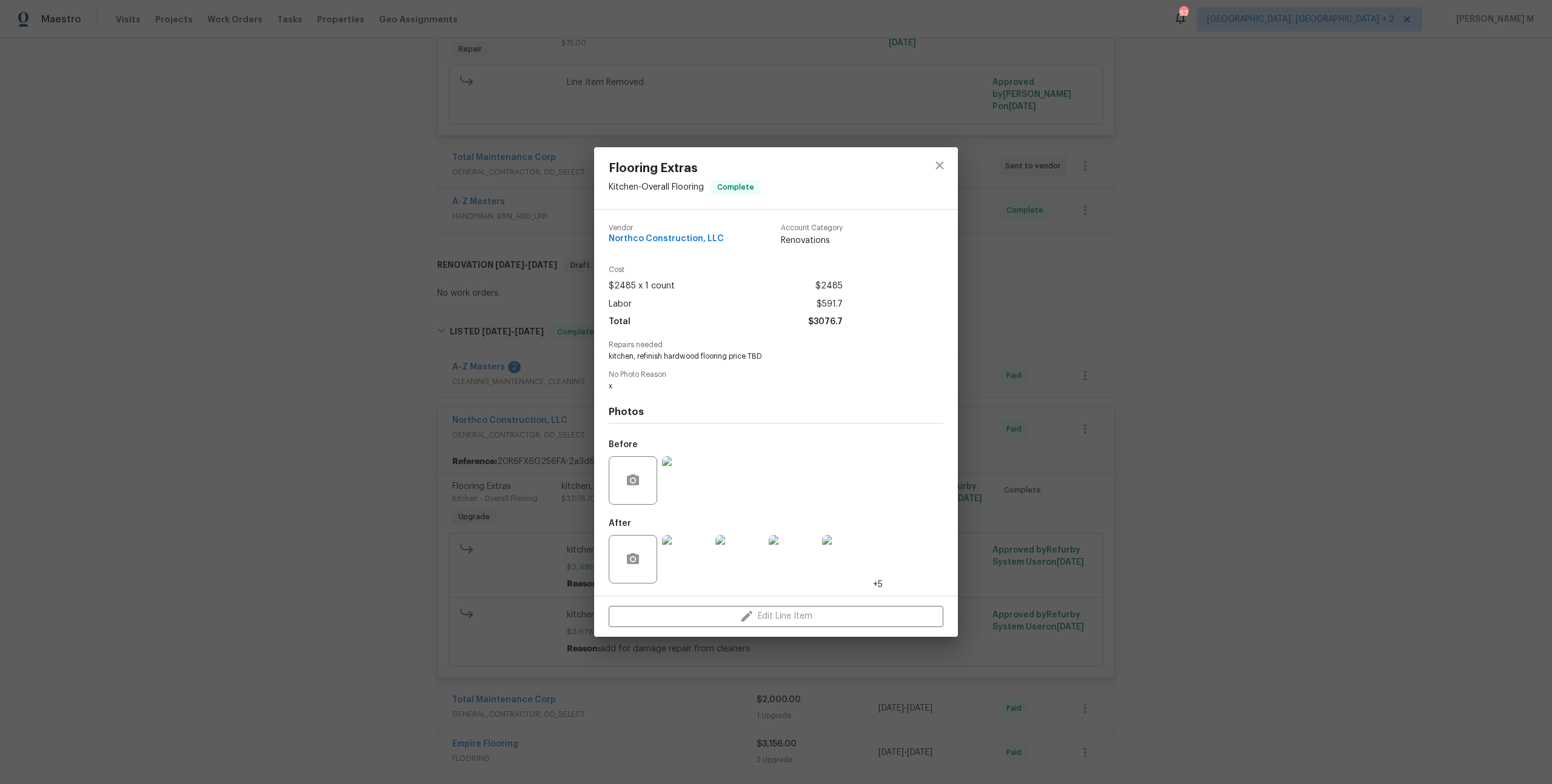
click at [1009, 432] on div "Flooring Extras Kitchen - Overall Flooring Complete Vendor Northco Construction…" at bounding box center [776, 392] width 1552 height 784
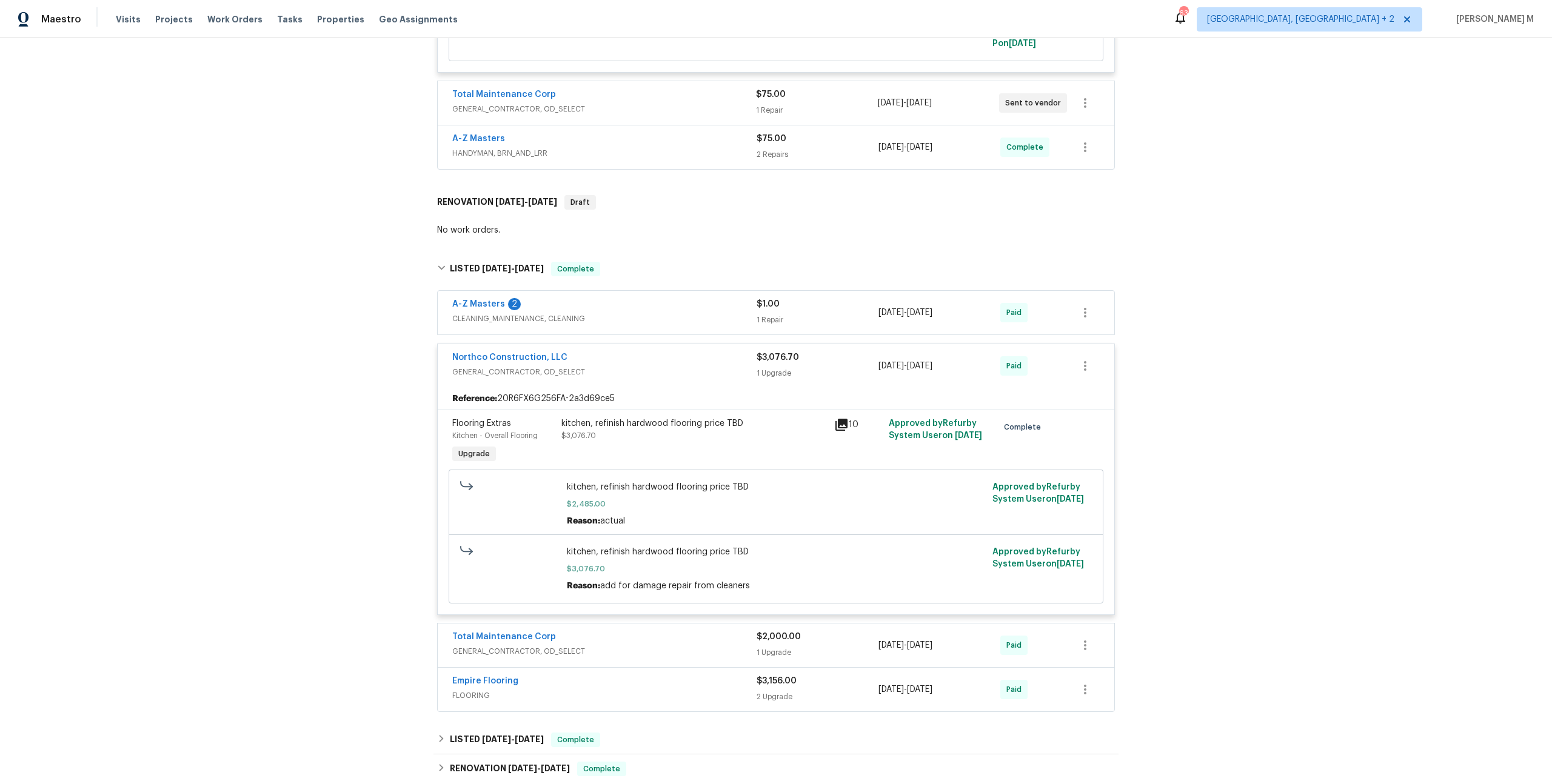
scroll to position [640, 0]
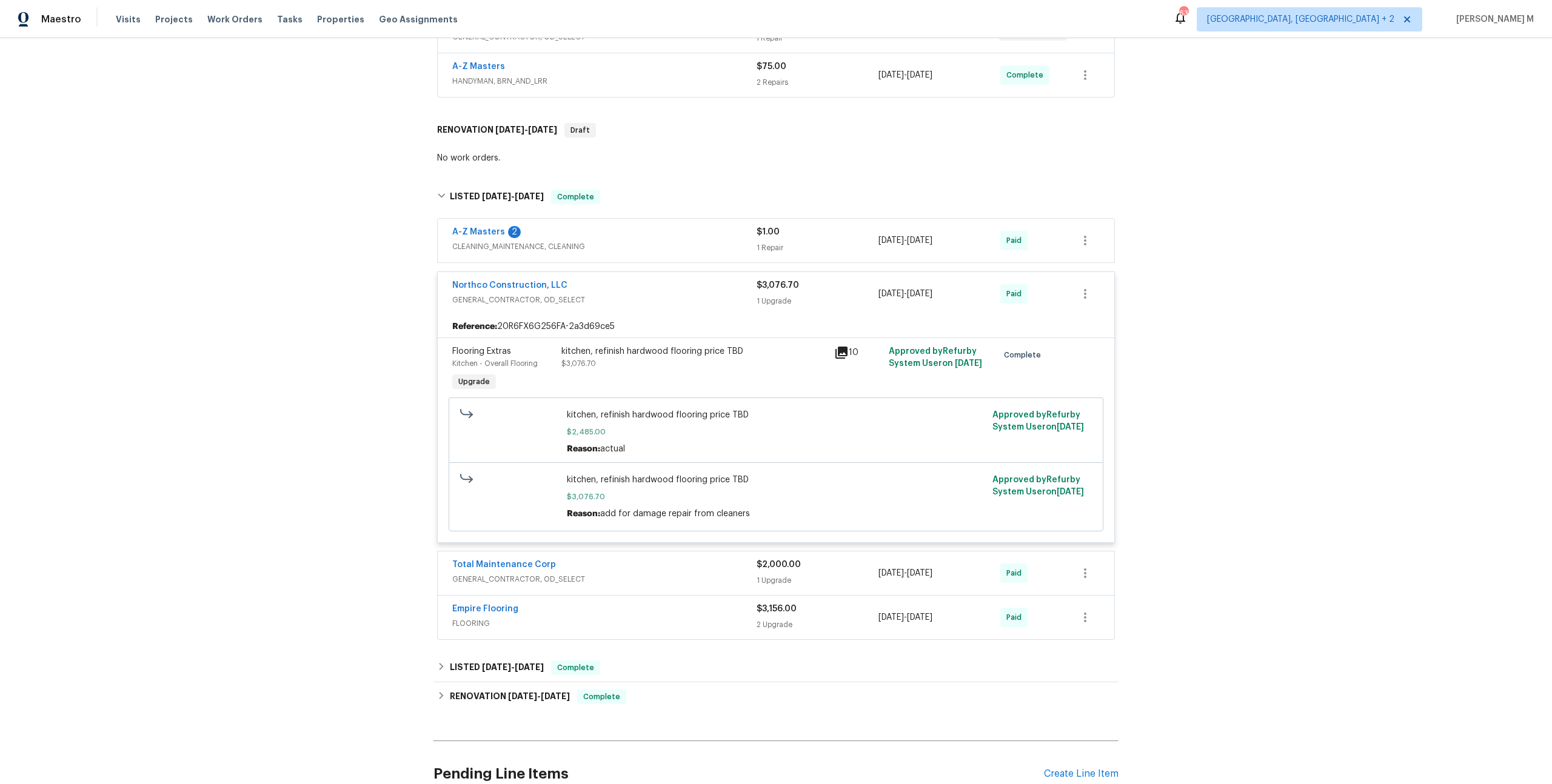
click at [521, 573] on span "GENERAL_CONTRACTOR, OD_SELECT" at bounding box center [604, 580] width 304 height 12
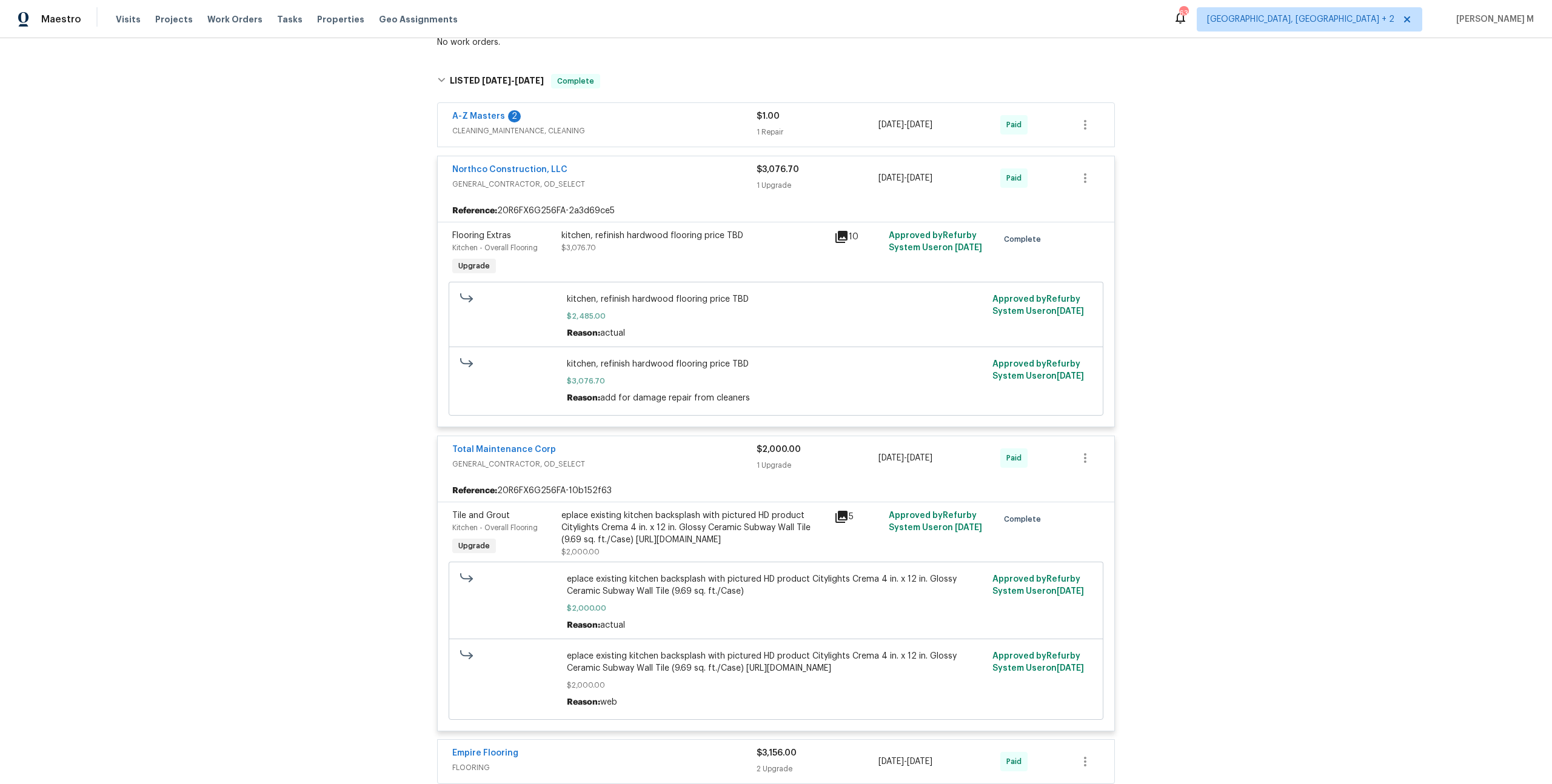
scroll to position [765, 0]
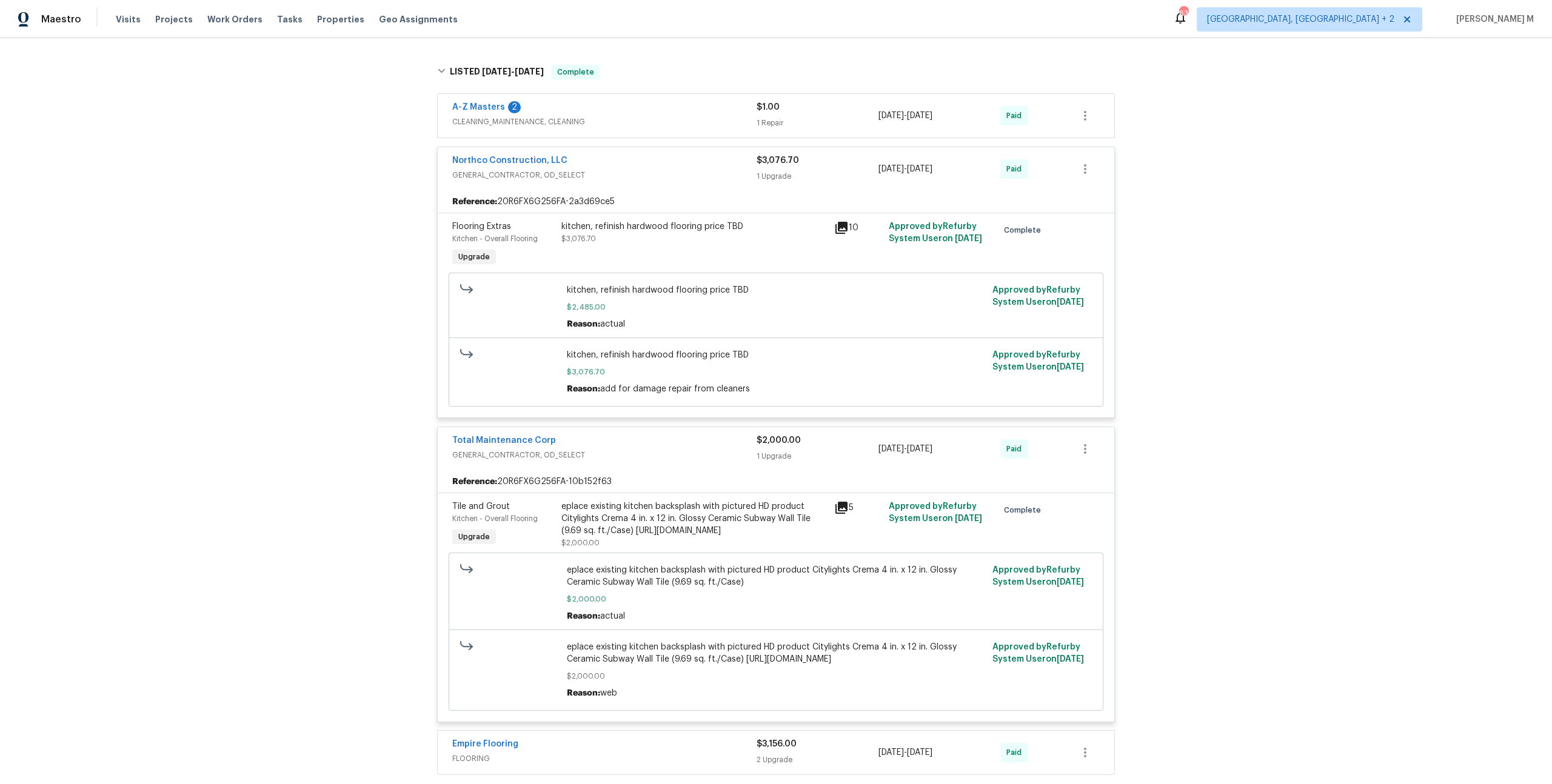
click at [674, 471] on div "Reference: 20R6FX6G256FA-10b152f63" at bounding box center [776, 482] width 676 height 22
click at [686, 501] on div "eplace existing kitchen backsplash with pictured HD product Citylights Crema 4 …" at bounding box center [694, 519] width 266 height 36
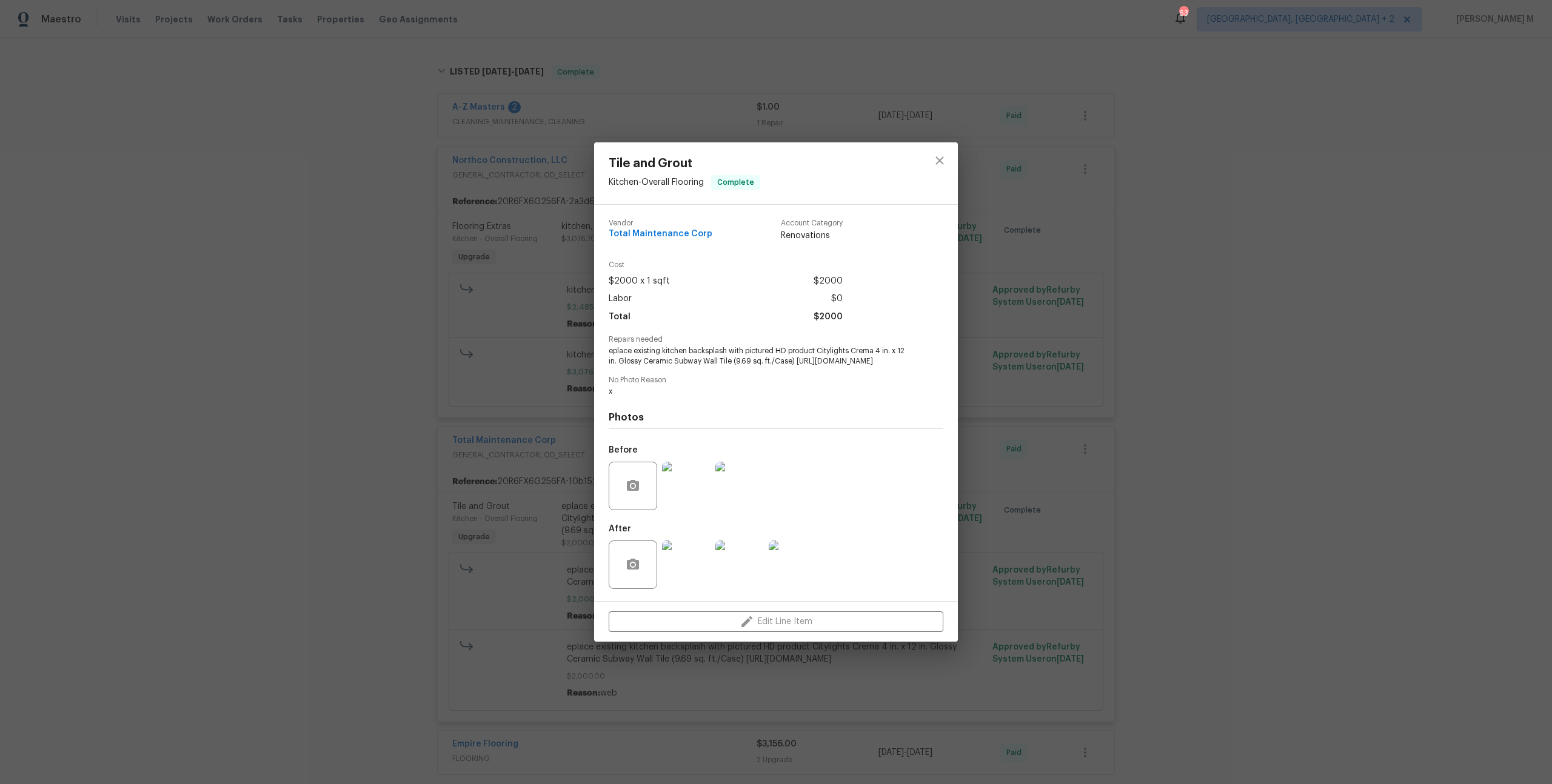
click at [672, 575] on img at bounding box center [686, 565] width 49 height 49
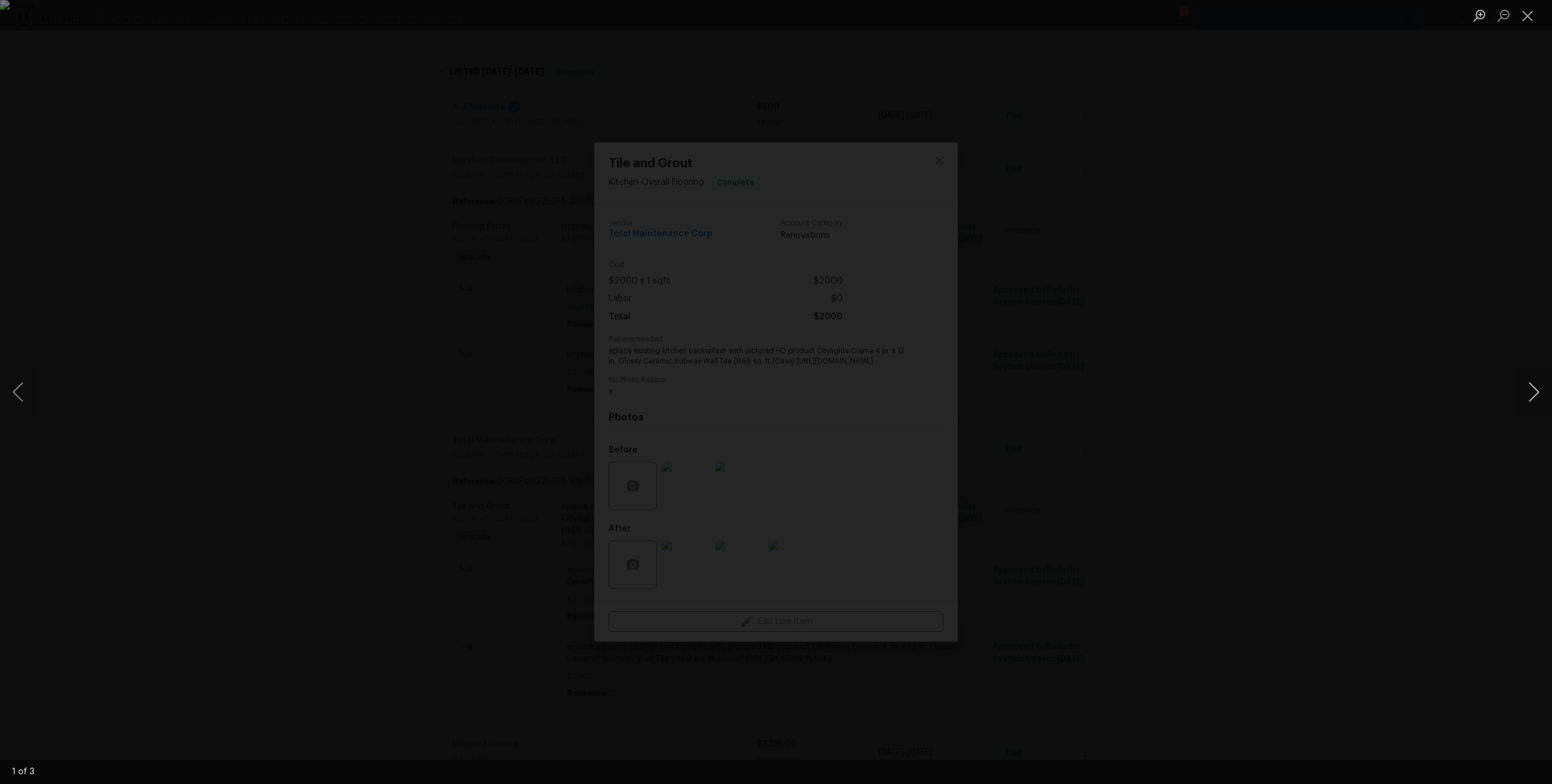
click at [1538, 389] on button "Next image" at bounding box center [1534, 392] width 36 height 49
click at [1395, 312] on div "Lightbox" at bounding box center [776, 392] width 1552 height 784
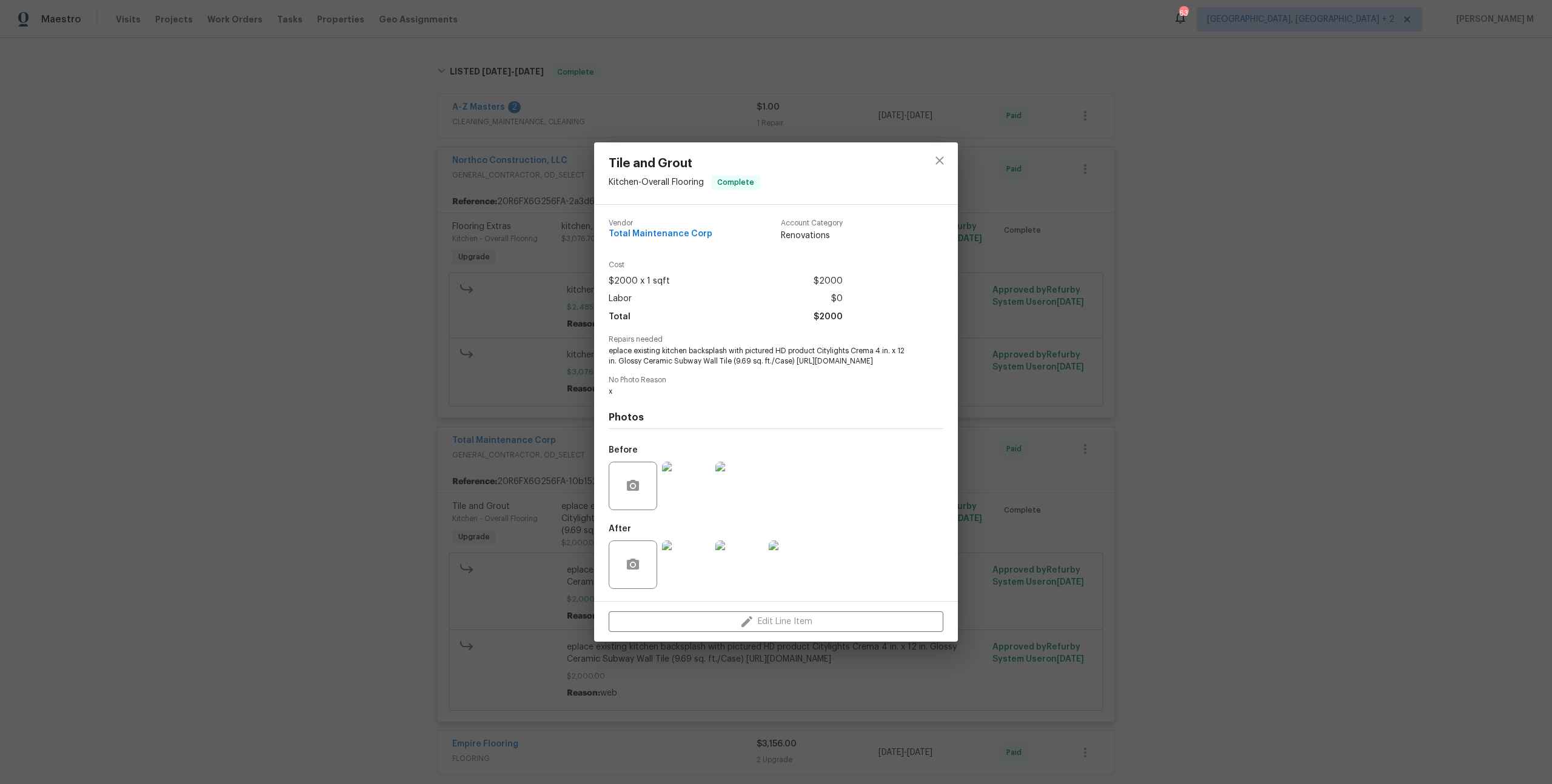
click at [718, 501] on img at bounding box center [739, 486] width 49 height 49
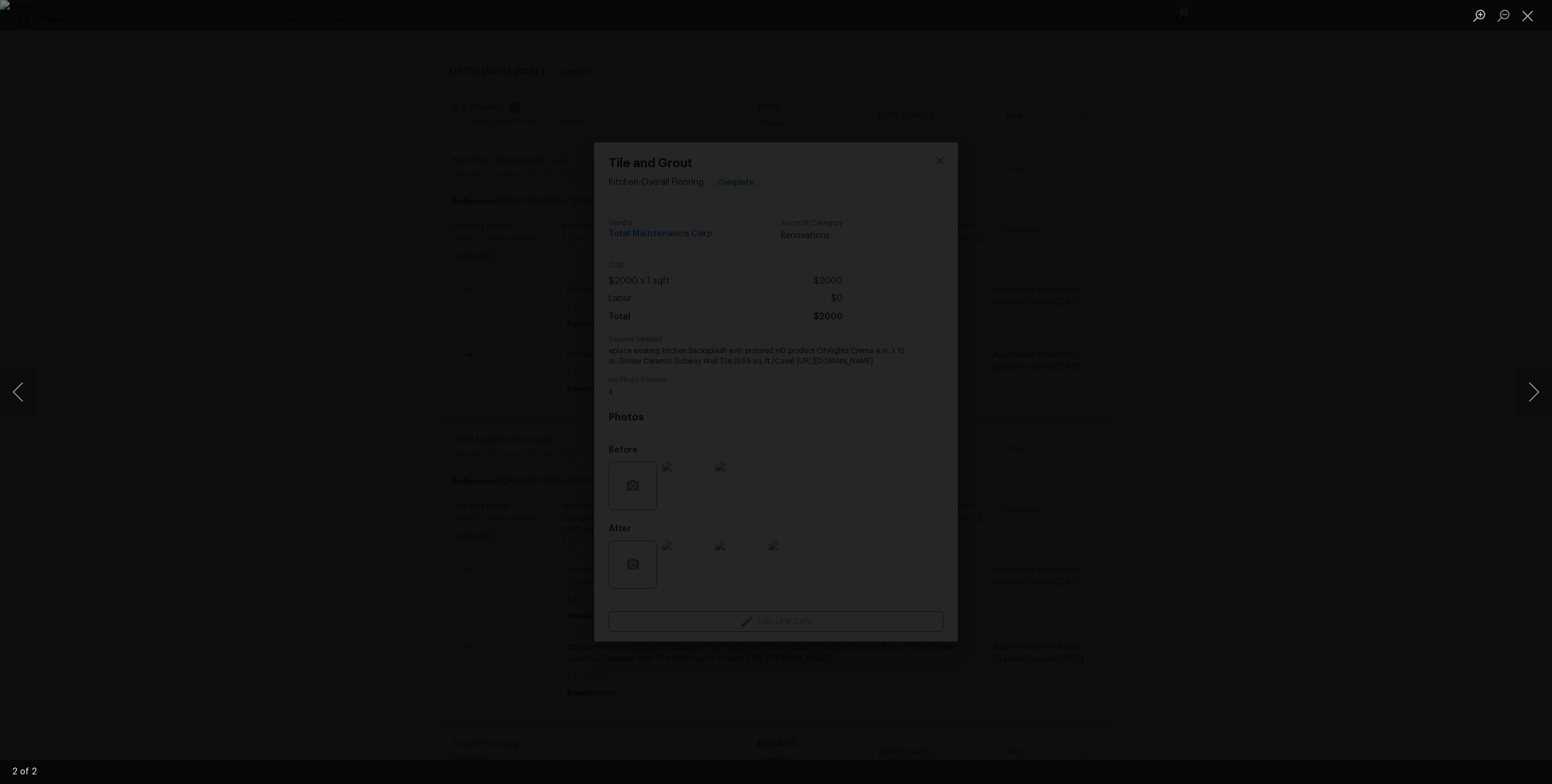
click at [1229, 418] on div "Lightbox" at bounding box center [776, 392] width 1552 height 784
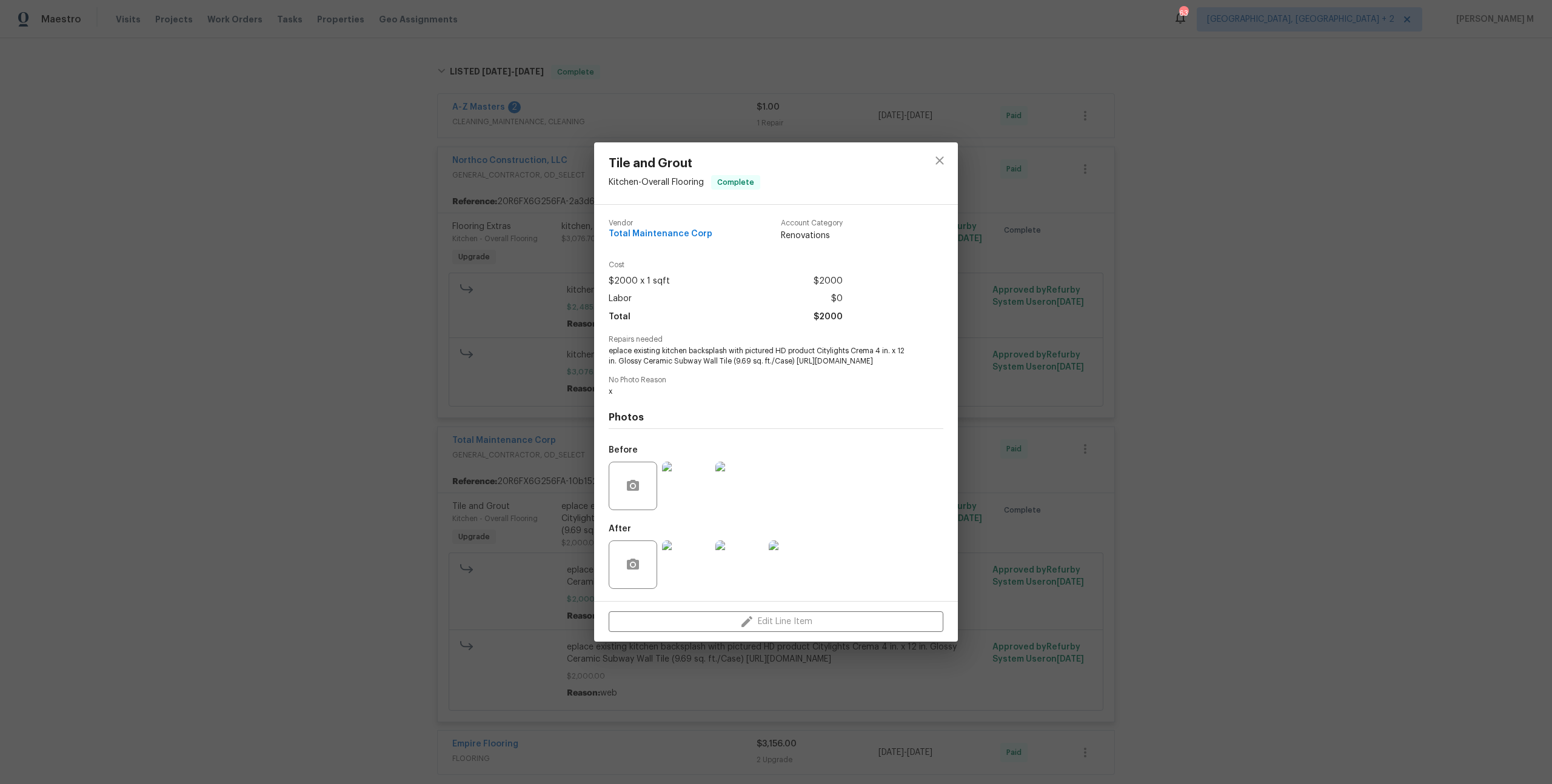
click at [683, 490] on img at bounding box center [686, 486] width 49 height 49
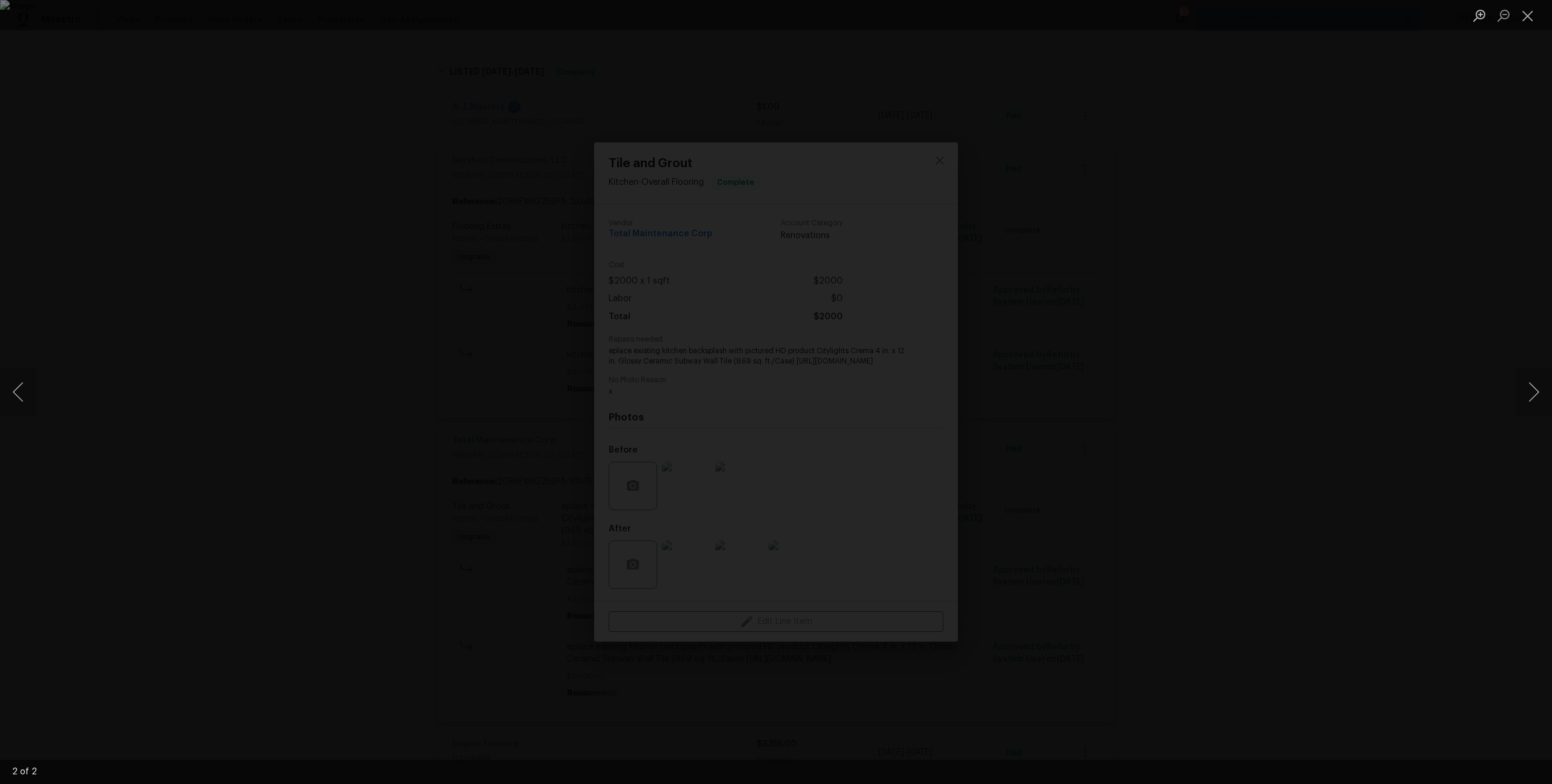
click at [1221, 375] on div "Lightbox" at bounding box center [776, 392] width 1552 height 784
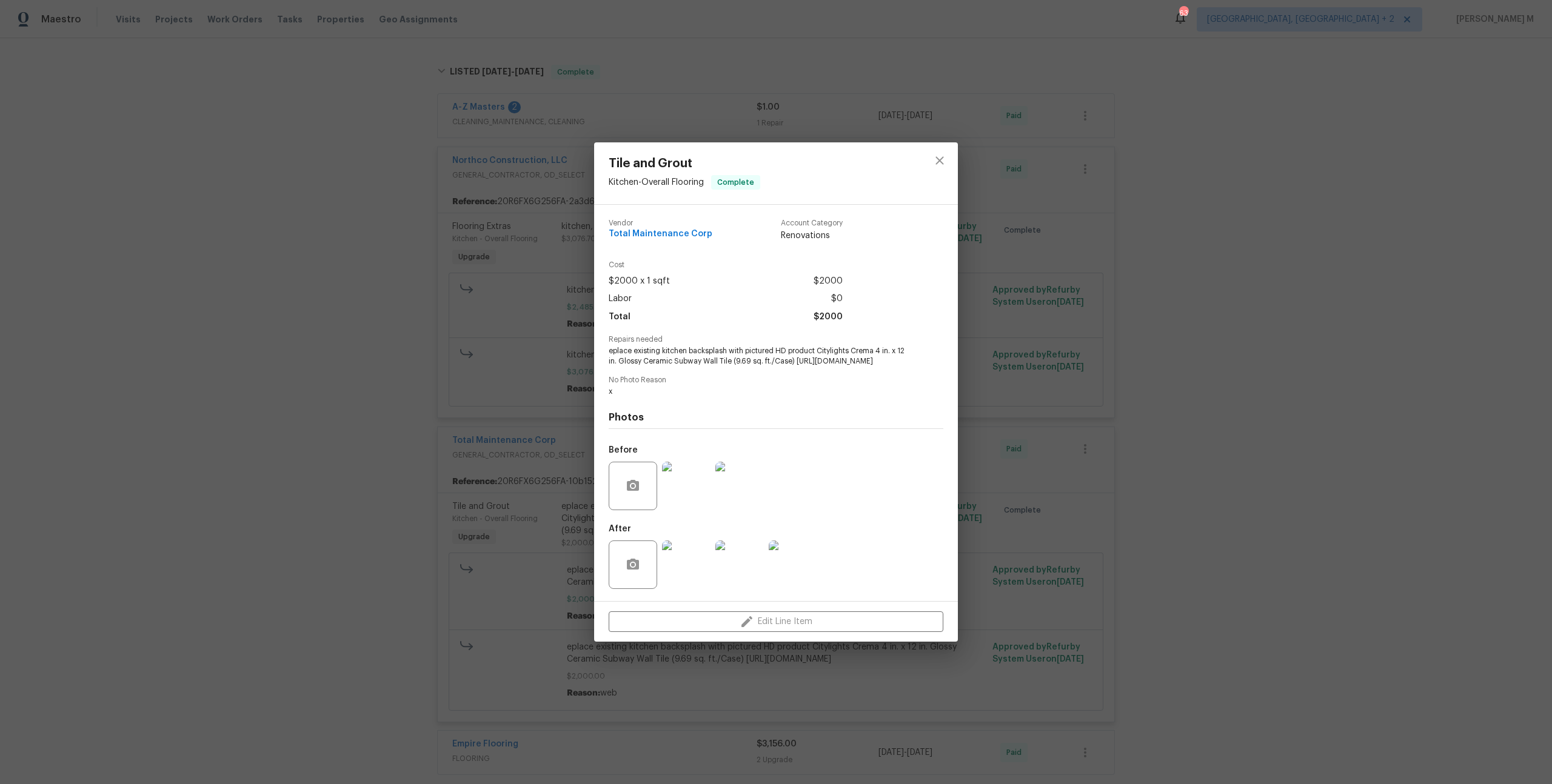
click at [1221, 375] on div "Tile and Grout Kitchen - Overall Flooring Complete Vendor Total Maintenance Cor…" at bounding box center [776, 392] width 1552 height 784
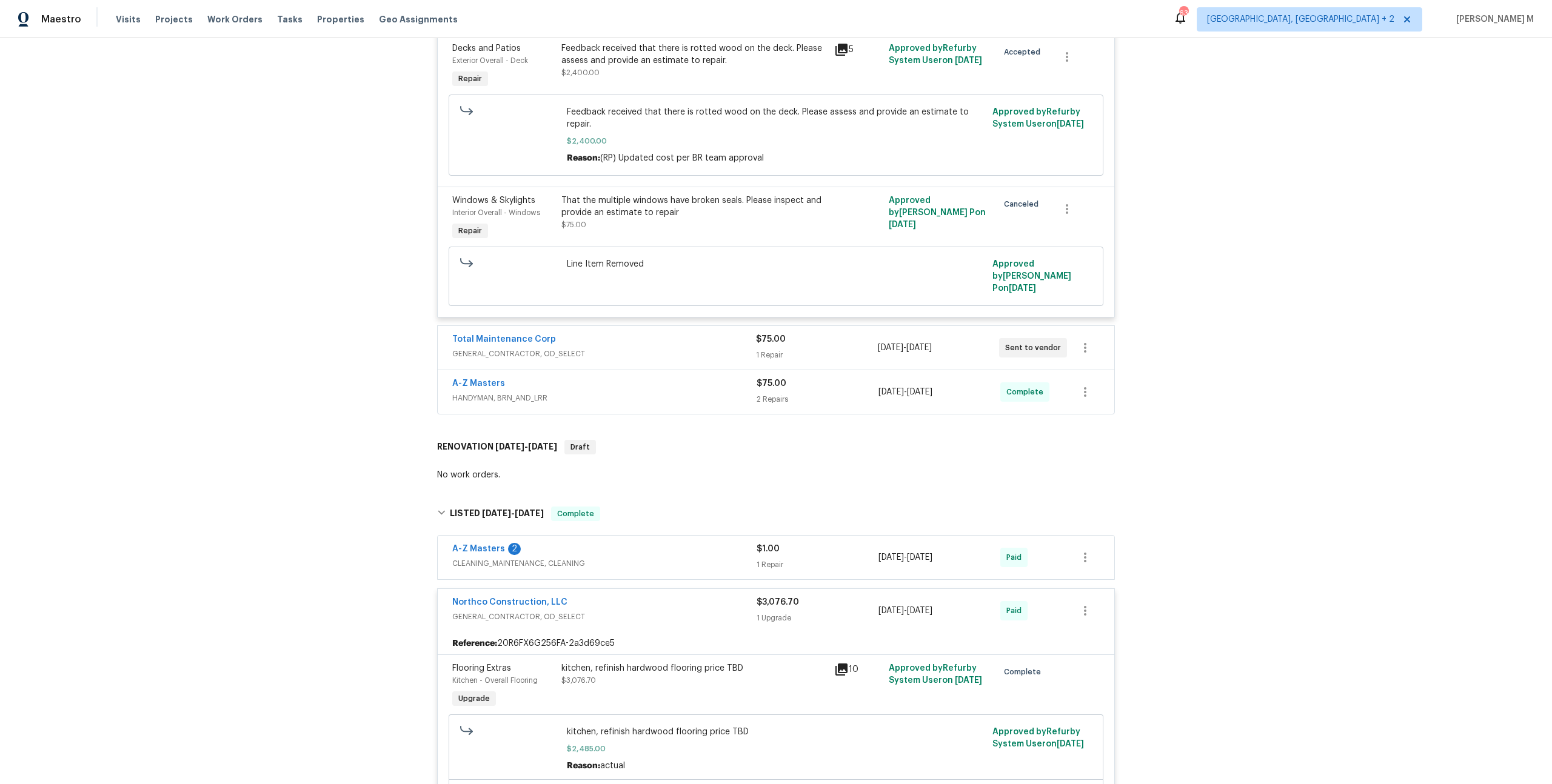
scroll to position [321, 0]
click at [645, 663] on div "kitchen, refinish hardwood flooring price TBD" at bounding box center [694, 669] width 266 height 12
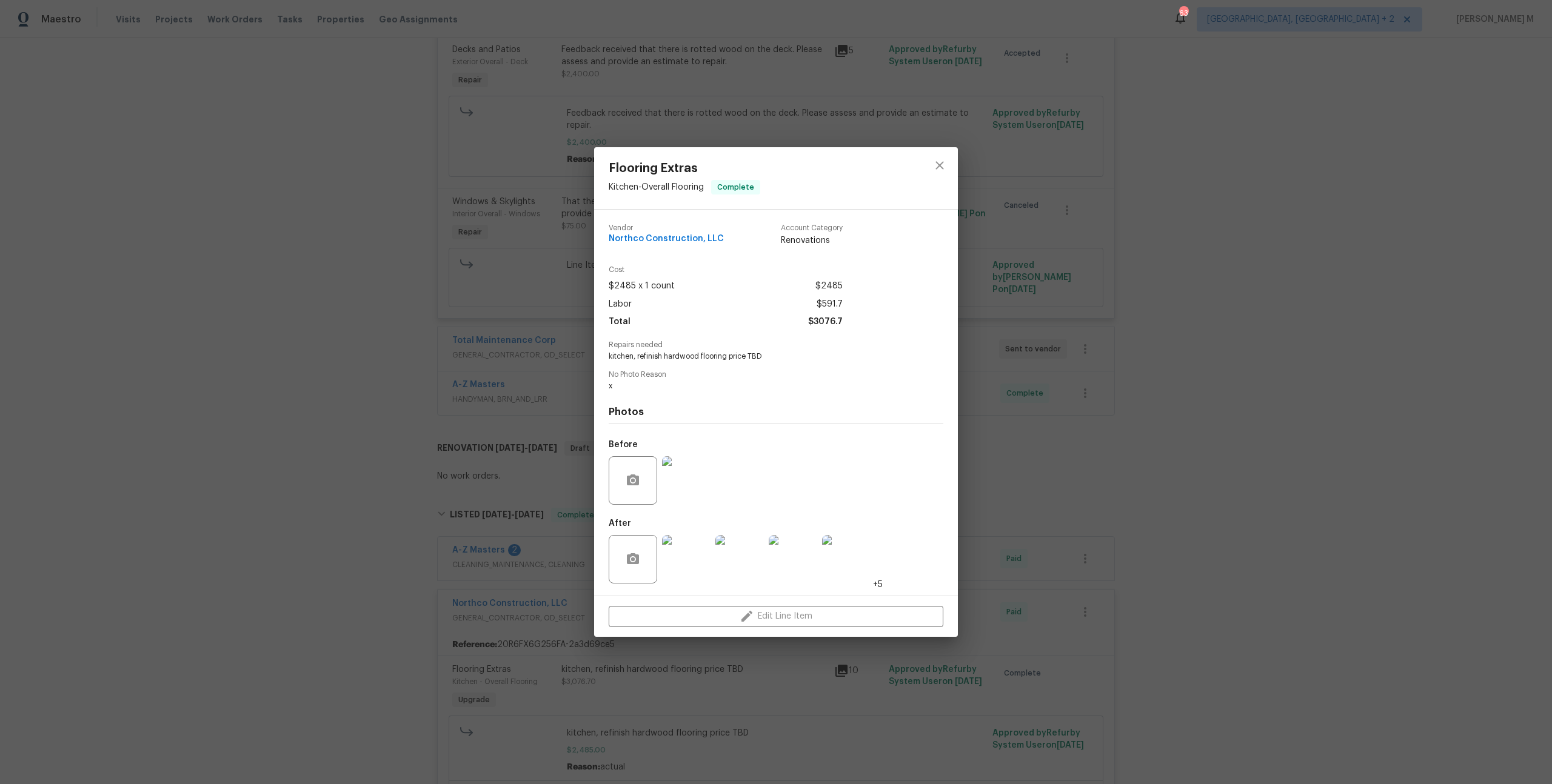
click at [418, 387] on div "Flooring Extras Kitchen - Overall Flooring Complete Vendor Northco Construction…" at bounding box center [776, 392] width 1552 height 784
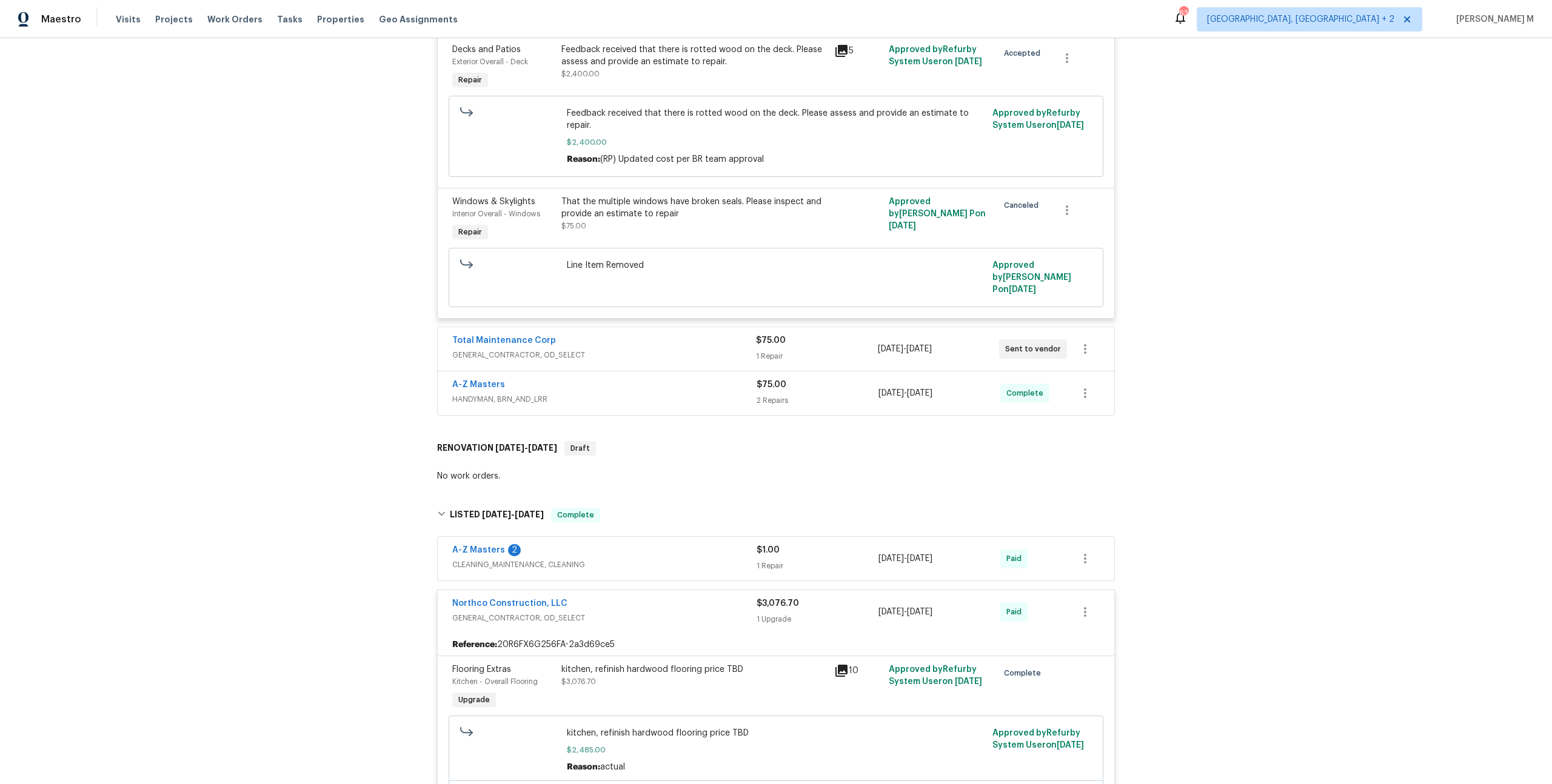
drag, startPoint x: 556, startPoint y: 612, endPoint x: 687, endPoint y: 616, distance: 131.1
click at [687, 660] on div "kitchen, refinish hardwood flooring price TBD $3,076.70" at bounding box center [694, 688] width 273 height 56
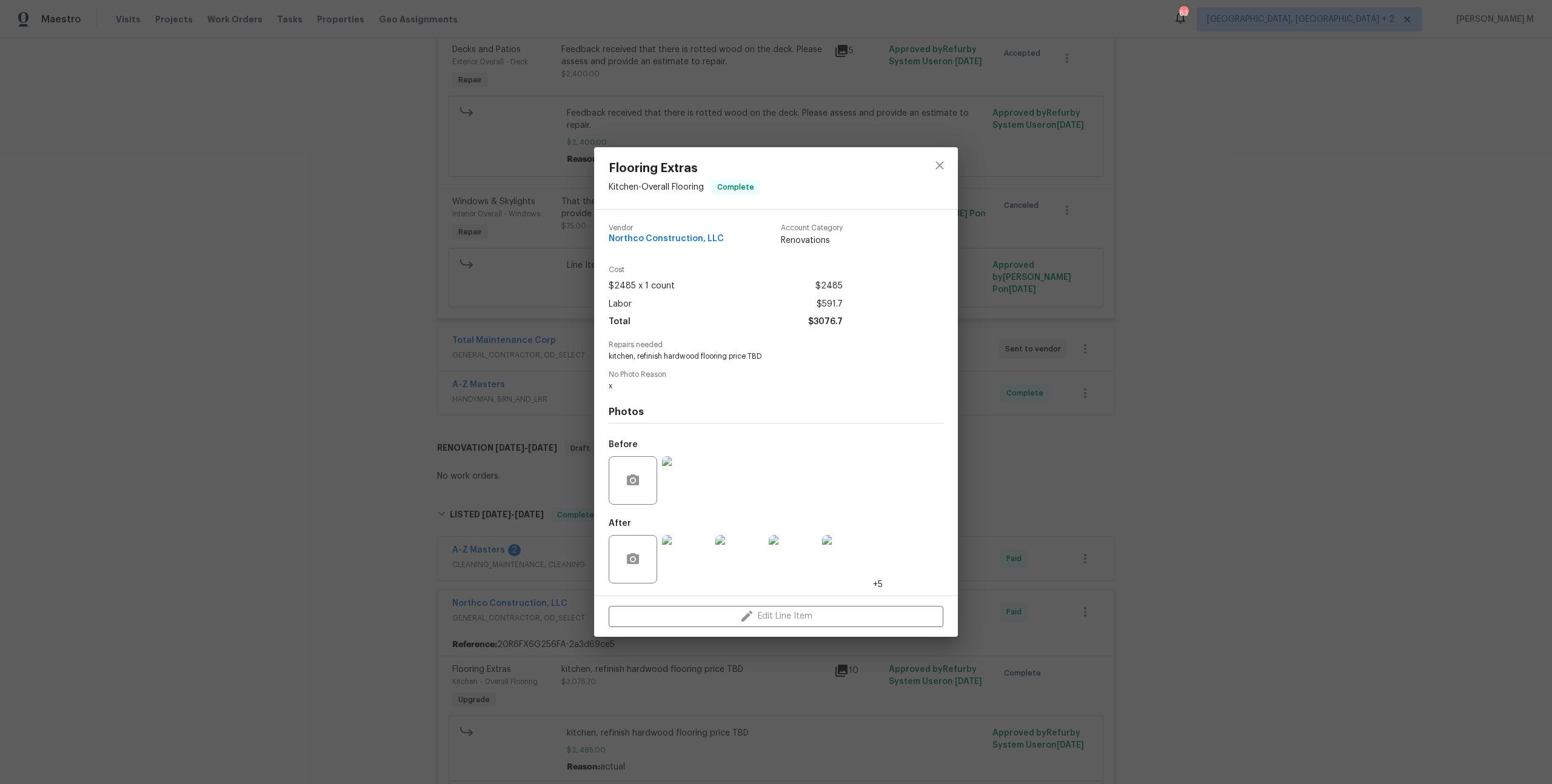
click at [685, 357] on span "kitchen, refinish hardwood flooring price TBD" at bounding box center [759, 357] width 301 height 10
copy span "kitchen, refinish hardwood flooring price TBD"
